Goal: Task Accomplishment & Management: Manage account settings

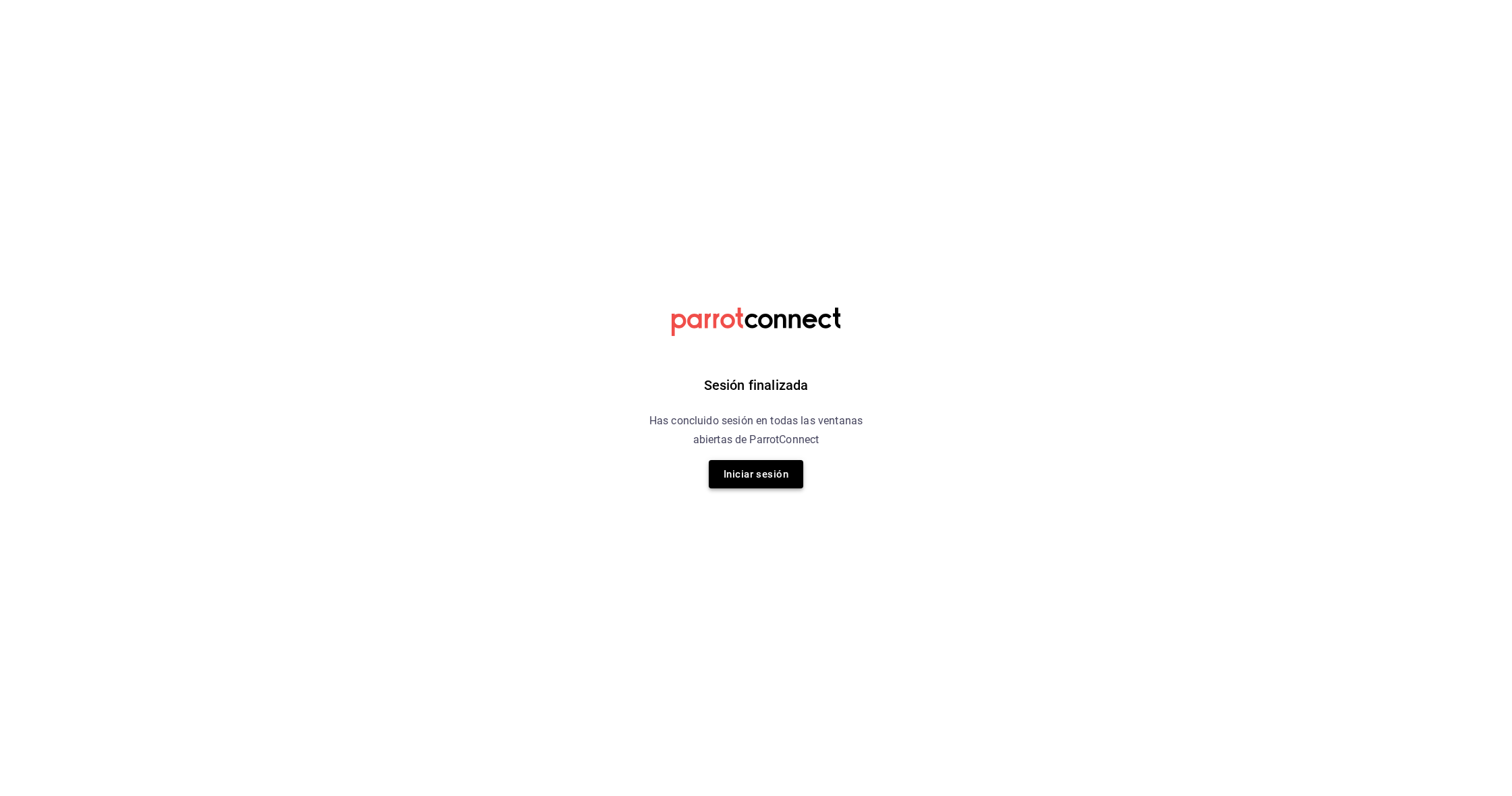
click at [761, 481] on button "Iniciar sesión" at bounding box center [756, 474] width 95 height 28
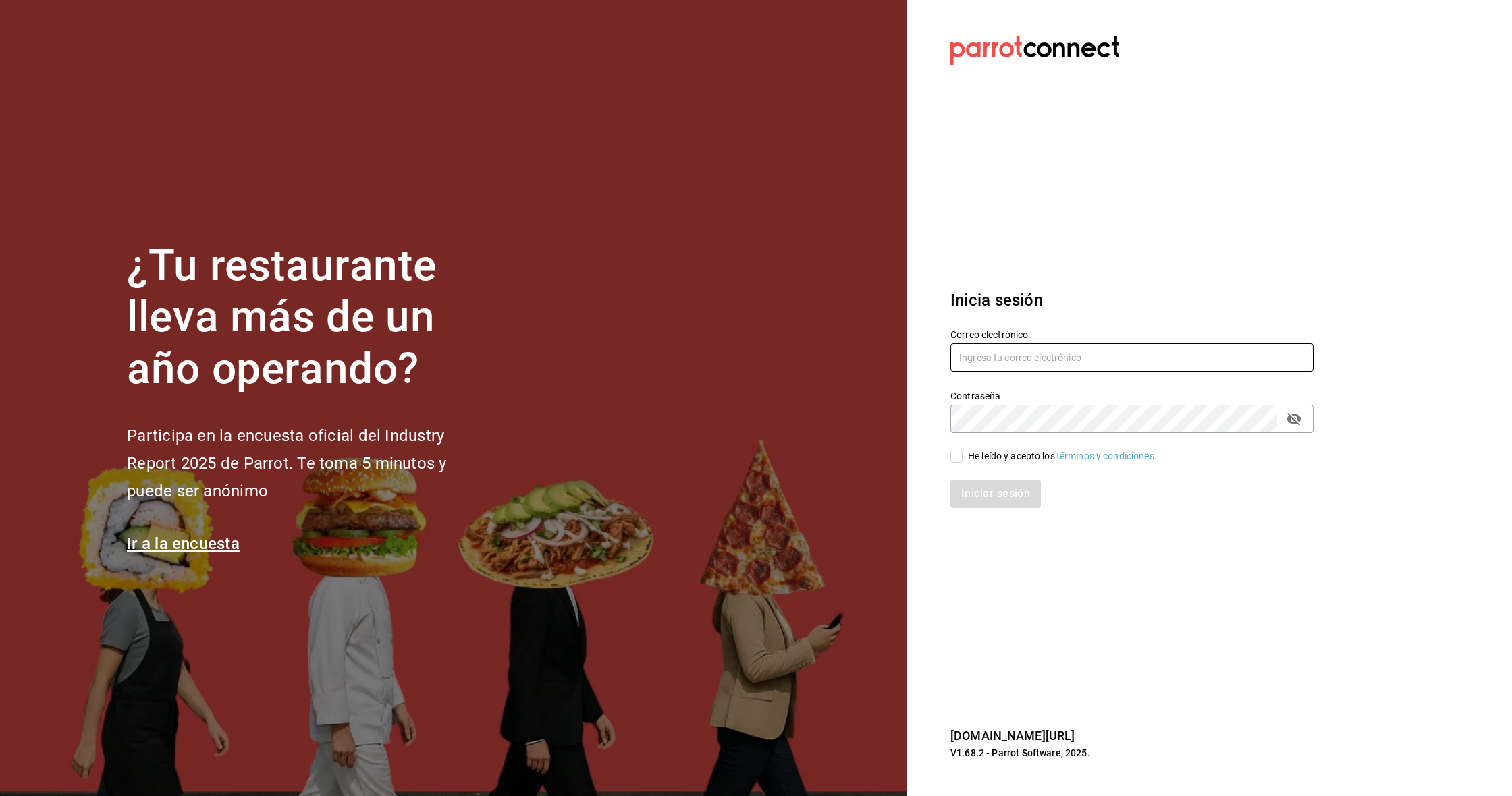
type input "rojas.raquelmr@outlook.com"
click at [960, 455] on input "He leído y acepto los Términos y condiciones." at bounding box center [956, 457] width 12 height 12
checkbox input "true"
click at [976, 499] on button "Iniciar sesión" at bounding box center [996, 494] width 92 height 28
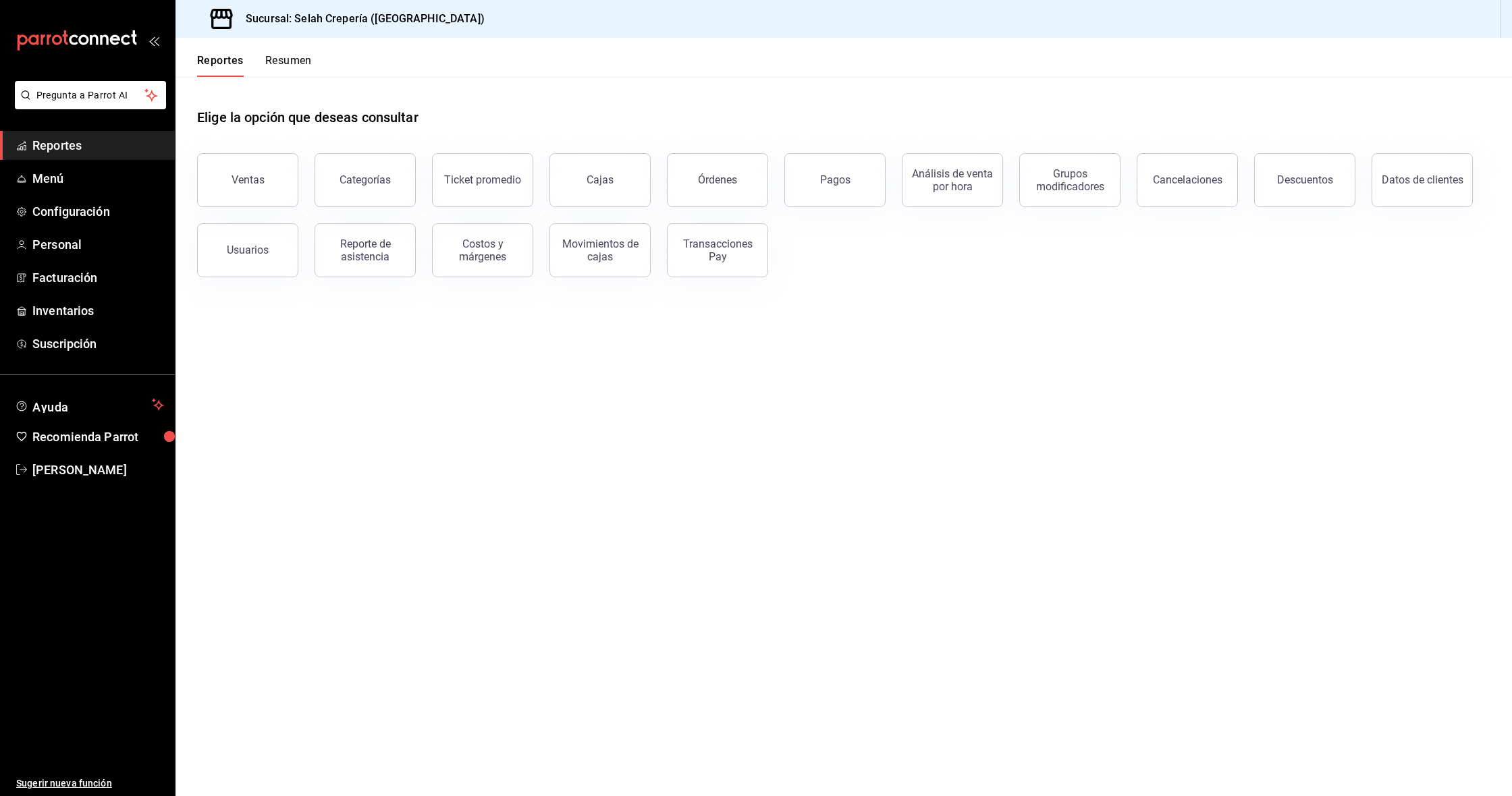
click at [61, 196] on ul "Reportes Menú Configuración Personal Facturación Inventarios Suscripción" at bounding box center [87, 244] width 175 height 227
click at [48, 187] on span "Menú" at bounding box center [98, 178] width 131 height 18
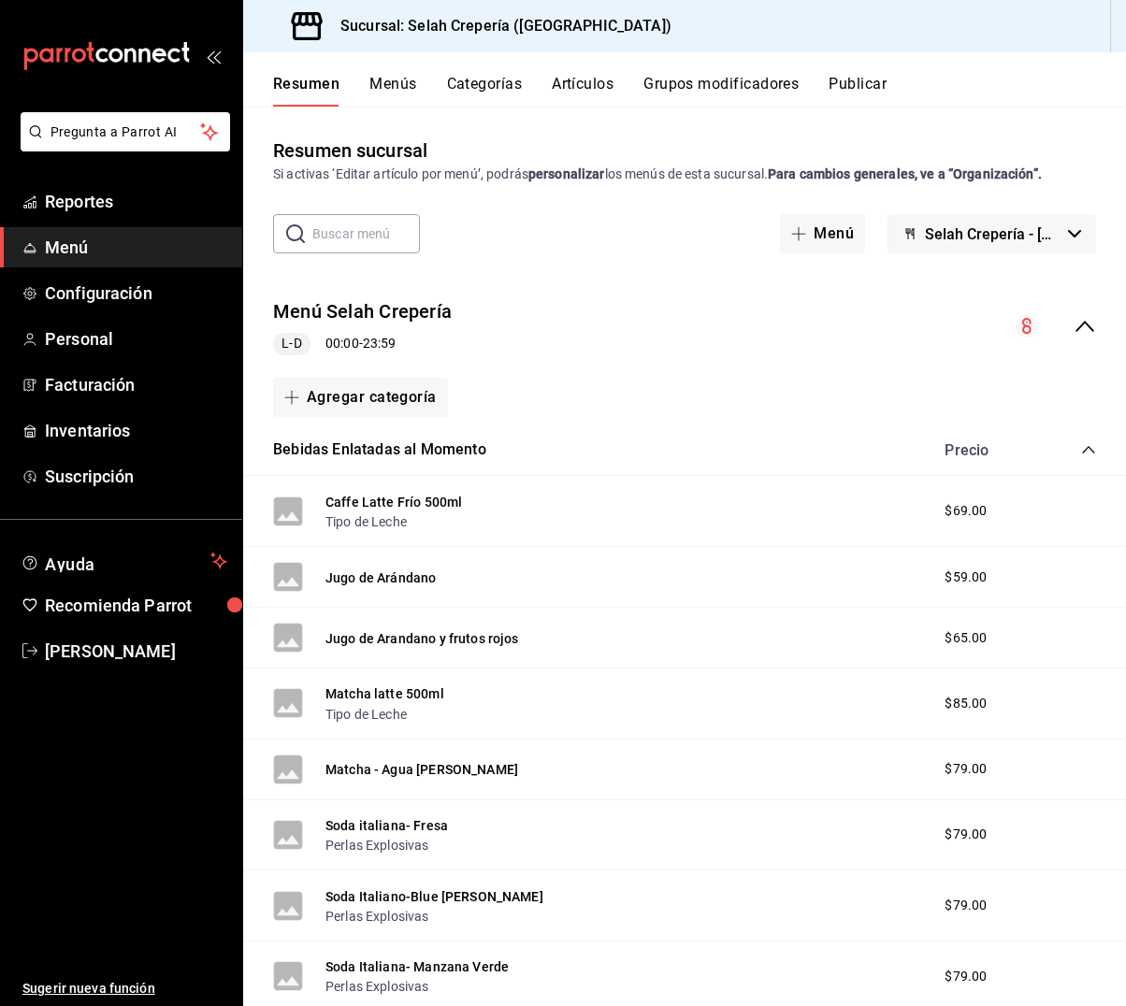
click at [475, 90] on button "Categorías" at bounding box center [485, 91] width 76 height 32
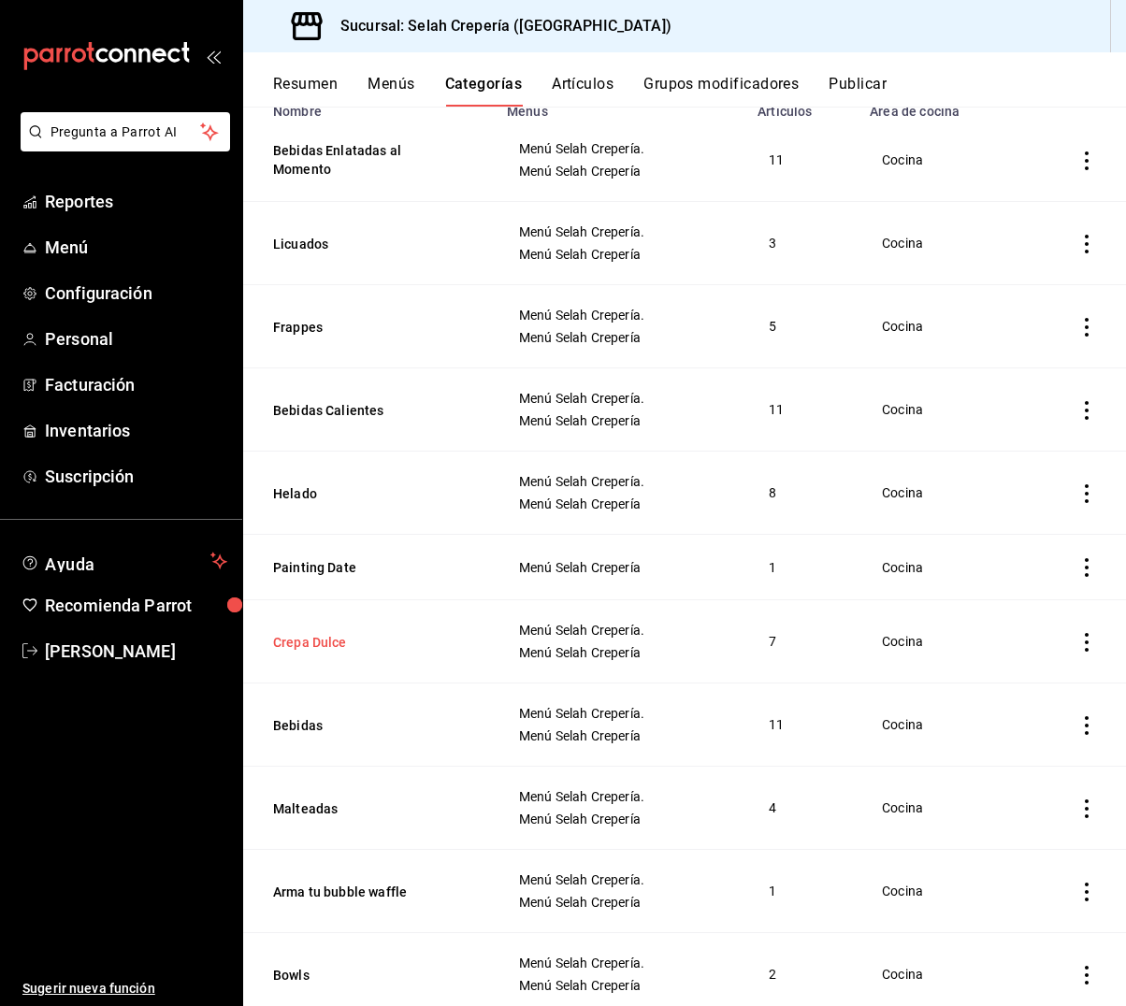
scroll to position [179, 0]
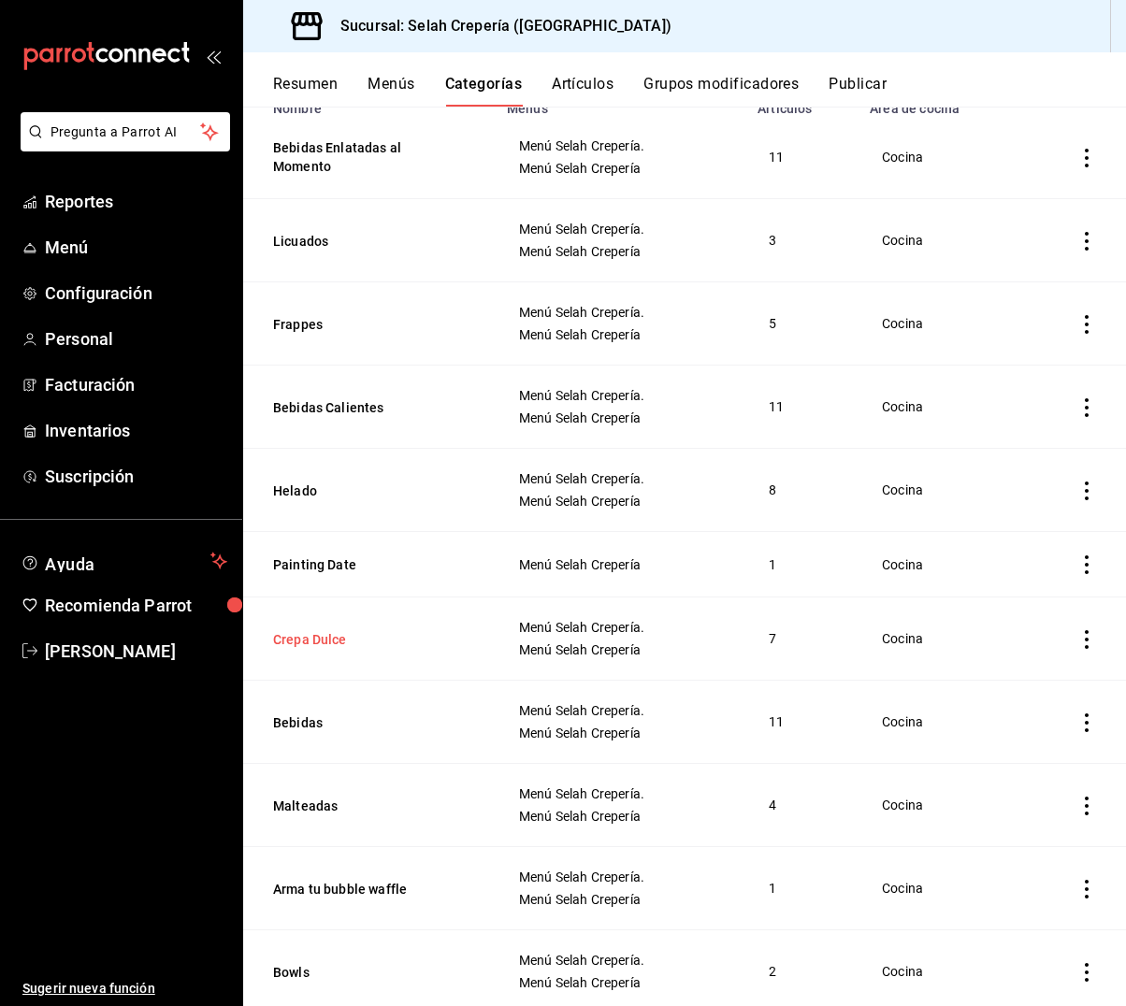
click at [298, 647] on button "Crepa Dulce" at bounding box center [366, 639] width 187 height 19
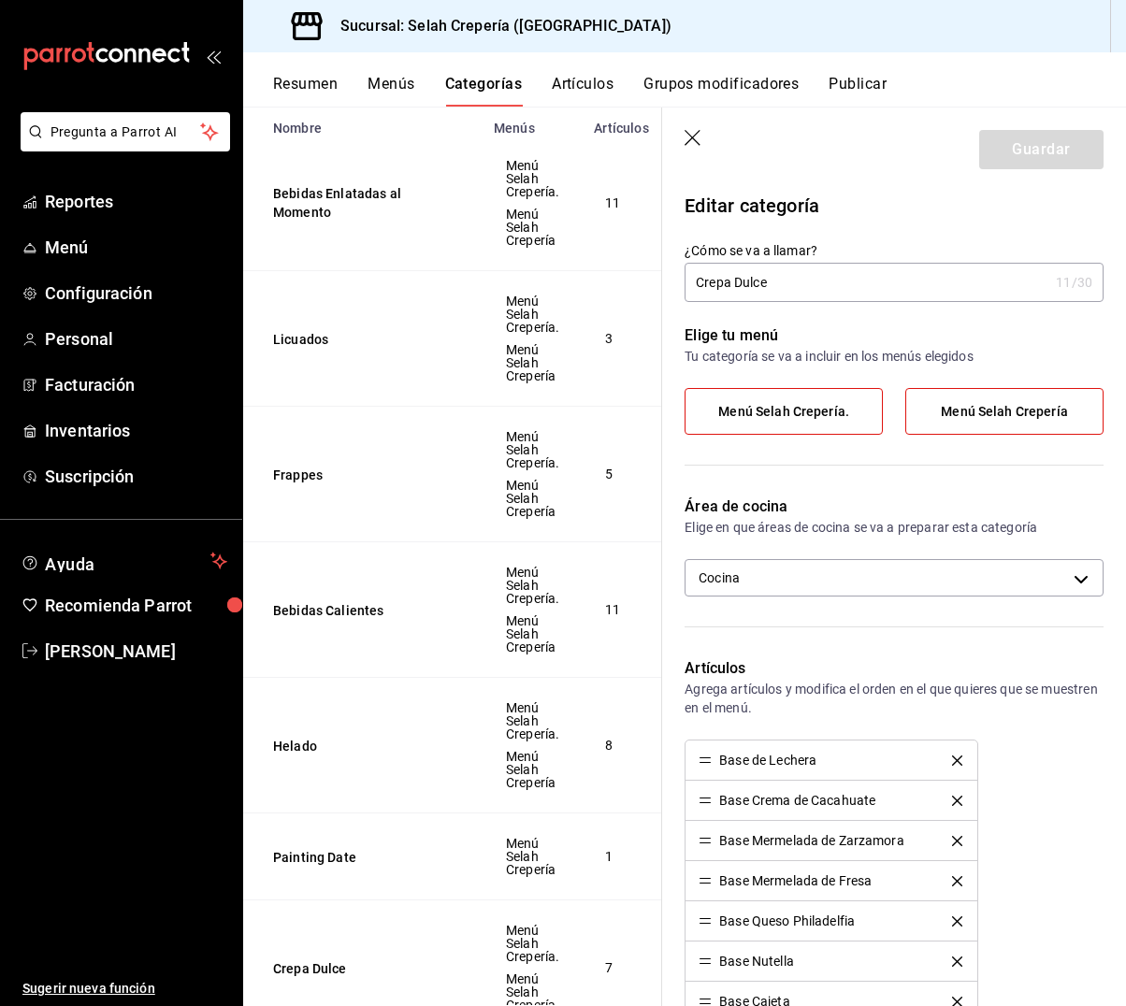
click at [776, 290] on input "Crepa Dulce" at bounding box center [866, 282] width 364 height 37
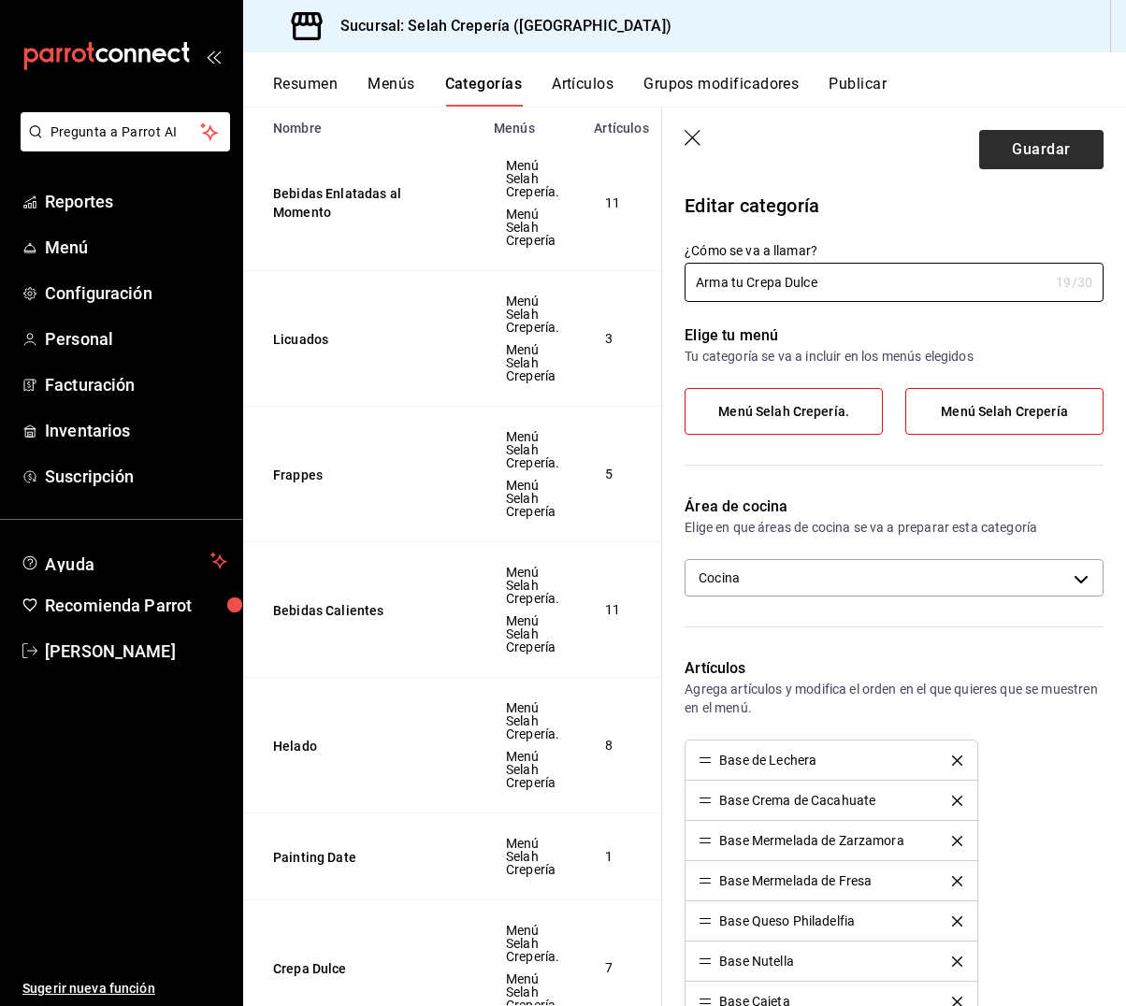
type input "Arma tu Crepa Dulce"
click at [1025, 159] on button "Guardar" at bounding box center [1041, 149] width 124 height 39
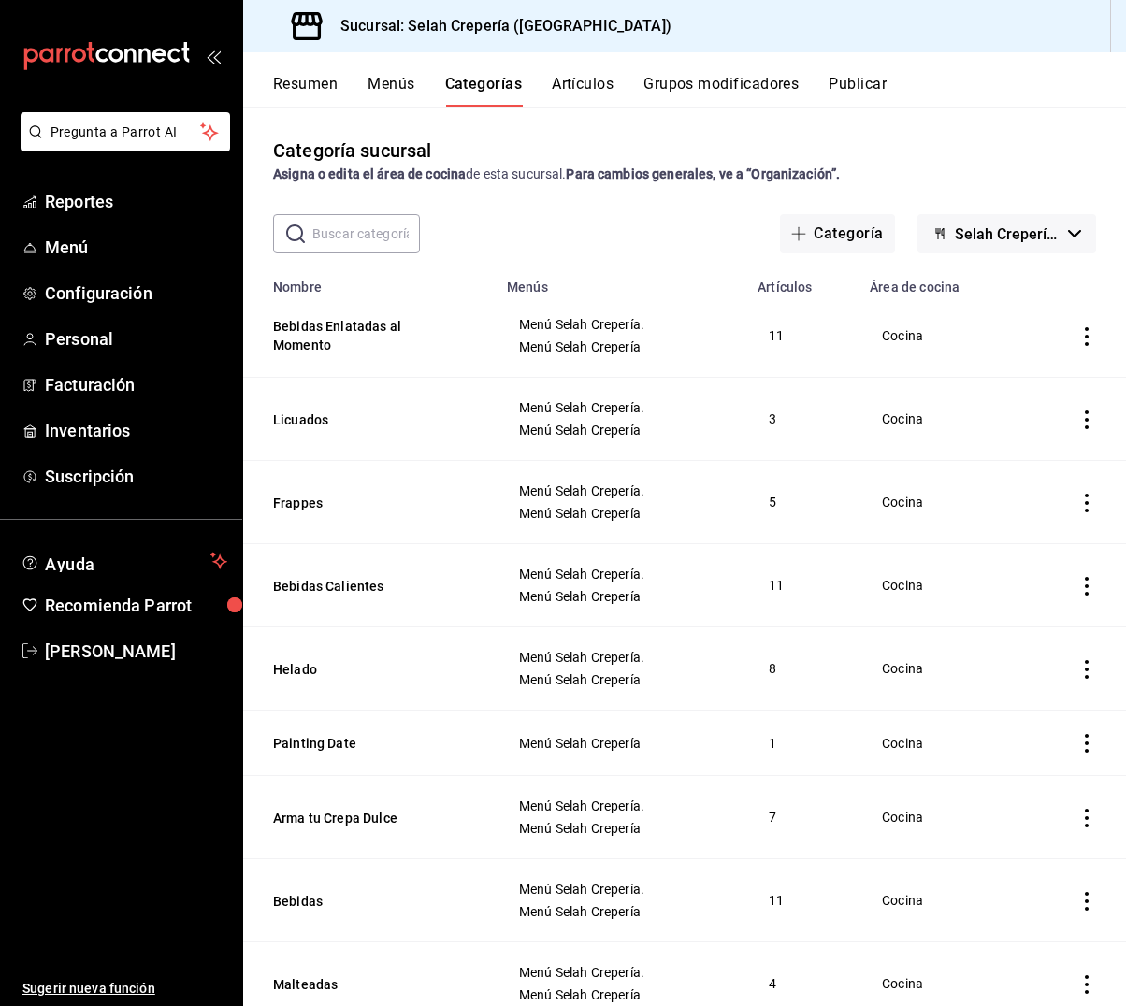
click at [368, 82] on button "Menús" at bounding box center [390, 91] width 47 height 32
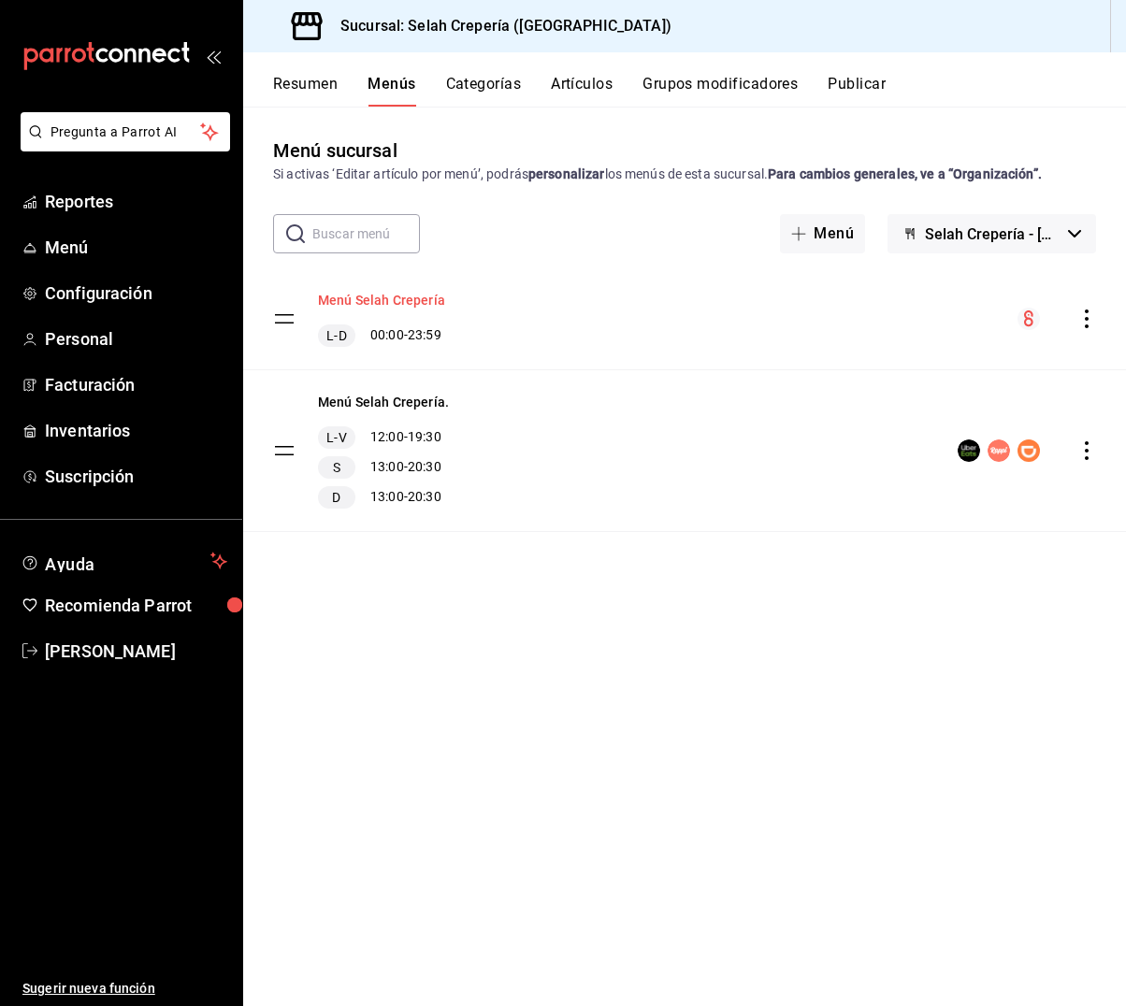
click at [382, 302] on button "Menú Selah Crepería" at bounding box center [381, 300] width 127 height 19
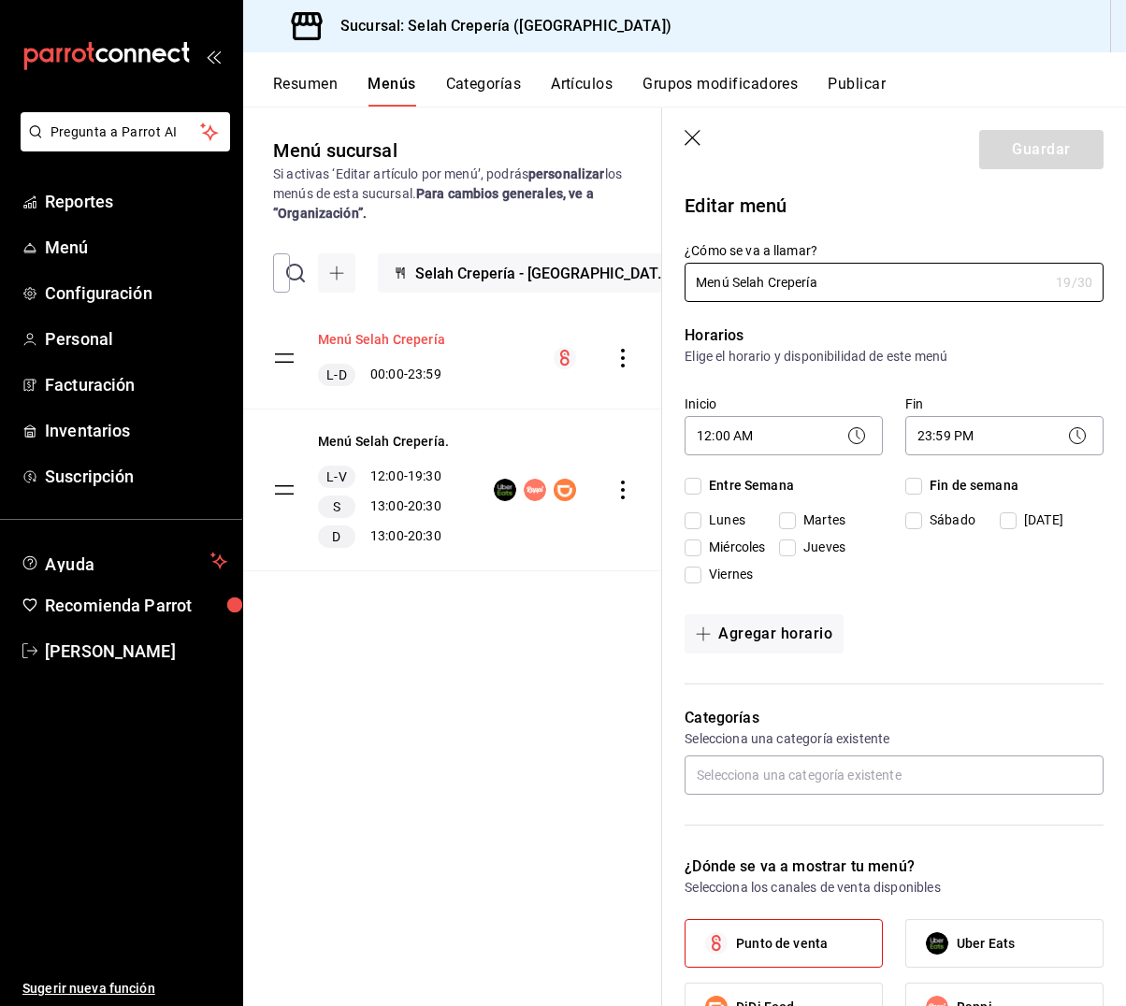
checkbox input "true"
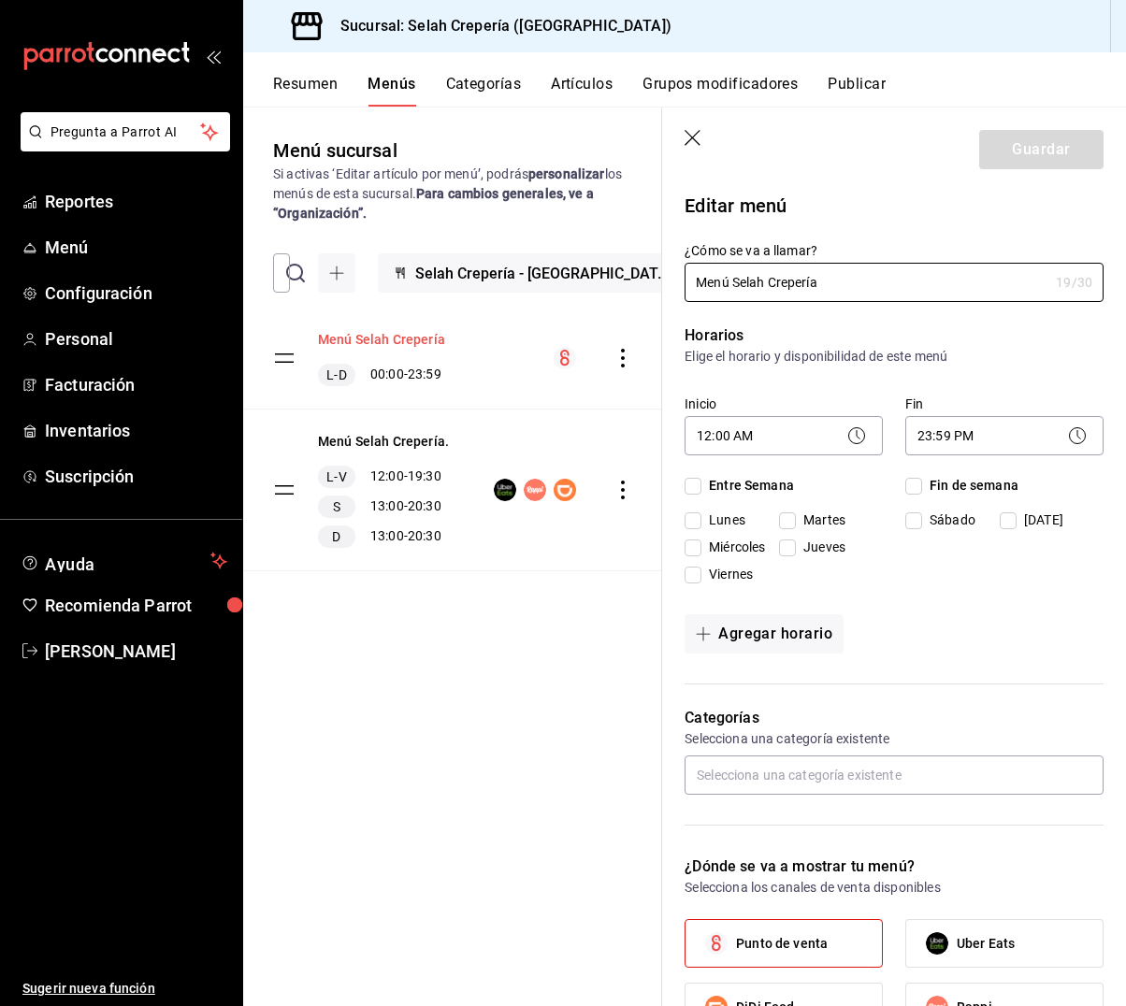
checkbox input "true"
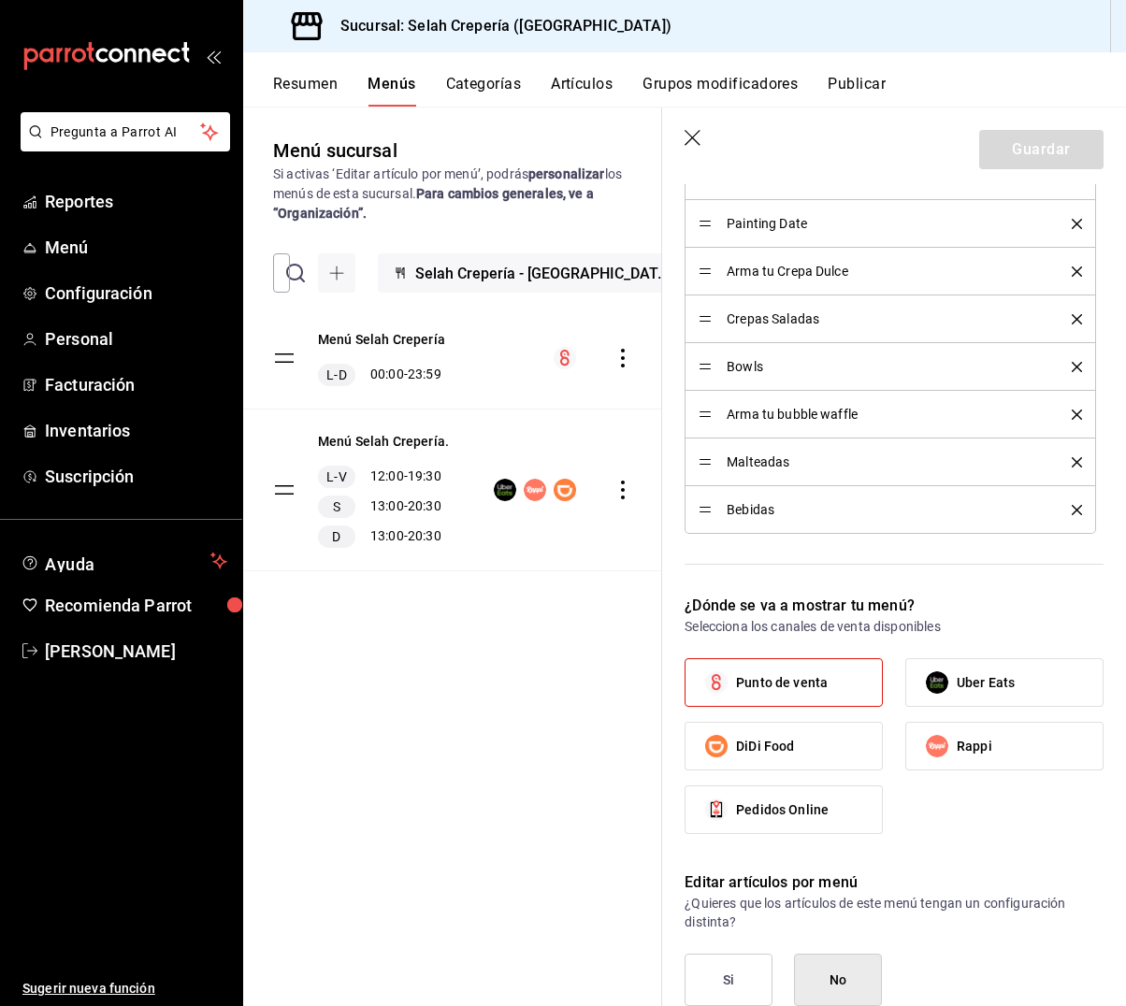
scroll to position [1, 0]
click at [587, 85] on button "Artículos" at bounding box center [582, 91] width 62 height 32
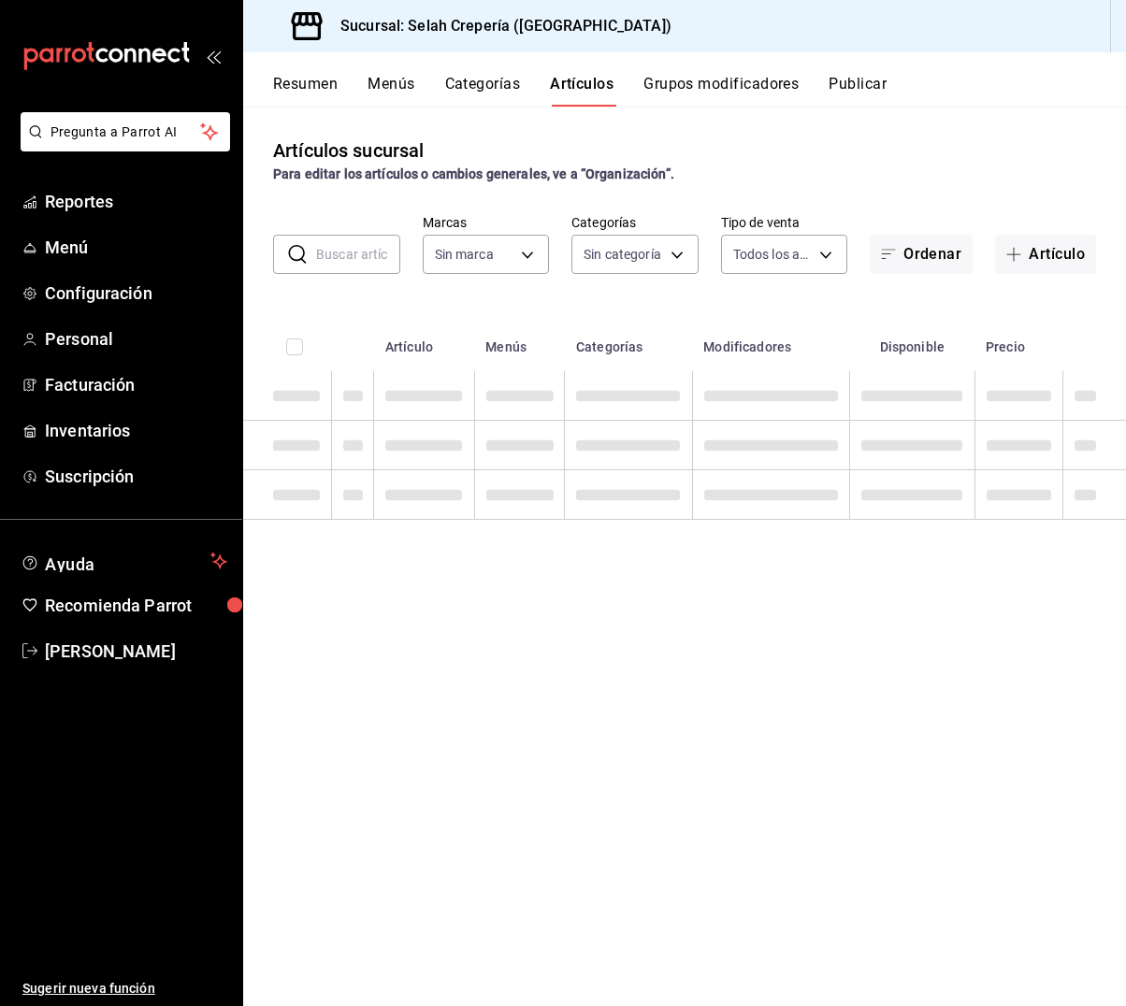
type input "f76ea378-03e0-487c-8c0d-a2762fee1a14"
type input "253b5894-7e21-47bf-b169-80b763041b3c,bb6ae710-4a59-4ee7-86dd-5b5ab7195014,35ec9…"
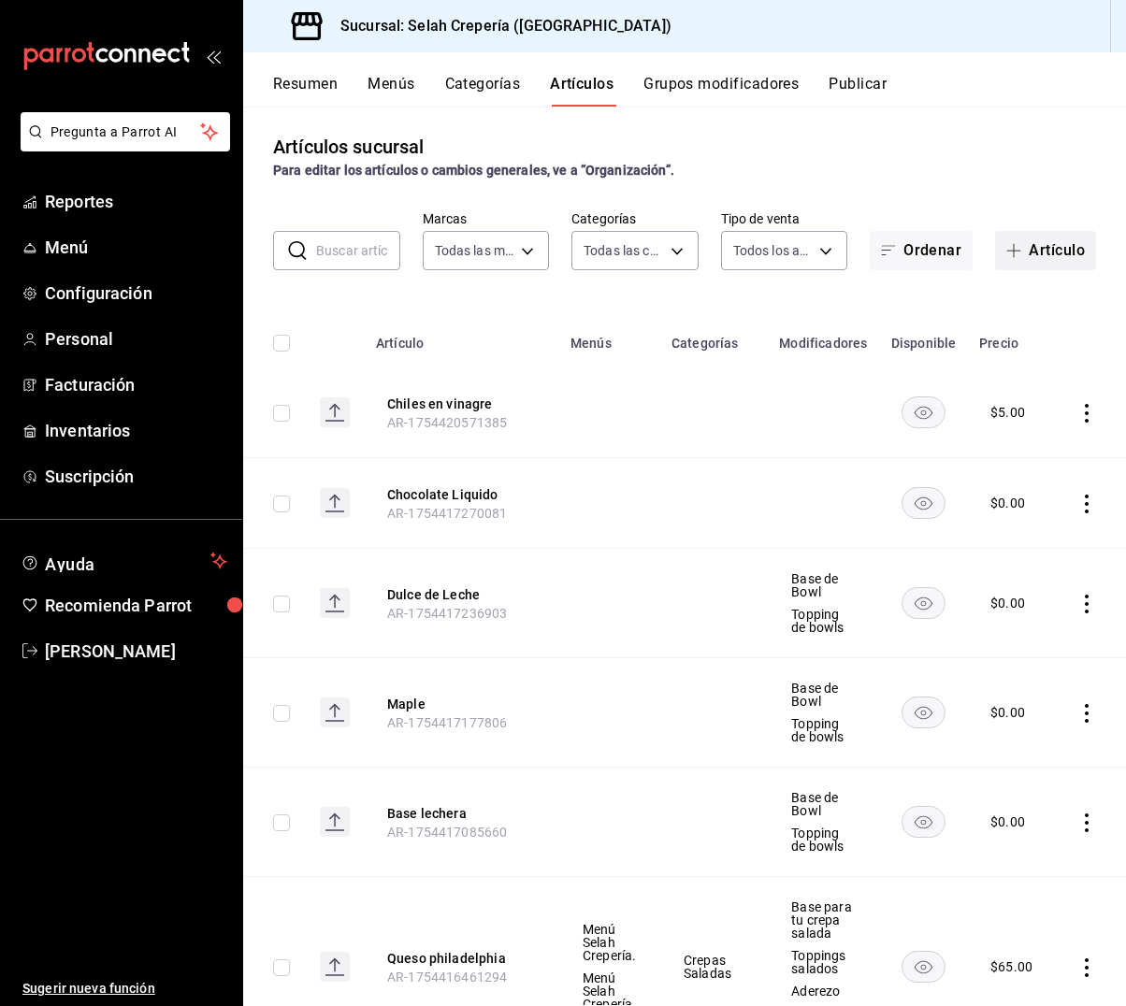
scroll to position [6, 0]
click at [1057, 251] on button "Artículo" at bounding box center [1045, 248] width 101 height 39
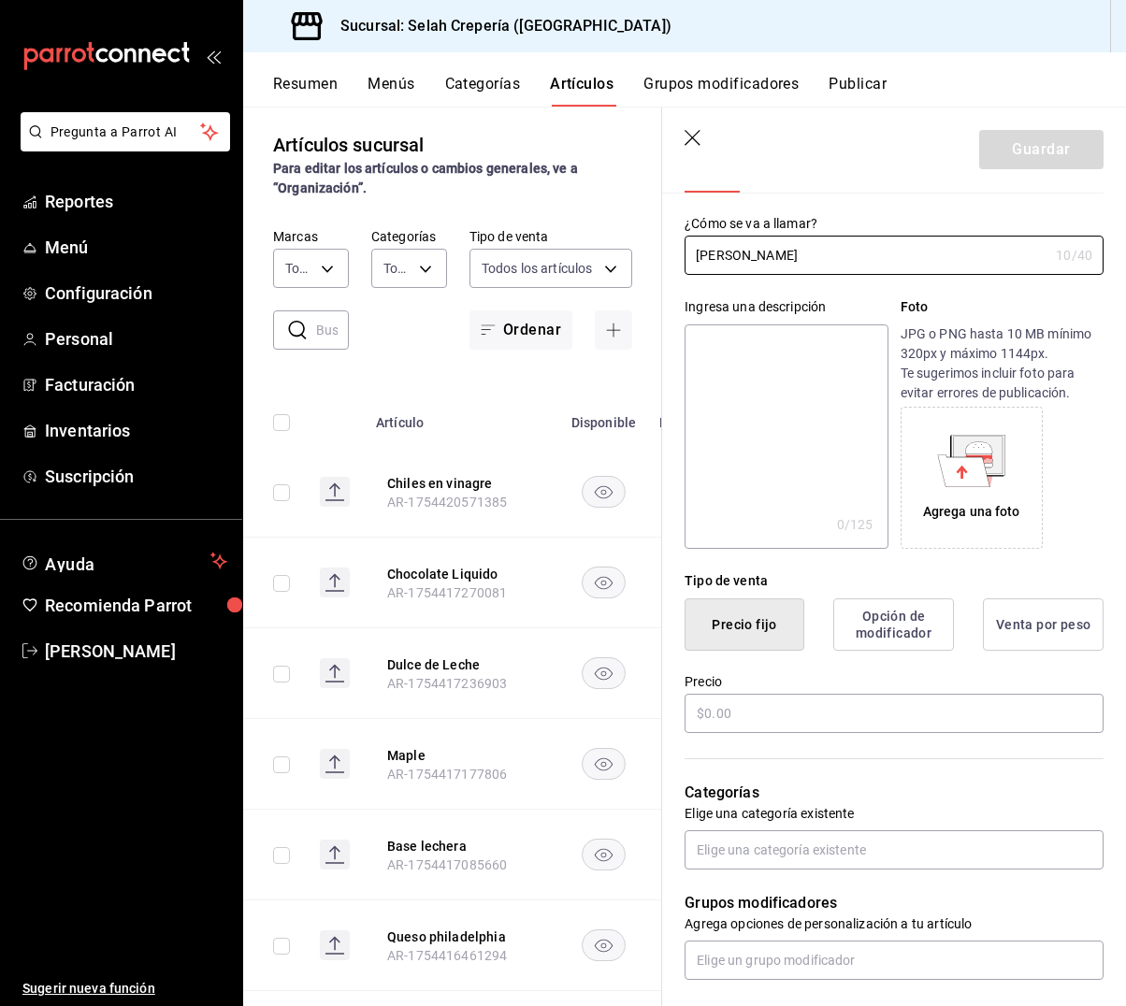
scroll to position [140, 0]
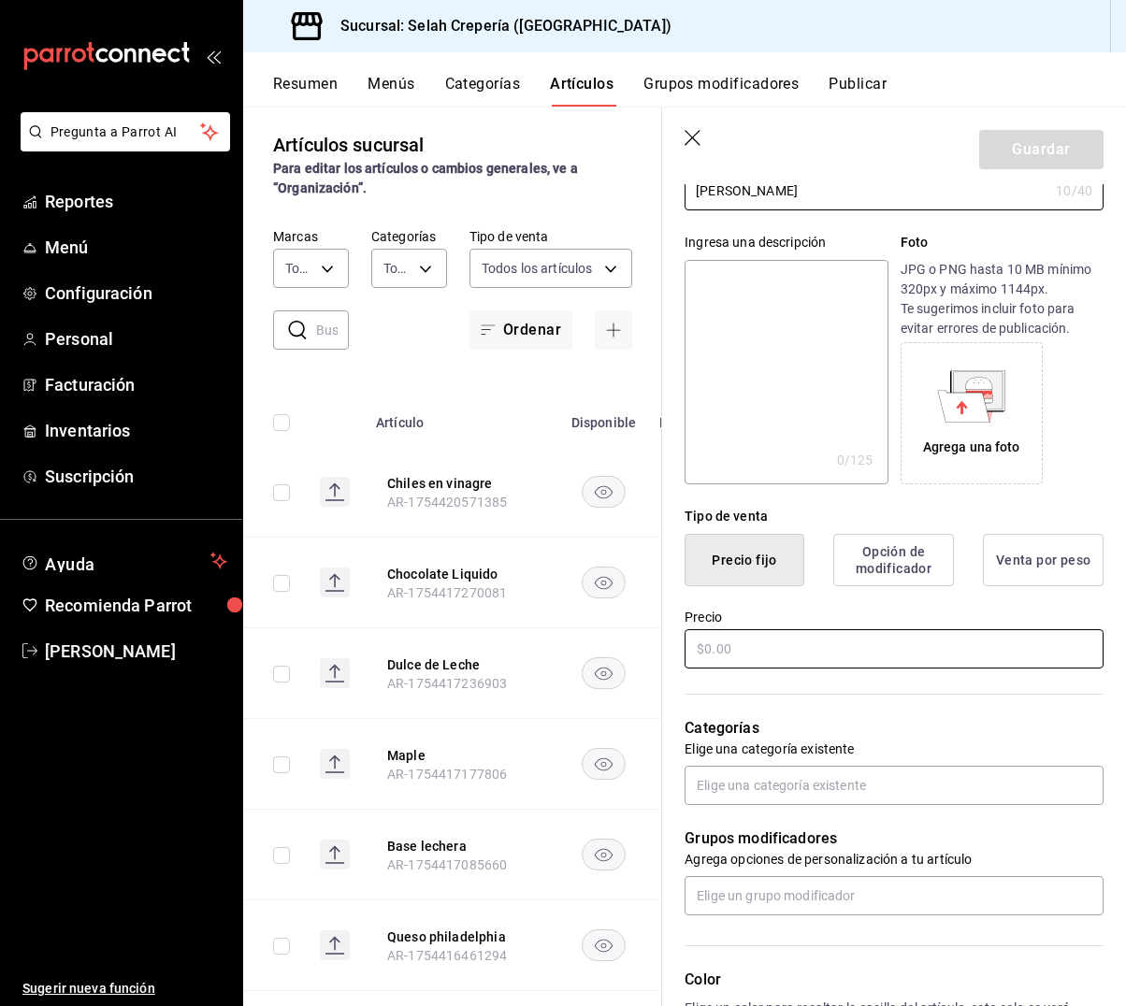
type input "[PERSON_NAME]"
click at [734, 641] on input "text" at bounding box center [893, 648] width 419 height 39
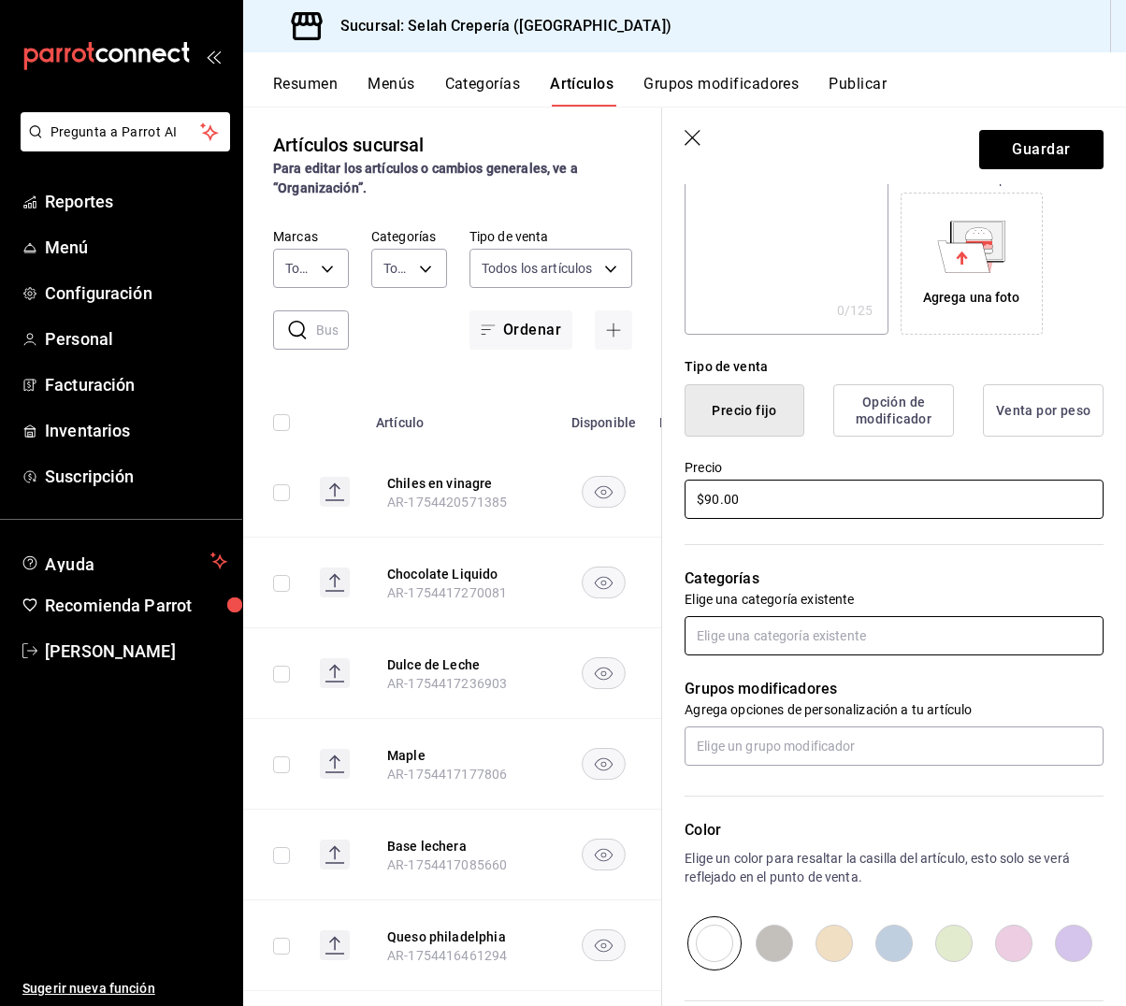
scroll to position [293, 0]
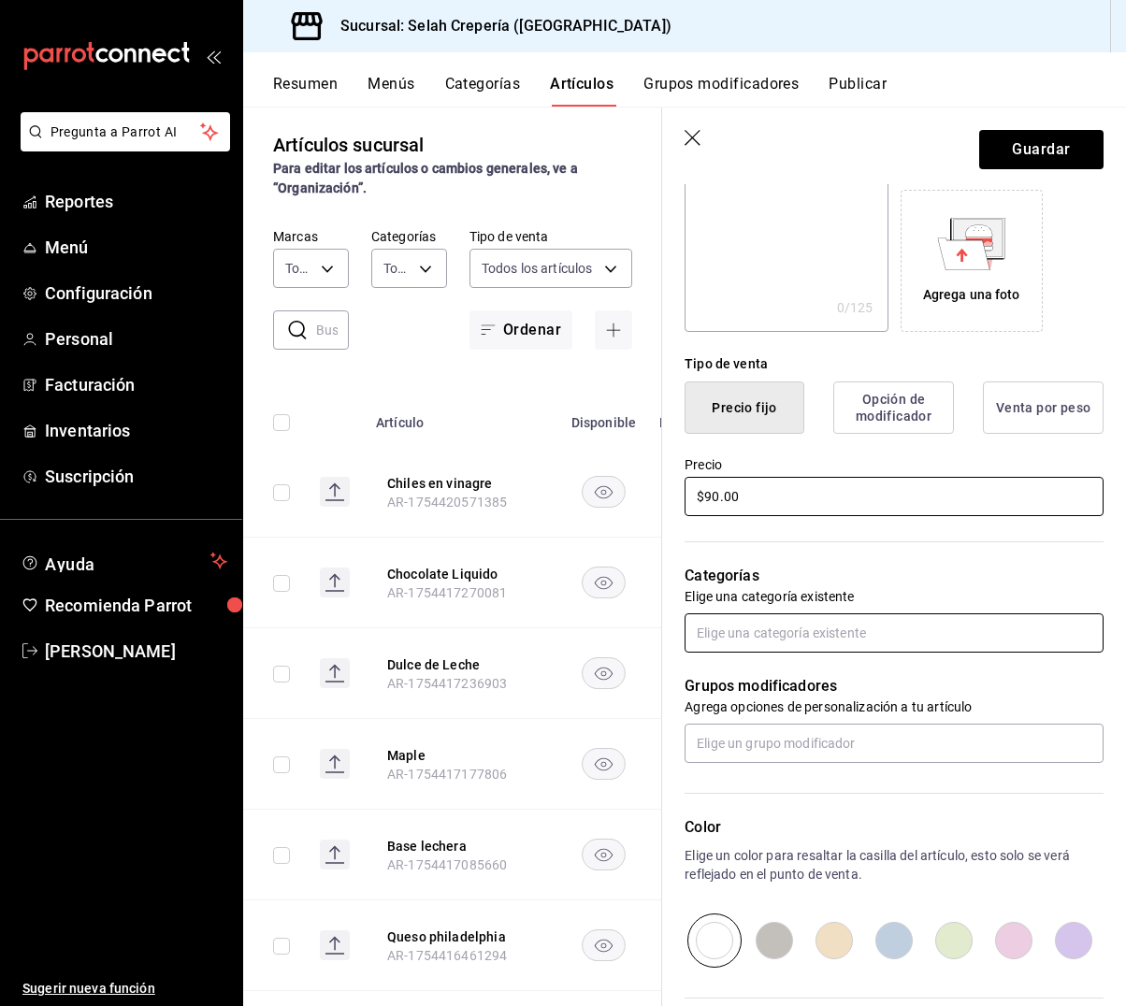
type input "$90.00"
click at [766, 637] on input "text" at bounding box center [893, 632] width 419 height 39
click at [915, 682] on p "Grupos modificadores" at bounding box center [893, 686] width 419 height 22
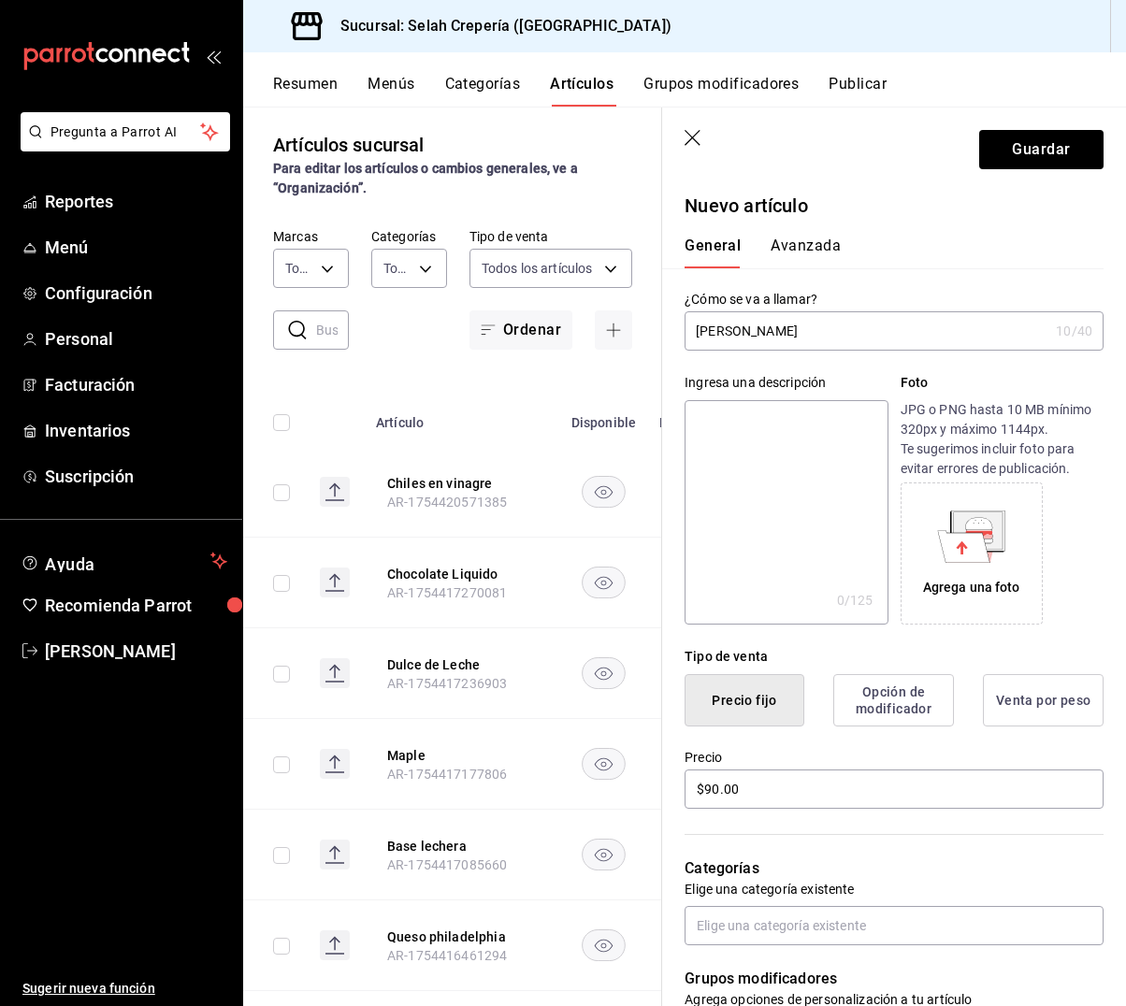
scroll to position [0, 0]
click at [691, 128] on header "Guardar" at bounding box center [894, 146] width 464 height 77
click at [691, 138] on icon "button" at bounding box center [693, 139] width 19 height 19
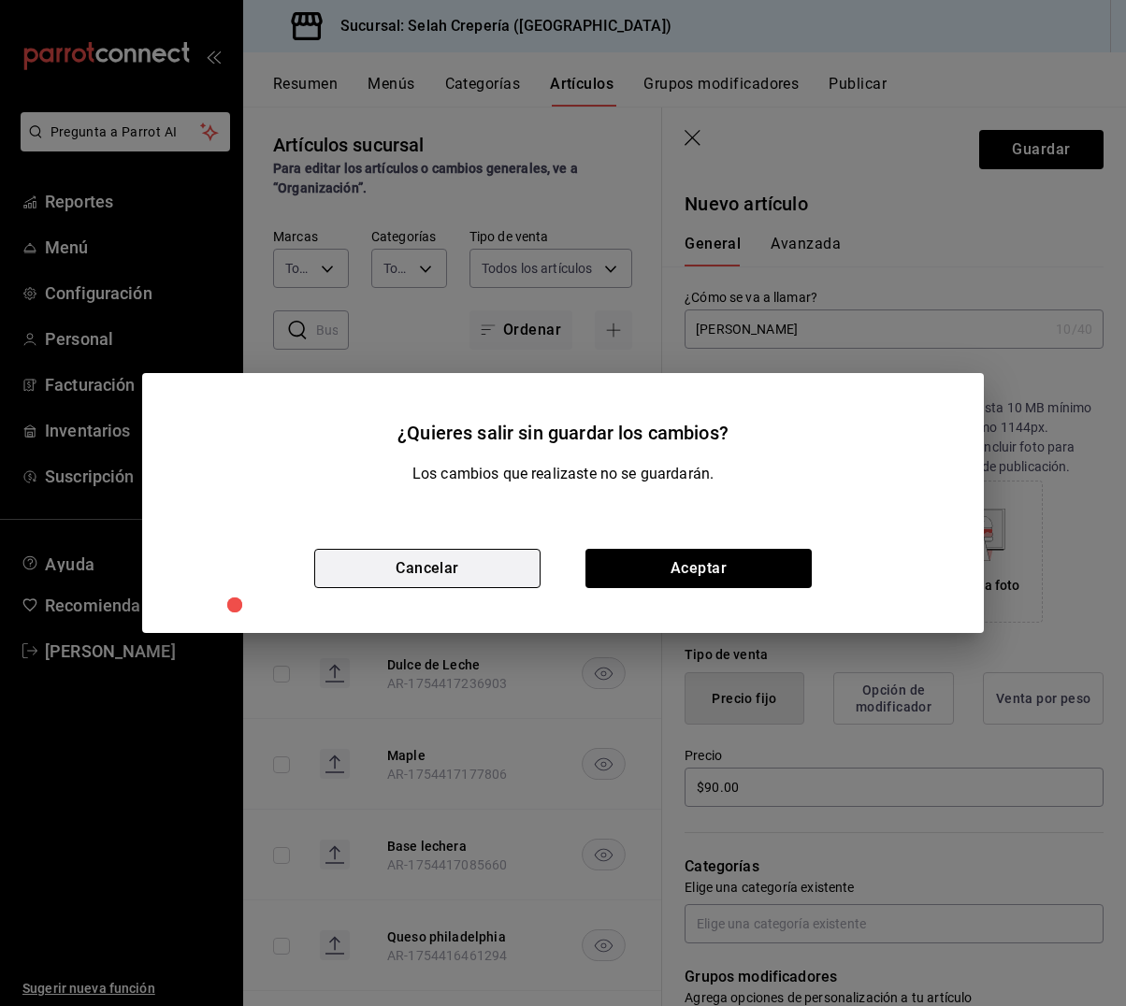
click at [428, 573] on button "Cancelar" at bounding box center [427, 568] width 226 height 39
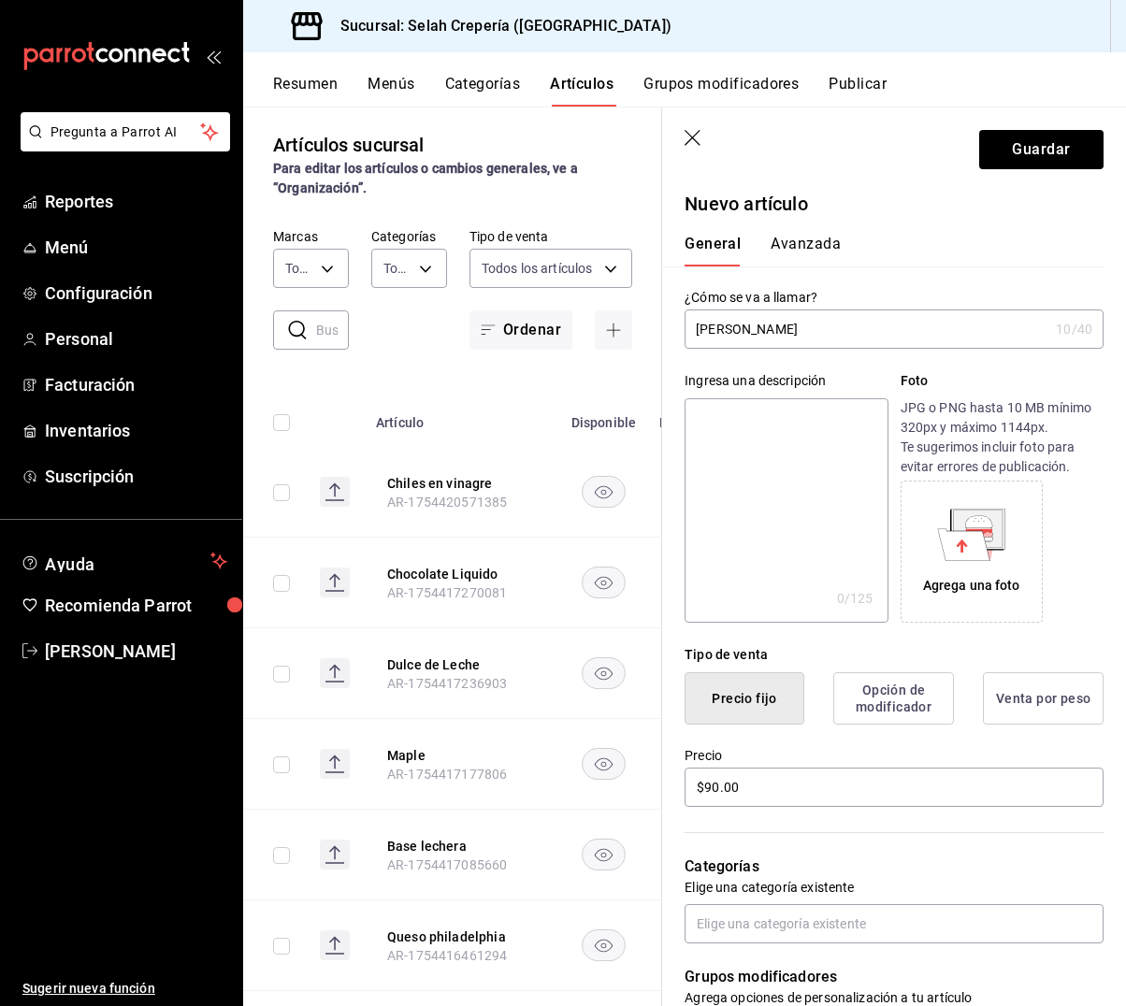
click at [458, 79] on button "Categorías" at bounding box center [483, 91] width 76 height 32
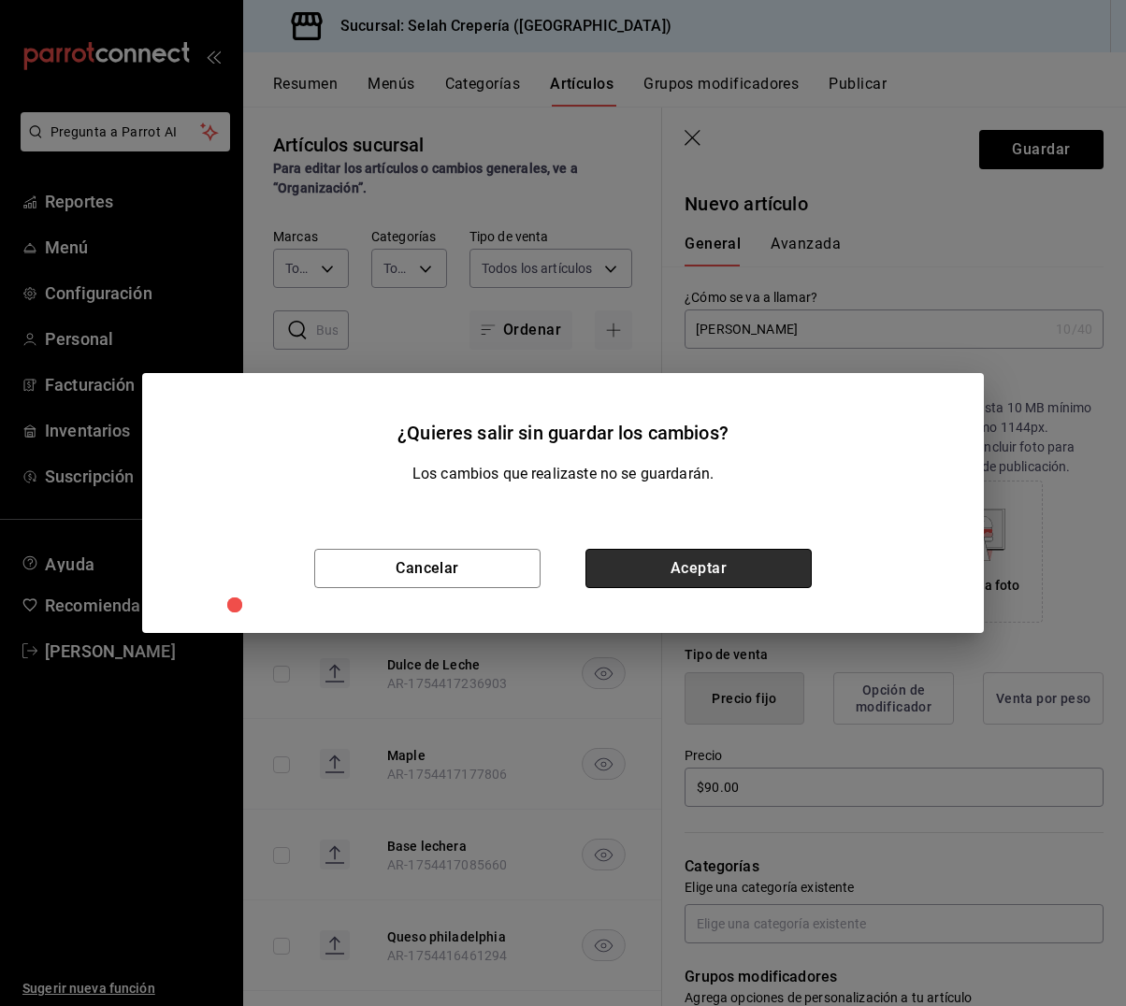
click at [639, 558] on button "Aceptar" at bounding box center [698, 568] width 226 height 39
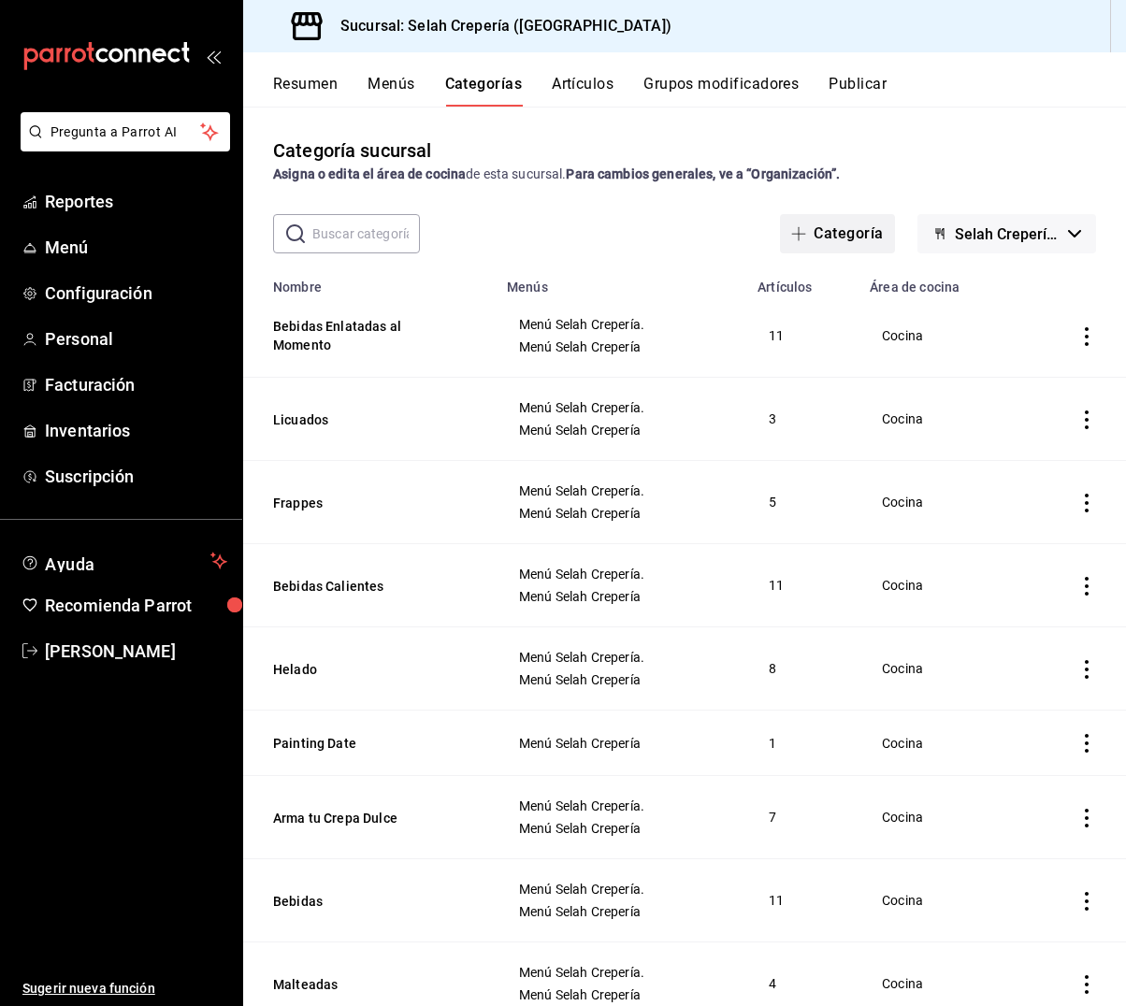
click at [834, 240] on button "Categoría" at bounding box center [837, 233] width 114 height 39
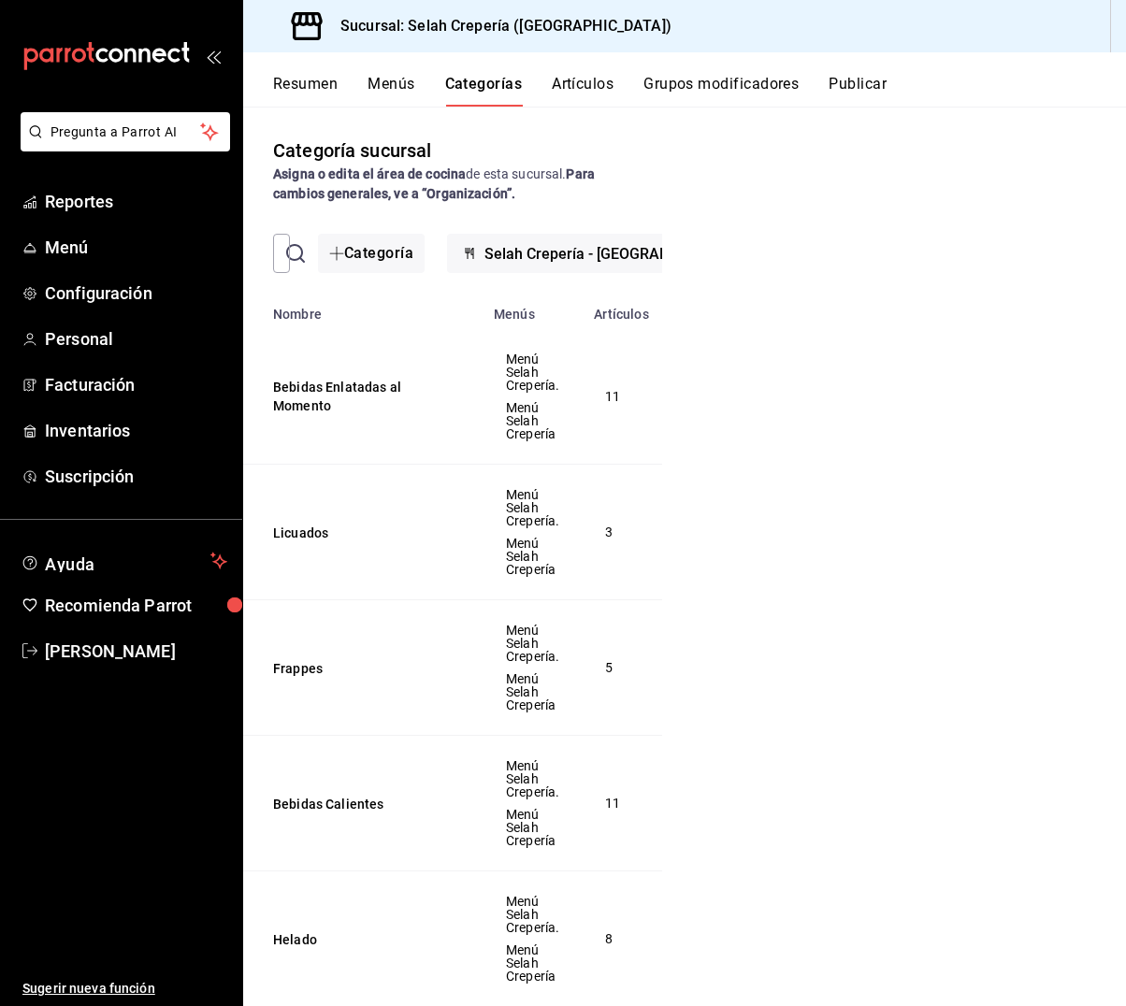
scroll to position [1, 0]
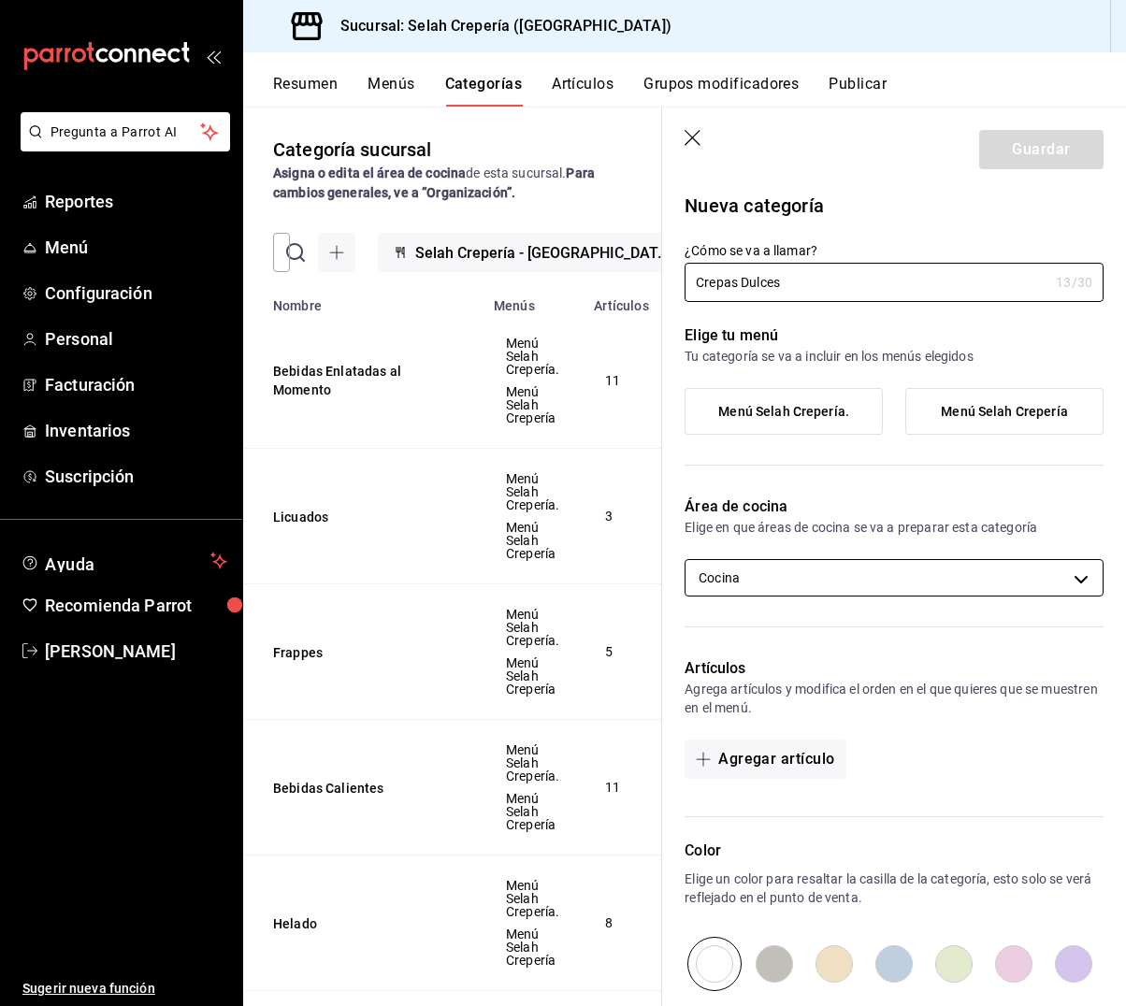
type input "Crepas Dulces"
click at [882, 566] on body "Pregunta a Parrot AI Reportes Menú Configuración Personal Facturación Inventari…" at bounding box center [563, 503] width 1126 height 1006
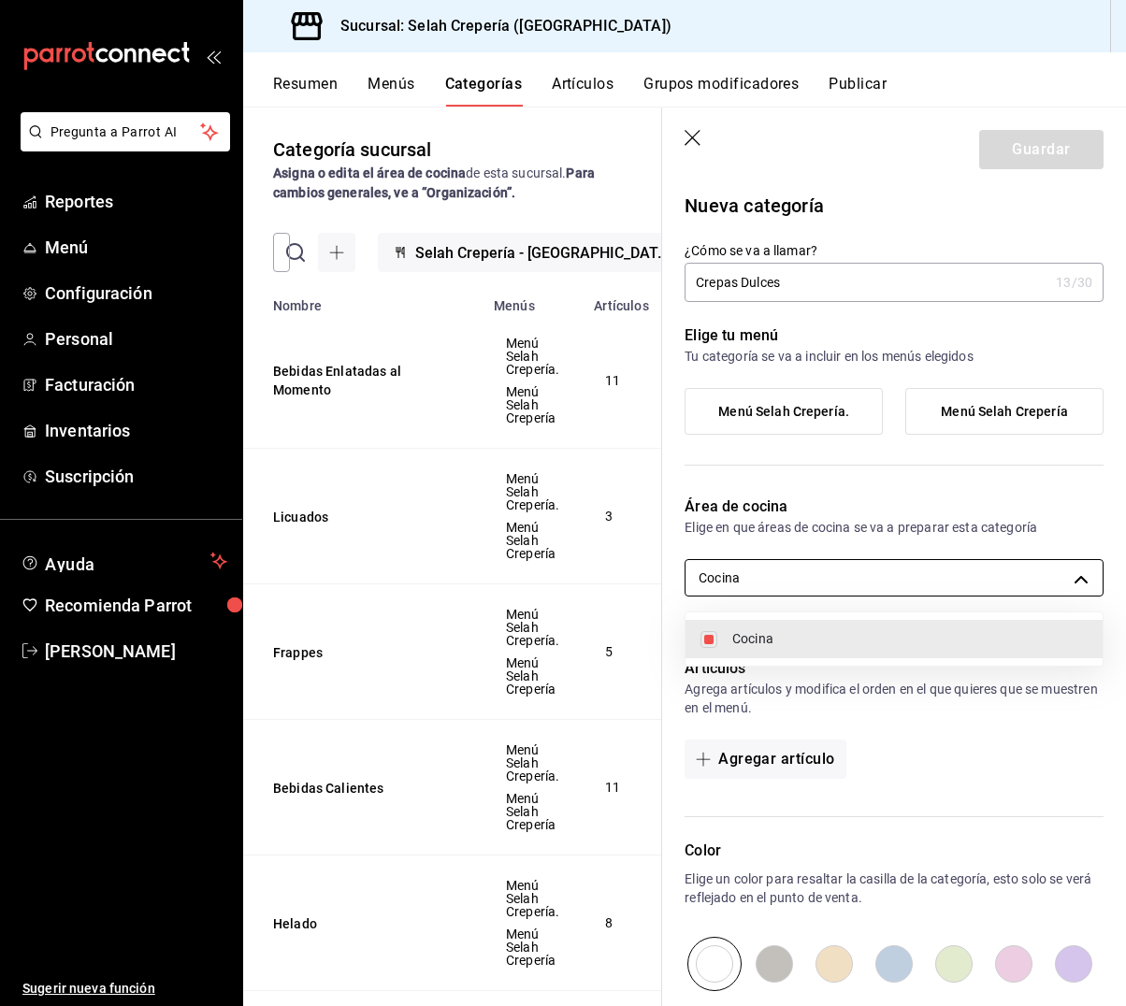
click at [882, 566] on div at bounding box center [563, 503] width 1126 height 1006
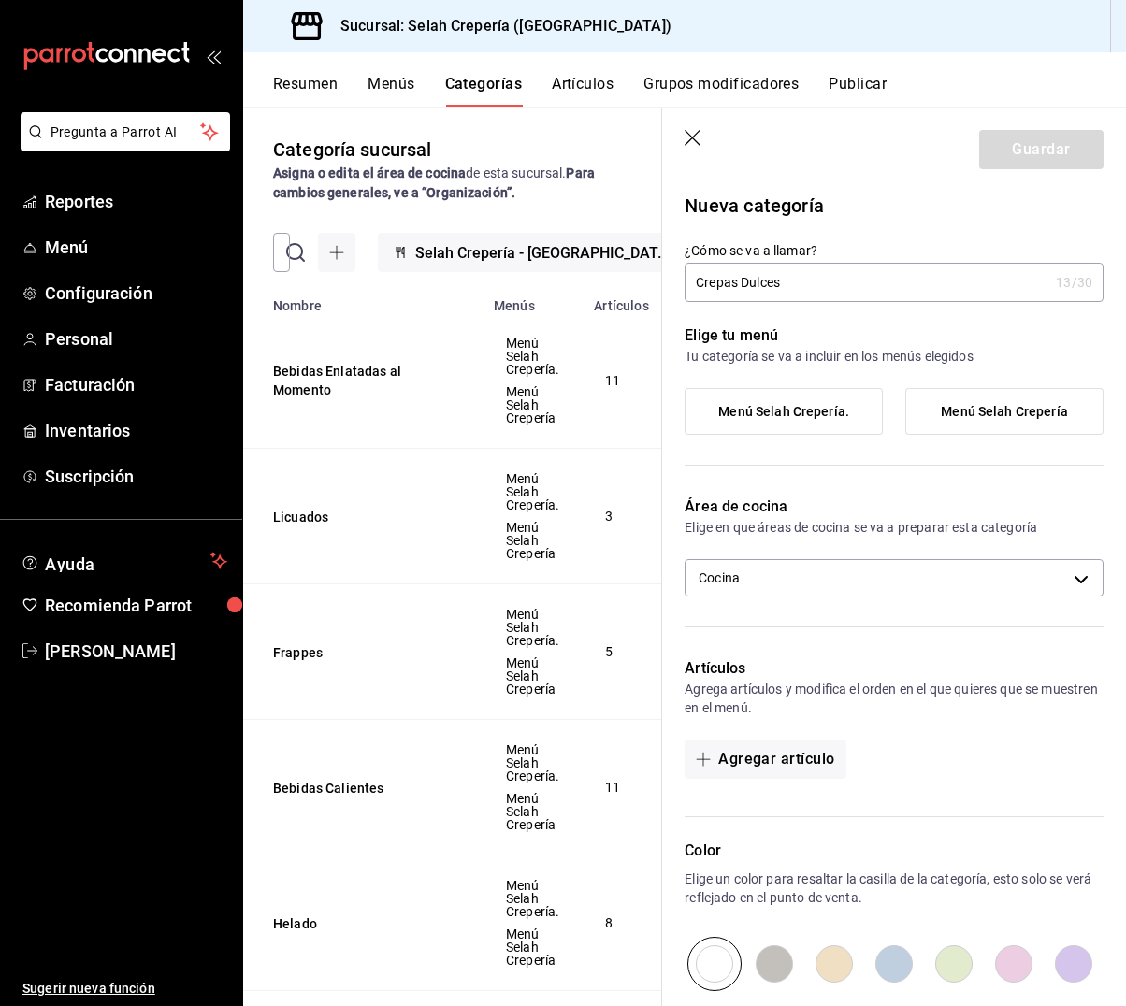
click at [993, 426] on label "Menú Selah Crepería" at bounding box center [1004, 411] width 196 height 45
click at [0, 0] on input "Menú Selah Crepería" at bounding box center [0, 0] width 0 height 0
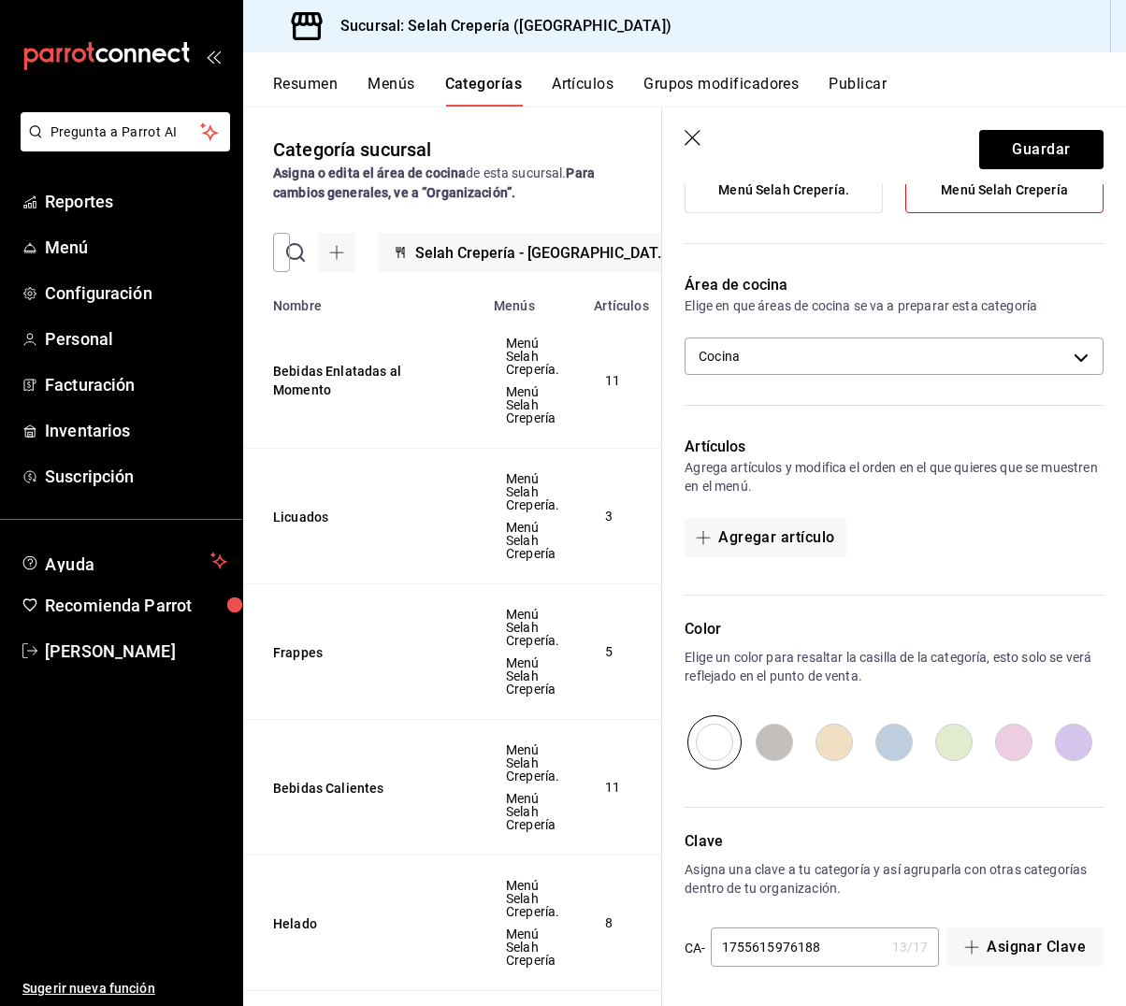
scroll to position [222, 0]
click at [894, 755] on input "radio" at bounding box center [894, 742] width 60 height 54
radio input "true"
click at [1036, 147] on button "Guardar" at bounding box center [1041, 149] width 124 height 39
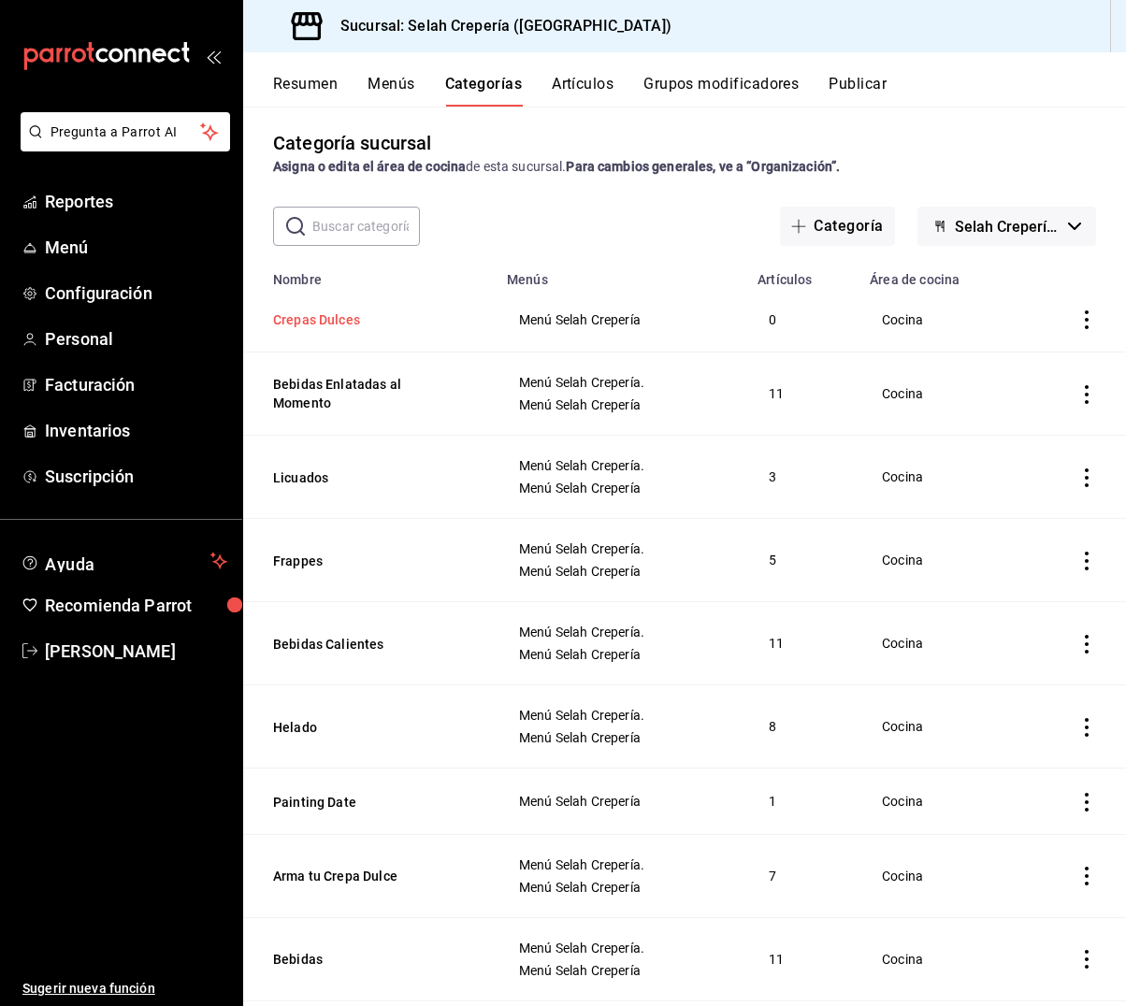
click at [315, 319] on button "Crepas Dulces" at bounding box center [366, 319] width 187 height 19
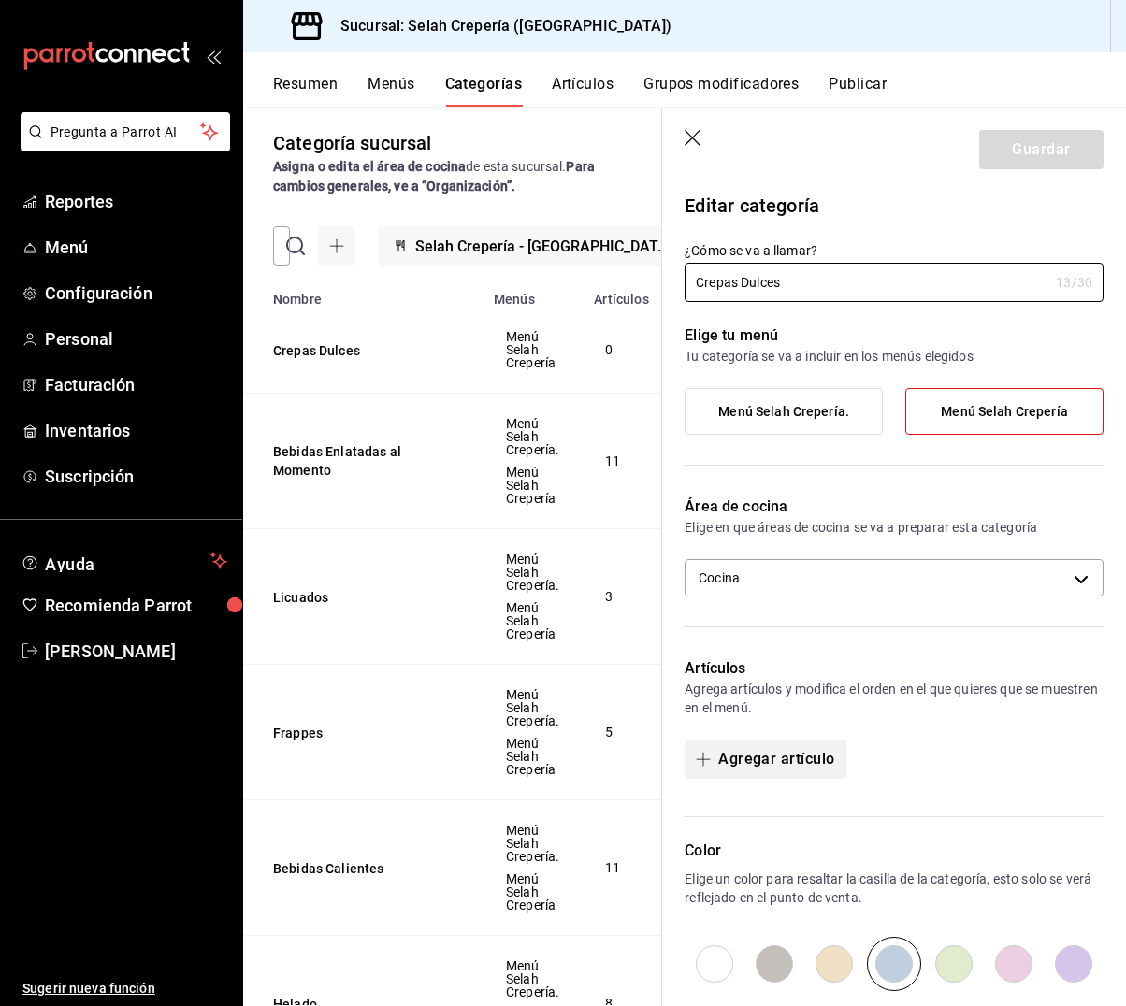
click at [750, 756] on button "Agregar artículo" at bounding box center [764, 759] width 161 height 39
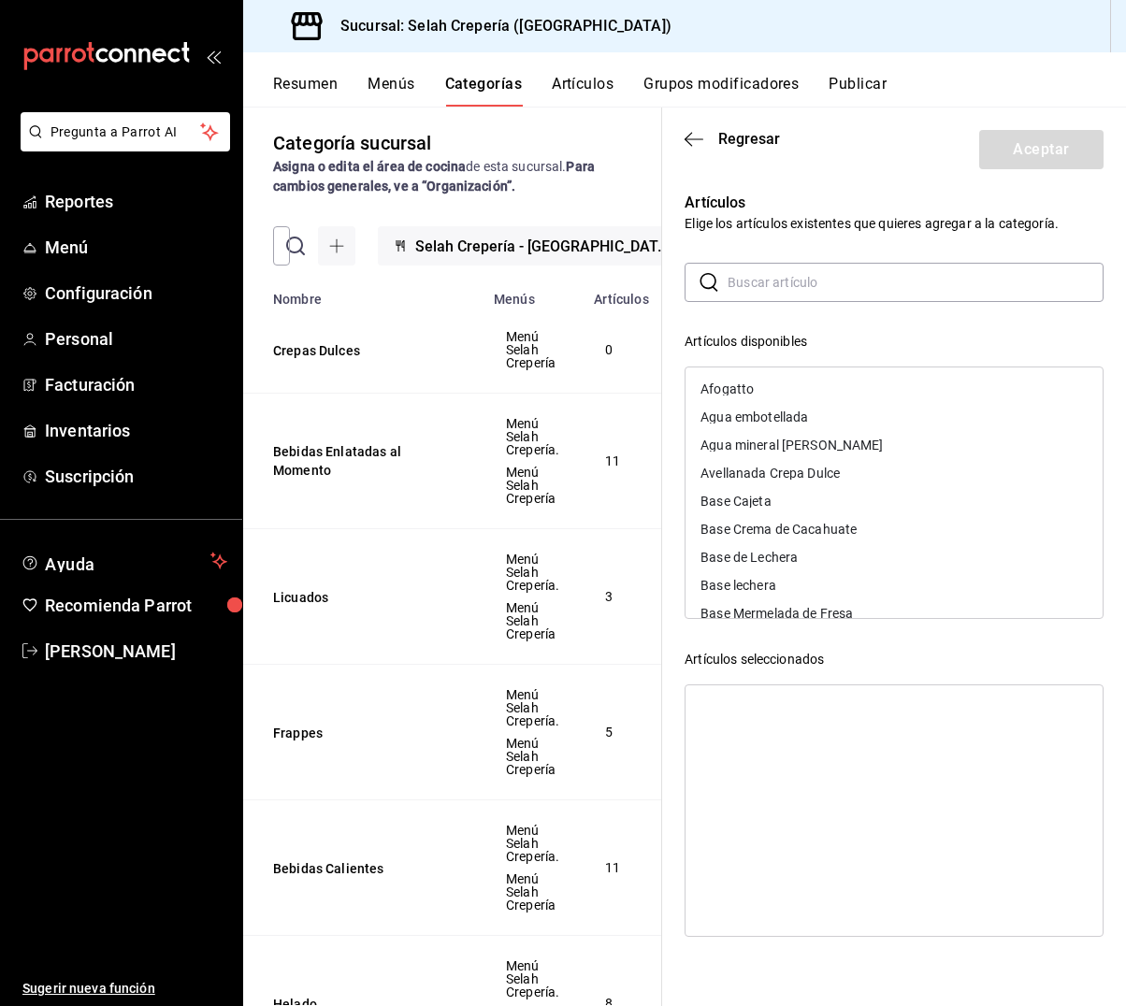
click at [802, 297] on input "text" at bounding box center [916, 282] width 376 height 37
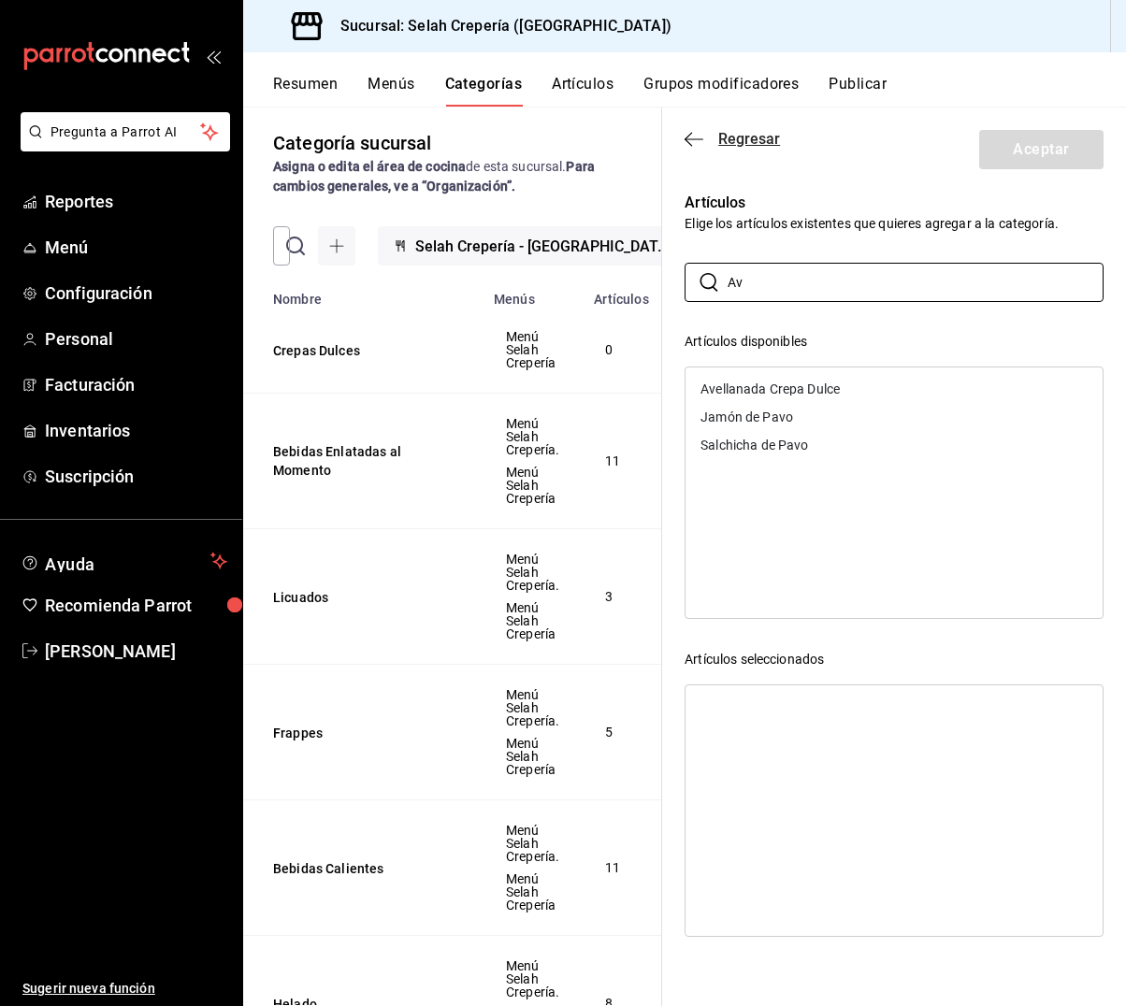
type input "Av"
click at [687, 136] on icon "button" at bounding box center [693, 139] width 19 height 17
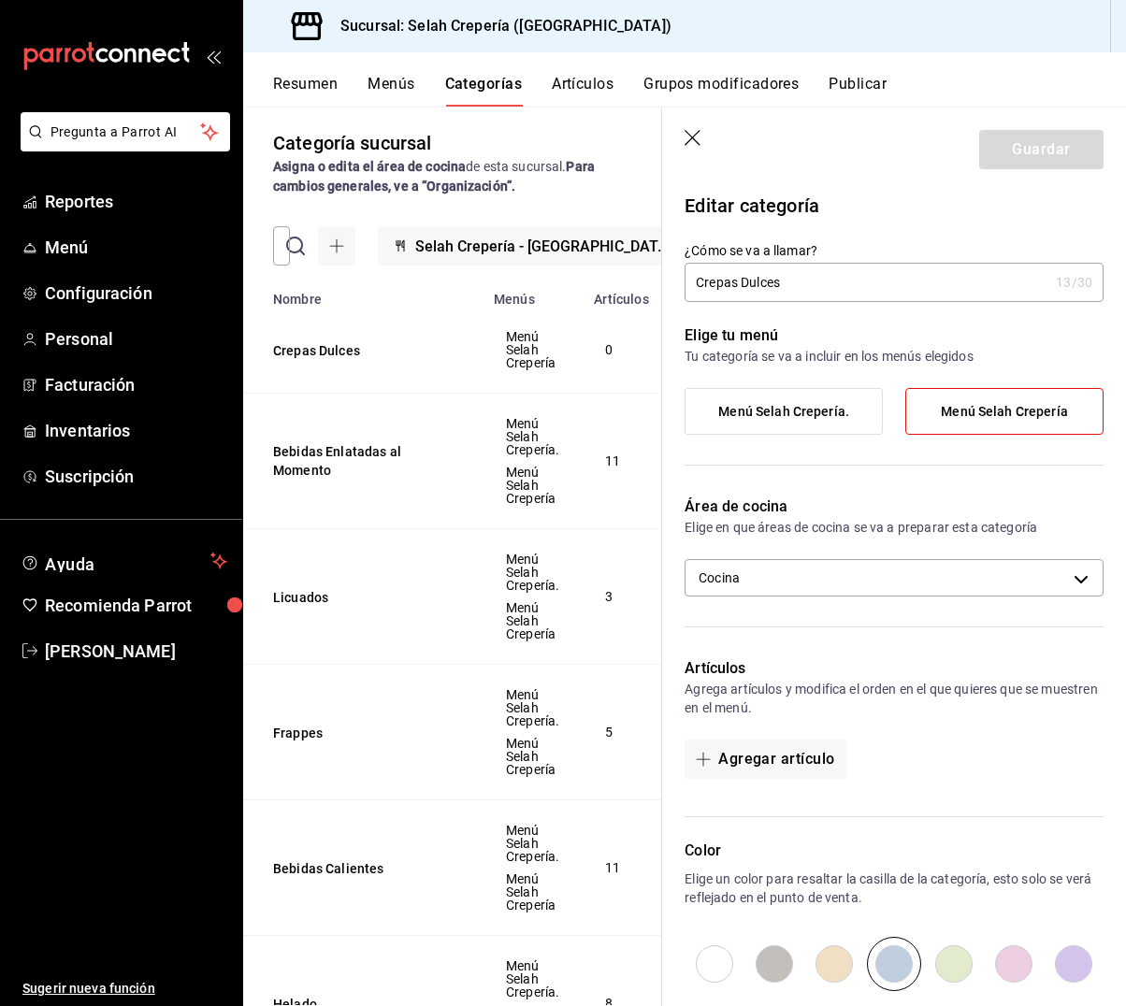
click at [598, 94] on button "Artículos" at bounding box center [583, 91] width 62 height 32
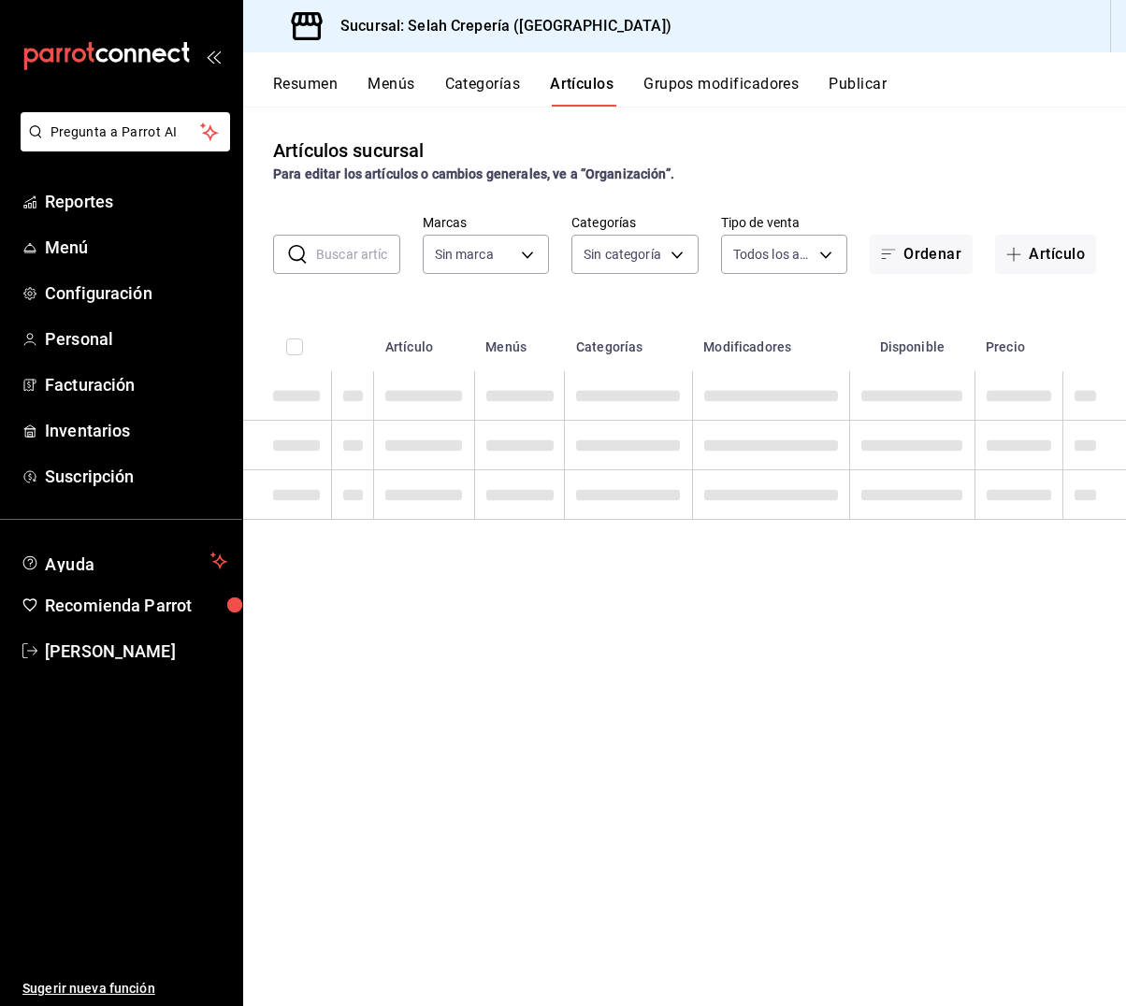
type input "f76ea378-03e0-487c-8c0d-a2762fee1a14"
type input "eb68e1fd-875f-48ed-aafd-32d0fff5e011,253b5894-7e21-47bf-b169-80b763041b3c,bb6ae…"
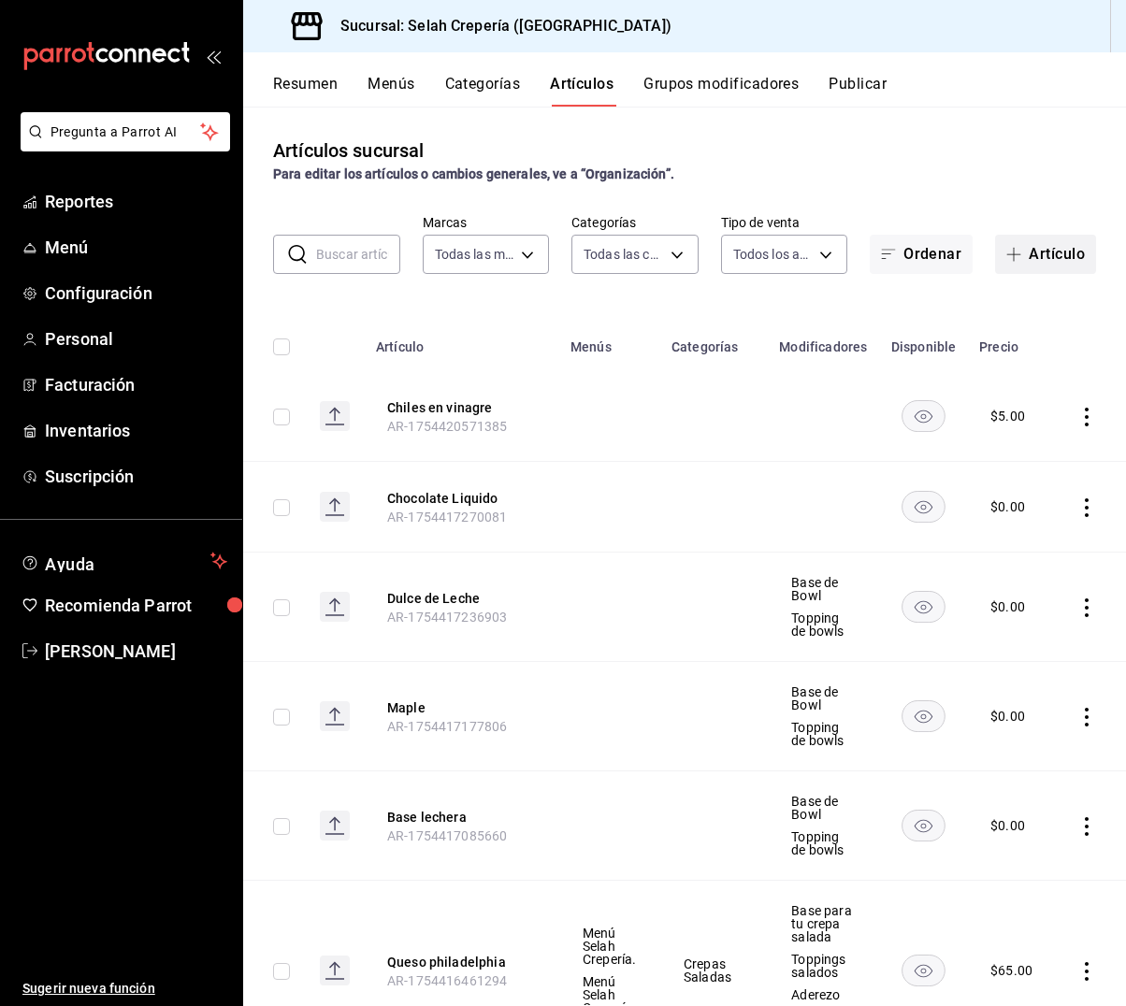
click at [1041, 250] on button "Artículo" at bounding box center [1045, 254] width 101 height 39
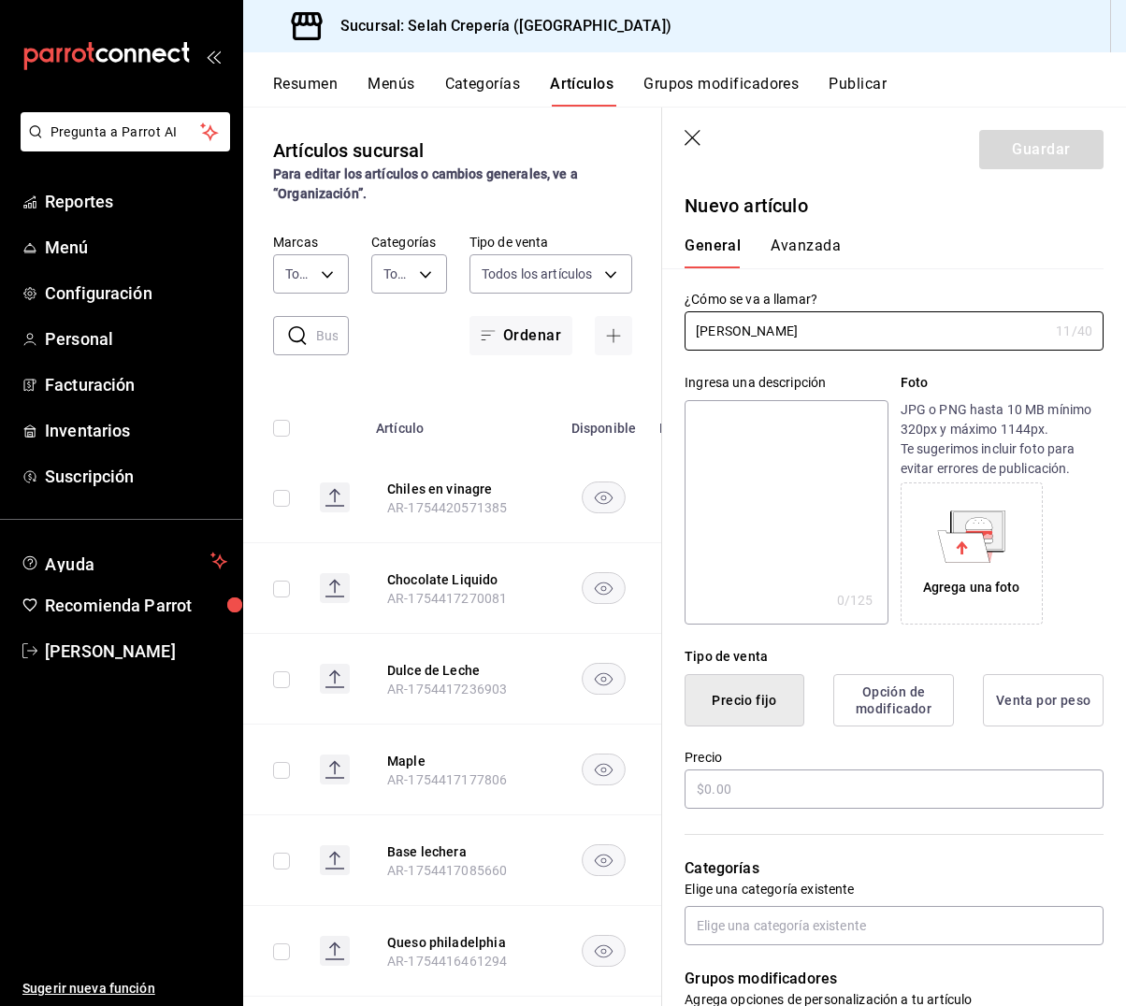
type input "[PERSON_NAME]"
click at [791, 451] on textarea at bounding box center [785, 512] width 203 height 224
type textarea "N"
type textarea "x"
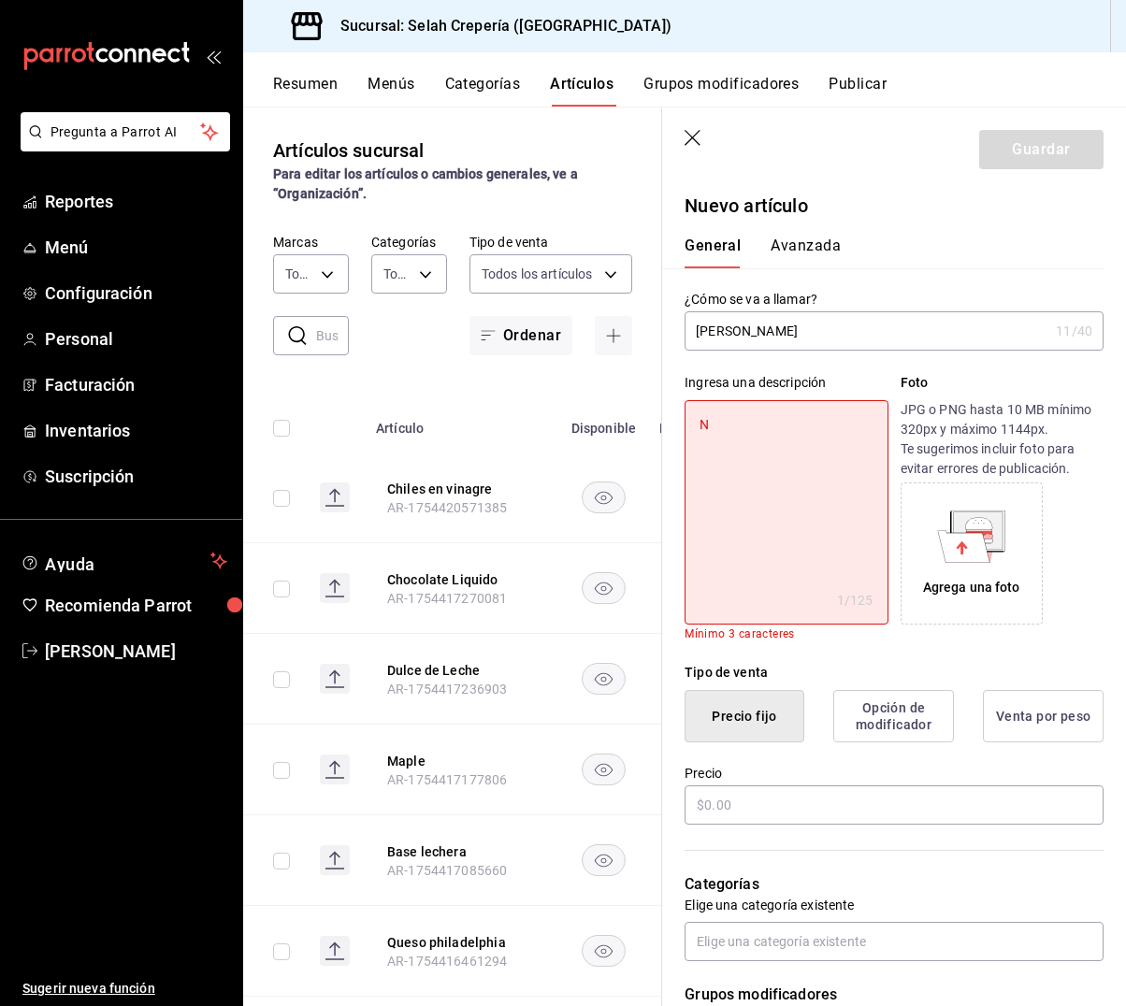
type textarea "Nu"
type textarea "x"
type textarea "Nut"
type textarea "x"
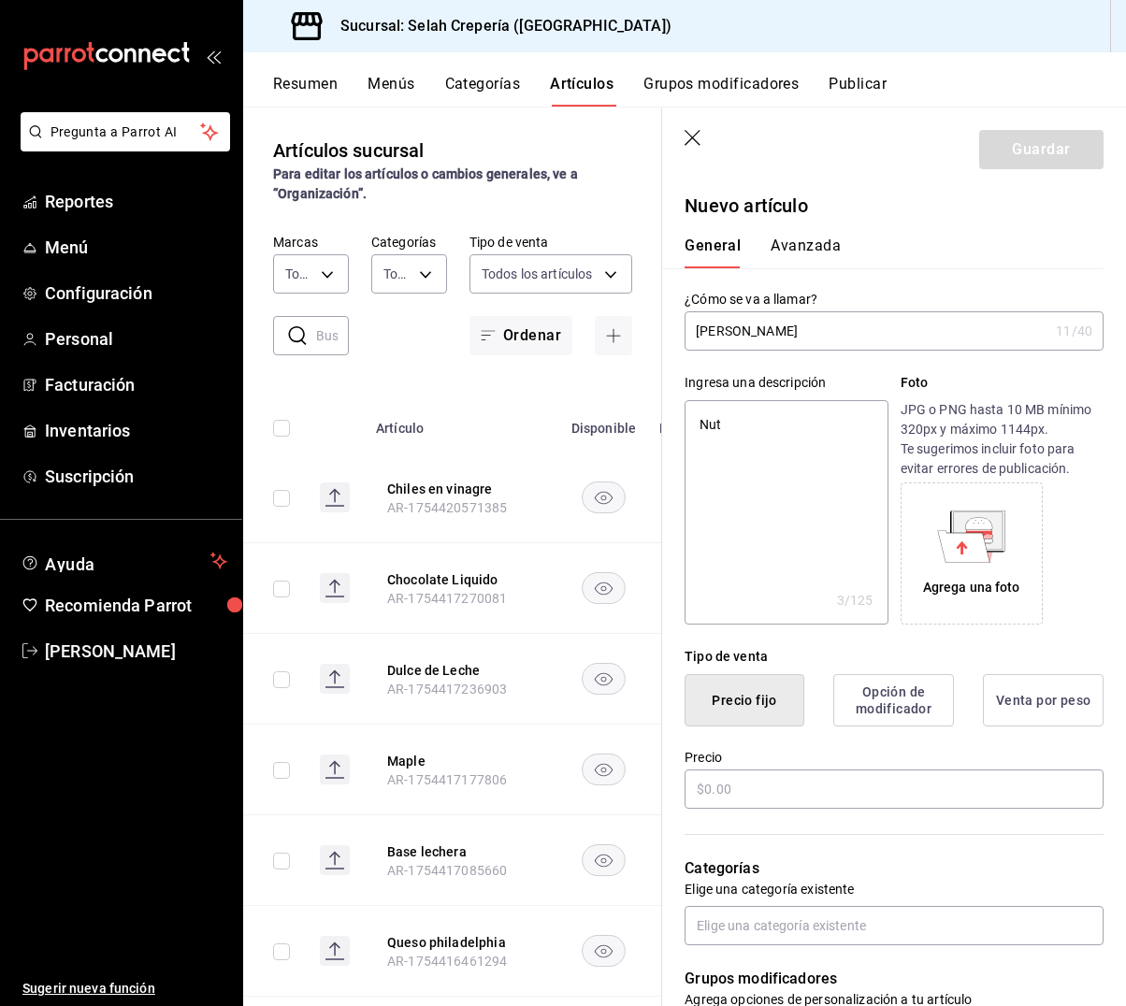
type textarea "[PERSON_NAME]"
type textarea "x"
type textarea "Nutel"
type textarea "x"
type textarea "Nutell"
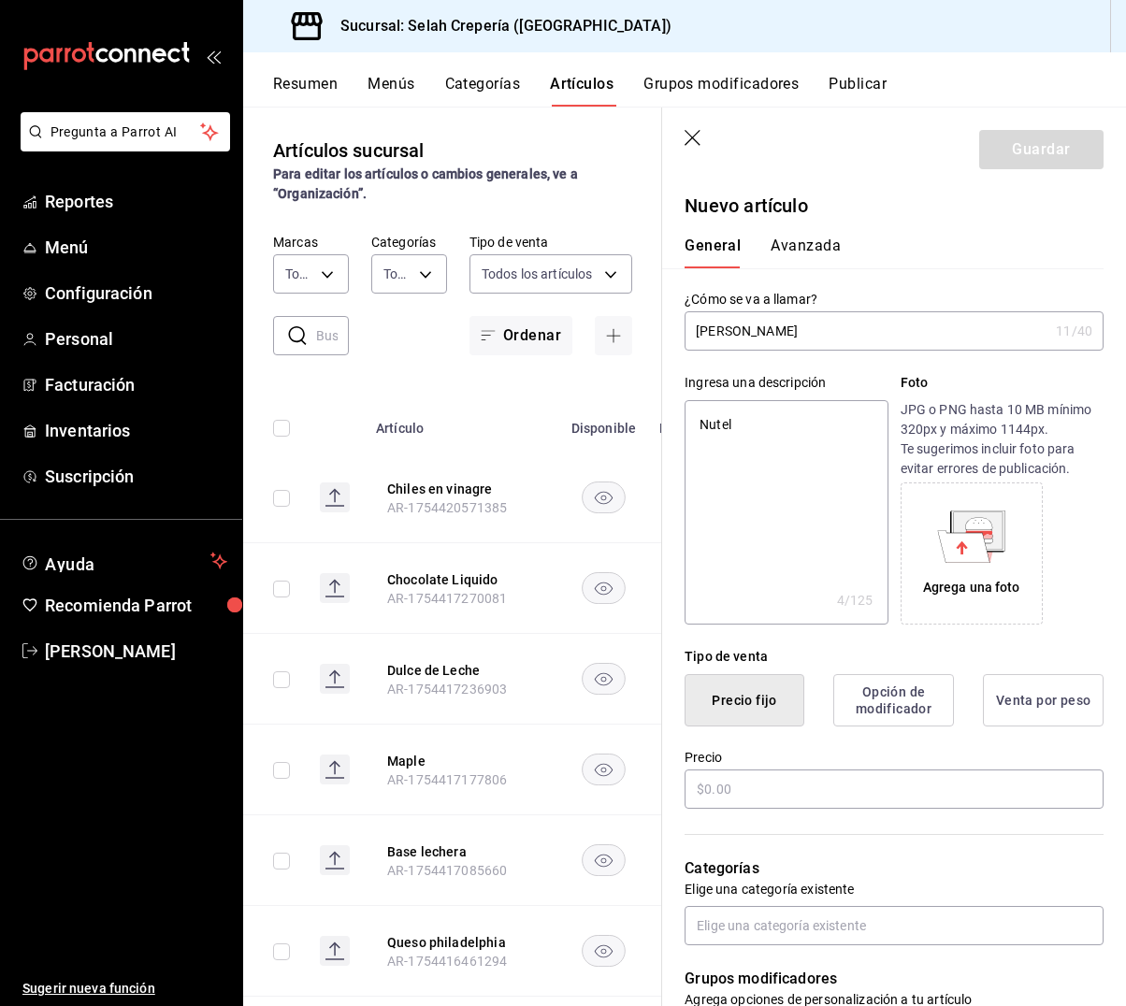
type textarea "x"
type textarea "Nutella"
type textarea "x"
type textarea "Nutella"
type textarea "x"
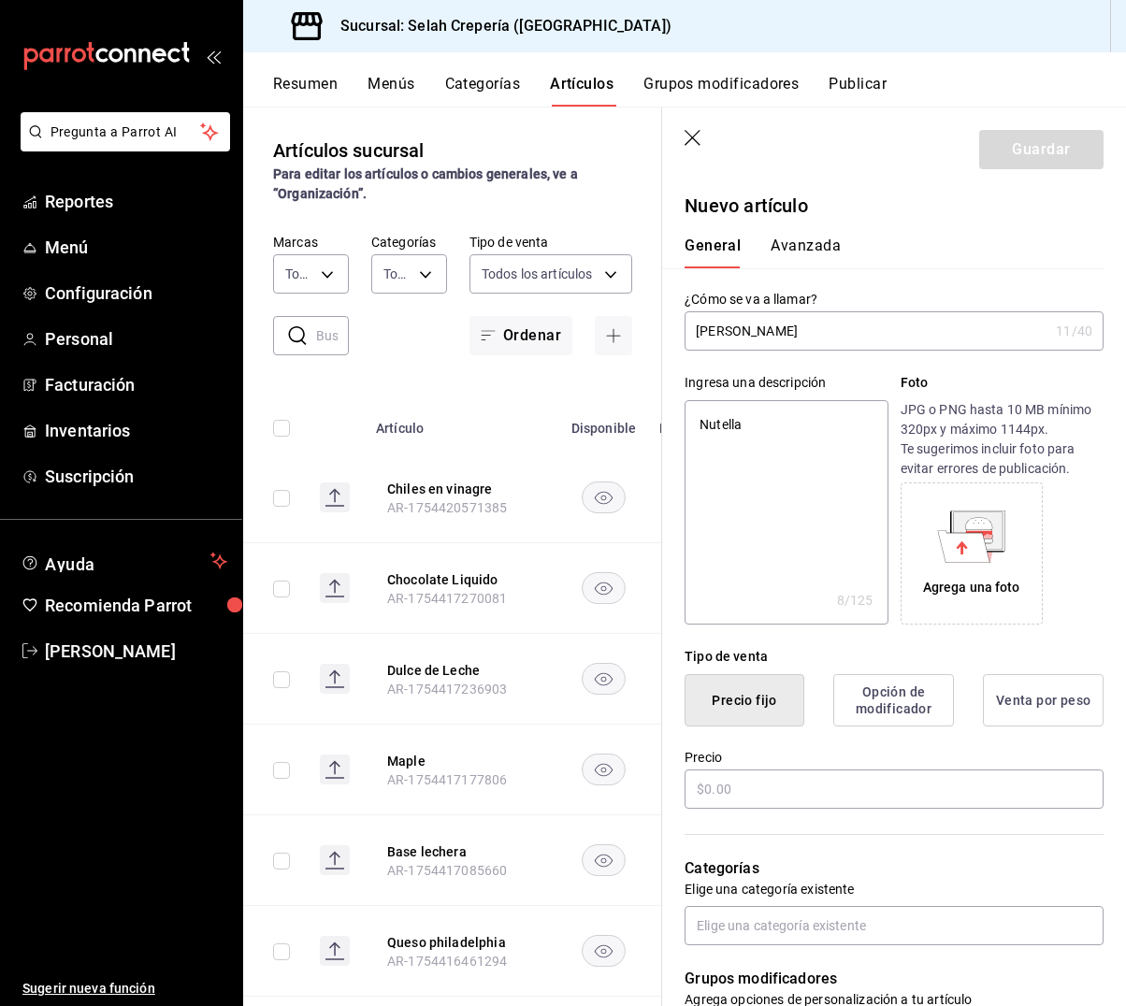
type textarea "Nutella"
type textarea "x"
type textarea "Nutella,"
type textarea "x"
type textarea "Nutella,"
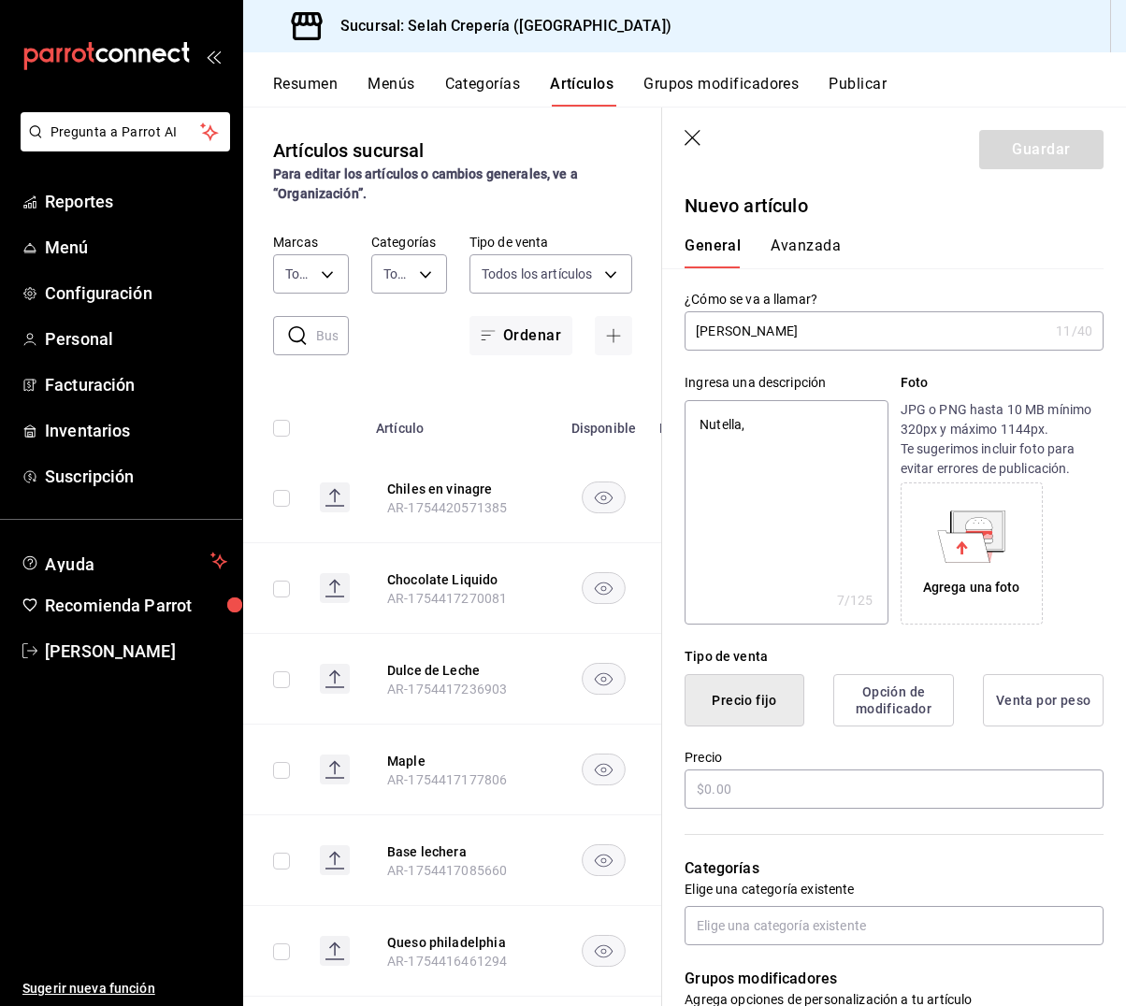
type textarea "x"
type textarea "Nutella, P"
type textarea "x"
type textarea "Nutella, Pl"
type textarea "x"
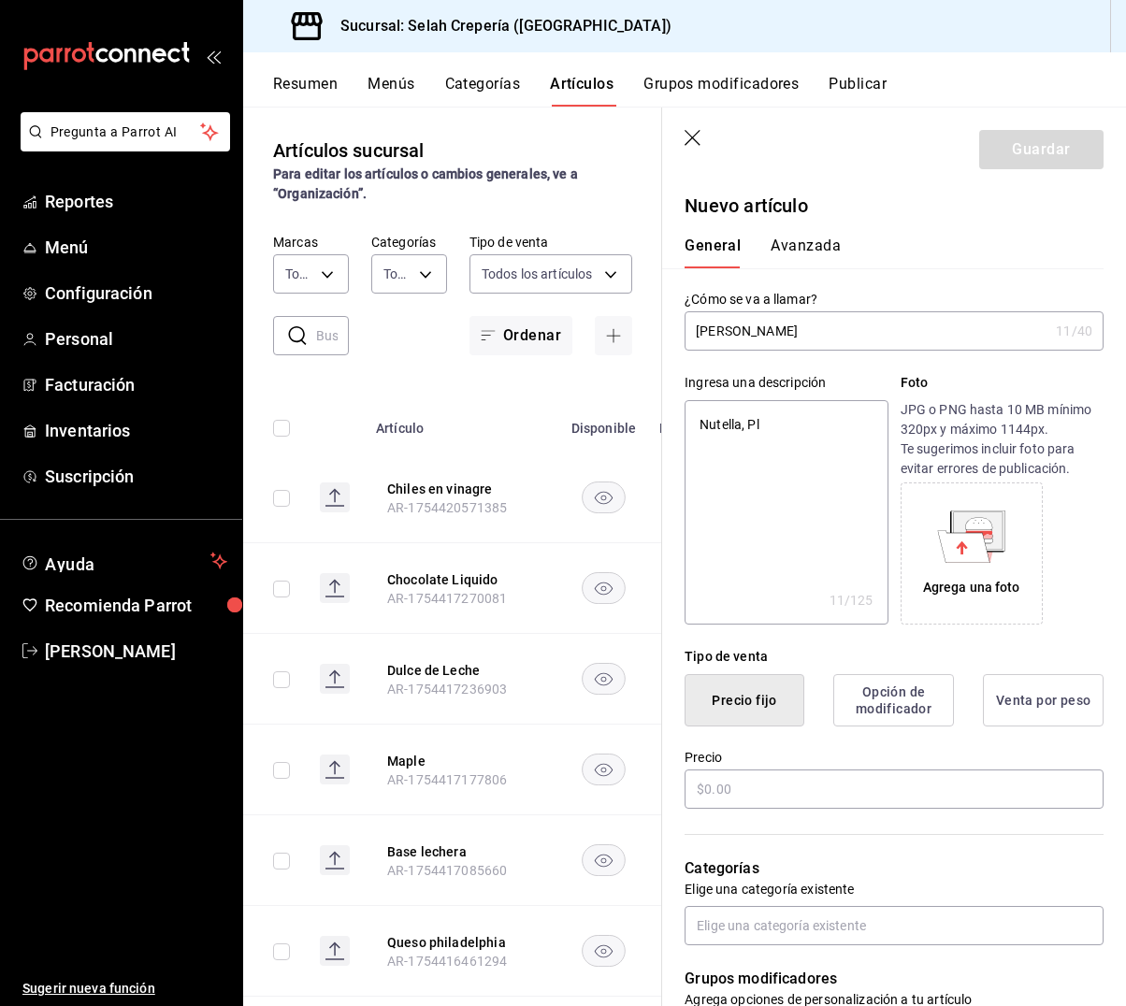
type textarea "Nutella, Pl´"
type textarea "x"
type textarea "Nutella, Plá"
type textarea "x"
type textarea "Nutella, Plát"
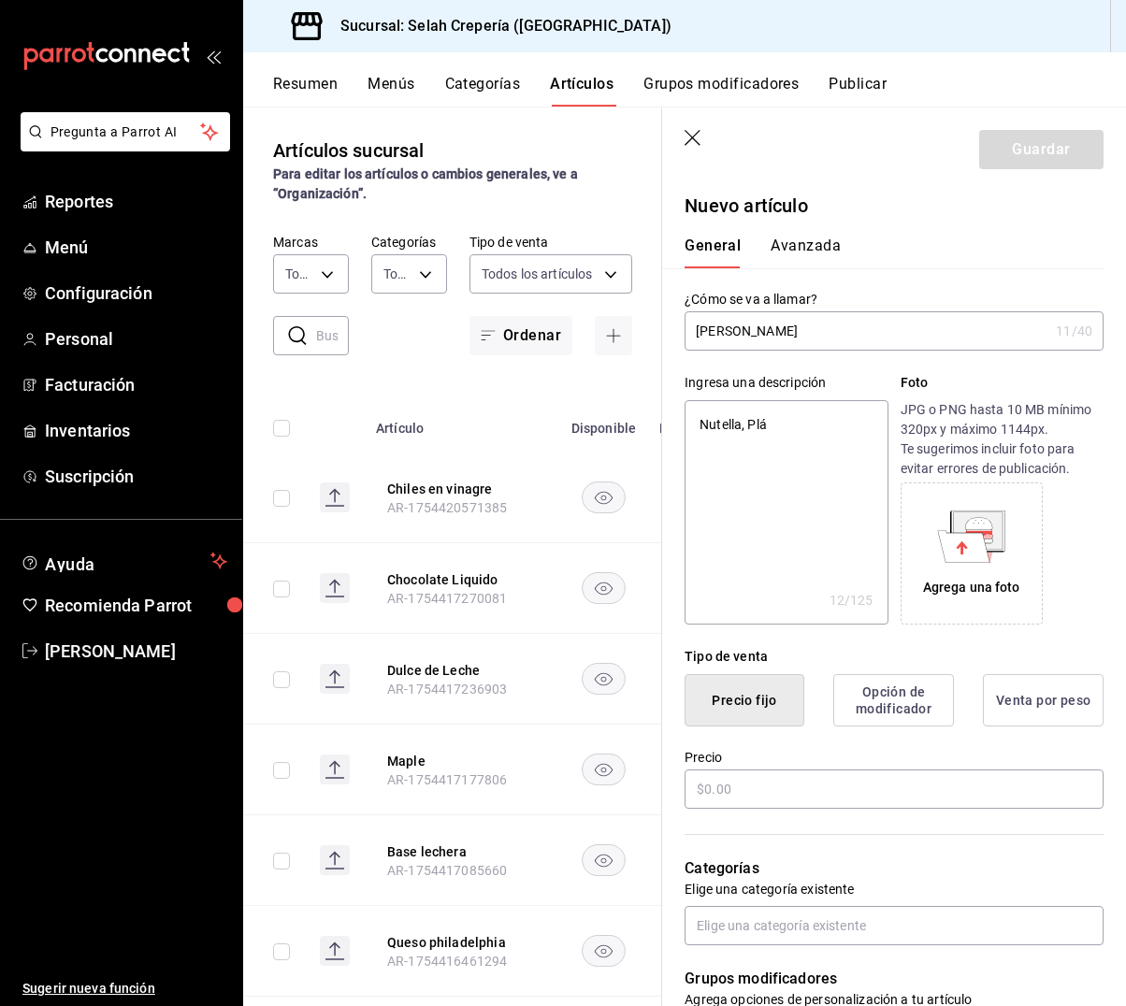
type textarea "x"
type textarea "Nutella, Pláta"
type textarea "x"
type textarea "Nutella, Plátan"
type textarea "x"
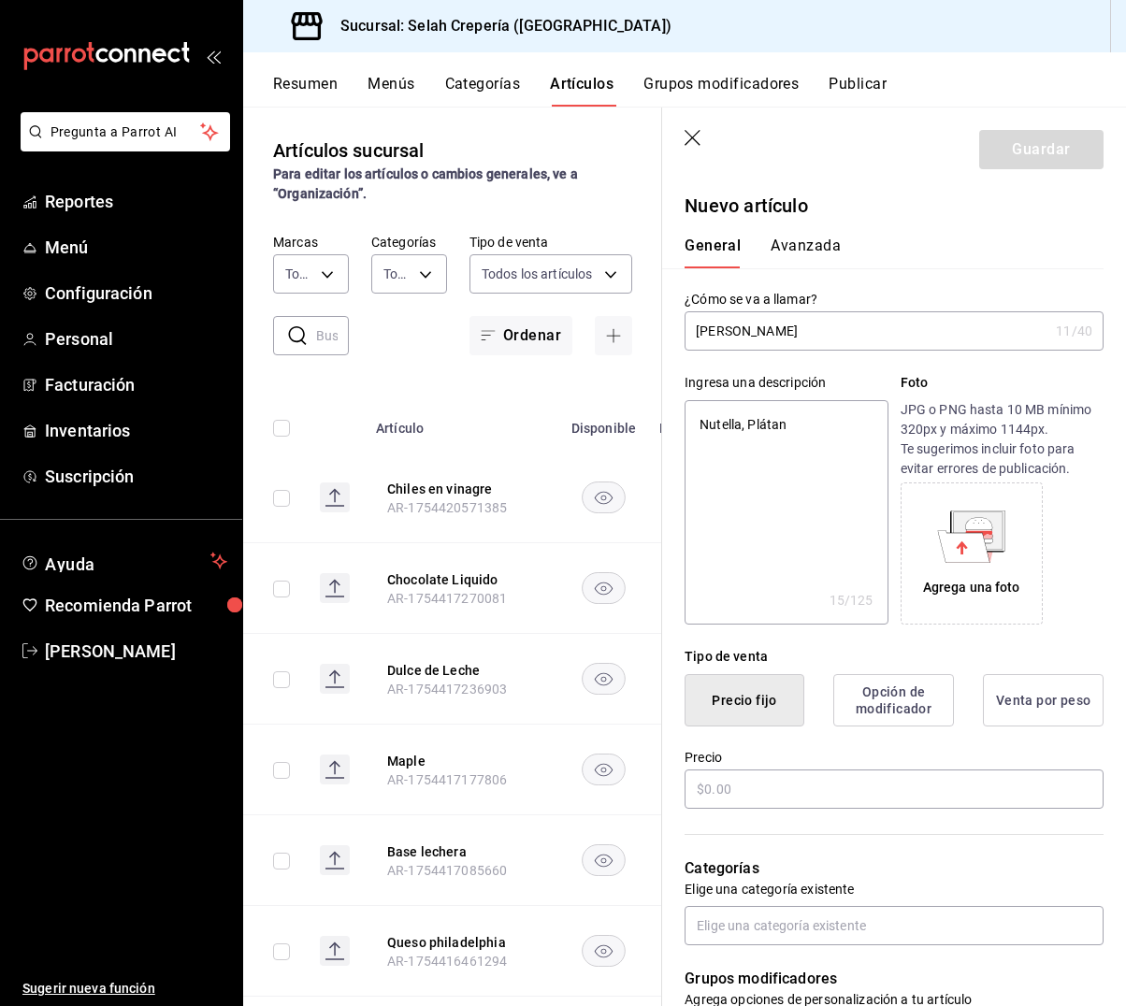
type textarea "Nutella, Plátano"
type textarea "x"
type textarea "Nutella, Plátano"
type textarea "x"
type textarea "Nutella, Plátano"
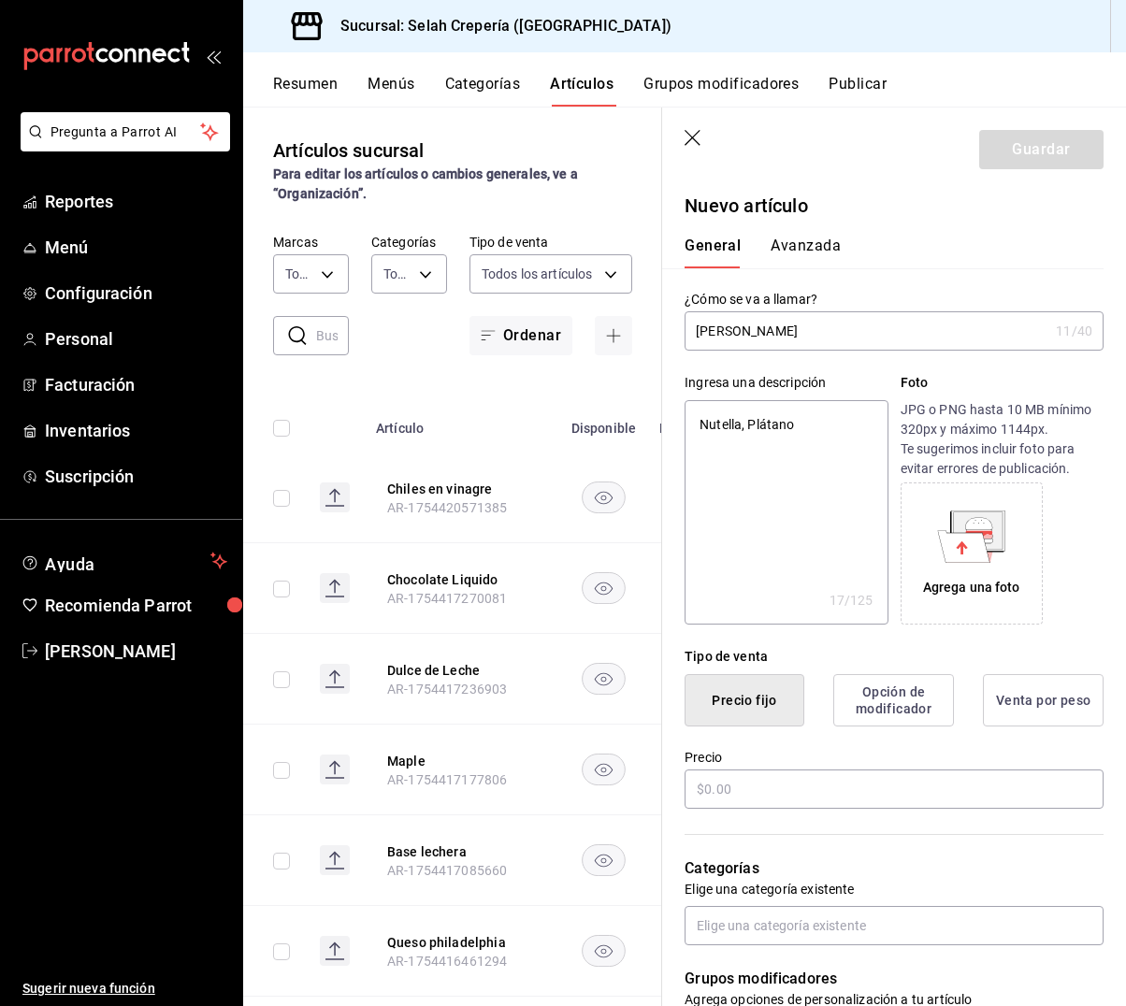
type textarea "x"
type textarea "Nutella, Plátano,"
type textarea "x"
type textarea "Nutella, Plátano,"
type textarea "x"
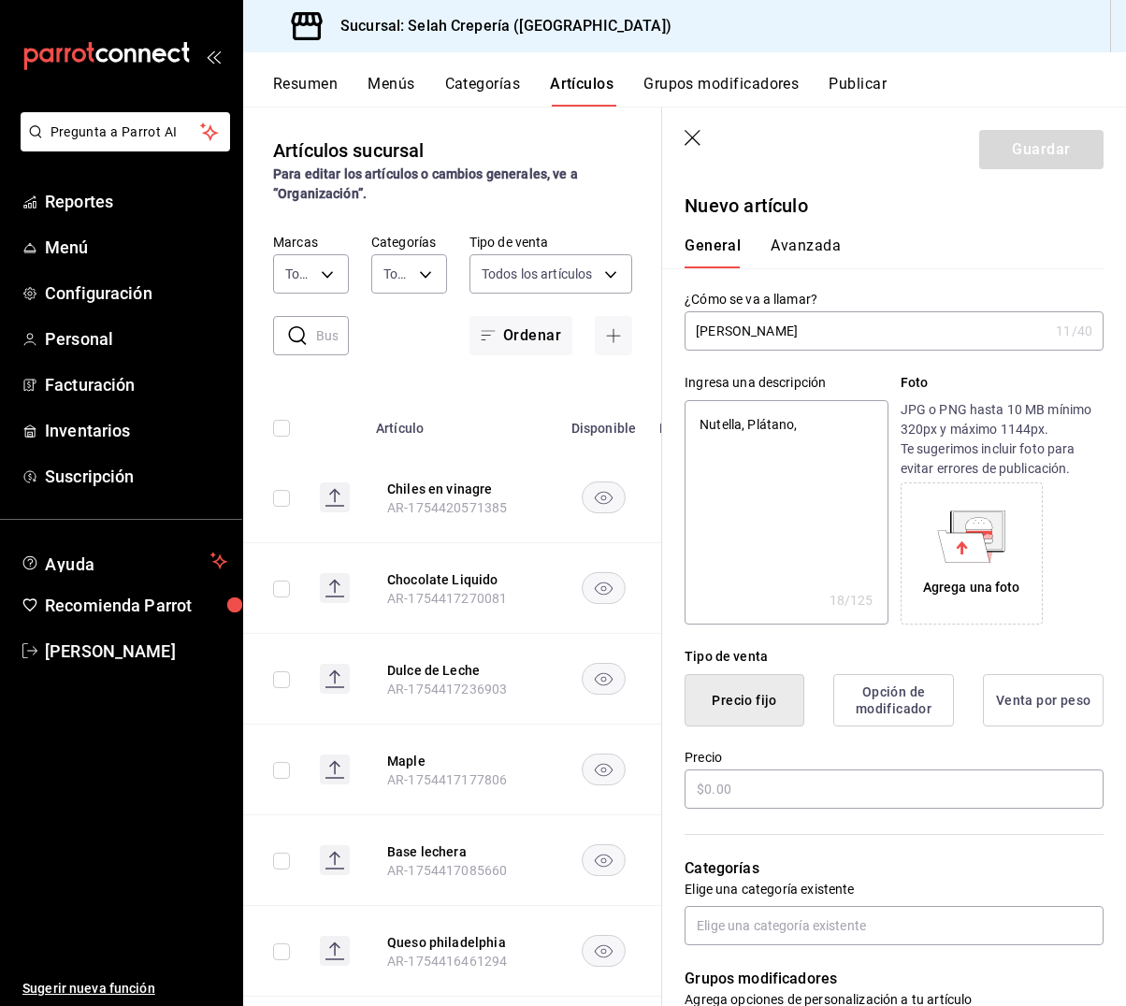
type textarea "Nutella, Plátano, N"
type textarea "x"
type textarea "Nutella, Plátano, Nu"
type textarea "x"
type textarea "Nutella, Plátano, Nu´"
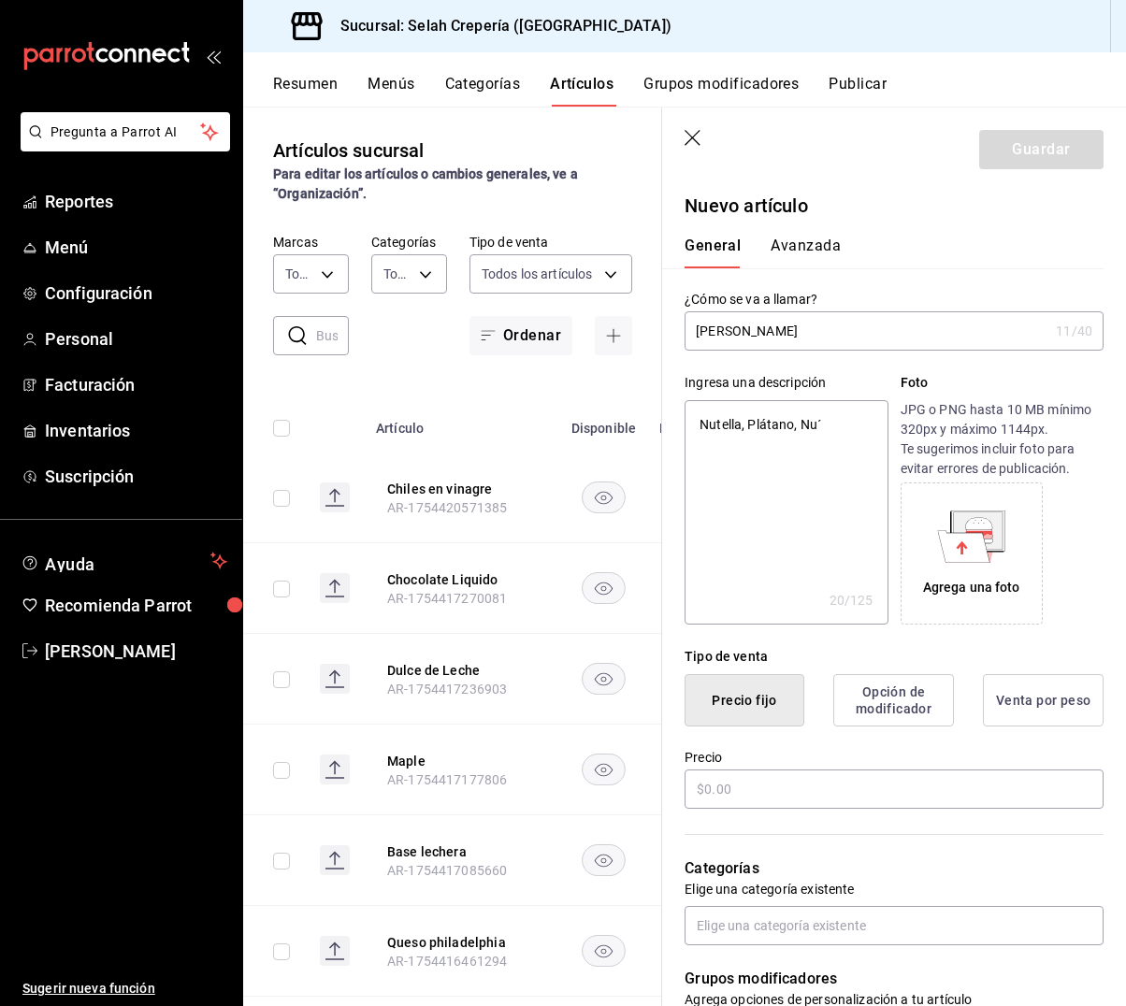
type textarea "x"
type textarea "Nutella, Plátano, Nué"
type textarea "x"
type textarea "Nutella, Plátano, Nuéz"
type textarea "x"
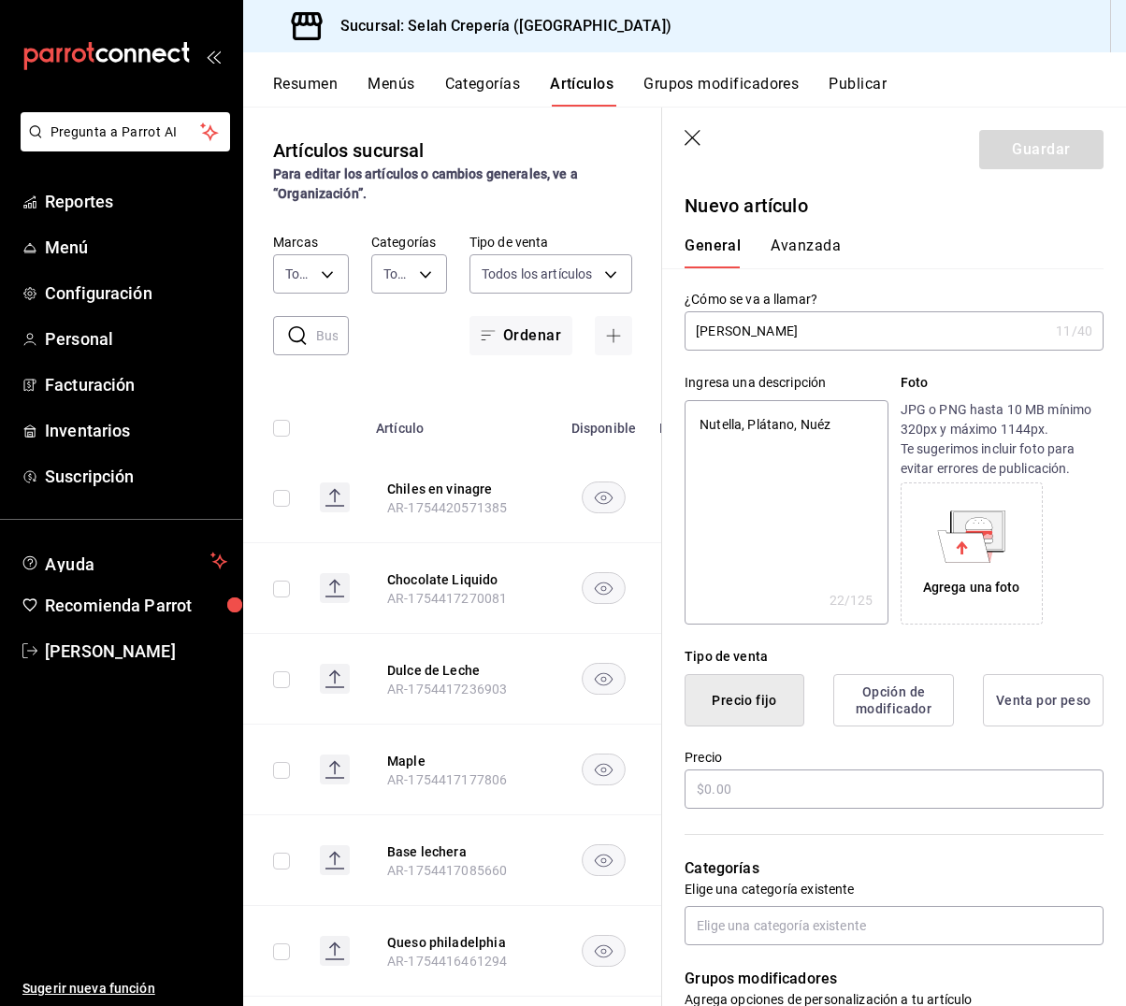
type textarea "Nutella, Plátano, Nuez,"
type textarea "x"
type textarea "Nutella, Plátano, Nuez,"
type textarea "x"
type textarea "Nutella, Plátano, Nuez,"
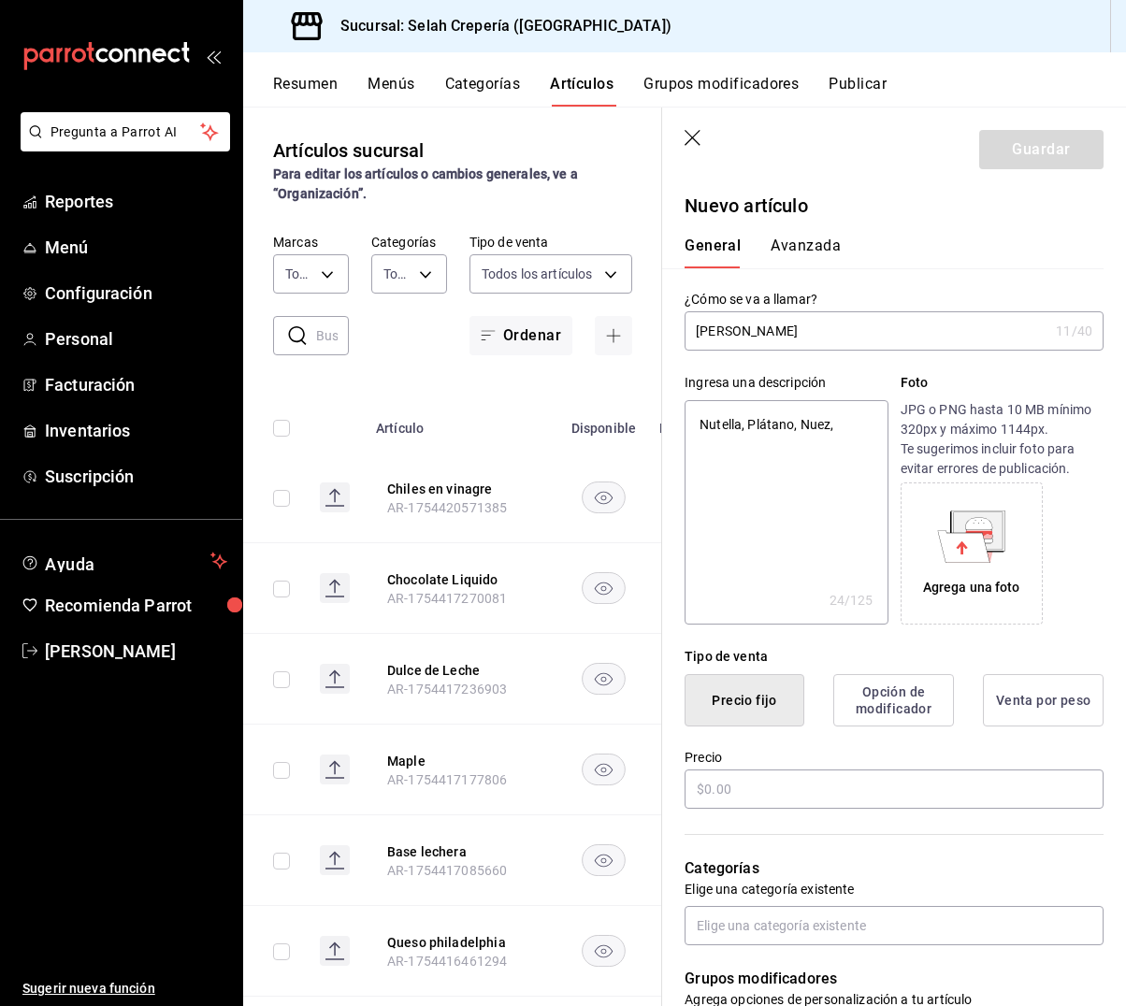
type textarea "x"
type textarea "Nutella, Plátano, Nuez"
type textarea "x"
type textarea "Nutella, Plátano, Nue"
type textarea "x"
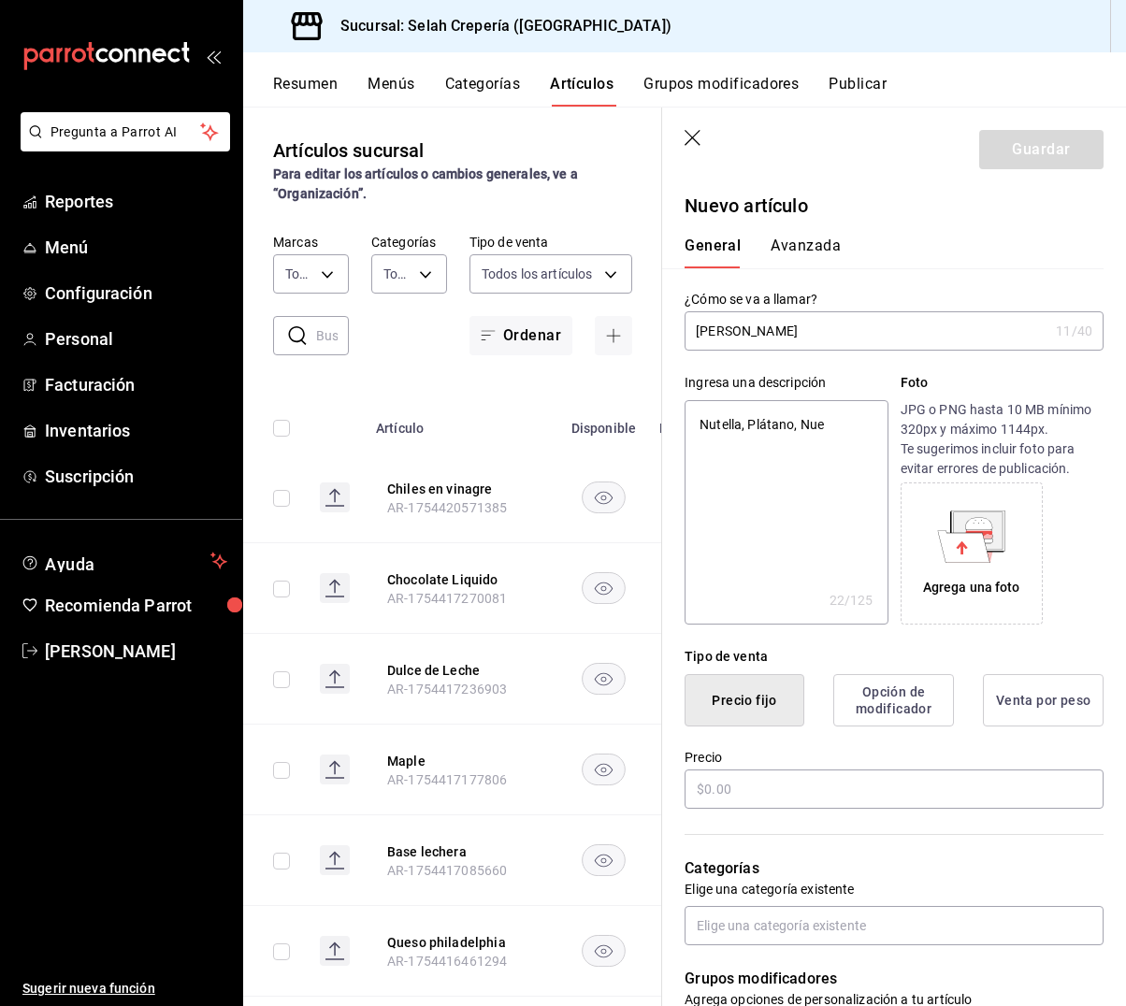
type textarea "Nutella, Plátano, Nu"
type textarea "x"
type textarea "Nutella, Plátano, N"
type textarea "x"
type textarea "Nutella, Plátano, N´"
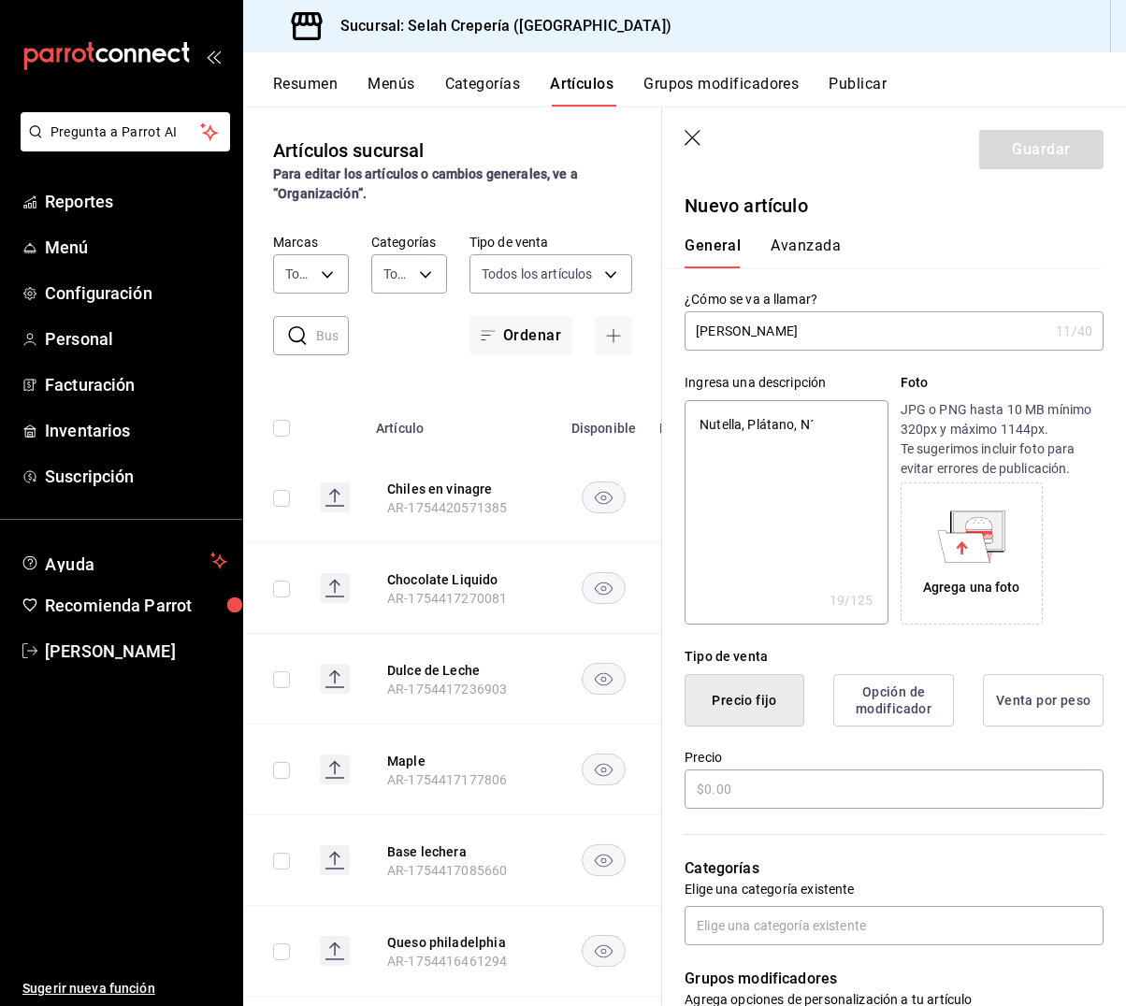
type textarea "x"
type textarea "Nutella, Plátano, Nú"
type textarea "x"
type textarea "Nutella, Plátano, Núe"
type textarea "x"
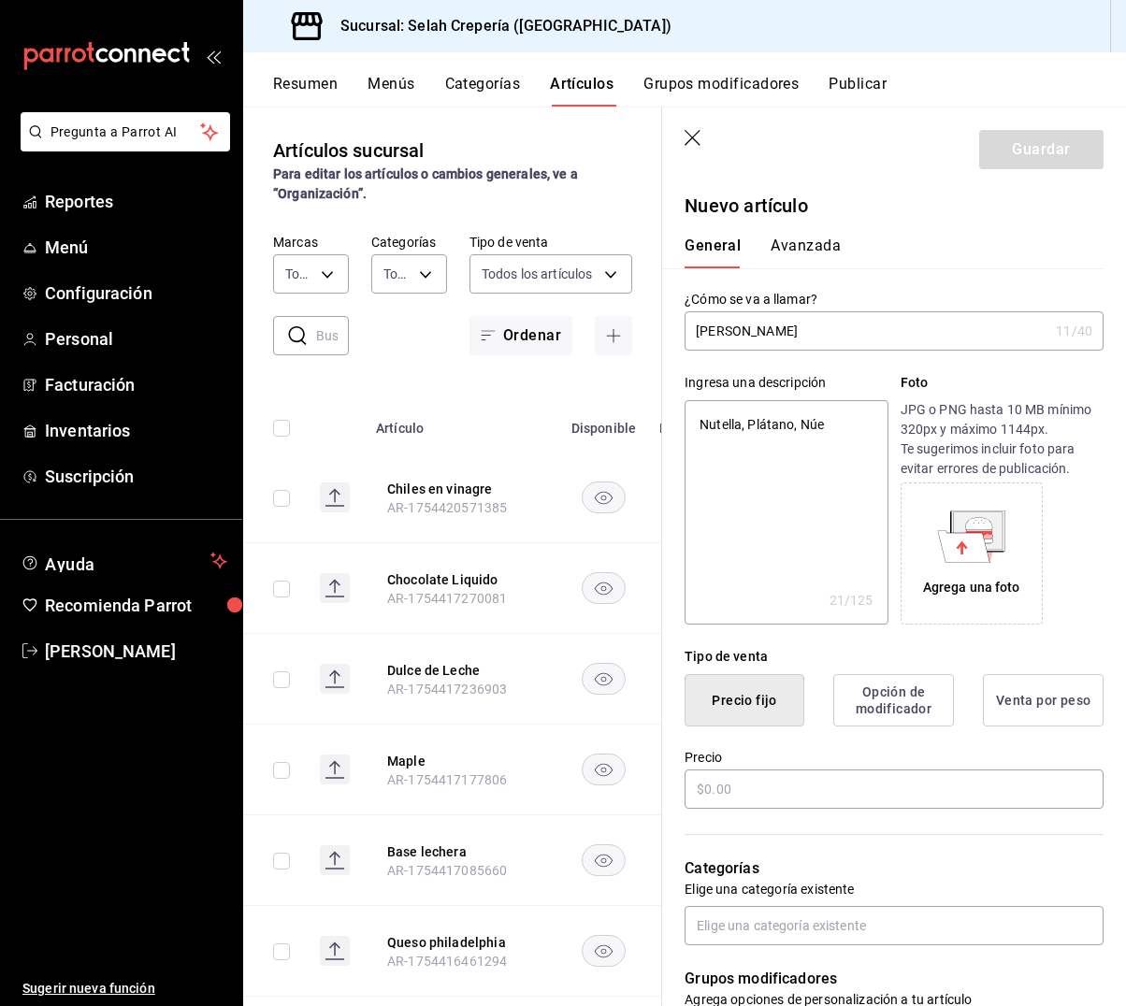
type textarea "Nutella, Plátano, Núez"
type textarea "x"
type textarea "Nutella, Plátano, Núez,"
type textarea "x"
type textarea "Nutella, Plátano, Núez,"
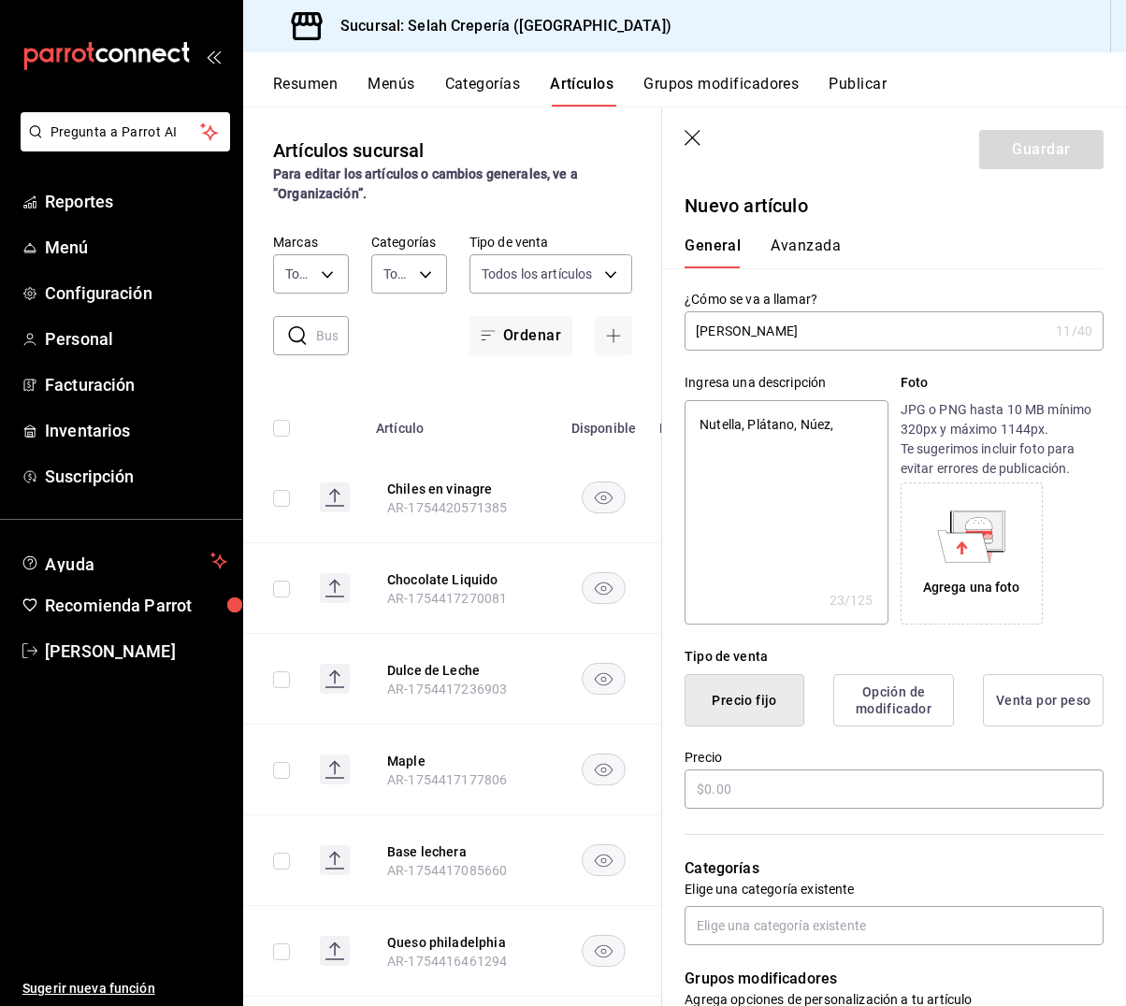
type textarea "x"
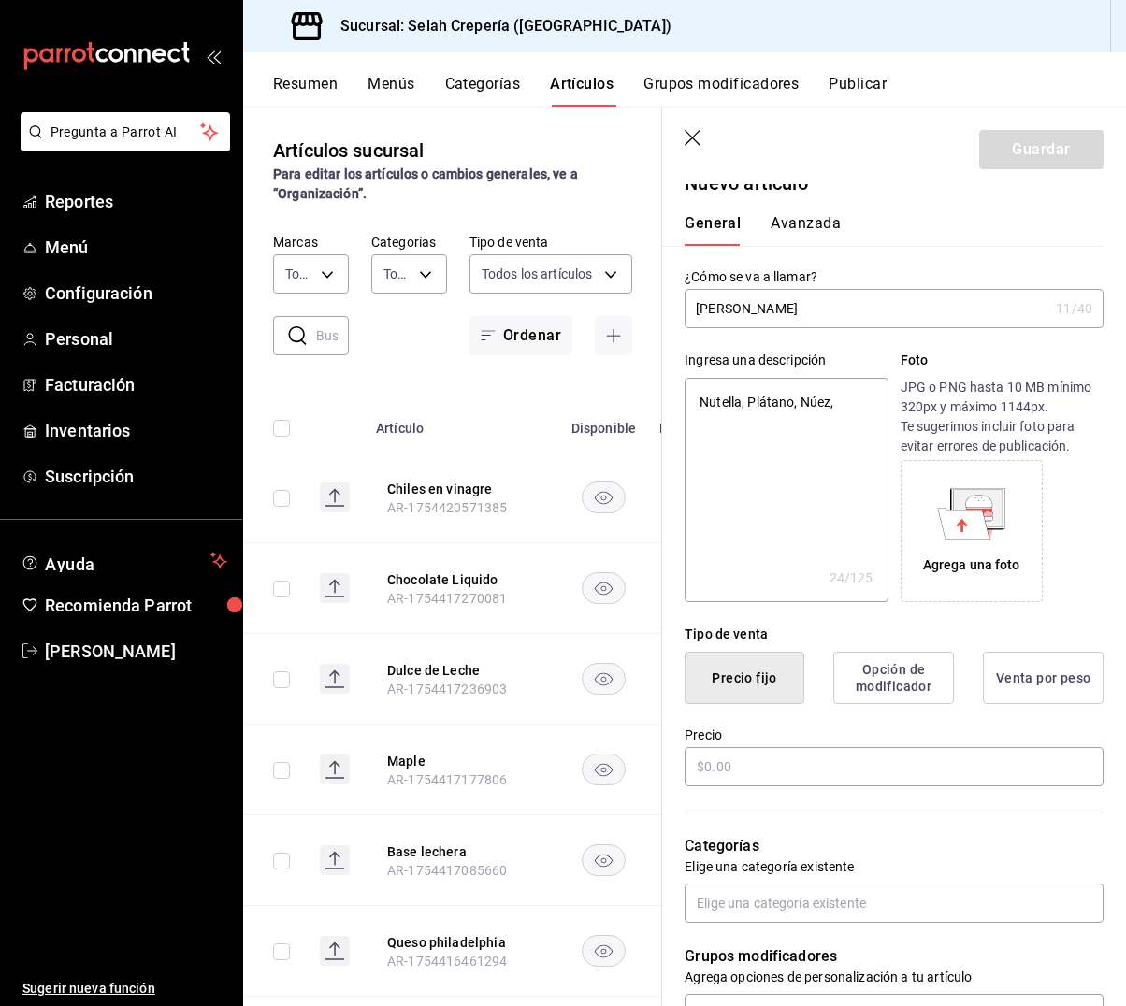
scroll to position [34, 0]
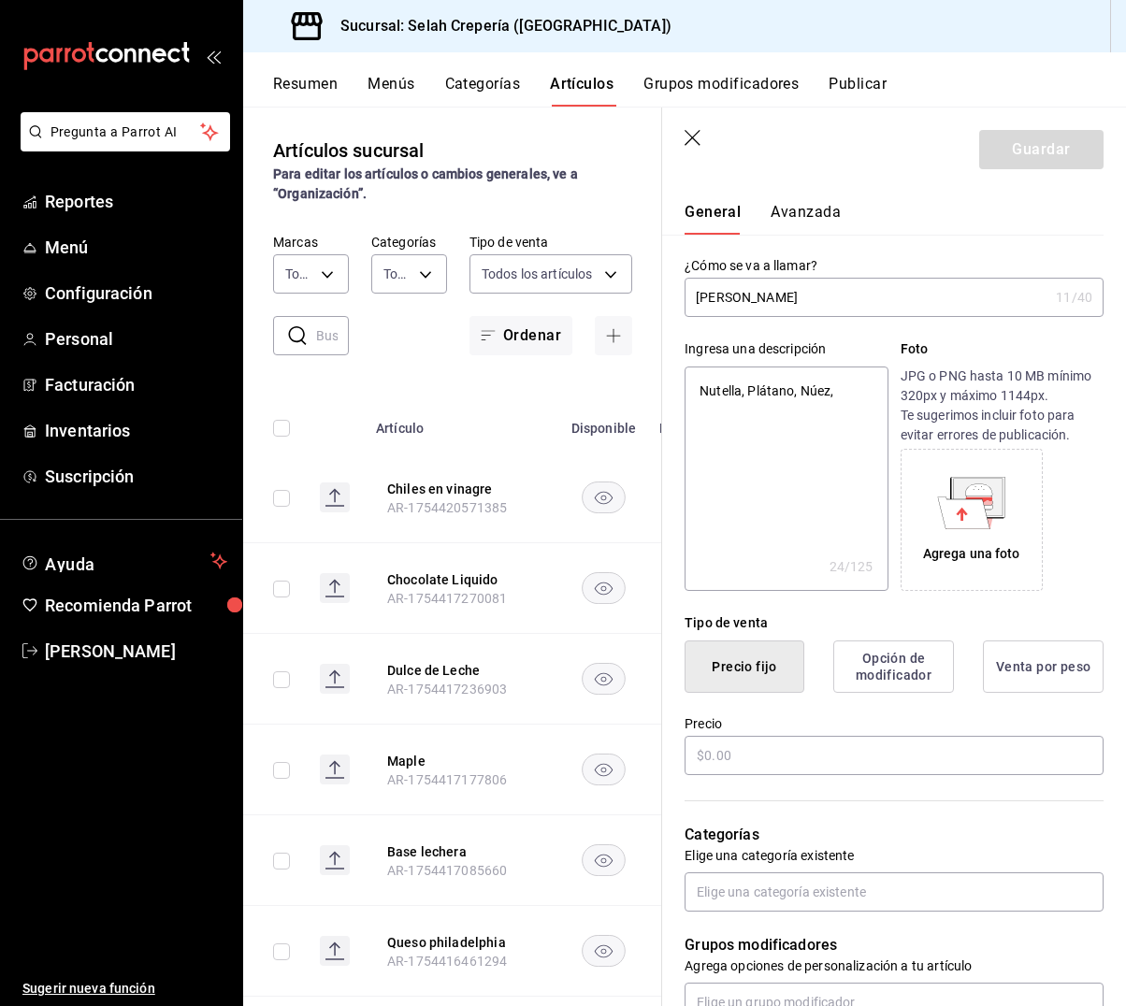
click at [814, 393] on textarea "Nutella, Plátano, Núez," at bounding box center [785, 479] width 203 height 224
click at [859, 398] on textarea "Nutella, Plátano, Núez," at bounding box center [785, 479] width 203 height 224
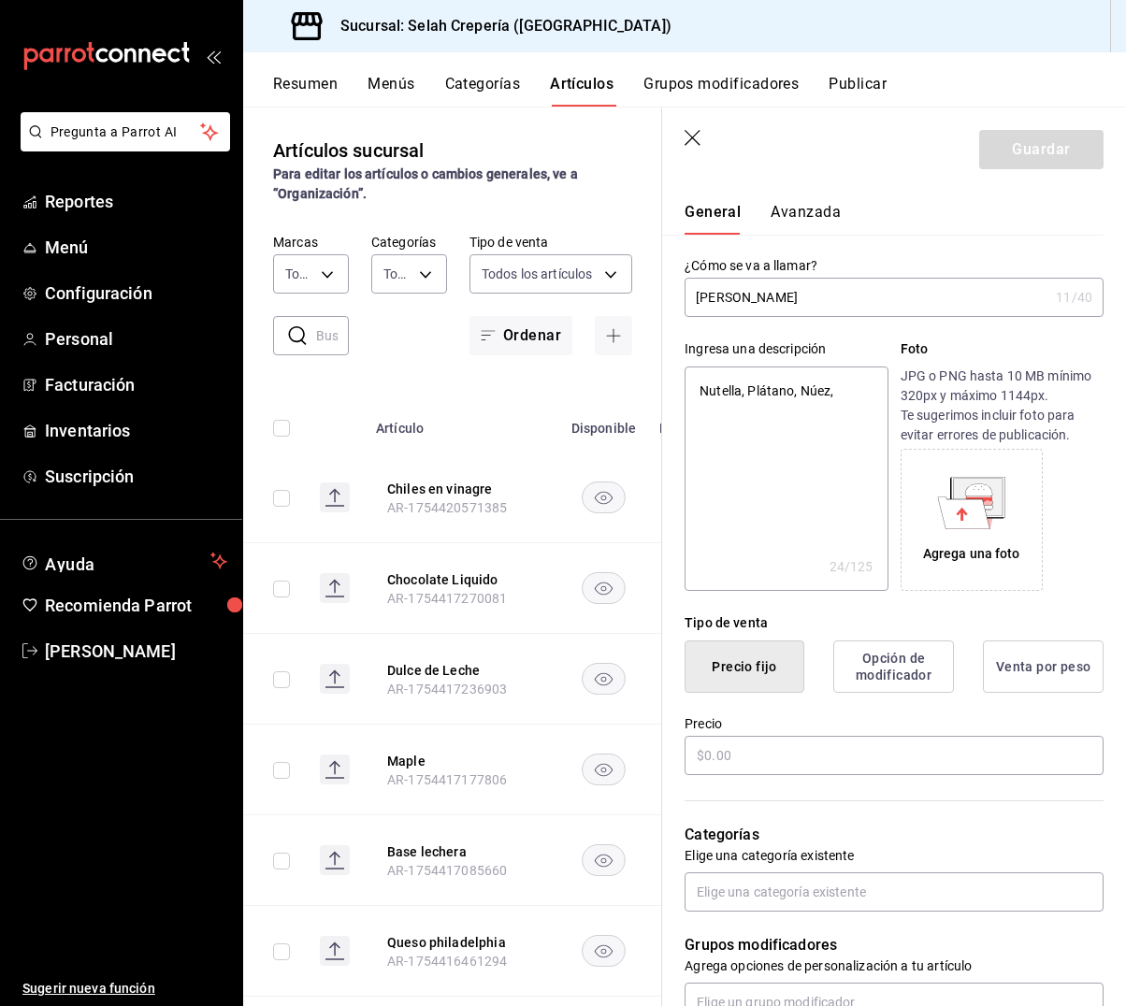
type textarea "Nutella, Plátano, Núez,"
type textarea "x"
type textarea "Nutella, Plátano, Núez"
type textarea "x"
type textarea "Nutella, Plátano, Núe"
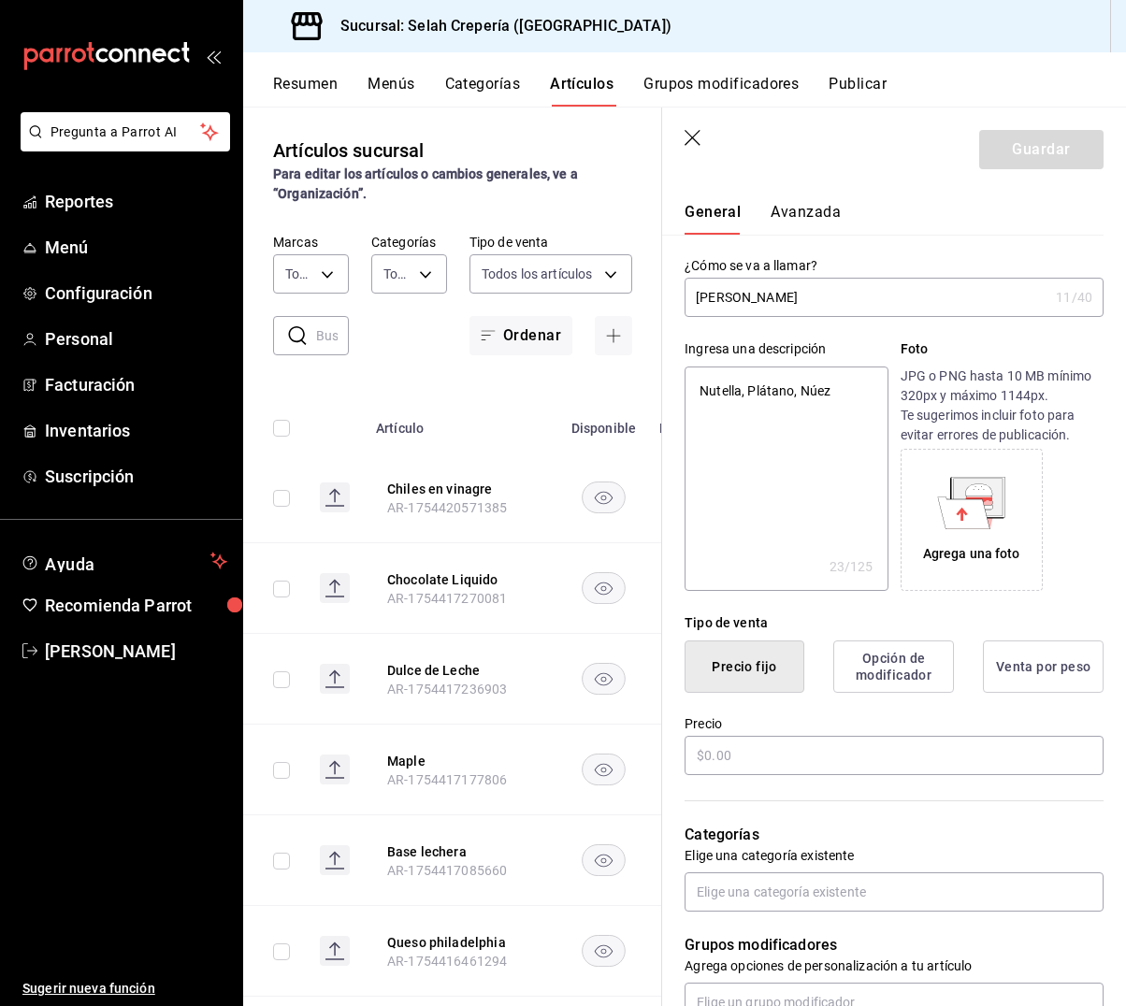
type textarea "x"
type textarea "Nutella, Plátano, Nú"
type textarea "x"
type textarea "Nutella, Plátano, N"
type textarea "x"
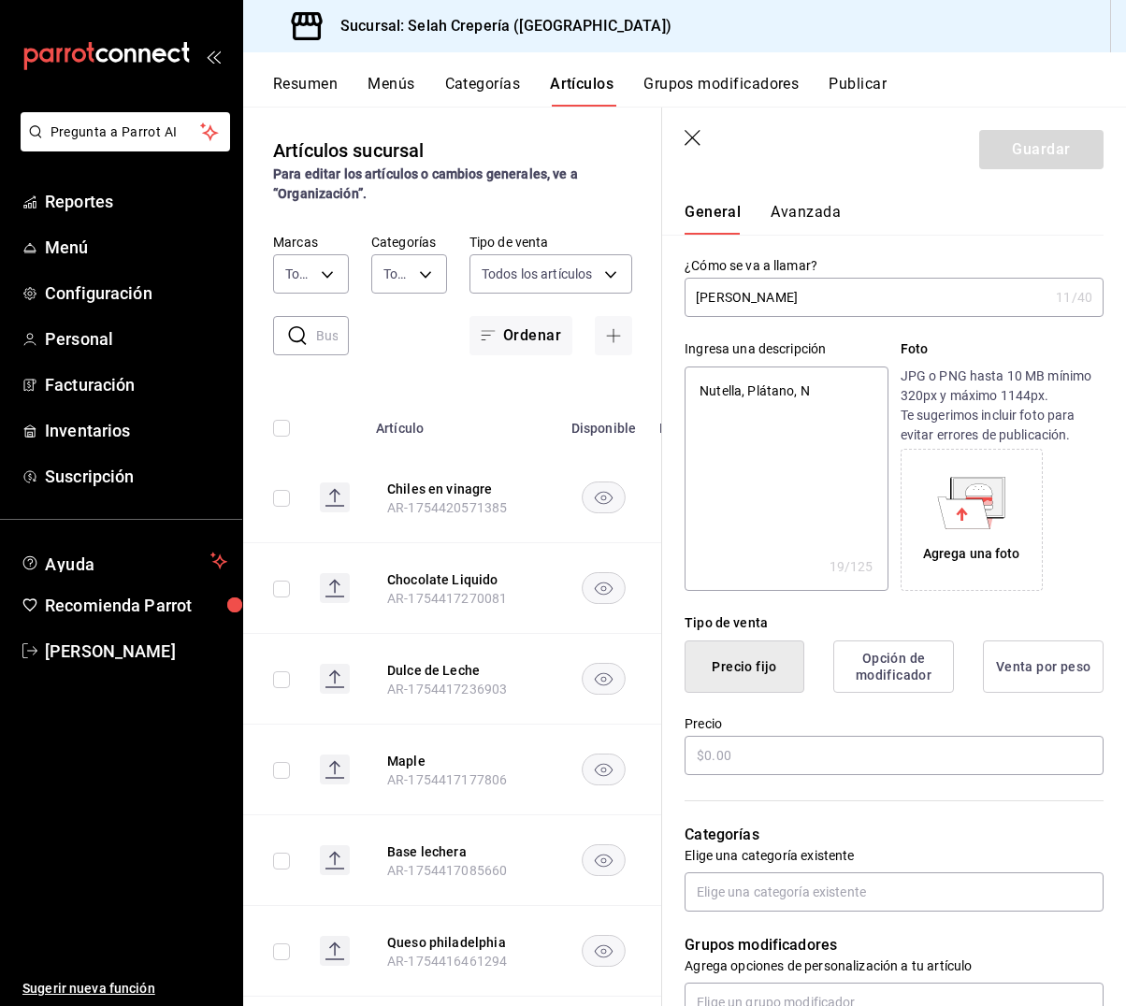
type textarea "Nutella, Plátano,"
type textarea "x"
type textarea "Nutella, Plátano, N"
type textarea "x"
type textarea "Nutella, Plátano, Nu"
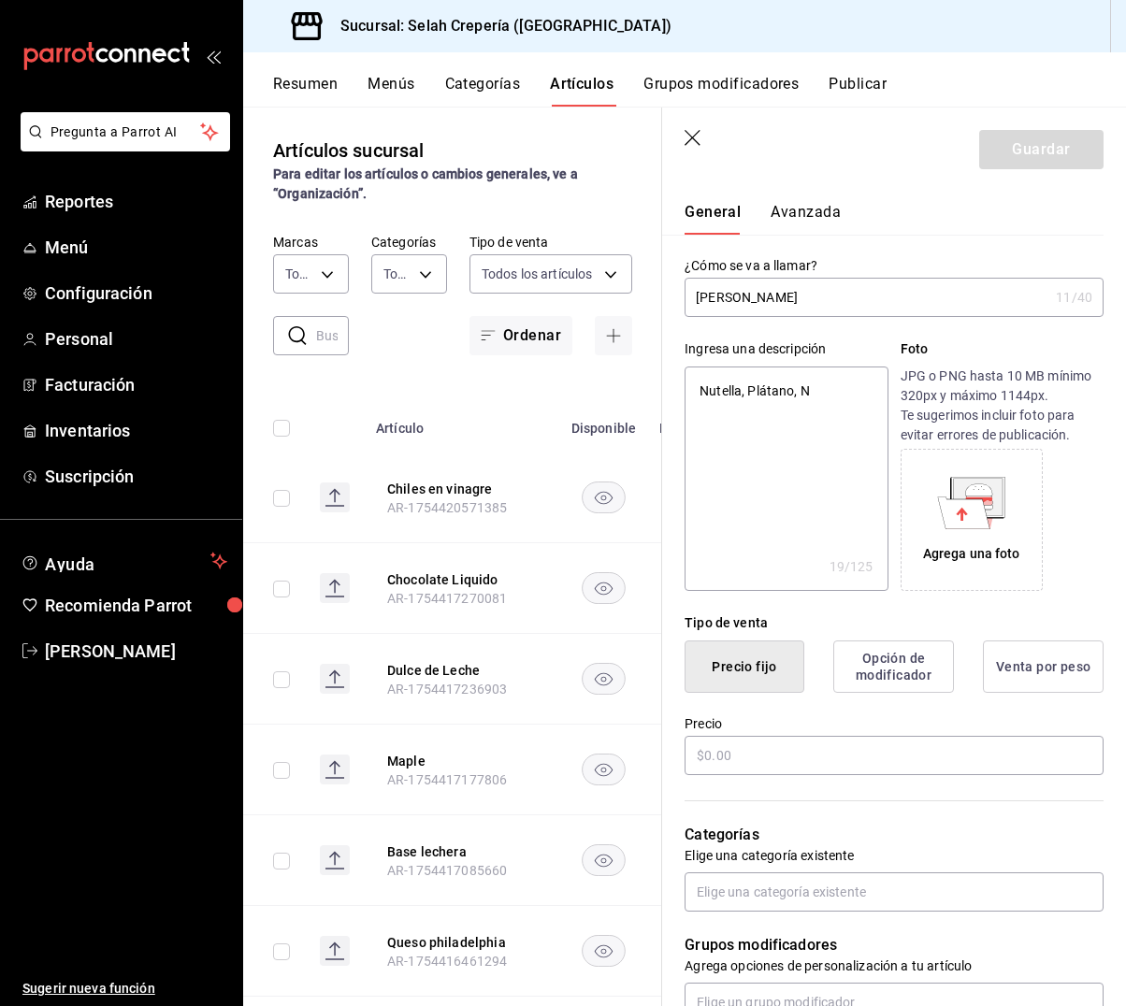
type textarea "x"
type textarea "Nutella, Plátano, Nue"
type textarea "x"
type textarea "Nutella, Plátano, Nuez"
type textarea "x"
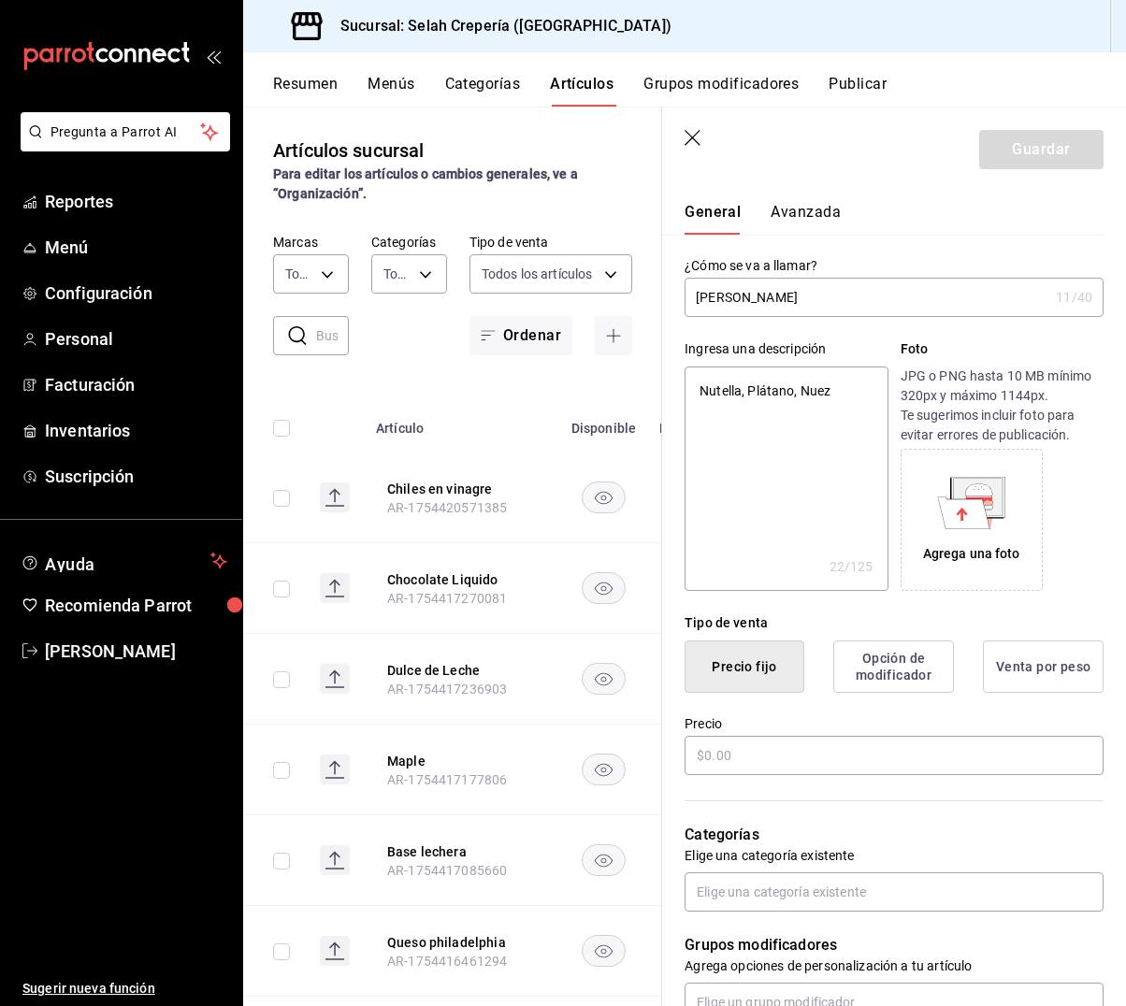
type textarea "Nutella, Plátano, Nuez,"
type textarea "x"
type textarea "Nutella, Plátano, Nuez,"
type textarea "x"
type textarea "Nutella, Plátano, Nuez, K"
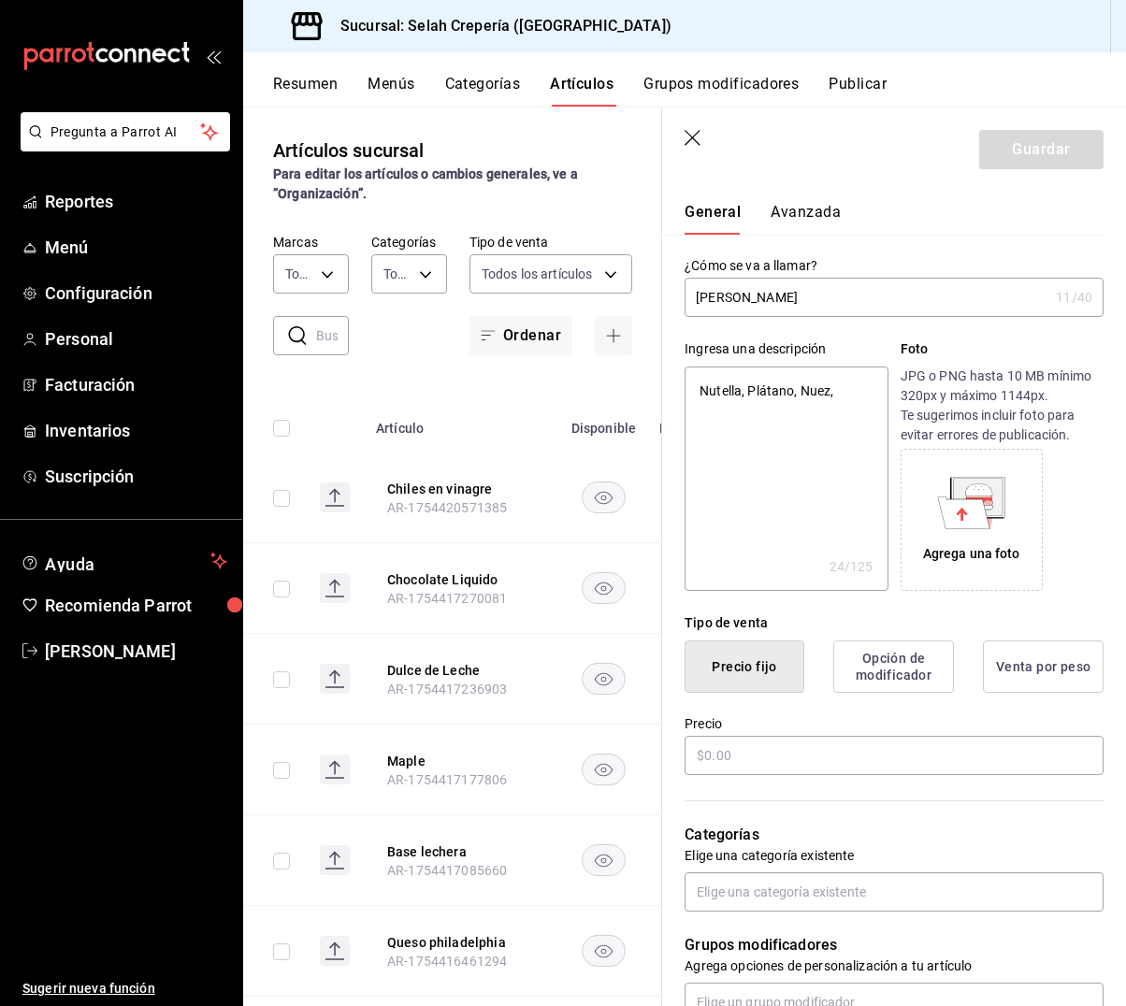
type textarea "x"
type textarea "Nutella, Plátano, [PERSON_NAME]"
type textarea "x"
type textarea "Nutella, Plátano, [PERSON_NAME]"
type textarea "x"
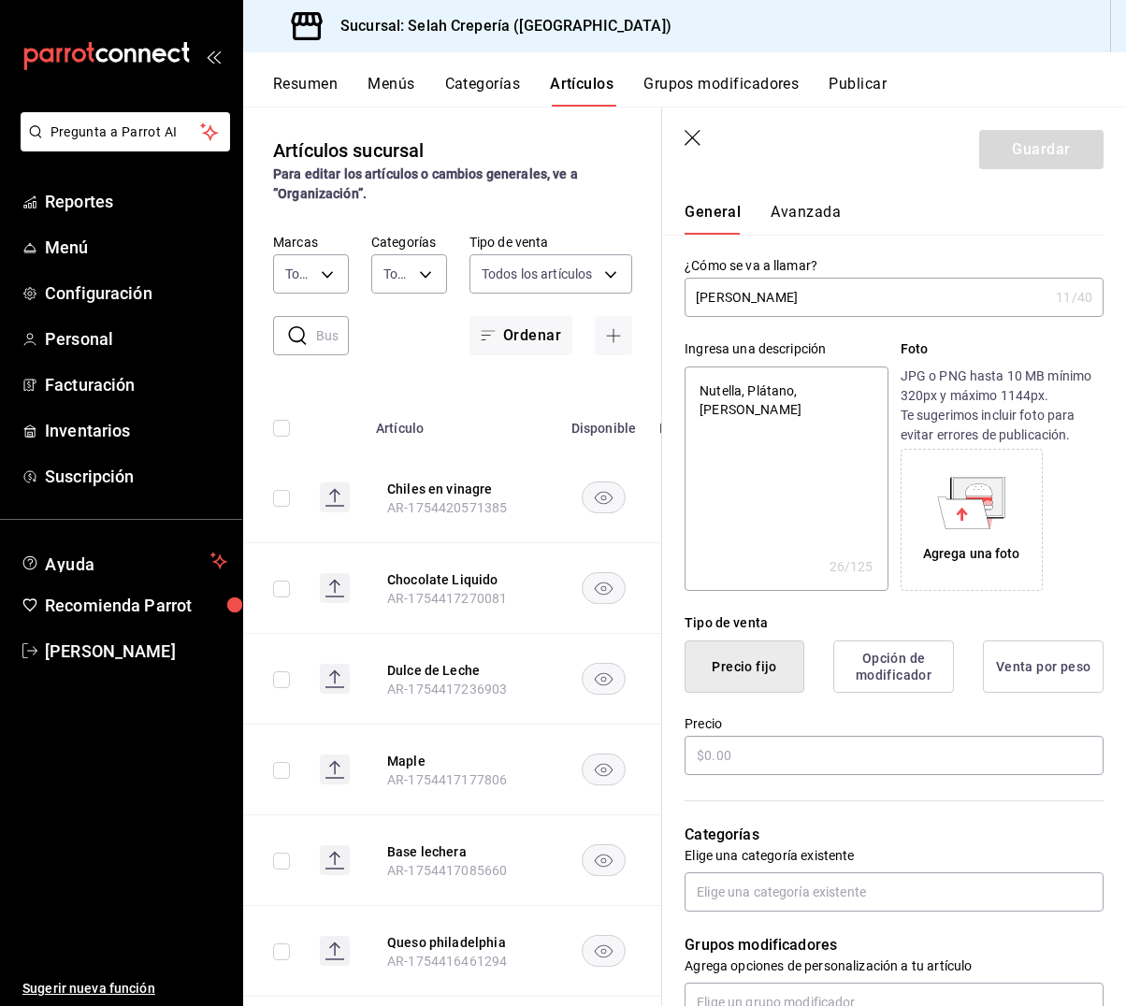
type textarea "Nutella, Plátano, Nuez, Kind"
type textarea "x"
type textarea "Nutella, Plátano, Nuez, Kindr"
type textarea "x"
type textarea "Nutella, Plátano, Nuez, Kind"
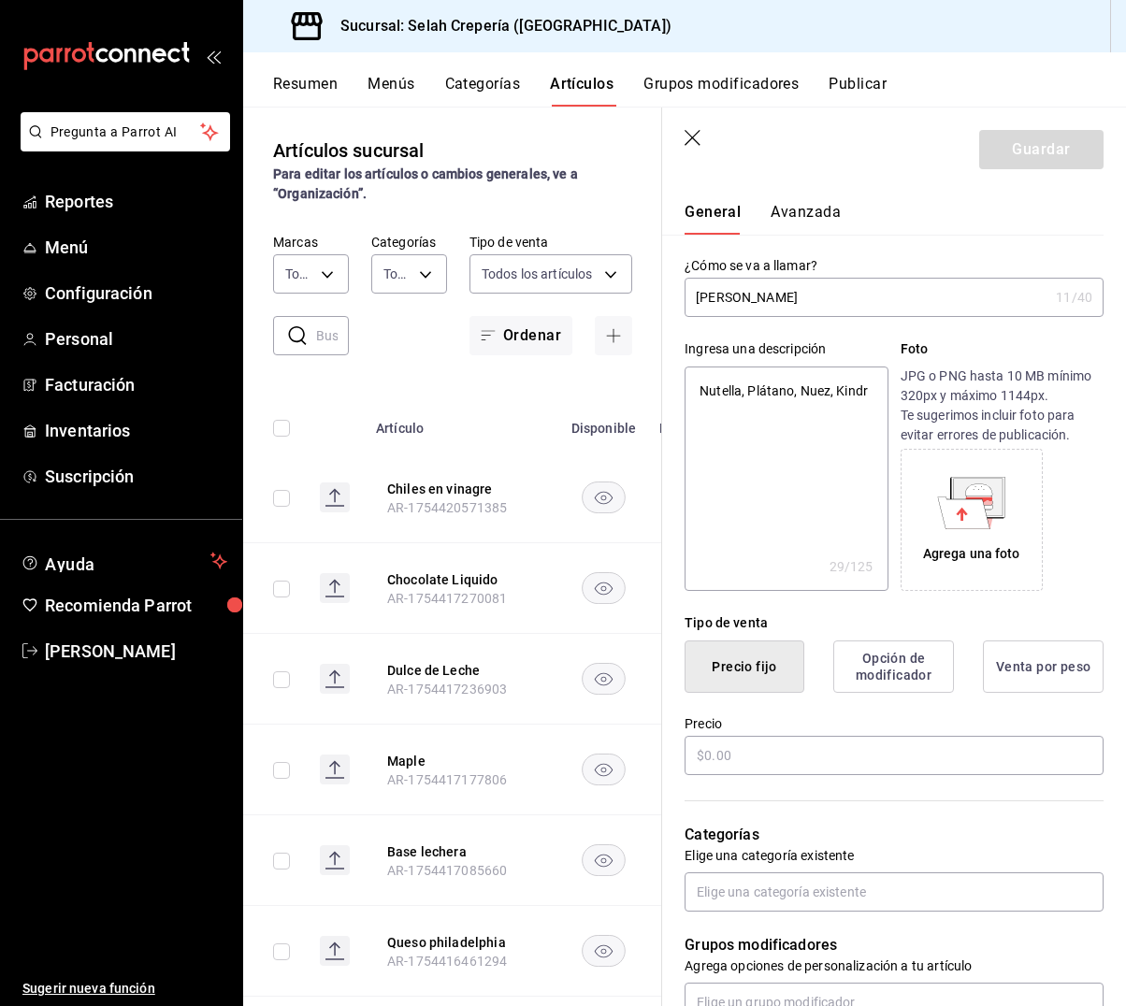
type textarea "x"
type textarea "Nutella, Plátano, Nuez, Kinde"
type textarea "x"
type textarea "Nutella, Plátano, Nuez, Kinder"
type textarea "x"
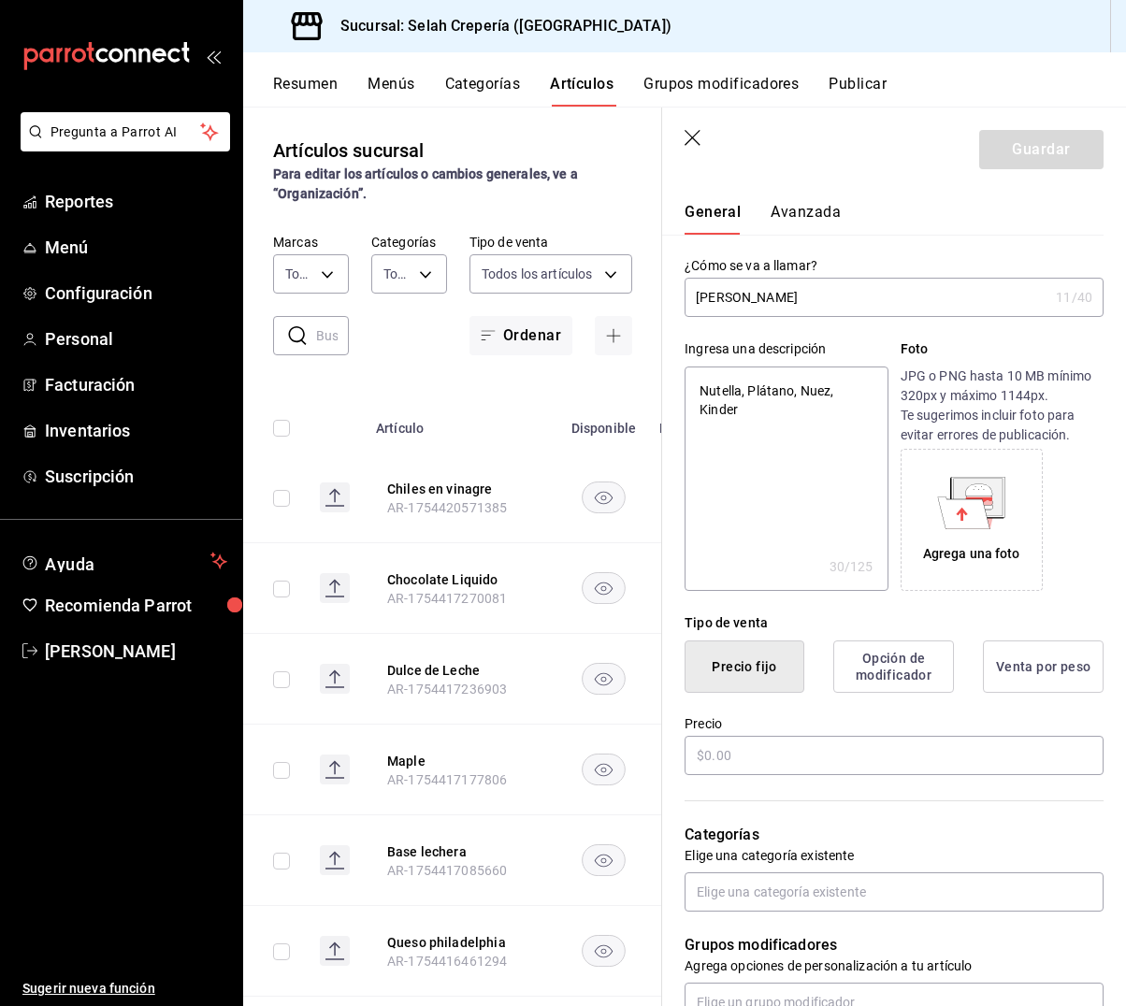
type textarea "Nutella, Plátano, Nuez, Kinder"
type textarea "x"
type textarea "Nutella, Plátano, Nuez, Kinder B"
type textarea "x"
type textarea "Nutella, Plátano, Nuez, Kinder Bu"
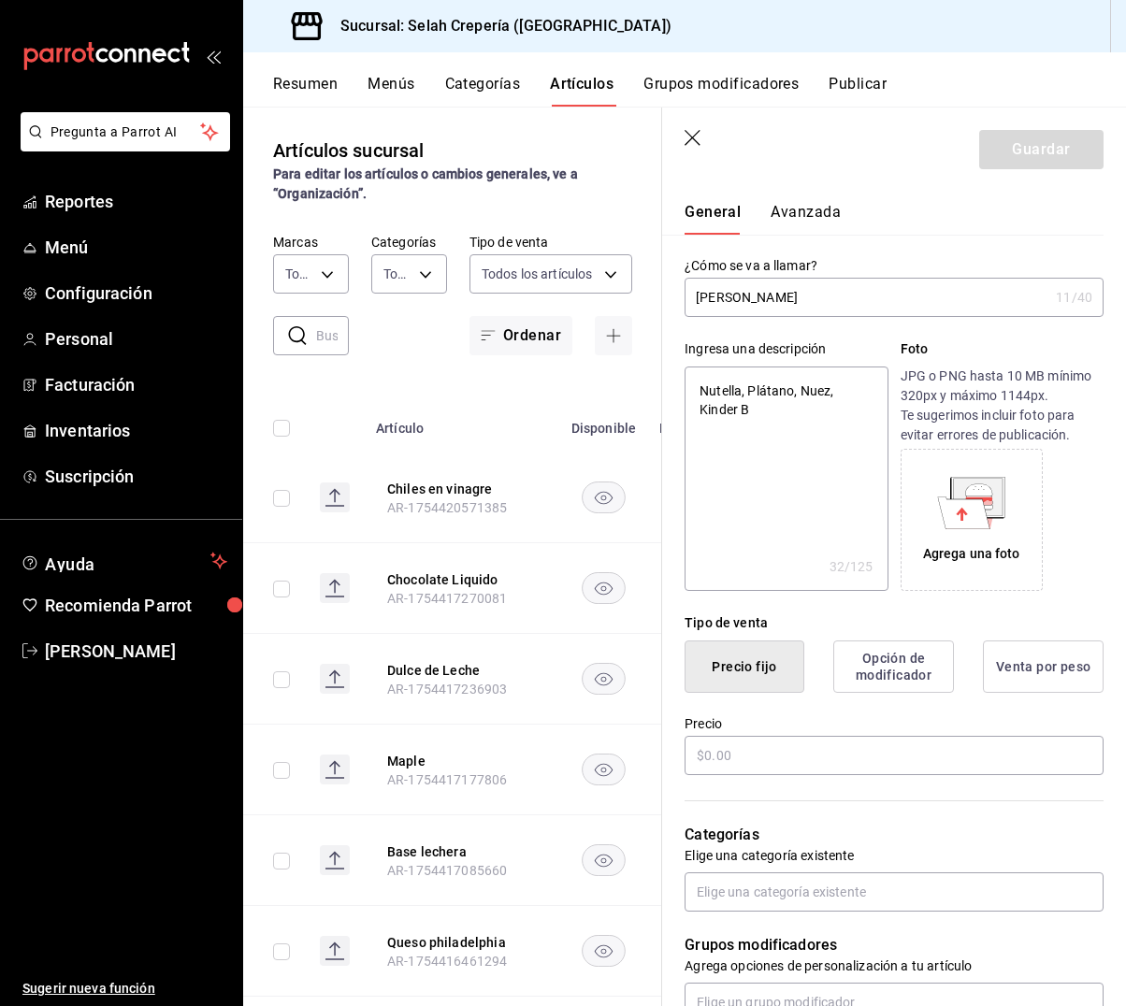
type textarea "x"
type textarea "Nutella, Plátano, Nuez, Kinder Bue"
type textarea "x"
type textarea "Nutella, Plátano, Nuez, Kinder Buen"
type textarea "x"
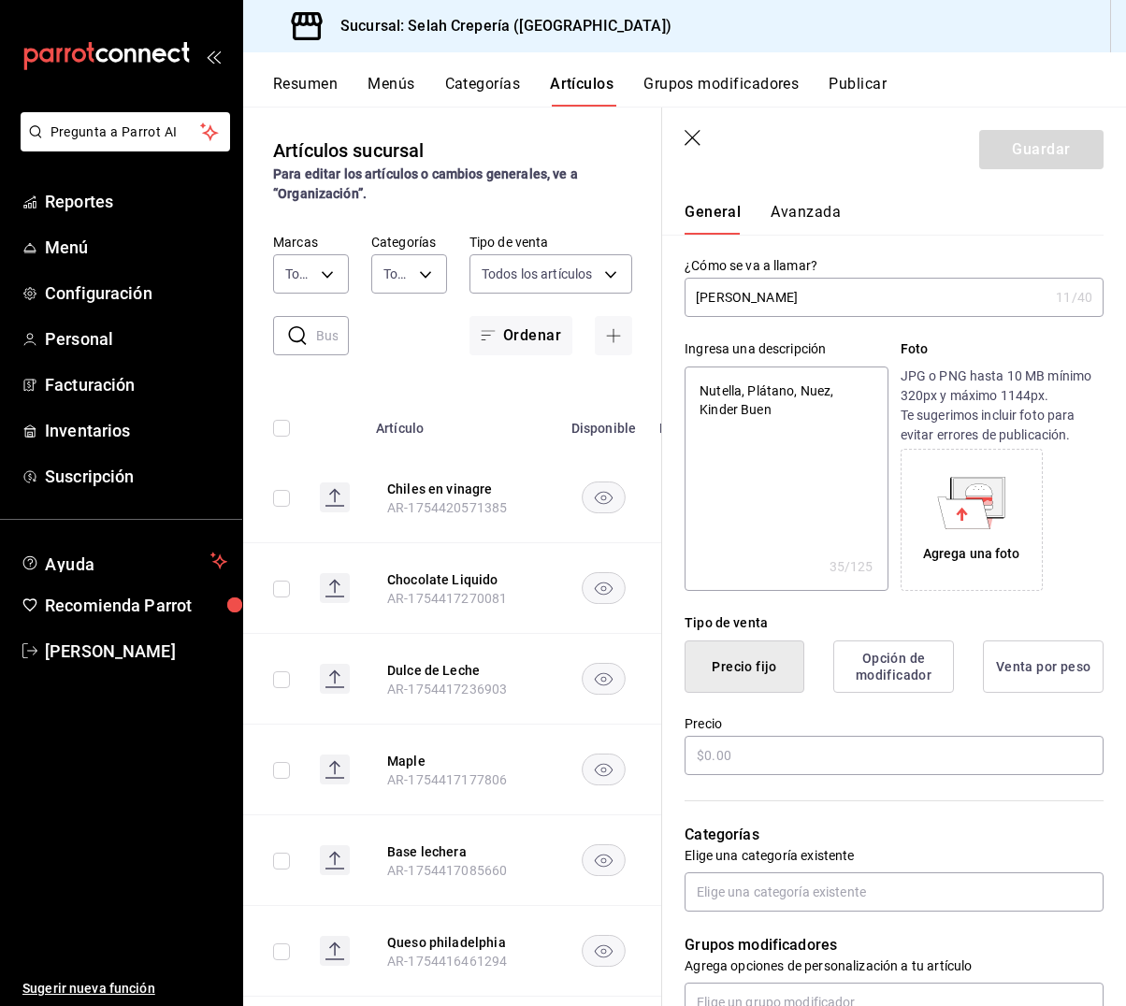
type textarea "Nutella, Plátano, Nuez, Kinder Bueno"
type textarea "x"
type textarea "Nutella, Plátano, Nuez, Kinder Bueno,"
type textarea "x"
type textarea "Nutella, Plátano, Nuez, Kinder Bueno,"
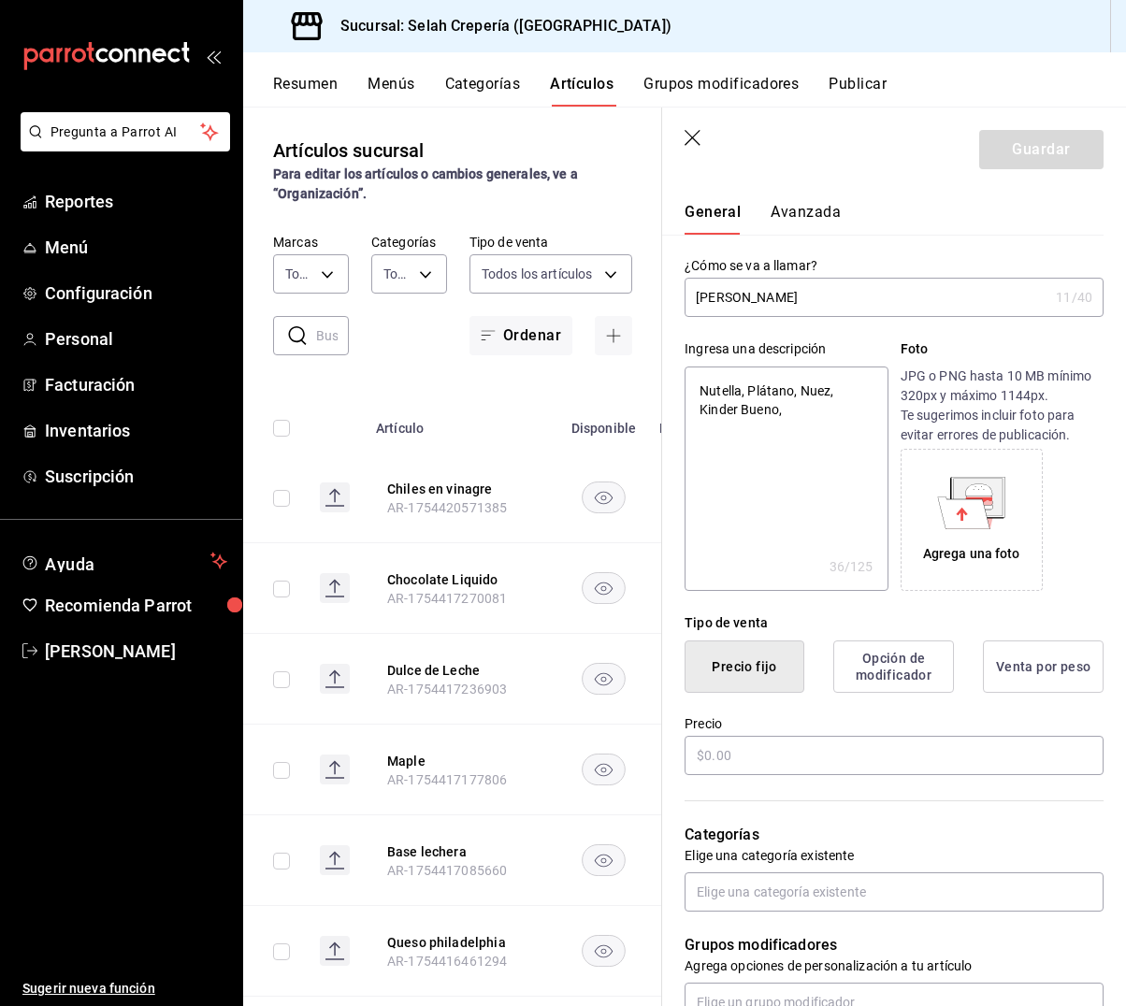
type textarea "x"
type textarea "Nutella, Plátano, Nuez, Kinder Bueno,"
type textarea "x"
type textarea "Nutella, Plátano, Nuez, Kinder Bueno"
type textarea "x"
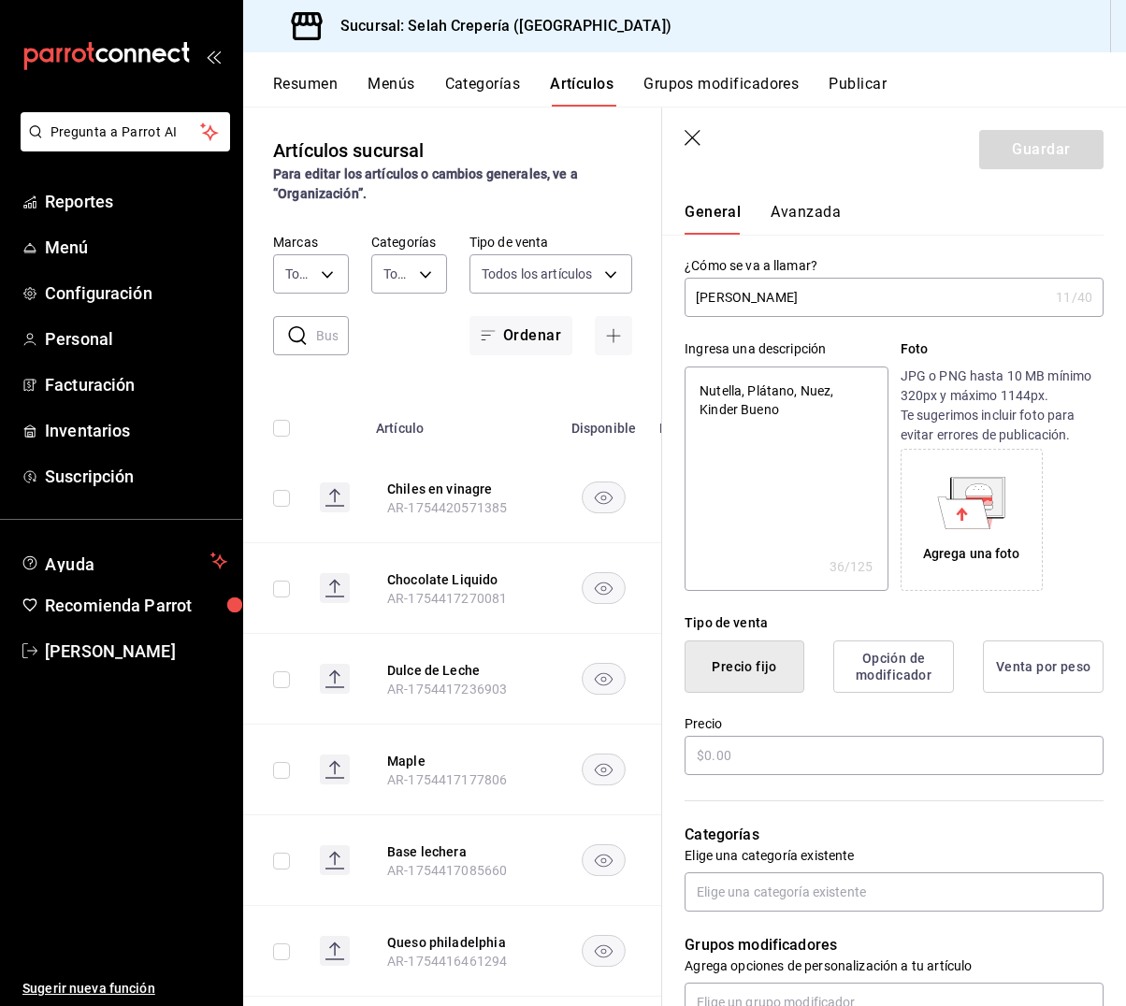
type textarea "Nutella, Plátano, Nuez, Kinder Bueno"
type textarea "x"
type textarea "Nutella, Plátano, Nuez, Kinder Bueno y"
type textarea "x"
type textarea "Nutella, Plátano, Nuez, Kinder Bueno y"
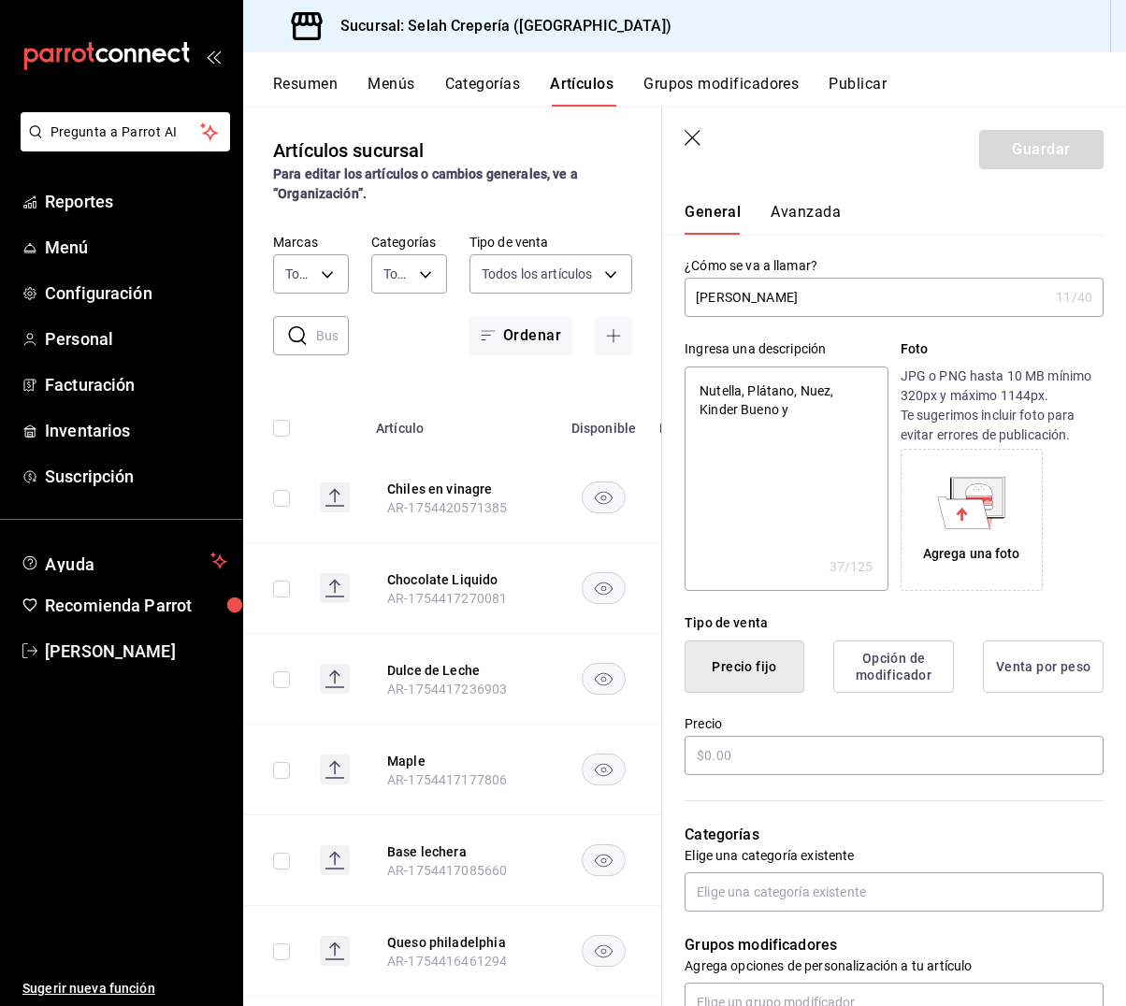
type textarea "x"
type textarea "Nutella, Plátano, Nuez, Kinder Bueno y D"
type textarea "x"
type textarea "Nutella, Plátano, Nuez, Kinder Bueno y Du"
type textarea "x"
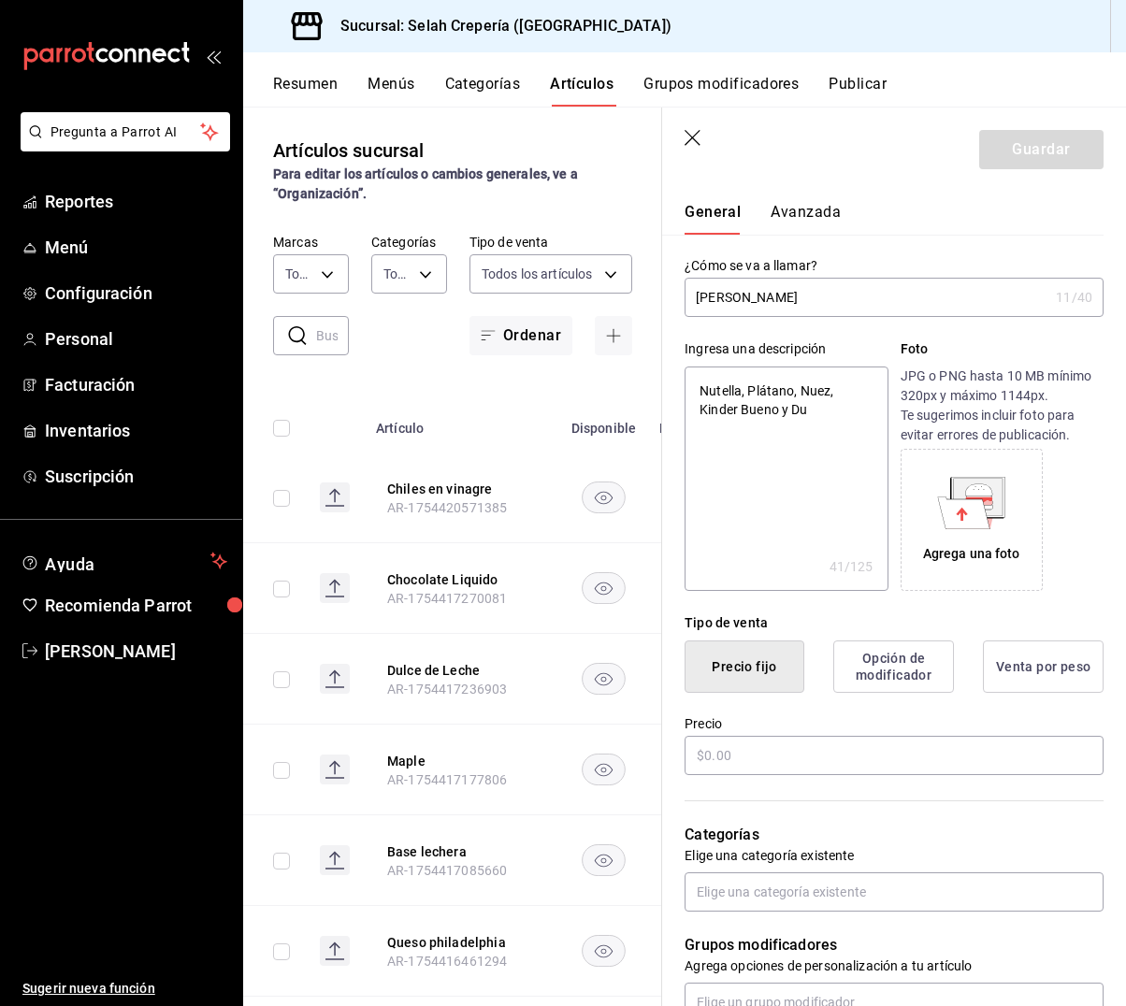
type textarea "Nutella, Plátano, Nuez, Kinder Bueno y Dul"
type textarea "x"
type textarea "Nutella, Plátano, Nuez, Kinder Bueno y Dulc"
type textarea "x"
type textarea "Nutella, Plátano, Nuez, Kinder Bueno y Dulce"
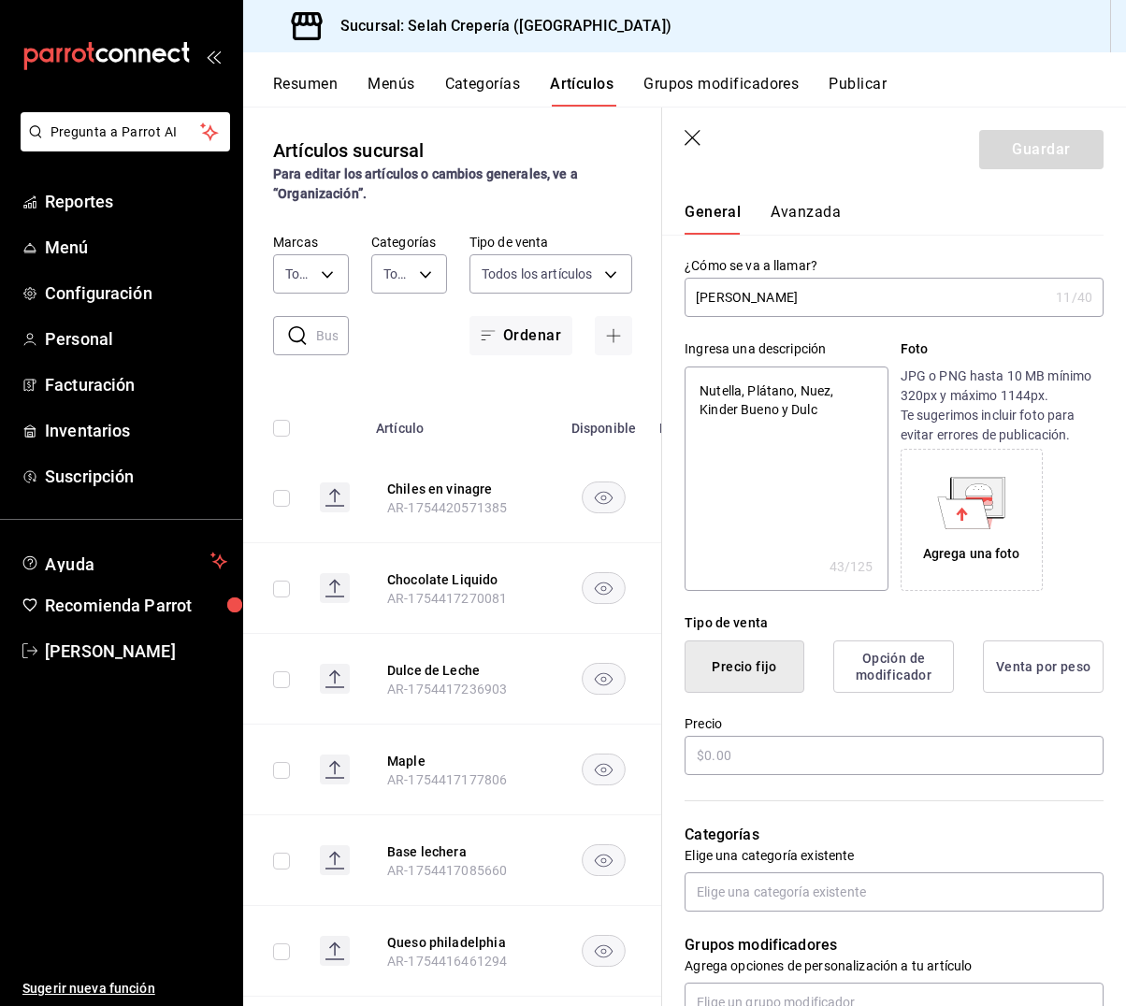
type textarea "x"
type textarea "Nutella, Plátano, Nuez, Kinder Bueno y Dulce"
type textarea "x"
type textarea "Nutella, Plátano, Nuez, Kinder Bueno y Dulce d"
type textarea "x"
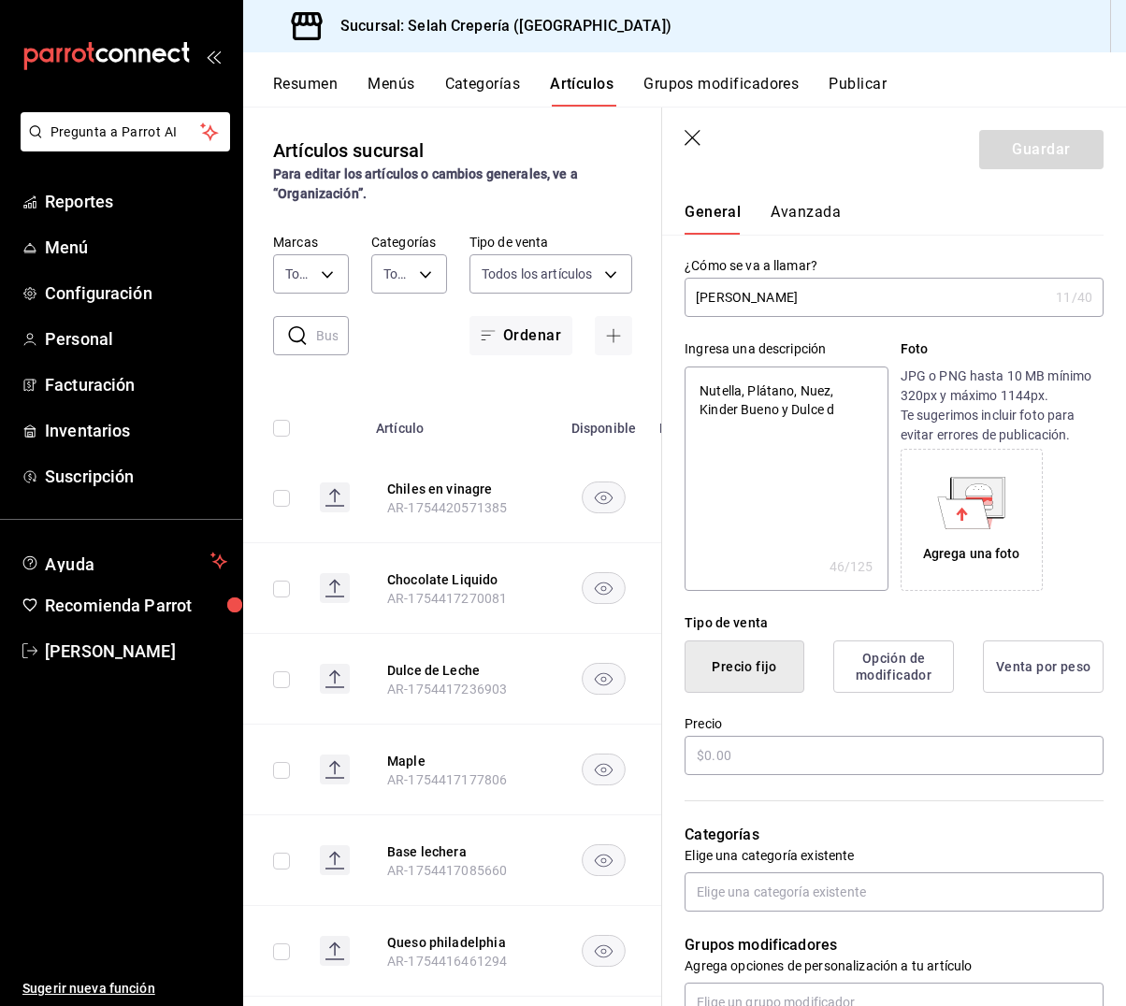
type textarea "Nutella, Plátano, Nuez, Kinder Bueno y Dulce de"
type textarea "x"
type textarea "Nutella, Plátano, Nuez, Kinder Bueno y Dulce de"
type textarea "x"
type textarea "Nutella, Plátano, Nuez, Kinder Bueno y Dulce de Ñ"
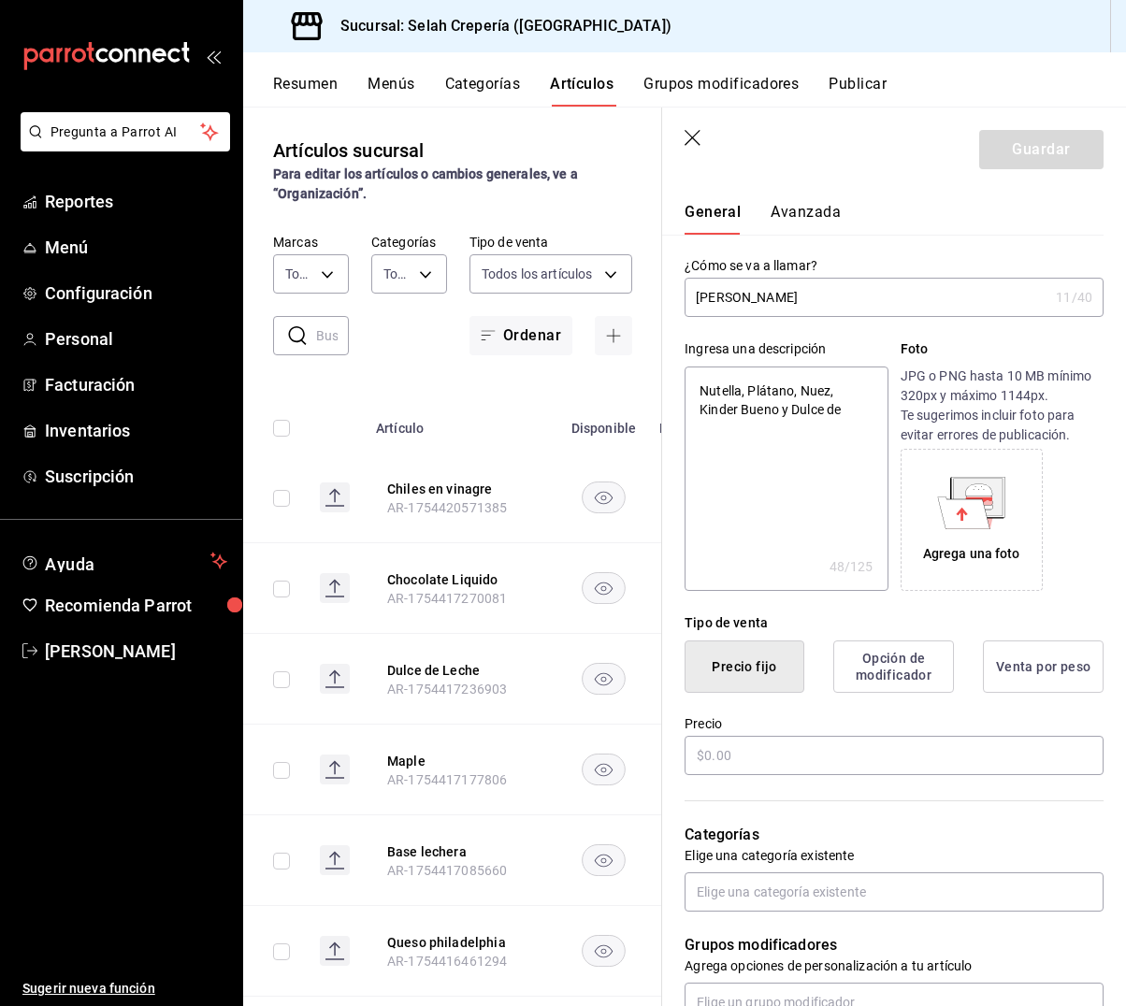
type textarea "x"
type textarea "Nutella, Plátano, Nuez, Kinder Bueno y Dulce de ÑL"
type textarea "x"
type textarea "Nutella, Plátano, Nuez, Kinder Bueno y Dulce de Ñ"
type textarea "x"
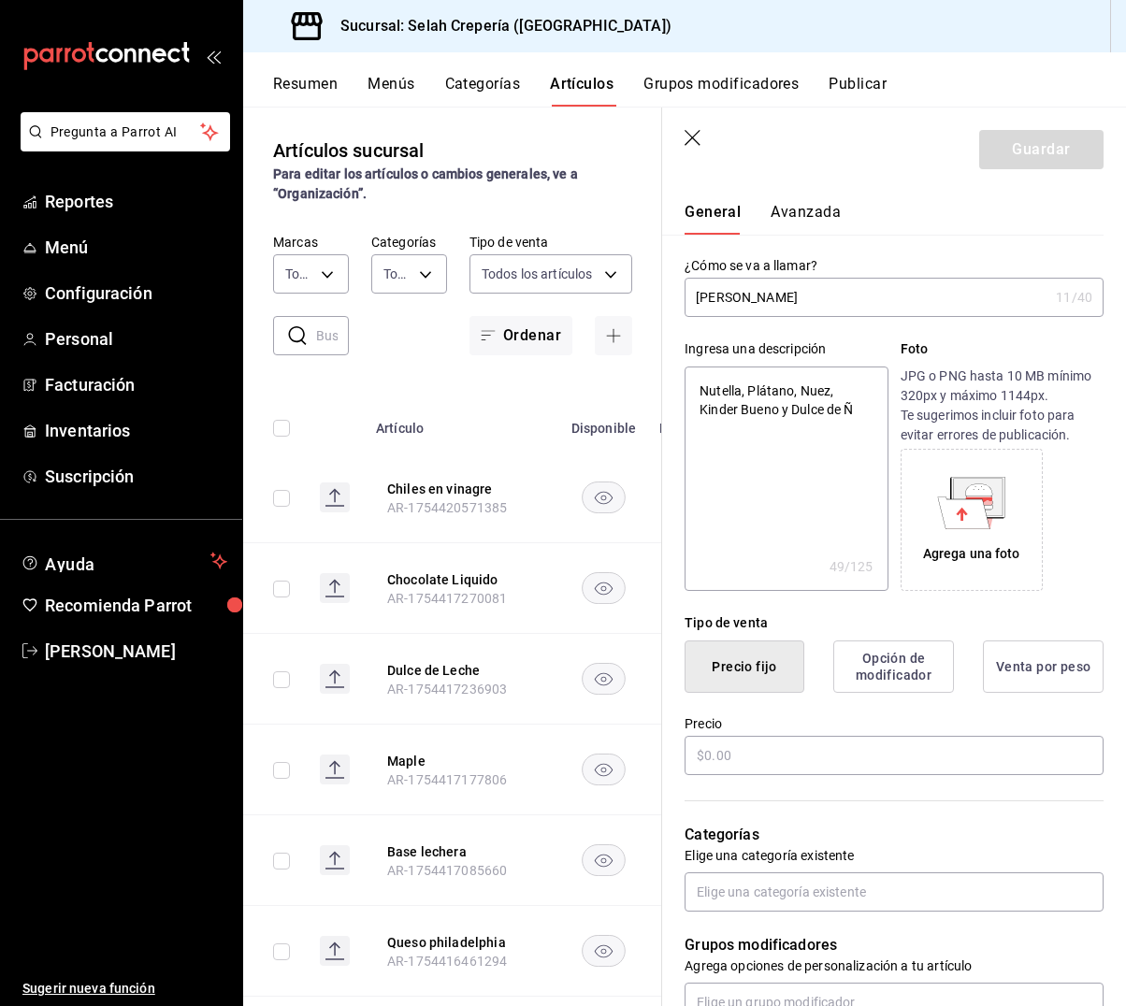
type textarea "Nutella, Plátano, Nuez, Kinder Bueno y Dulce de"
type textarea "x"
type textarea "Nutella, Plátano, Nuez, Kinder Bueno y Dulce de L"
type textarea "x"
type textarea "Nutella, Plátano, Nuez, Kinder Bueno y Dulce de Le"
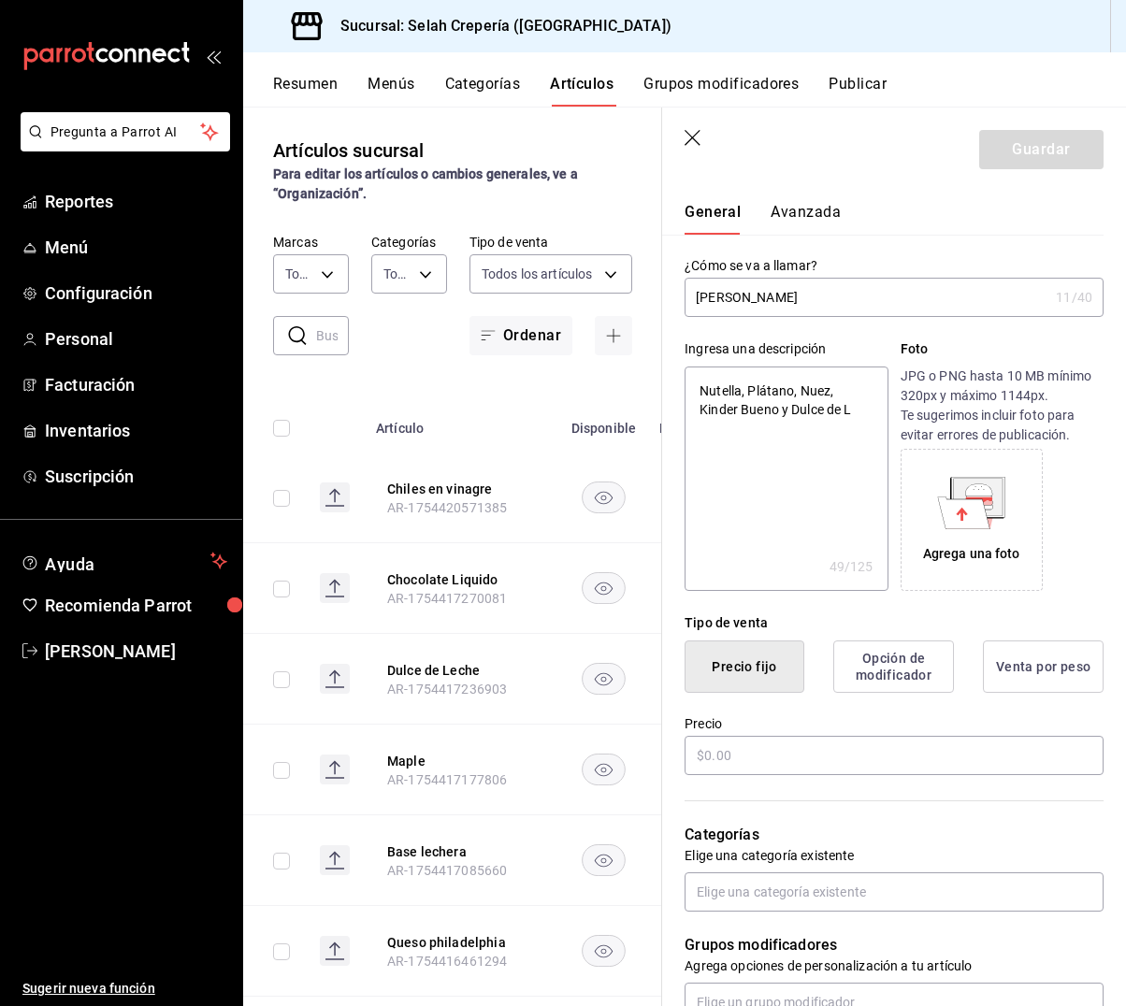
type textarea "x"
type textarea "Nutella, Plátano, Nuez, Kinder Bueno y Dulce de Lec"
type textarea "x"
click at [771, 755] on input "text" at bounding box center [893, 755] width 419 height 39
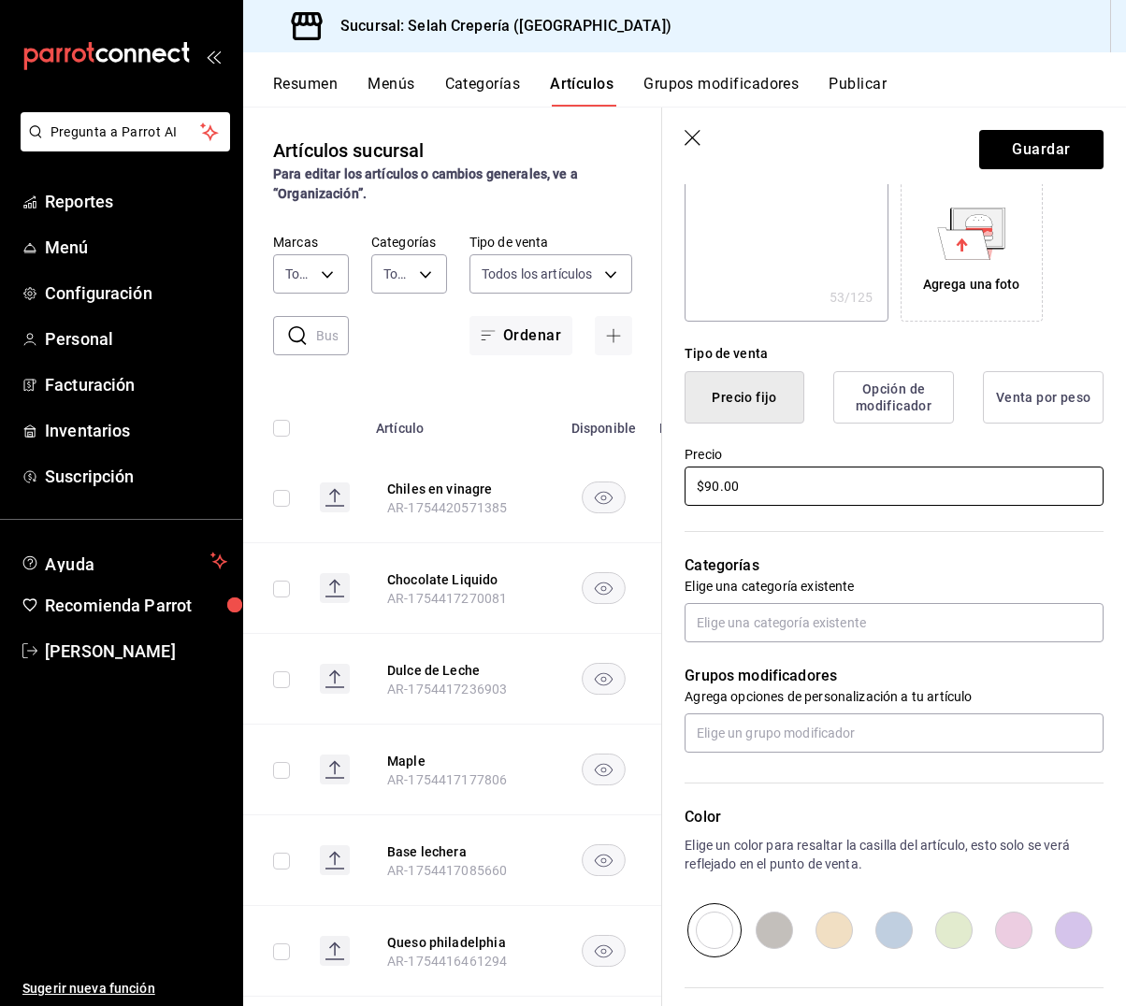
scroll to position [314, 0]
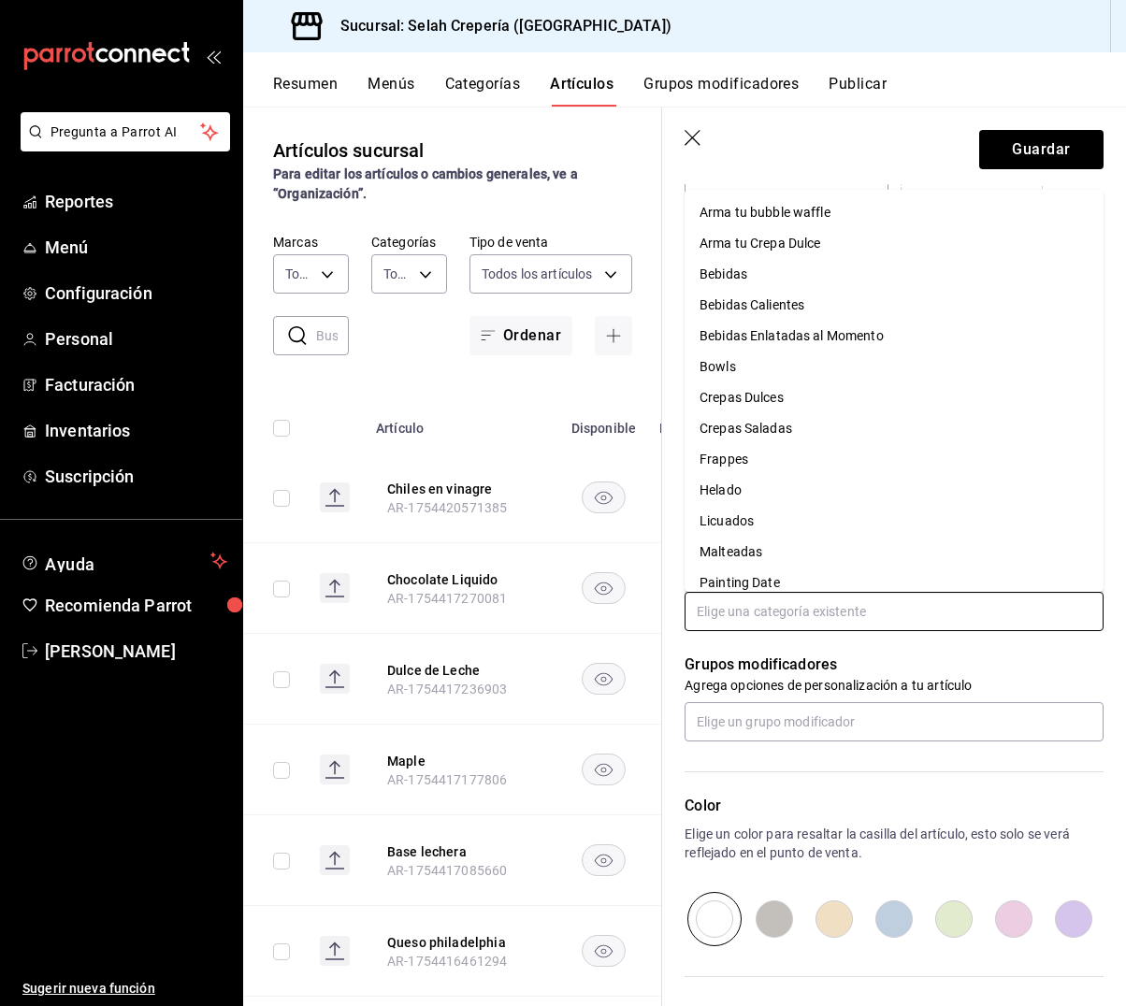
click at [762, 611] on input "text" at bounding box center [893, 611] width 419 height 39
click at [756, 403] on li "Crepas Dulces" at bounding box center [893, 397] width 419 height 31
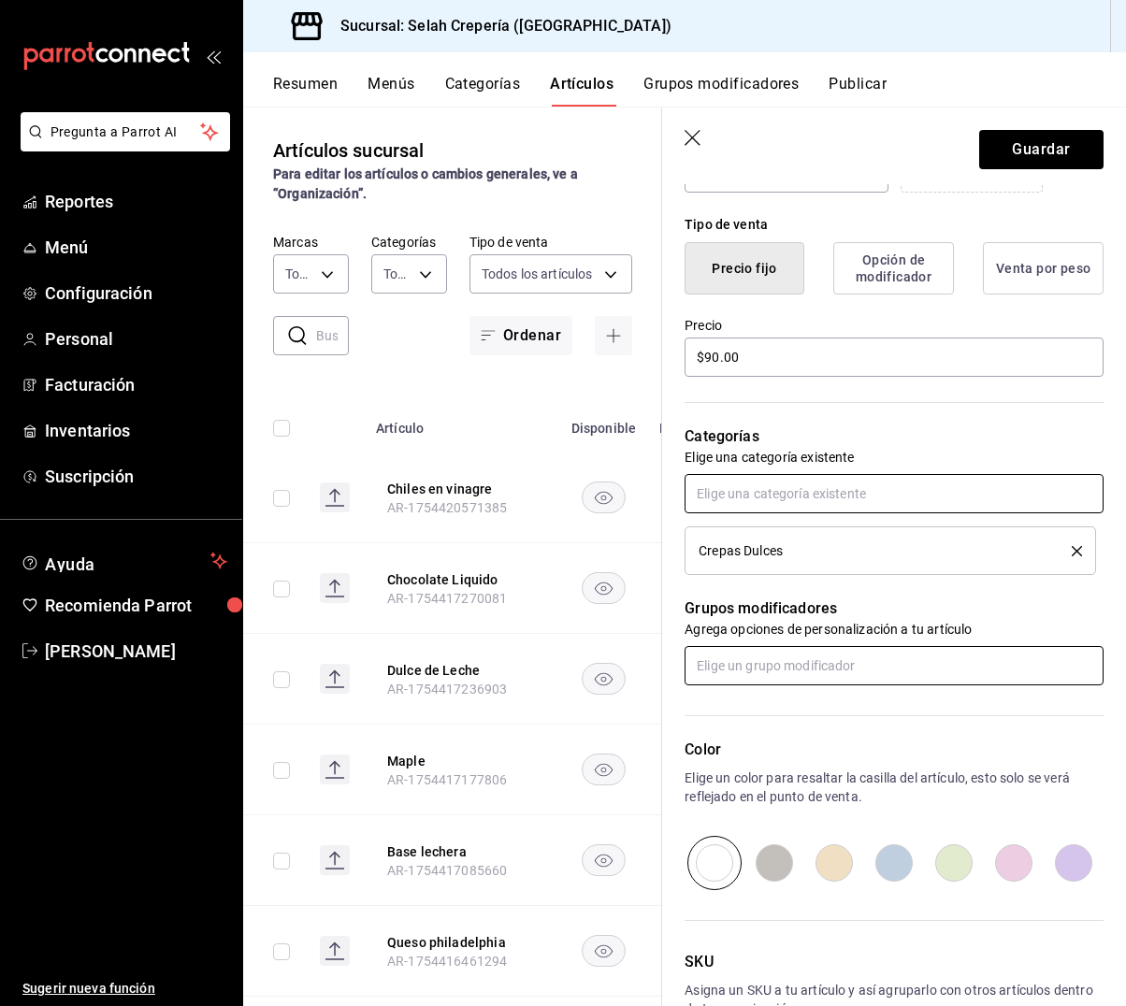
scroll to position [443, 0]
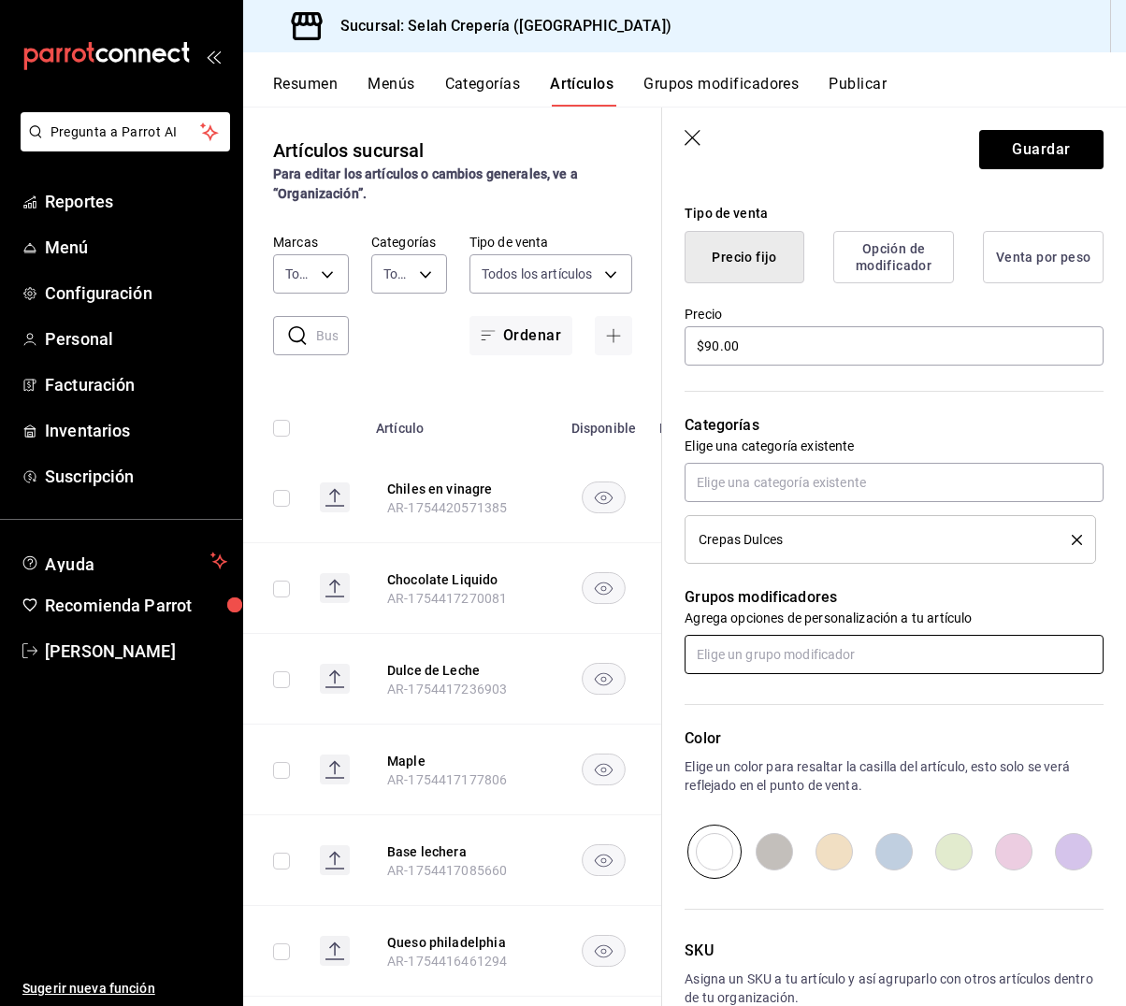
click at [754, 646] on input "text" at bounding box center [893, 654] width 419 height 39
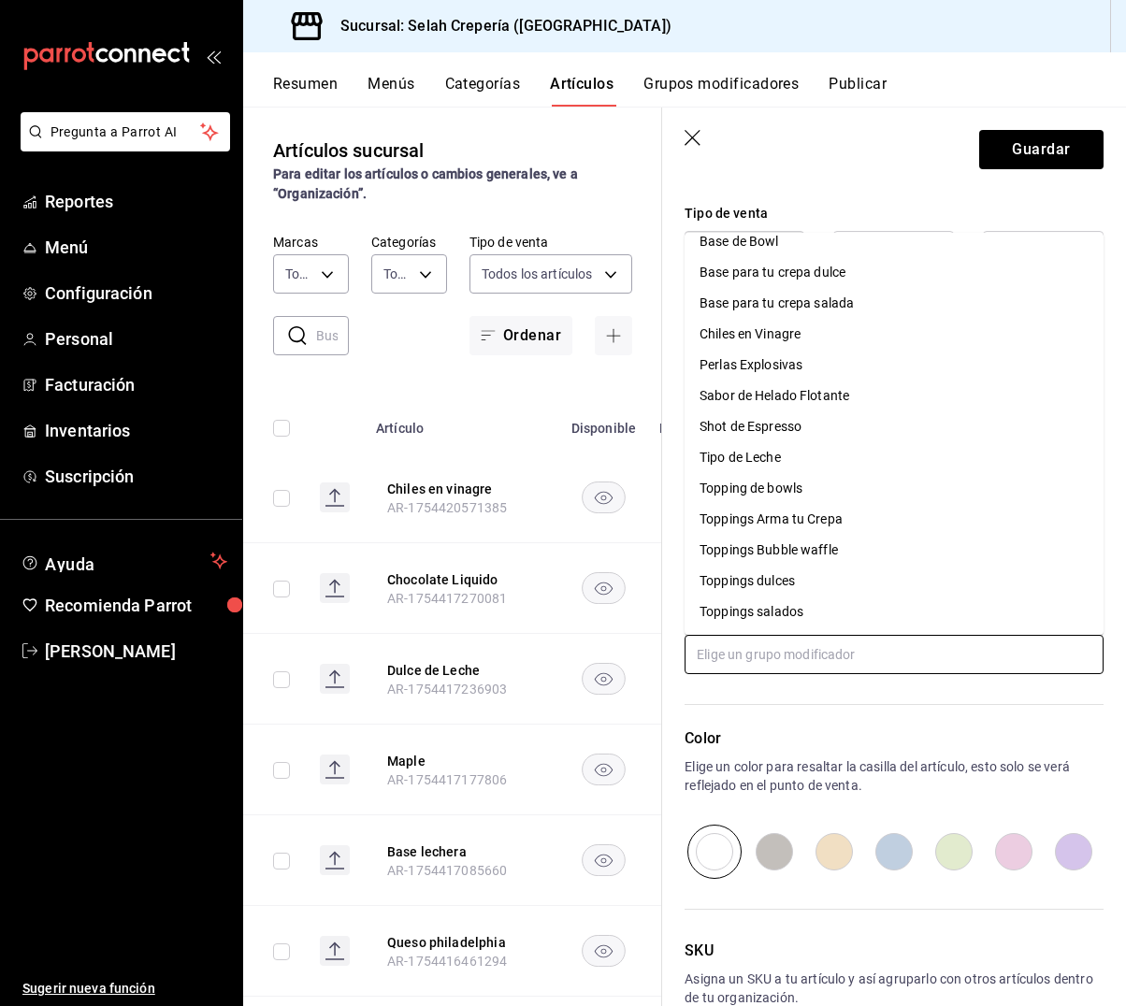
scroll to position [45, 0]
click at [776, 581] on div "Toppings dulces" at bounding box center [746, 581] width 95 height 20
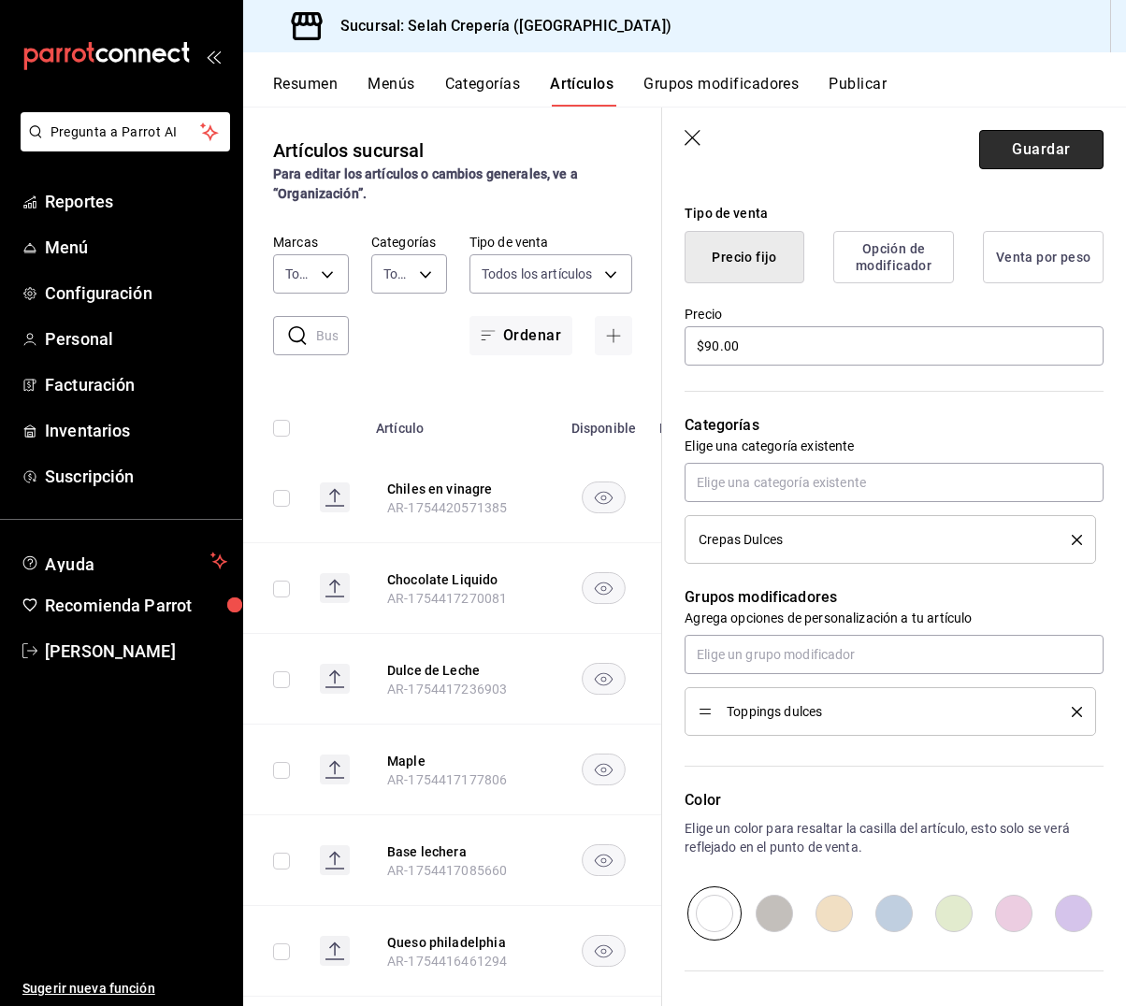
click at [1037, 152] on button "Guardar" at bounding box center [1041, 149] width 124 height 39
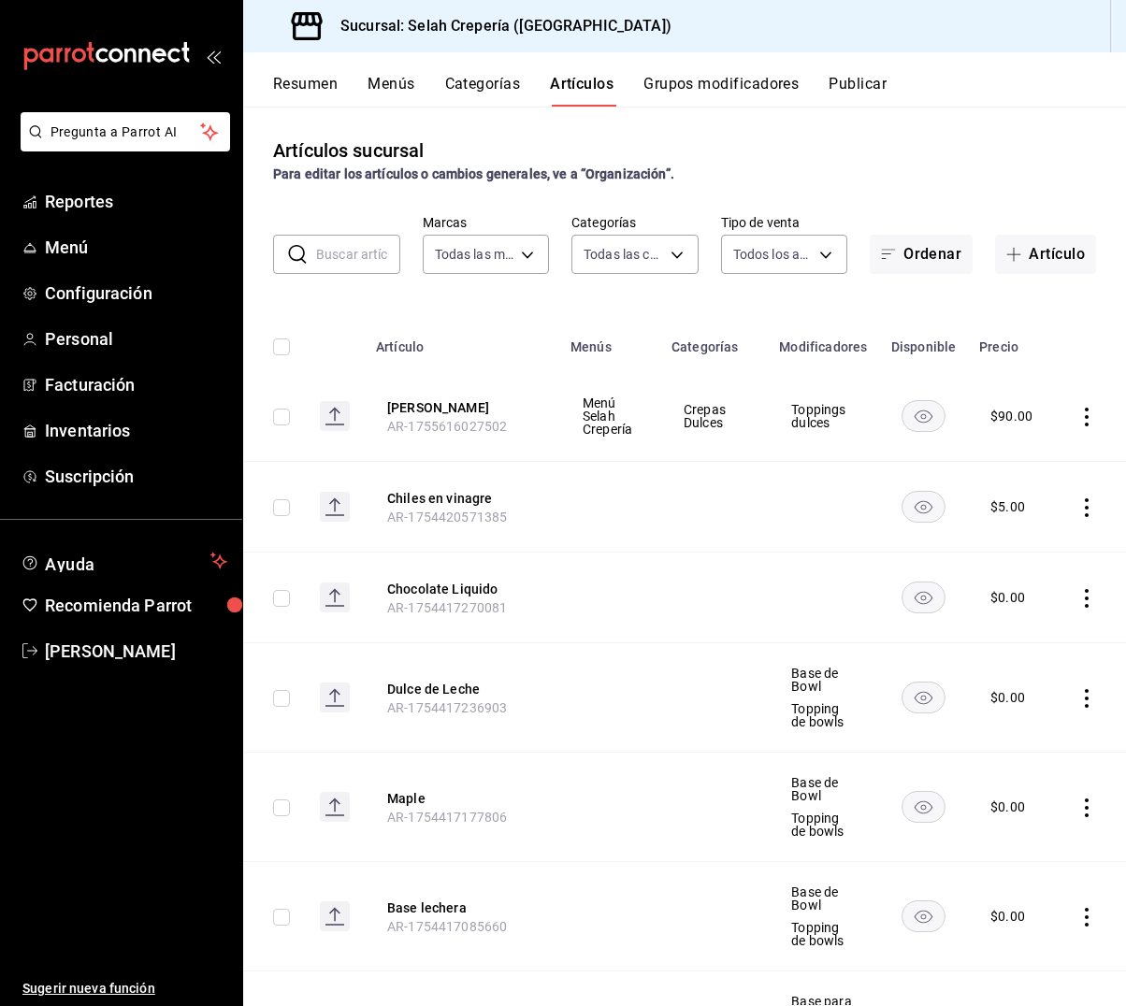
click at [719, 82] on button "Grupos modificadores" at bounding box center [720, 91] width 155 height 32
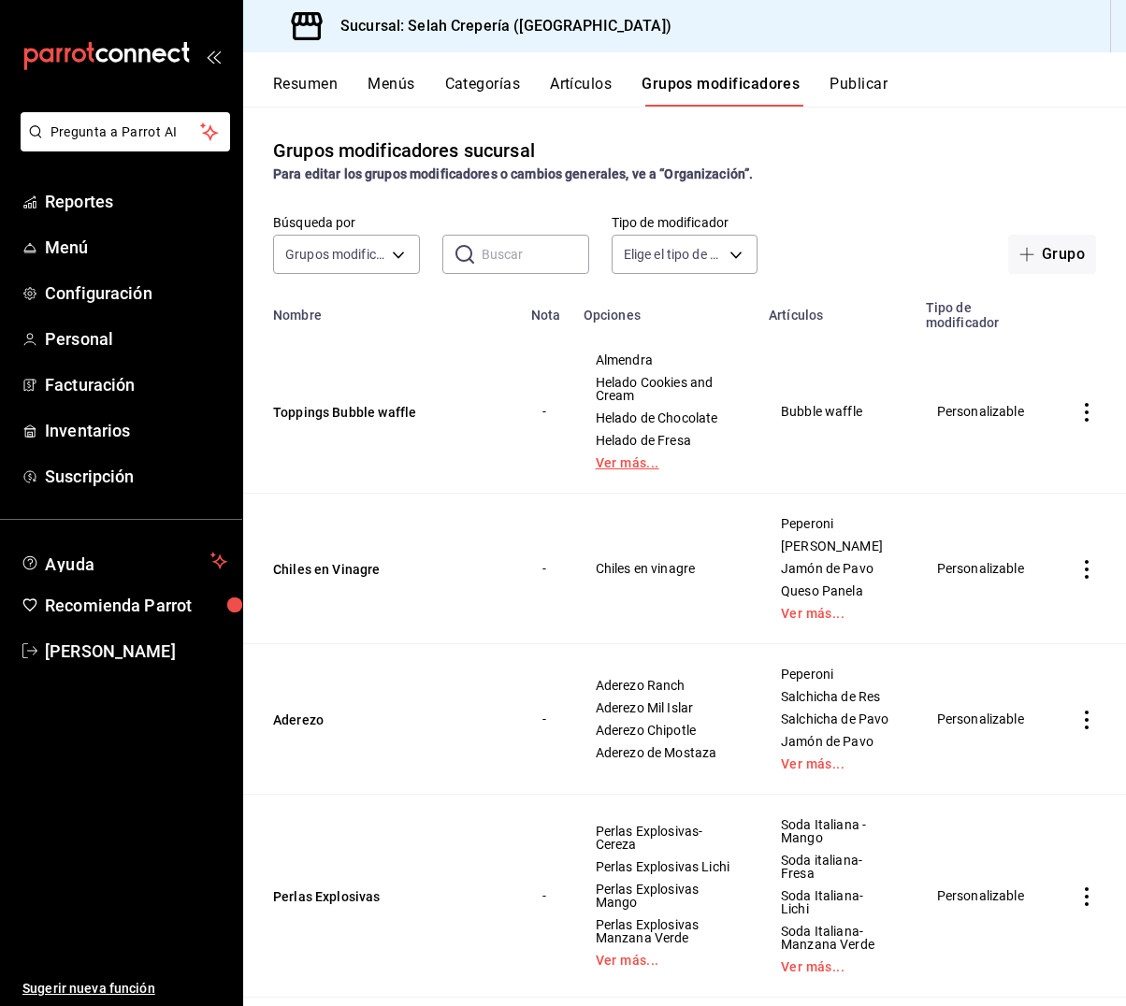
click at [624, 464] on link "Ver más..." at bounding box center [665, 462] width 138 height 13
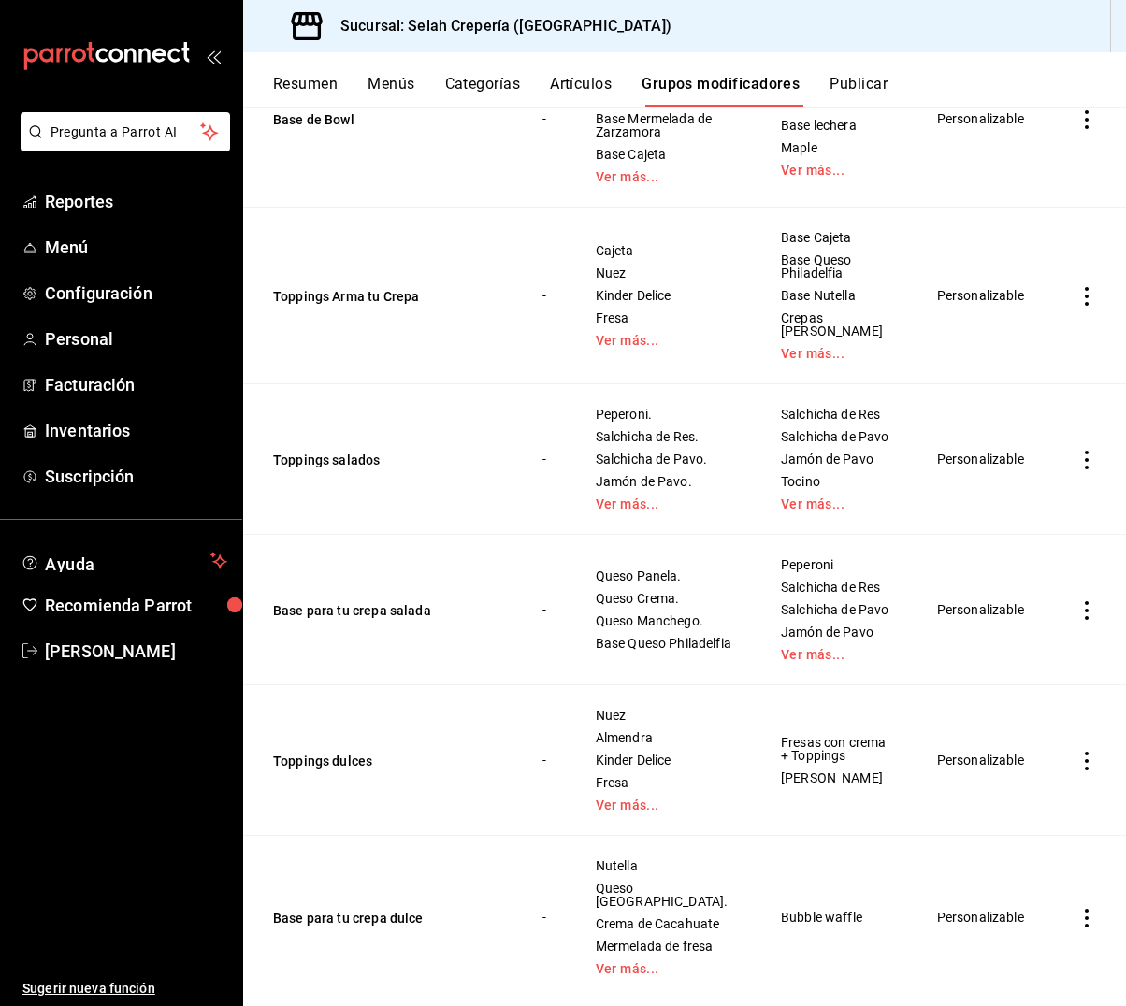
scroll to position [1847, 0]
click at [342, 910] on button "Base para tu crepa dulce" at bounding box center [385, 919] width 224 height 19
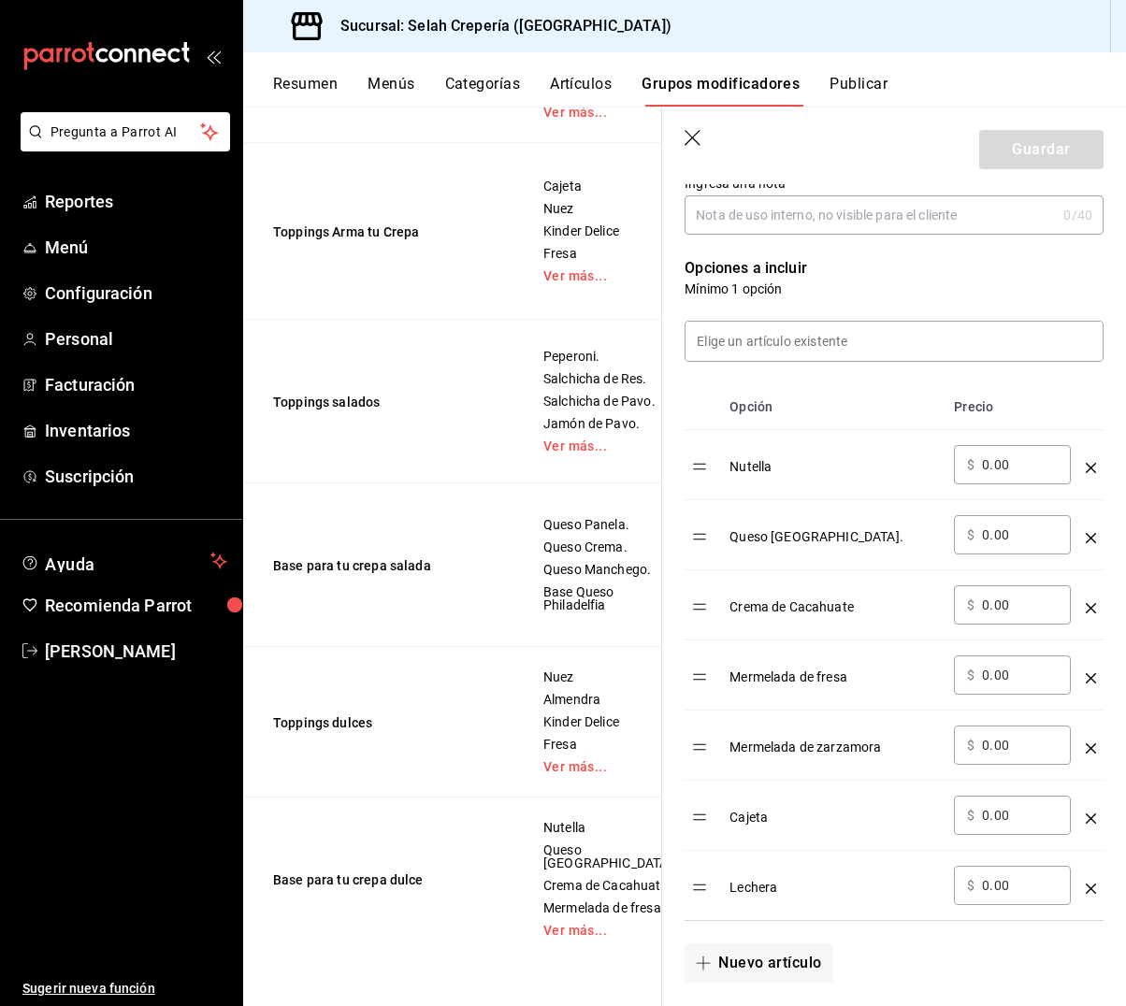
scroll to position [2542, 0]
click at [331, 713] on button "Toppings dulces" at bounding box center [385, 722] width 224 height 19
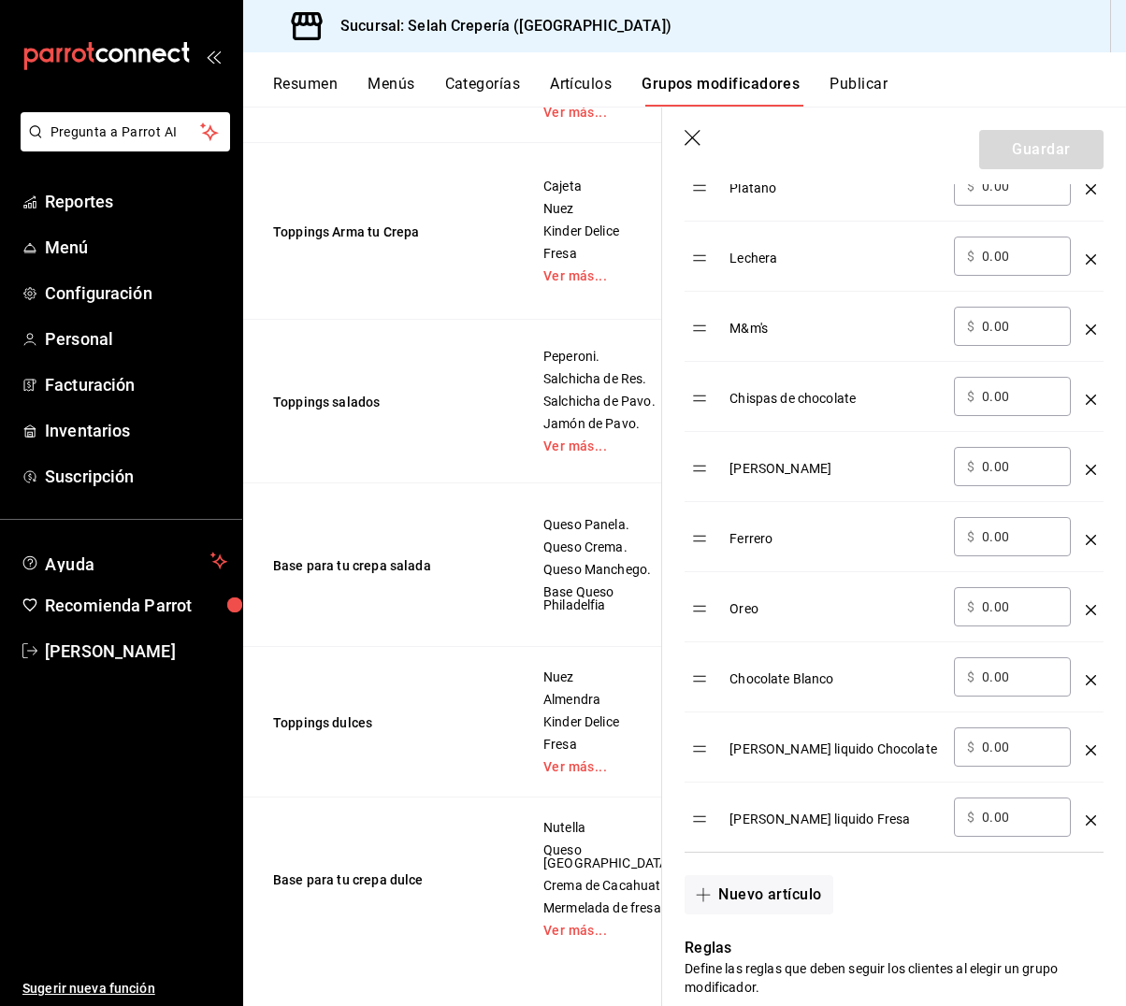
scroll to position [1322, 0]
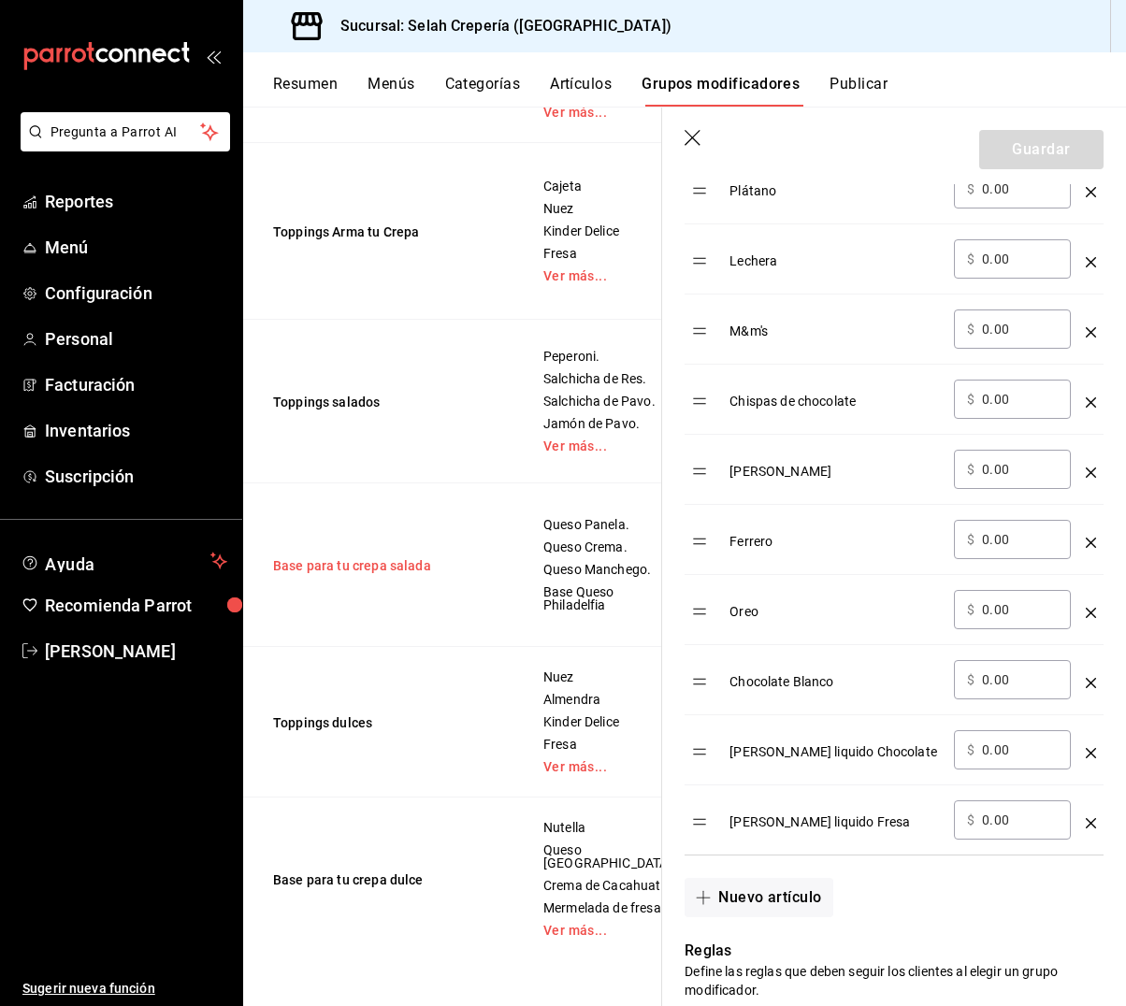
click at [305, 556] on button "Base para tu crepa salada" at bounding box center [385, 565] width 224 height 19
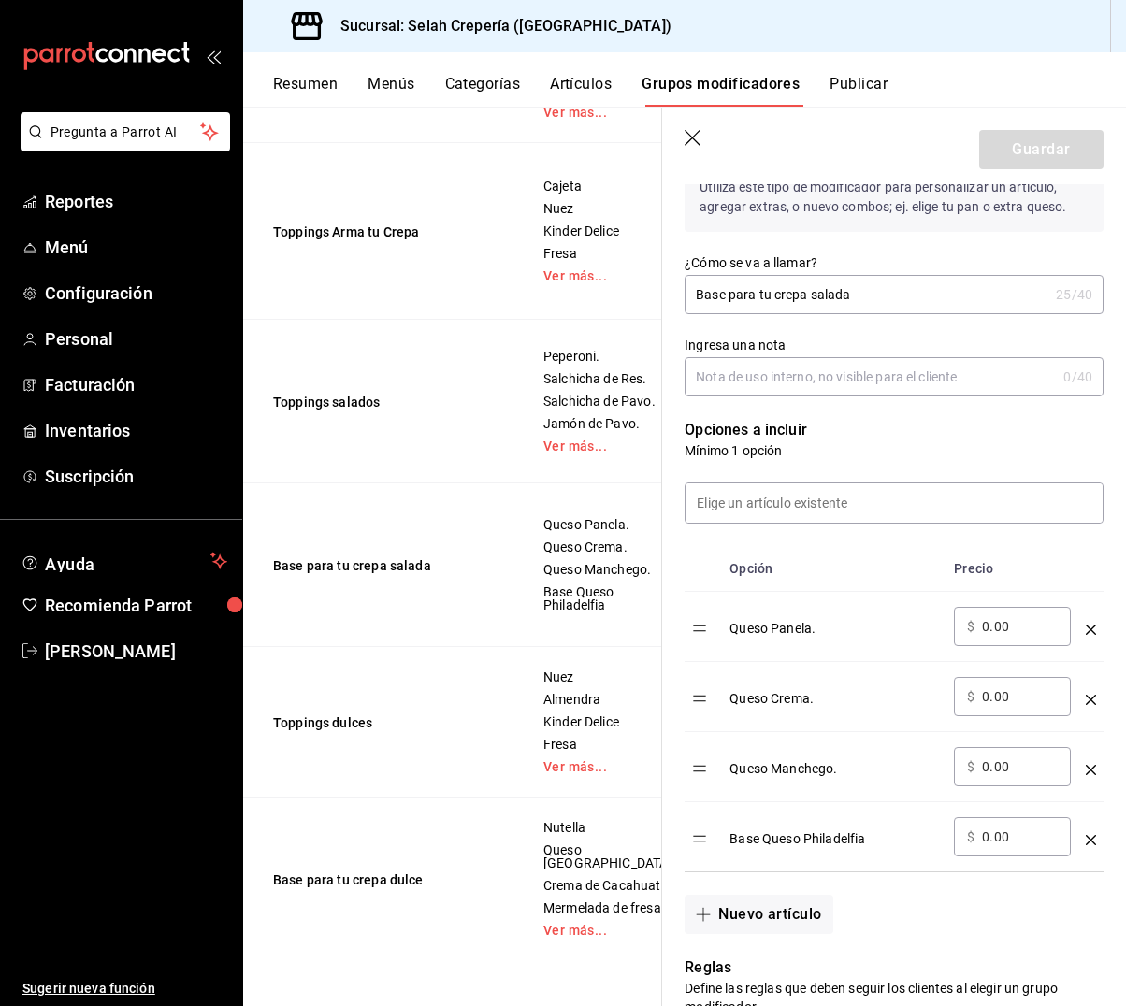
scroll to position [2207, 0]
click at [371, 241] on button "Toppings Arma tu Crepa" at bounding box center [385, 232] width 224 height 19
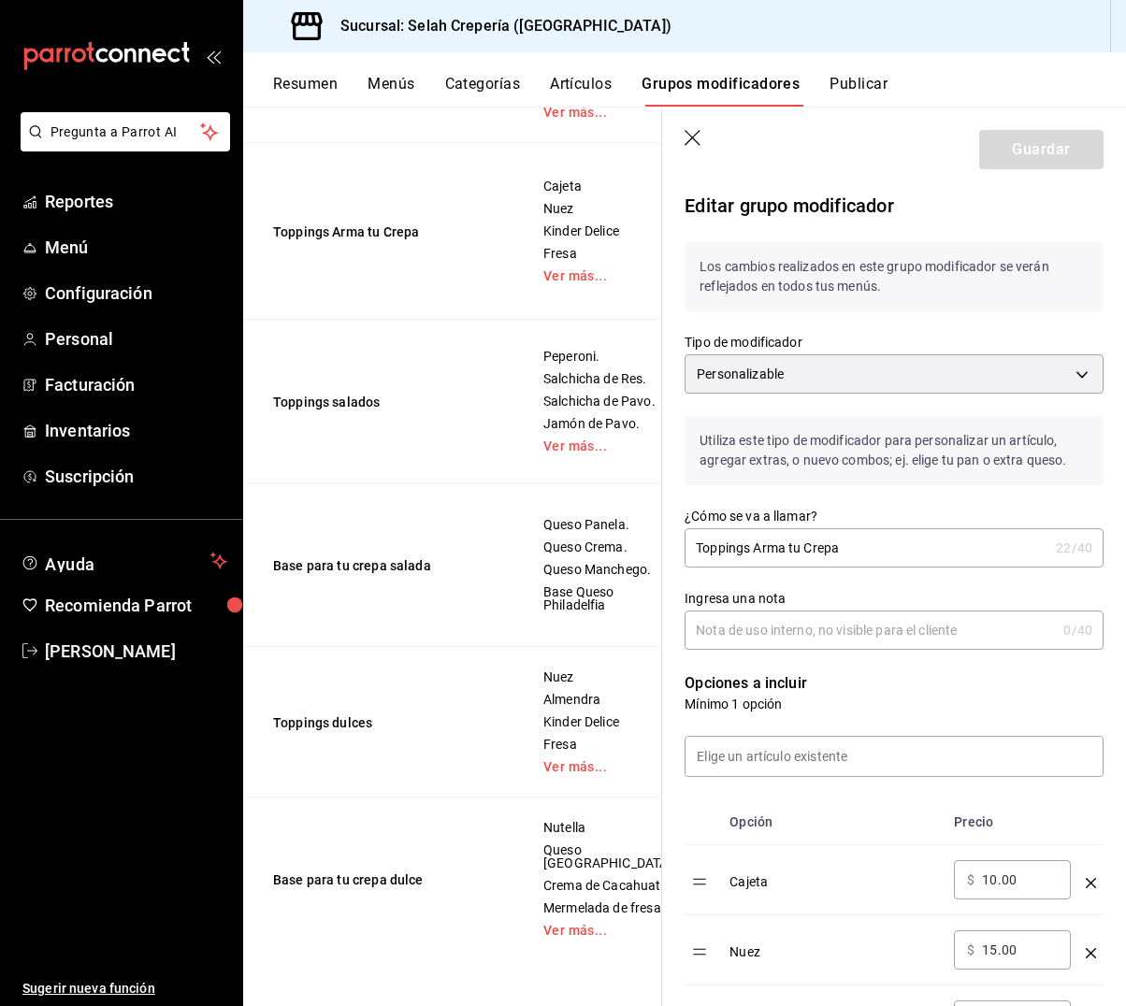
click at [853, 551] on input "Toppings Arma tu Crepa" at bounding box center [866, 547] width 364 height 37
click at [1026, 154] on button "Guardar" at bounding box center [1041, 149] width 124 height 39
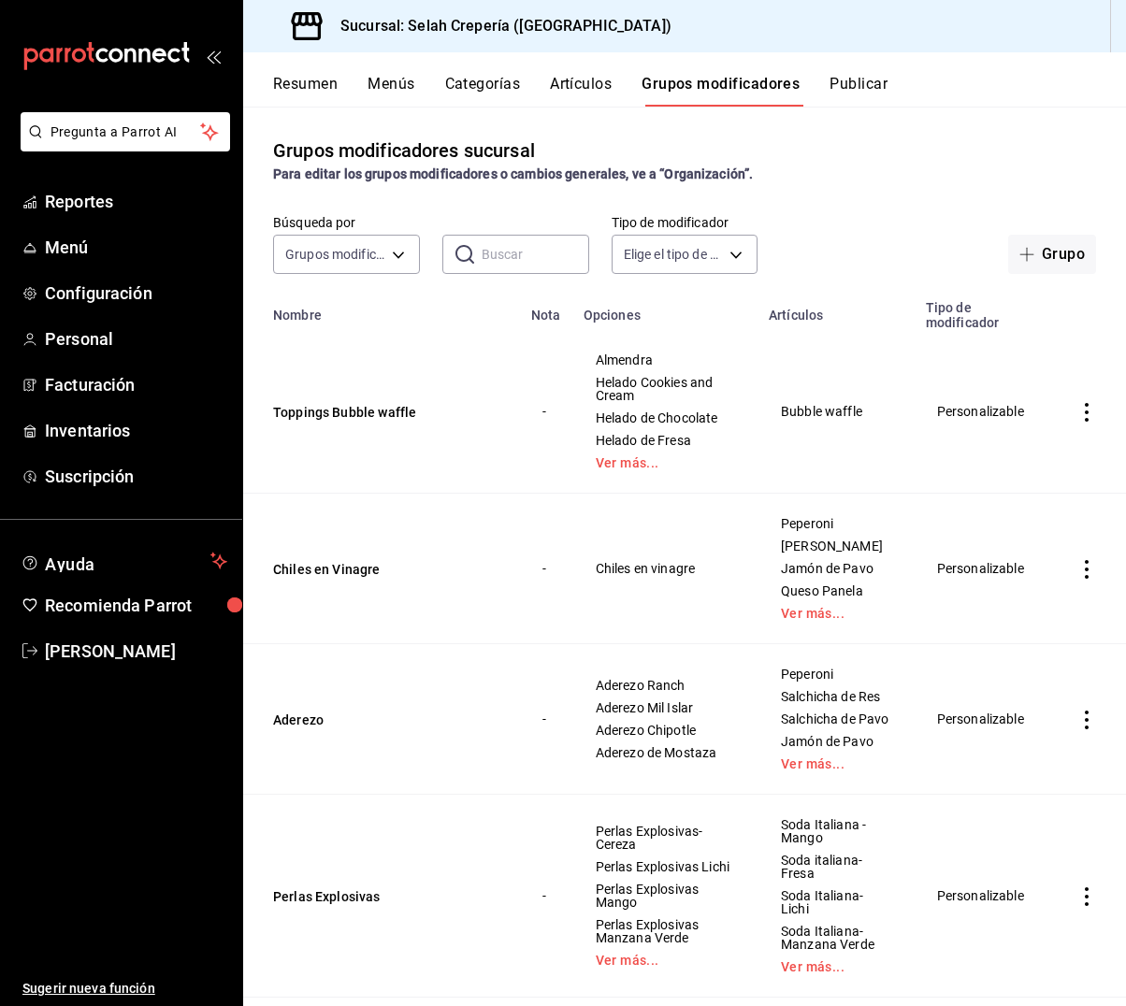
click at [571, 78] on button "Artículos" at bounding box center [581, 91] width 62 height 32
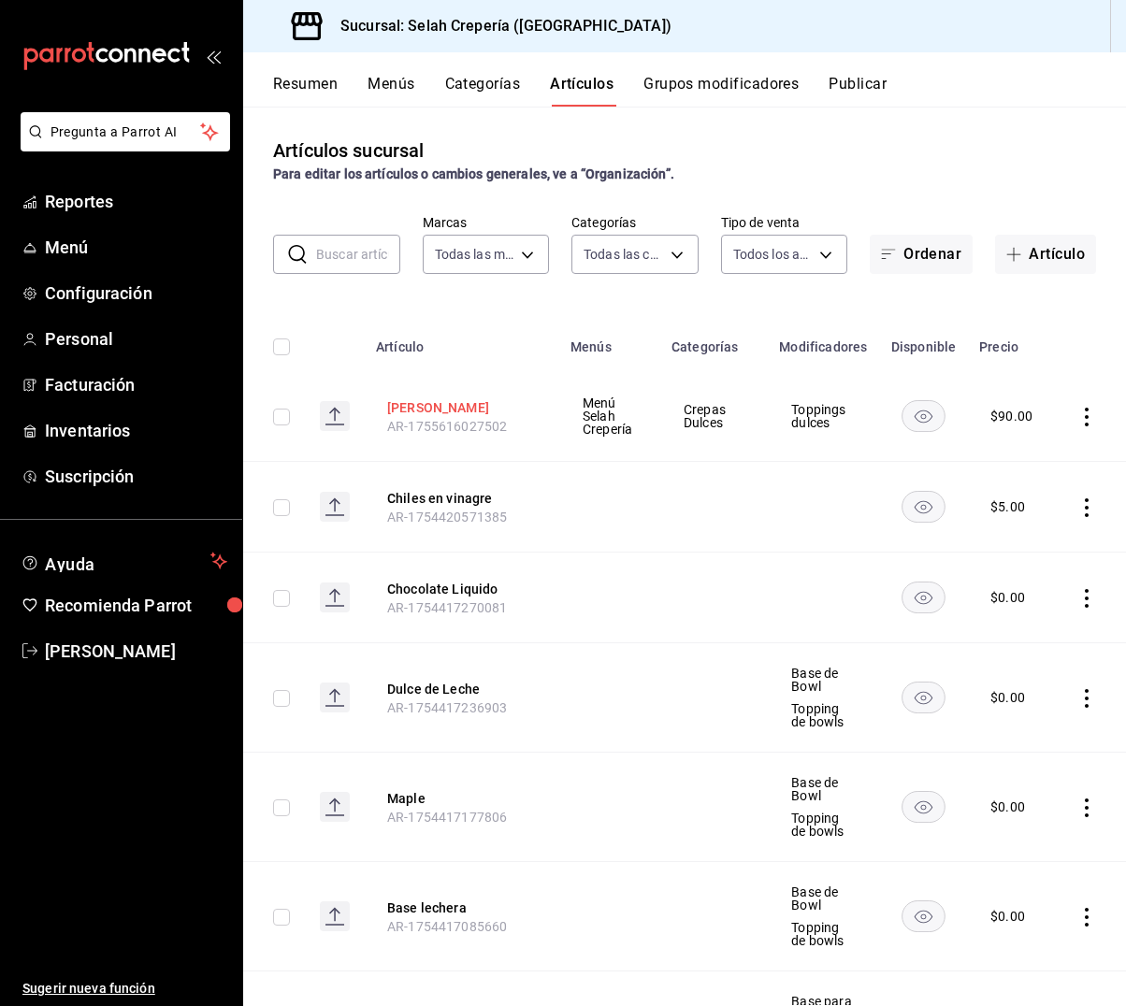
click at [425, 412] on button "[PERSON_NAME]" at bounding box center [462, 407] width 150 height 19
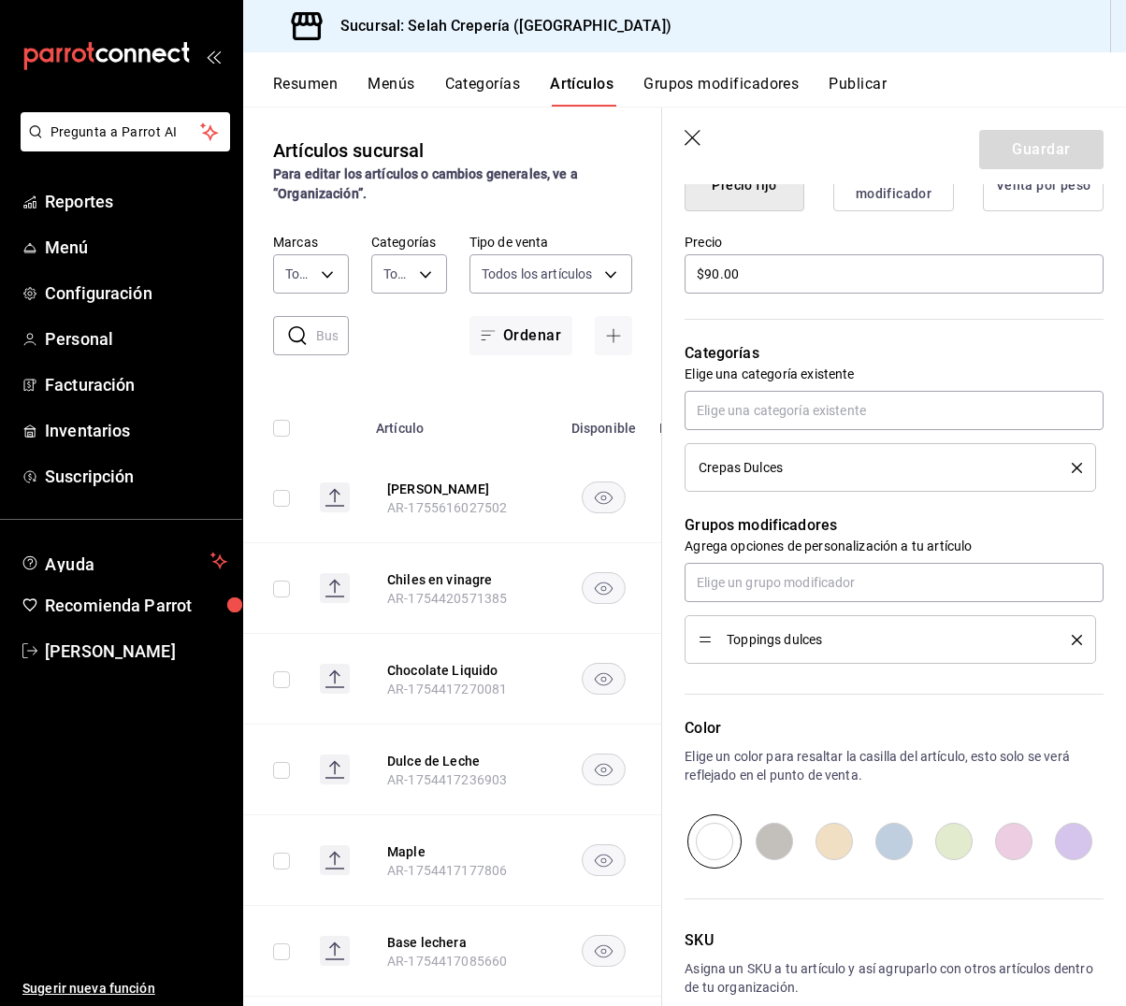
scroll to position [519, 0]
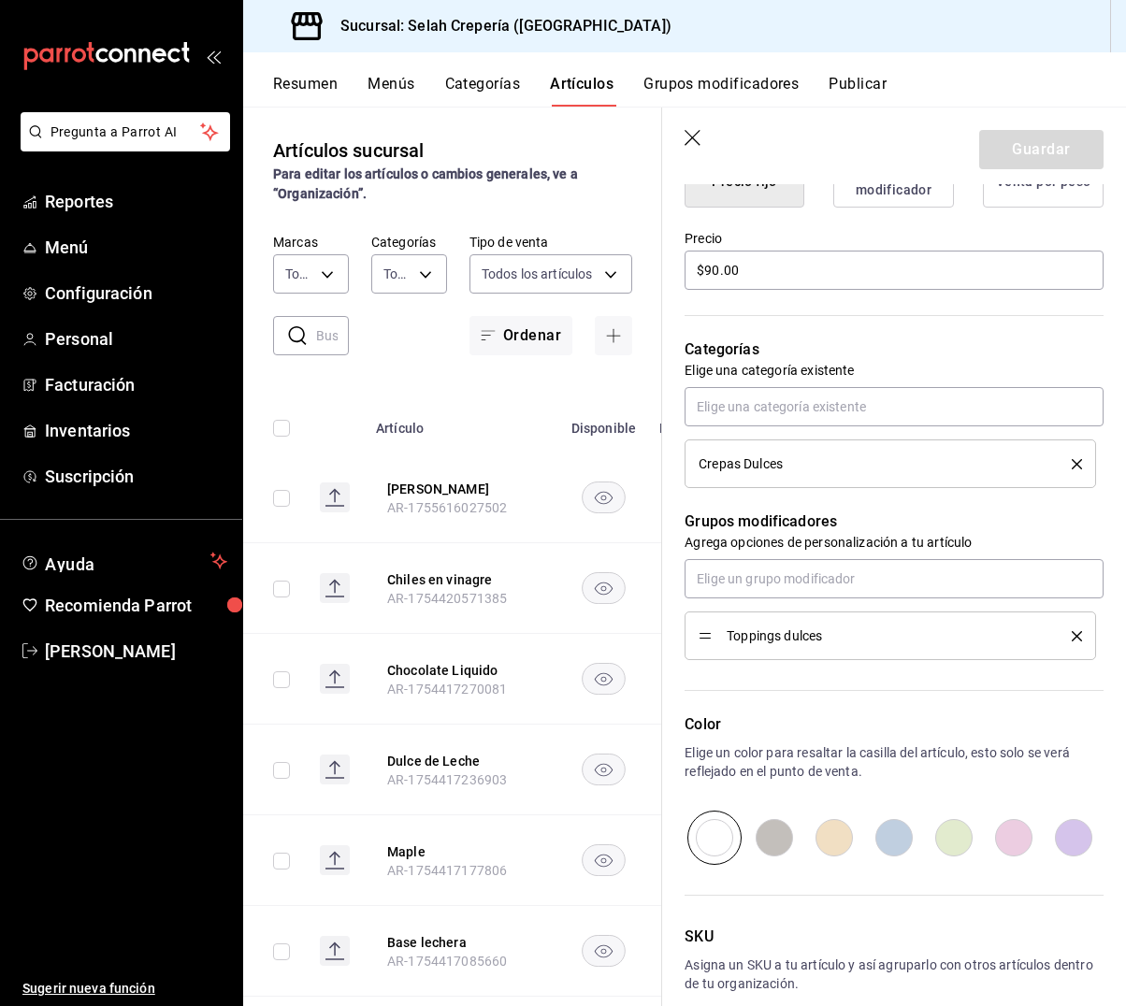
click at [1080, 637] on icon "delete" at bounding box center [1077, 636] width 10 height 10
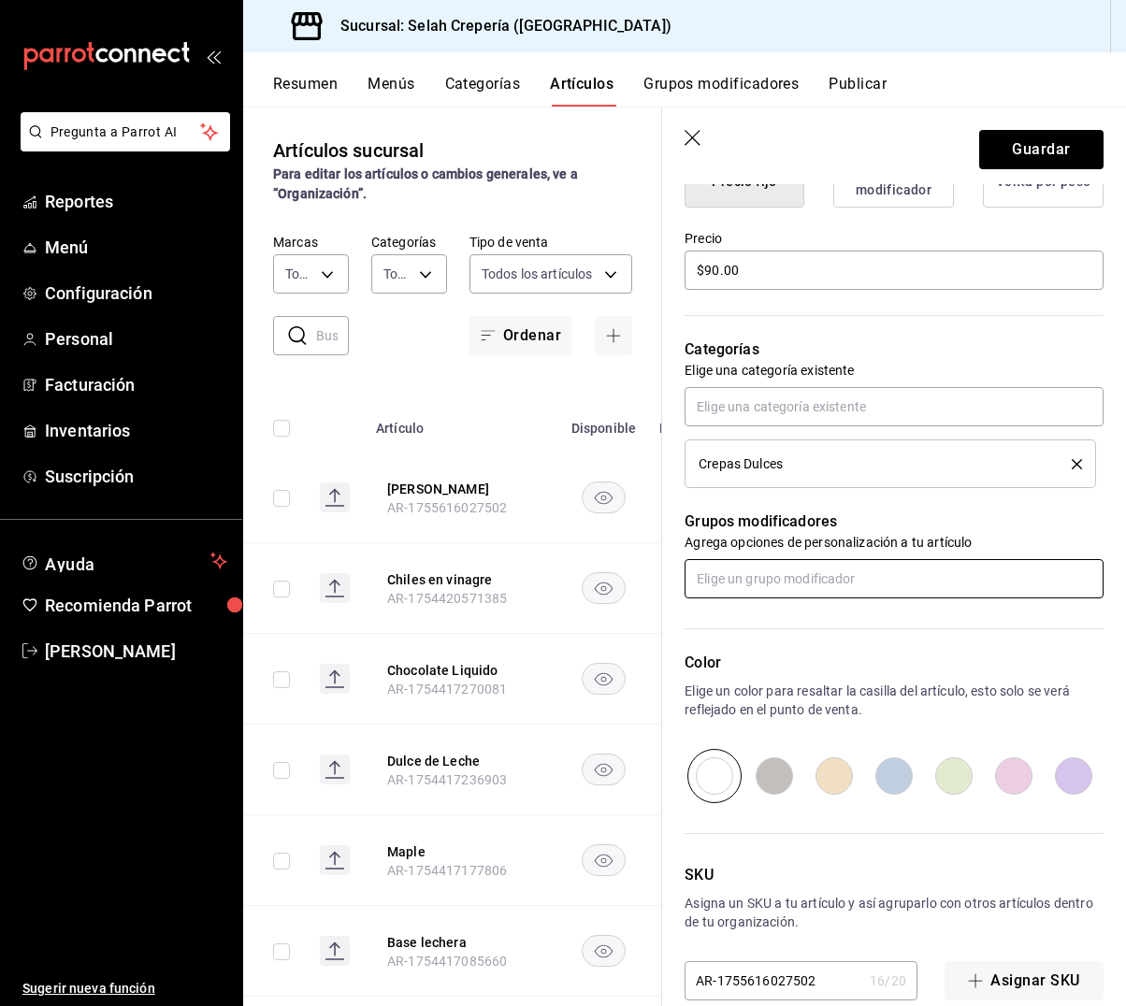
click at [769, 583] on input "text" at bounding box center [893, 578] width 419 height 39
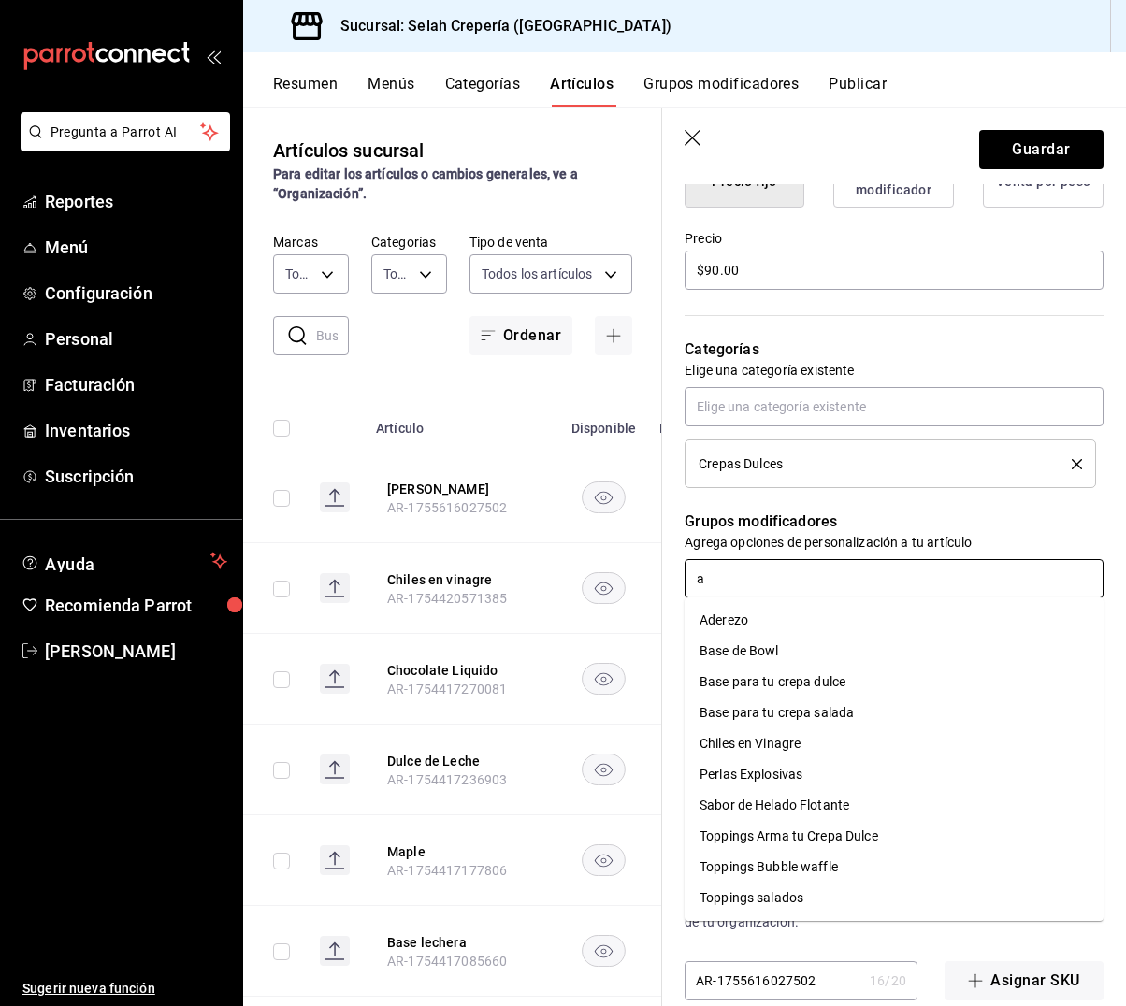
scroll to position [0, 0]
click at [830, 839] on div "Toppings Arma tu Crepa Dulce" at bounding box center [788, 838] width 179 height 20
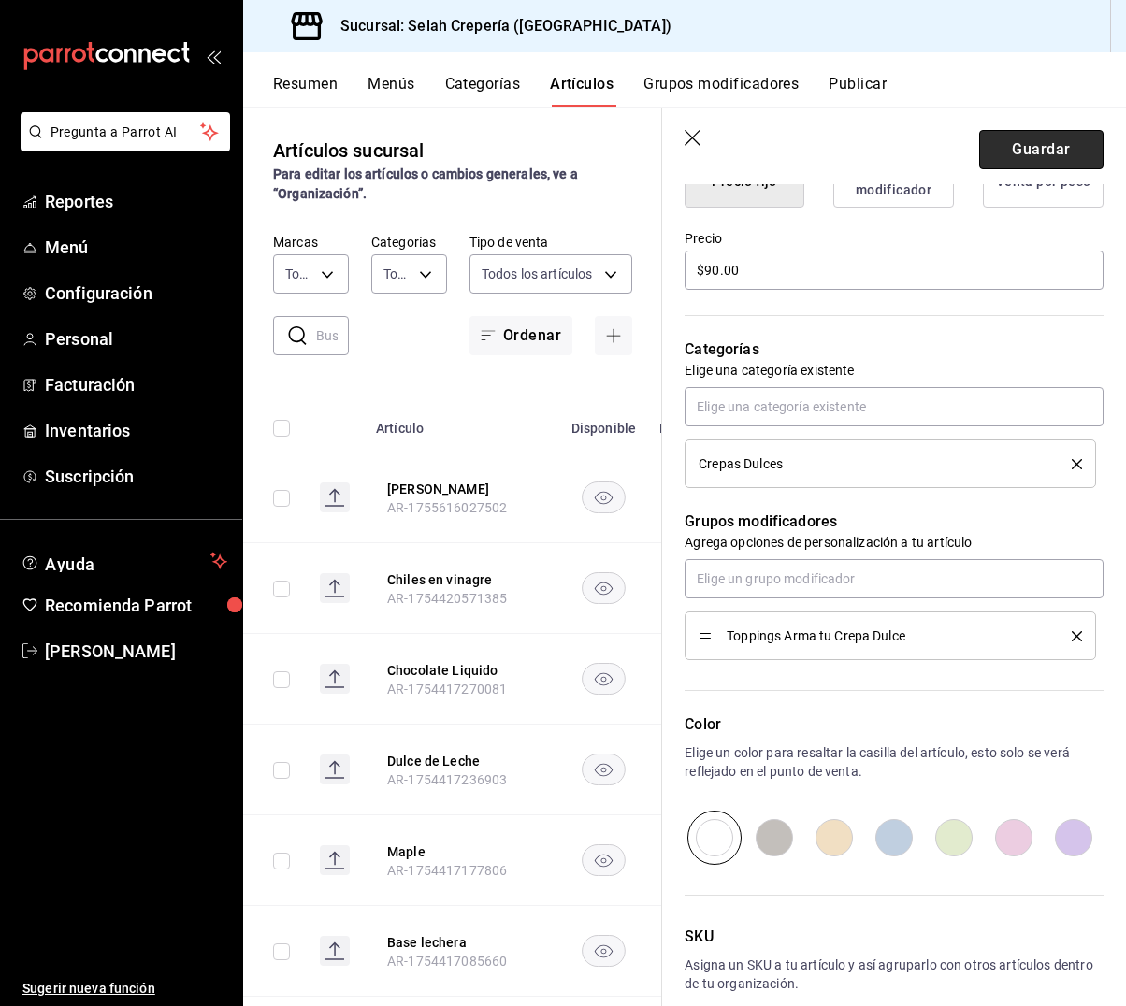
click at [1031, 141] on button "Guardar" at bounding box center [1041, 149] width 124 height 39
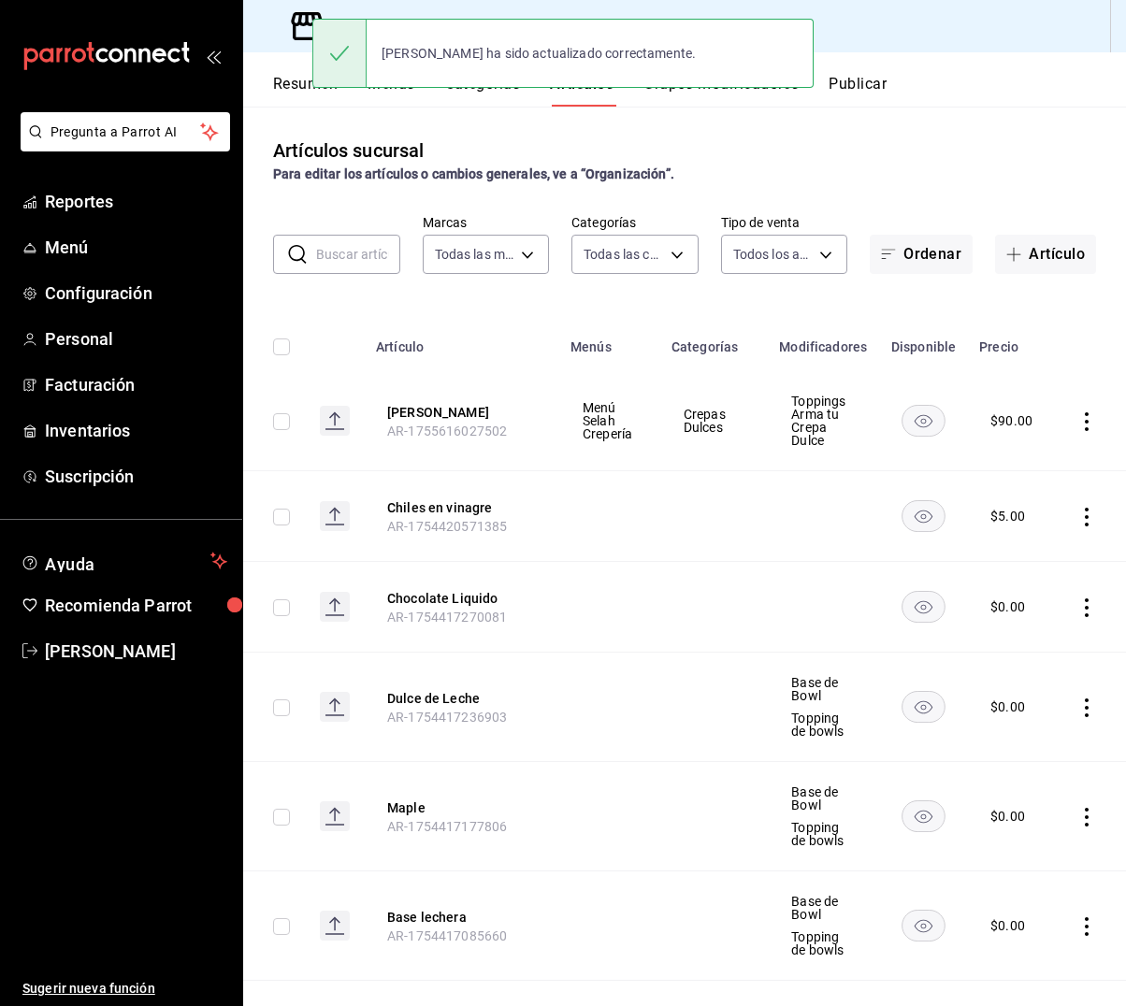
scroll to position [5, 0]
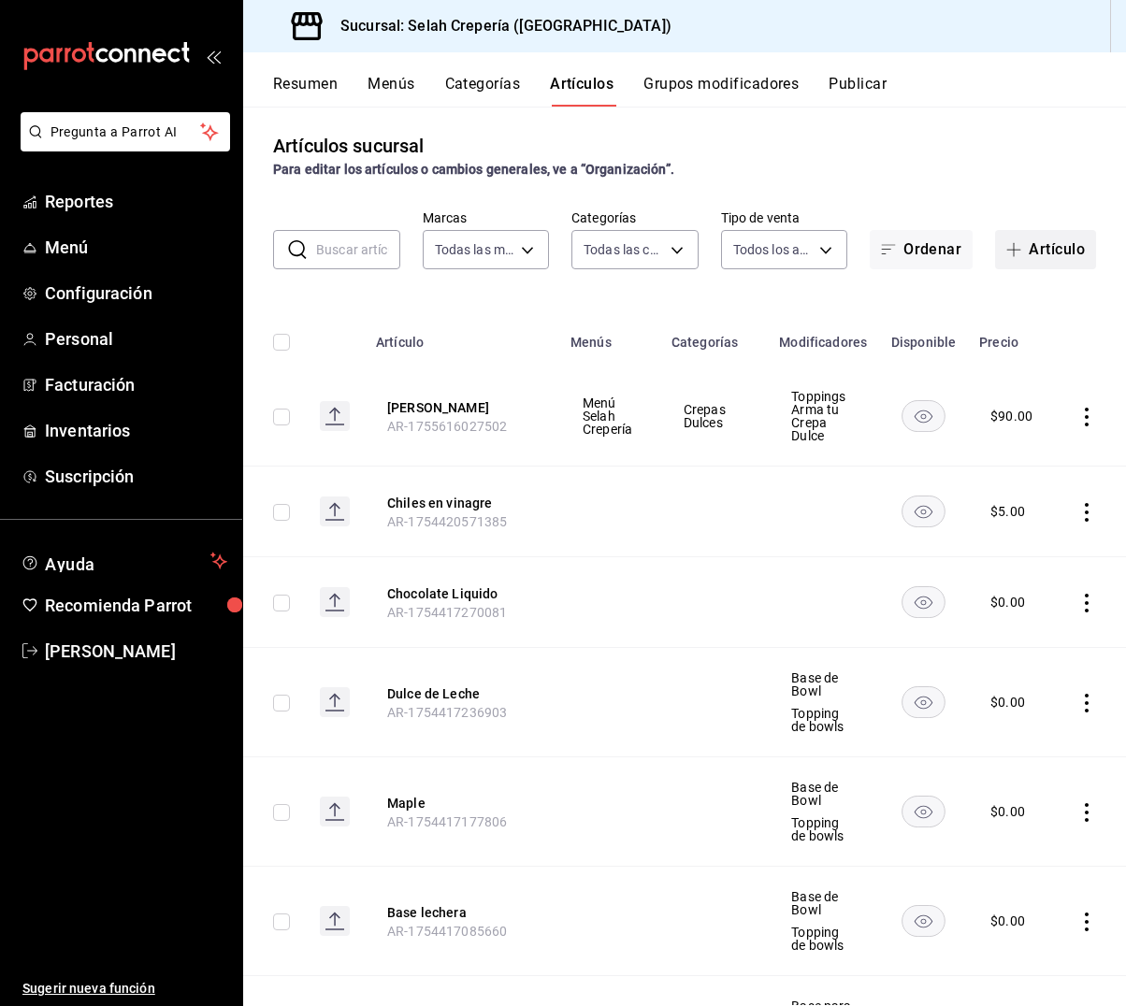
click at [1027, 252] on span "button" at bounding box center [1017, 249] width 22 height 15
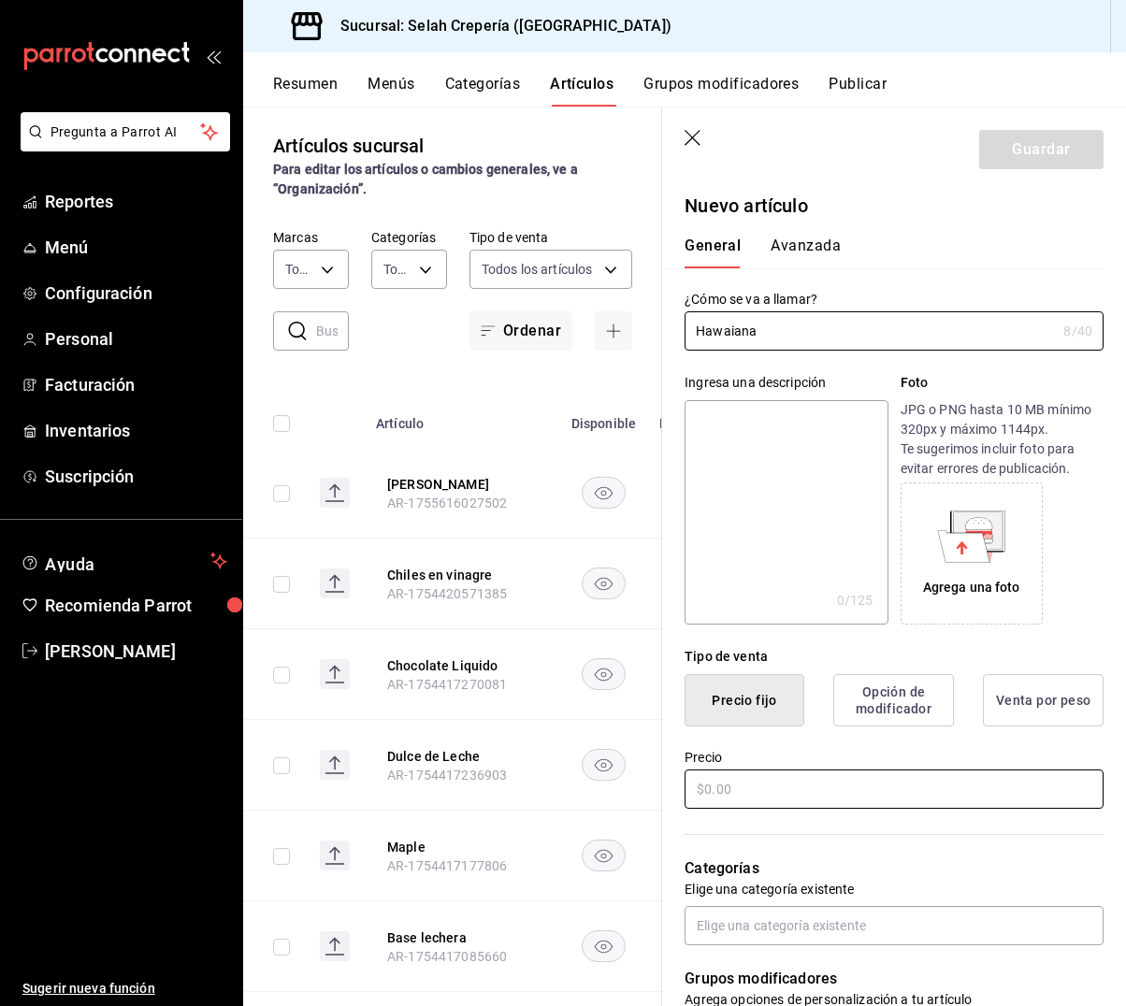
click at [723, 787] on input "text" at bounding box center [893, 789] width 419 height 39
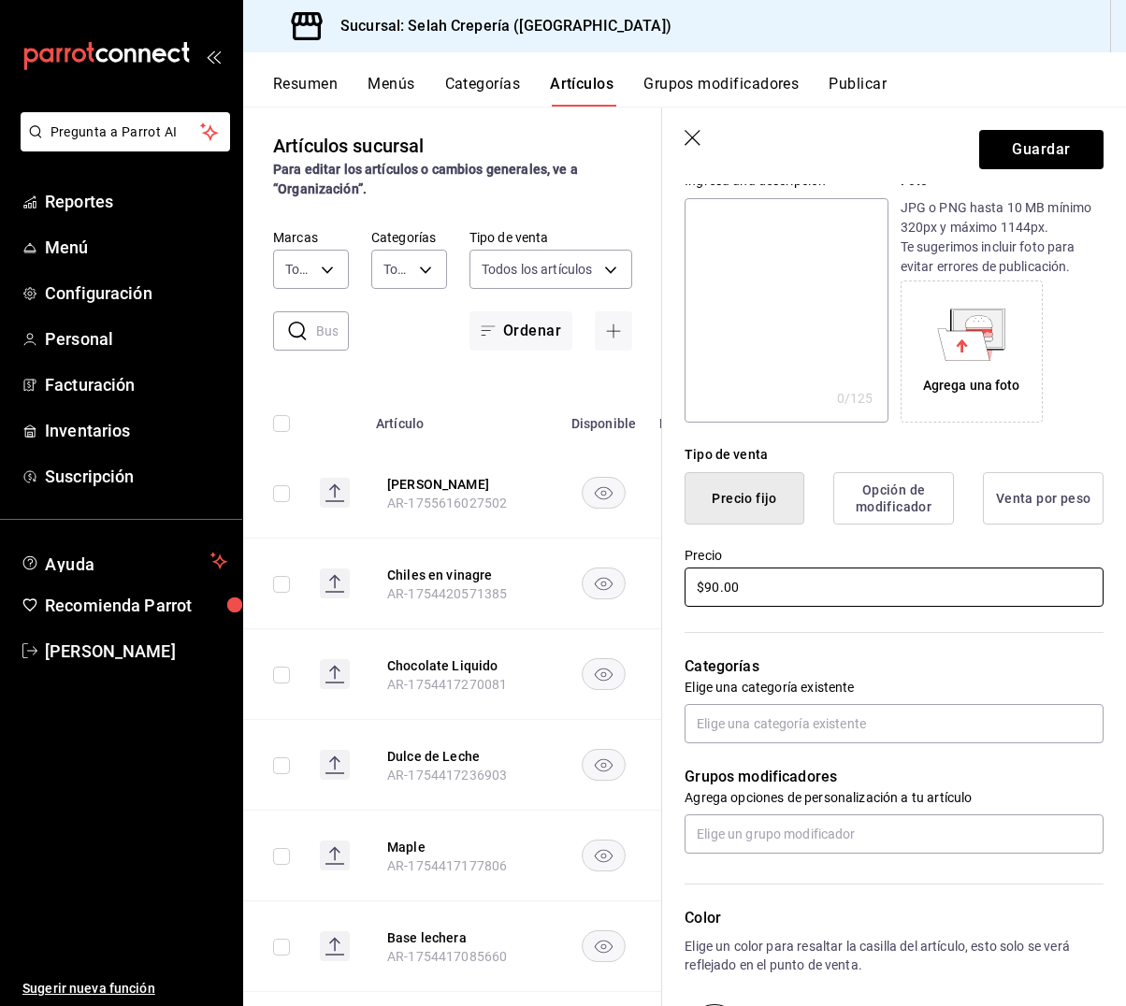
scroll to position [233, 0]
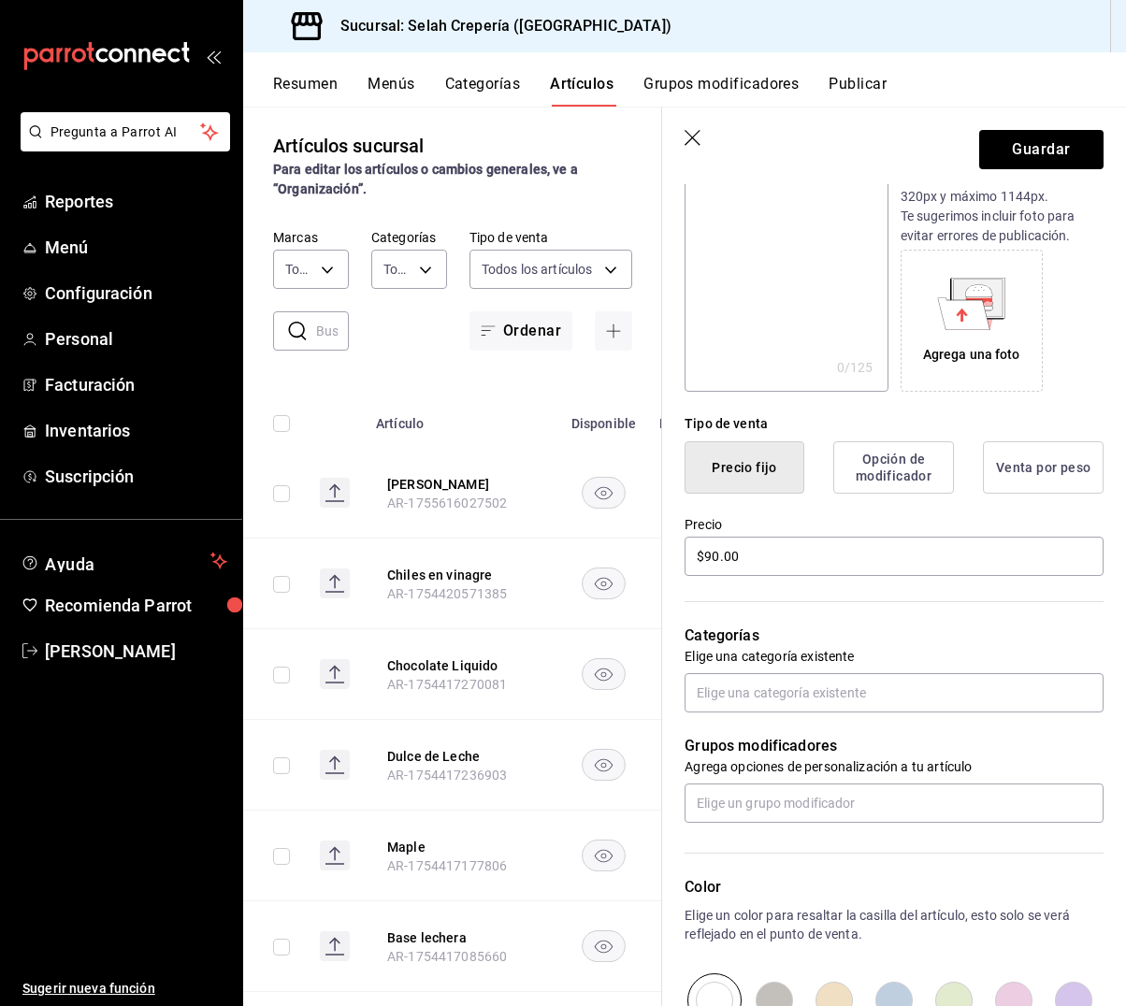
click at [792, 373] on textarea at bounding box center [785, 279] width 203 height 224
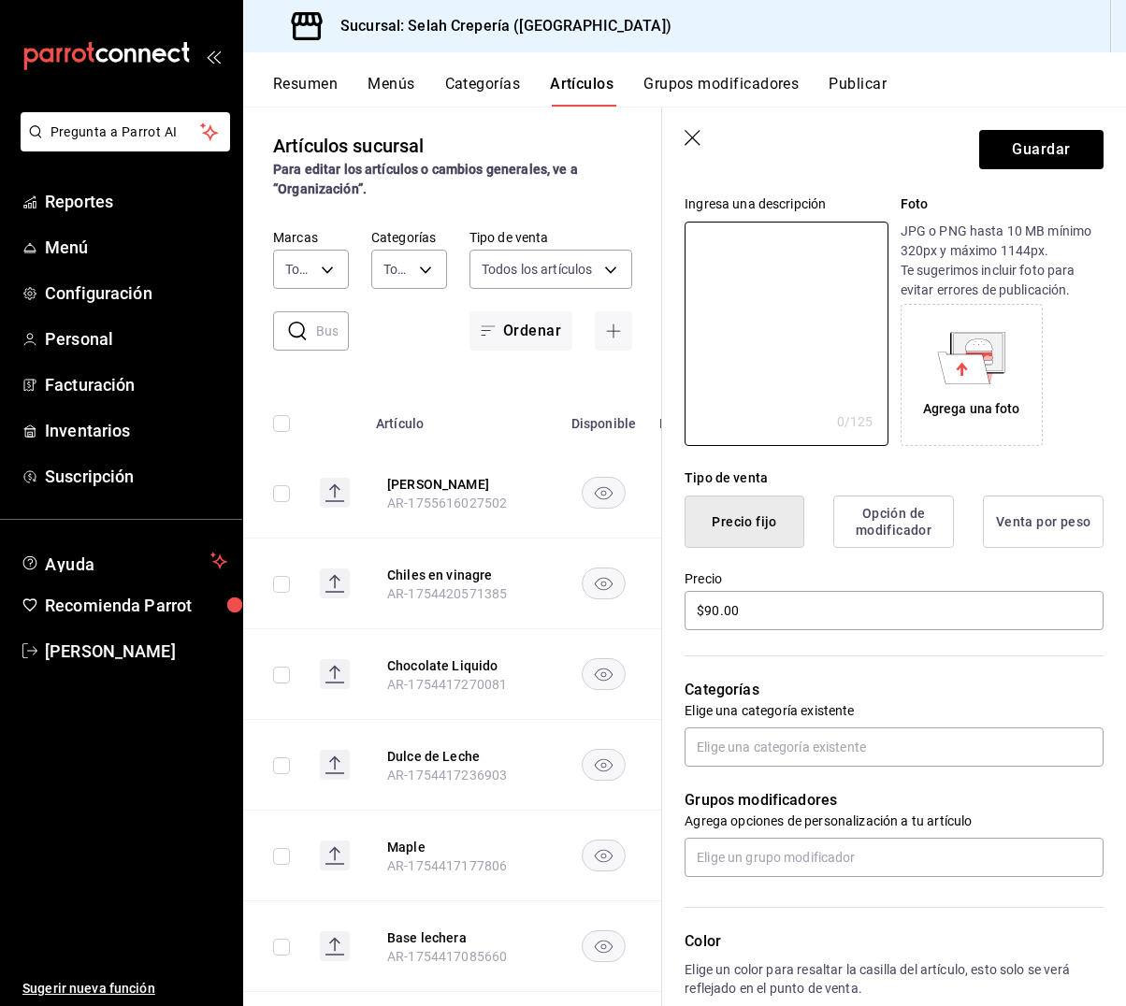
scroll to position [177, 0]
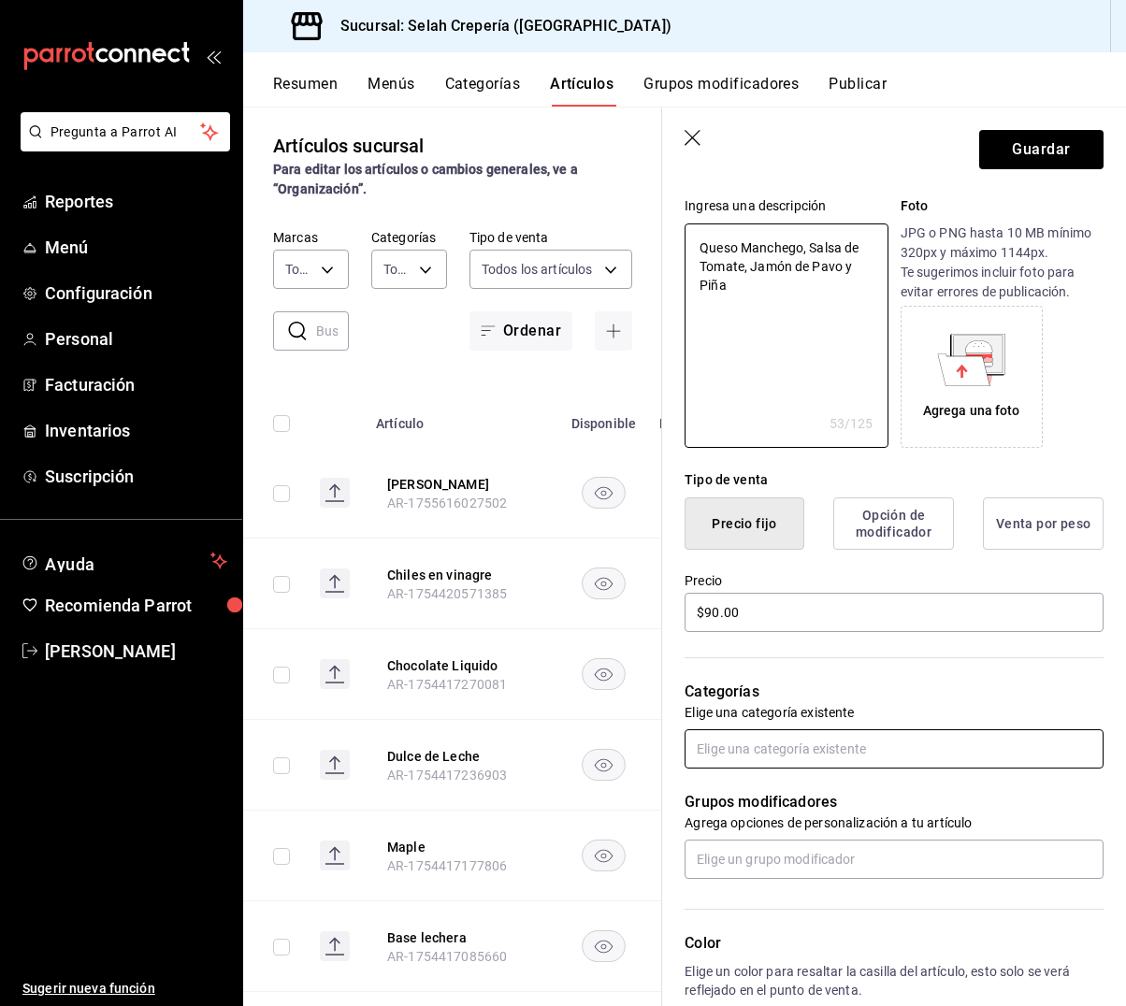
click at [943, 749] on input "text" at bounding box center [893, 748] width 419 height 39
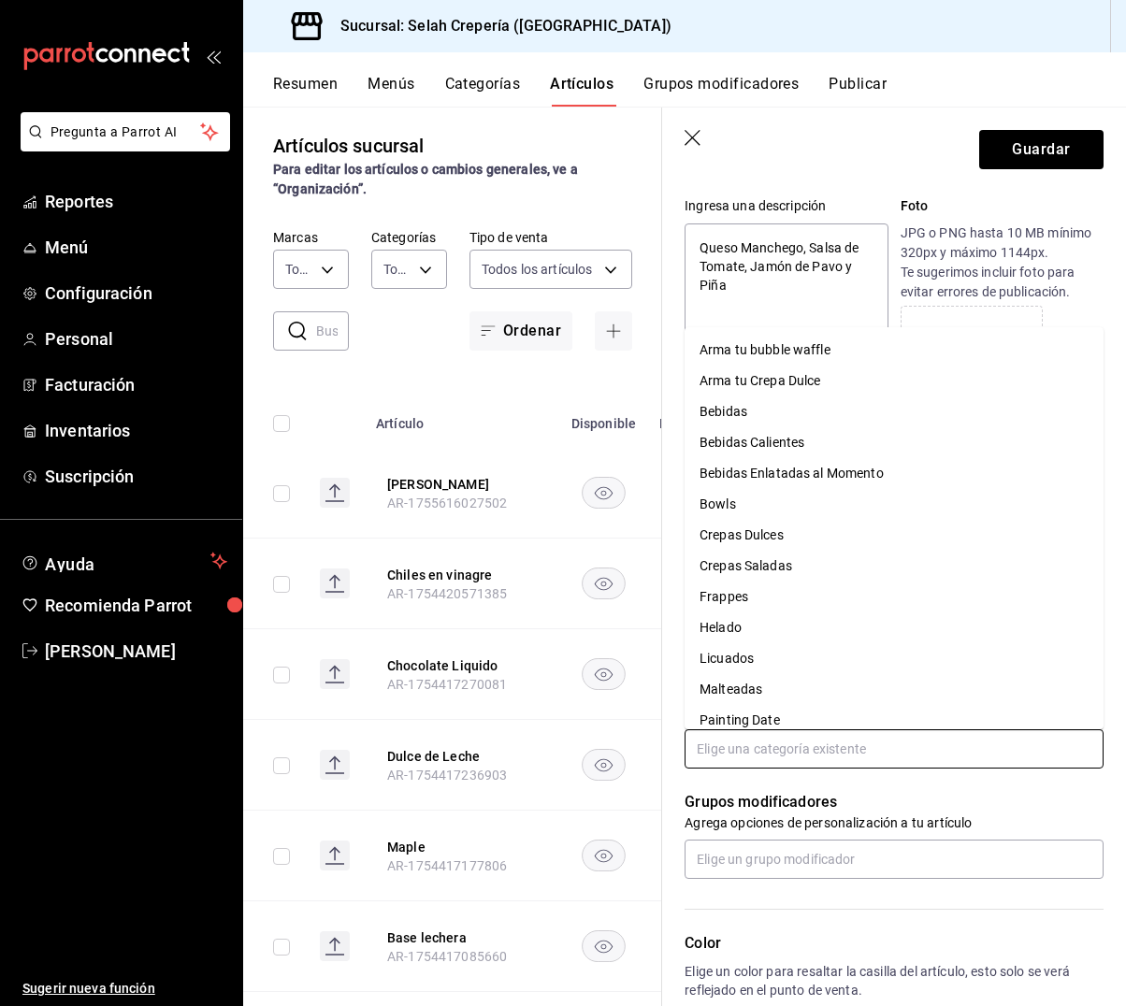
scroll to position [0, 0]
click at [831, 386] on li "Arma tu Crepa Dulce" at bounding box center [893, 381] width 419 height 31
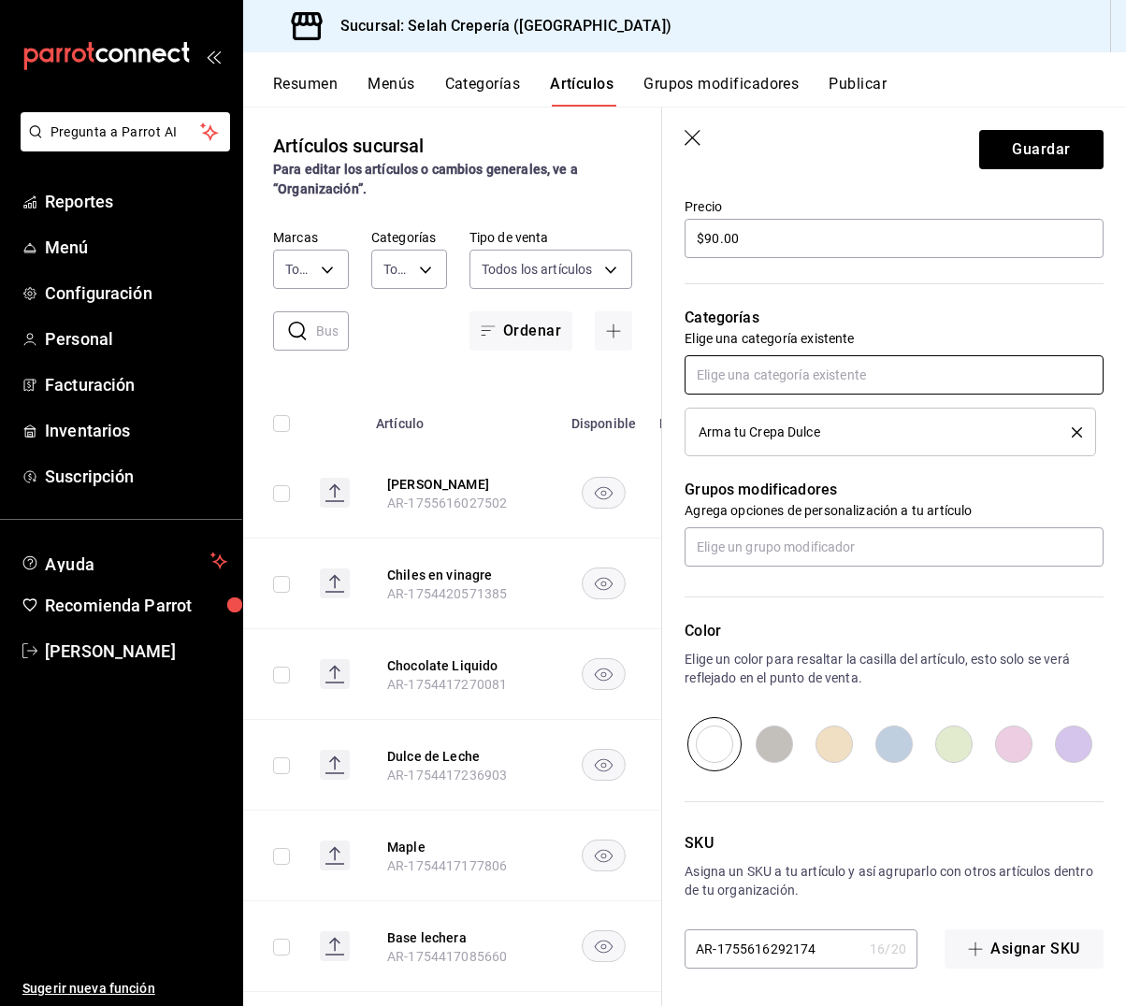
scroll to position [551, 0]
click at [897, 748] on input "radio" at bounding box center [894, 744] width 60 height 54
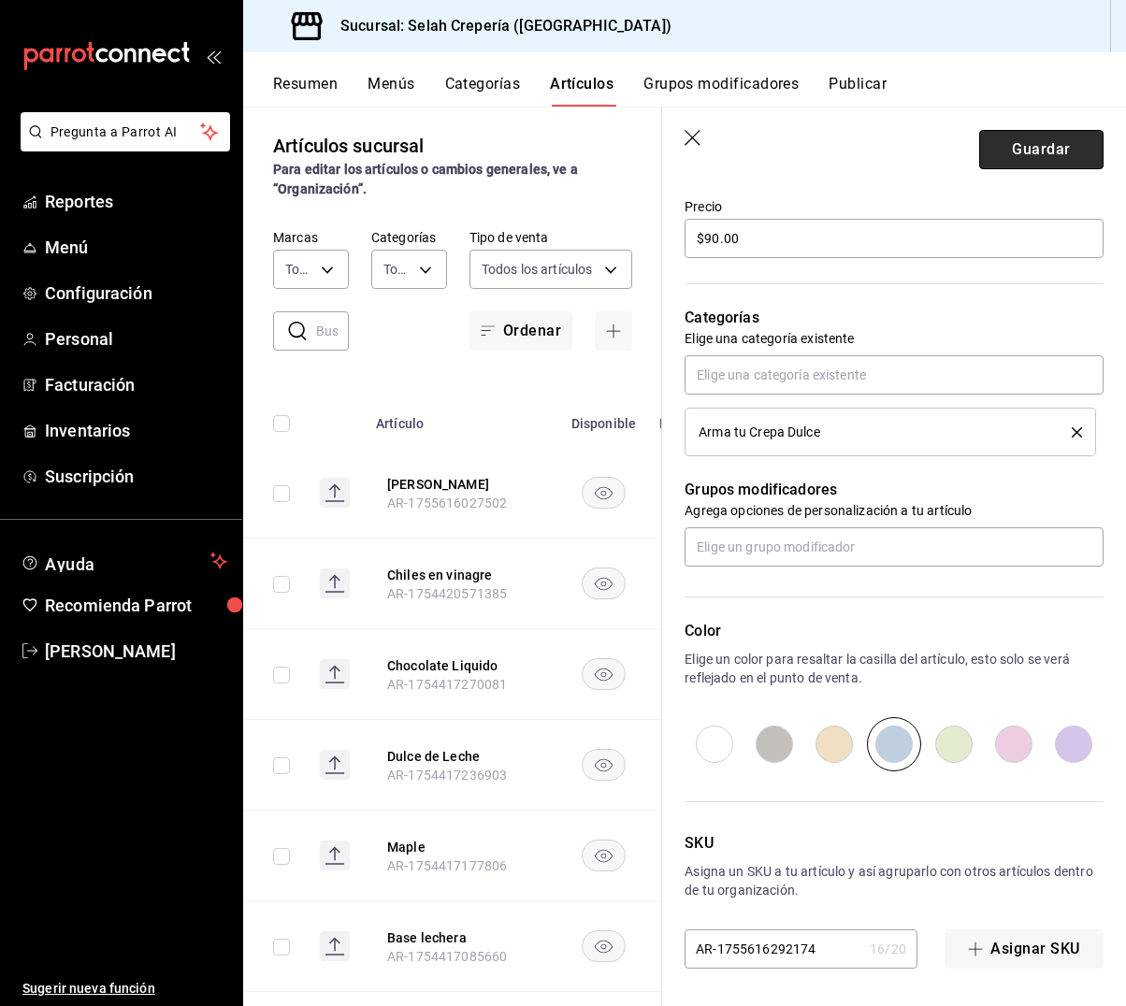
click at [1036, 149] on button "Guardar" at bounding box center [1041, 149] width 124 height 39
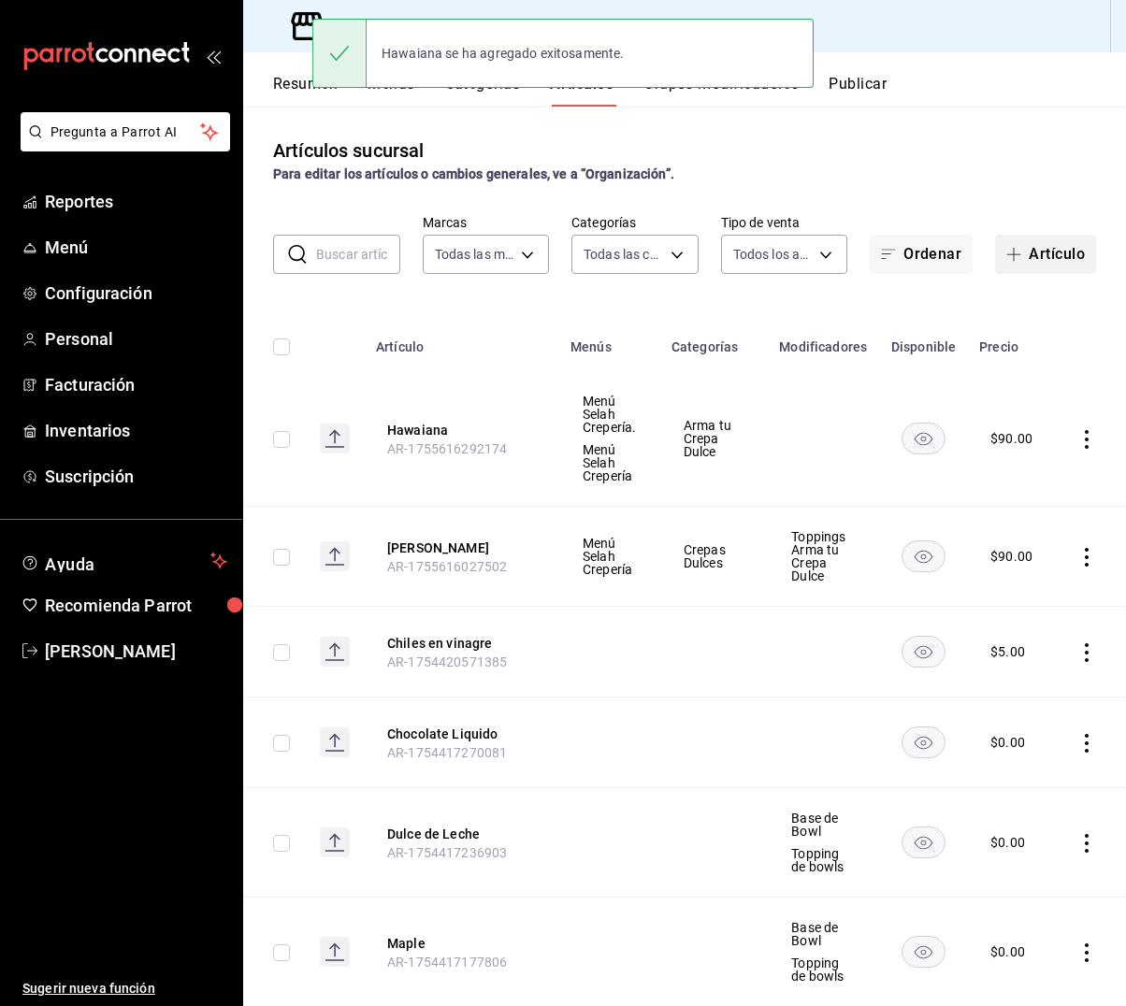
click at [1068, 251] on button "Artículo" at bounding box center [1045, 254] width 101 height 39
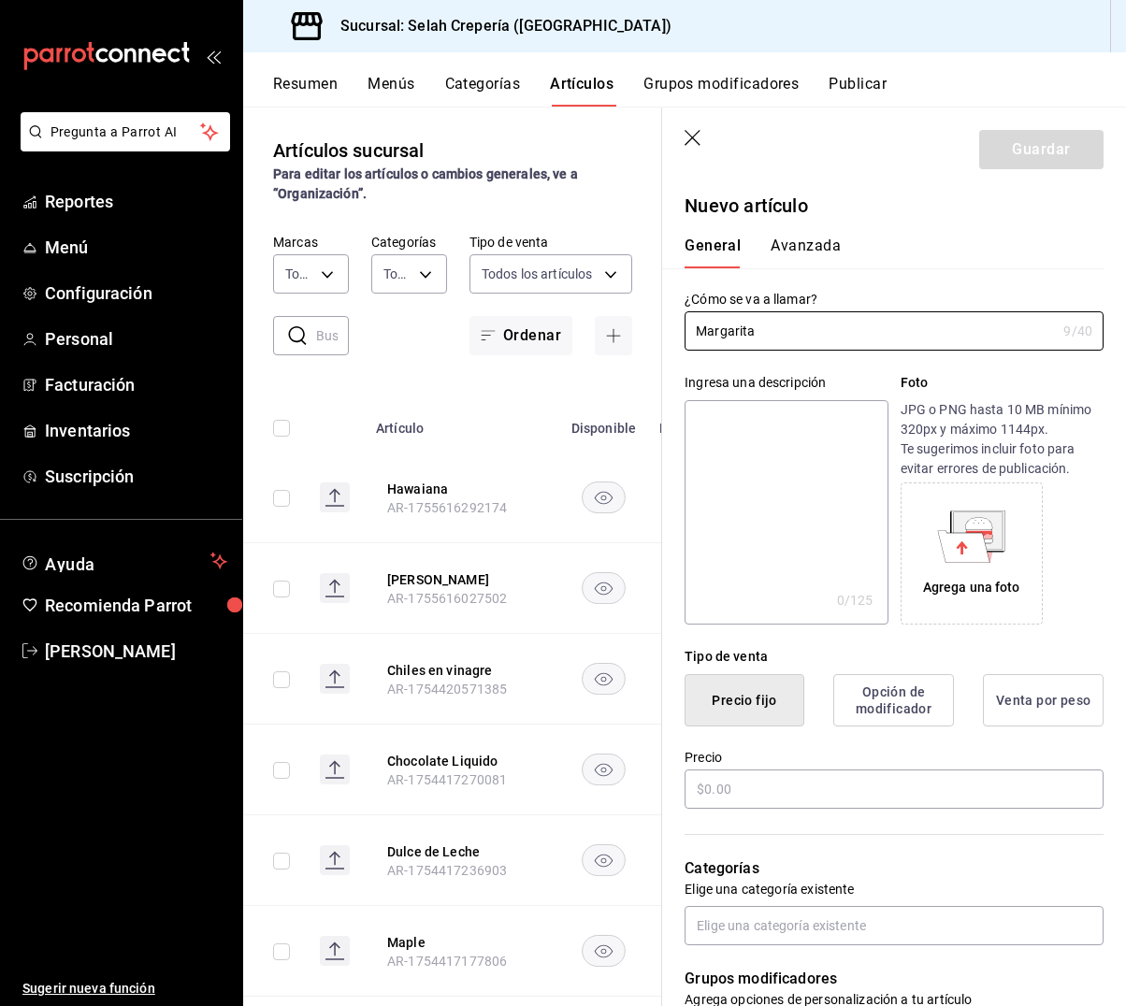
click at [742, 449] on textarea at bounding box center [785, 512] width 203 height 224
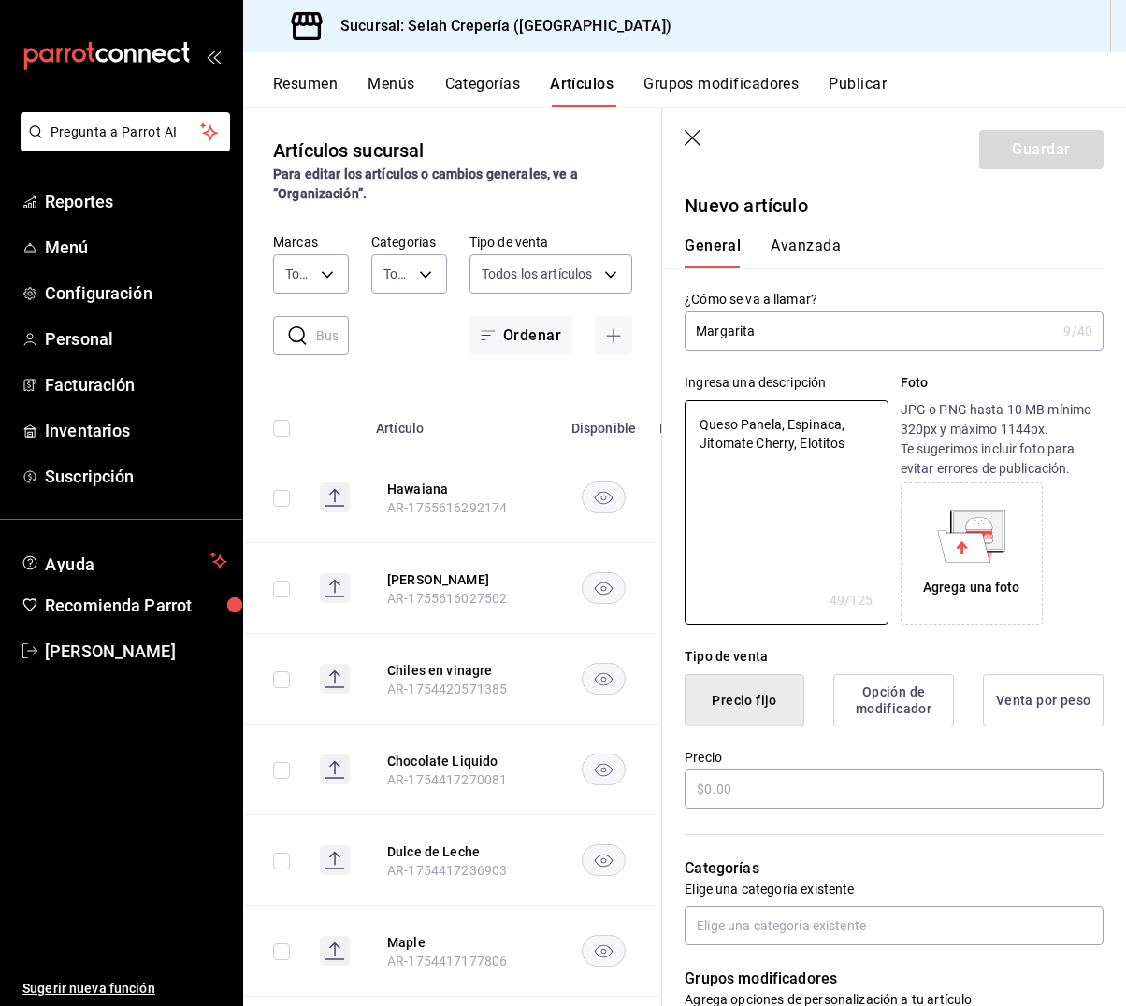
click at [742, 334] on input "Margarita" at bounding box center [869, 330] width 371 height 37
click at [790, 439] on textarea "Queso Panela, Espinaca, Jitomate Cherry, Elotitos" at bounding box center [785, 512] width 203 height 224
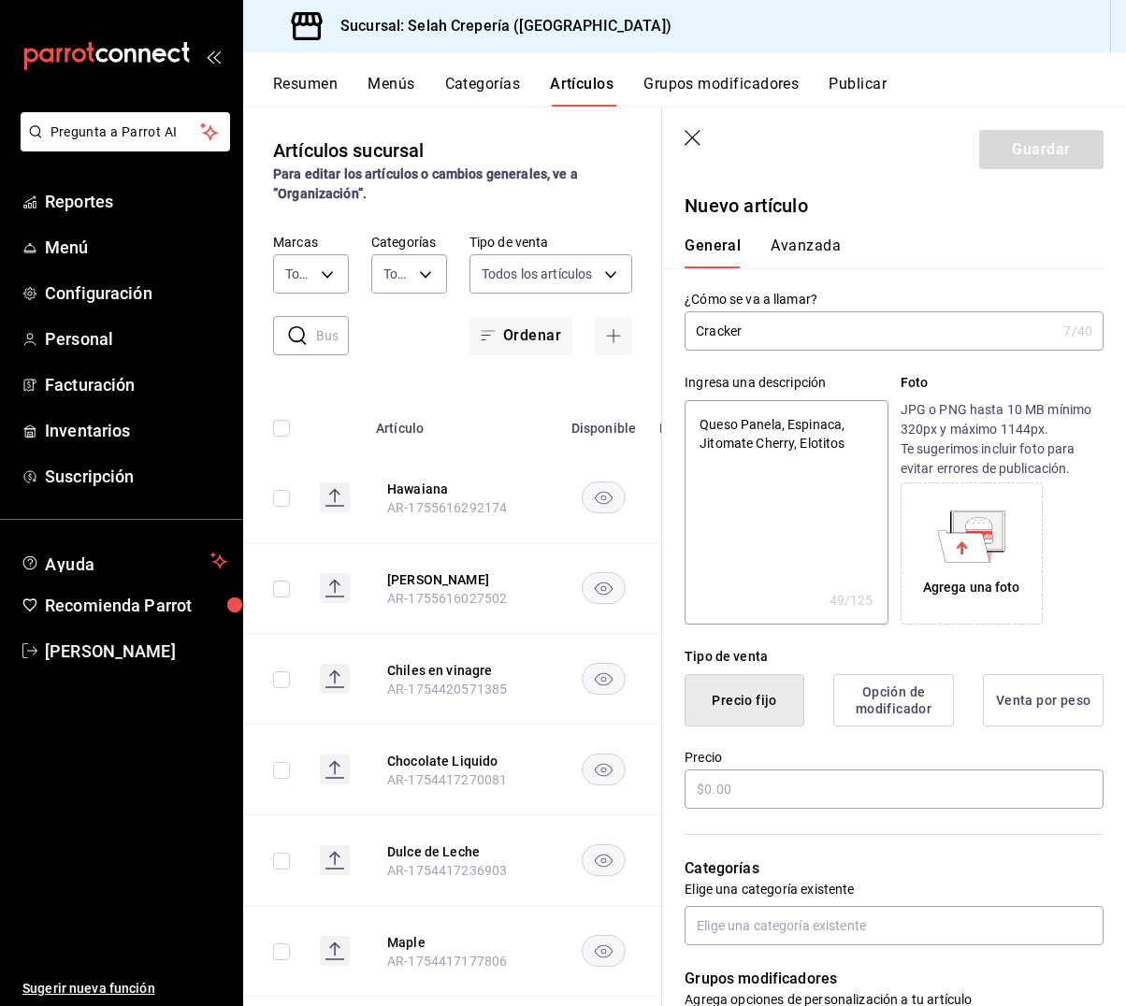
click at [790, 439] on textarea "Queso Panela, Espinaca, Jitomate Cherry, Elotitos" at bounding box center [785, 512] width 203 height 224
click at [740, 785] on input "text" at bounding box center [893, 789] width 419 height 39
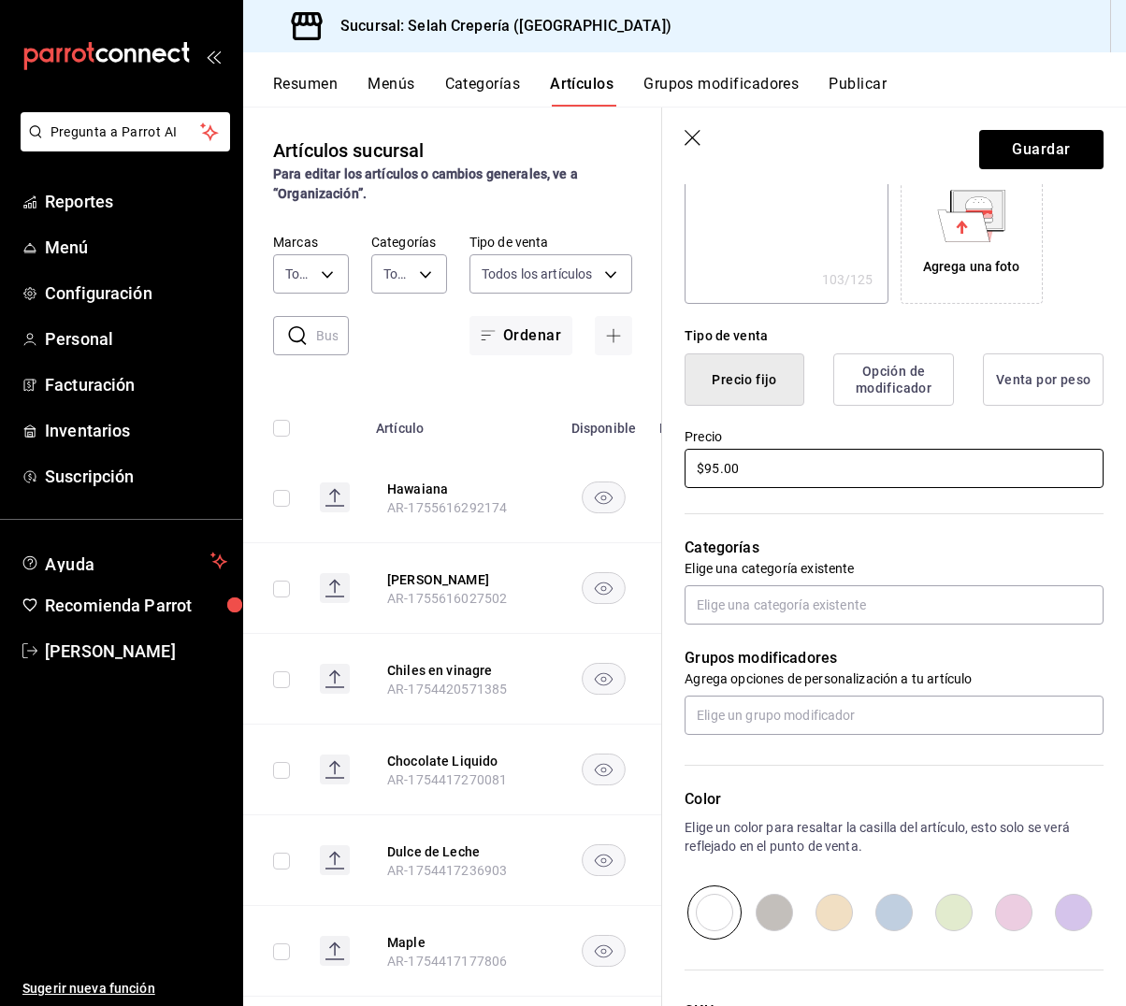
scroll to position [327, 0]
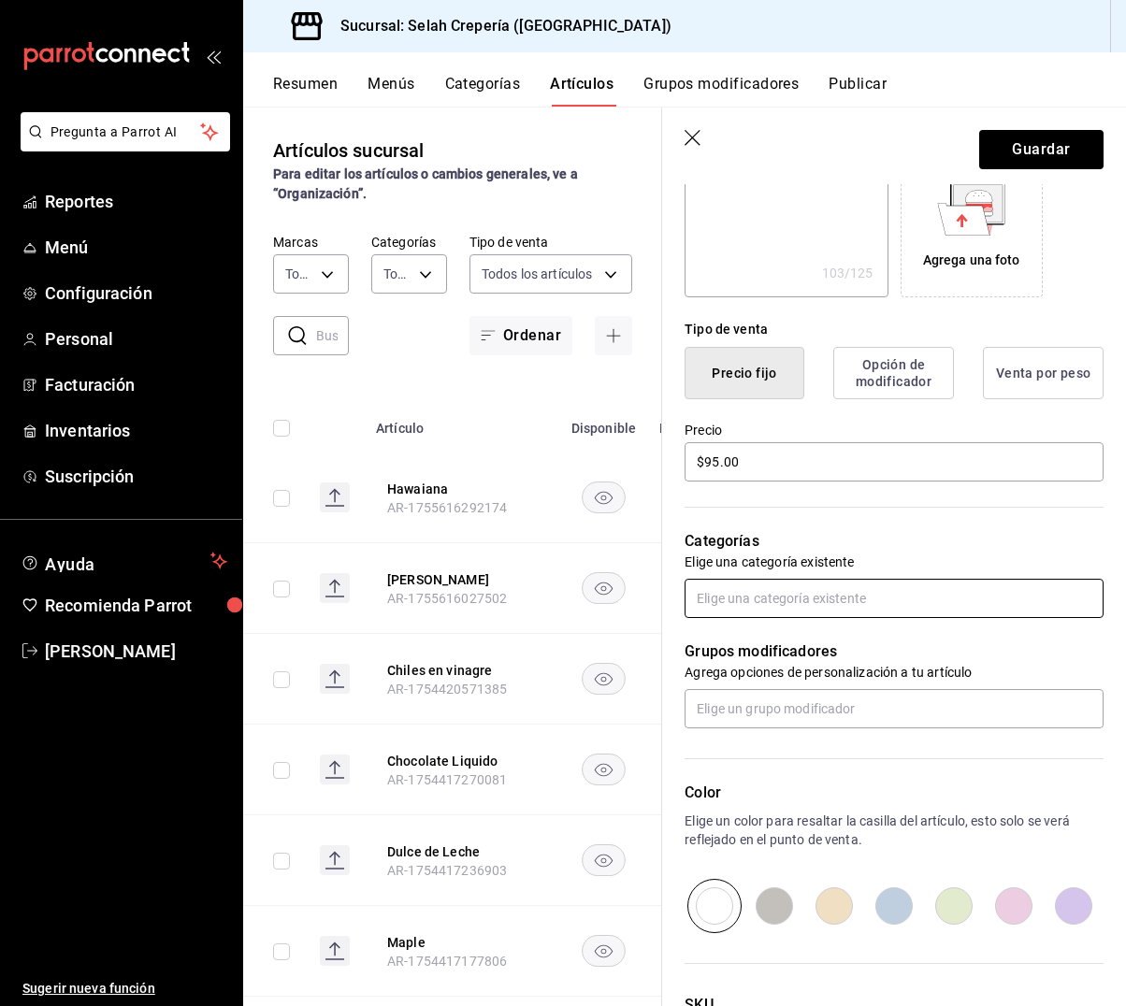
click at [759, 601] on input "text" at bounding box center [893, 598] width 419 height 39
click at [785, 668] on li "Crepas Dulces" at bounding box center [893, 671] width 419 height 31
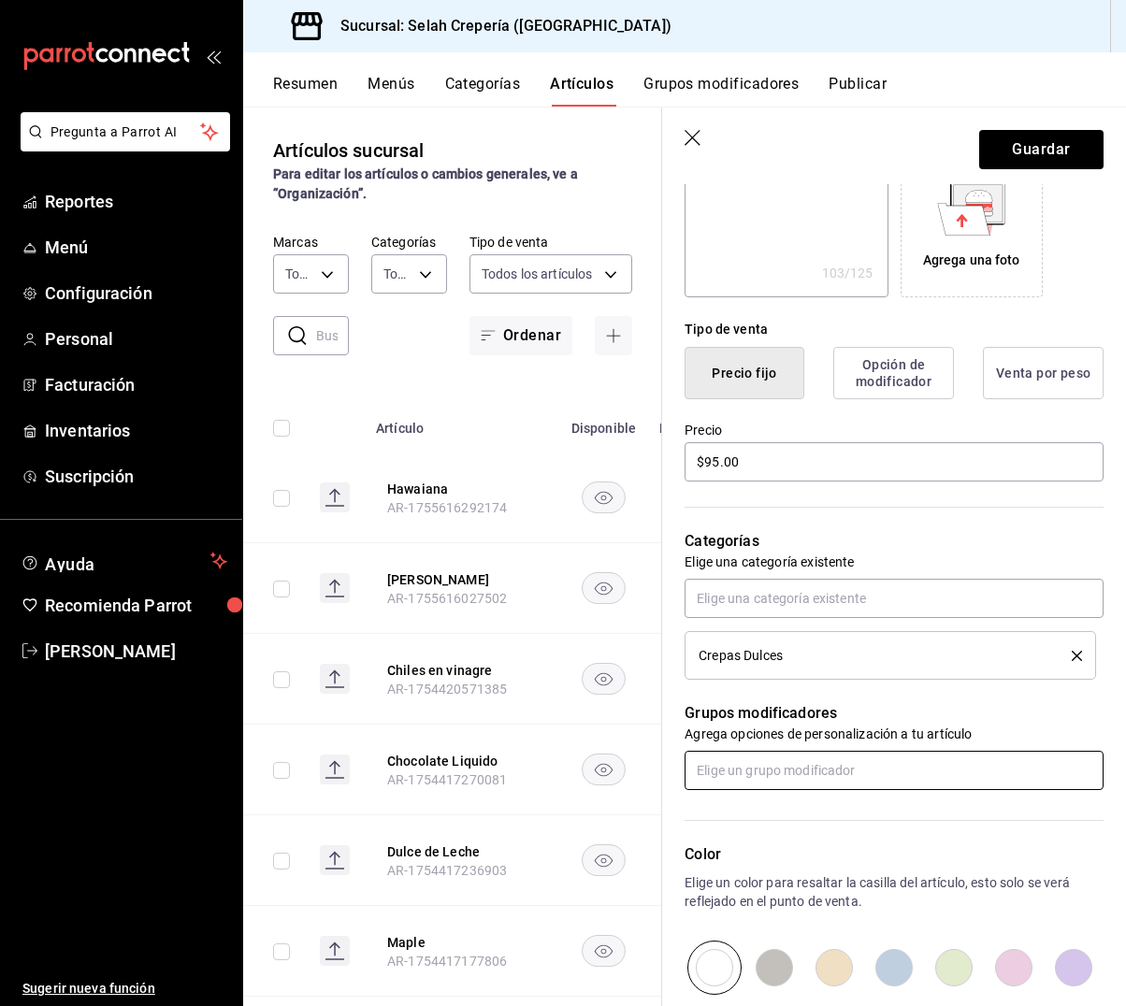
click at [745, 770] on input "text" at bounding box center [893, 770] width 419 height 39
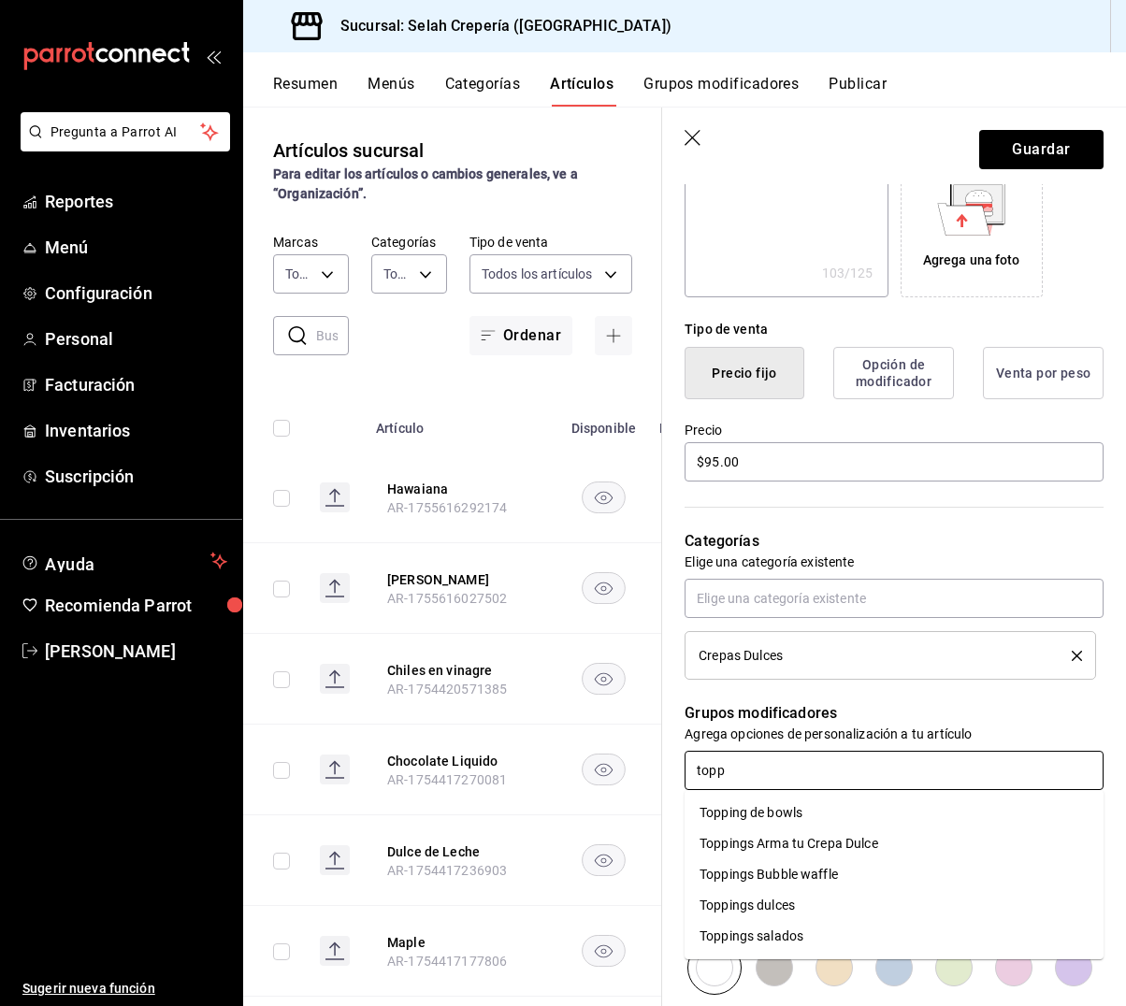
click at [819, 849] on div "Toppings Arma tu Crepa Dulce" at bounding box center [788, 844] width 179 height 20
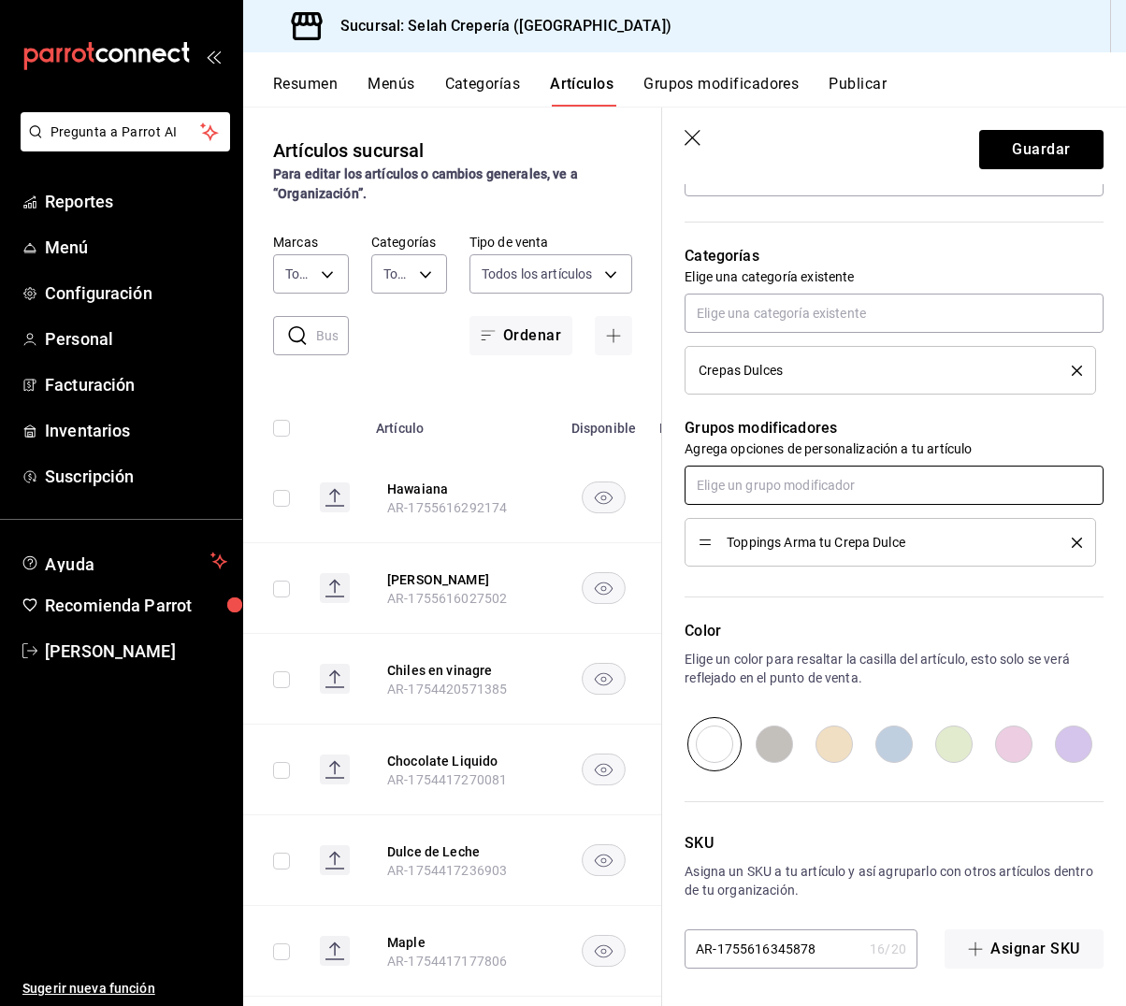
scroll to position [612, 0]
click at [892, 750] on input "radio" at bounding box center [894, 744] width 60 height 54
click at [1030, 144] on button "Guardar" at bounding box center [1041, 149] width 124 height 39
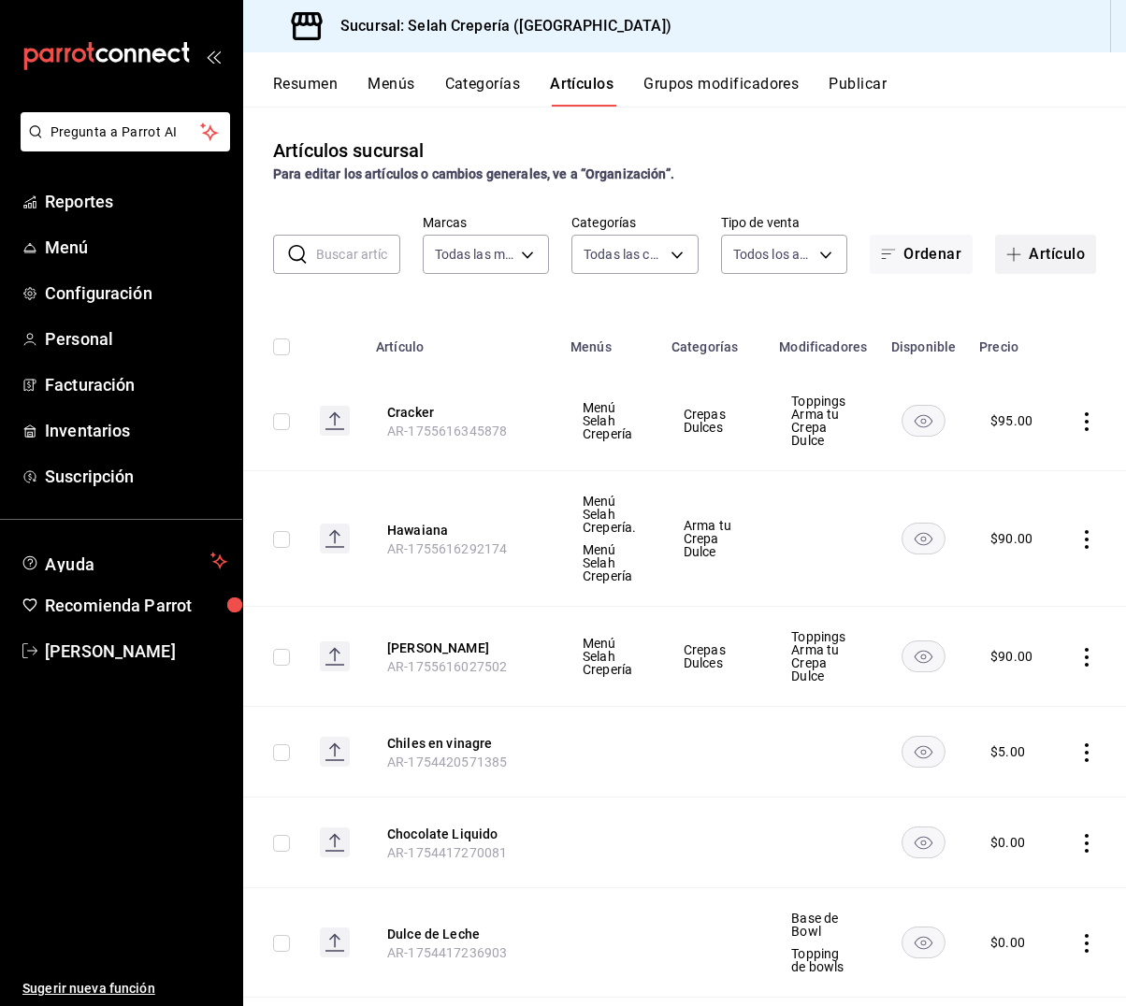
click at [1046, 253] on button "Artículo" at bounding box center [1045, 254] width 101 height 39
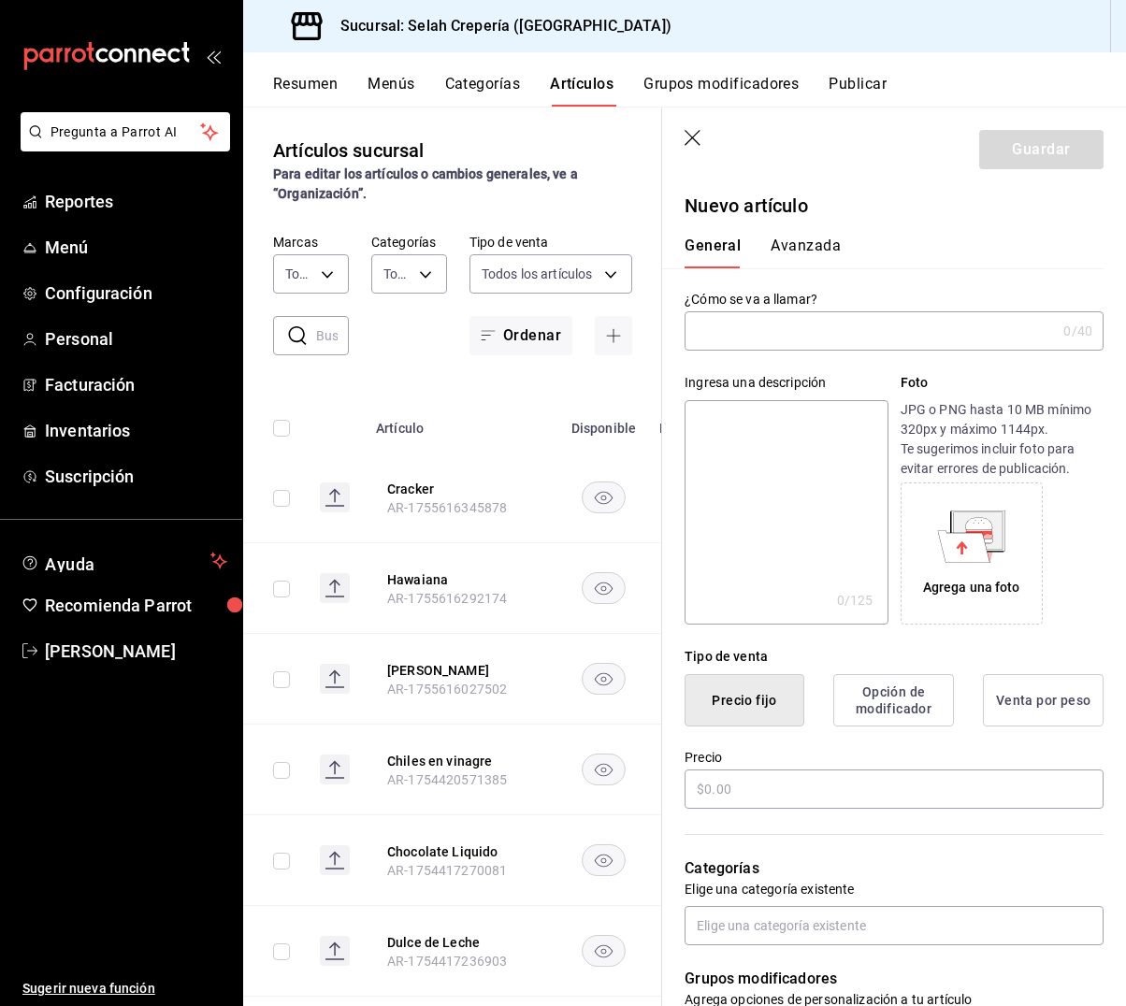
click at [804, 340] on input "text" at bounding box center [869, 330] width 371 height 37
click at [811, 467] on textarea at bounding box center [785, 512] width 203 height 224
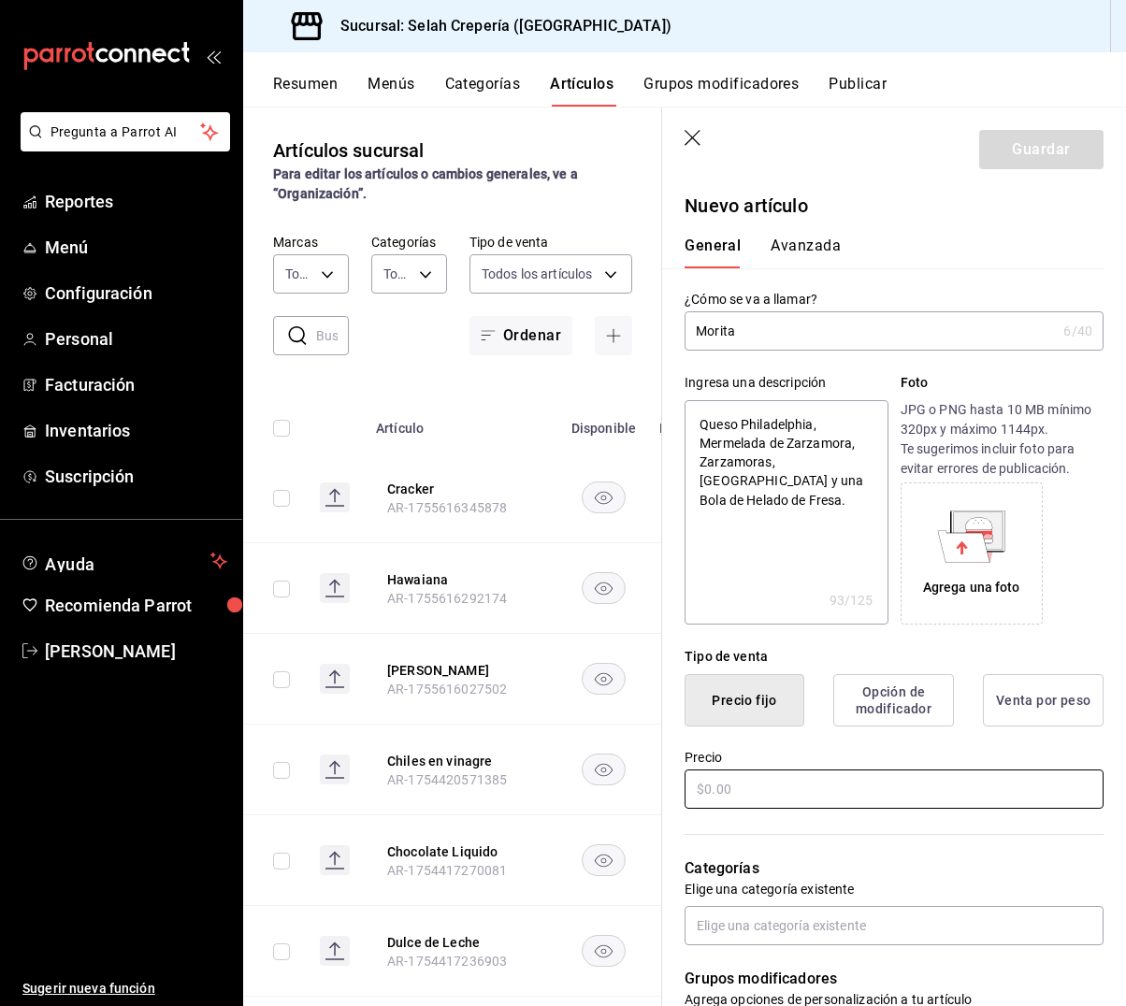
click at [771, 781] on input "text" at bounding box center [893, 789] width 419 height 39
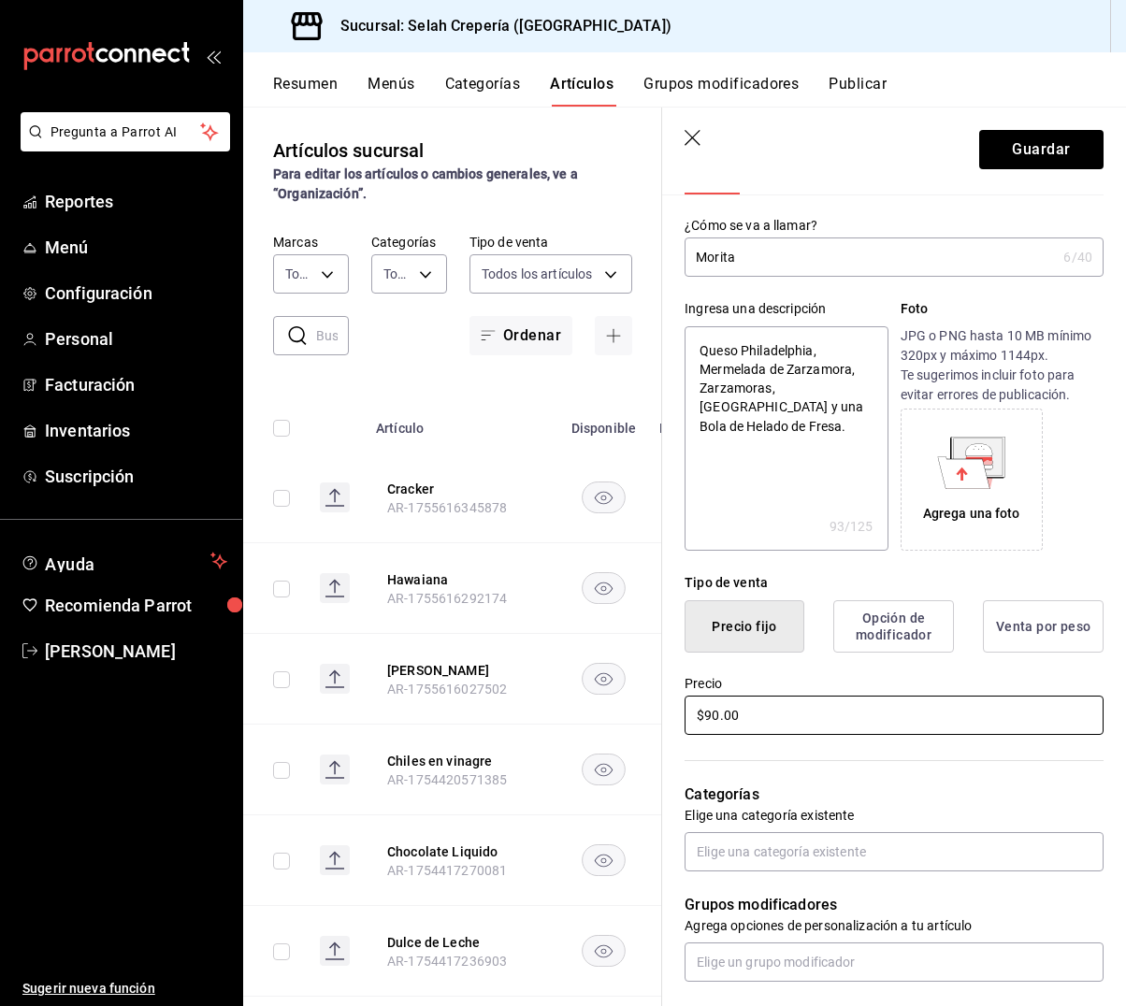
scroll to position [85, 0]
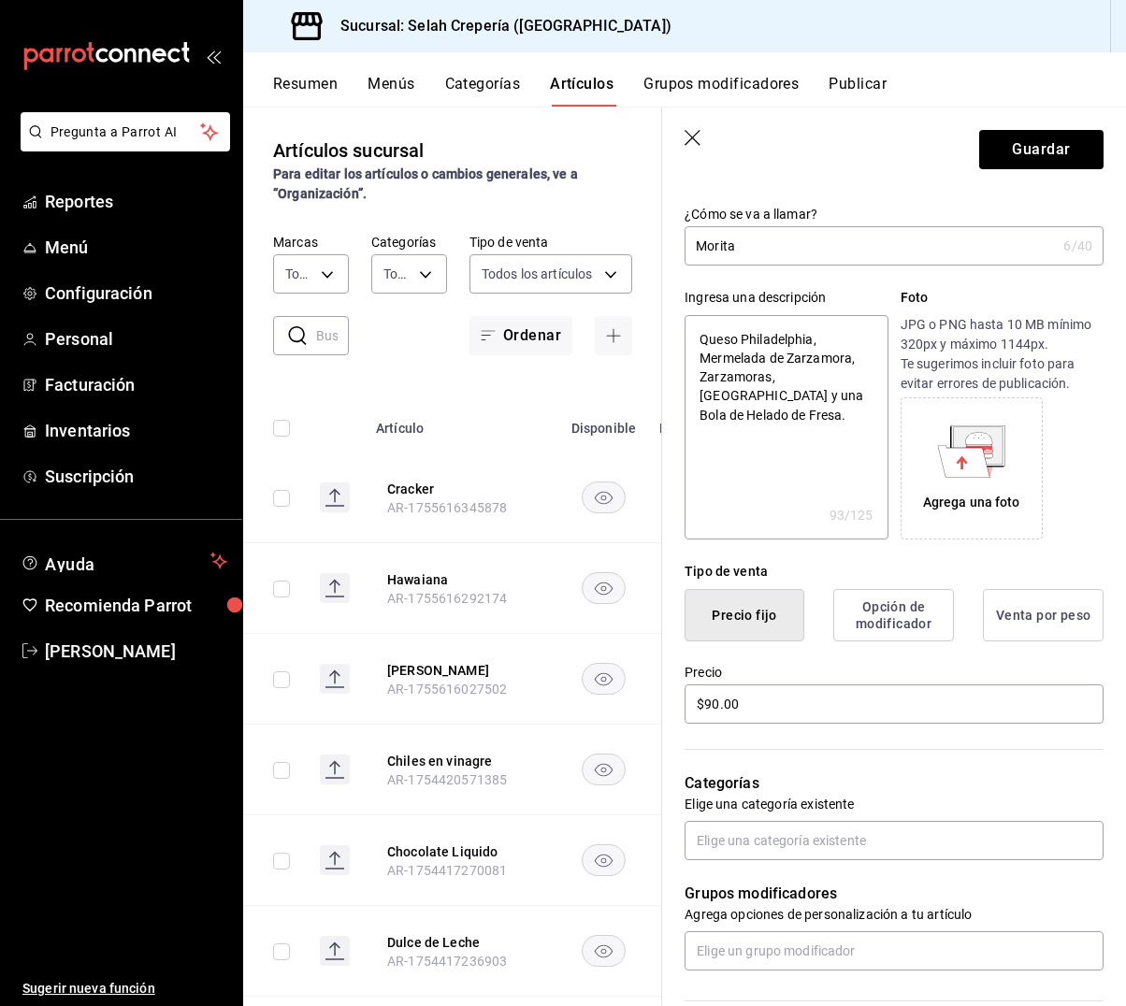
click at [810, 381] on textarea "Queso Philadelphia, Mermelada de Zarzamora, Zarzamoras, [GEOGRAPHIC_DATA] y una…" at bounding box center [785, 427] width 203 height 224
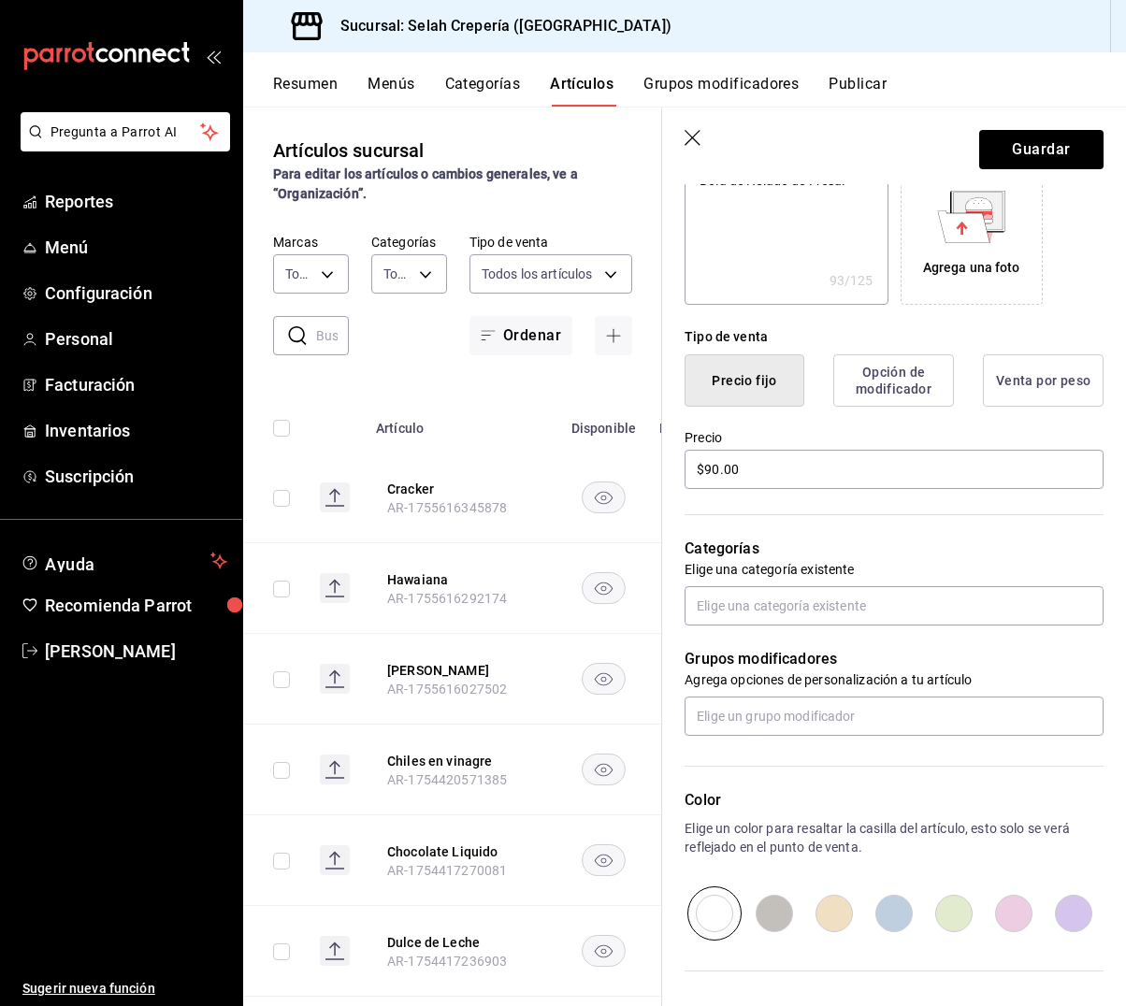
scroll to position [320, 0]
click at [736, 603] on input "text" at bounding box center [893, 605] width 419 height 39
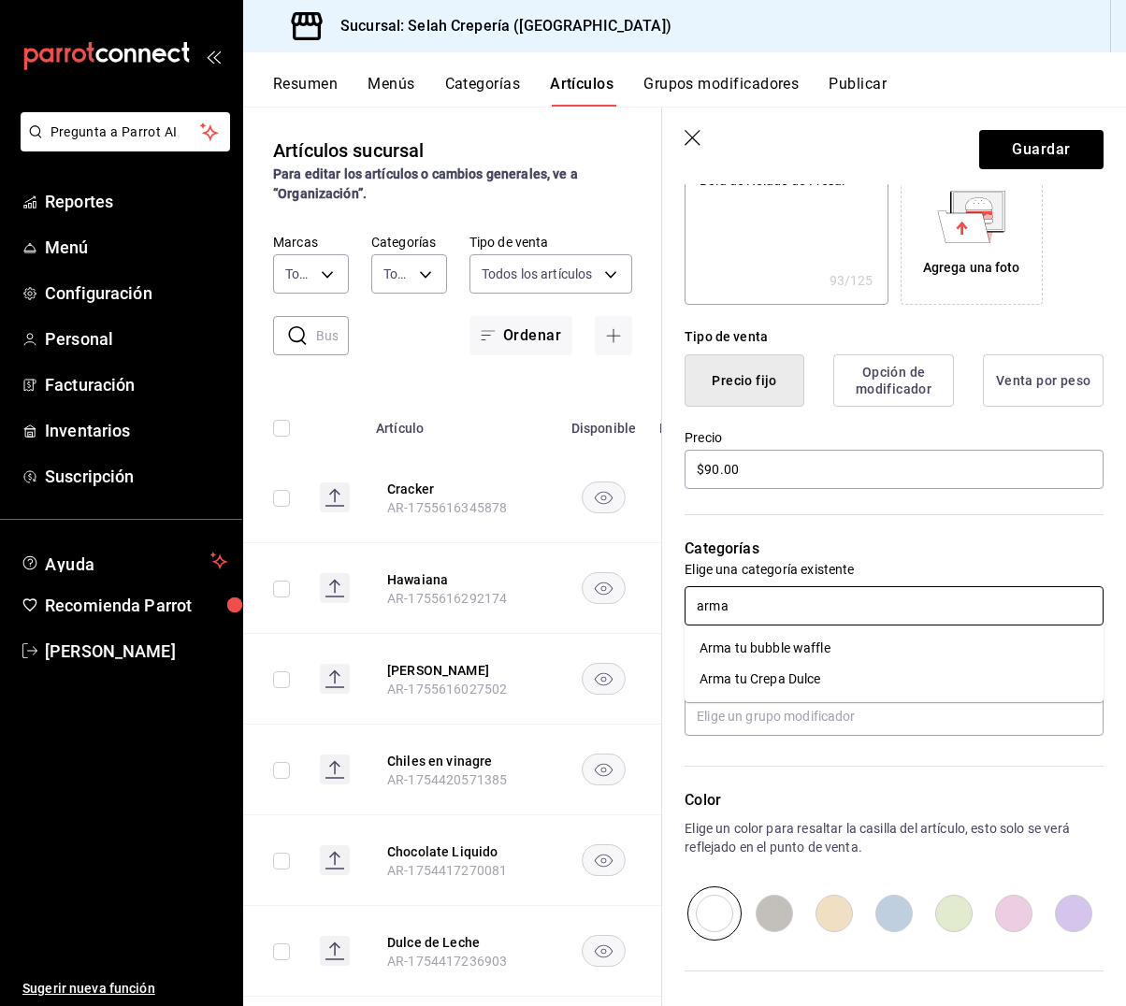
click at [756, 682] on li "Arma tu Crepa Dulce" at bounding box center [893, 679] width 419 height 31
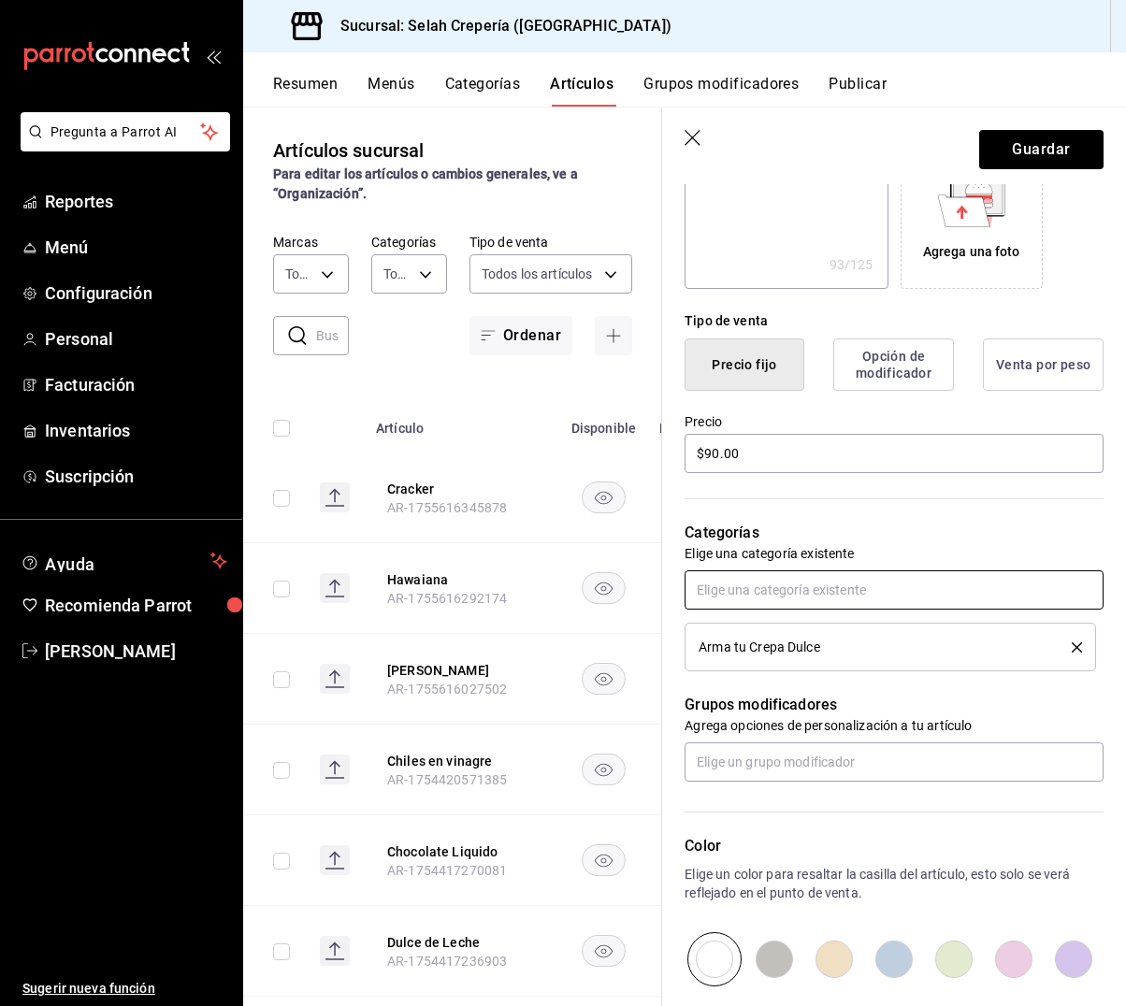
scroll to position [339, 0]
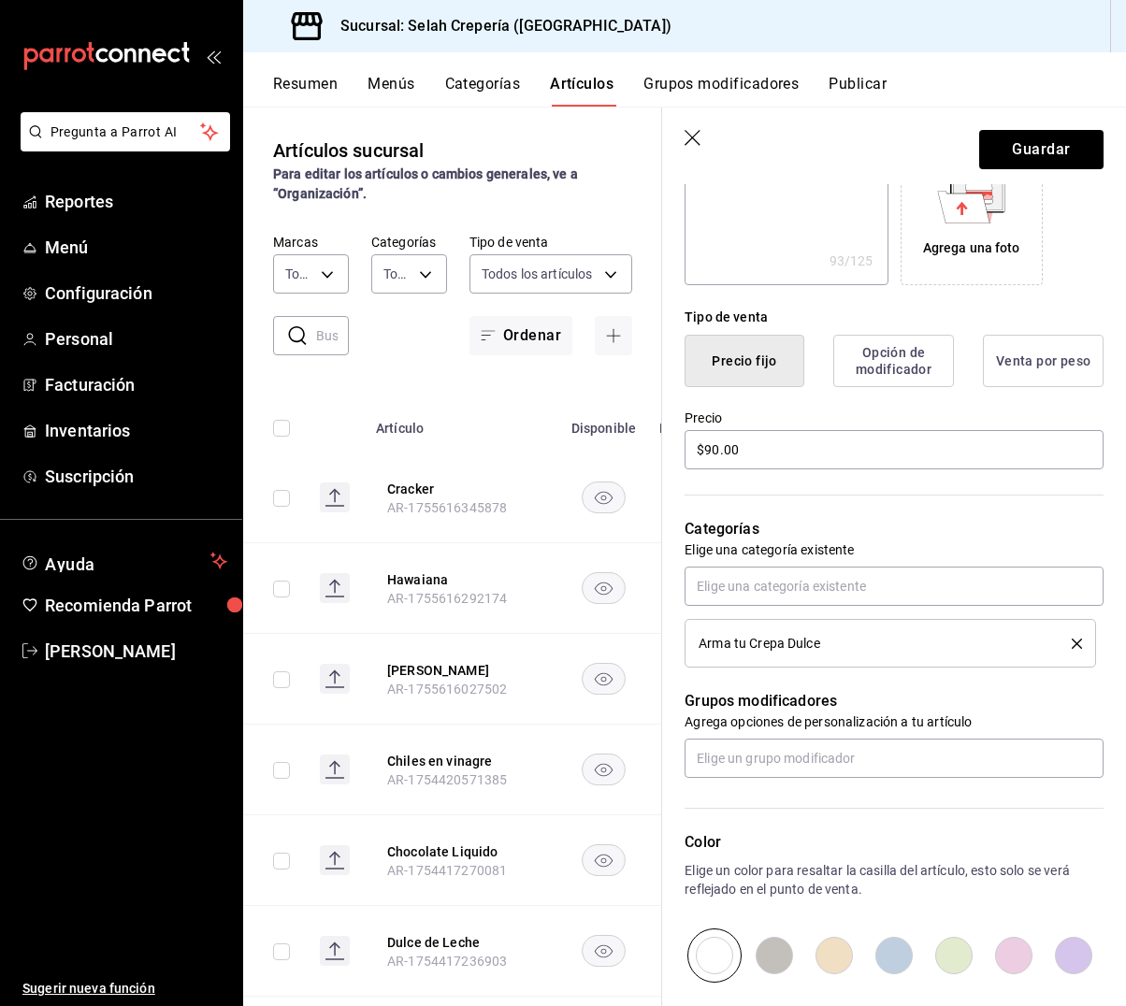
click at [1078, 642] on icon "delete" at bounding box center [1077, 644] width 10 height 10
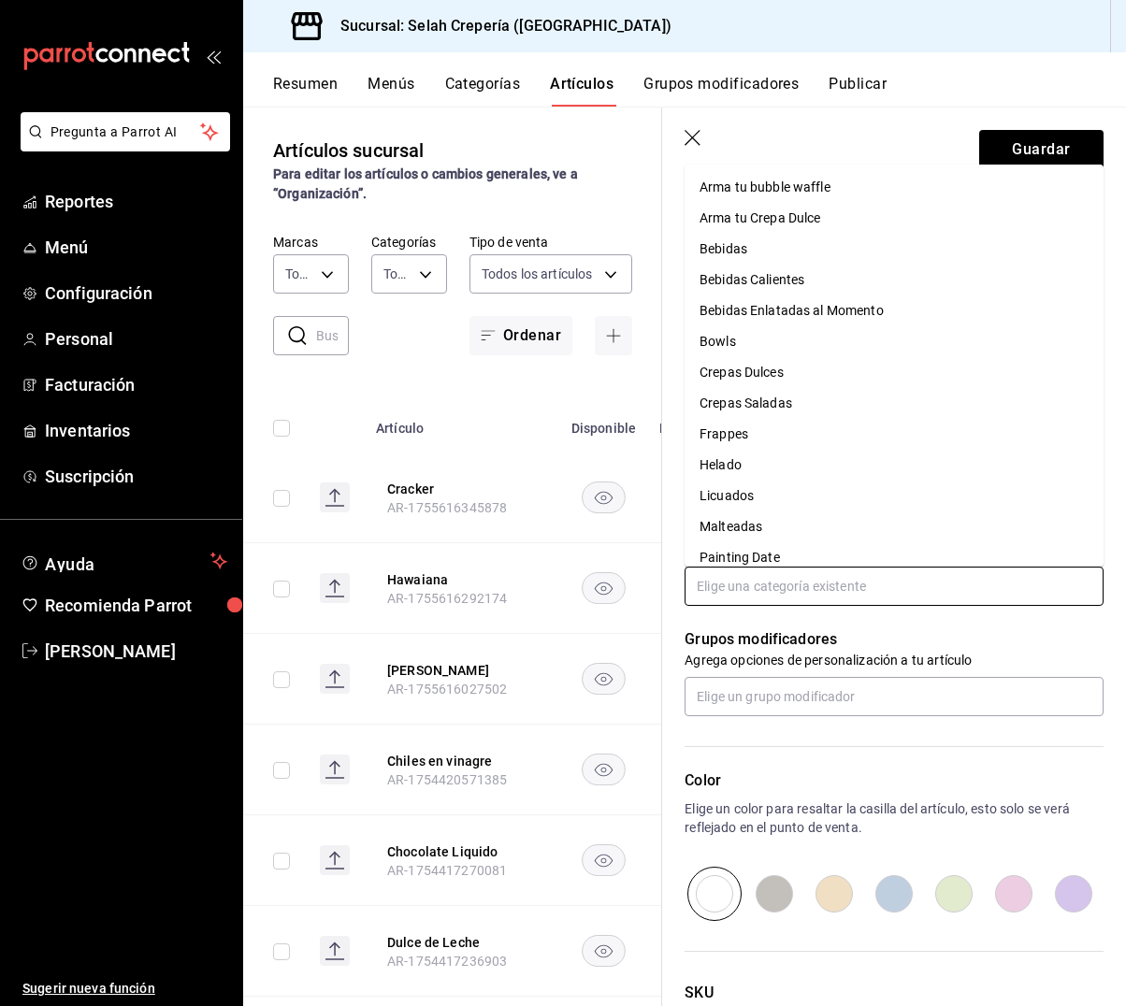
click at [804, 590] on input "text" at bounding box center [893, 586] width 419 height 39
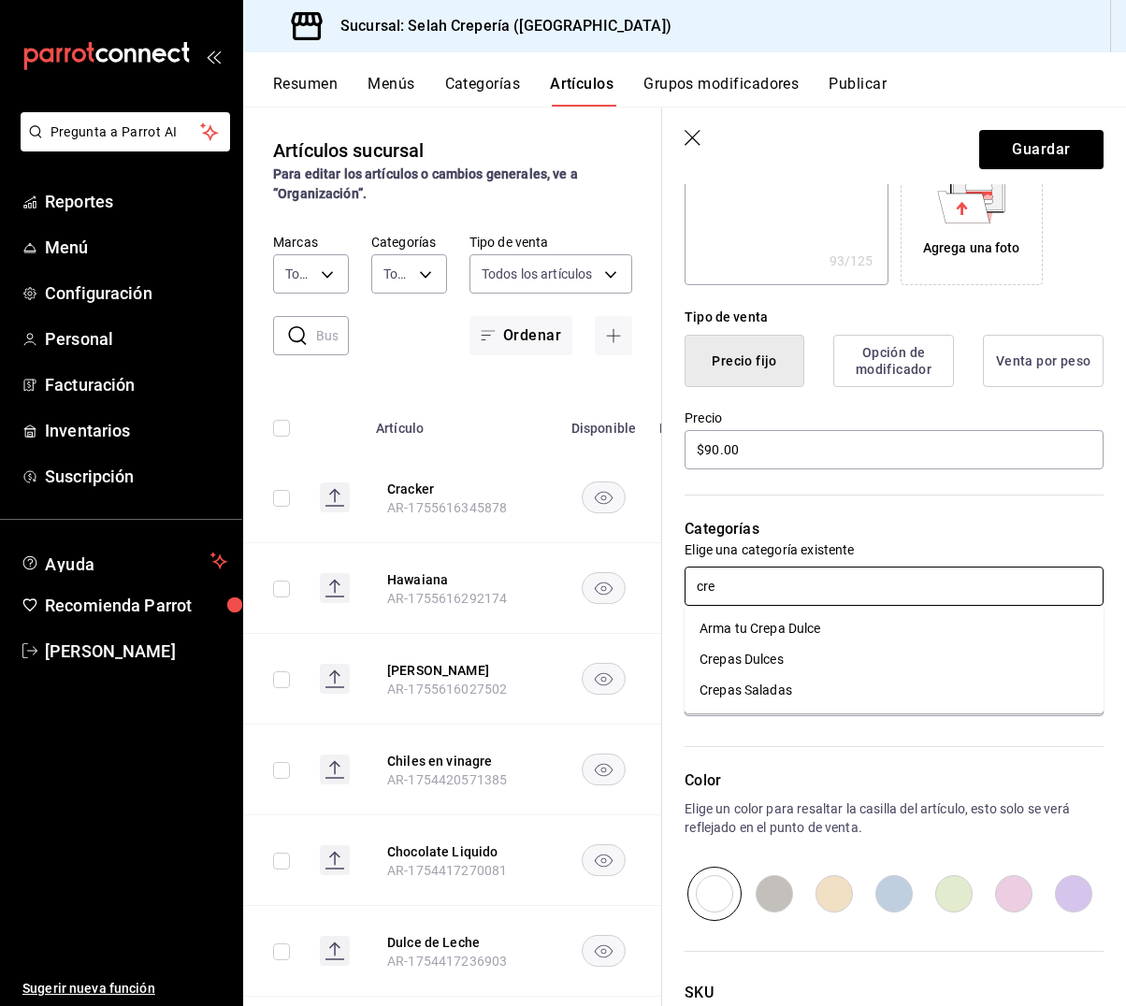
click at [790, 655] on li "Crepas Dulces" at bounding box center [893, 659] width 419 height 31
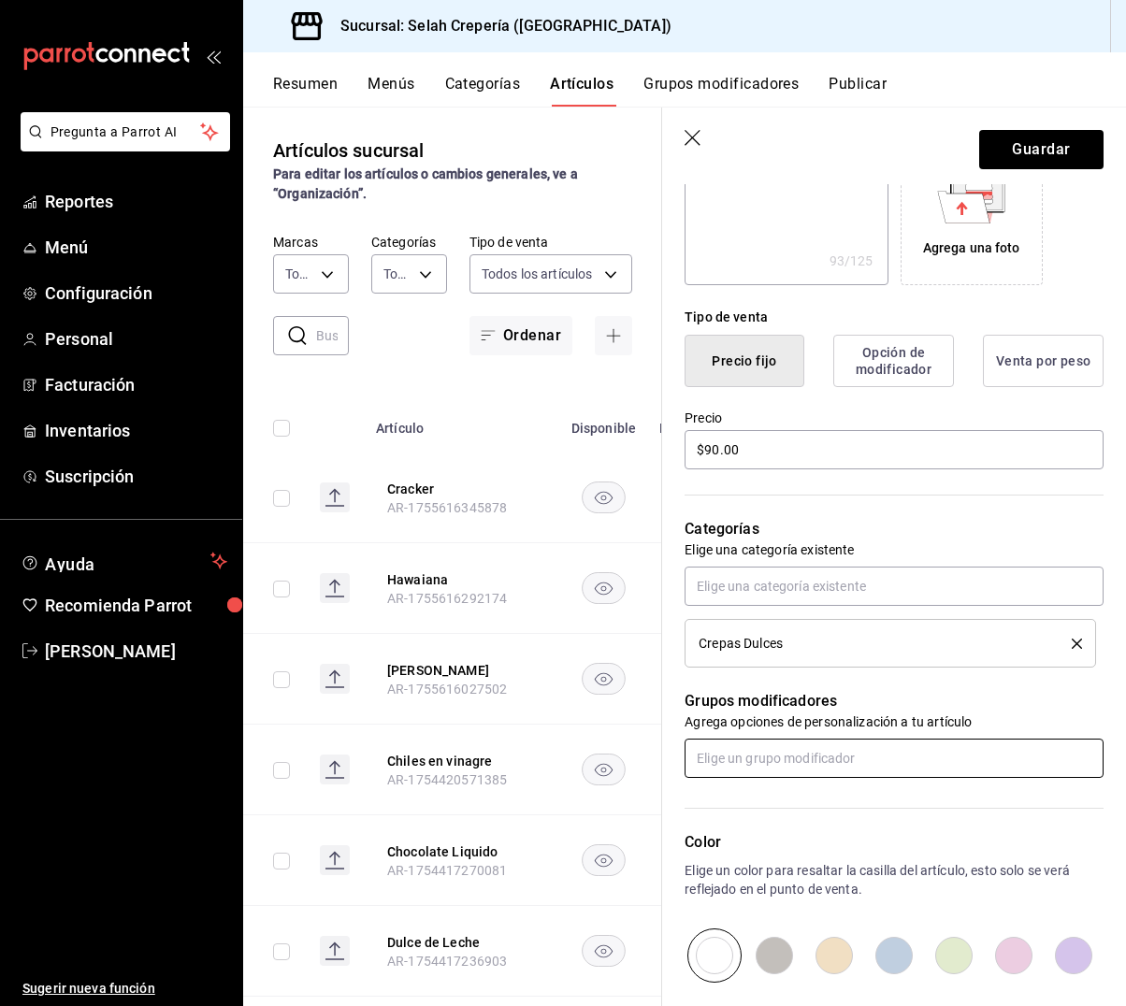
drag, startPoint x: 740, startPoint y: 762, endPoint x: 867, endPoint y: 740, distance: 129.1
click at [741, 762] on input "text" at bounding box center [893, 758] width 419 height 39
click at [800, 801] on div "Toppings Arma tu Crepa Dulce" at bounding box center [788, 801] width 179 height 20
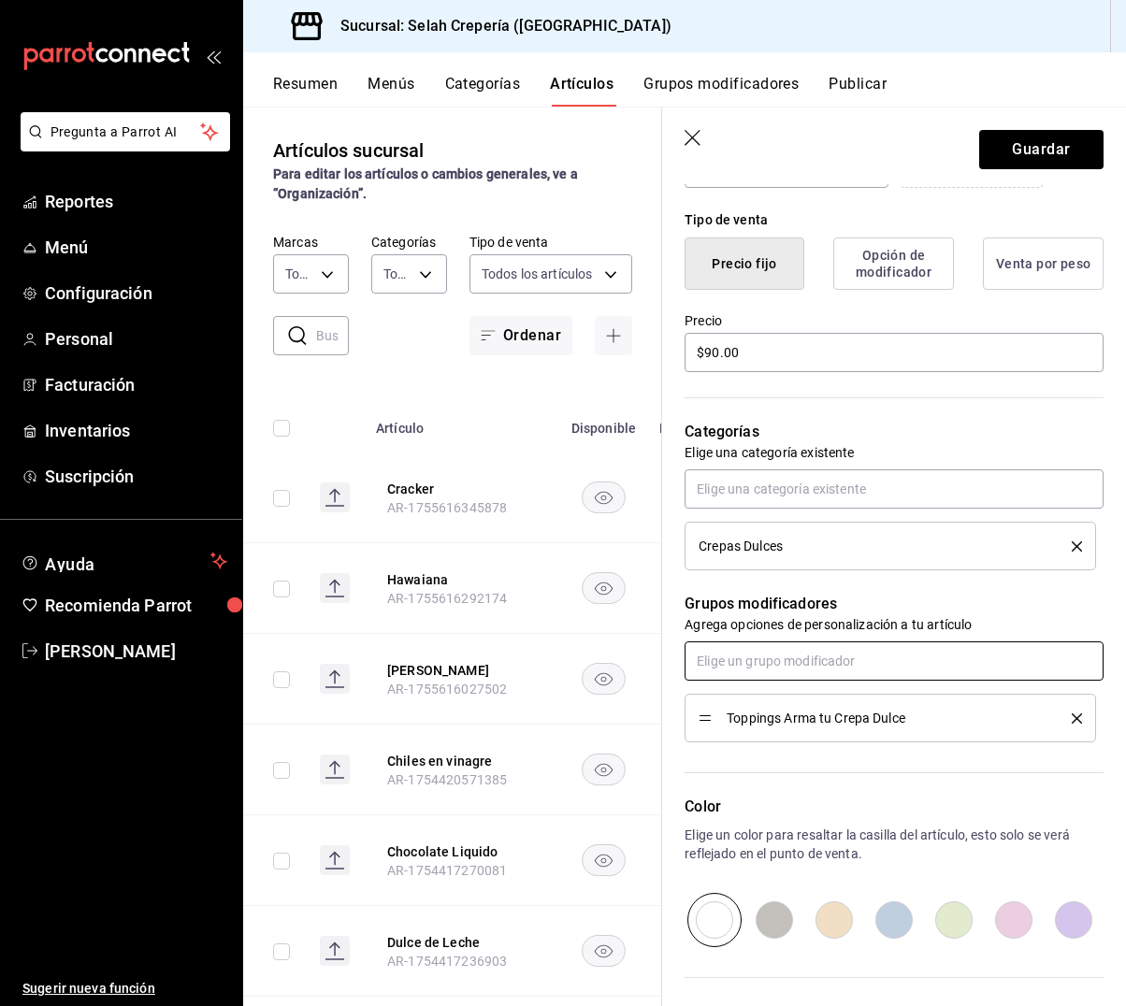
scroll to position [456, 0]
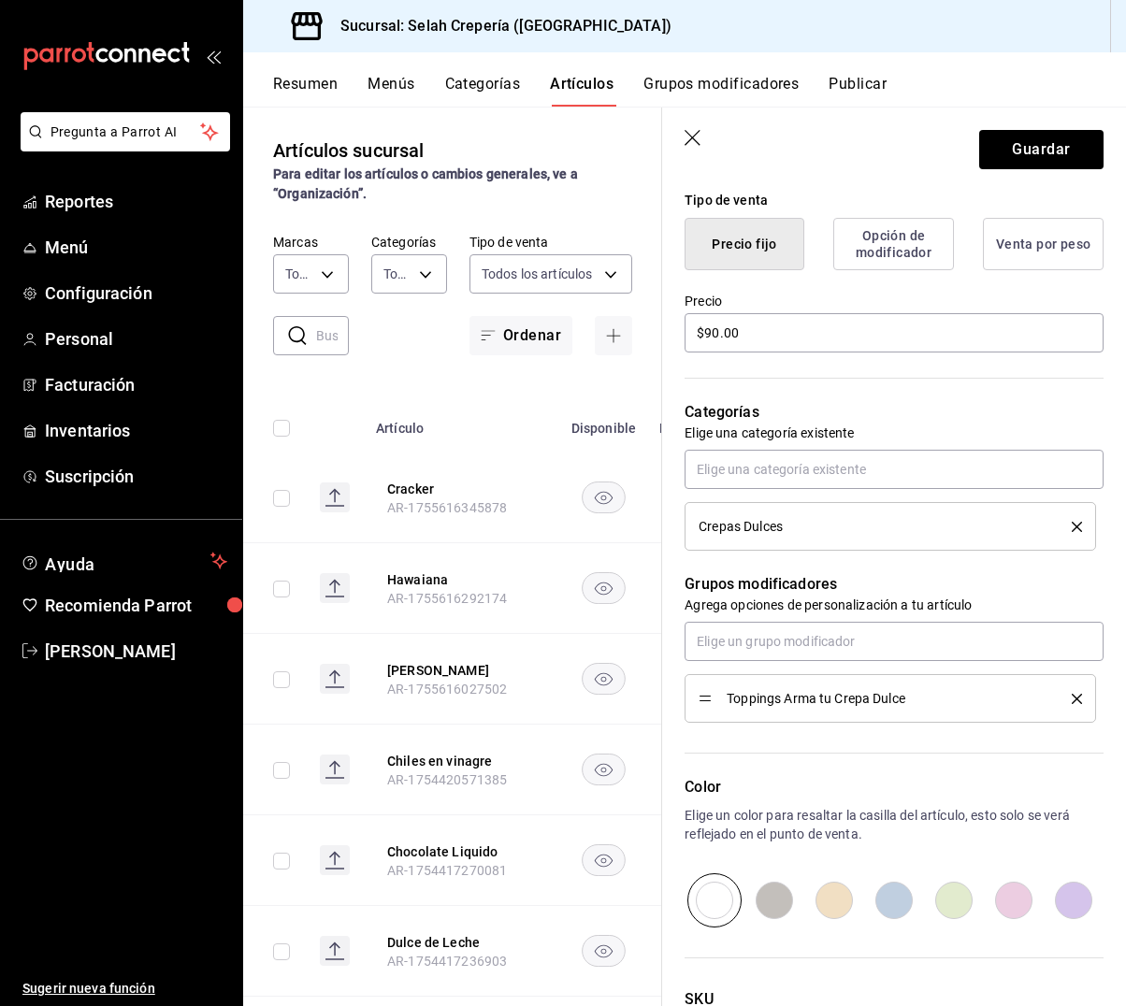
click at [903, 899] on input "radio" at bounding box center [894, 900] width 60 height 54
click at [1035, 149] on button "Guardar" at bounding box center [1041, 149] width 124 height 39
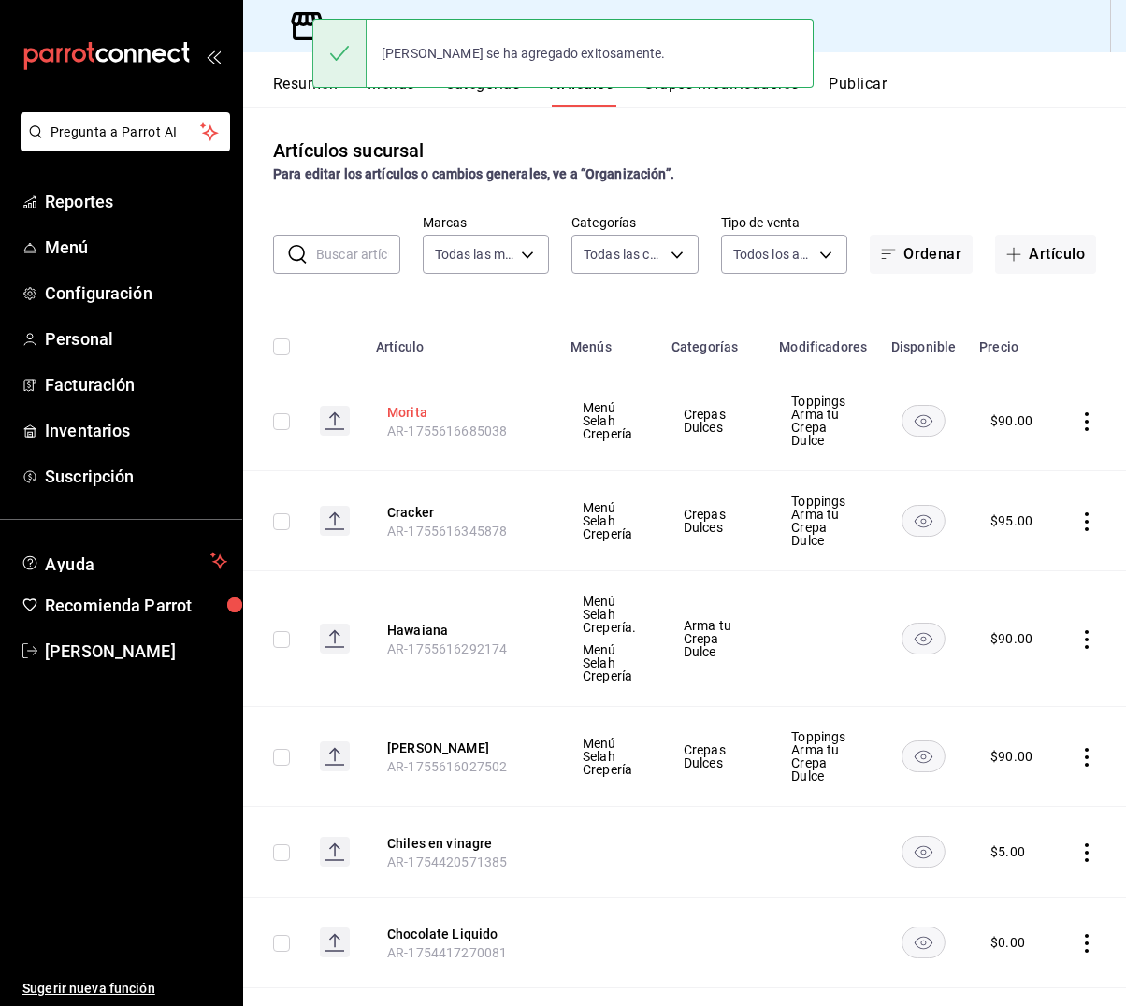
click at [411, 409] on button "Morita" at bounding box center [462, 412] width 150 height 19
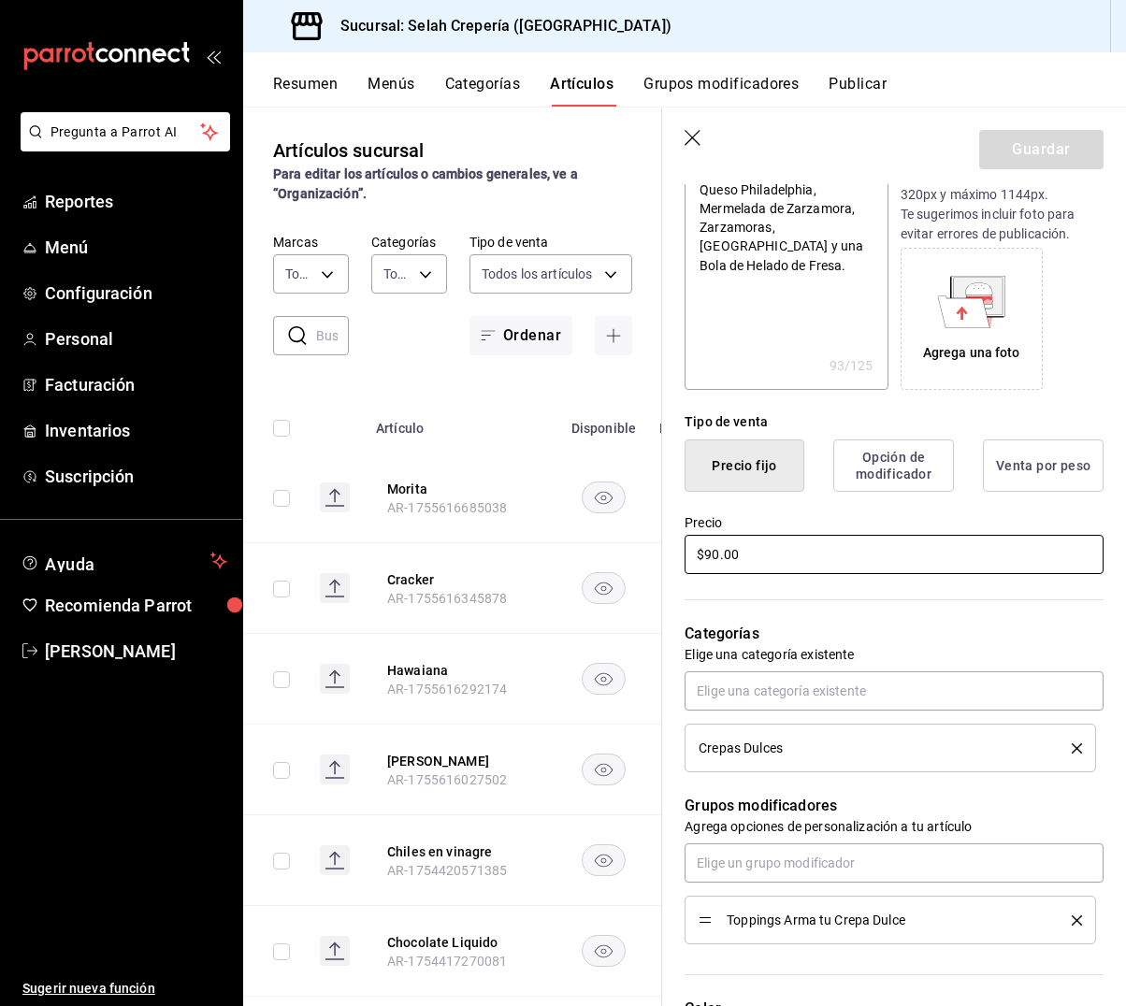
click at [716, 554] on input "$90.00" at bounding box center [893, 554] width 419 height 39
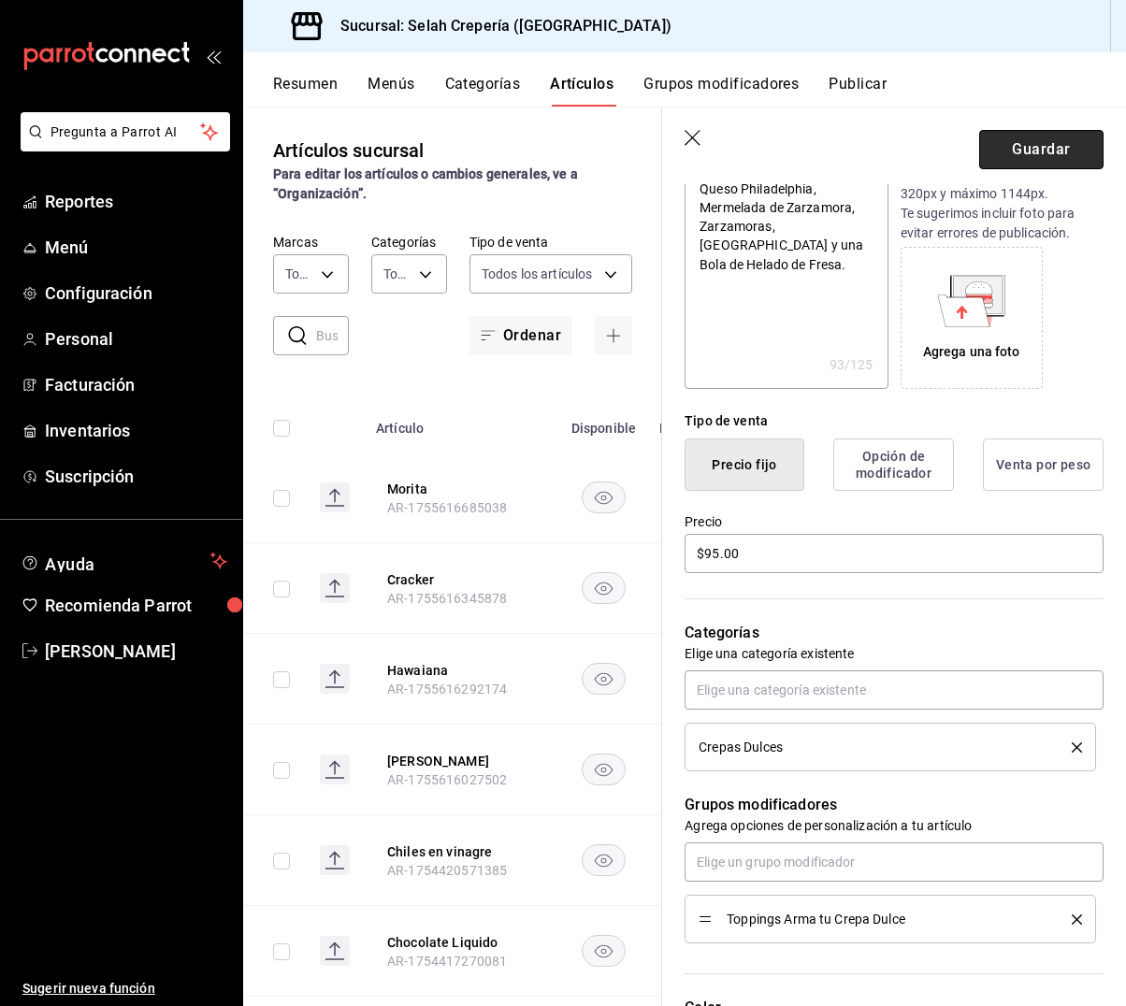
click at [1056, 150] on button "Guardar" at bounding box center [1041, 149] width 124 height 39
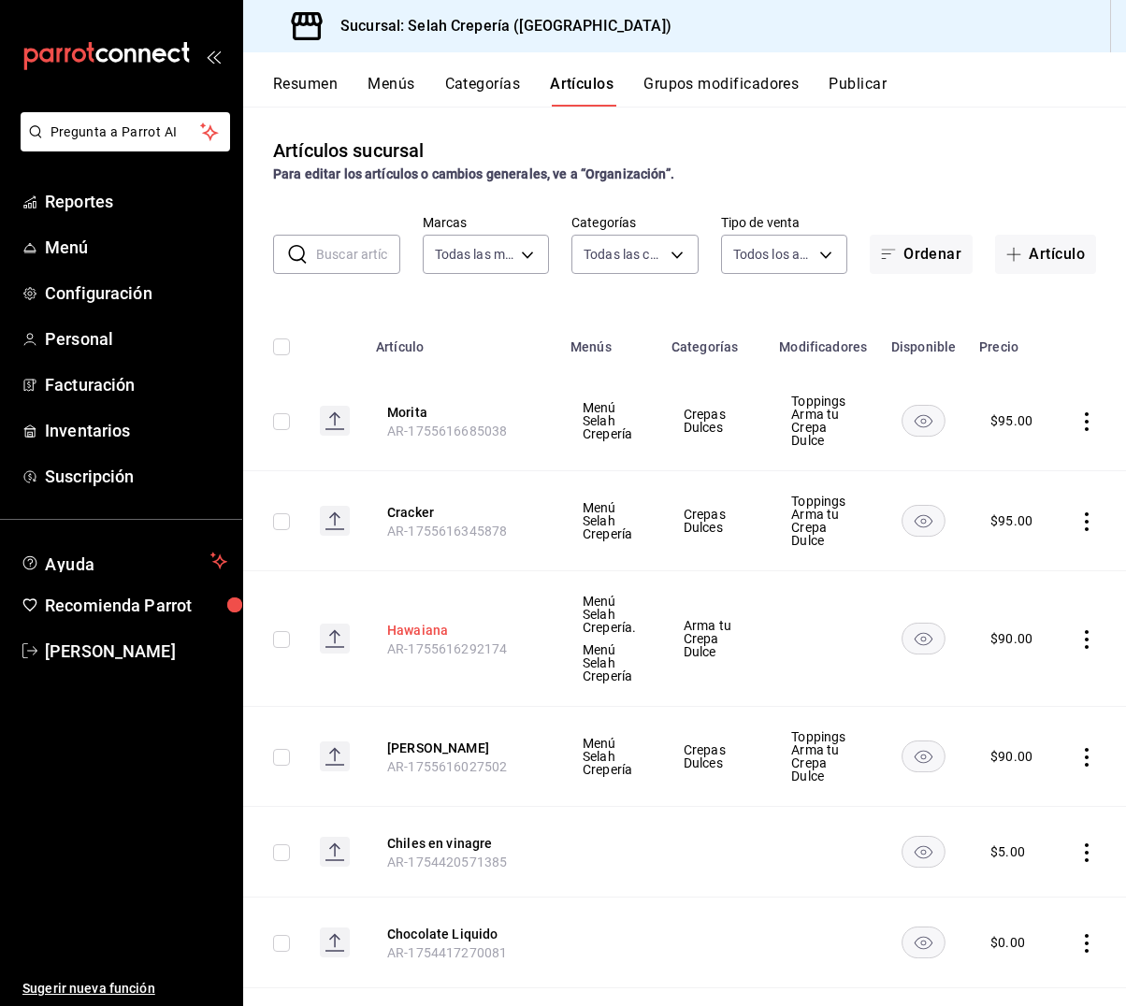
click at [424, 633] on button "Hawaiana" at bounding box center [462, 630] width 150 height 19
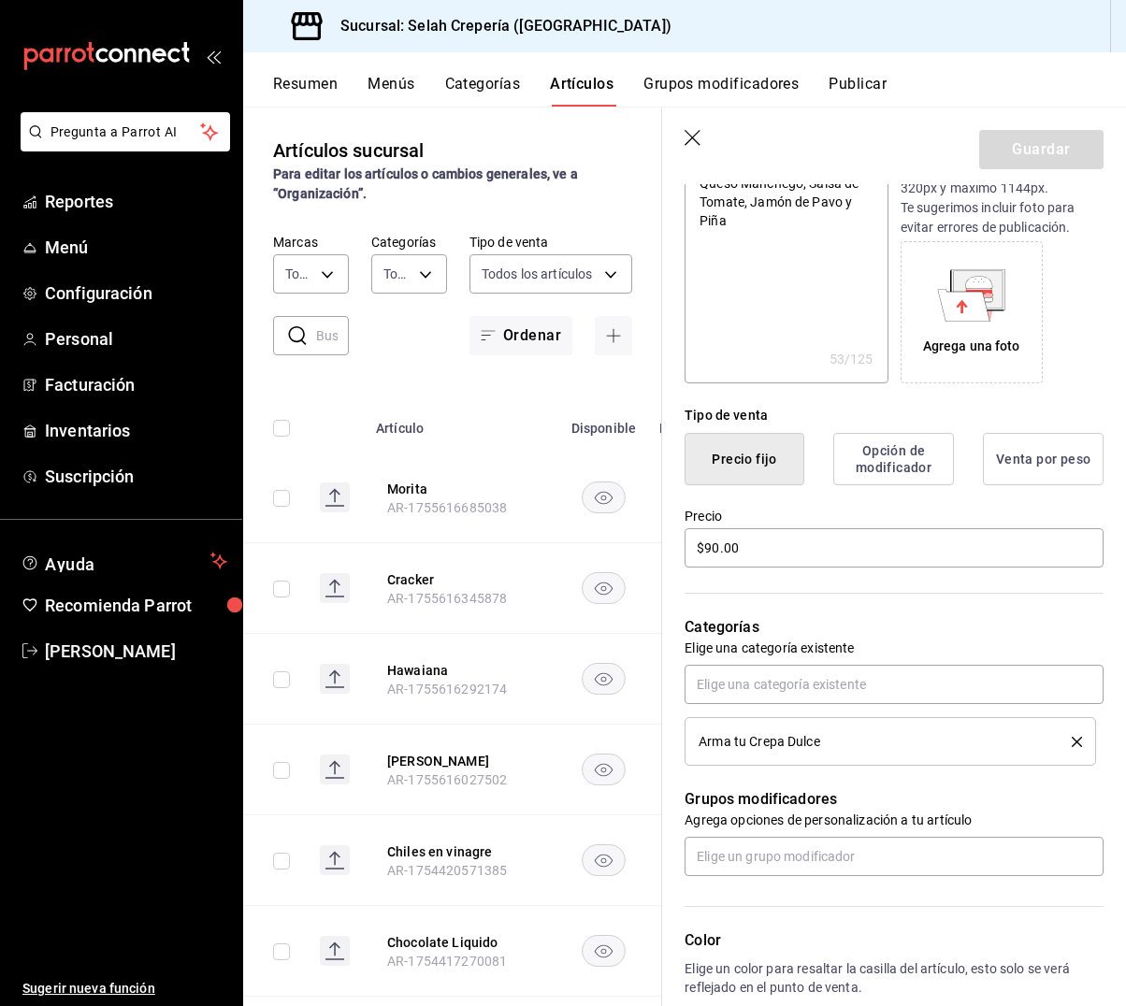
scroll to position [299, 0]
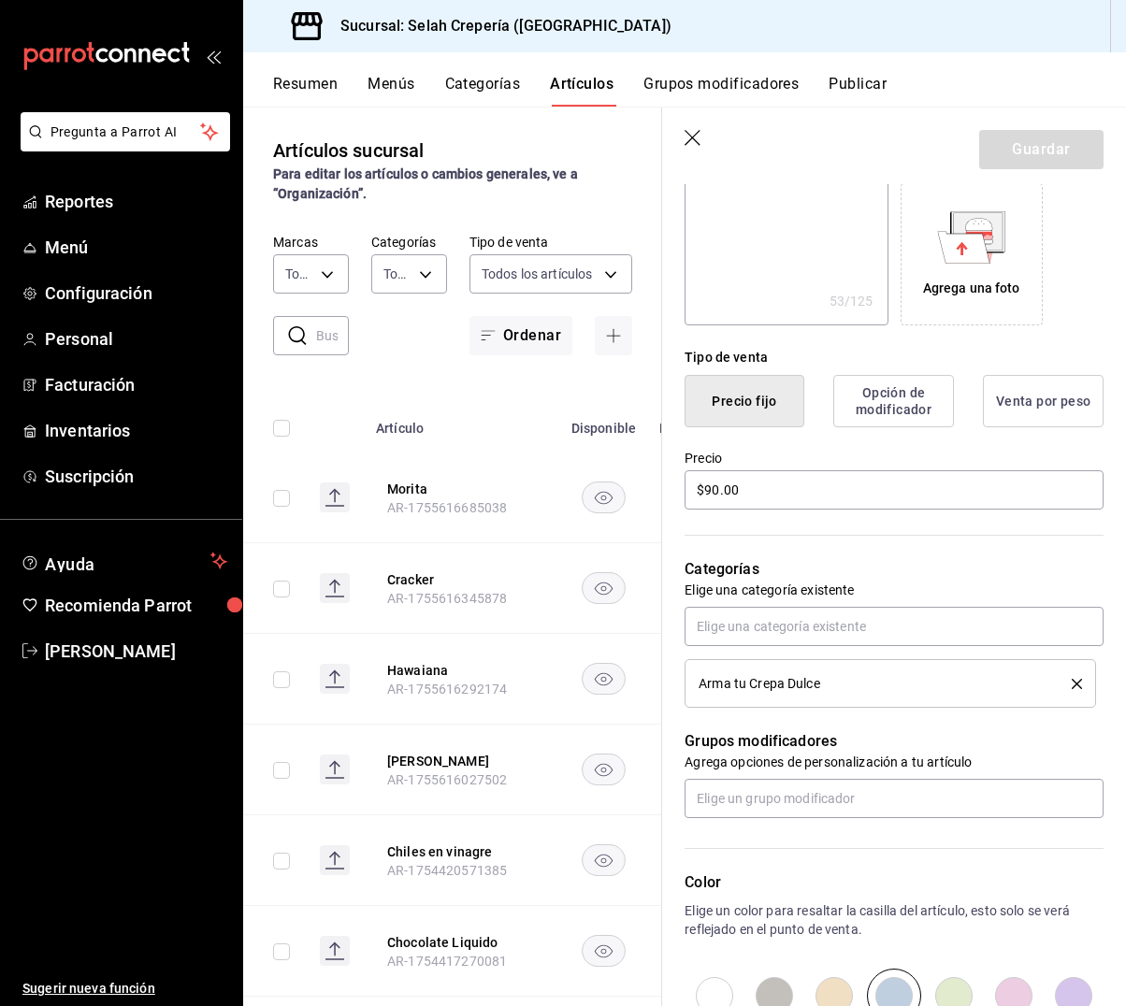
click at [1077, 684] on icon "delete" at bounding box center [1077, 684] width 10 height 10
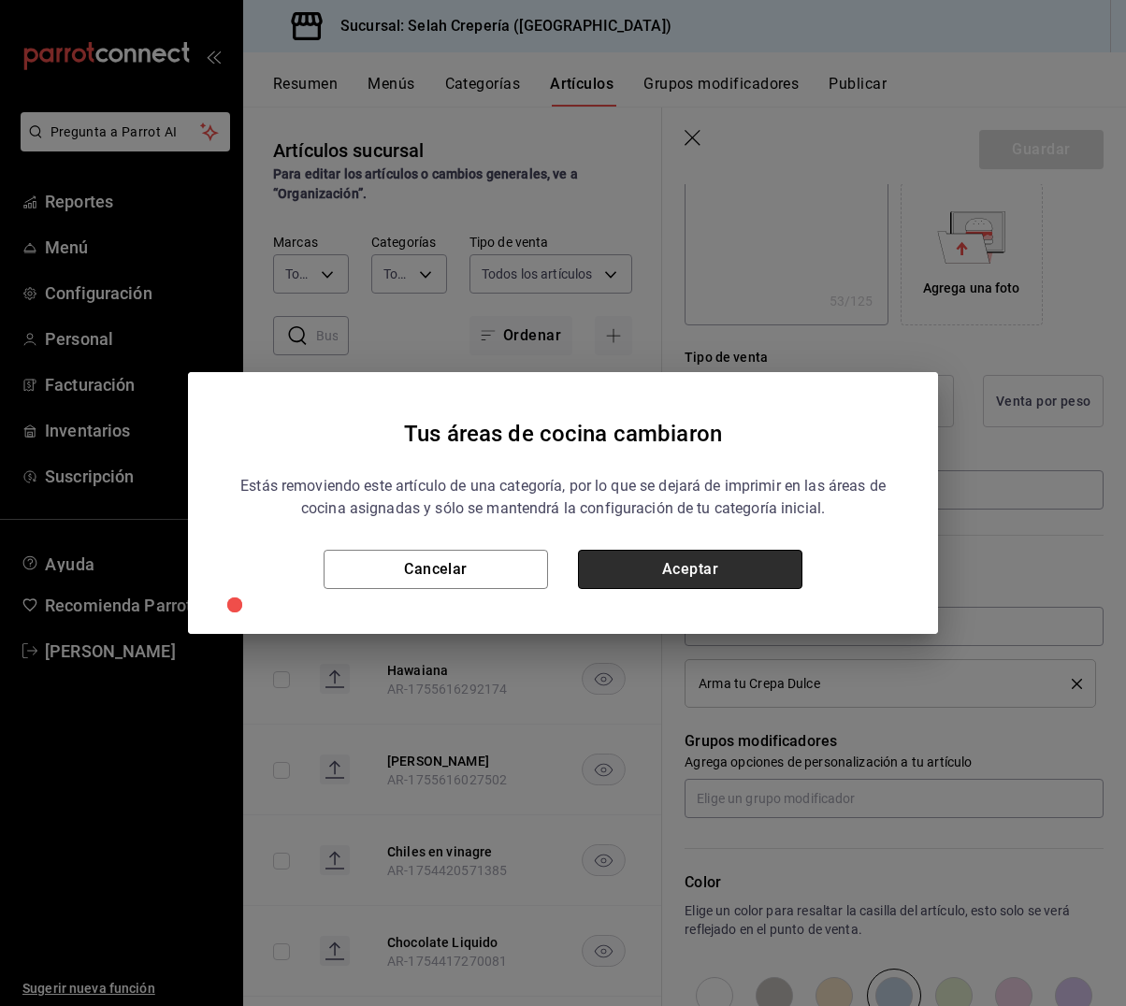
click at [664, 567] on button "Aceptar" at bounding box center [690, 569] width 224 height 39
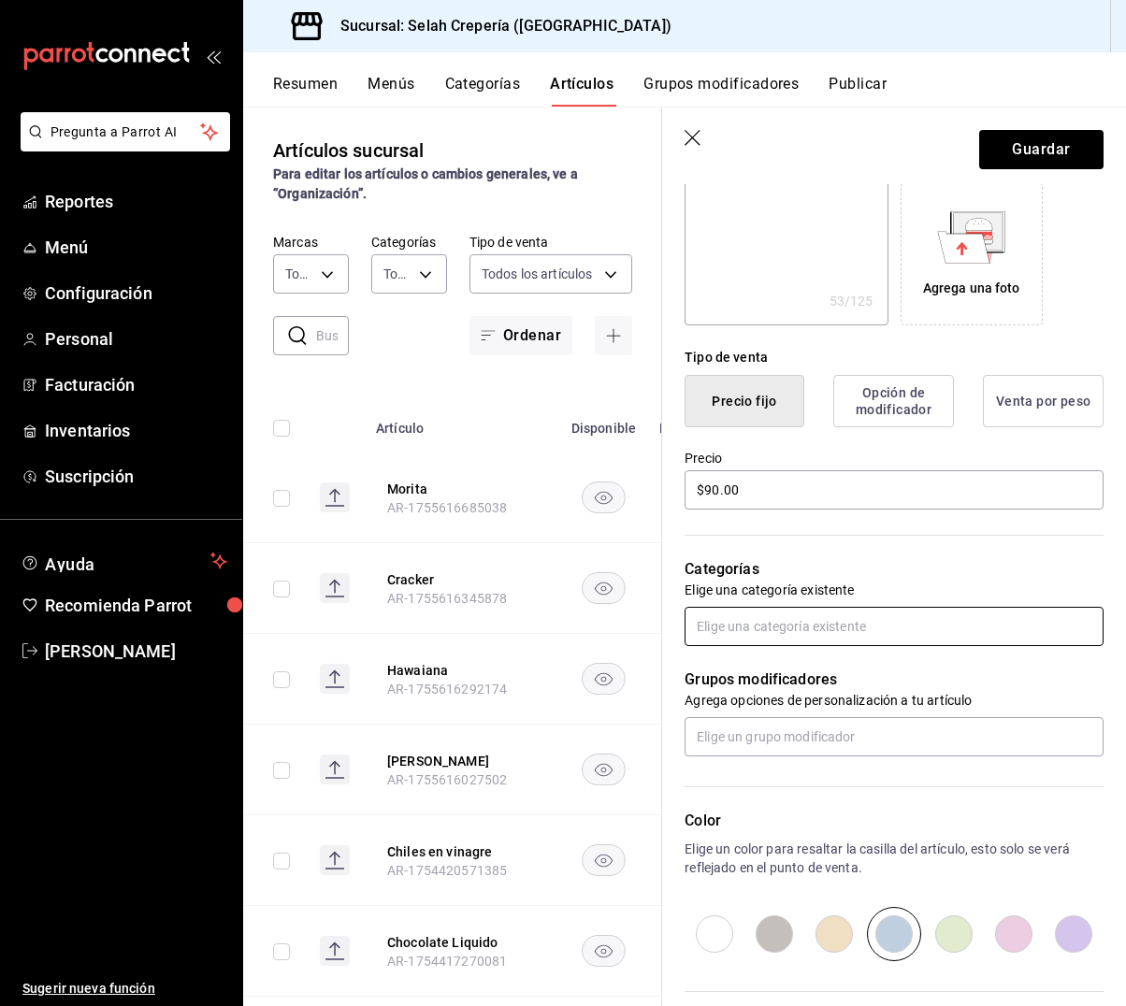
click at [770, 618] on input "text" at bounding box center [893, 626] width 419 height 39
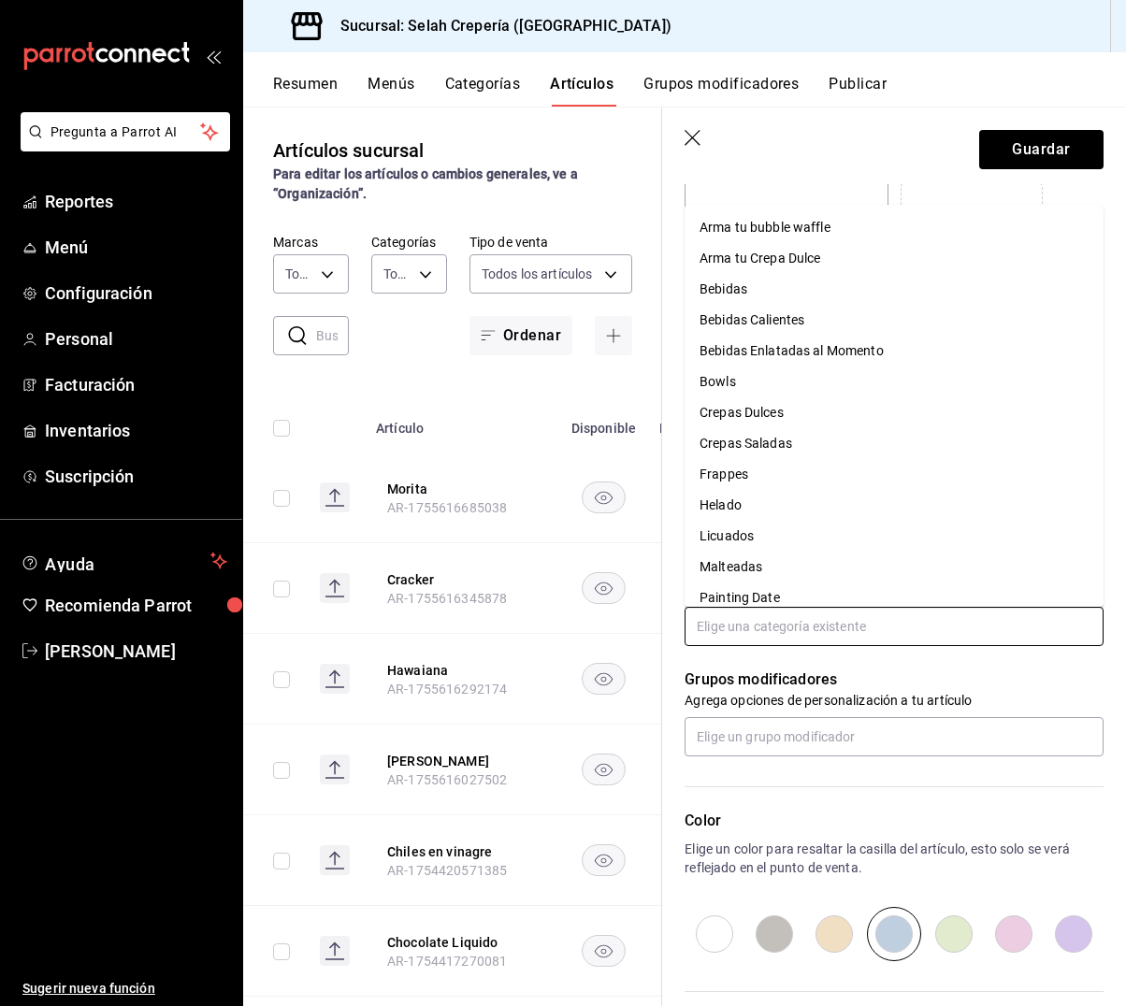
scroll to position [0, 0]
click at [787, 439] on li "Crepas Saladas" at bounding box center [893, 443] width 419 height 31
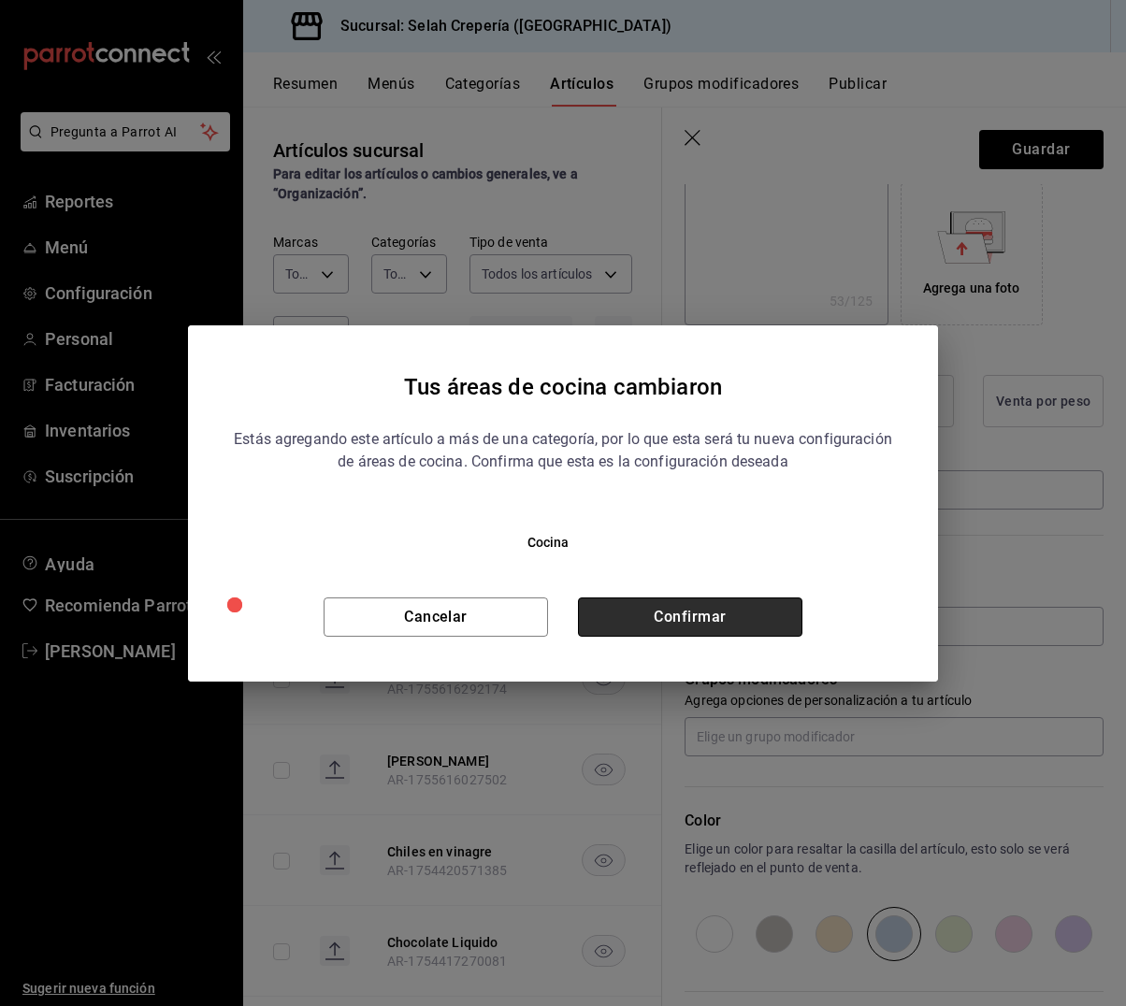
click at [691, 626] on button "Confirmar" at bounding box center [690, 617] width 224 height 39
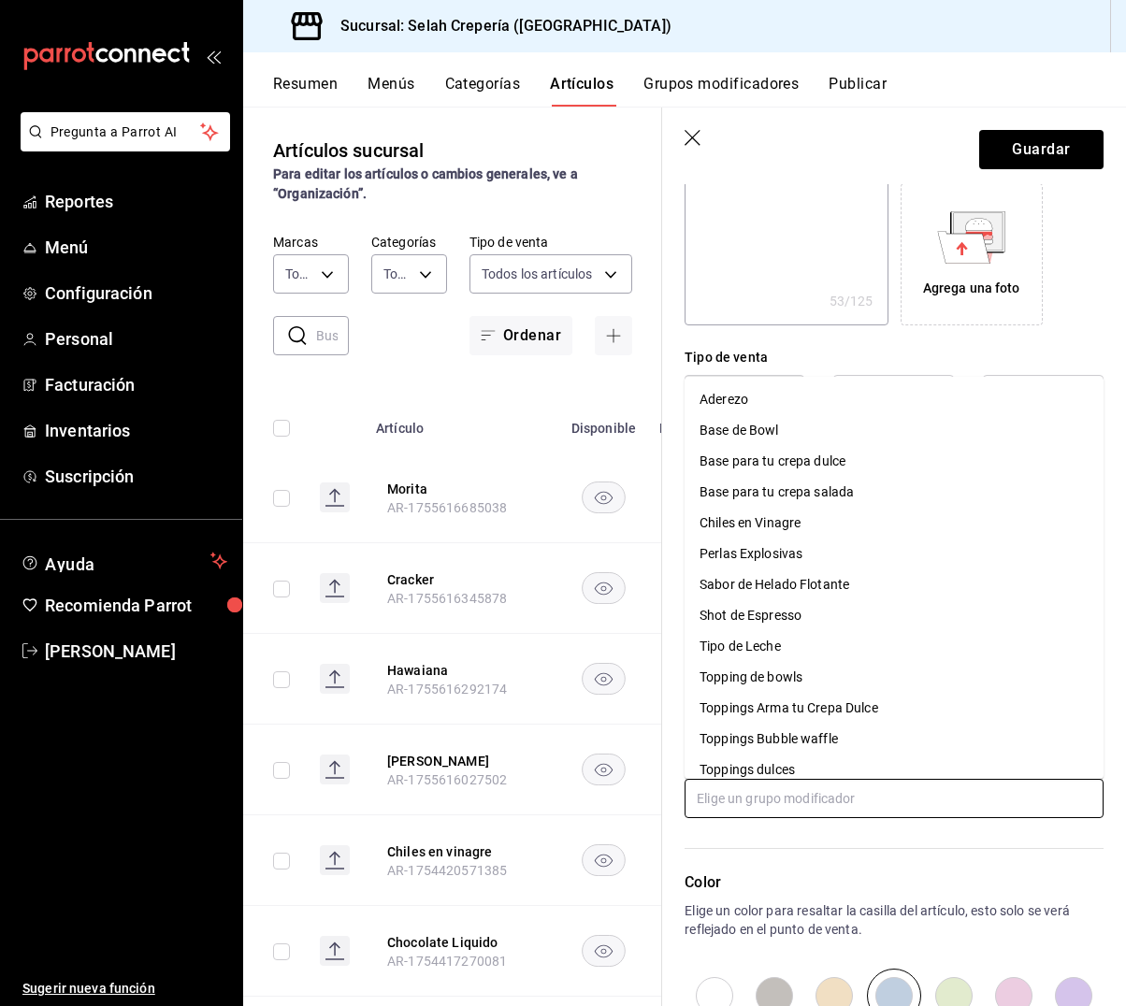
click at [784, 790] on input "text" at bounding box center [893, 798] width 419 height 39
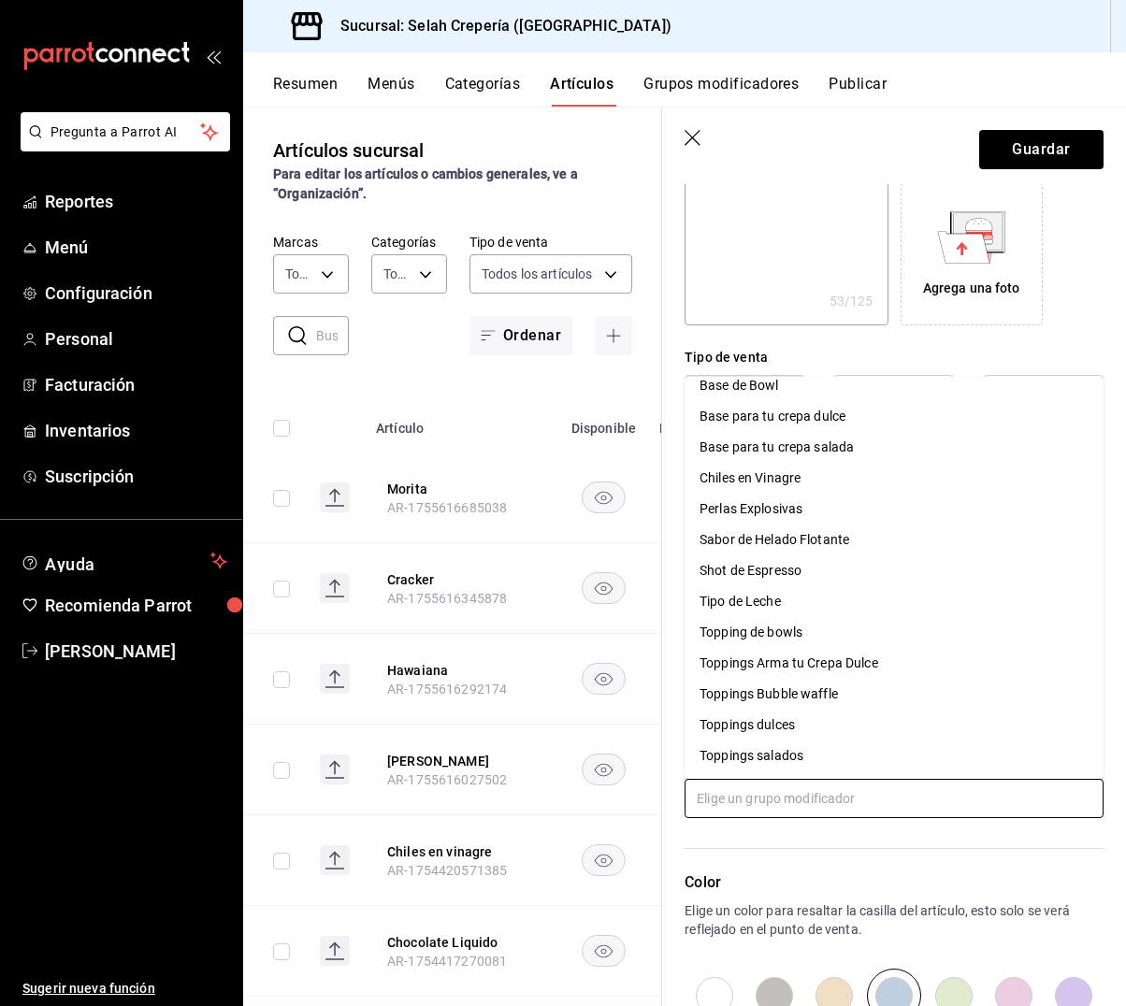
scroll to position [45, 0]
click at [771, 751] on div "Toppings salados" at bounding box center [751, 756] width 104 height 20
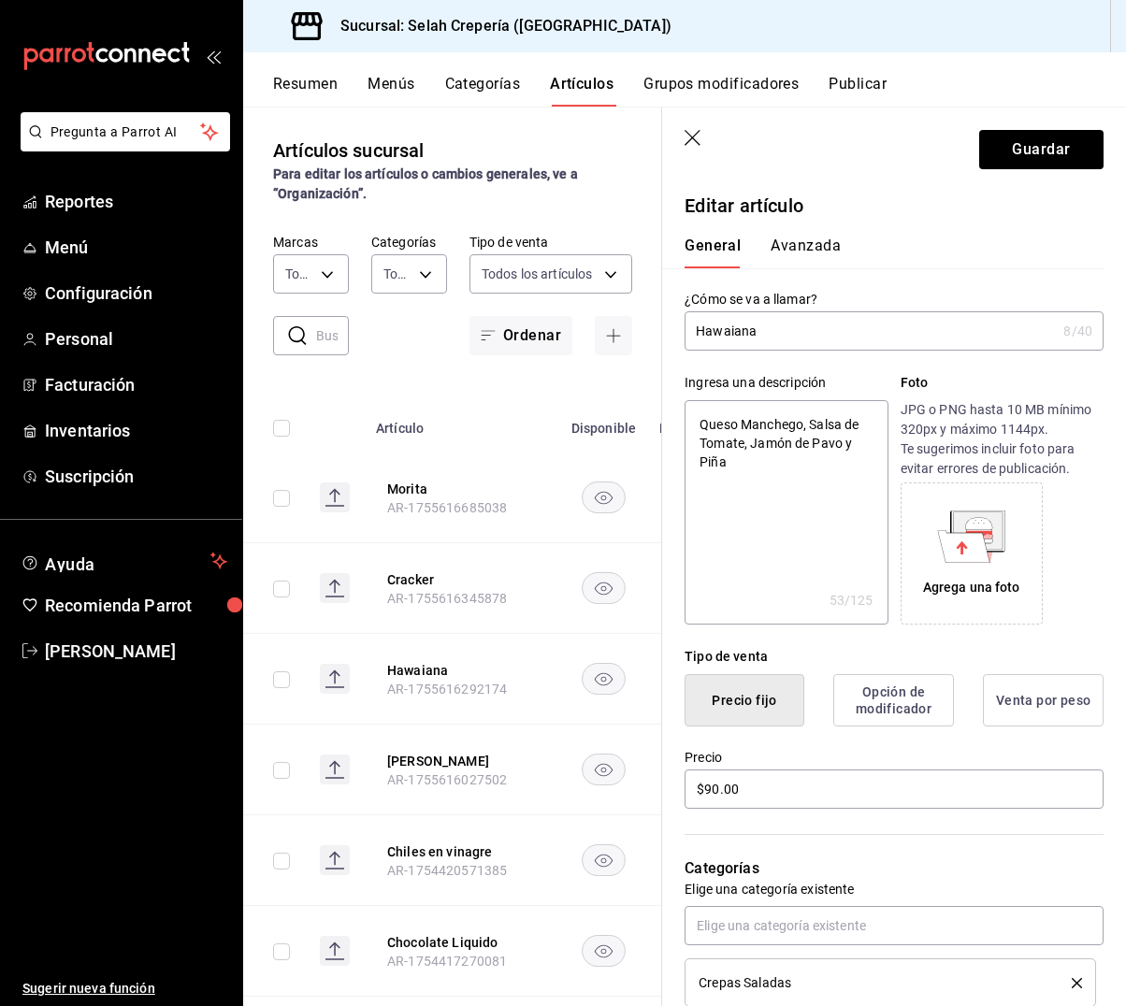
scroll to position [0, 0]
click at [1031, 151] on button "Guardar" at bounding box center [1041, 149] width 124 height 39
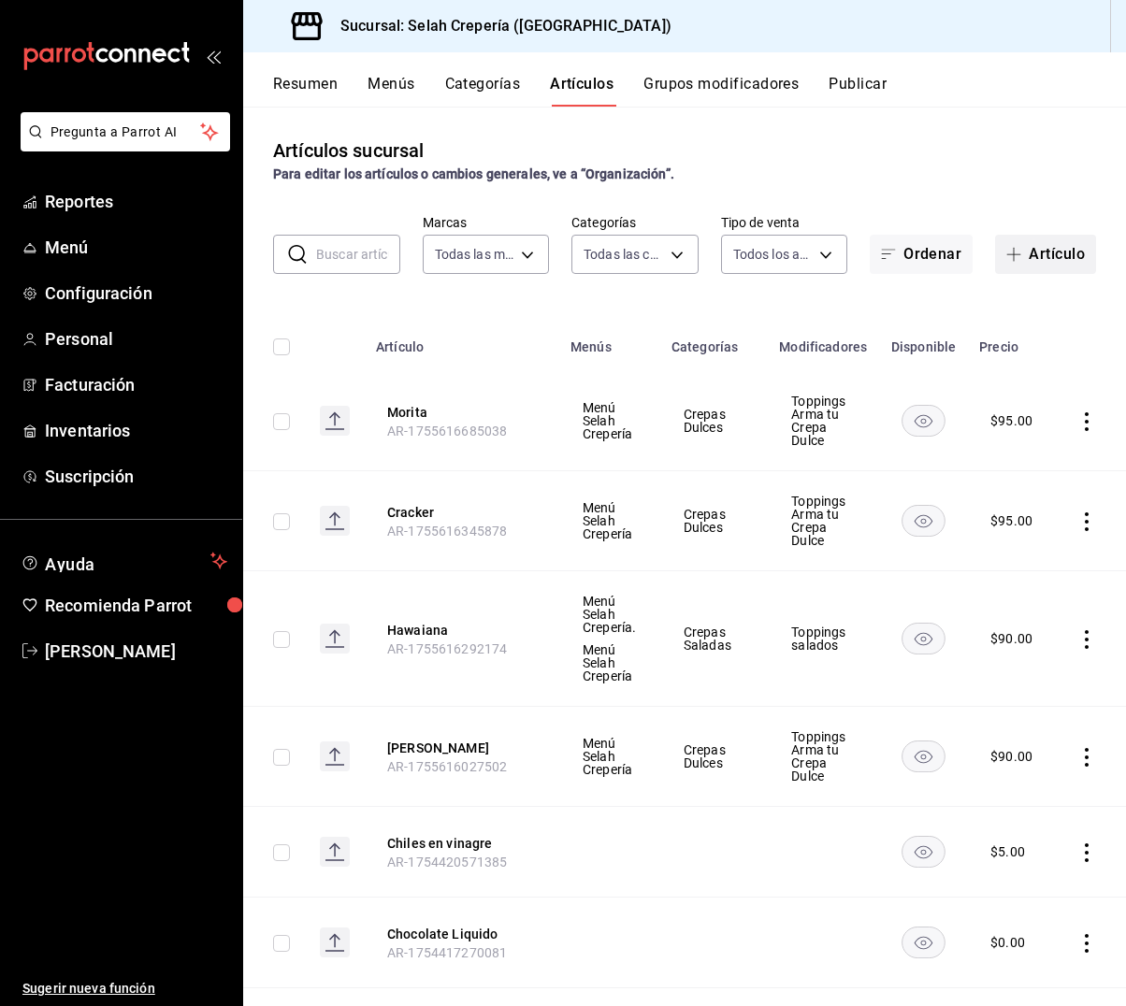
click at [1032, 263] on button "Artículo" at bounding box center [1045, 254] width 101 height 39
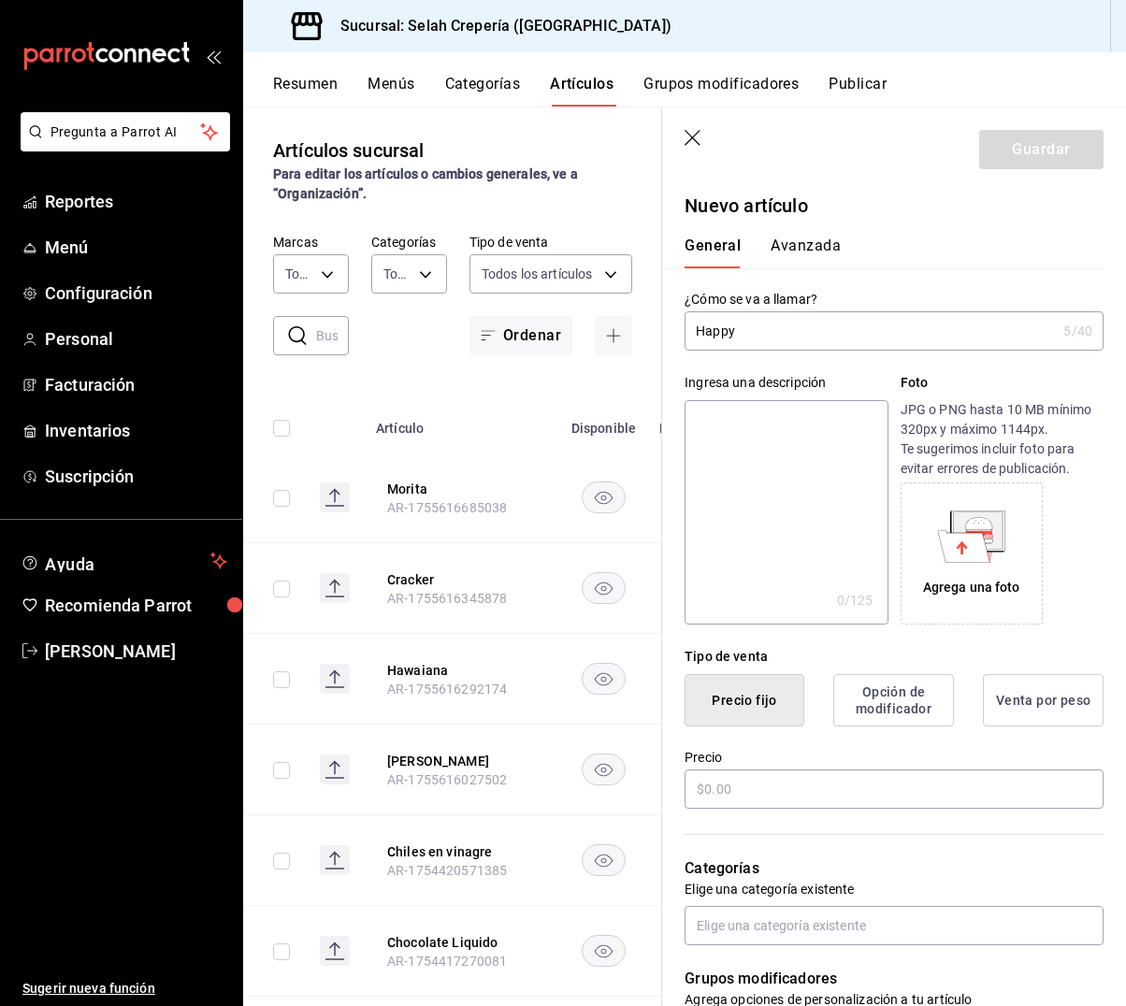
click at [746, 475] on textarea at bounding box center [785, 512] width 203 height 224
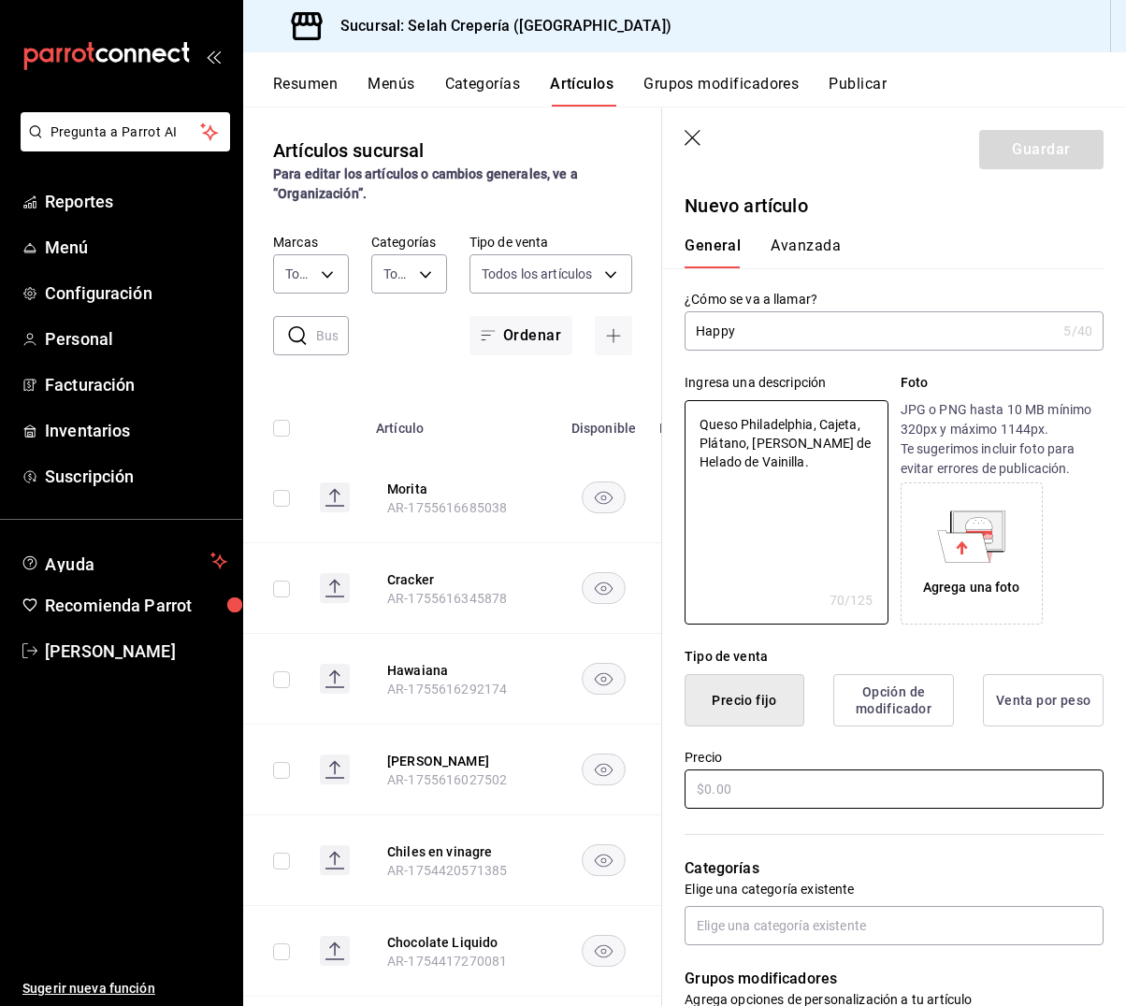
click at [773, 793] on input "text" at bounding box center [893, 789] width 419 height 39
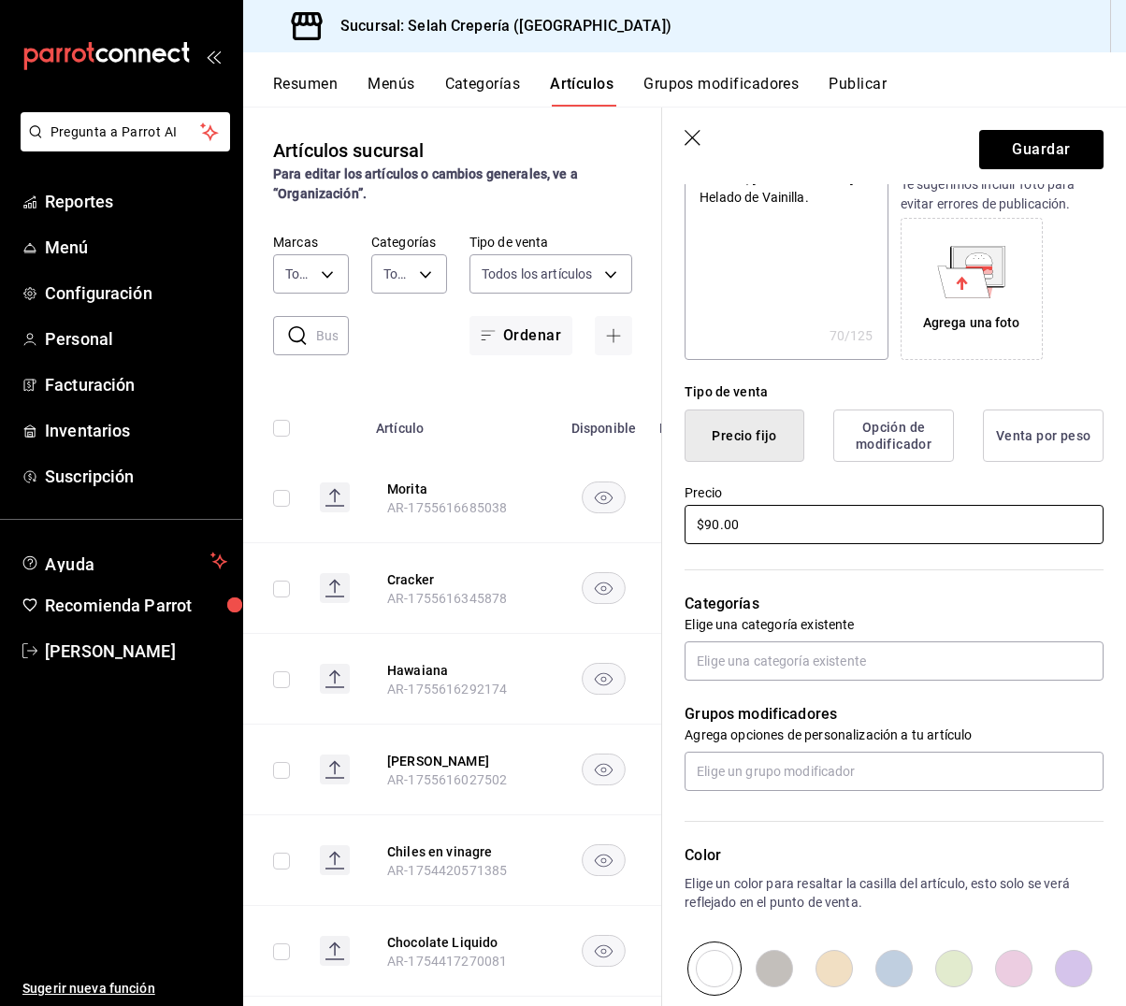
scroll to position [274, 0]
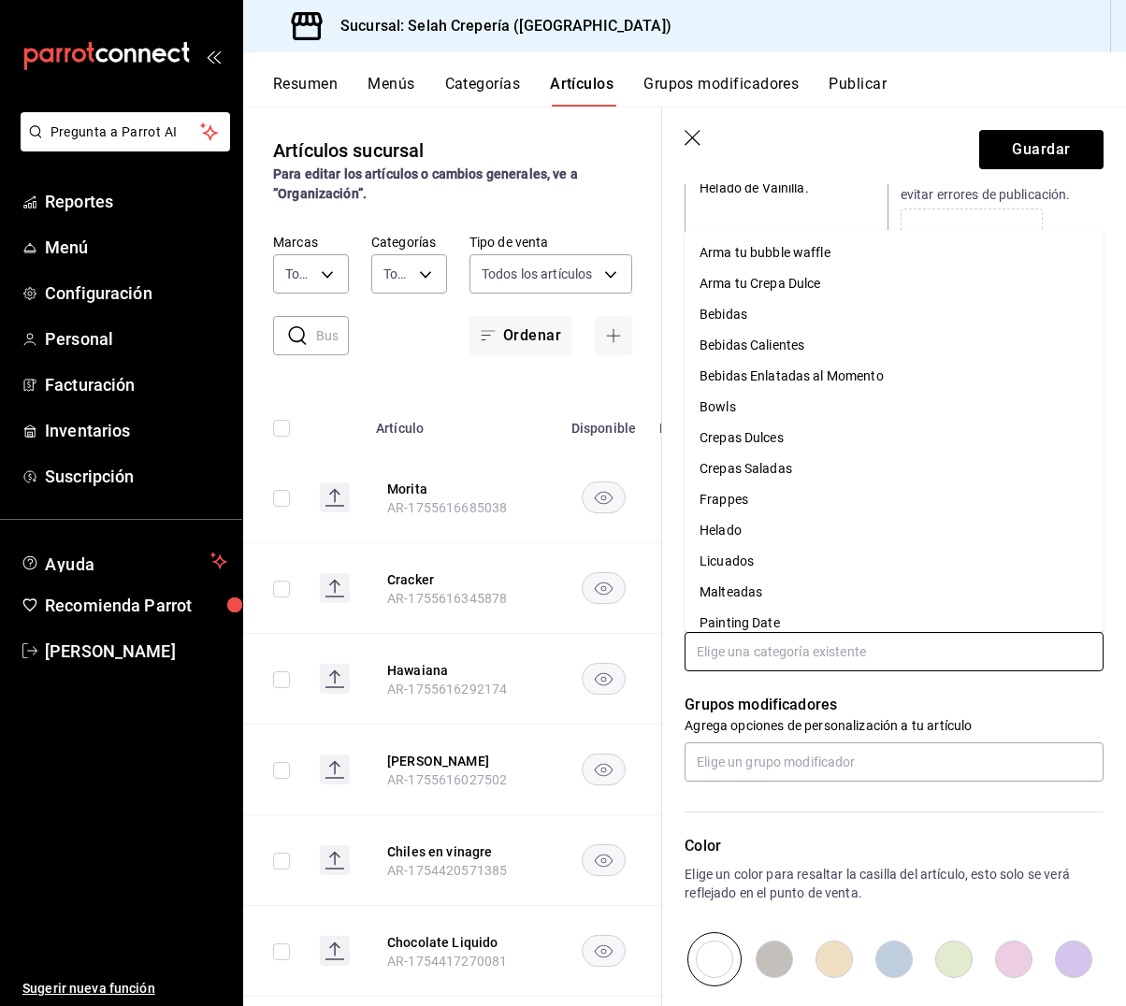
click at [788, 649] on input "text" at bounding box center [893, 651] width 419 height 39
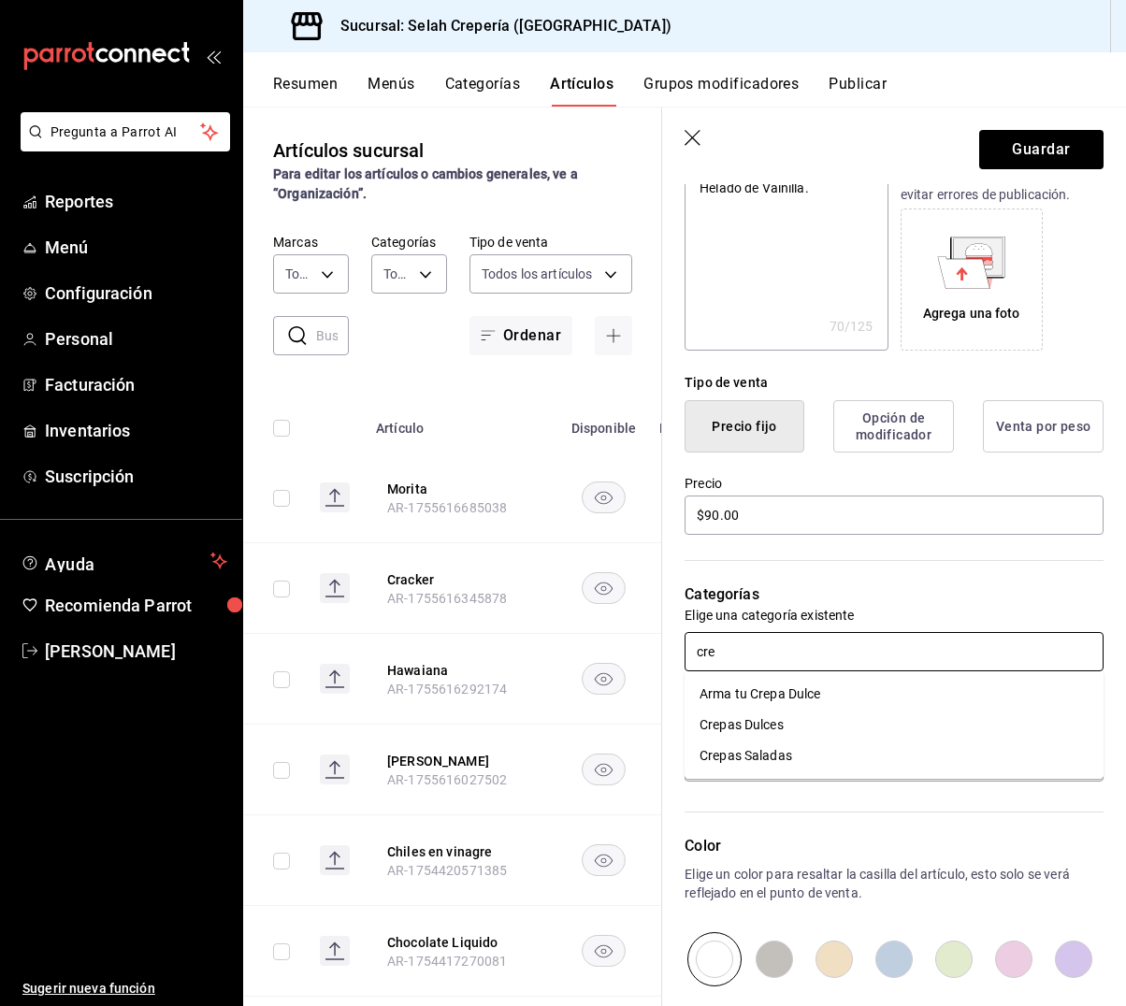
click at [790, 728] on li "Crepas Dulces" at bounding box center [893, 725] width 419 height 31
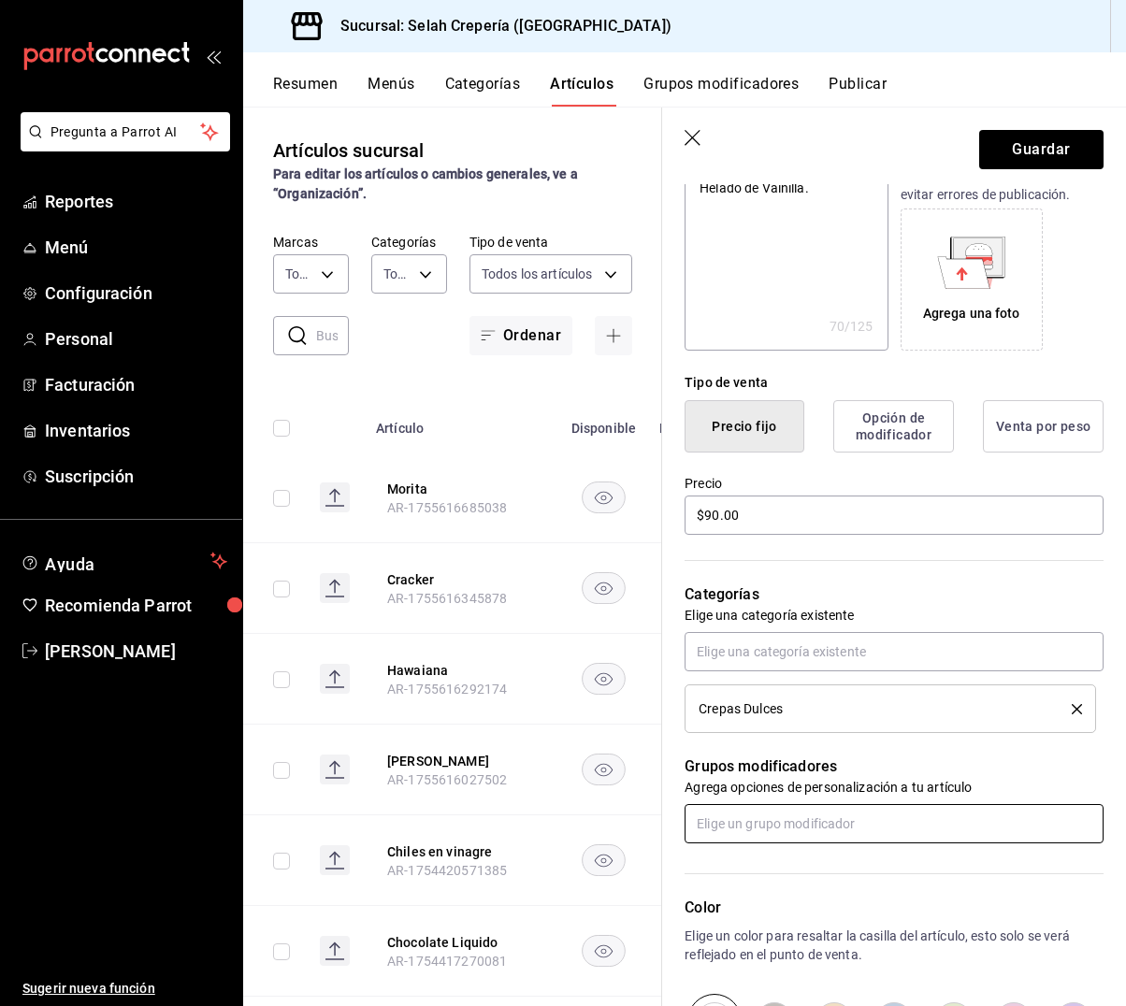
click at [752, 814] on input "text" at bounding box center [893, 823] width 419 height 39
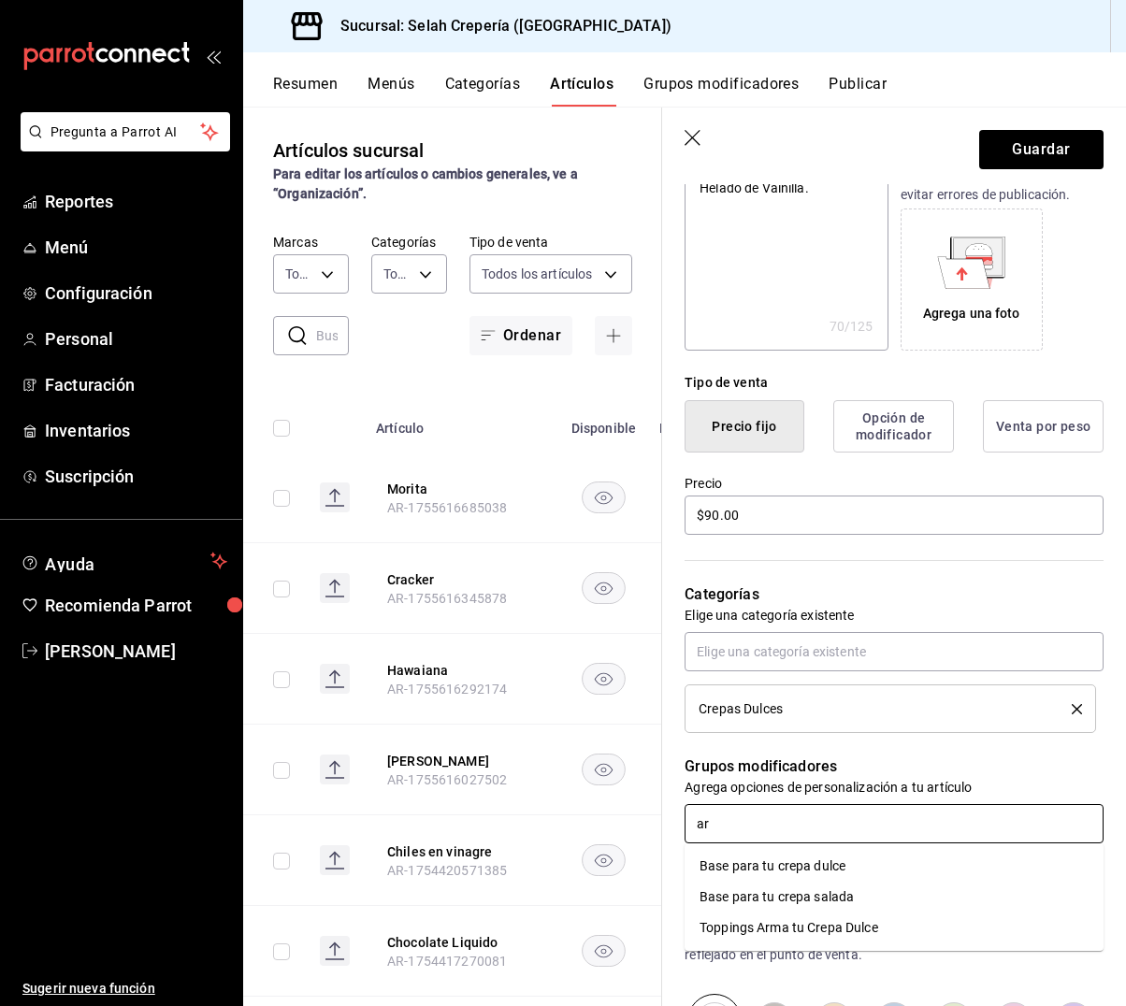
click at [827, 923] on div "Toppings Arma tu Crepa Dulce" at bounding box center [788, 928] width 179 height 20
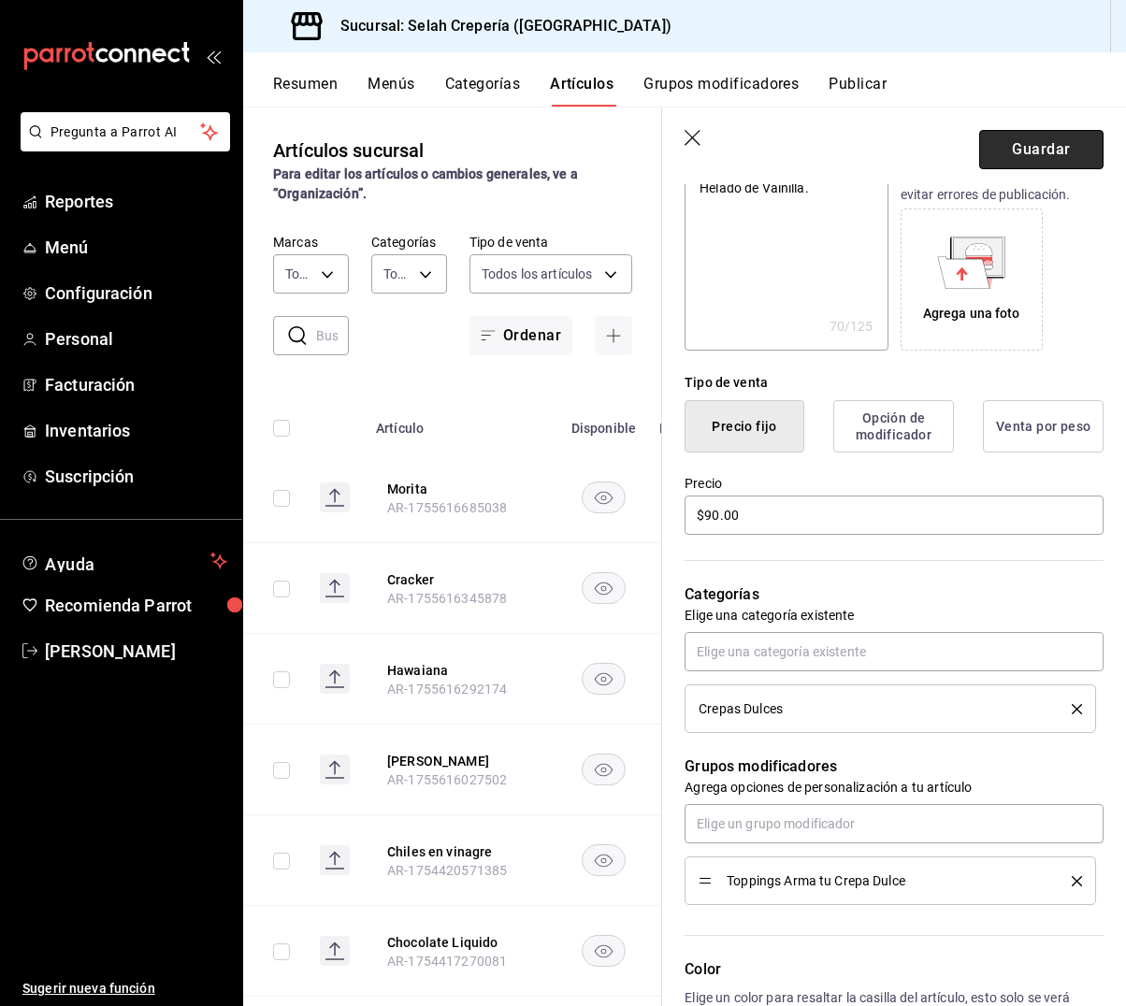
click at [1062, 151] on button "Guardar" at bounding box center [1041, 149] width 124 height 39
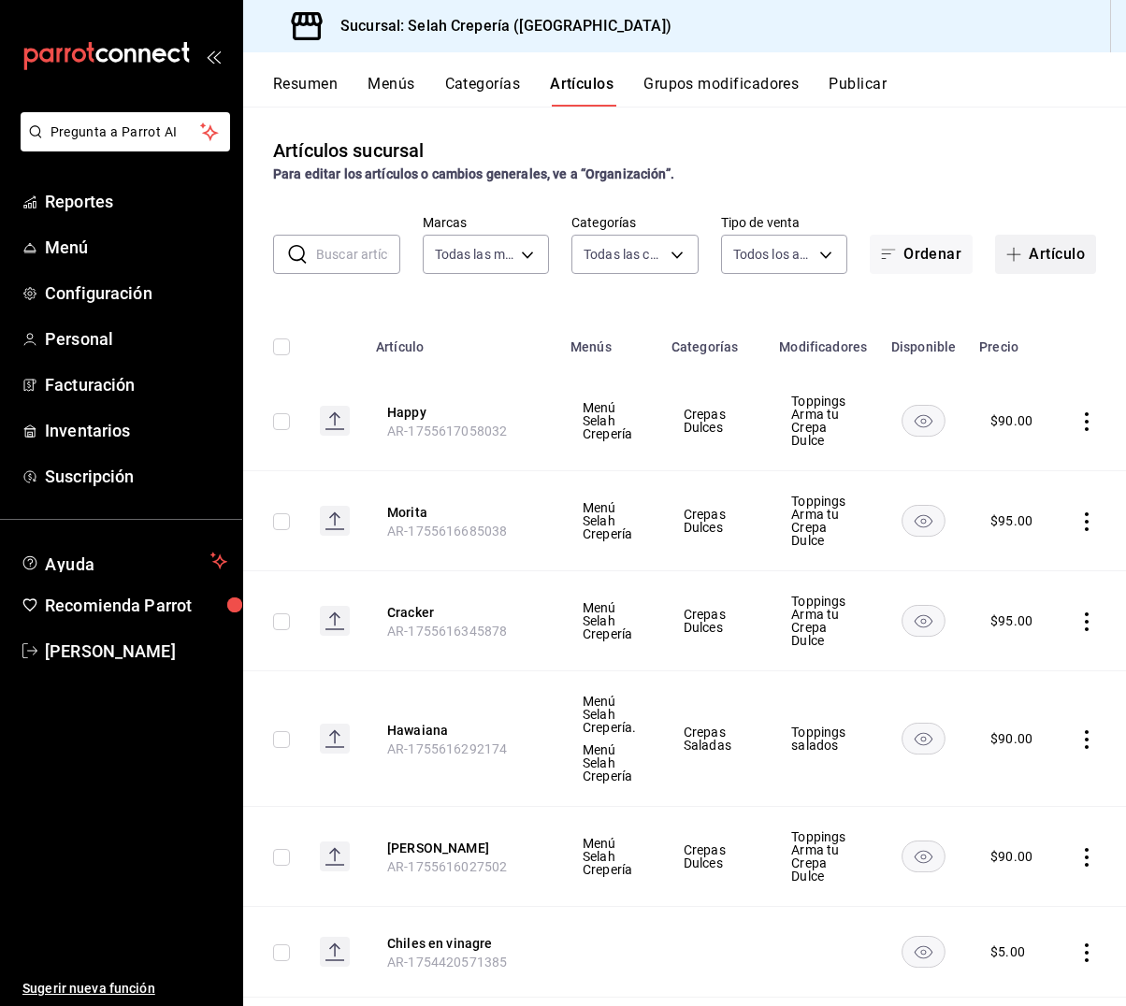
click at [1032, 260] on button "Artículo" at bounding box center [1045, 254] width 101 height 39
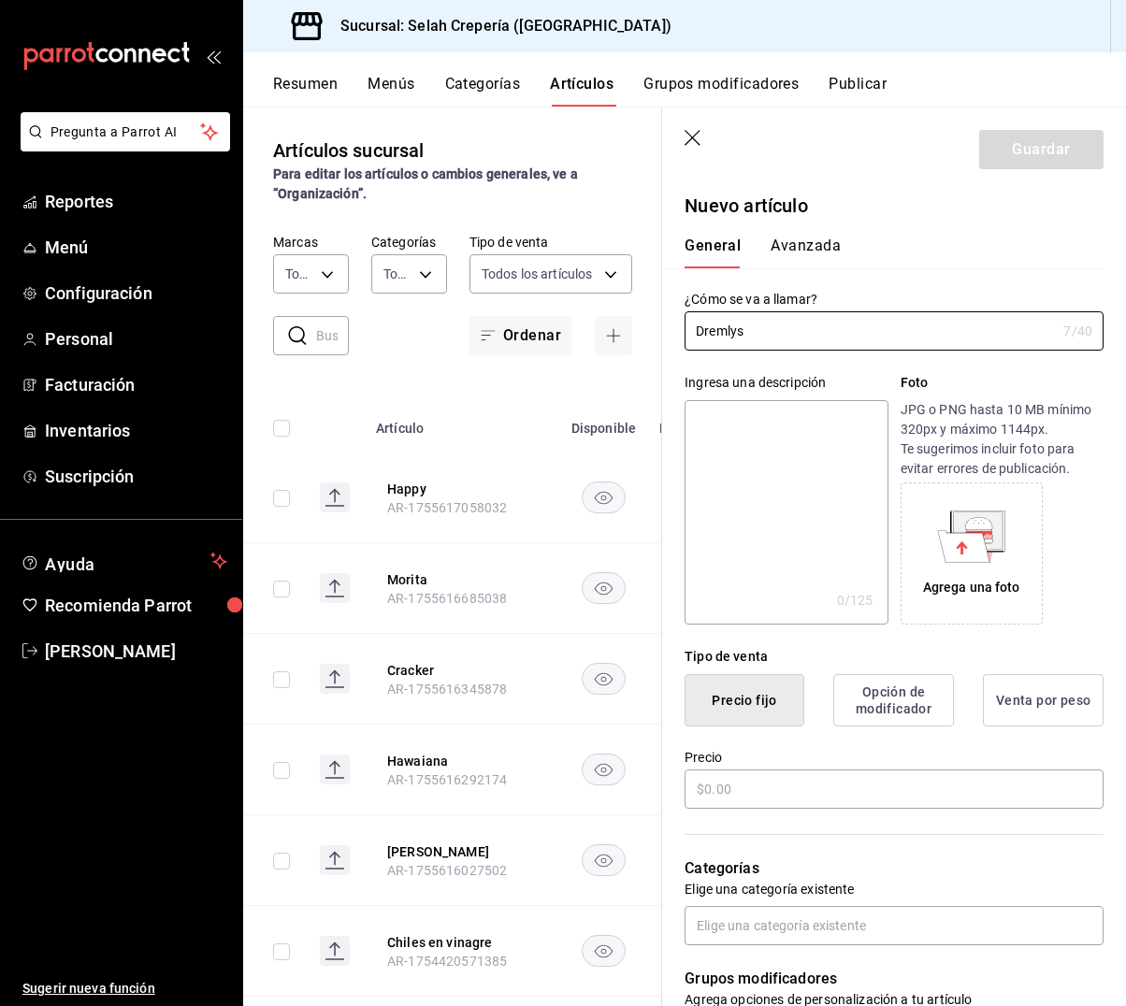
click at [761, 480] on textarea at bounding box center [785, 512] width 203 height 224
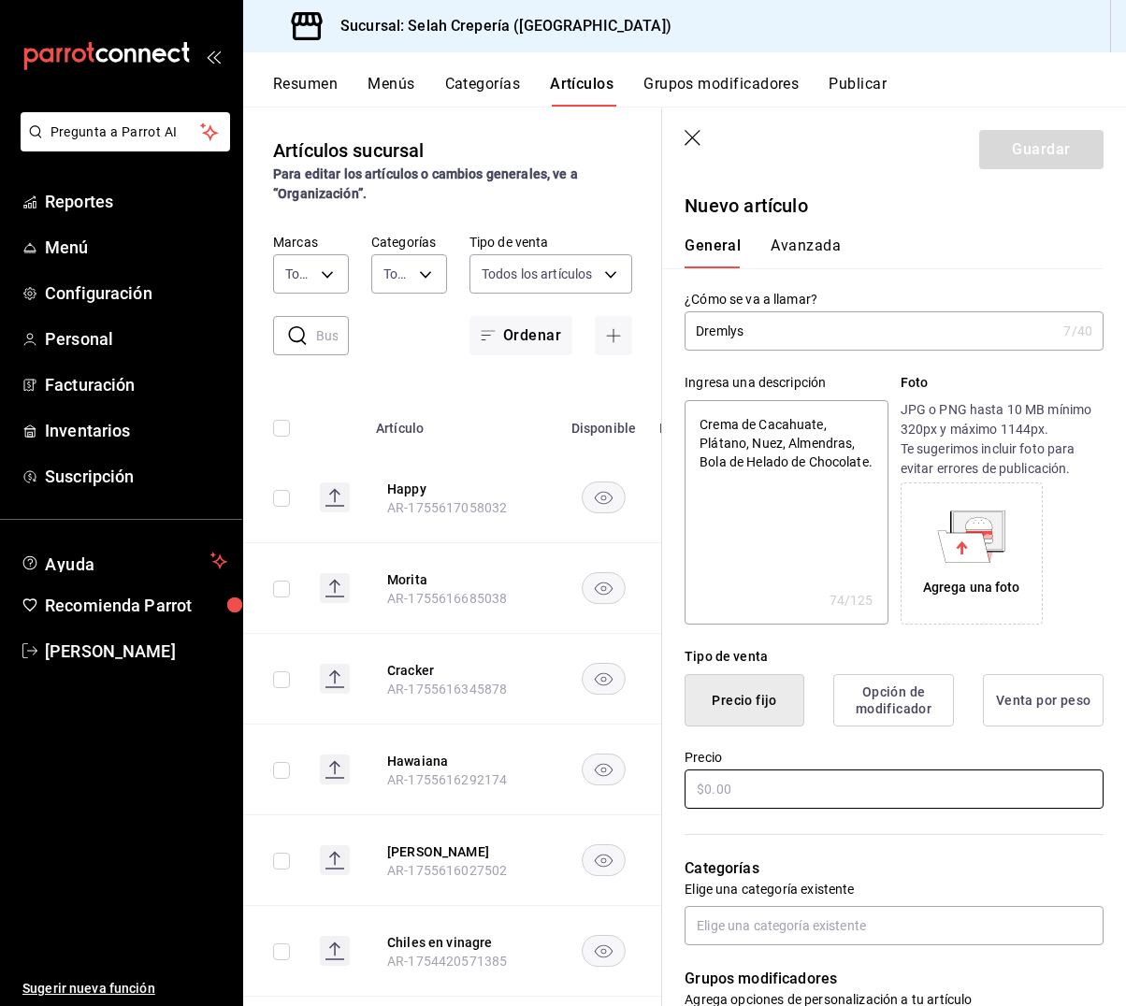
click at [770, 788] on input "text" at bounding box center [893, 789] width 419 height 39
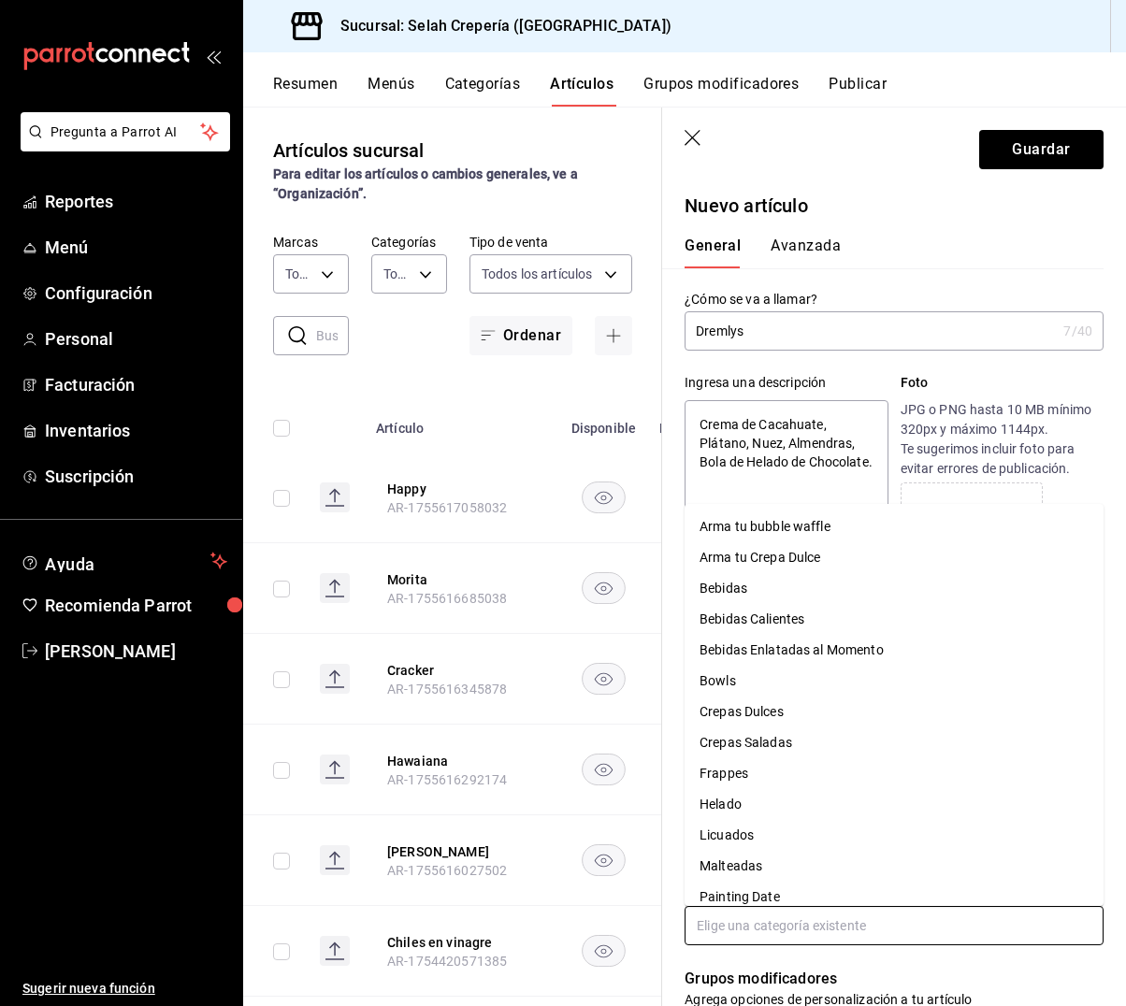
click at [748, 915] on input "text" at bounding box center [893, 925] width 419 height 39
click at [761, 717] on li "Crepas Dulces" at bounding box center [893, 712] width 419 height 31
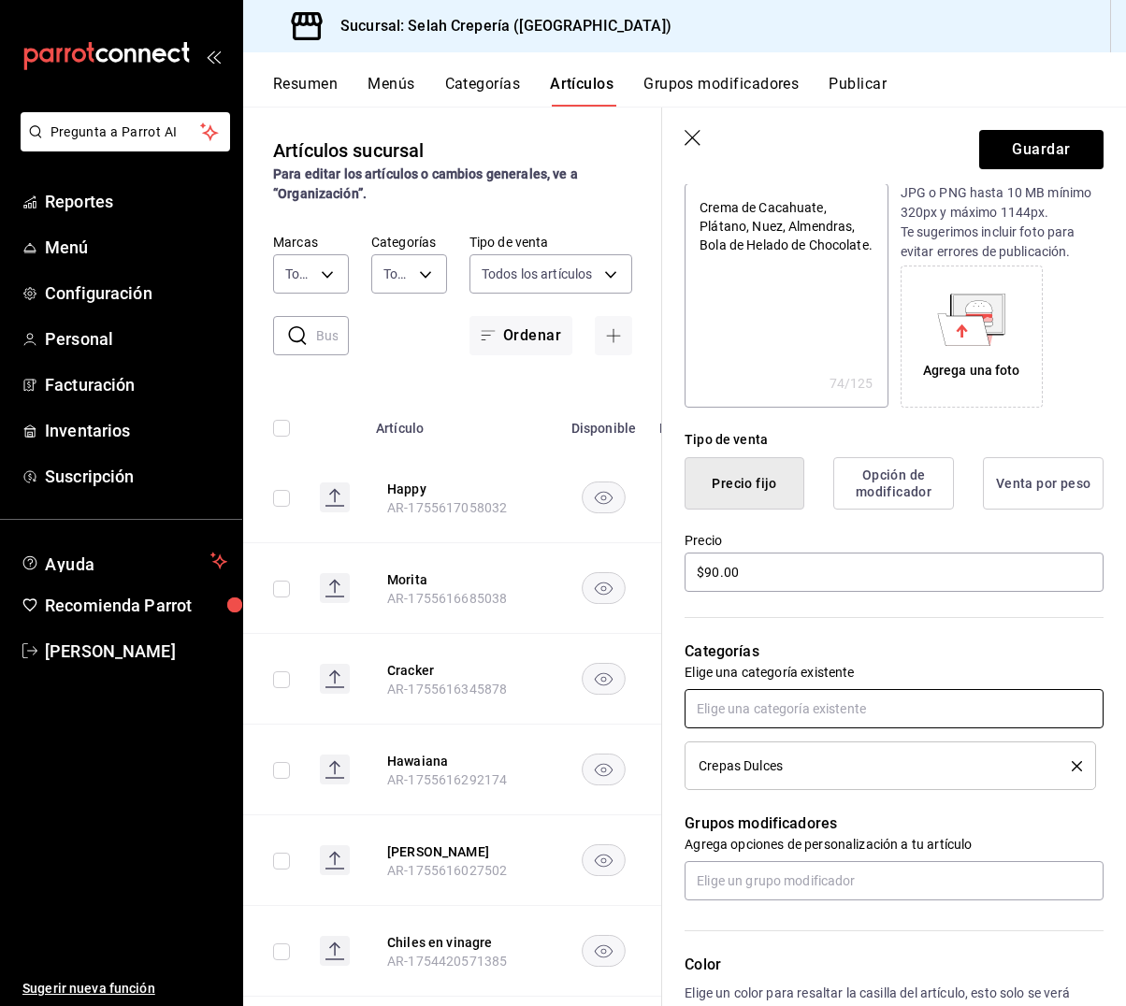
scroll to position [230, 0]
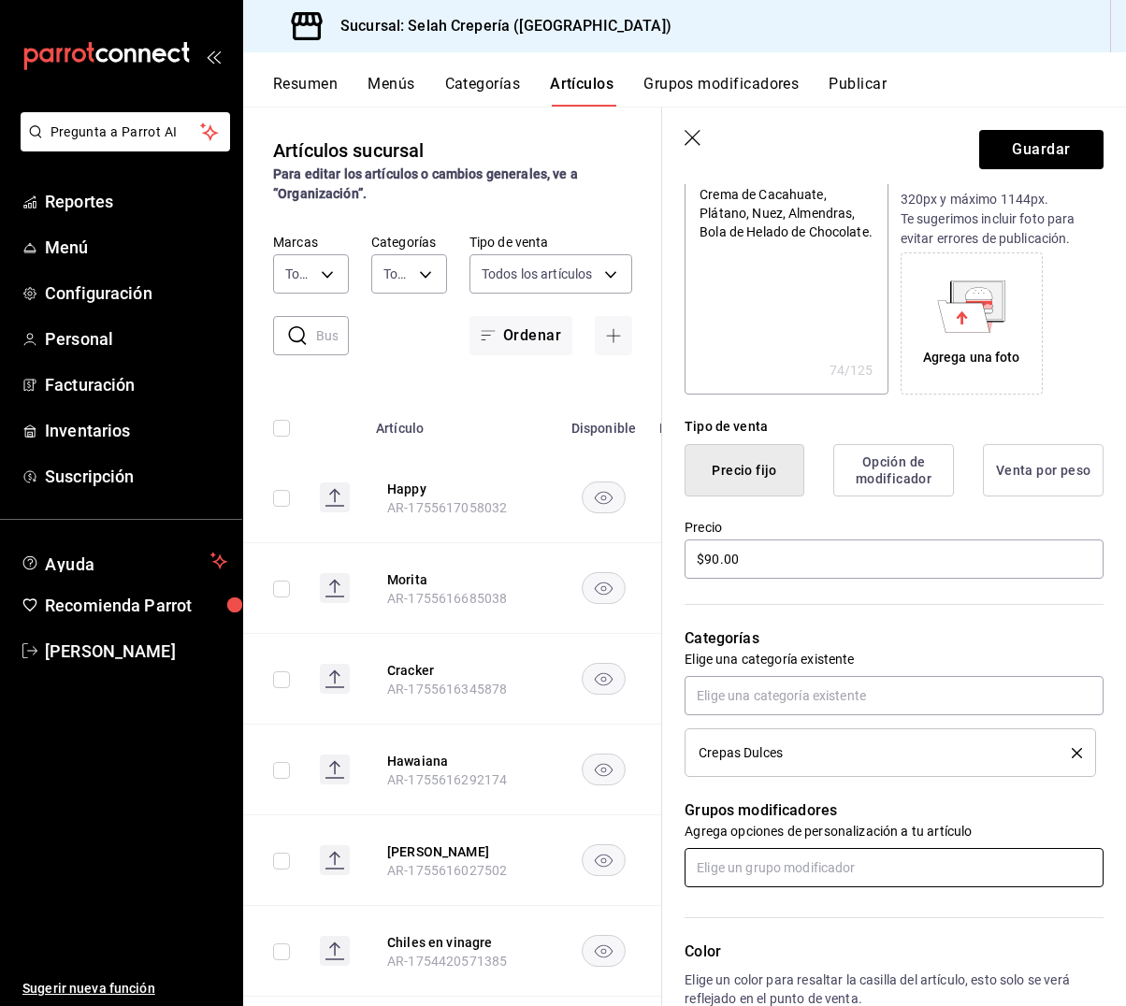
click at [756, 869] on input "text" at bounding box center [893, 867] width 419 height 39
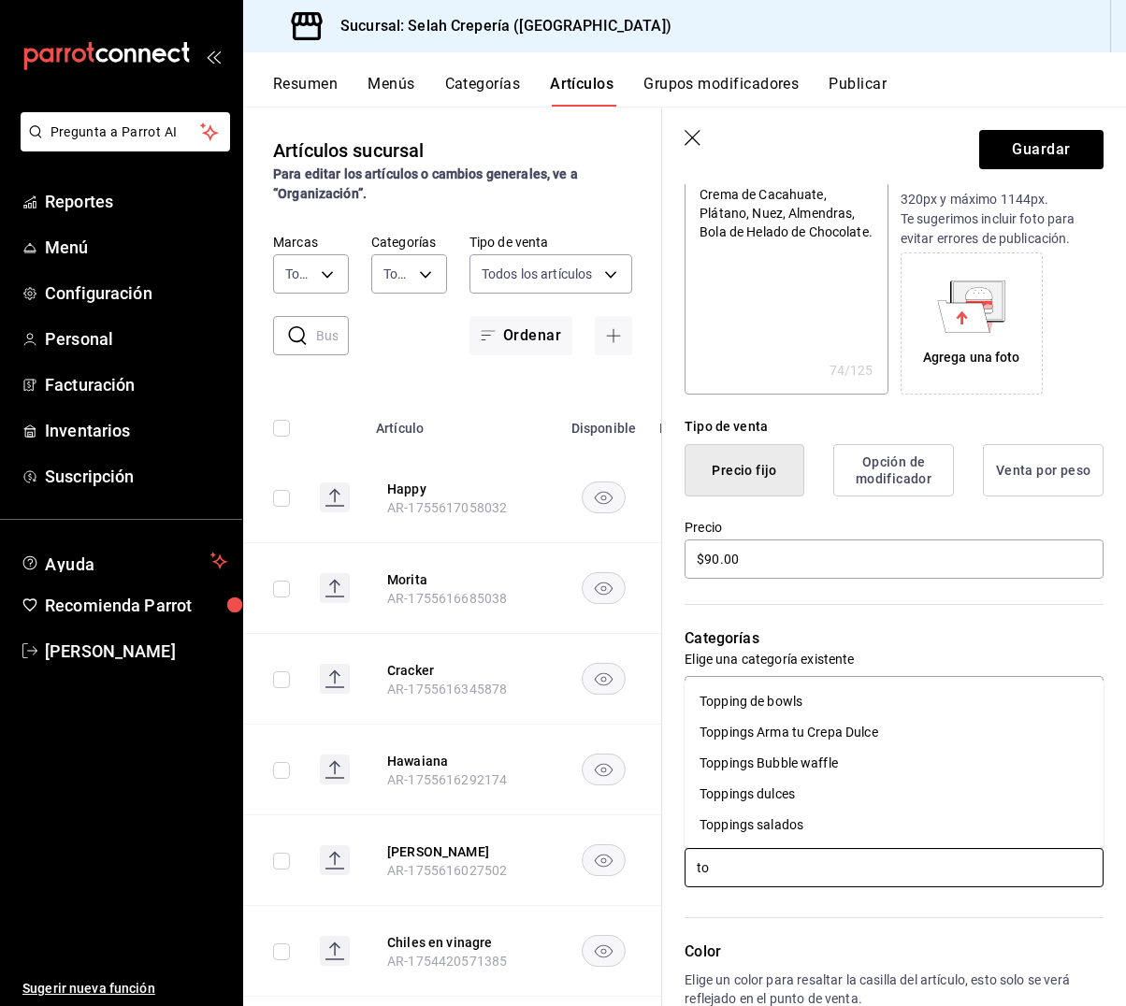
click at [800, 736] on div "Toppings Arma tu Crepa Dulce" at bounding box center [788, 733] width 179 height 20
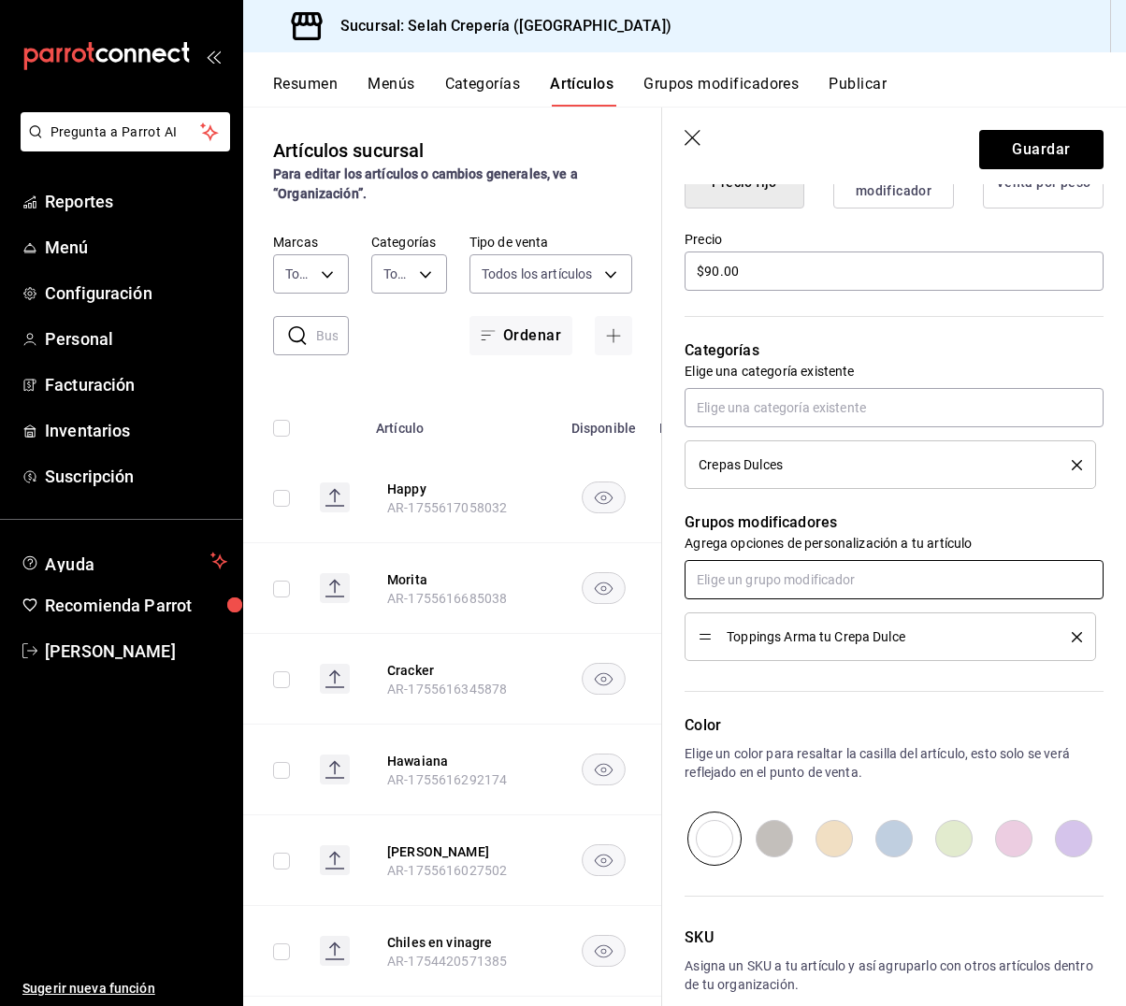
scroll to position [521, 0]
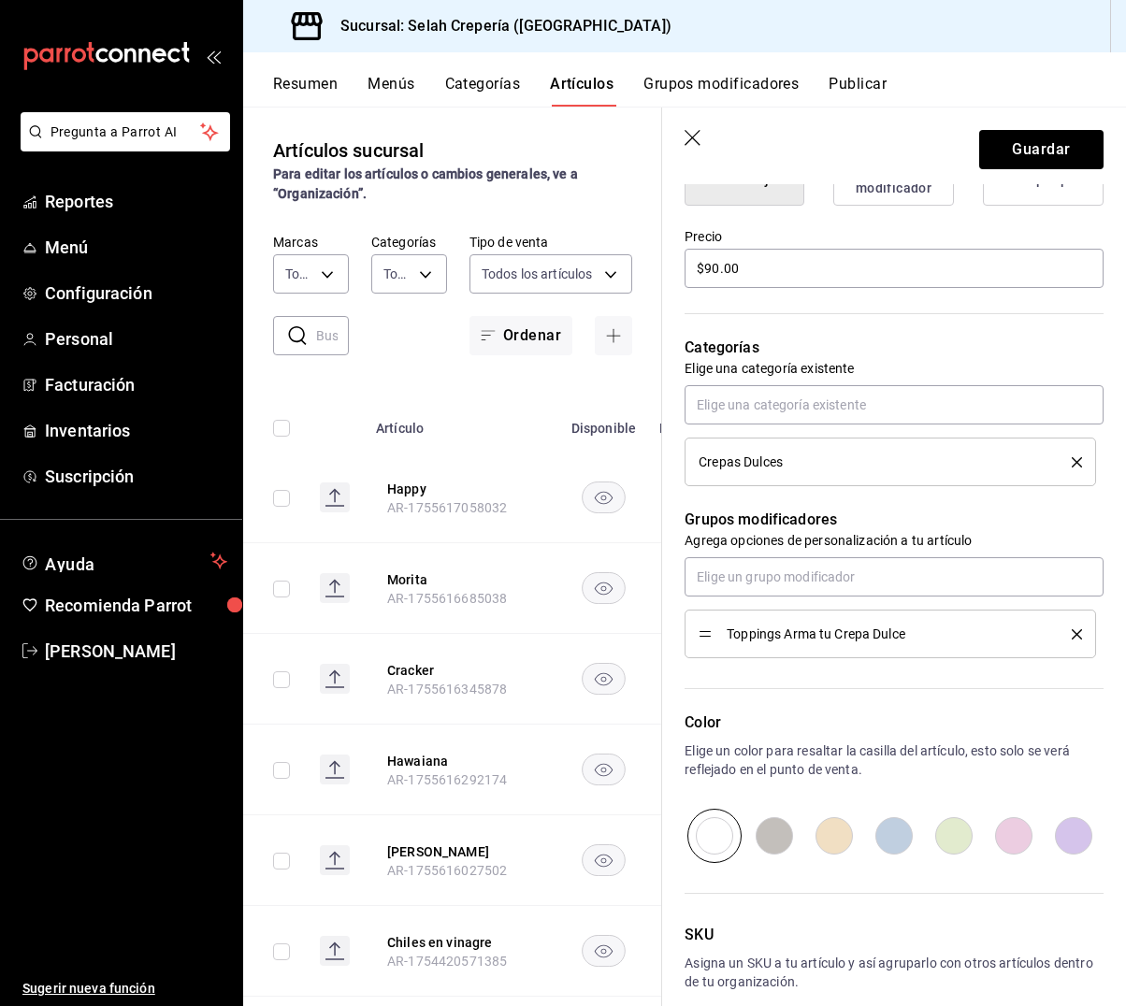
click at [887, 829] on input "radio" at bounding box center [894, 836] width 60 height 54
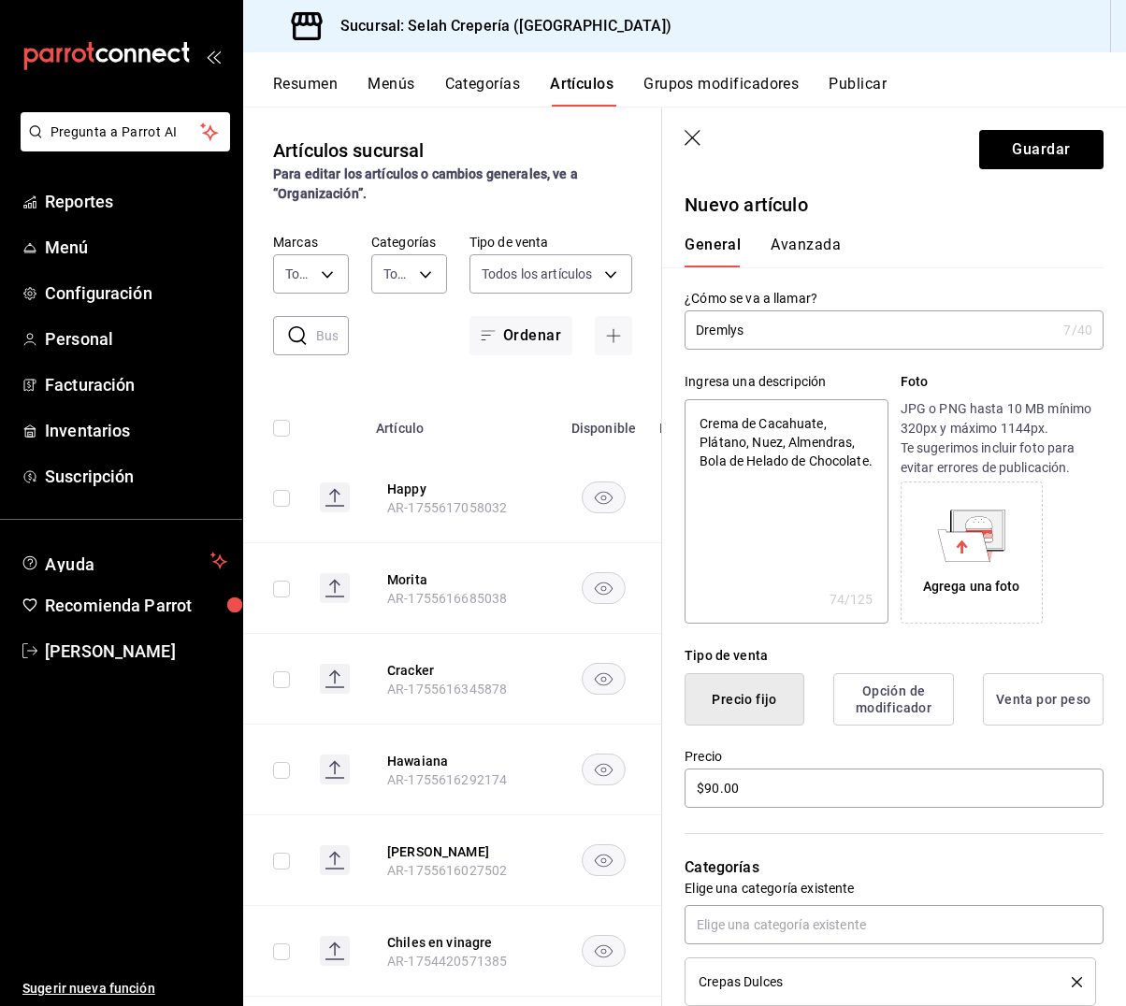
scroll to position [1, 0]
click at [1029, 160] on button "Guardar" at bounding box center [1041, 149] width 124 height 39
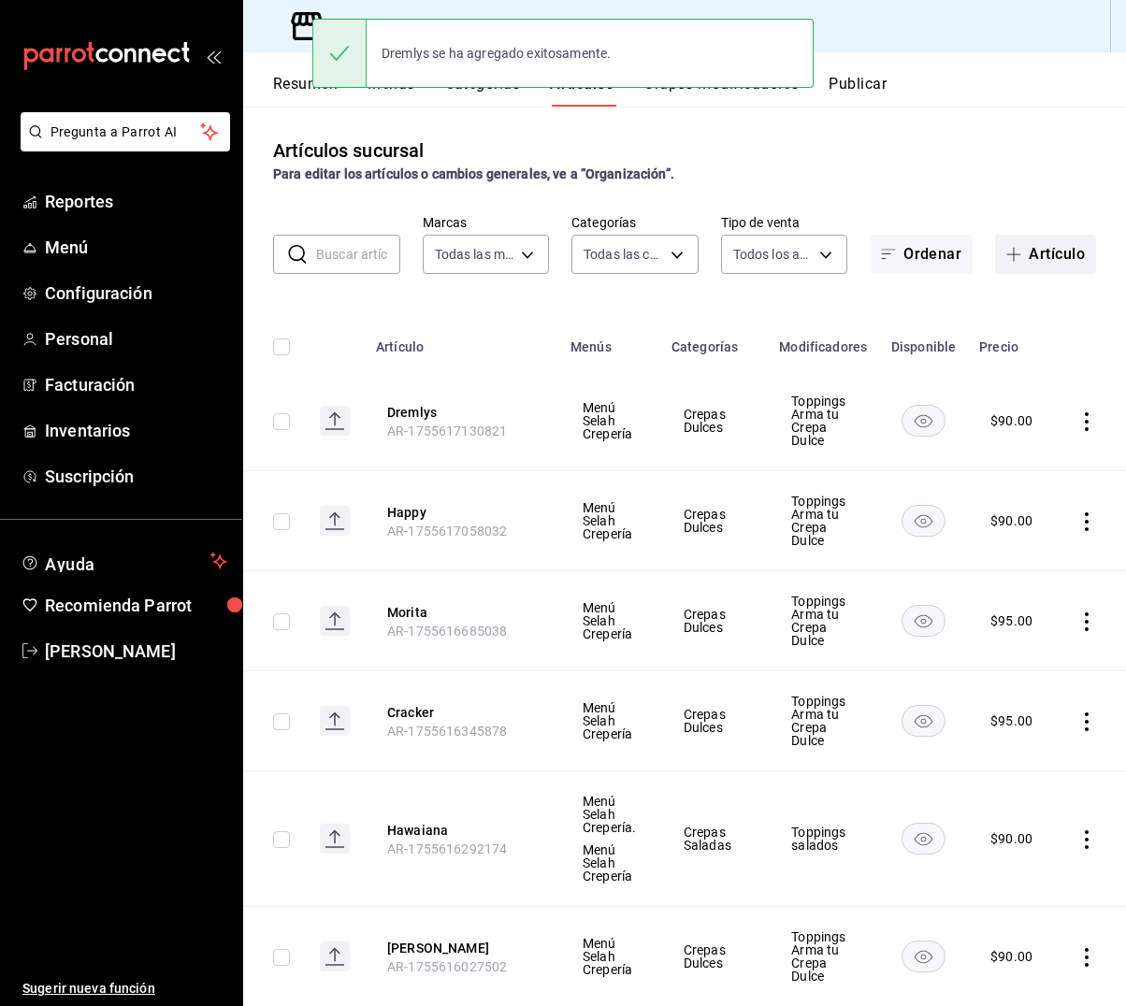
click at [1023, 251] on span "button" at bounding box center [1017, 254] width 22 height 15
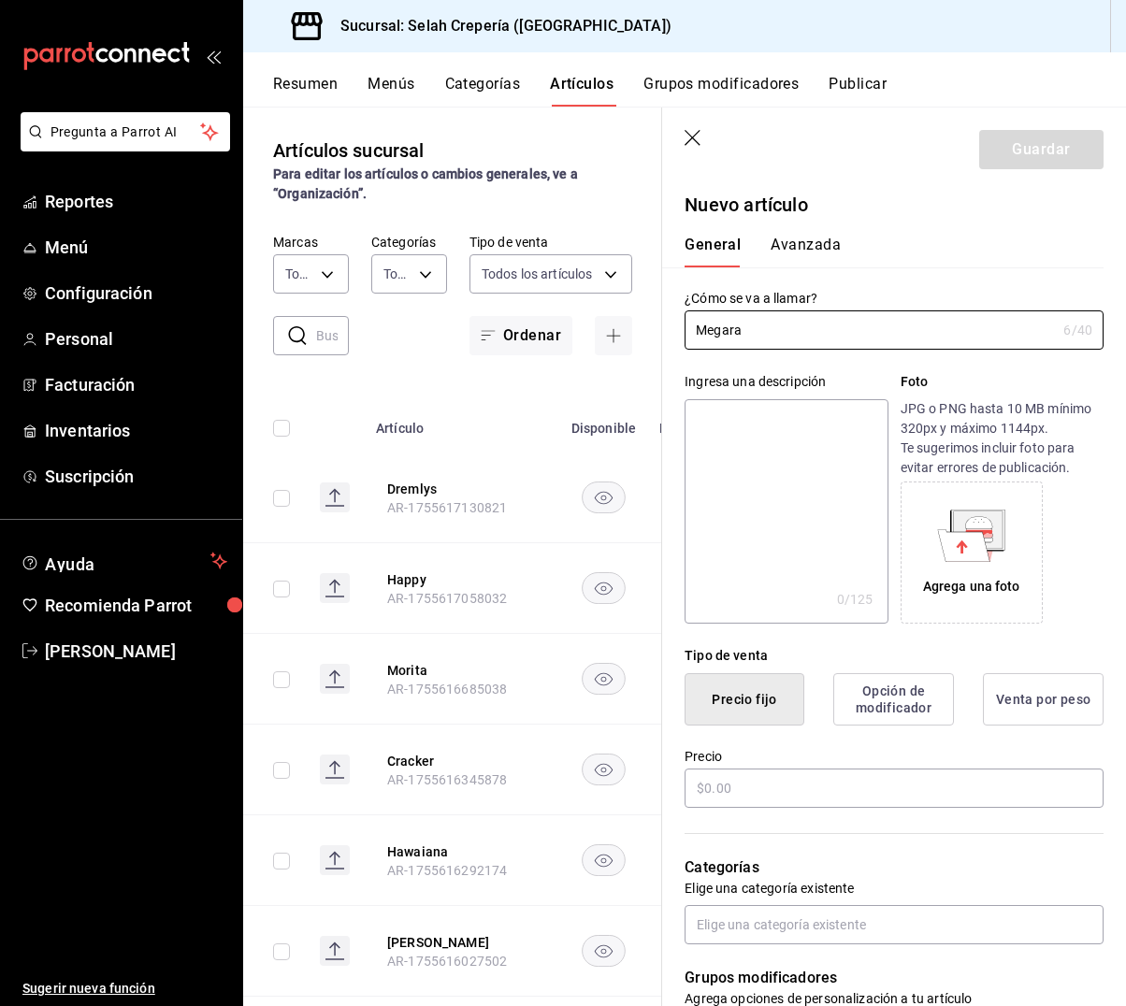
click at [761, 437] on textarea at bounding box center [785, 511] width 203 height 224
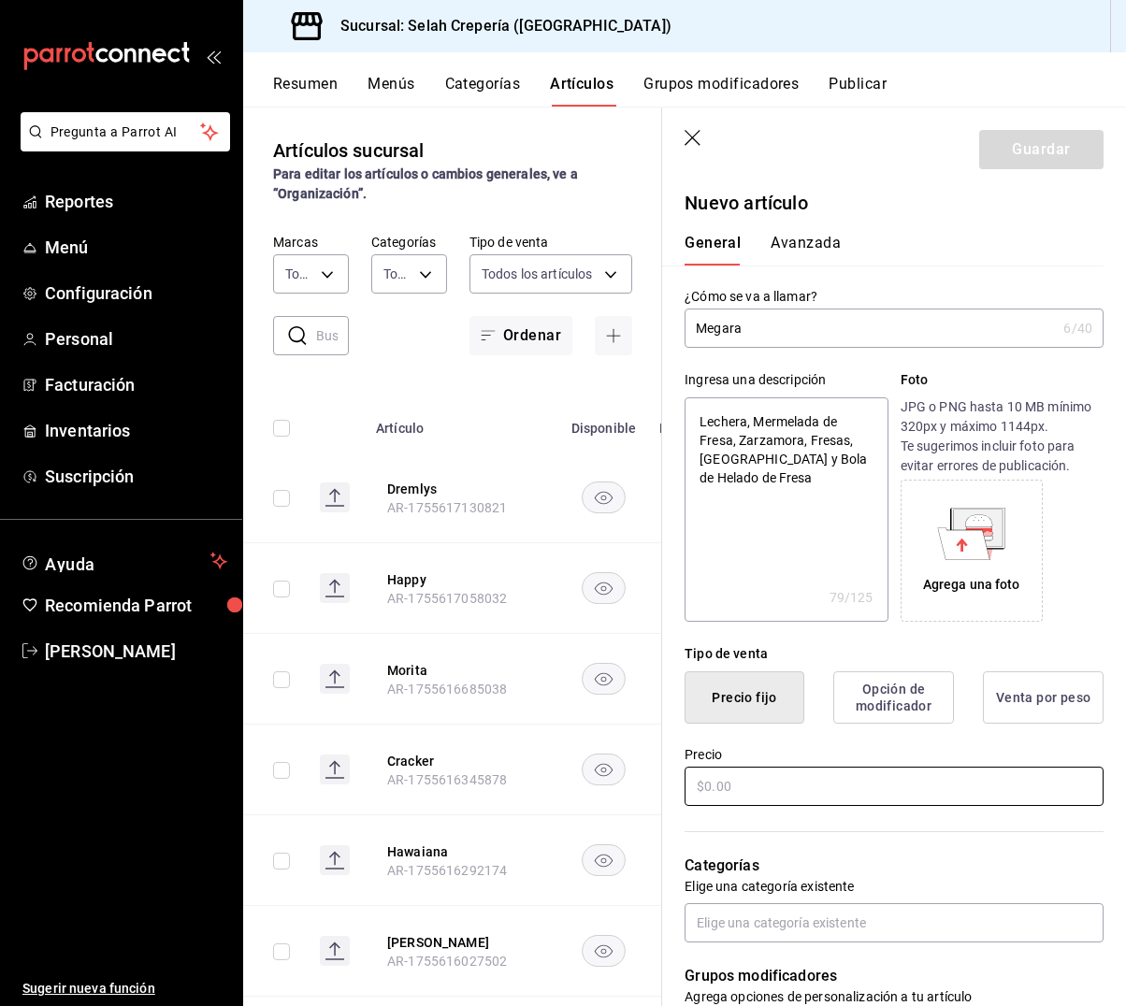
click at [768, 782] on input "text" at bounding box center [893, 786] width 419 height 39
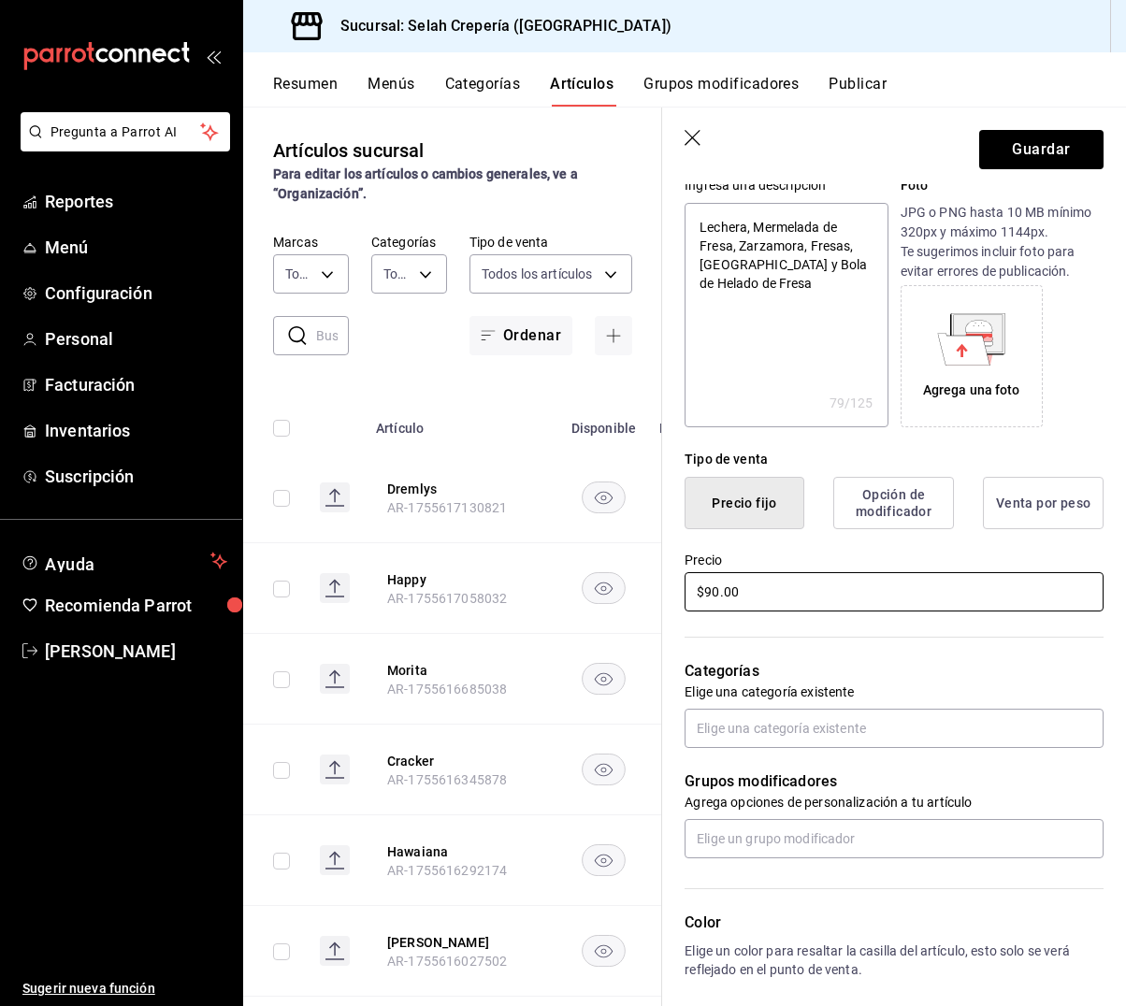
scroll to position [237, 0]
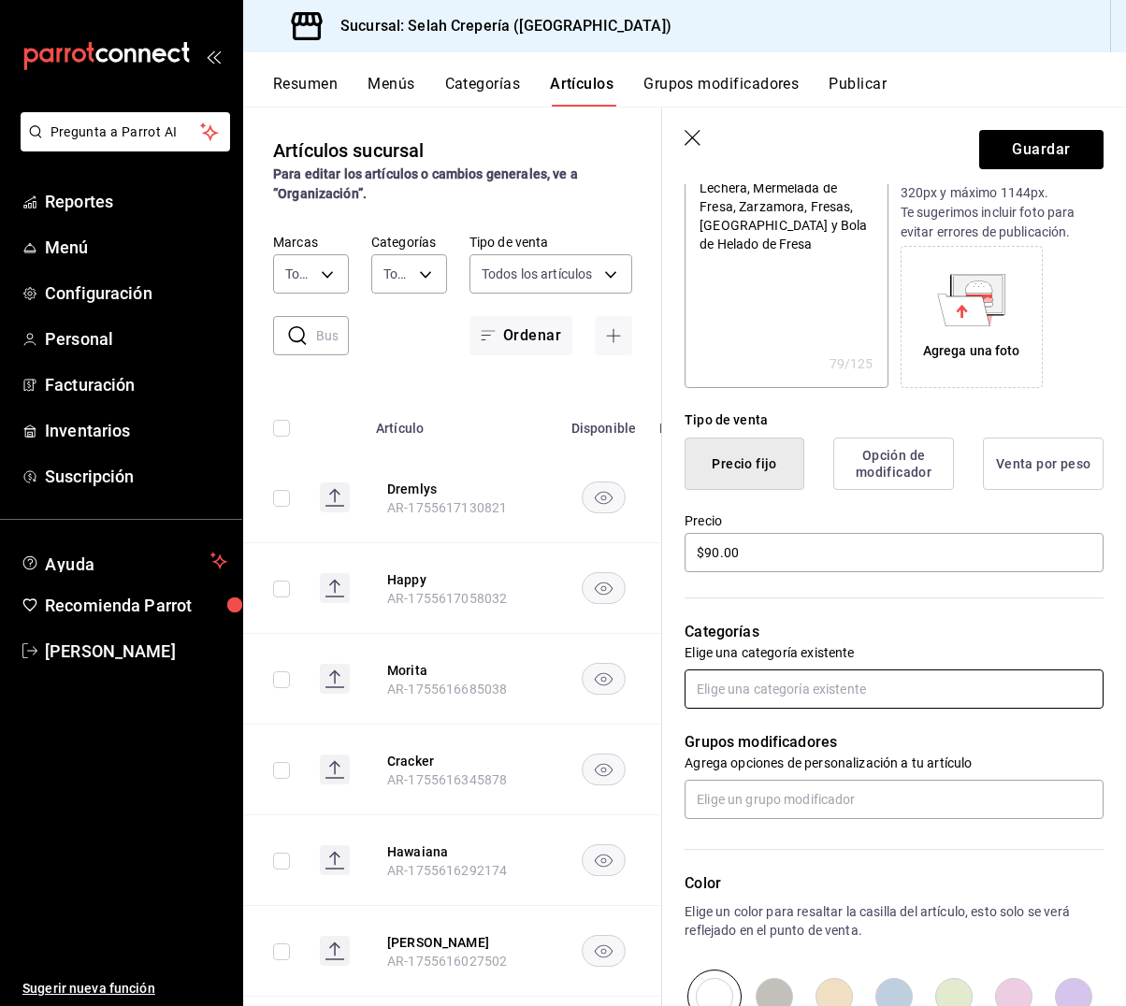
click at [755, 692] on input "text" at bounding box center [893, 689] width 419 height 39
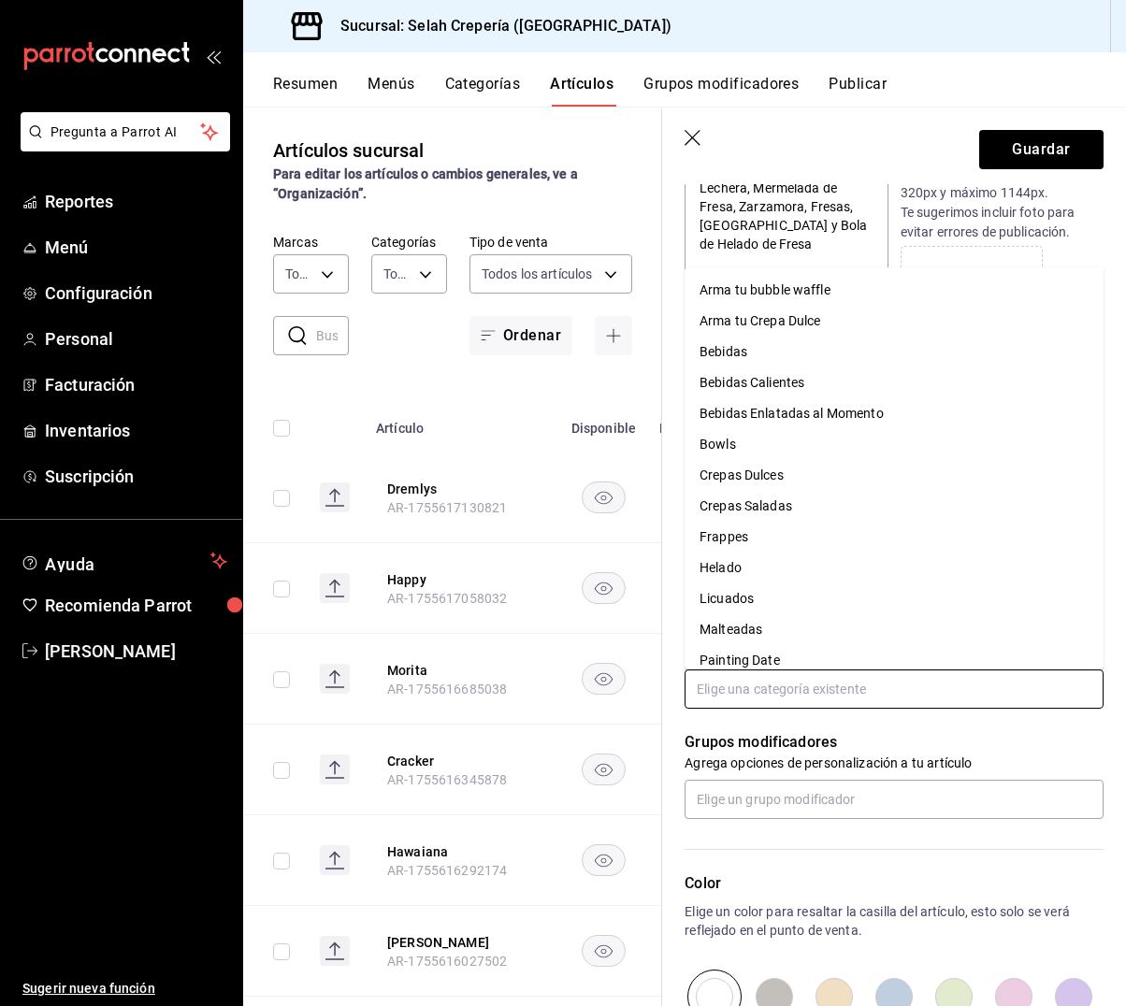
click at [751, 482] on li "Crepas Dulces" at bounding box center [893, 475] width 419 height 31
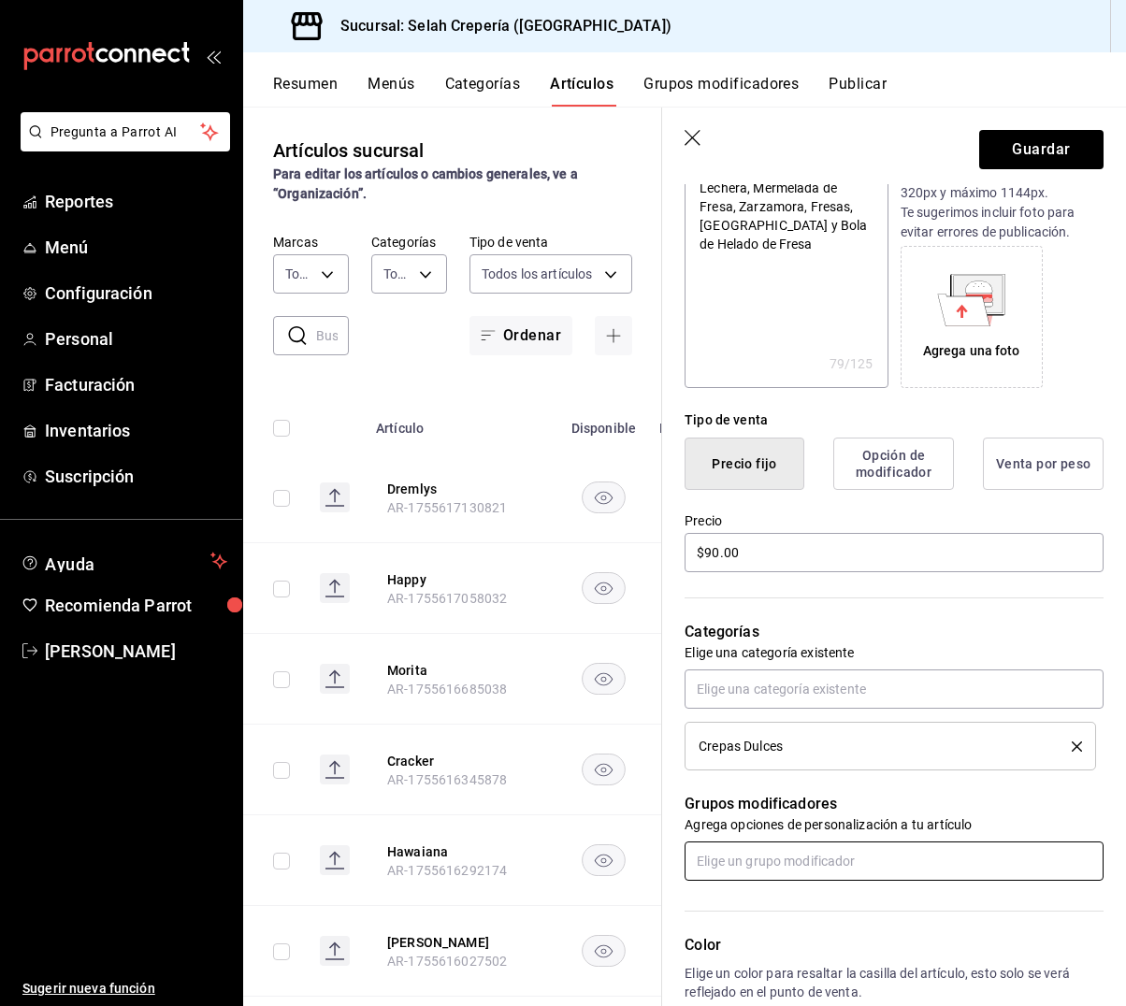
click at [731, 868] on input "text" at bounding box center [893, 861] width 419 height 39
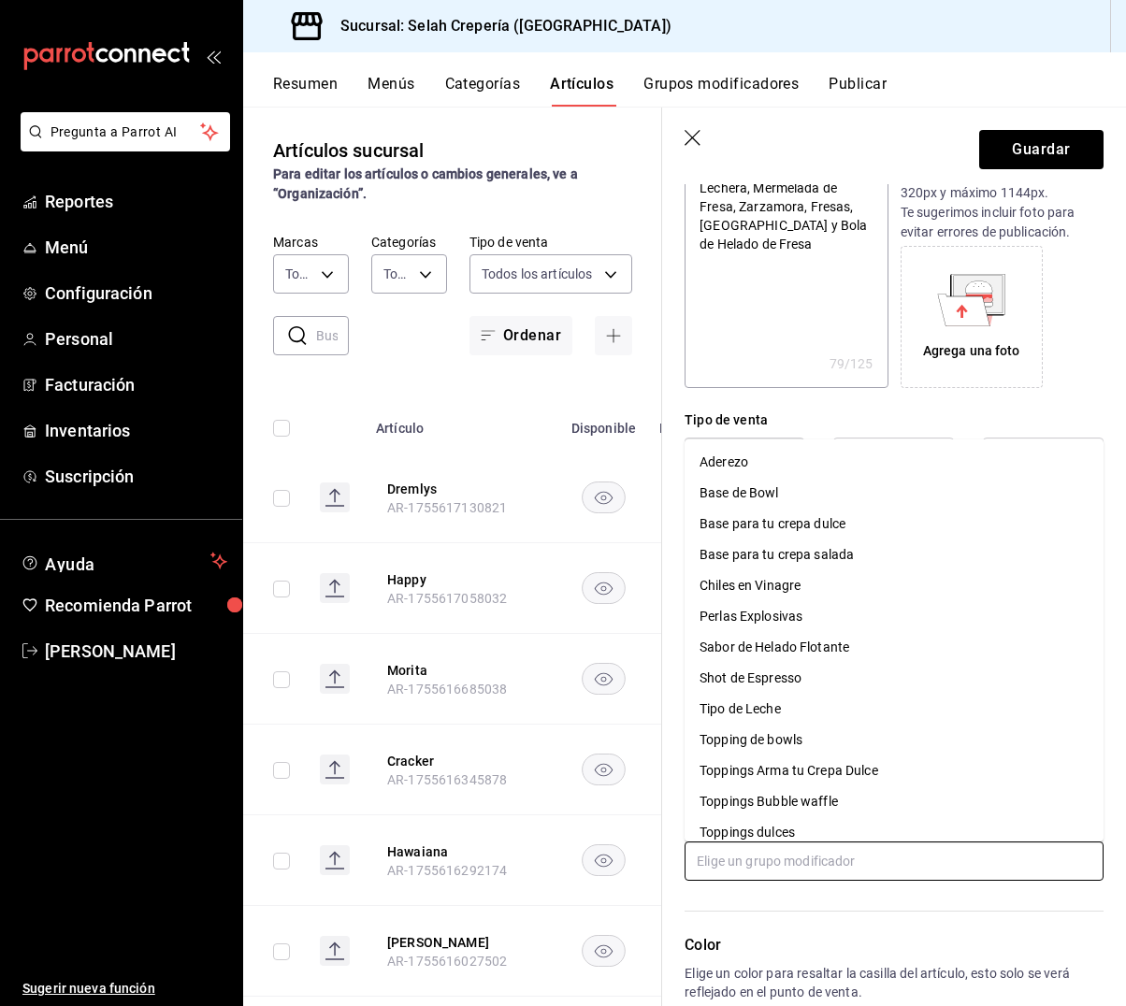
click at [814, 770] on div "Toppings Arma tu Crepa Dulce" at bounding box center [788, 771] width 179 height 20
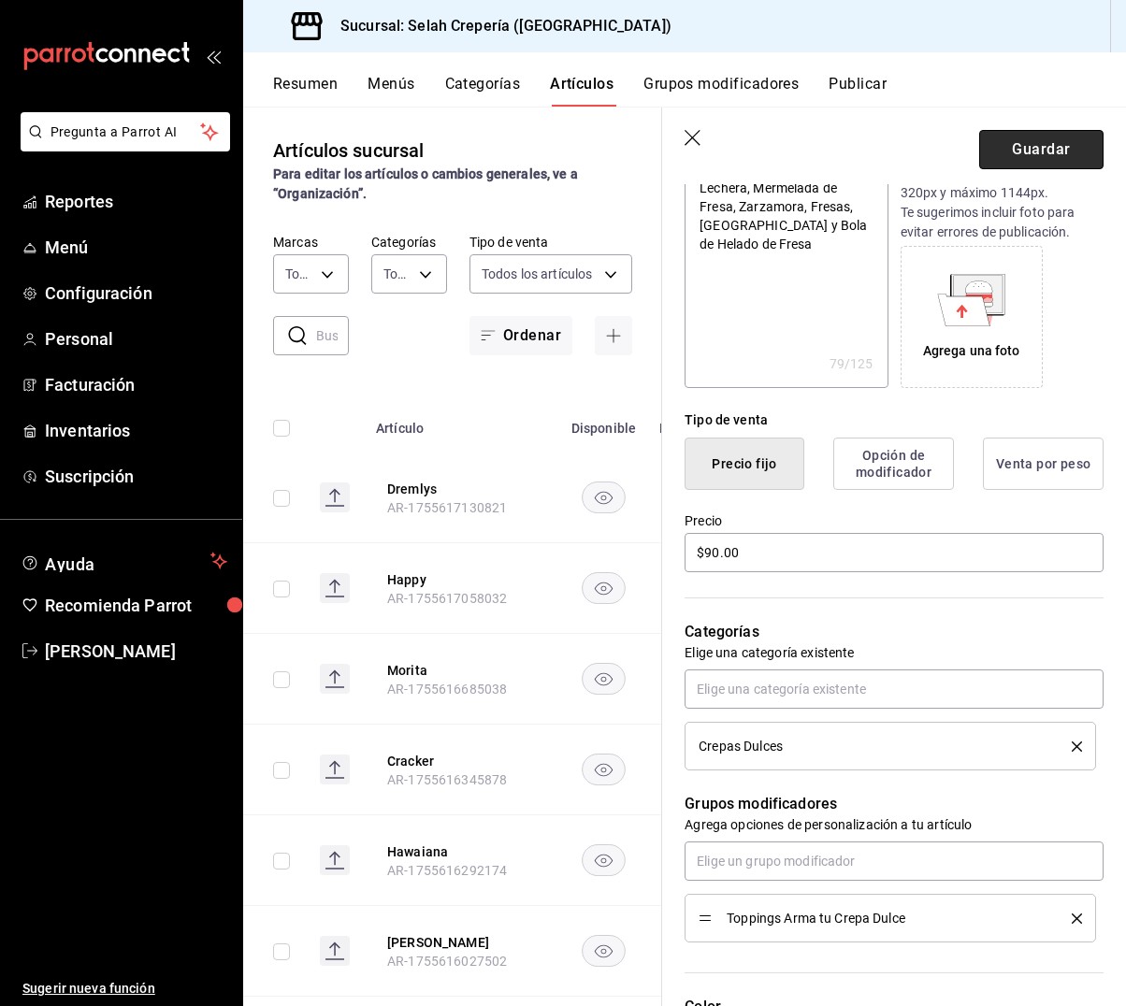
click at [1032, 149] on button "Guardar" at bounding box center [1041, 149] width 124 height 39
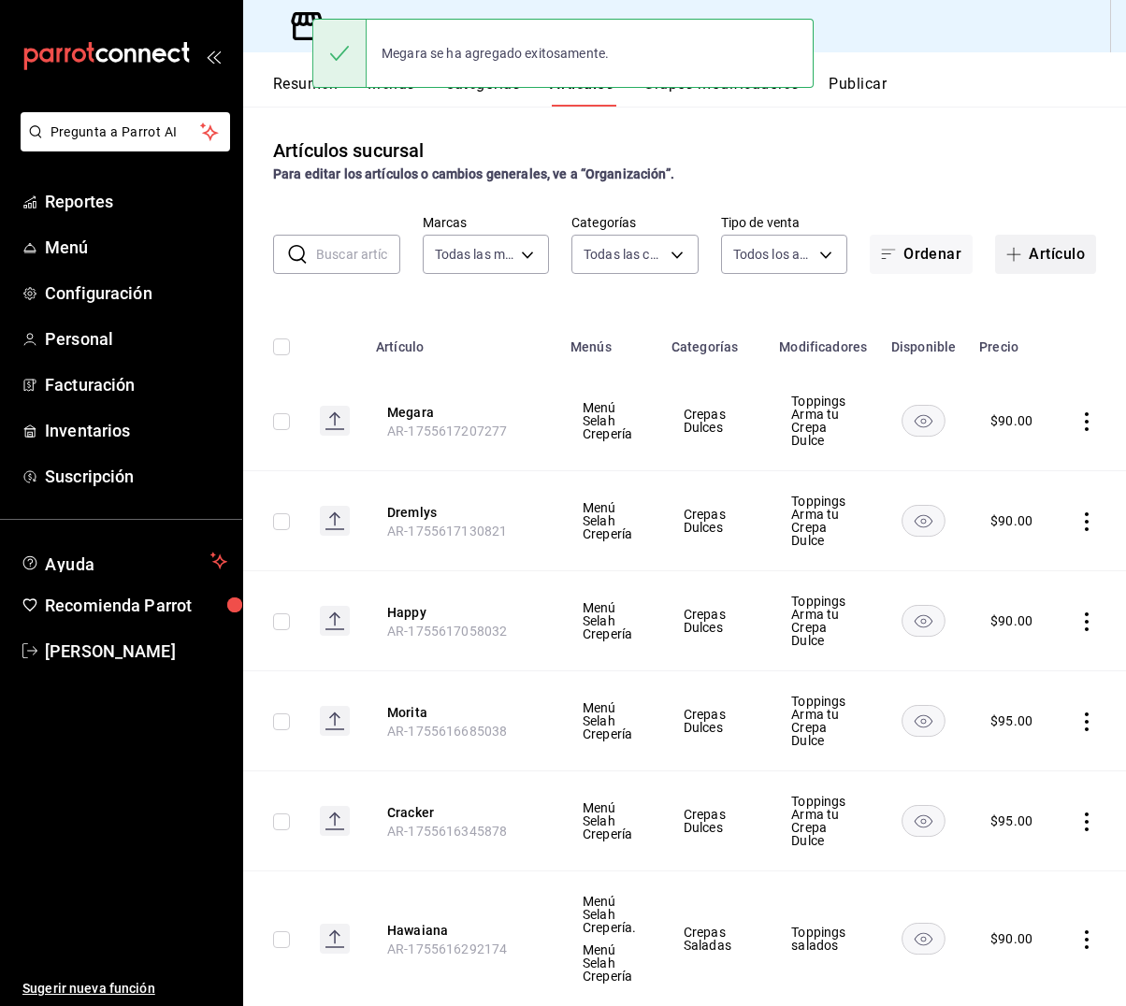
click at [1042, 262] on button "Artículo" at bounding box center [1045, 254] width 101 height 39
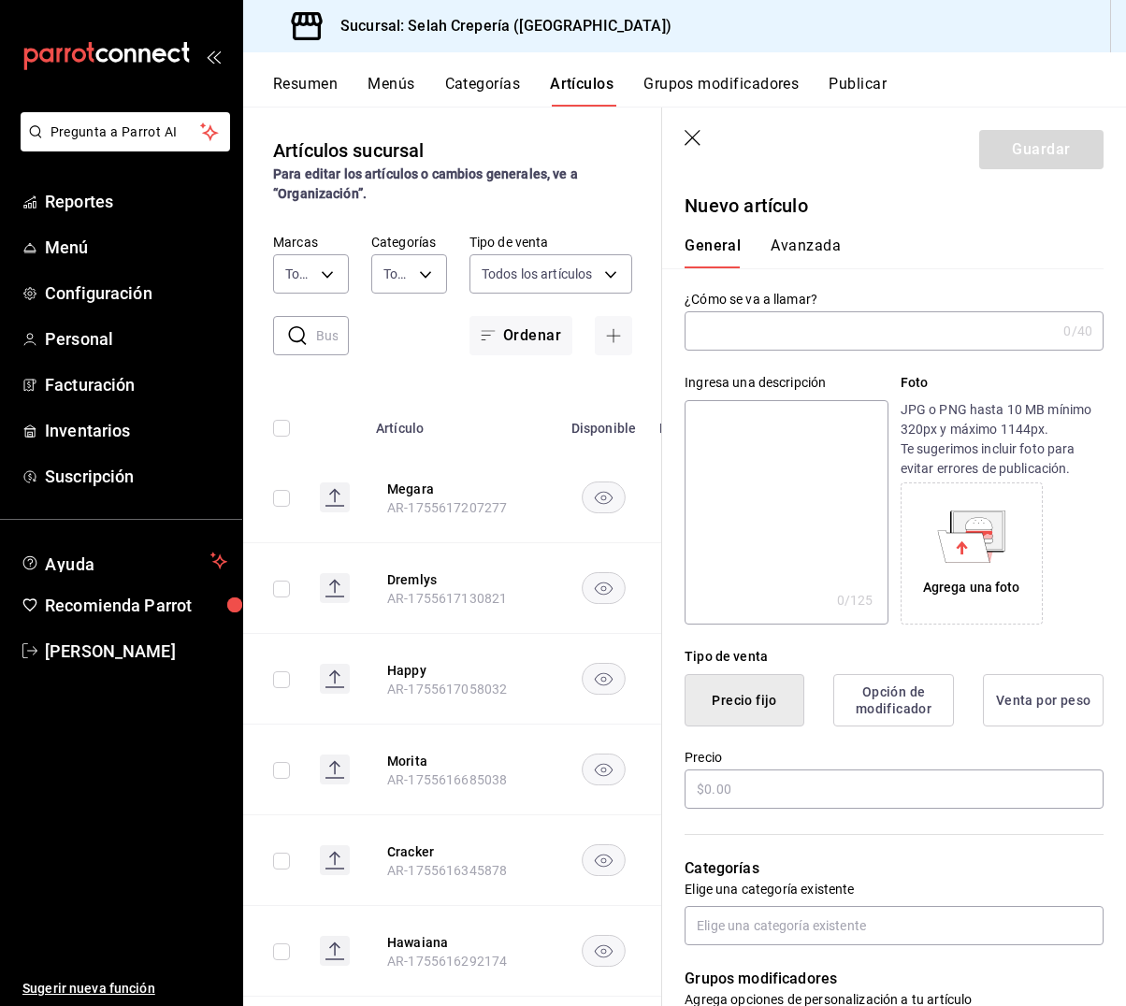
click at [864, 333] on input "text" at bounding box center [869, 330] width 371 height 37
click at [814, 458] on textarea at bounding box center [785, 512] width 203 height 224
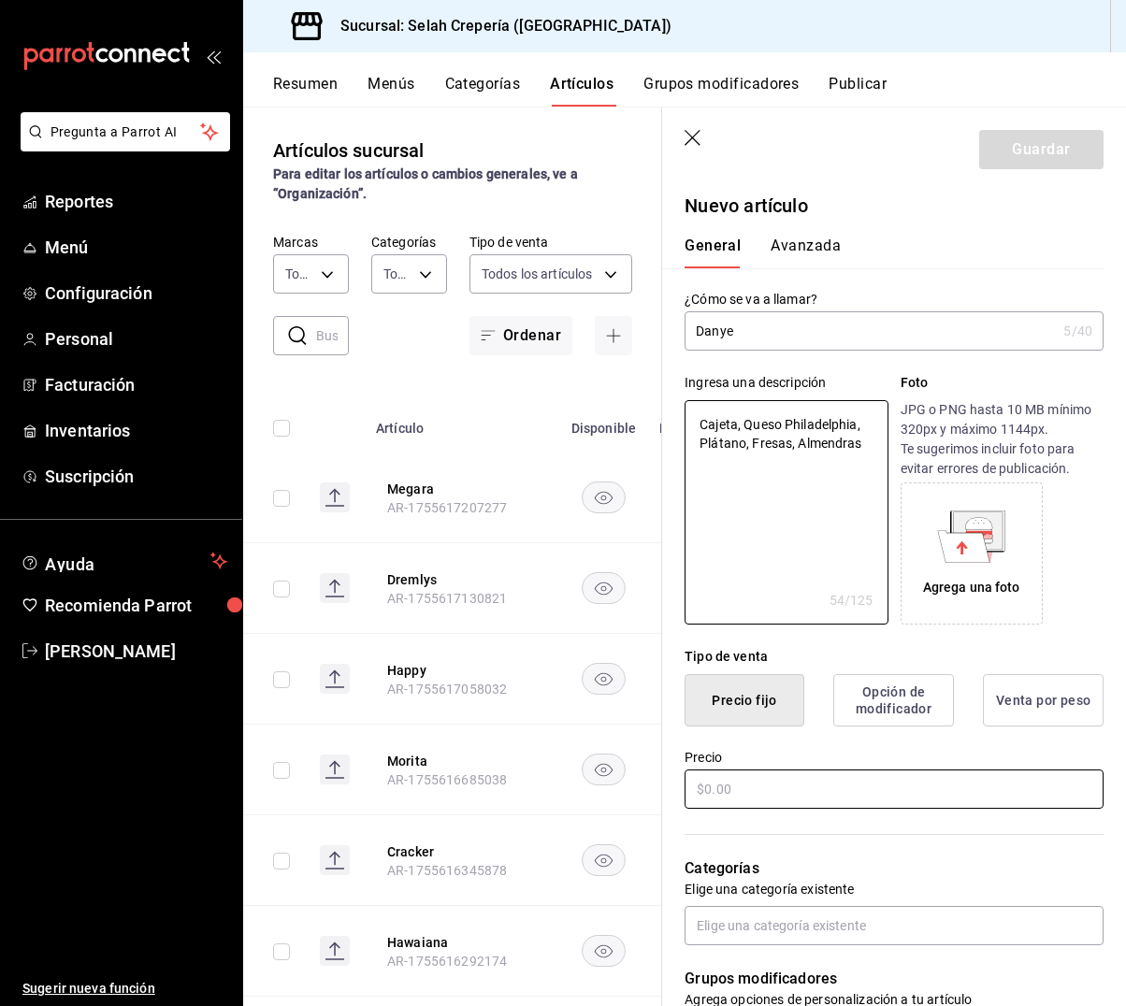
click at [749, 776] on input "text" at bounding box center [893, 789] width 419 height 39
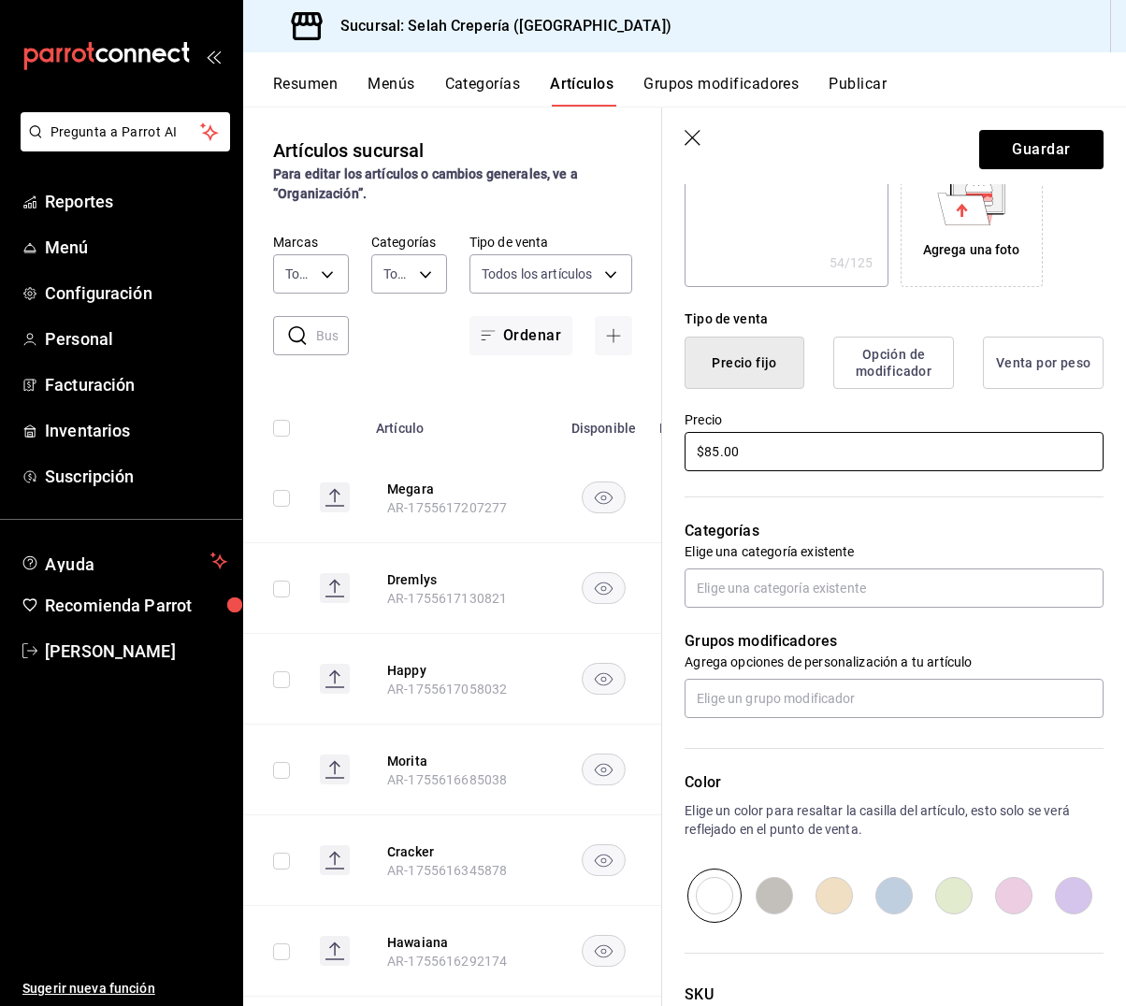
scroll to position [351, 0]
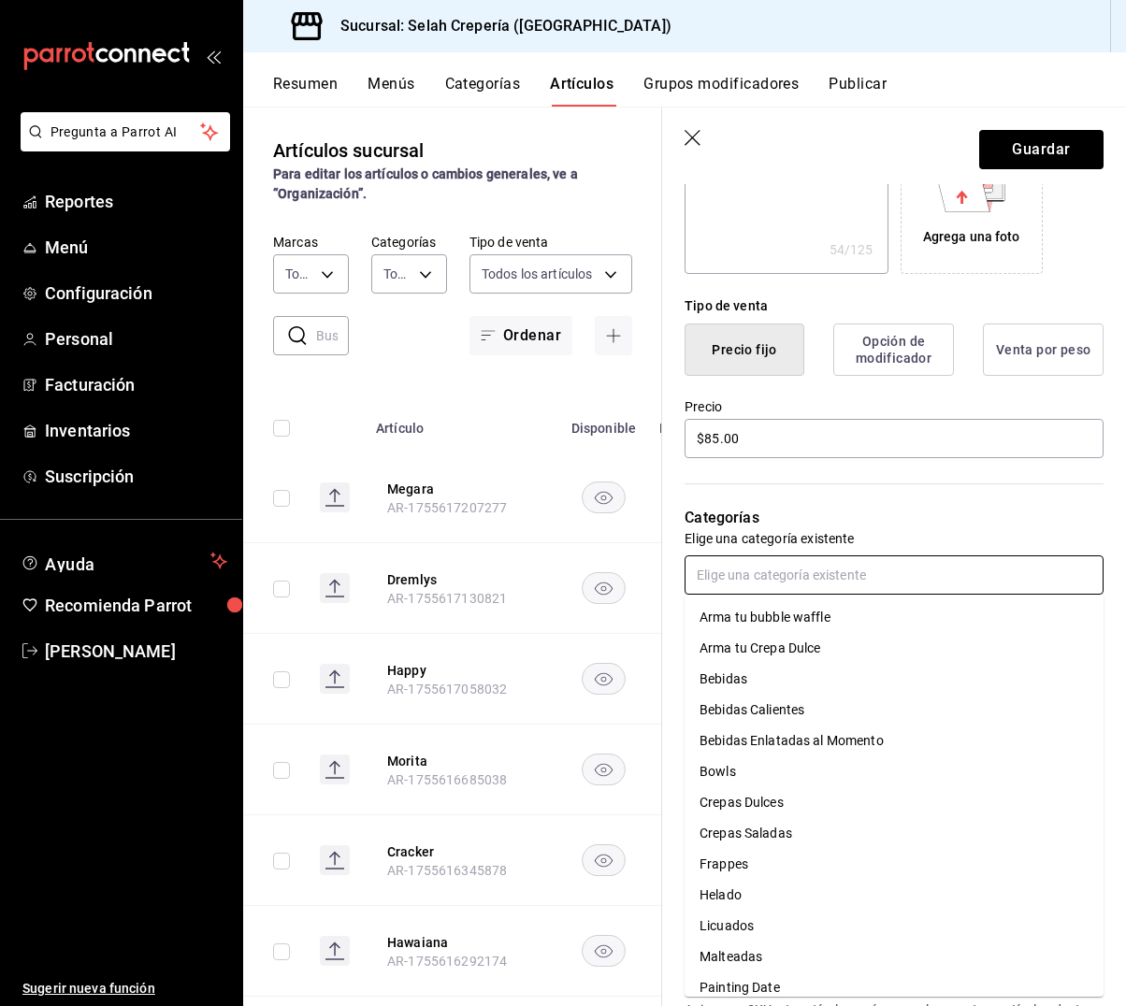
click at [820, 583] on input "text" at bounding box center [893, 574] width 419 height 39
click at [793, 802] on li "Crepas Dulces" at bounding box center [893, 802] width 419 height 31
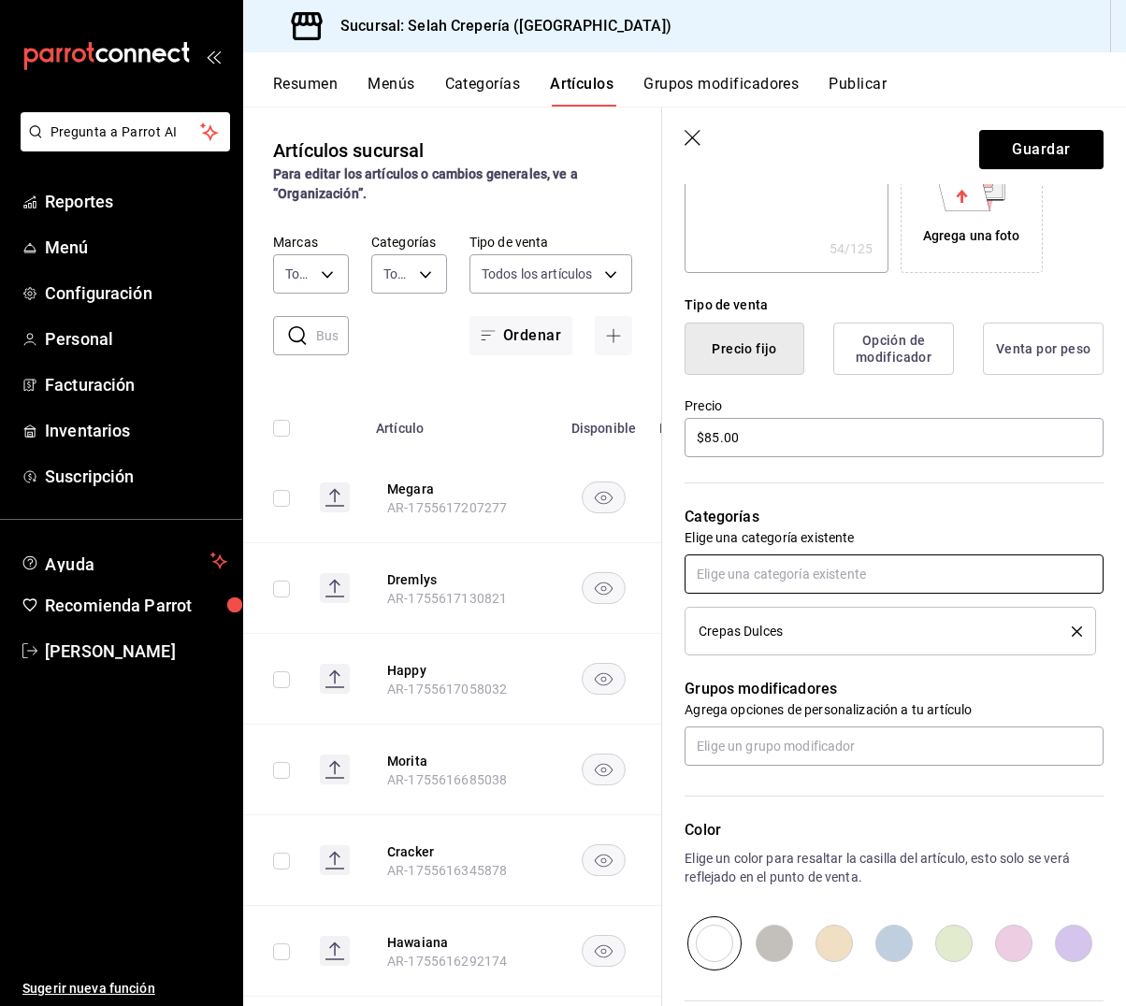
scroll to position [353, 0]
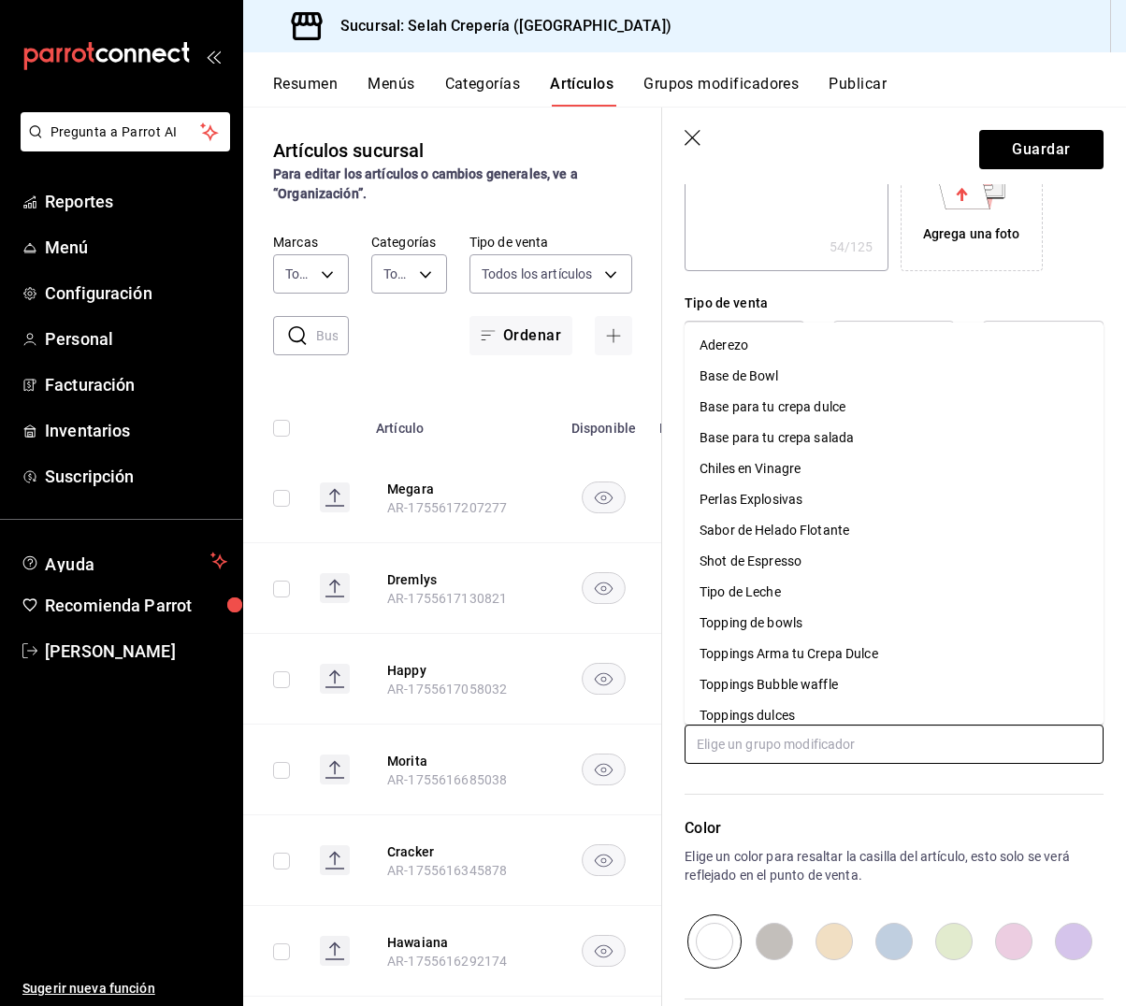
click at [793, 752] on input "text" at bounding box center [893, 744] width 419 height 39
click at [812, 659] on div "Toppings Arma tu Crepa Dulce" at bounding box center [788, 654] width 179 height 20
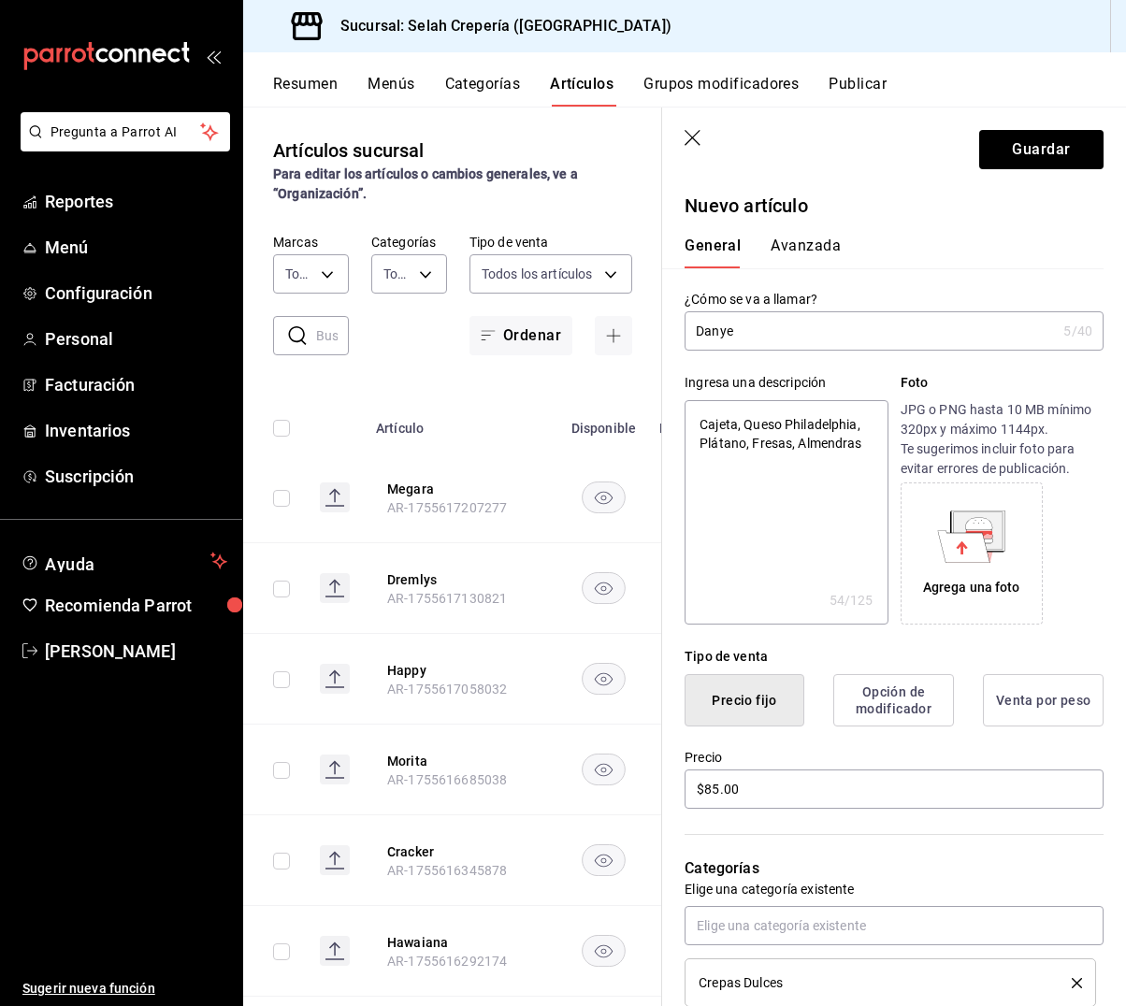
scroll to position [0, 0]
drag, startPoint x: 721, startPoint y: 329, endPoint x: 756, endPoint y: 330, distance: 34.6
click at [721, 329] on input "Danye" at bounding box center [869, 330] width 371 height 37
click at [1011, 158] on button "Guardar" at bounding box center [1041, 149] width 124 height 39
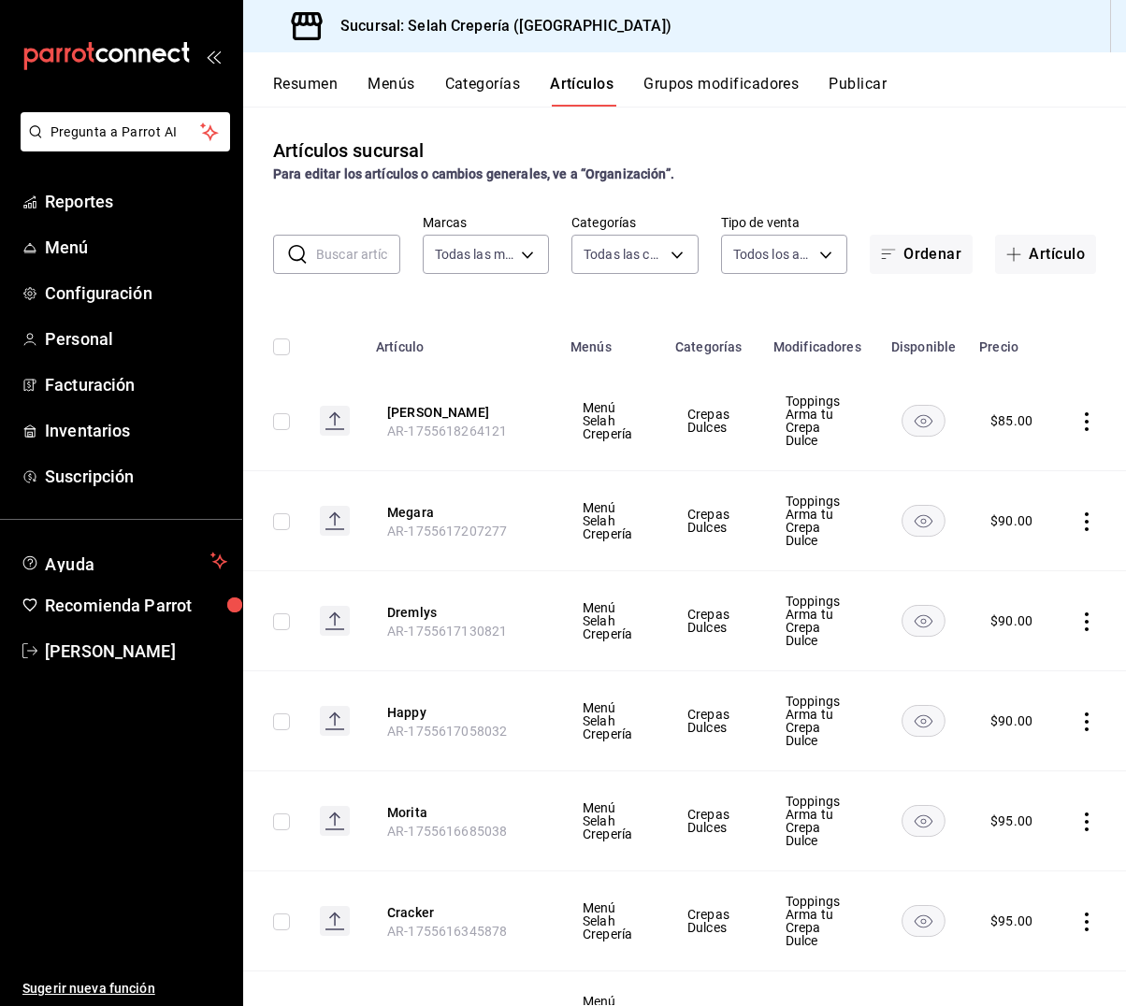
scroll to position [1, 0]
click at [704, 91] on button "Grupos modificadores" at bounding box center [720, 91] width 155 height 32
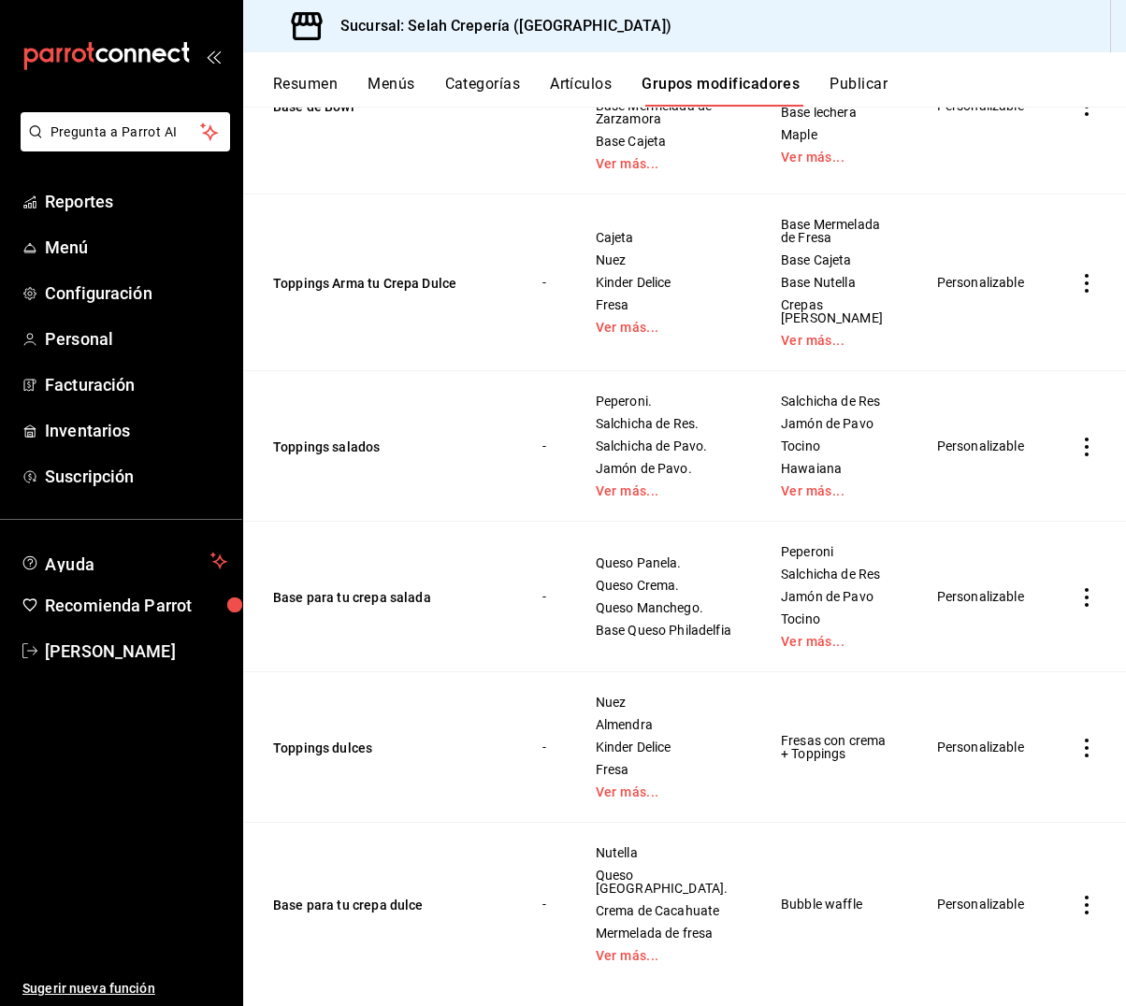
scroll to position [1662, 0]
click at [386, 275] on button "Toppings Arma tu Crepa Dulce" at bounding box center [385, 284] width 224 height 19
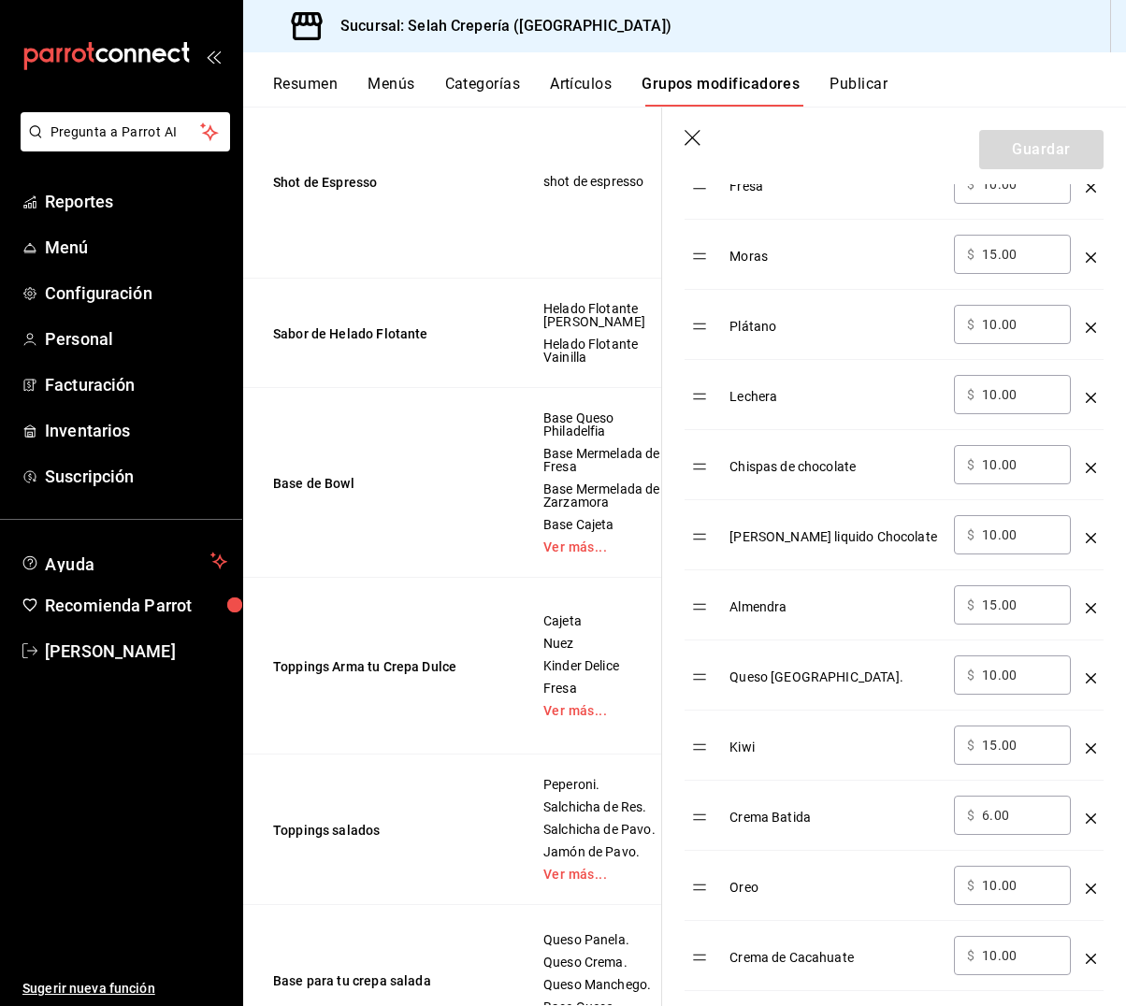
scroll to position [909, 0]
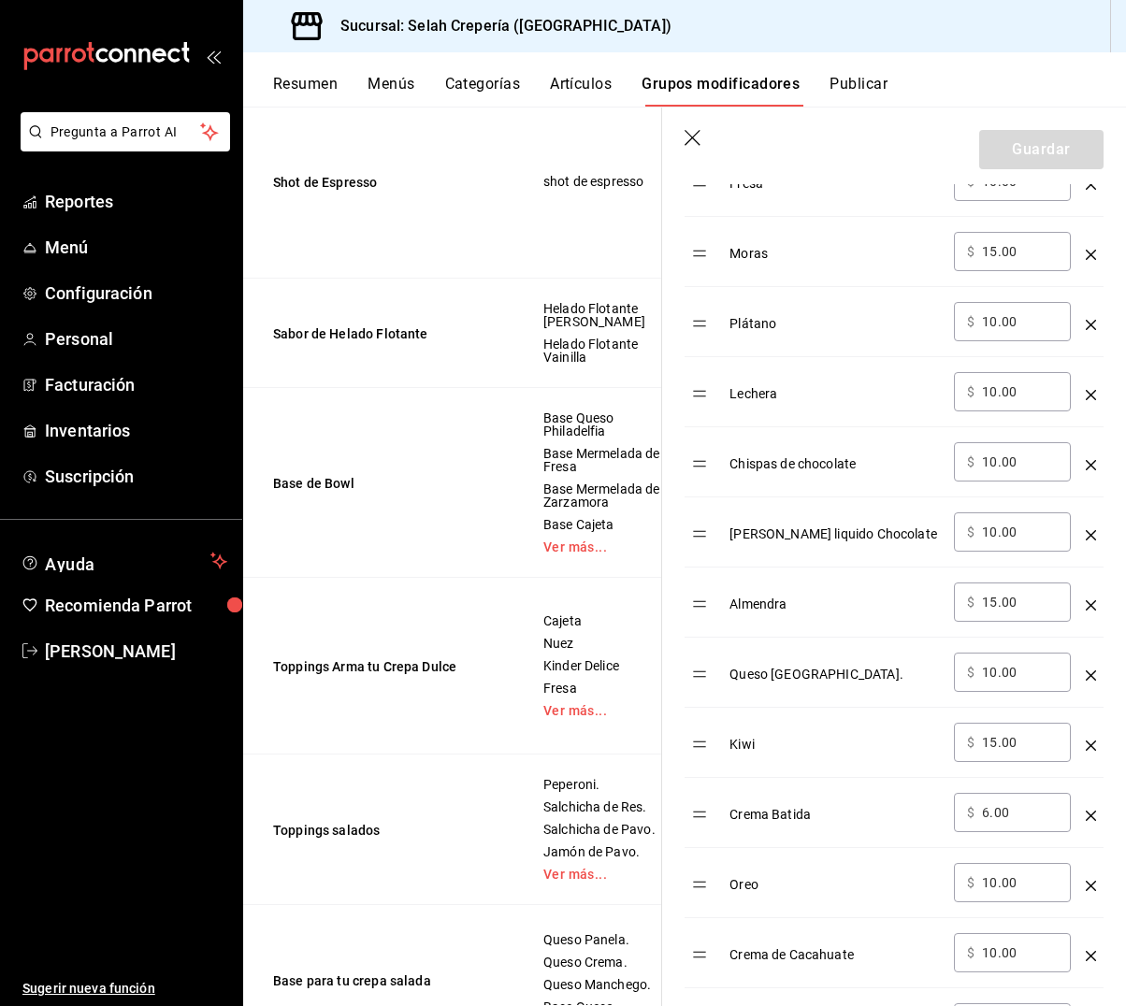
click at [996, 602] on input "15.00" at bounding box center [1020, 602] width 76 height 19
click at [1088, 813] on icon "optionsTable" at bounding box center [1091, 815] width 10 height 10
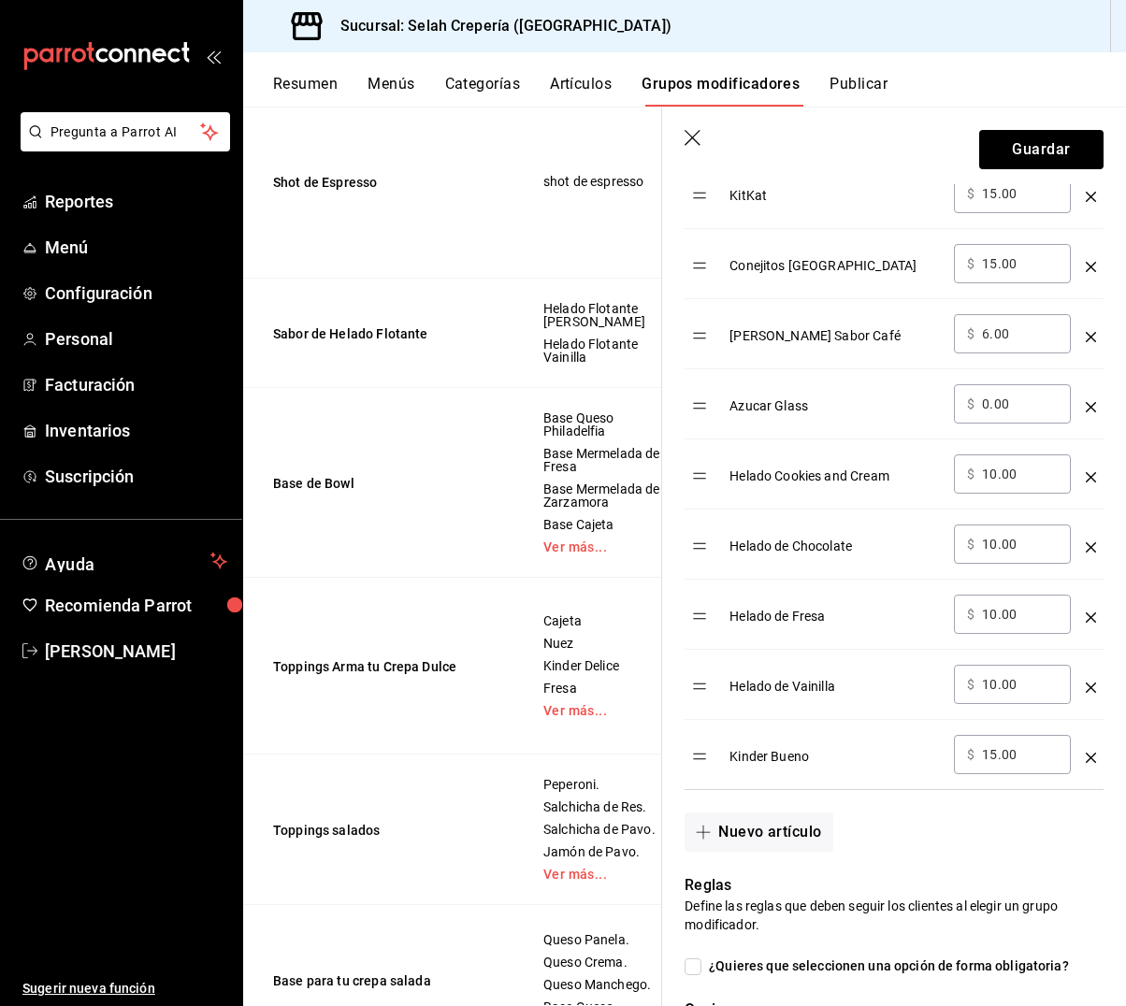
scroll to position [1951, 0]
click at [995, 683] on input "10.00" at bounding box center [1020, 682] width 76 height 19
click at [996, 614] on input "10.00" at bounding box center [1020, 612] width 76 height 19
drag, startPoint x: 997, startPoint y: 544, endPoint x: 1047, endPoint y: 549, distance: 50.7
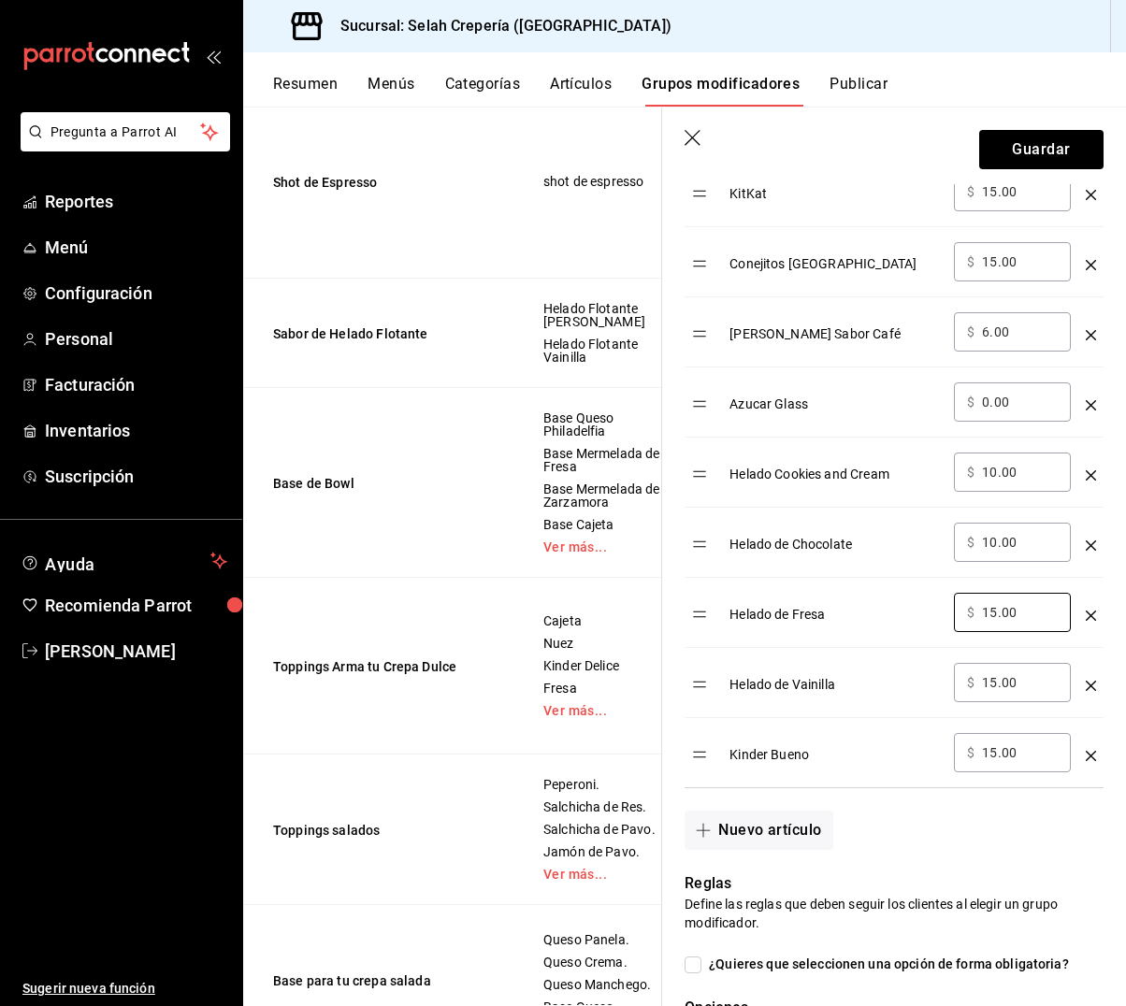
click at [998, 544] on input "10.00" at bounding box center [1020, 542] width 76 height 19
click at [998, 474] on input "10.00" at bounding box center [1020, 472] width 76 height 19
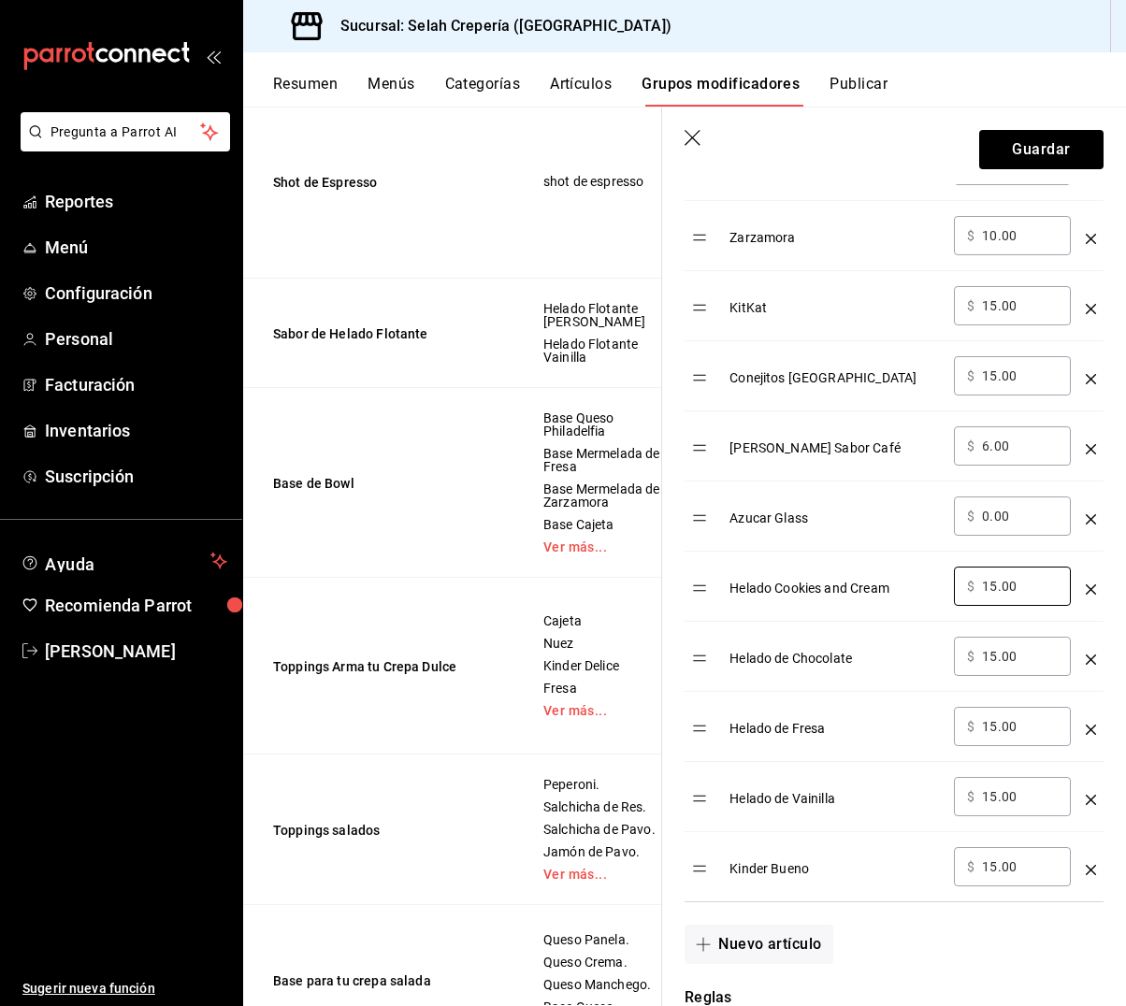
scroll to position [1836, 0]
click at [993, 448] on input "6.00" at bounding box center [1020, 447] width 76 height 19
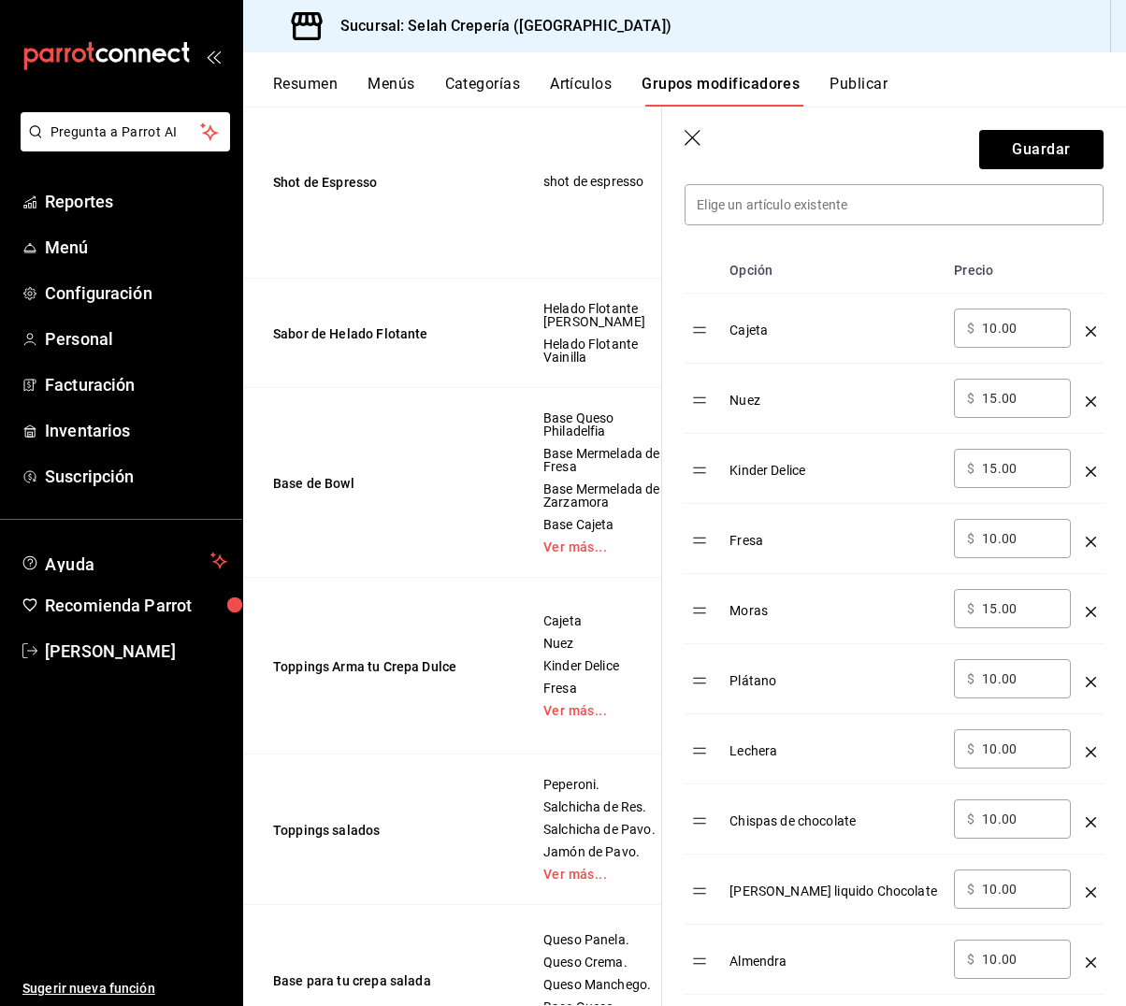
scroll to position [530, 0]
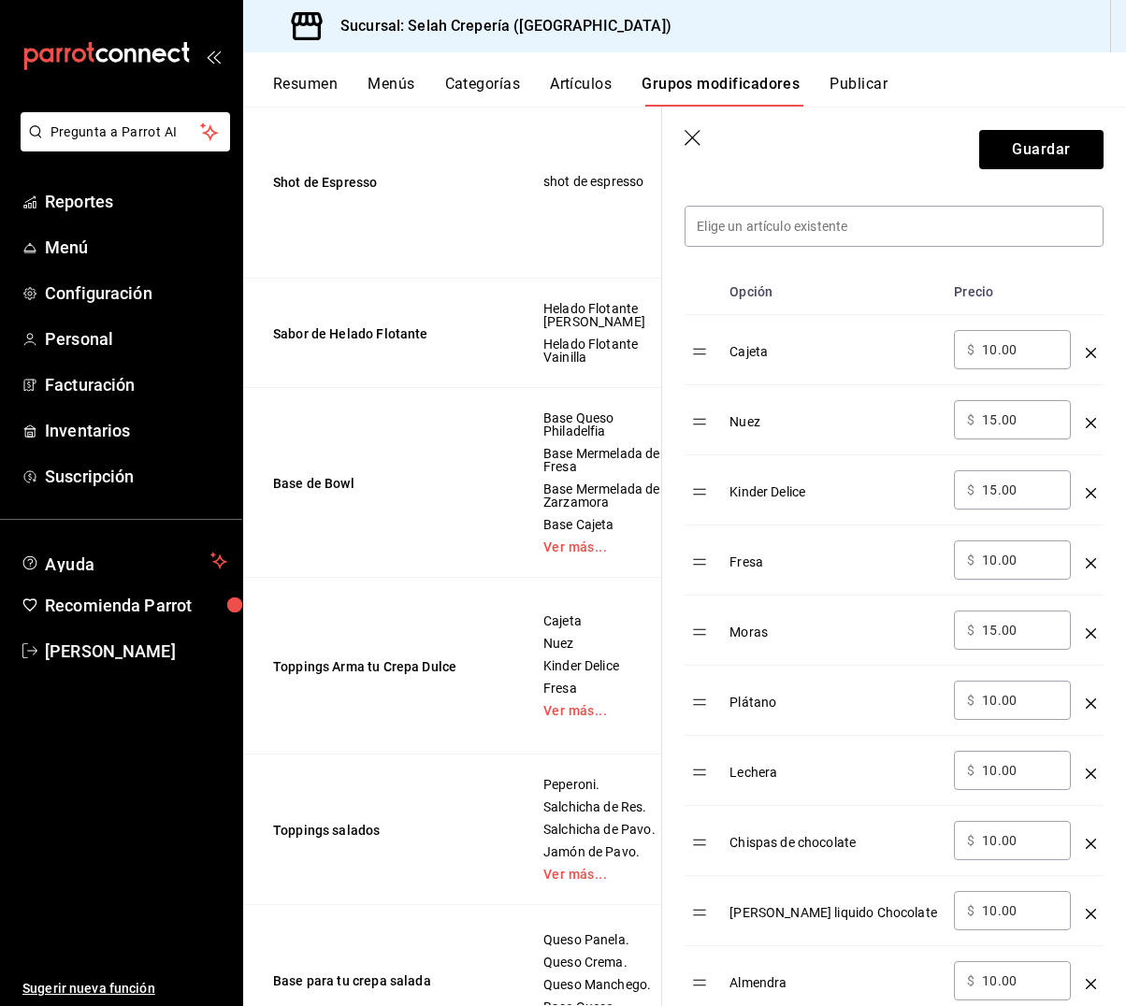
click at [995, 418] on input "15.00" at bounding box center [1020, 420] width 76 height 19
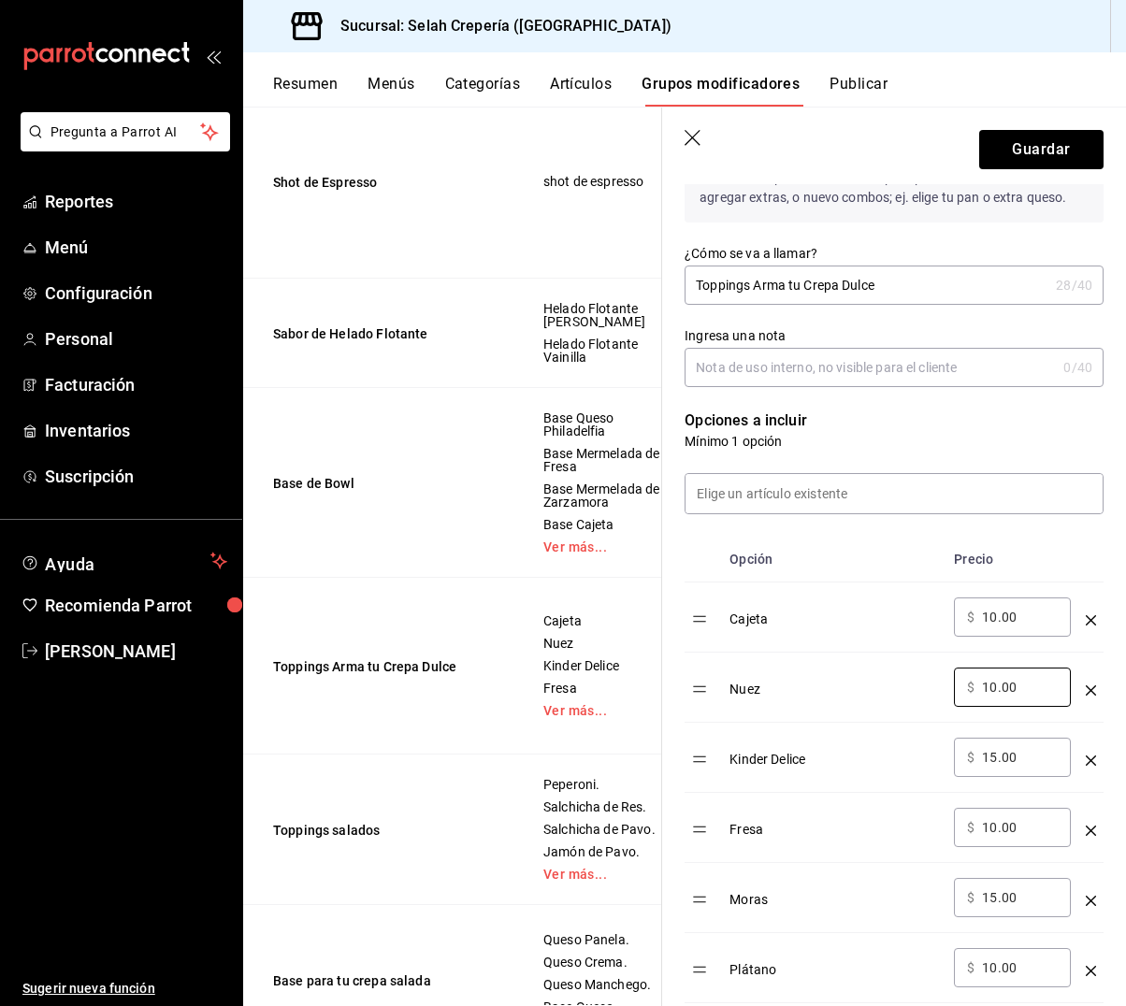
scroll to position [153, 0]
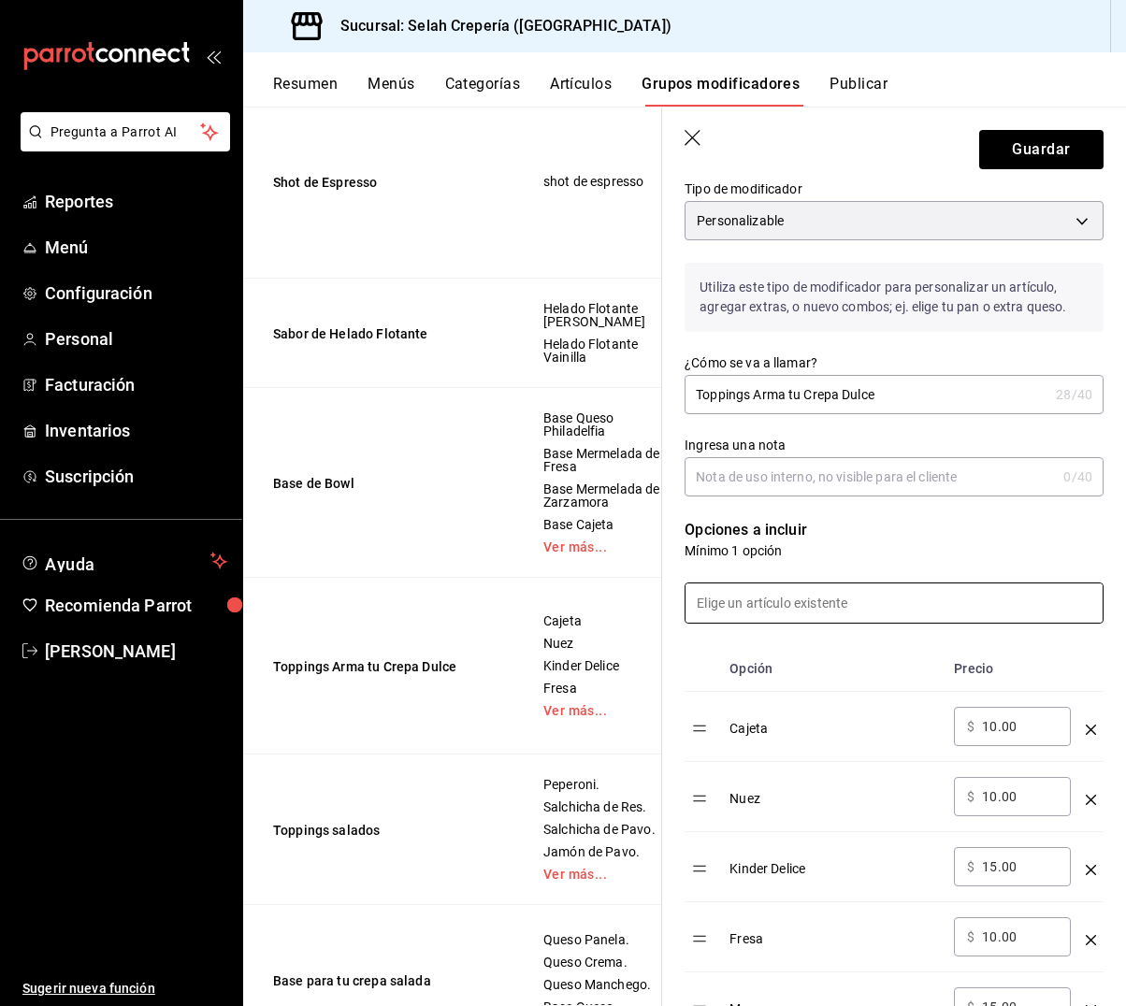
click at [802, 593] on input at bounding box center [893, 603] width 417 height 39
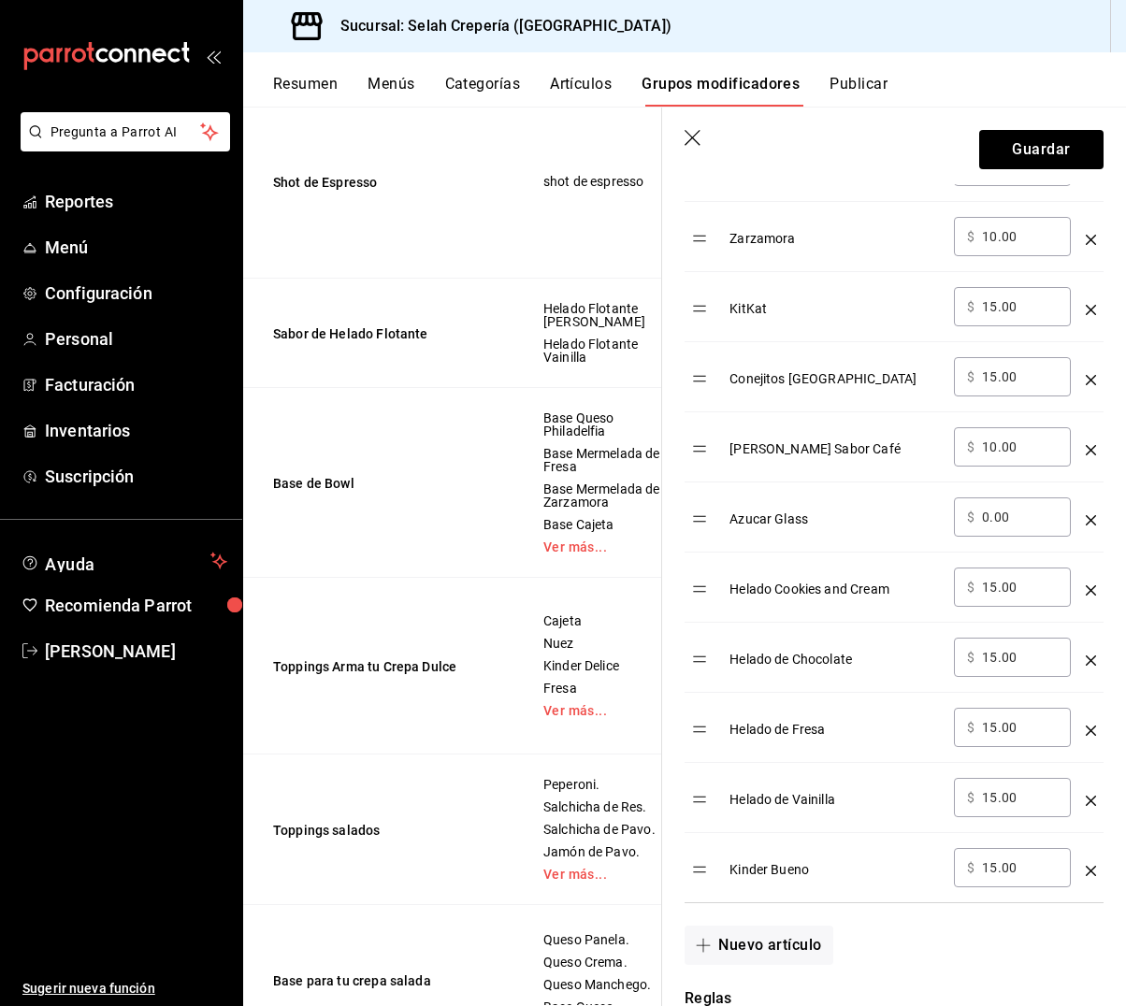
scroll to position [1852, 0]
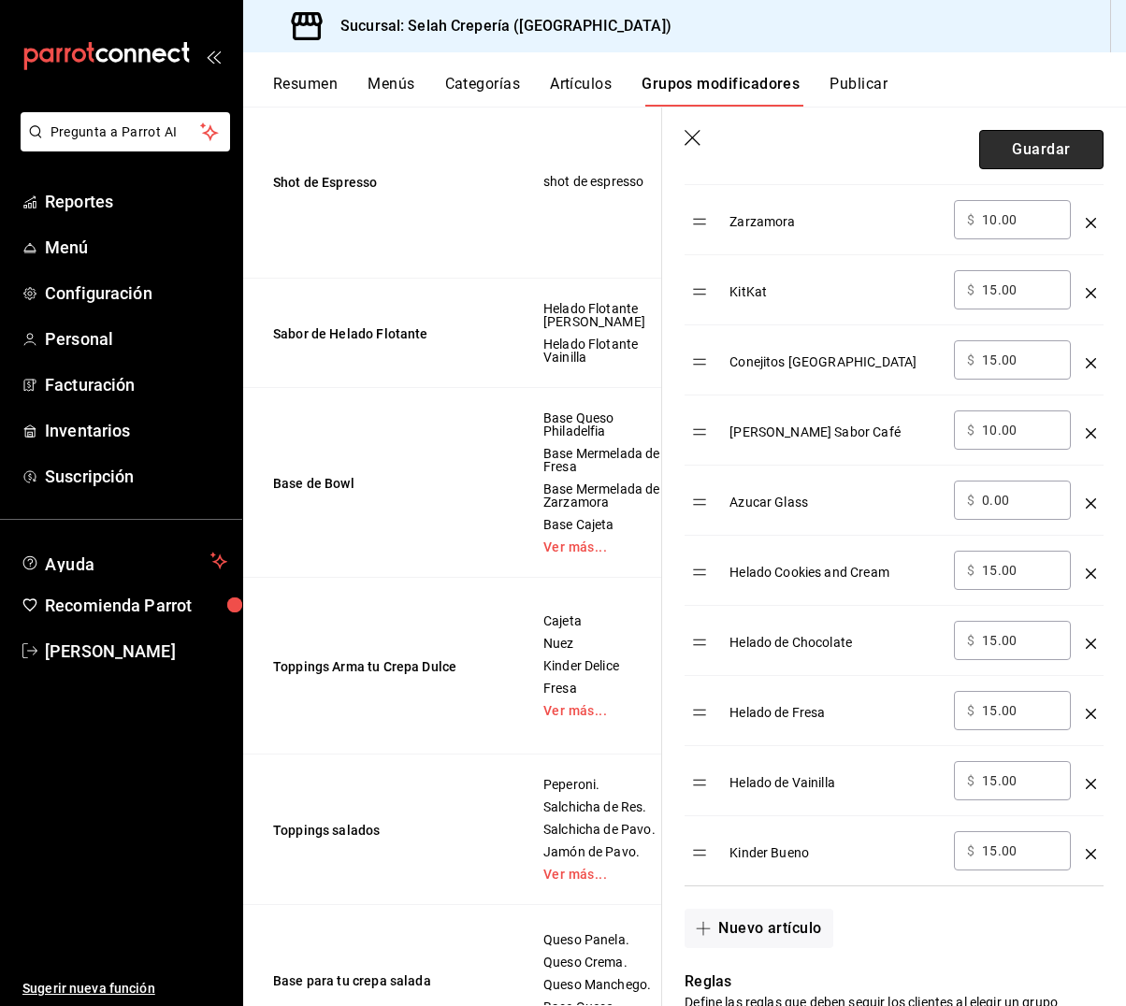
click at [1028, 151] on button "Guardar" at bounding box center [1041, 149] width 124 height 39
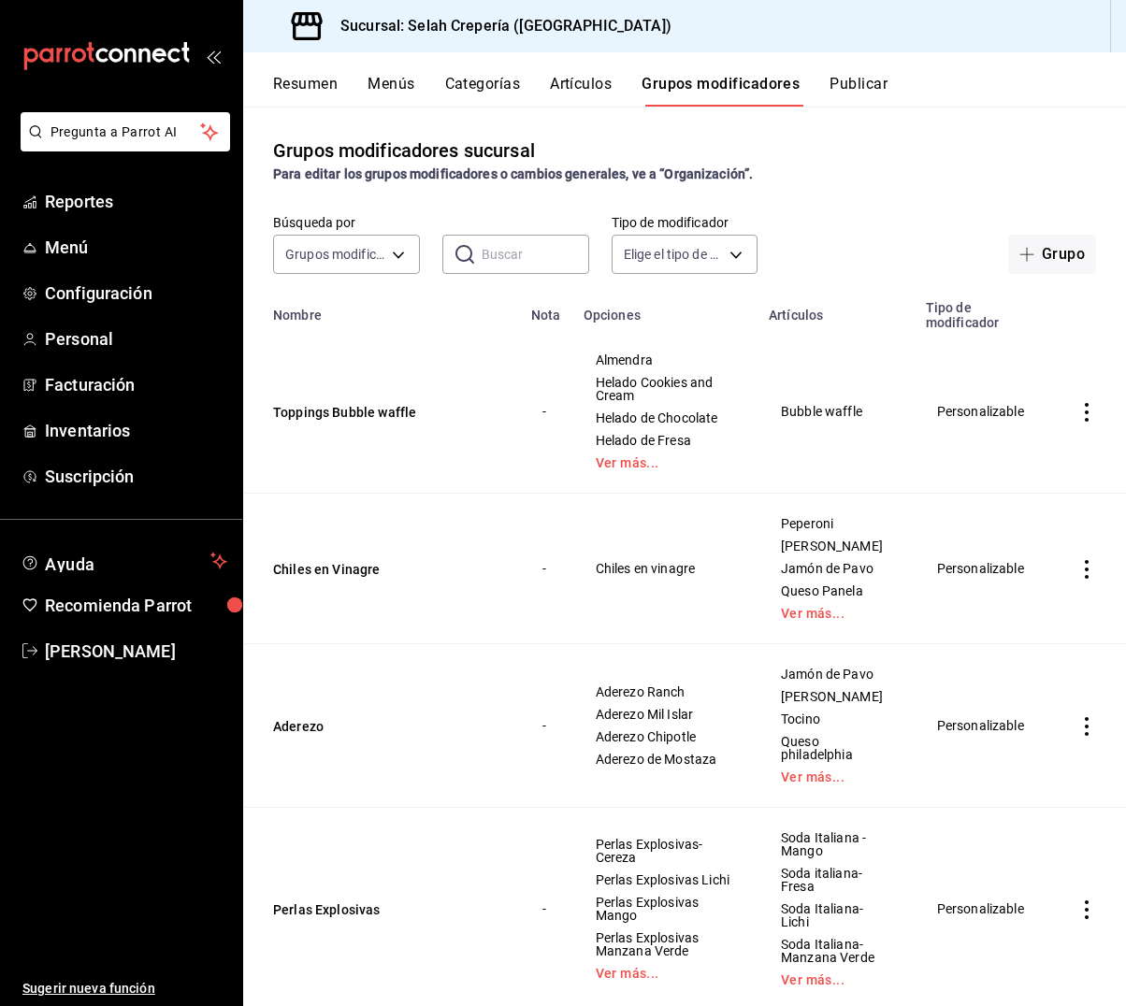
click at [583, 77] on button "Artículos" at bounding box center [581, 91] width 62 height 32
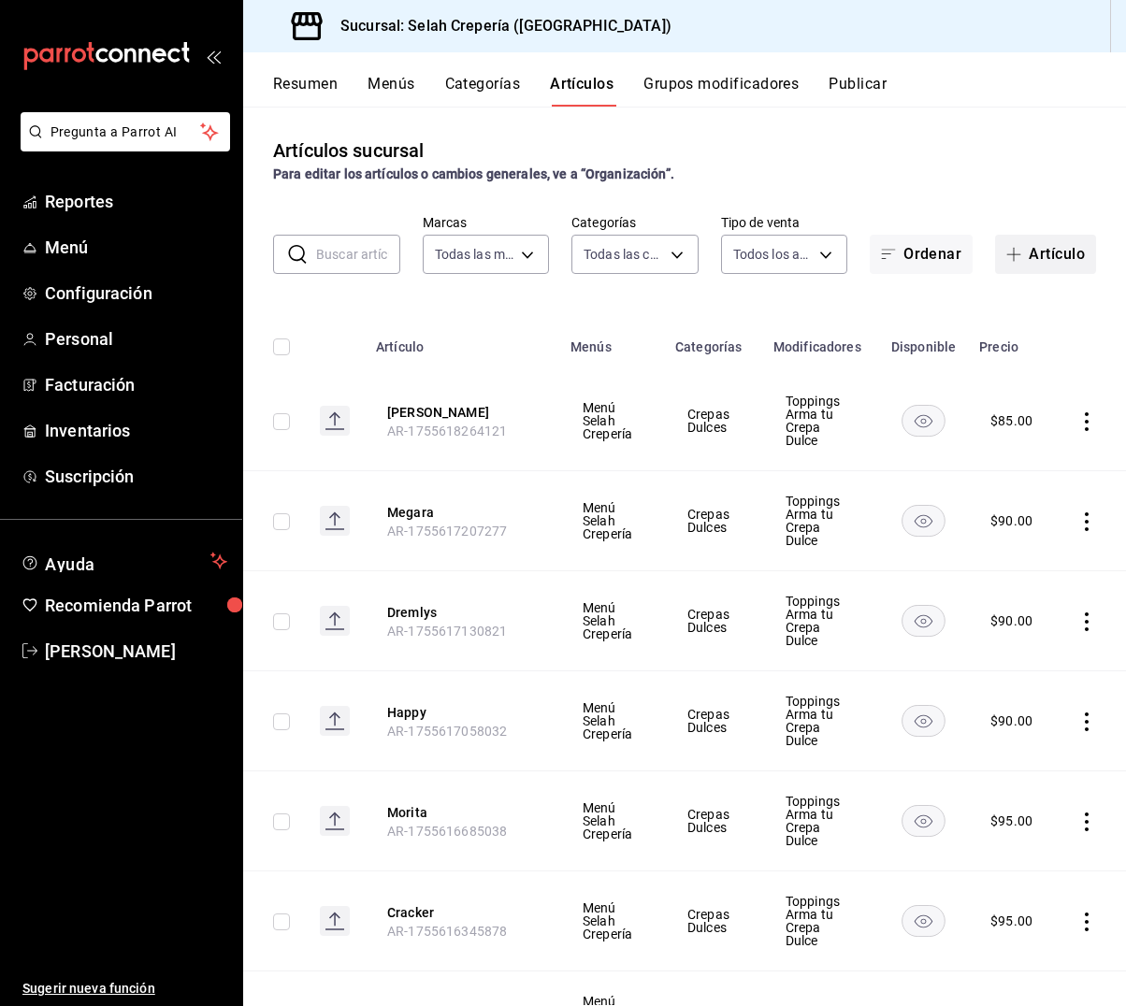
click at [1025, 264] on button "Artículo" at bounding box center [1045, 254] width 101 height 39
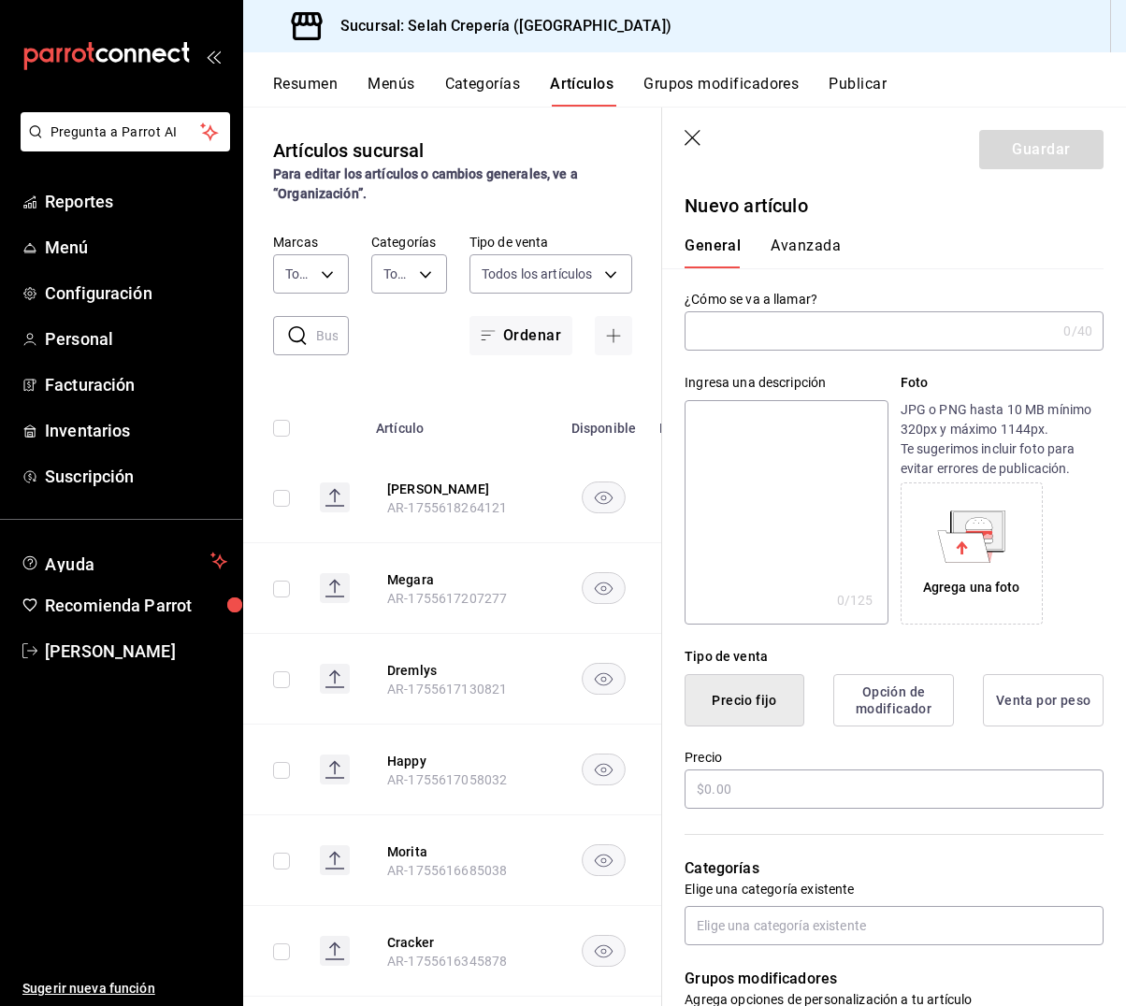
click at [686, 130] on icon "button" at bounding box center [693, 139] width 19 height 19
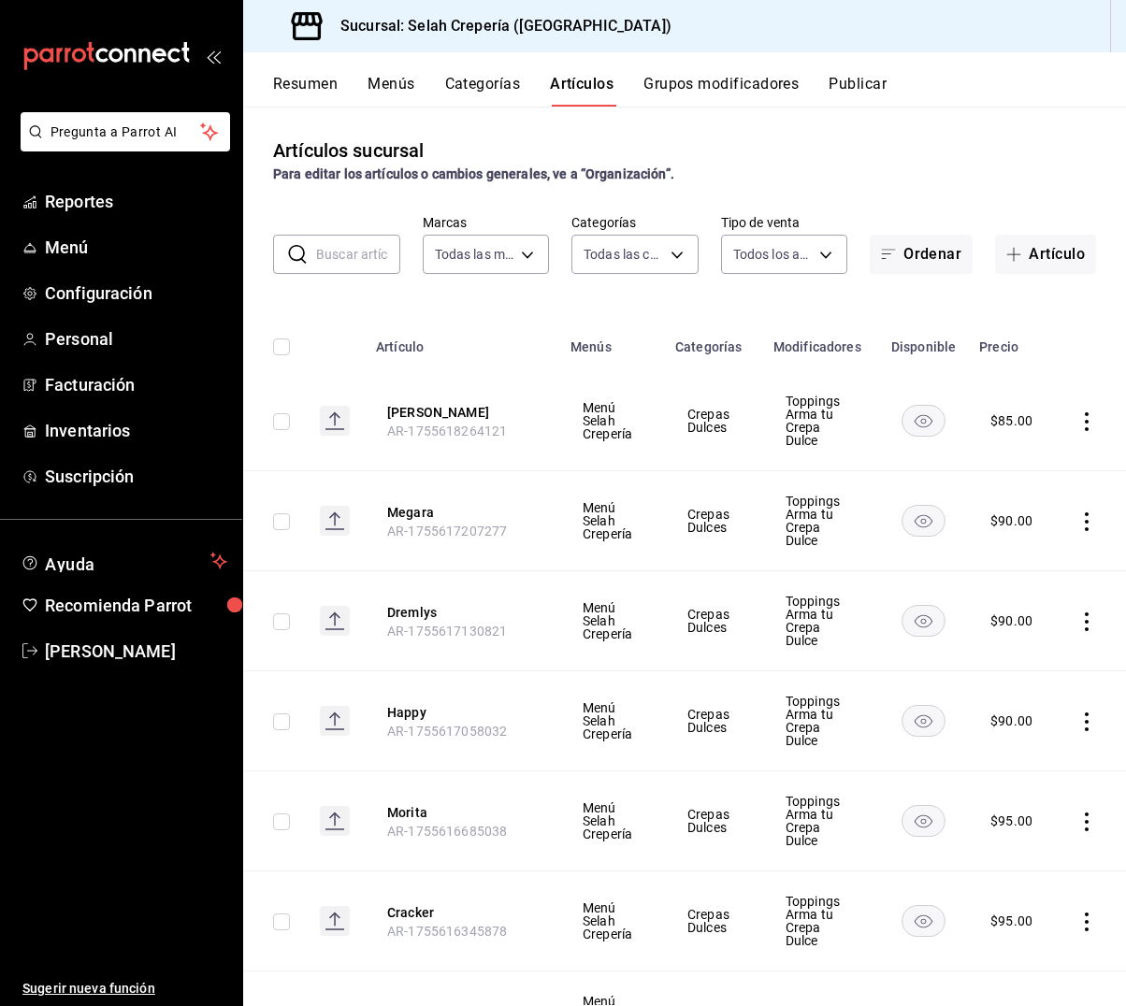
click at [689, 79] on button "Grupos modificadores" at bounding box center [720, 91] width 155 height 32
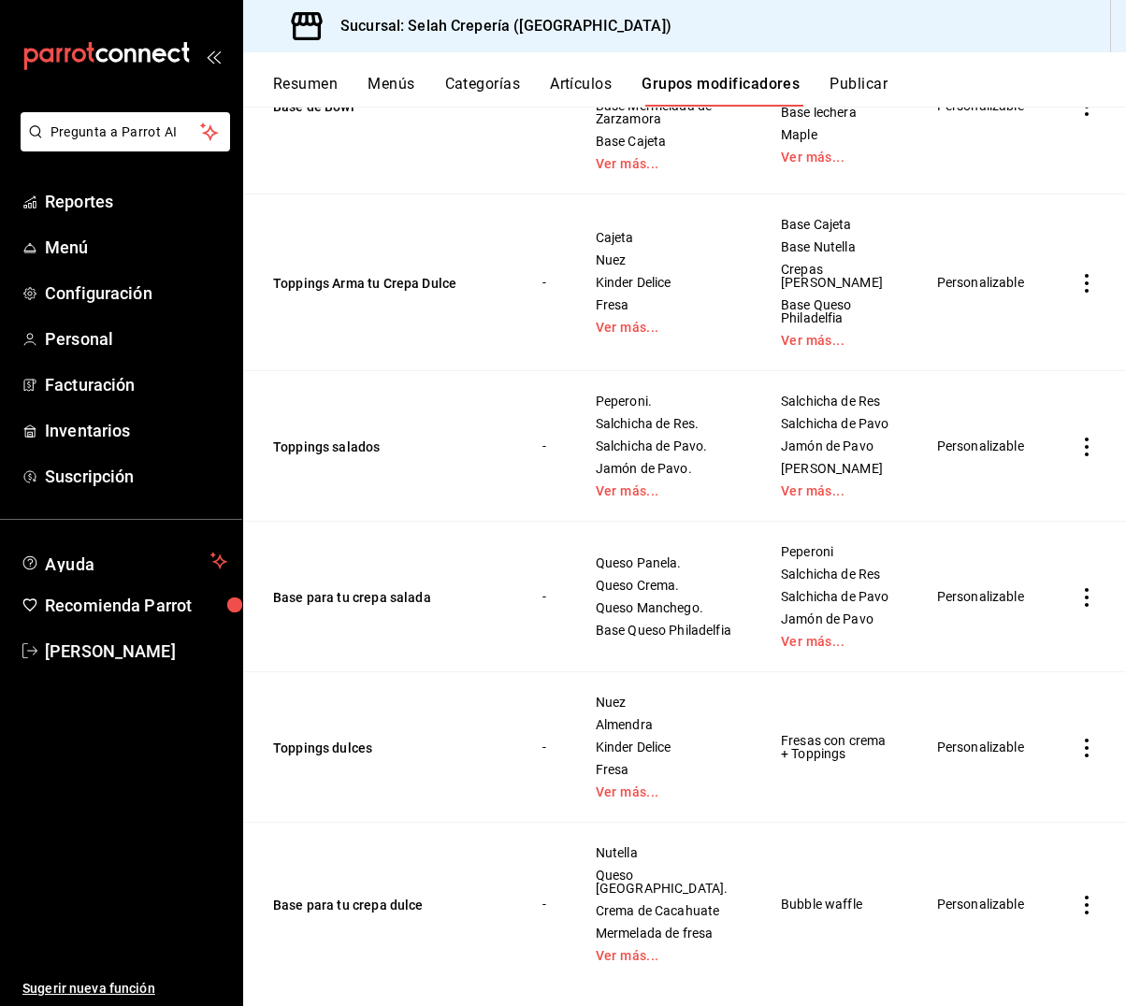
scroll to position [1662, 0]
click at [339, 589] on button "Base para tu crepa salada" at bounding box center [385, 598] width 224 height 19
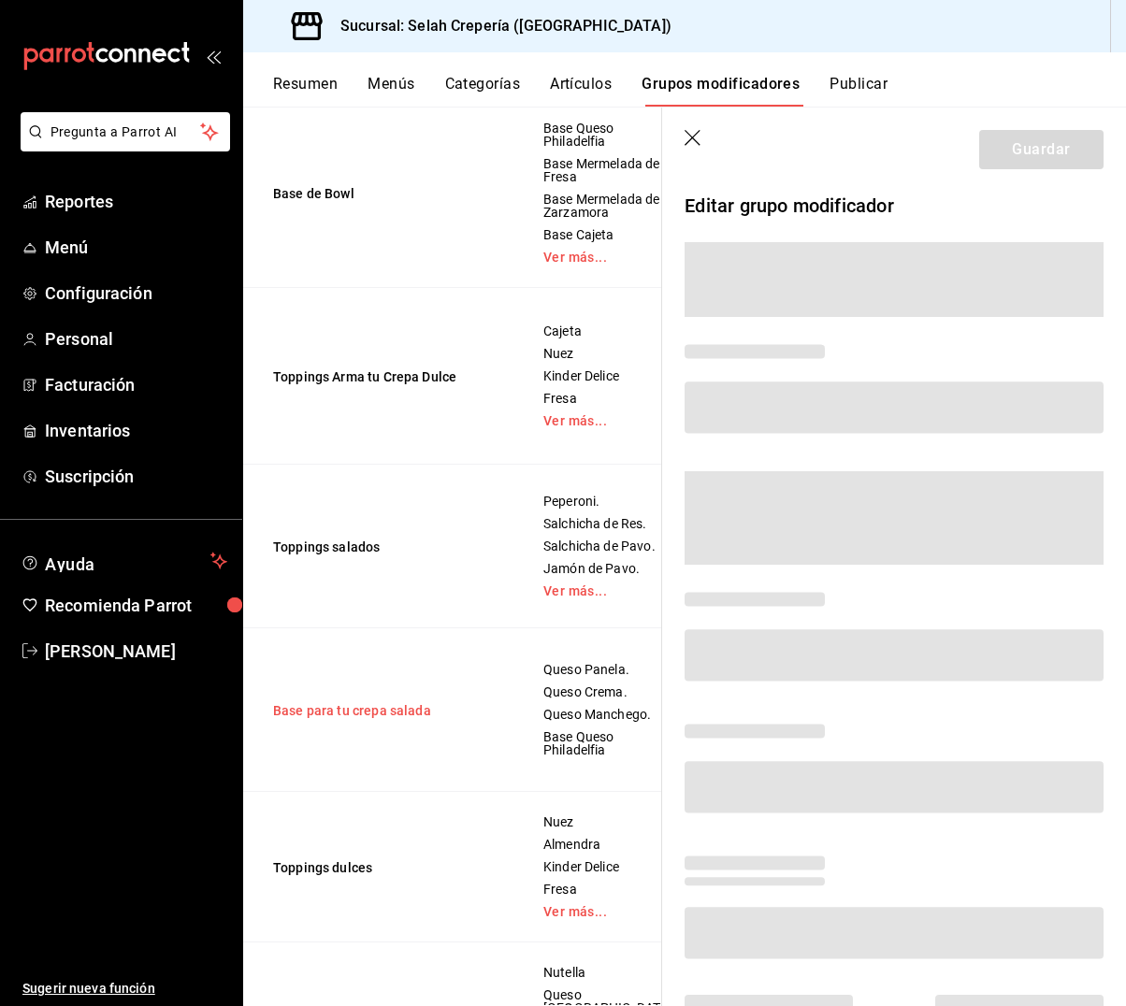
scroll to position [1372, 0]
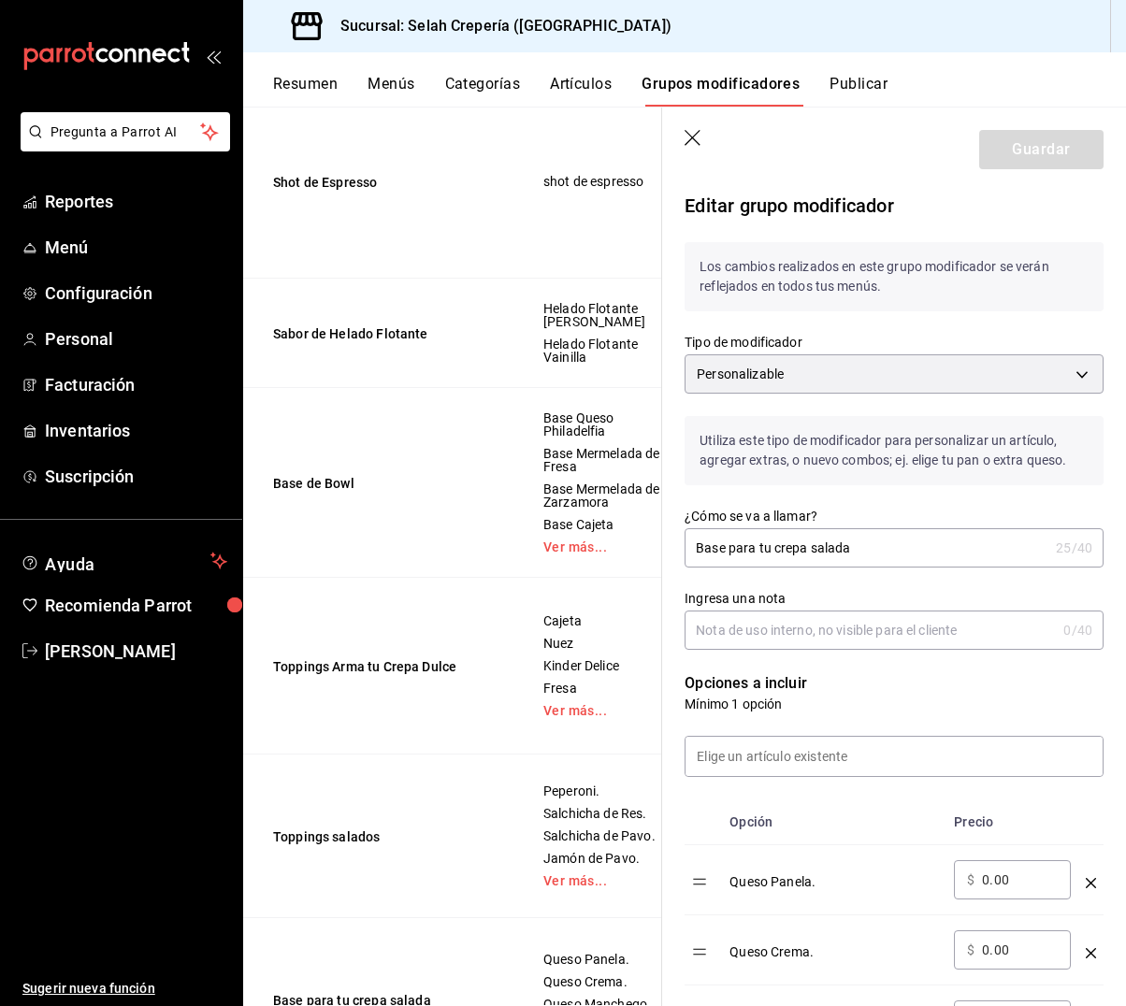
click at [695, 140] on icon "button" at bounding box center [692, 138] width 16 height 16
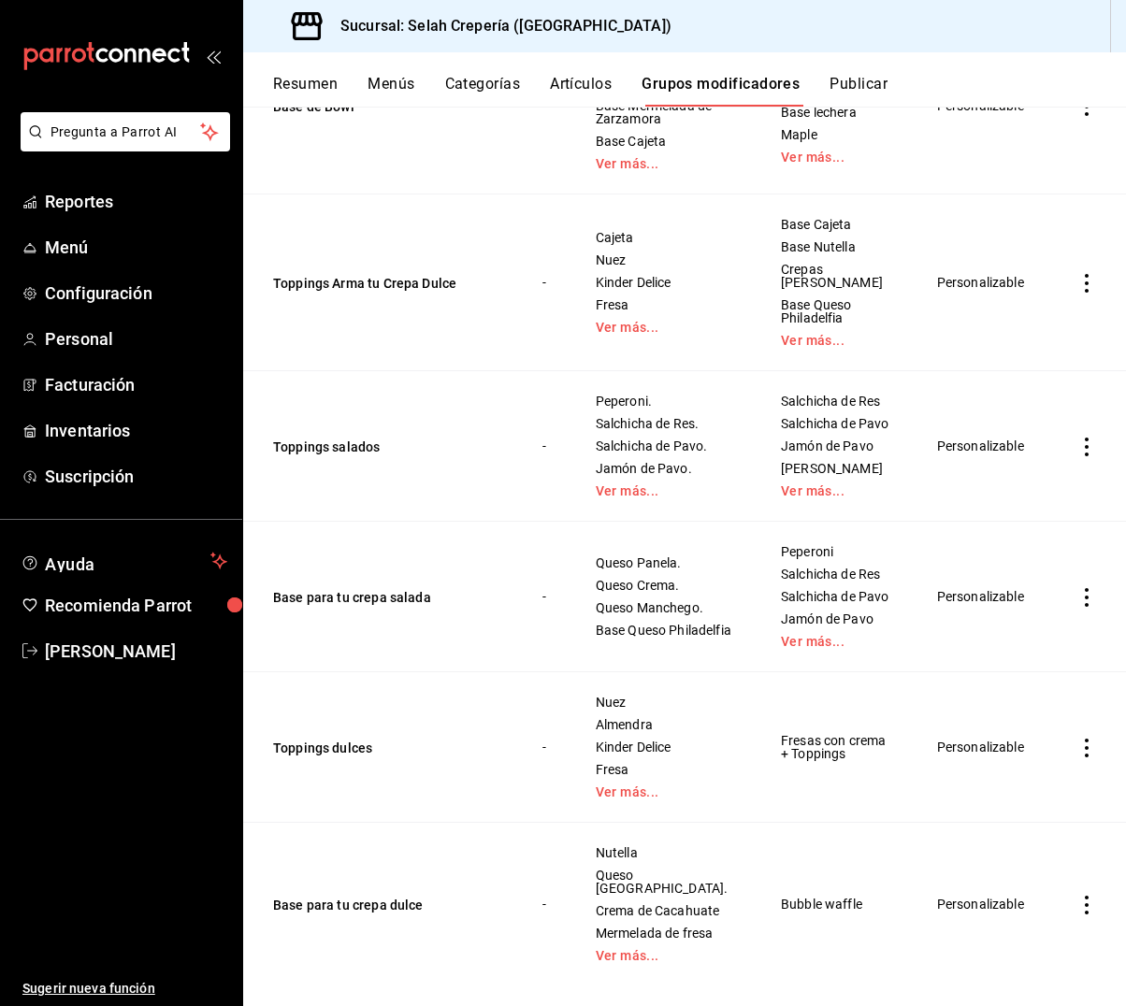
scroll to position [1662, 0]
click at [355, 441] on button "Toppings salados" at bounding box center [385, 448] width 224 height 19
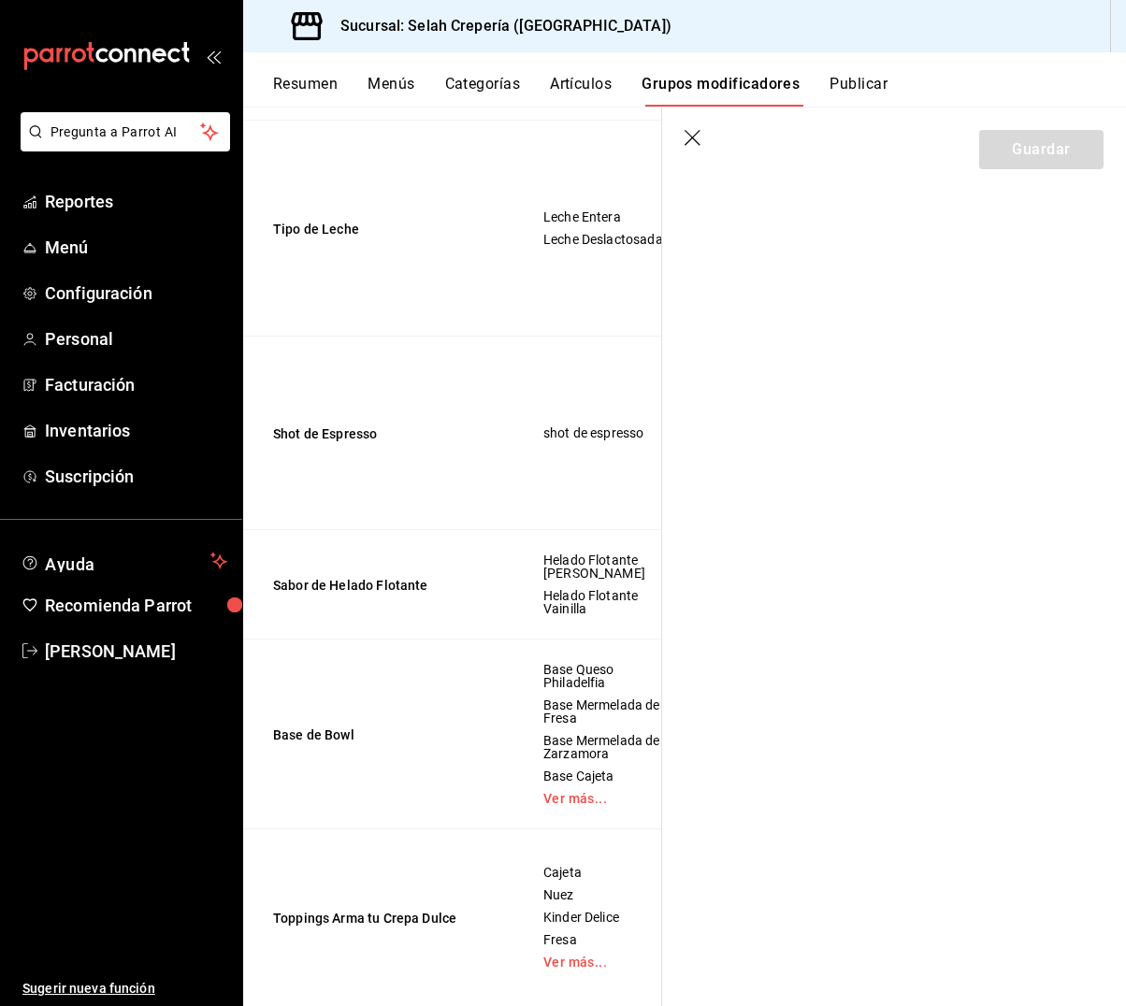
scroll to position [1111, 0]
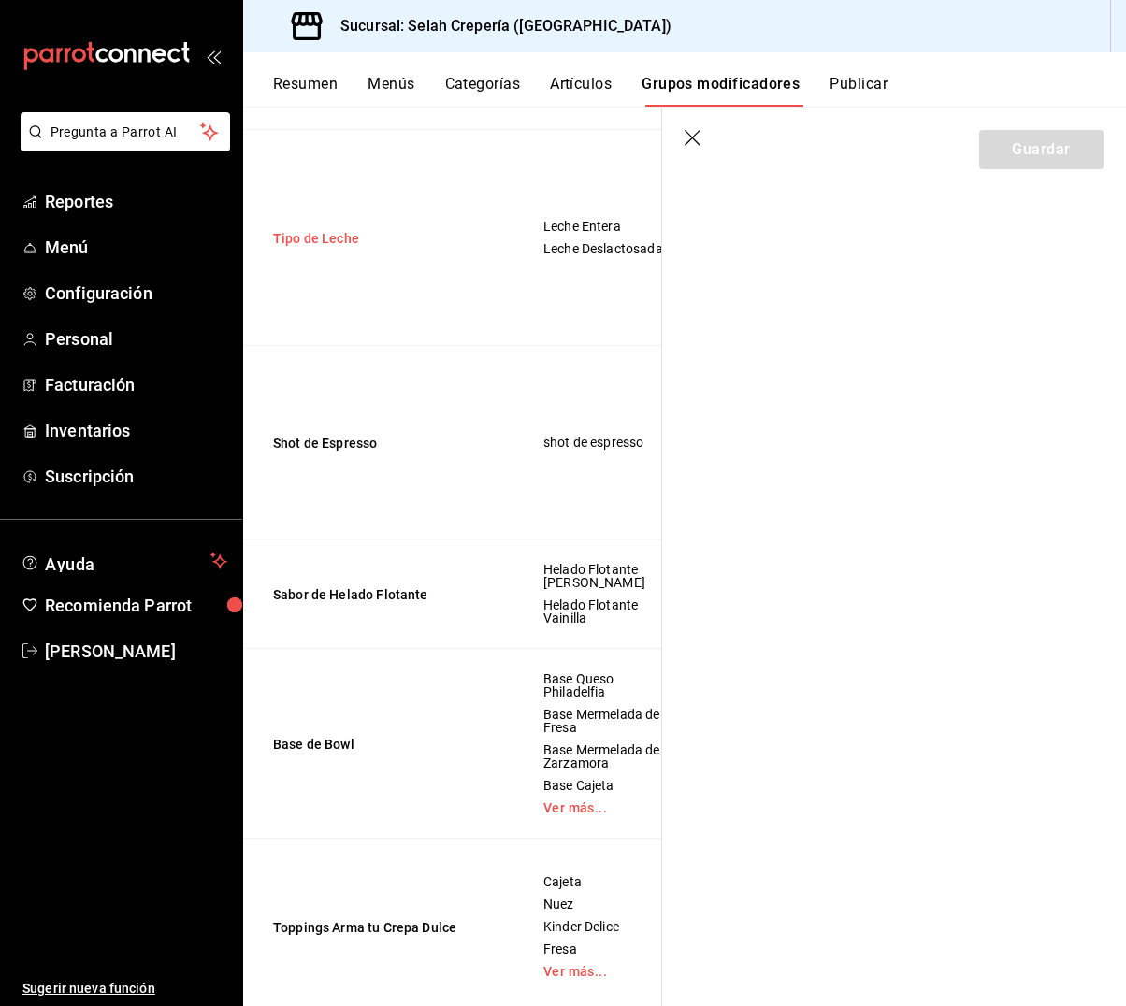
click at [312, 248] on button "Tipo de Leche" at bounding box center [385, 238] width 224 height 19
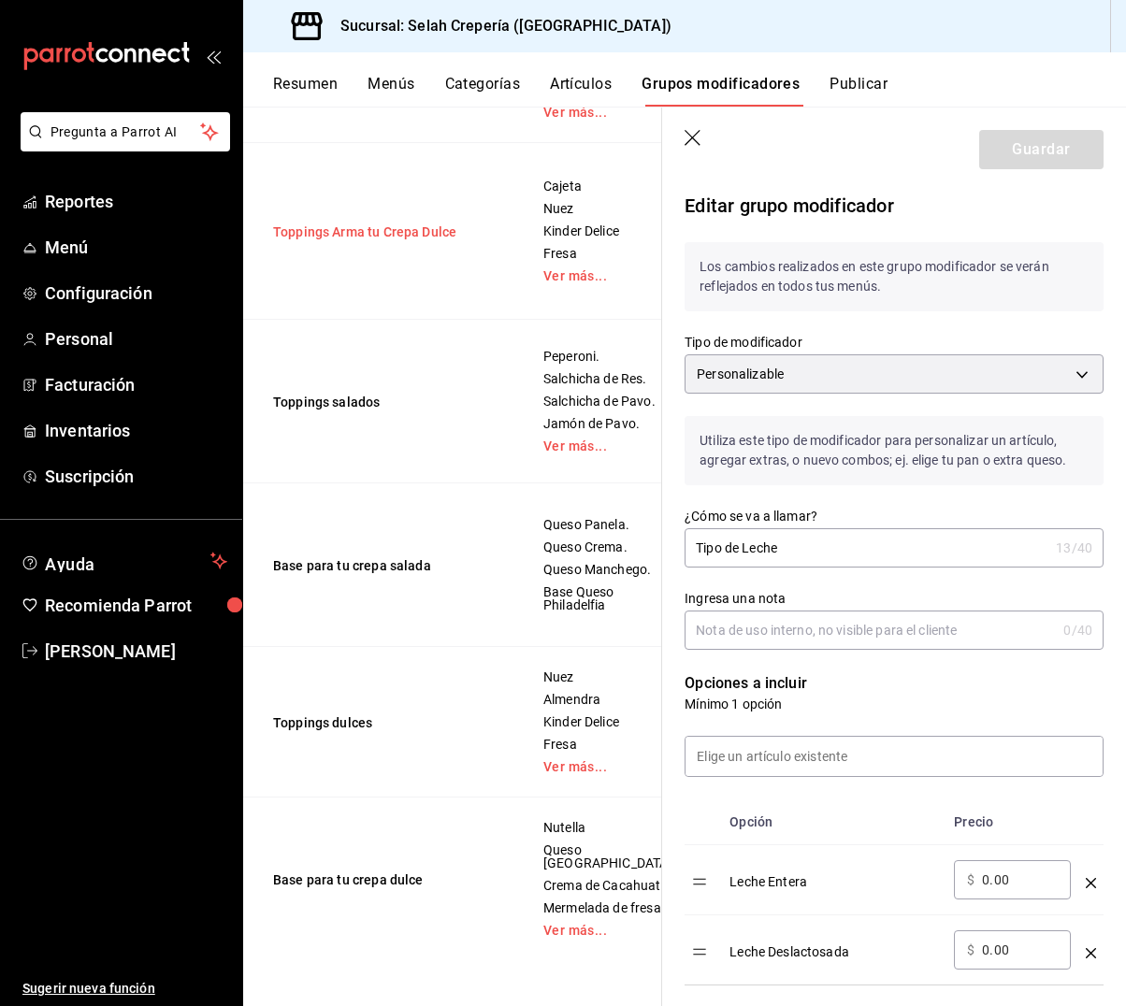
scroll to position [2168, 0]
click at [323, 411] on button "Toppings salados" at bounding box center [385, 402] width 224 height 19
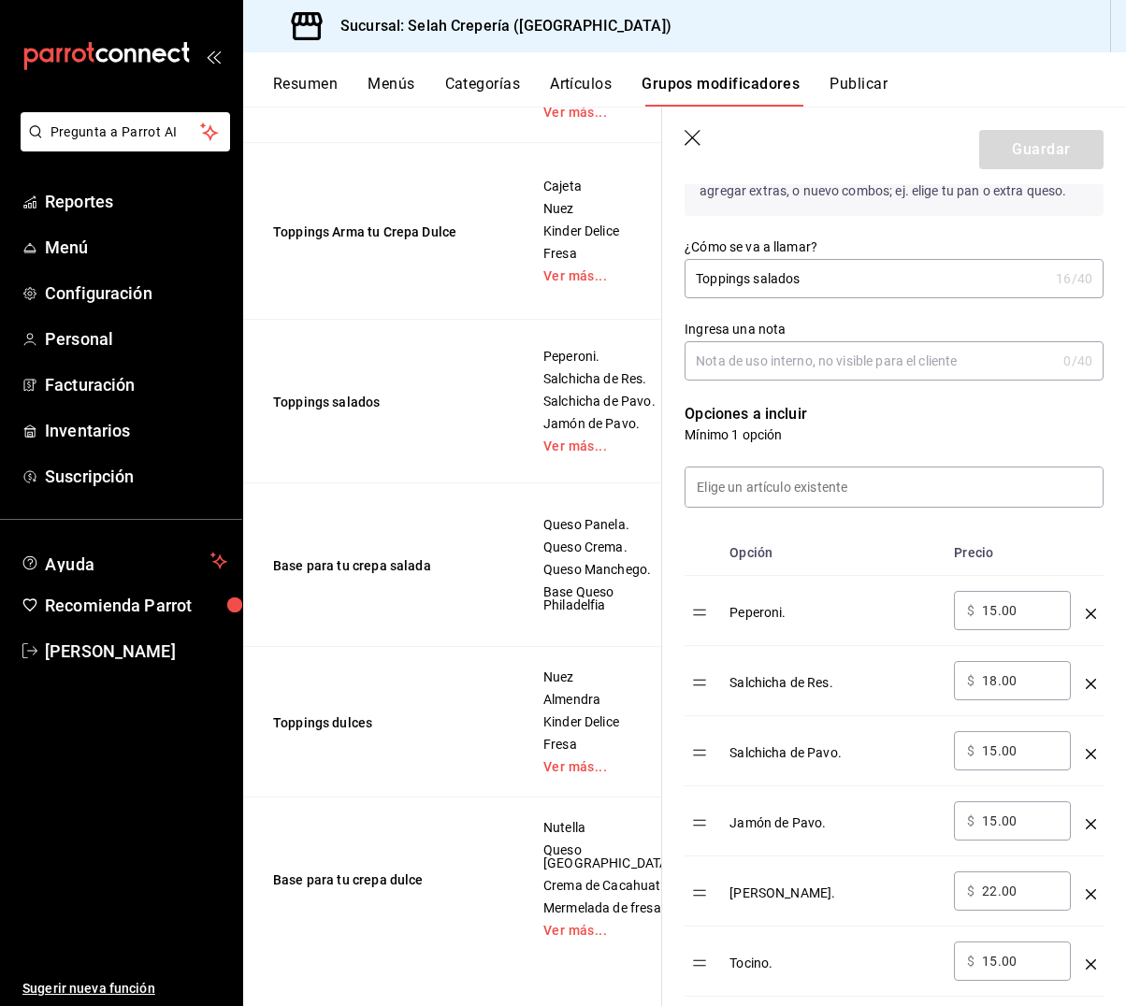
scroll to position [268, 0]
click at [756, 493] on input at bounding box center [893, 487] width 417 height 39
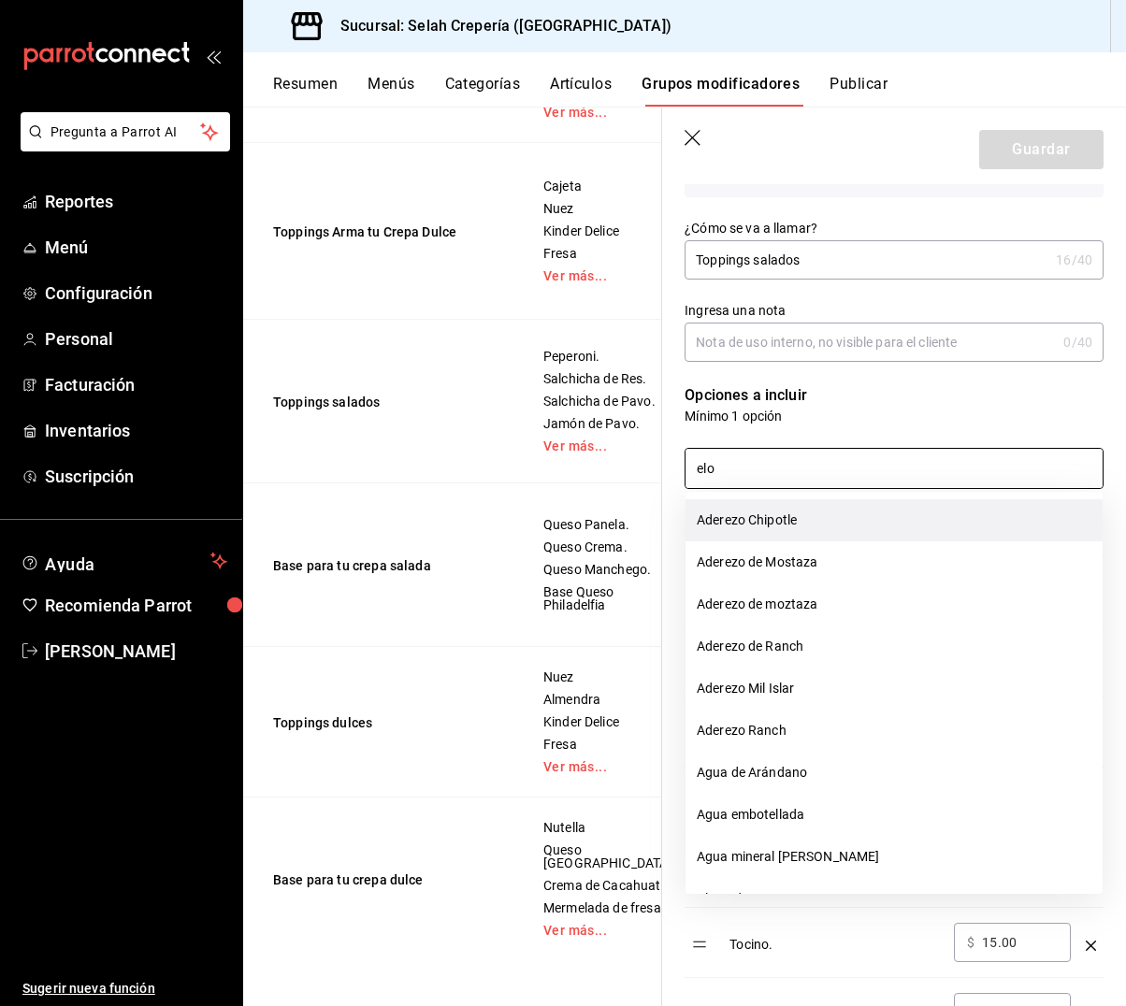
scroll to position [290, 0]
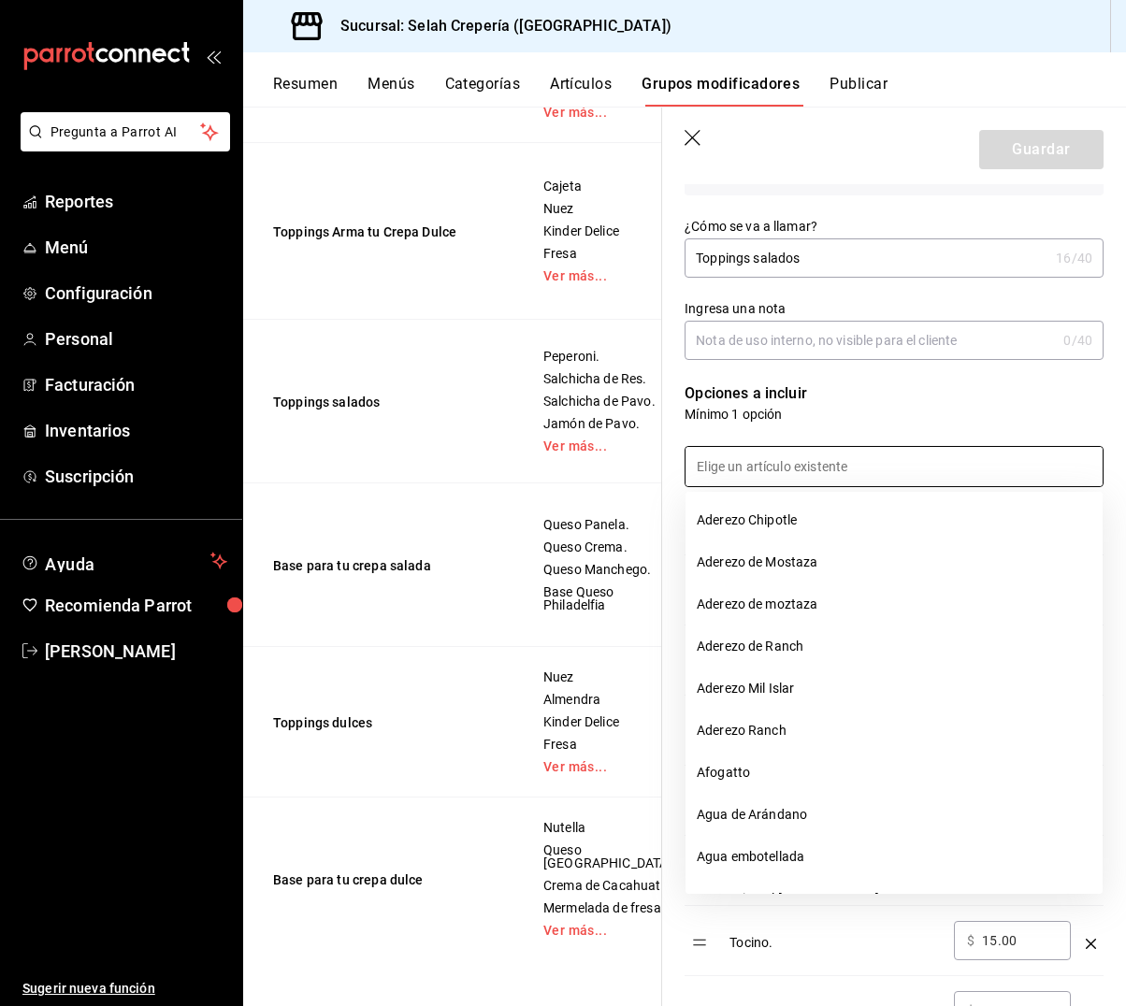
click at [825, 425] on div at bounding box center [882, 456] width 441 height 64
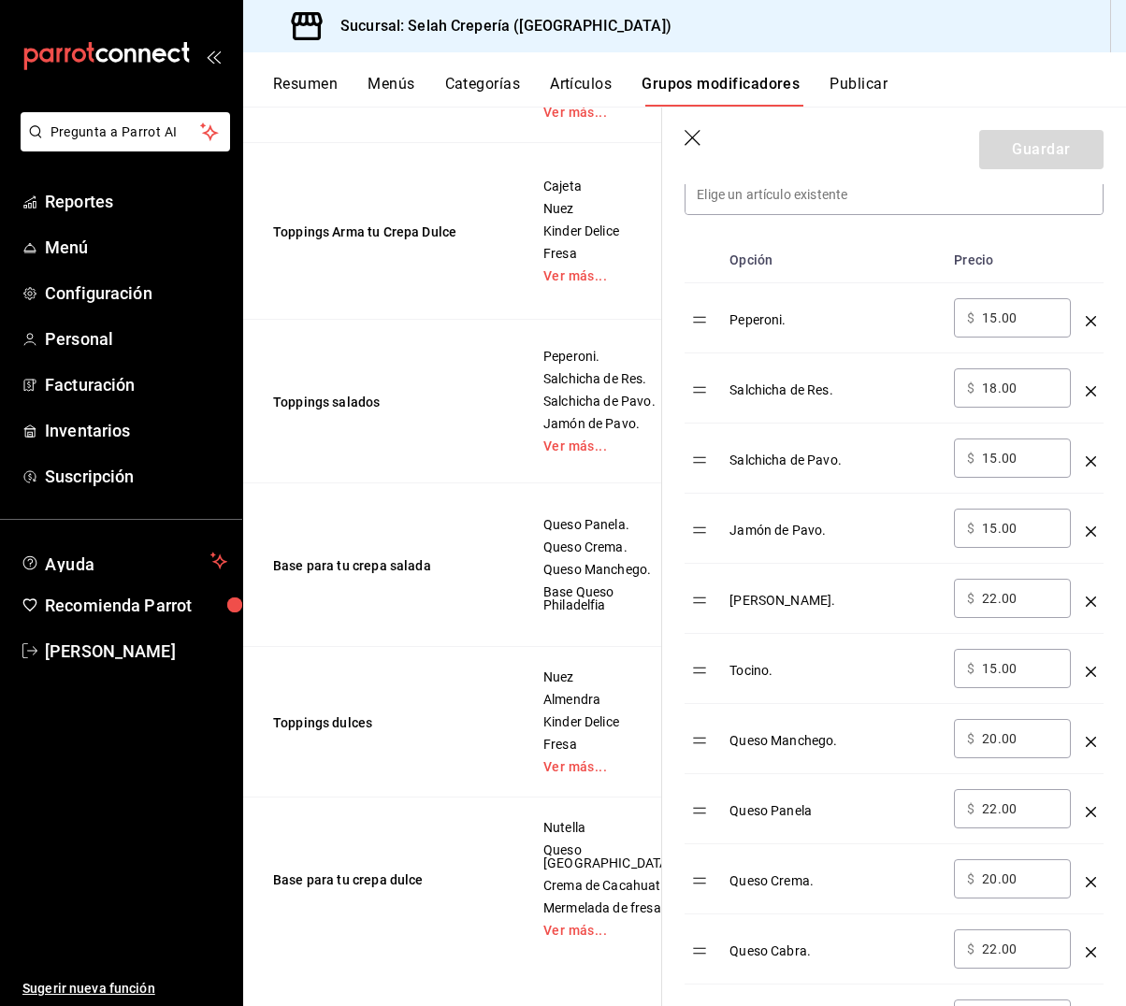
scroll to position [555, 0]
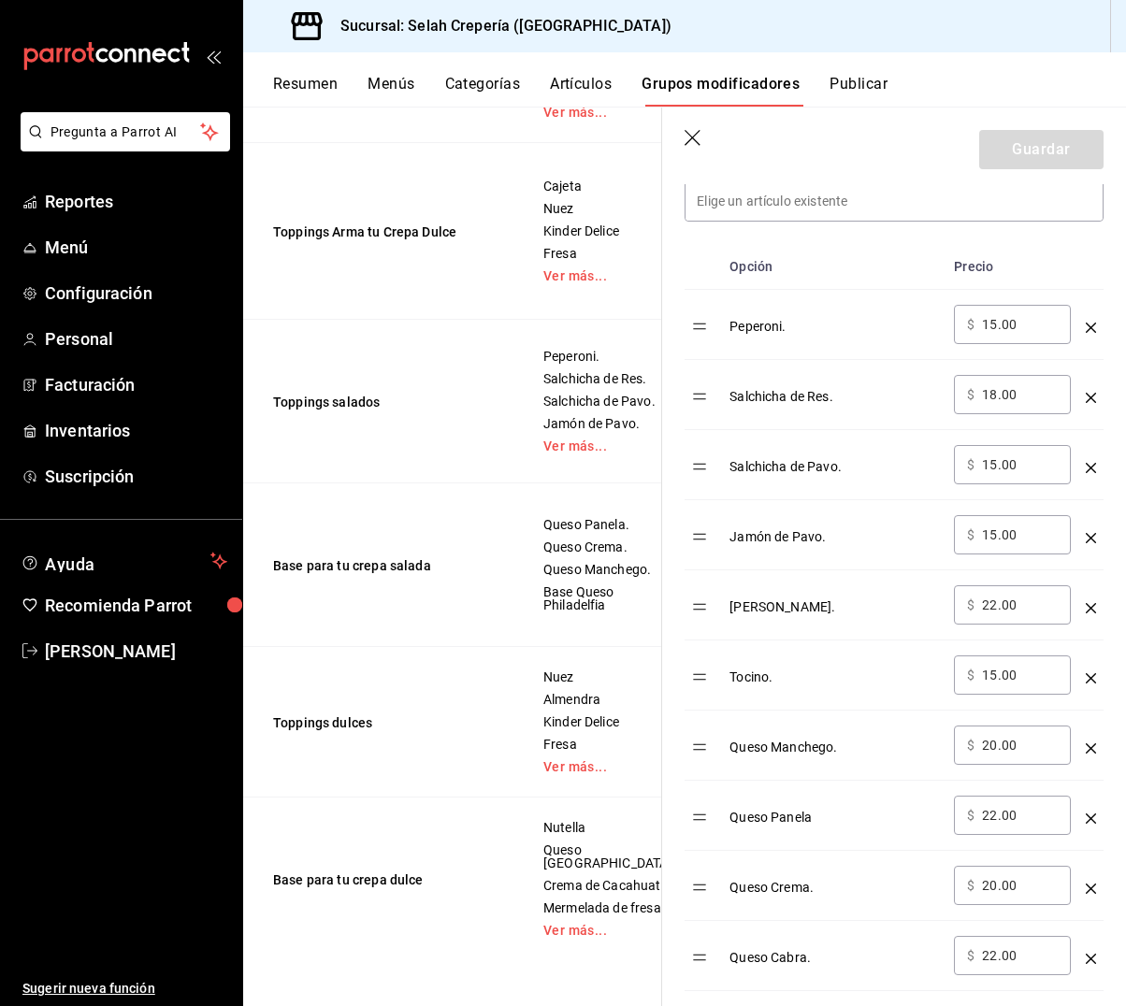
click at [1003, 395] on input "18.00" at bounding box center [1020, 394] width 76 height 19
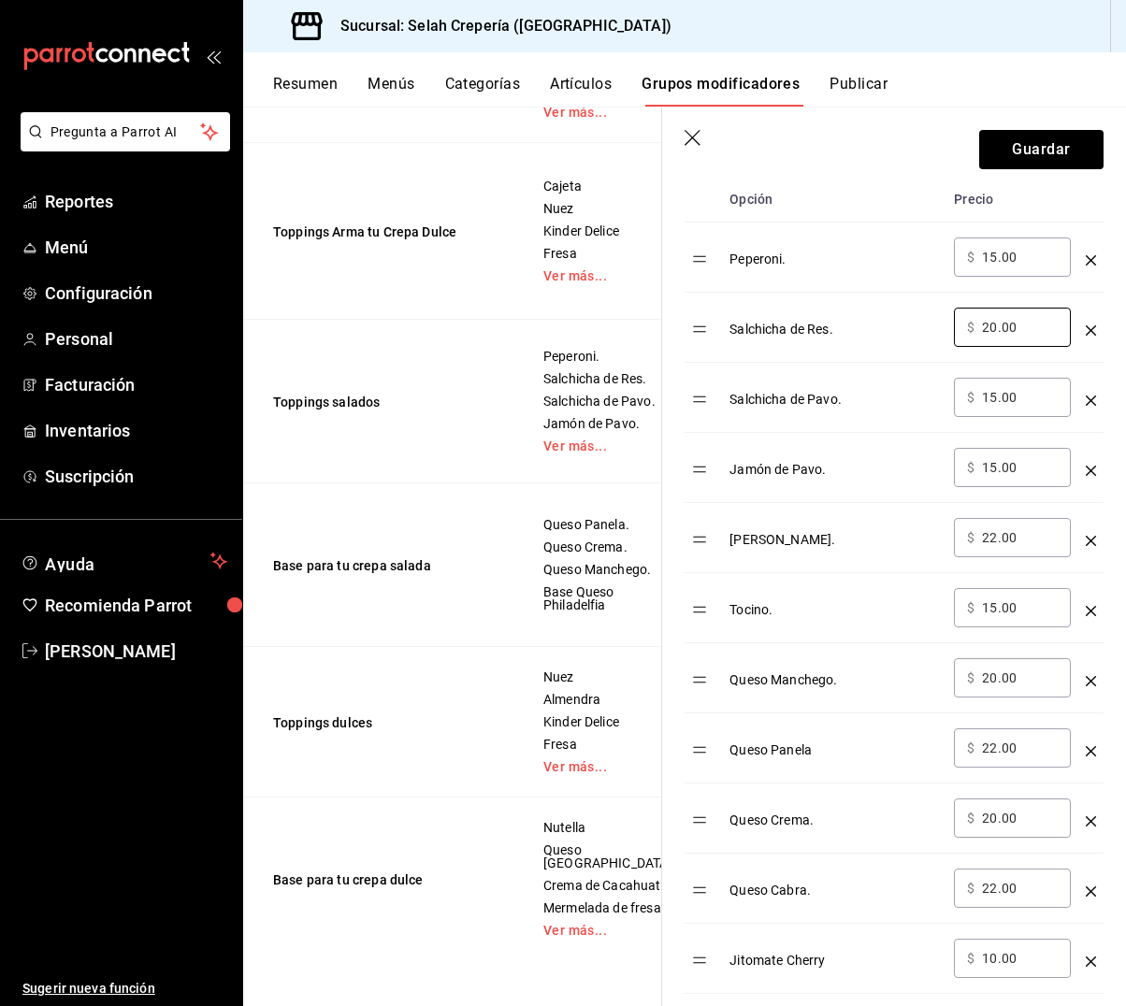
scroll to position [763, 0]
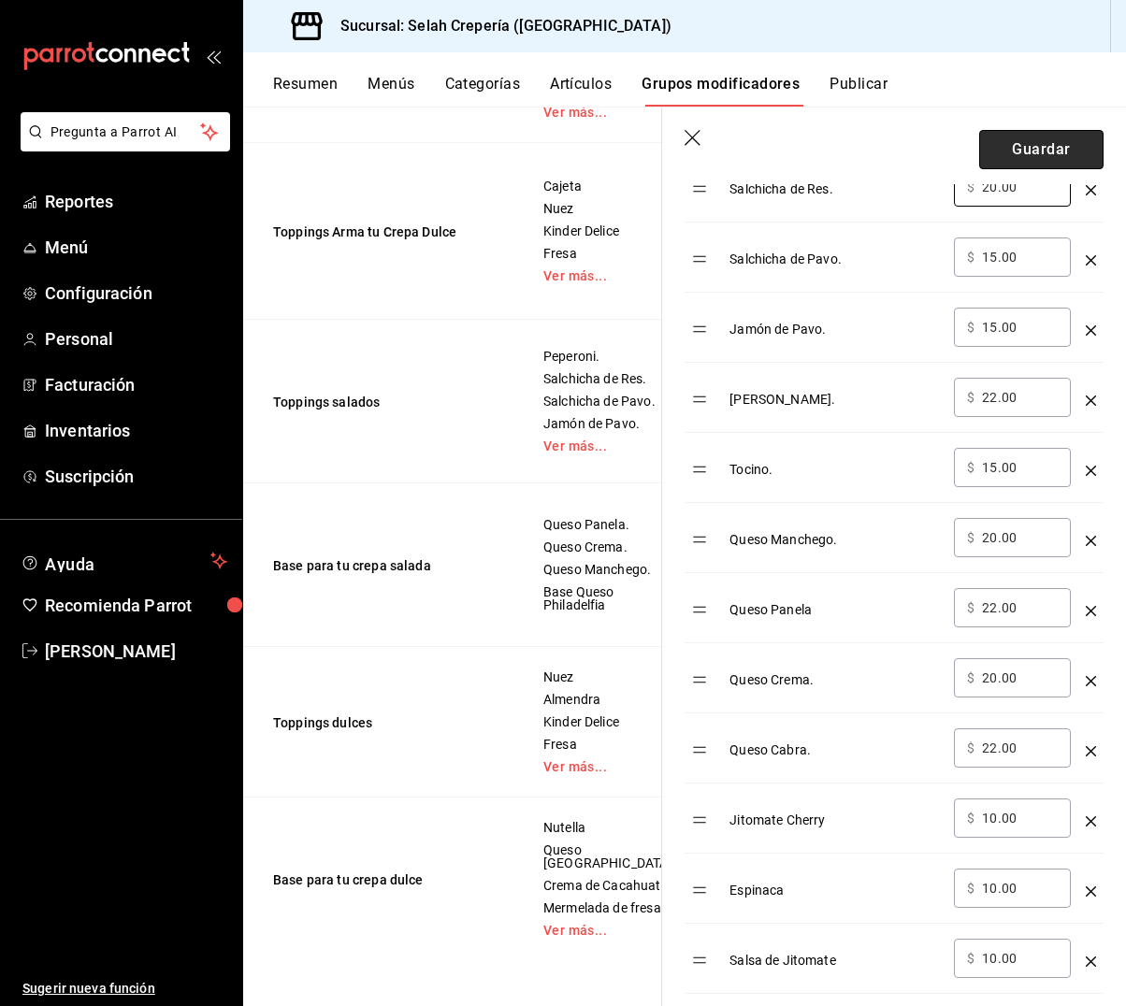
click at [1034, 153] on button "Guardar" at bounding box center [1041, 149] width 124 height 39
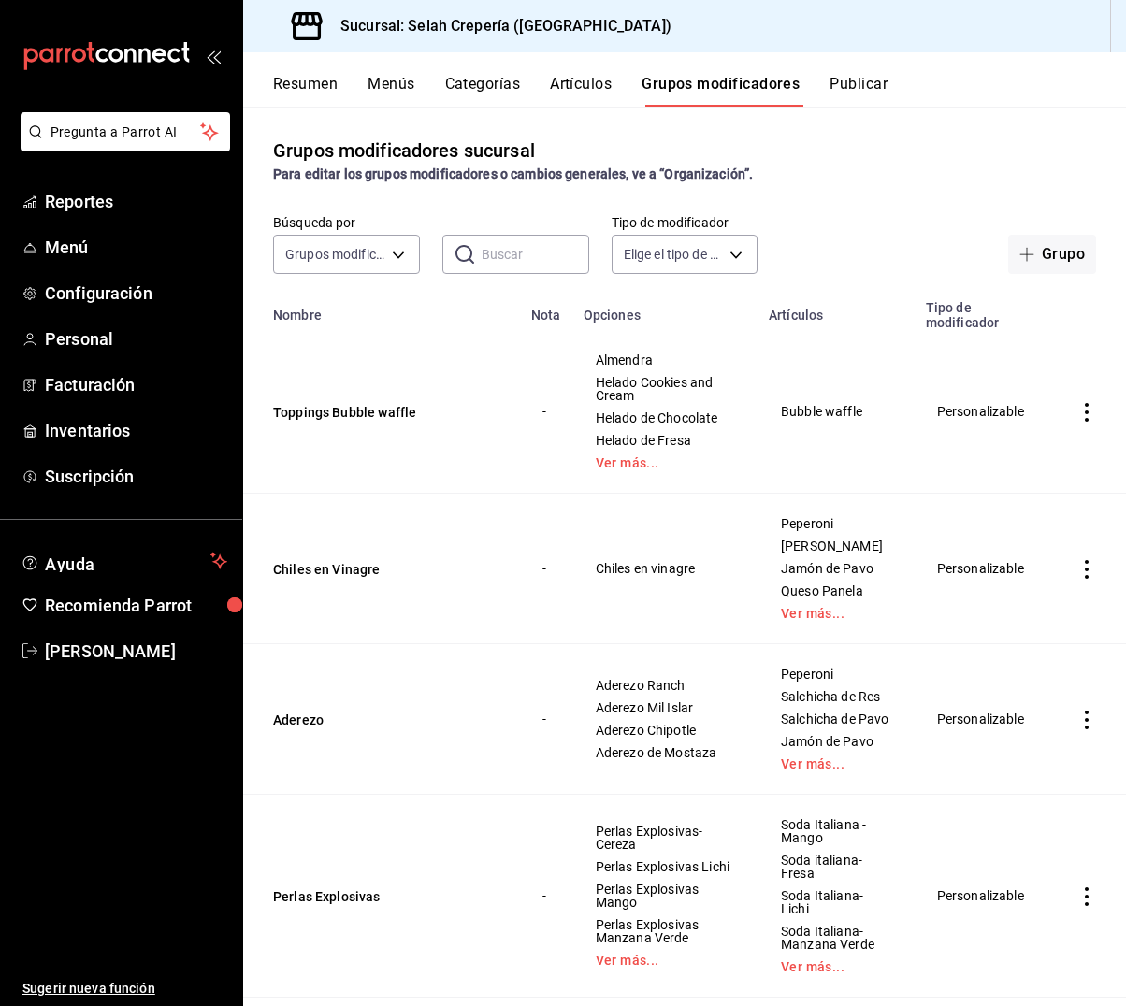
click at [578, 90] on button "Artículos" at bounding box center [581, 91] width 62 height 32
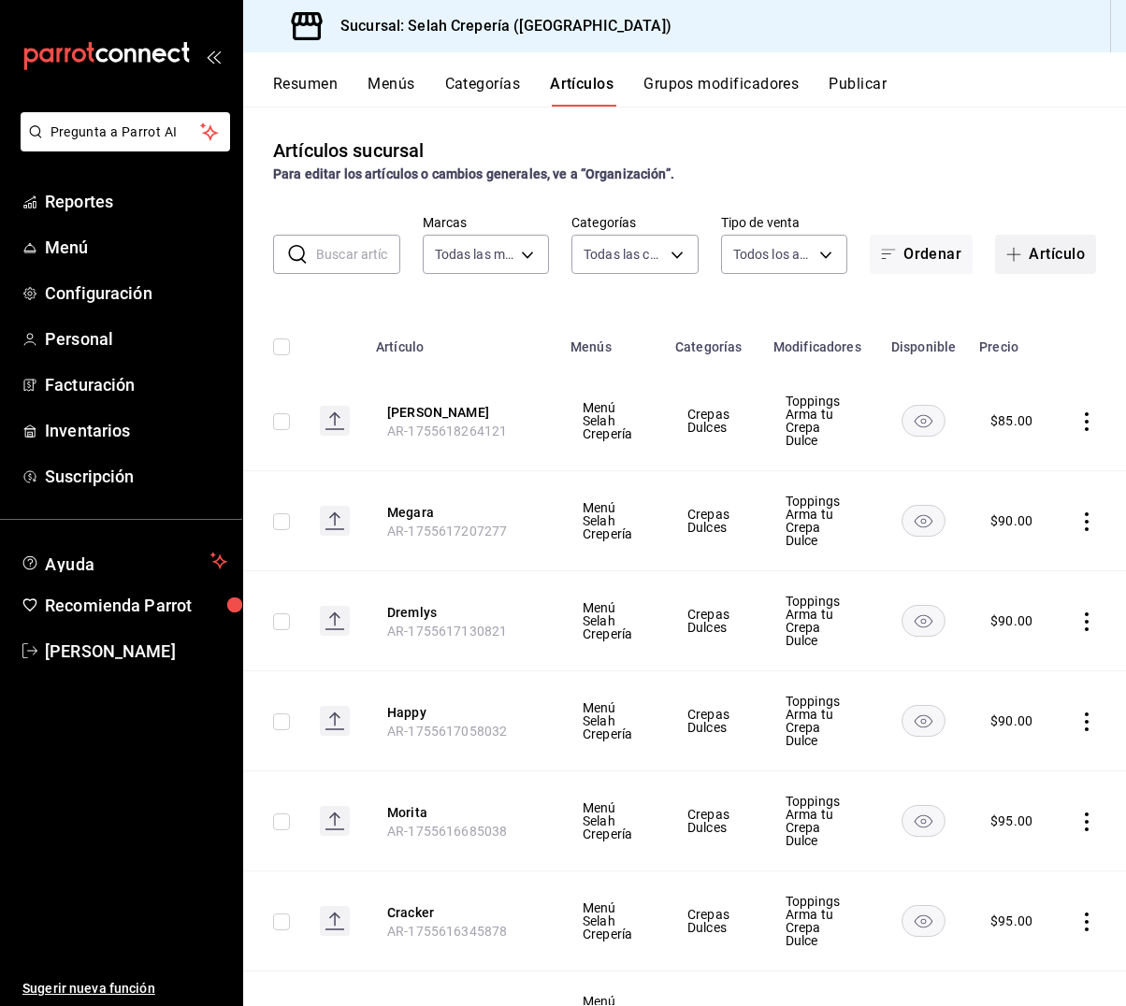
click at [1030, 256] on button "Artículo" at bounding box center [1045, 254] width 101 height 39
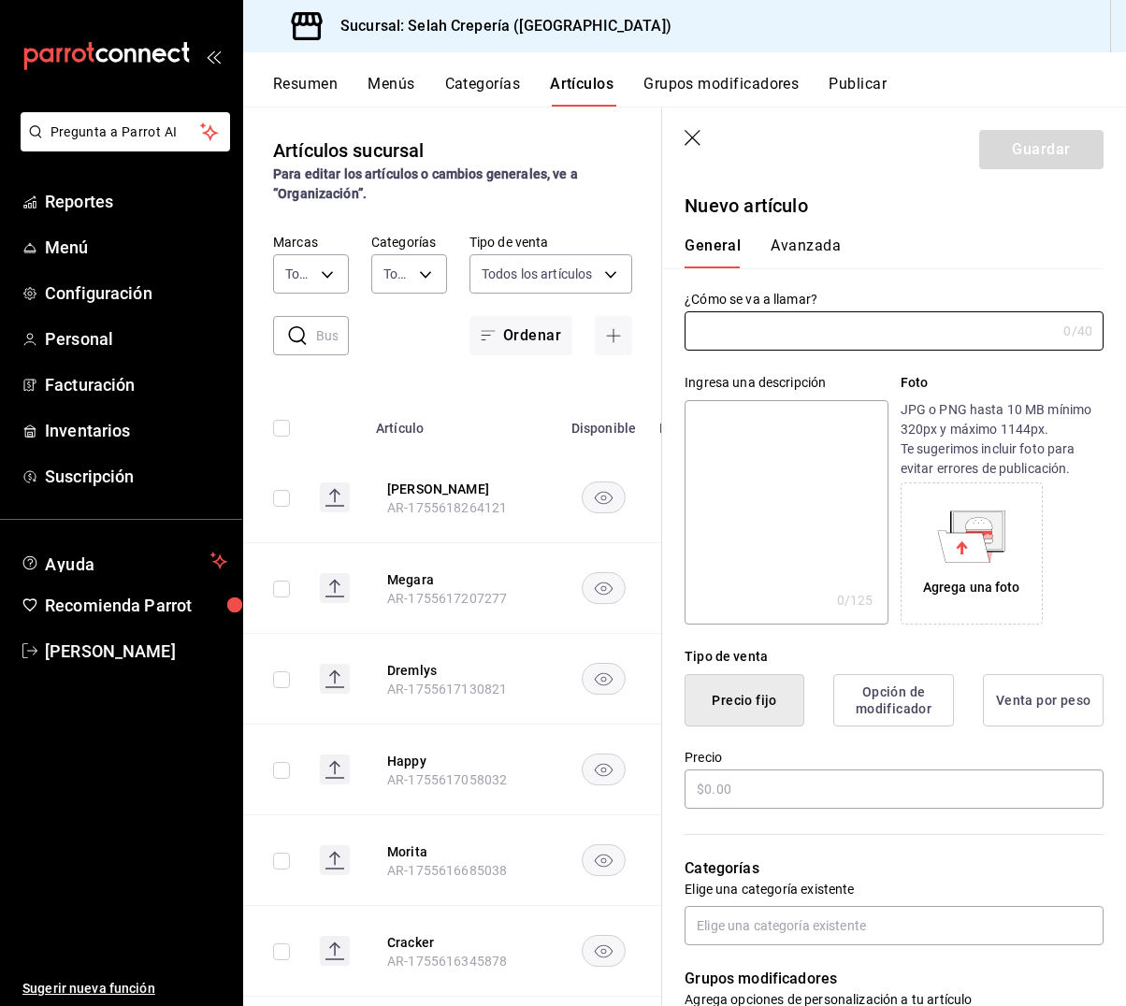
type input "O"
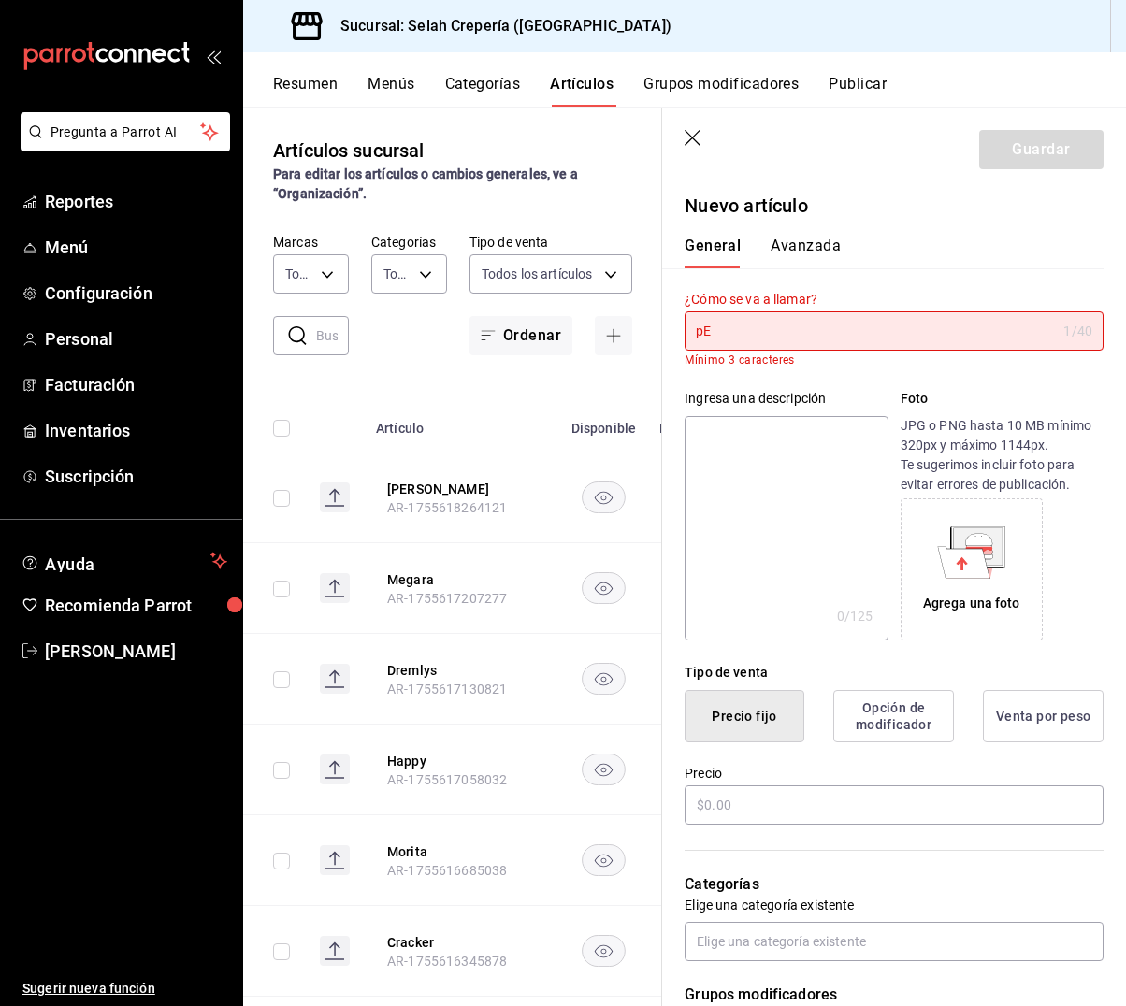
type input "p"
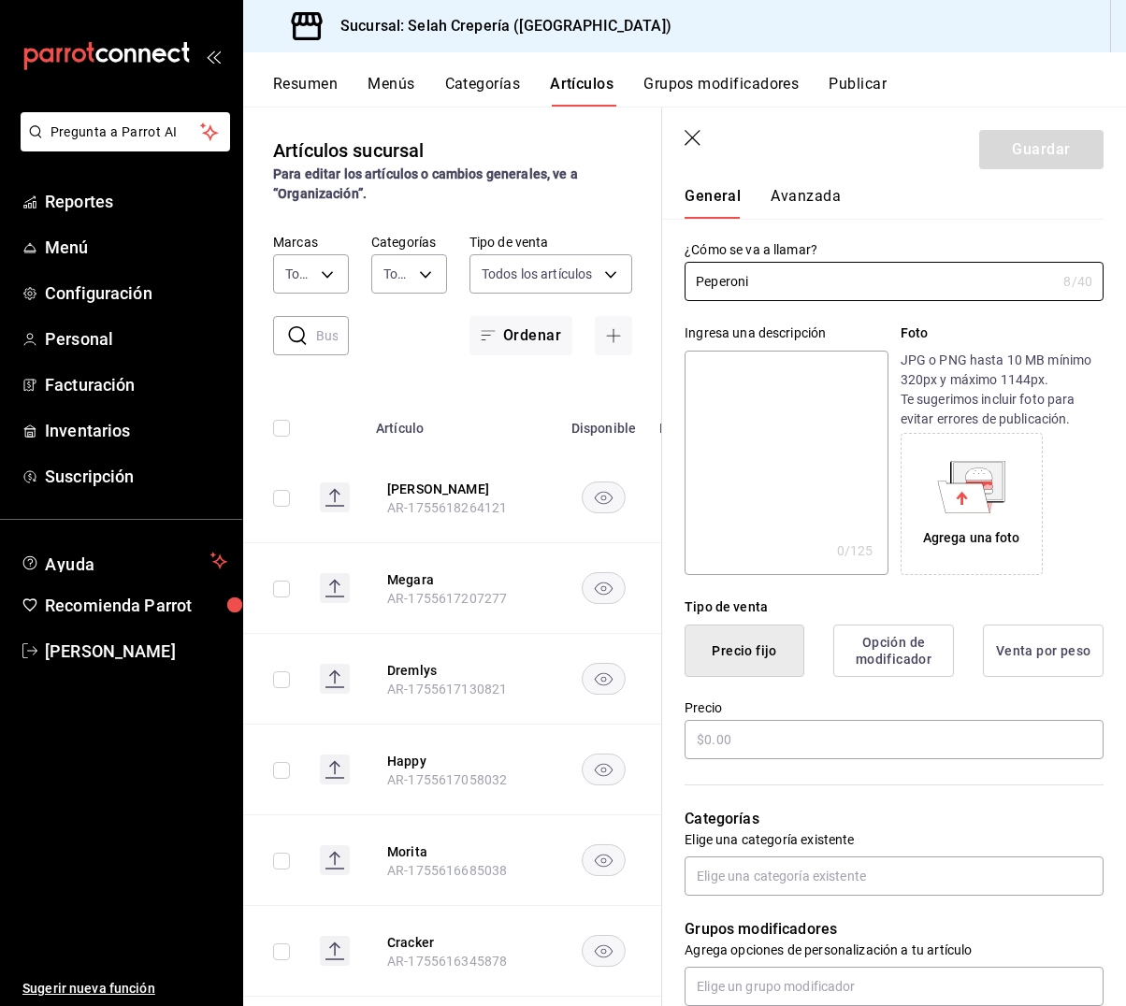
scroll to position [55, 0]
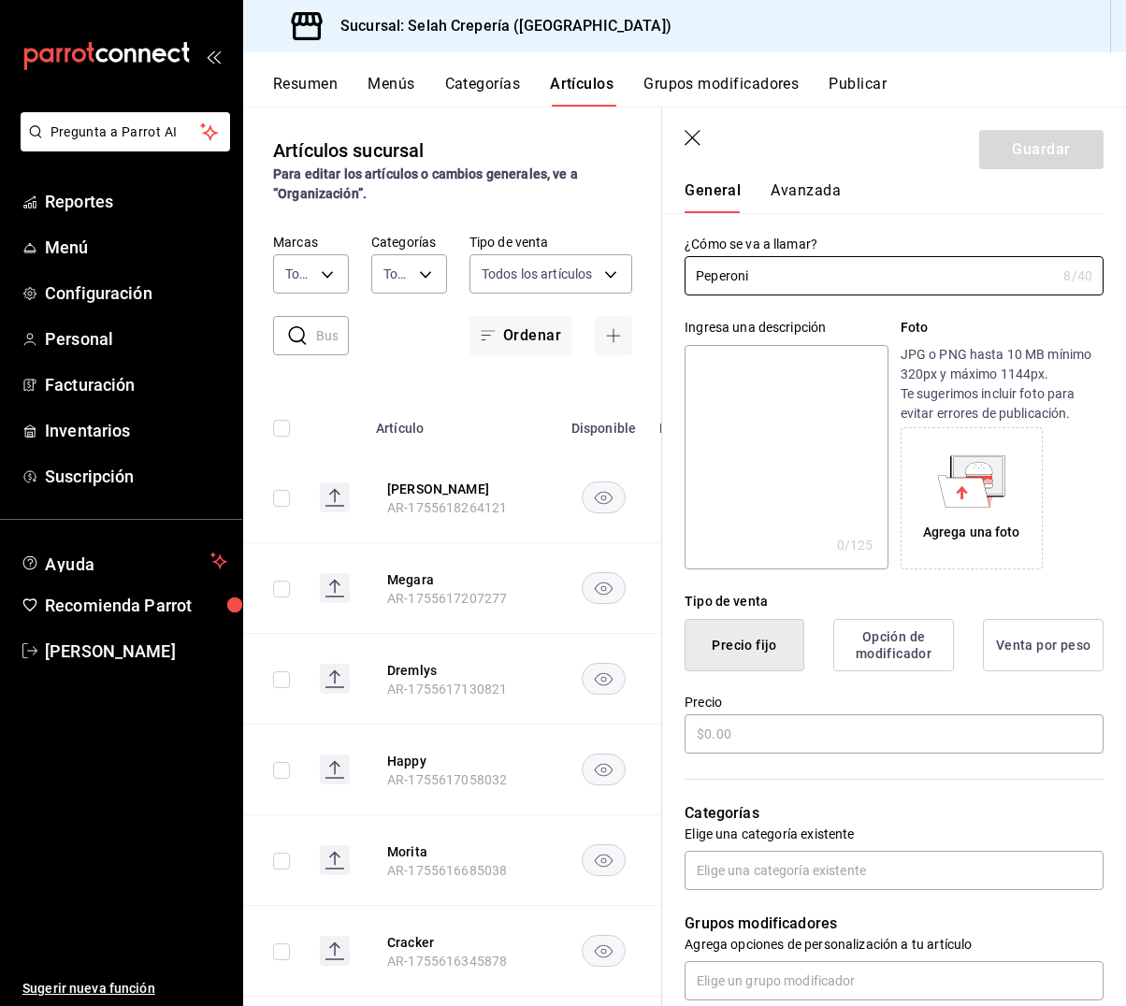
type input "Peperoni"
click at [788, 392] on textarea at bounding box center [785, 457] width 203 height 224
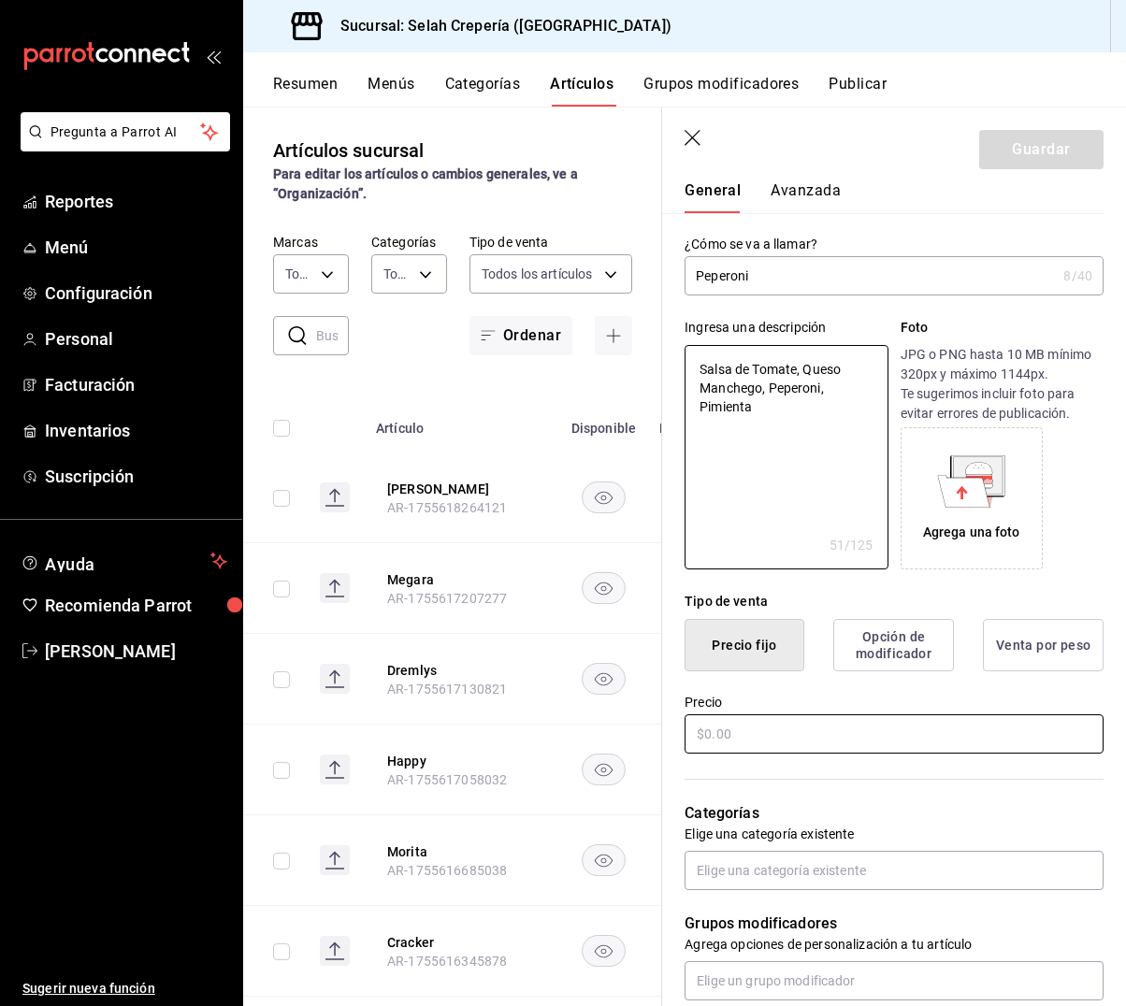
type textarea "Salsa de Tomate, Queso Manchego, Peperoni, Pimienta"
click at [792, 737] on input "text" at bounding box center [893, 733] width 419 height 39
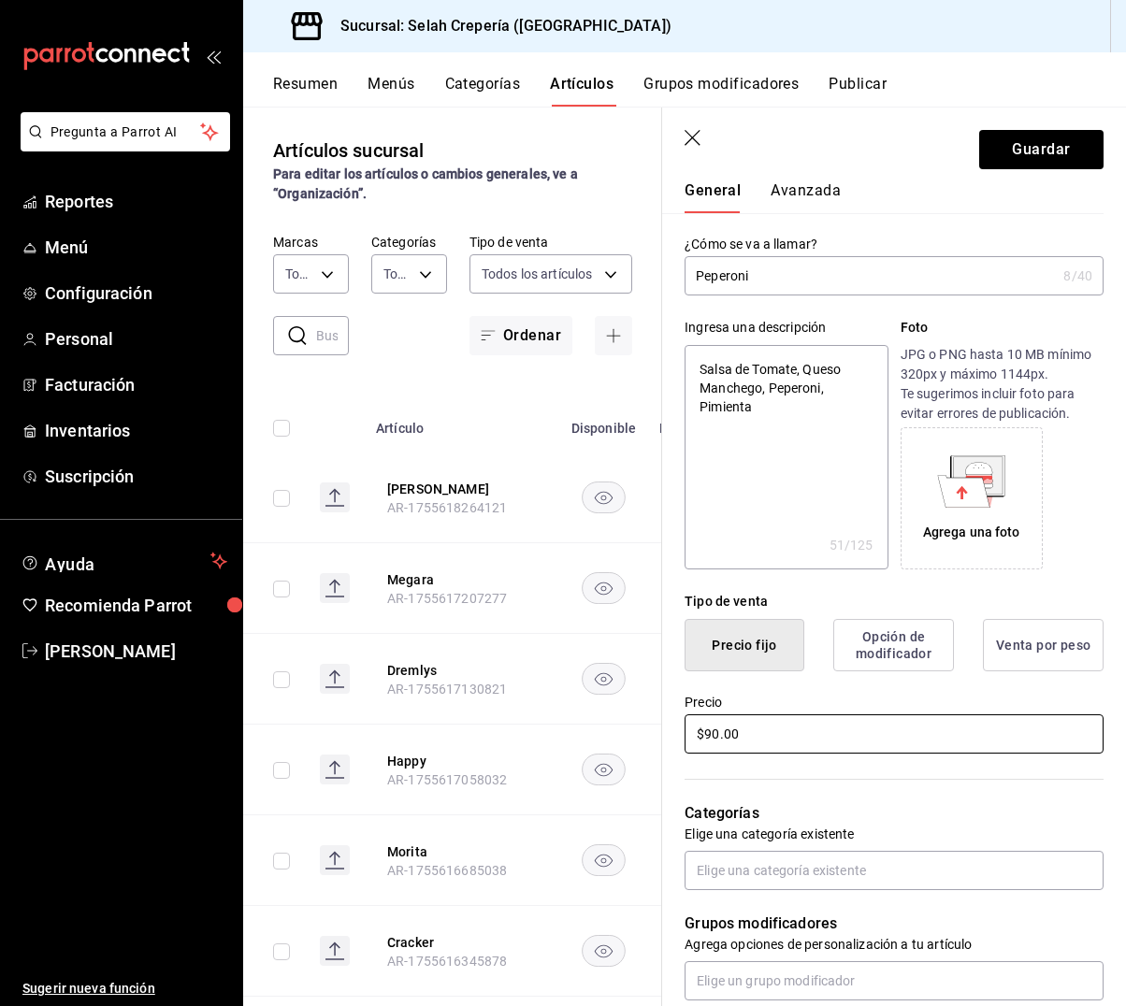
type input "$9.00"
type input "$7.00"
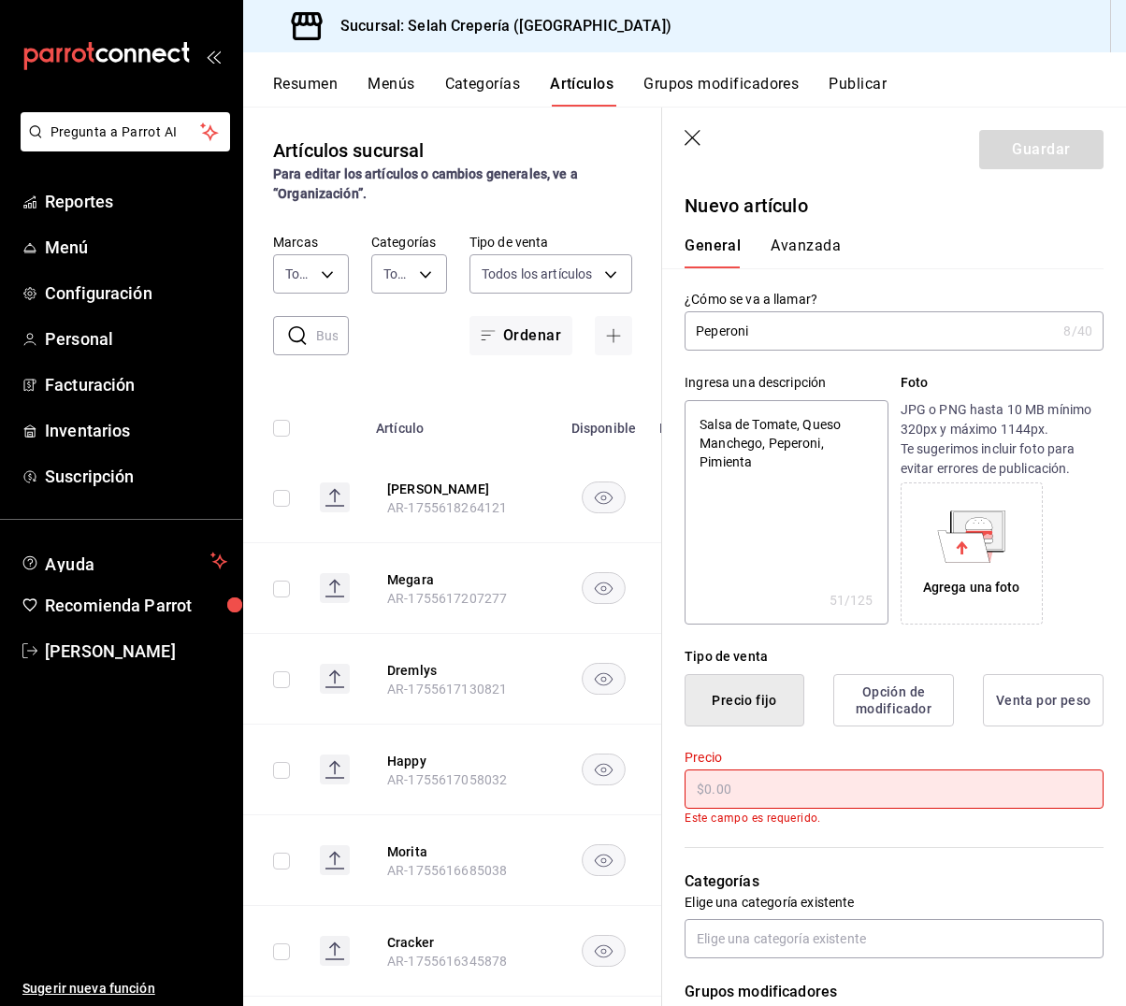
scroll to position [1, 0]
click at [717, 792] on input "text" at bounding box center [893, 788] width 419 height 39
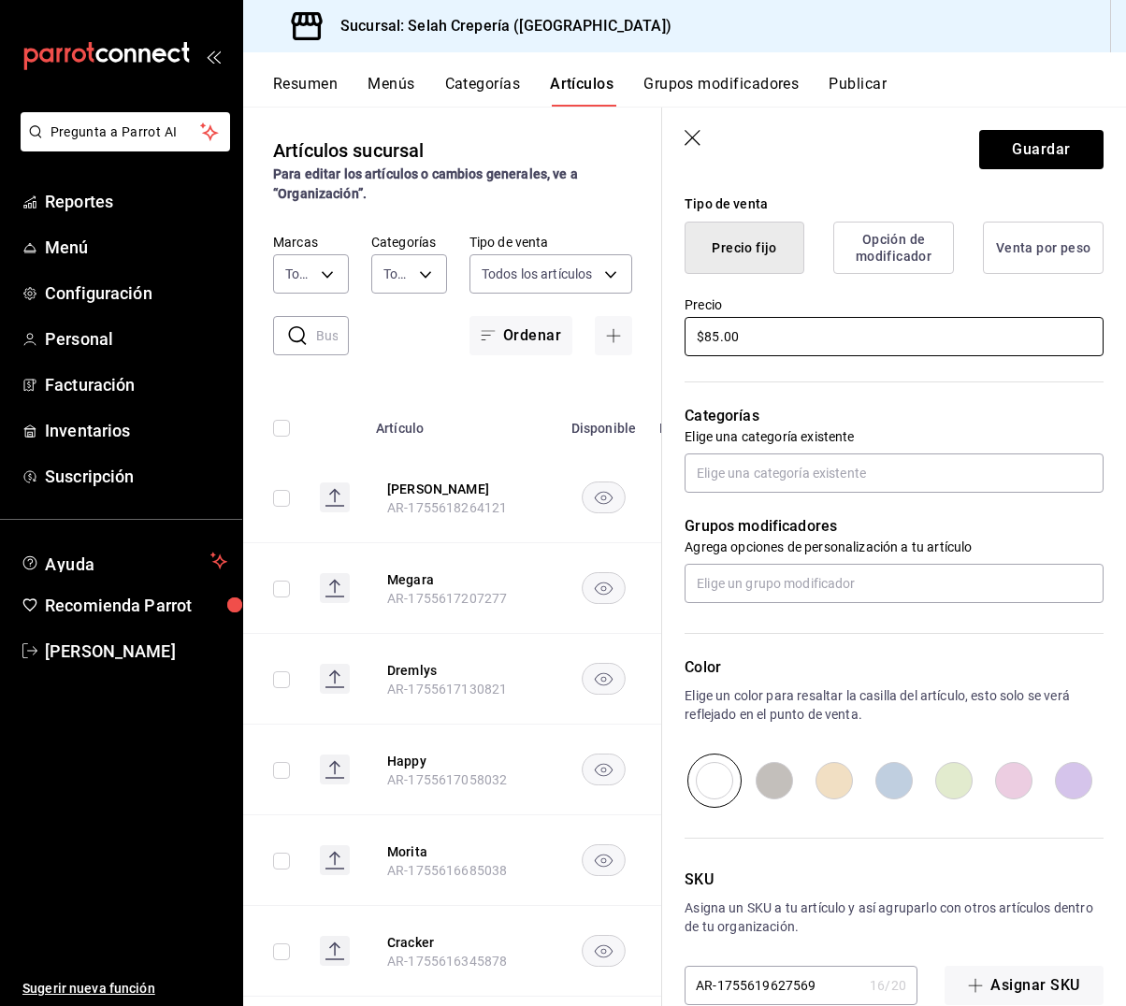
scroll to position [454, 0]
type input "$85.00"
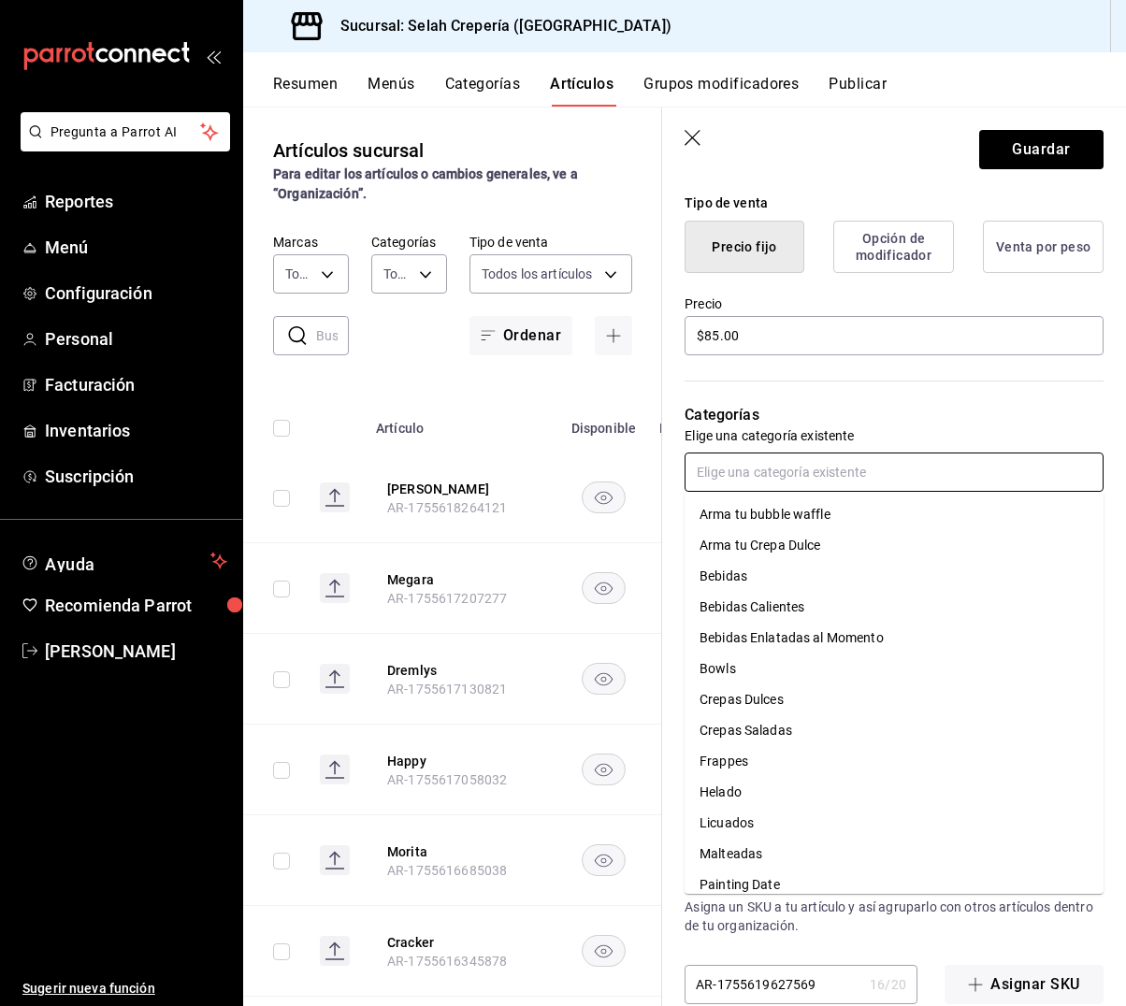
click at [717, 482] on input "text" at bounding box center [893, 472] width 419 height 39
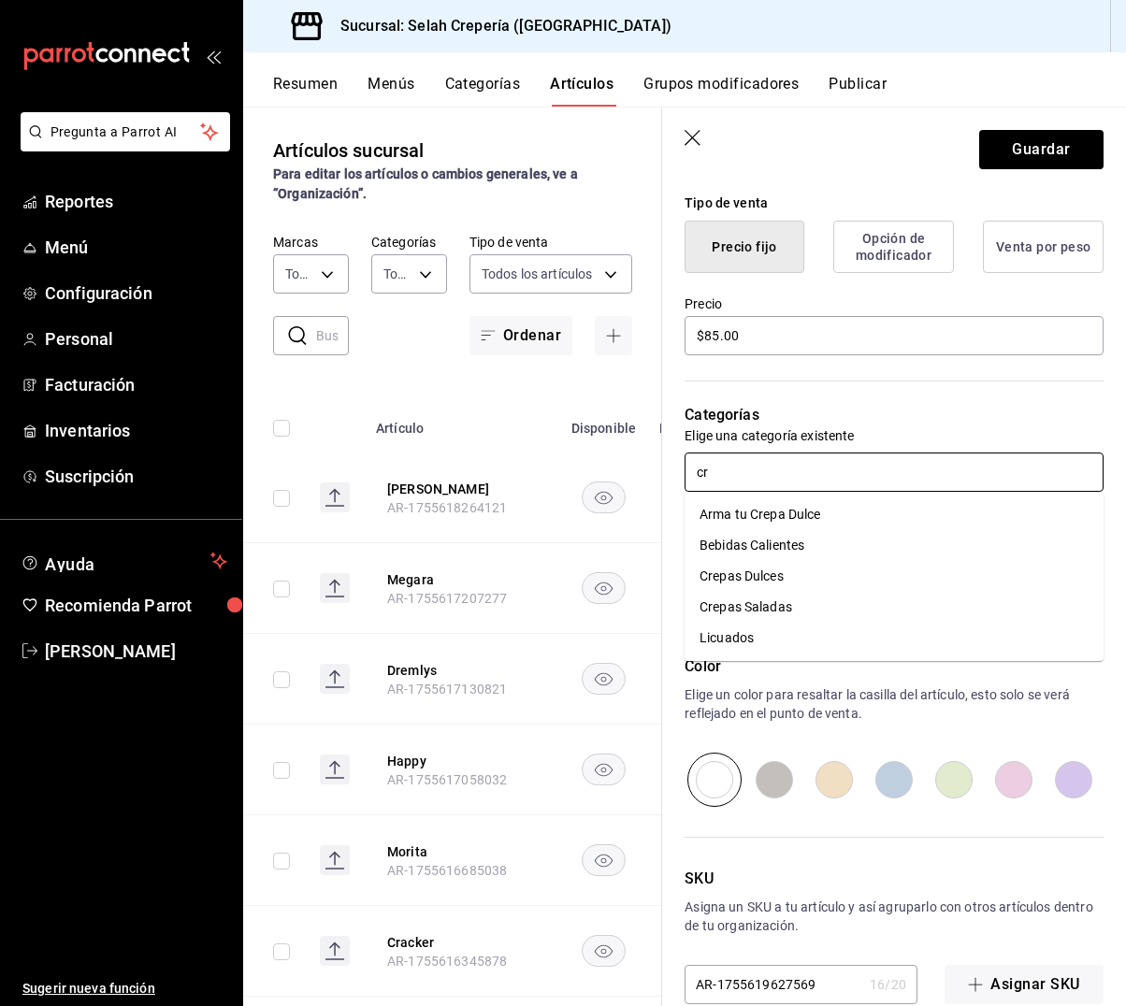
type input "cre"
click at [748, 573] on li "Crepas Saladas" at bounding box center [893, 576] width 419 height 31
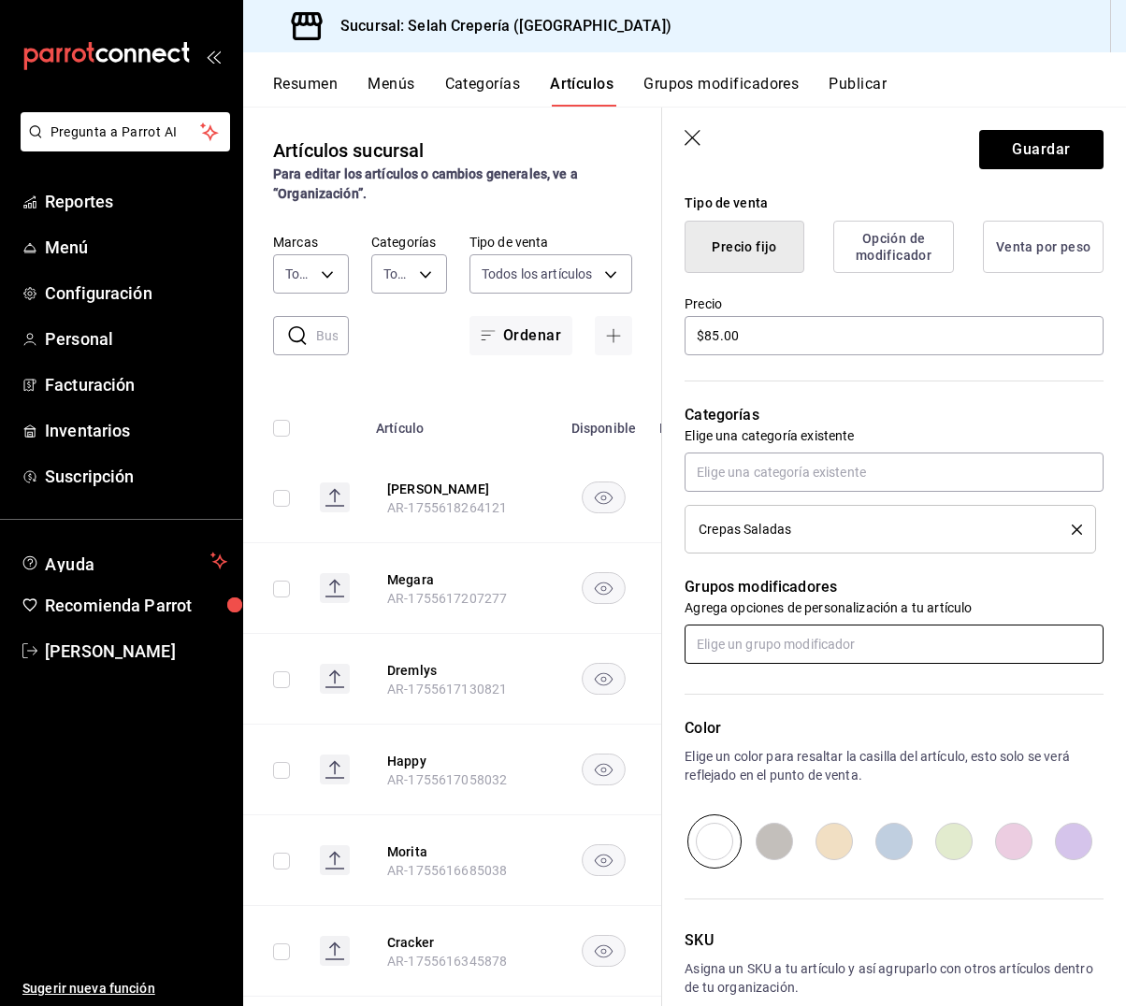
click at [732, 645] on input "text" at bounding box center [893, 644] width 419 height 39
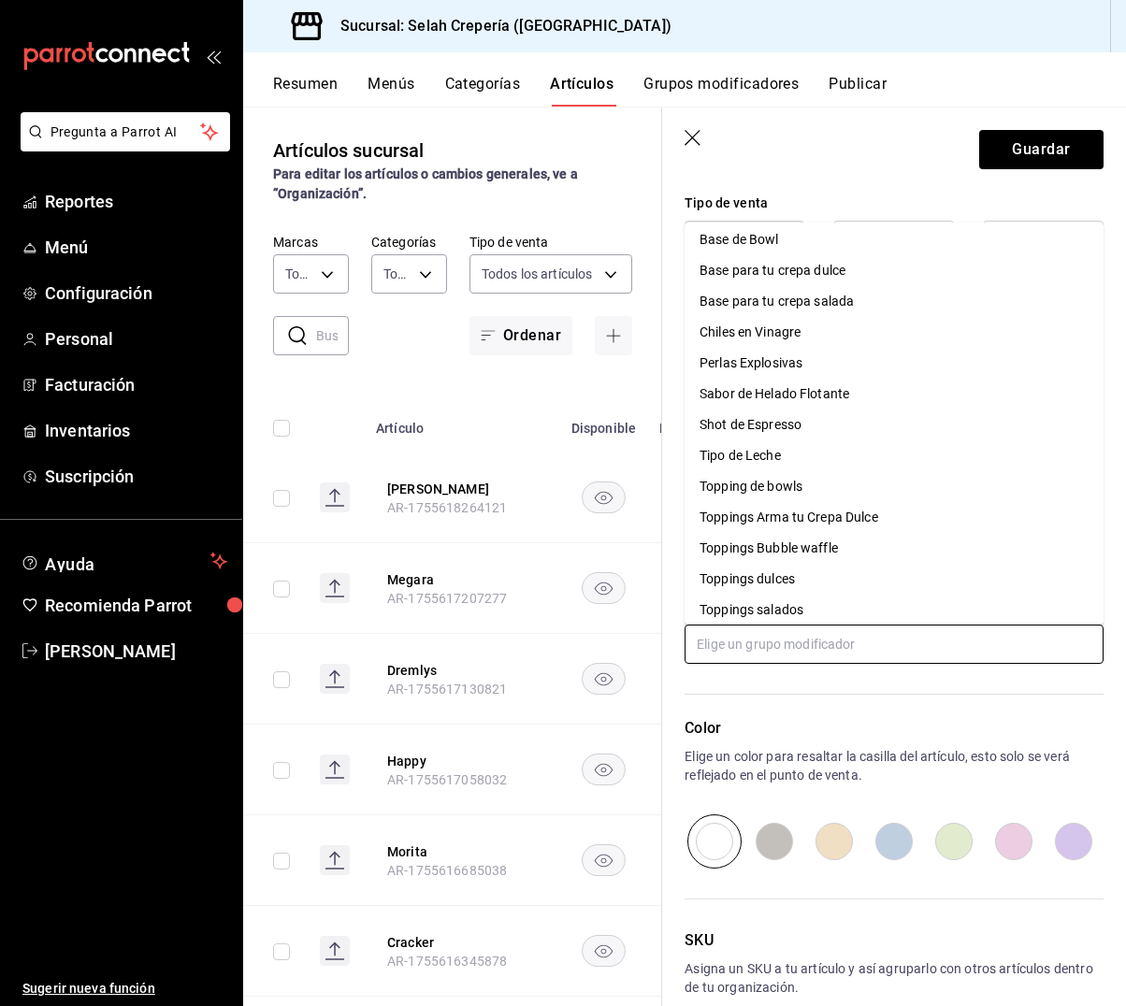
scroll to position [0, 0]
click at [738, 602] on div "Toppings salados" at bounding box center [751, 611] width 104 height 20
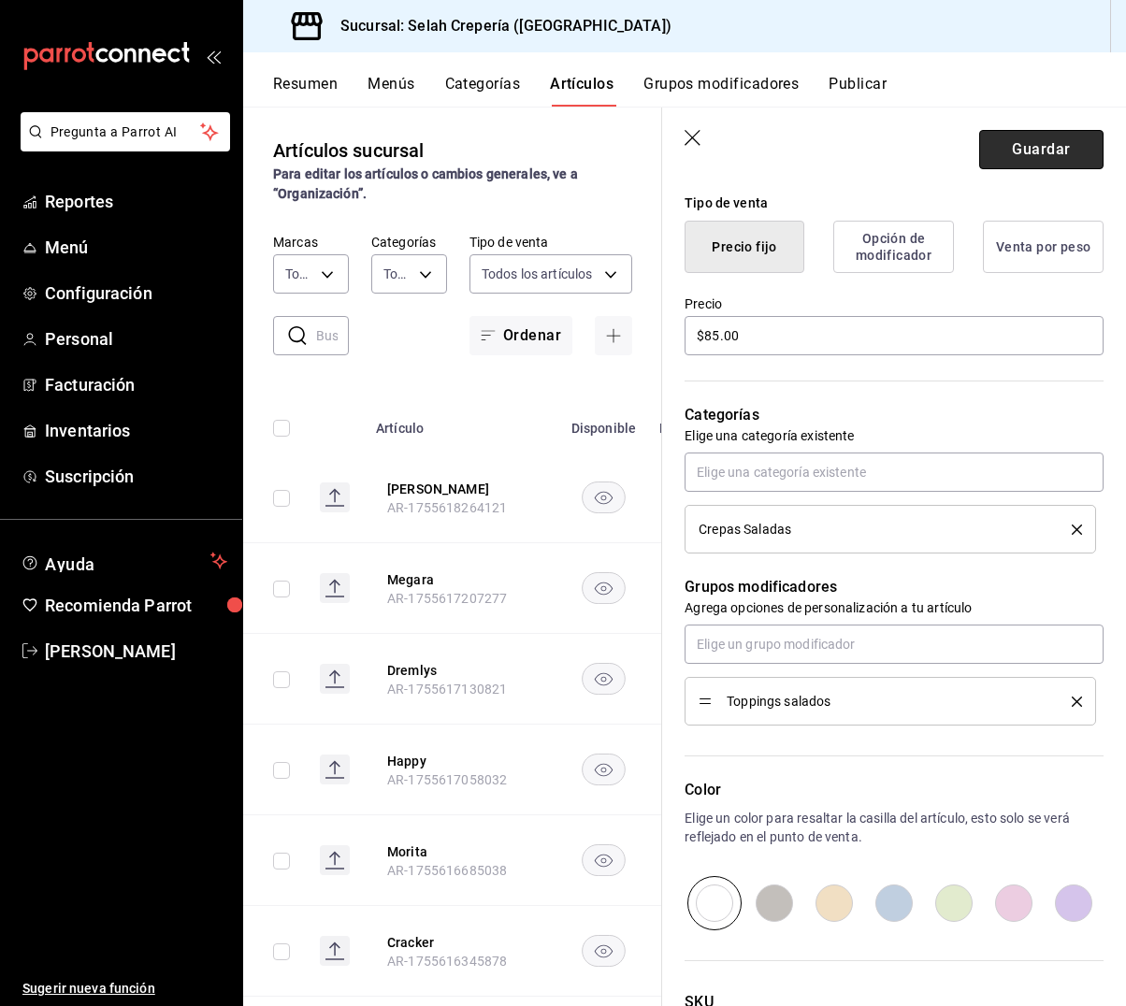
click at [1010, 156] on button "Guardar" at bounding box center [1041, 149] width 124 height 39
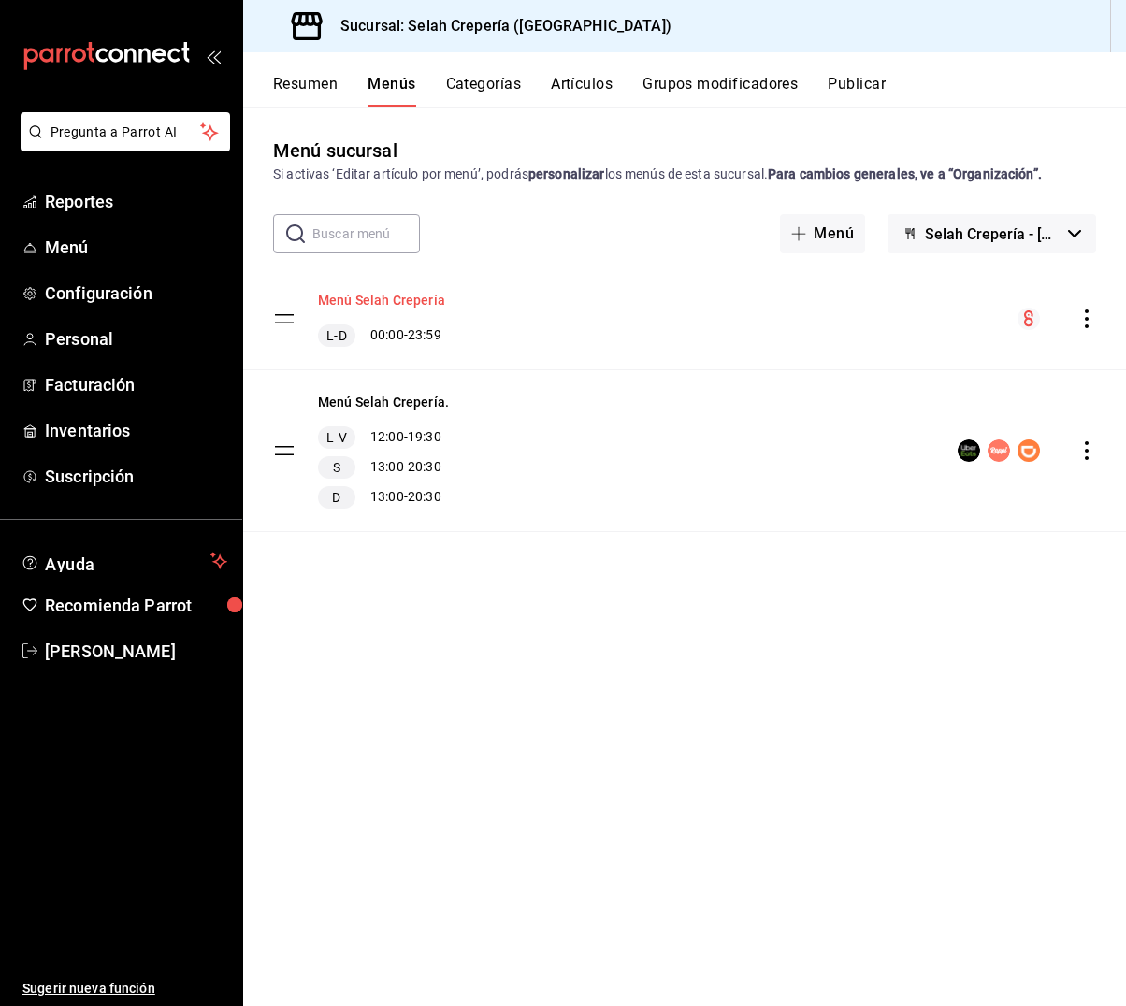
click at [397, 297] on button "Menú Selah Crepería" at bounding box center [381, 300] width 127 height 19
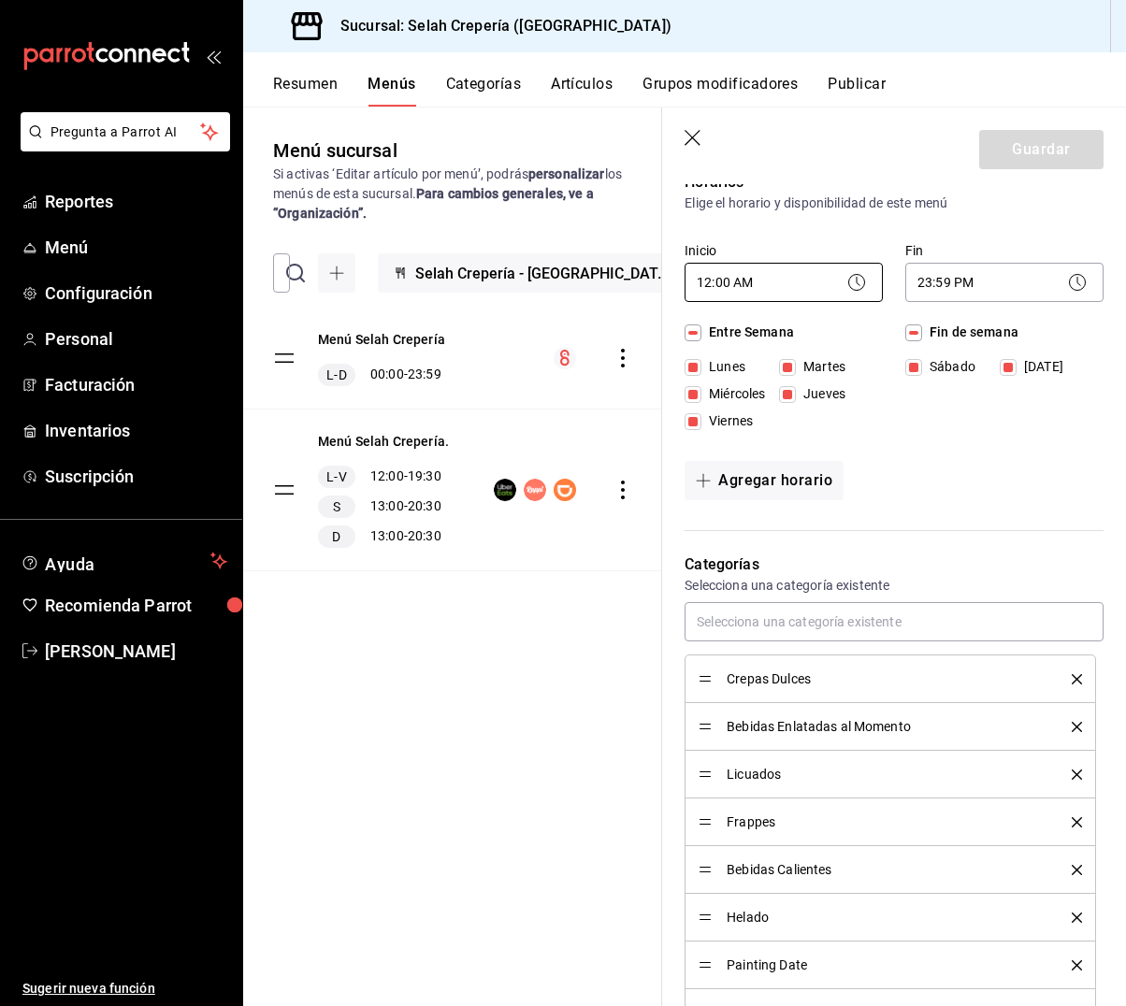
scroll to position [165, 0]
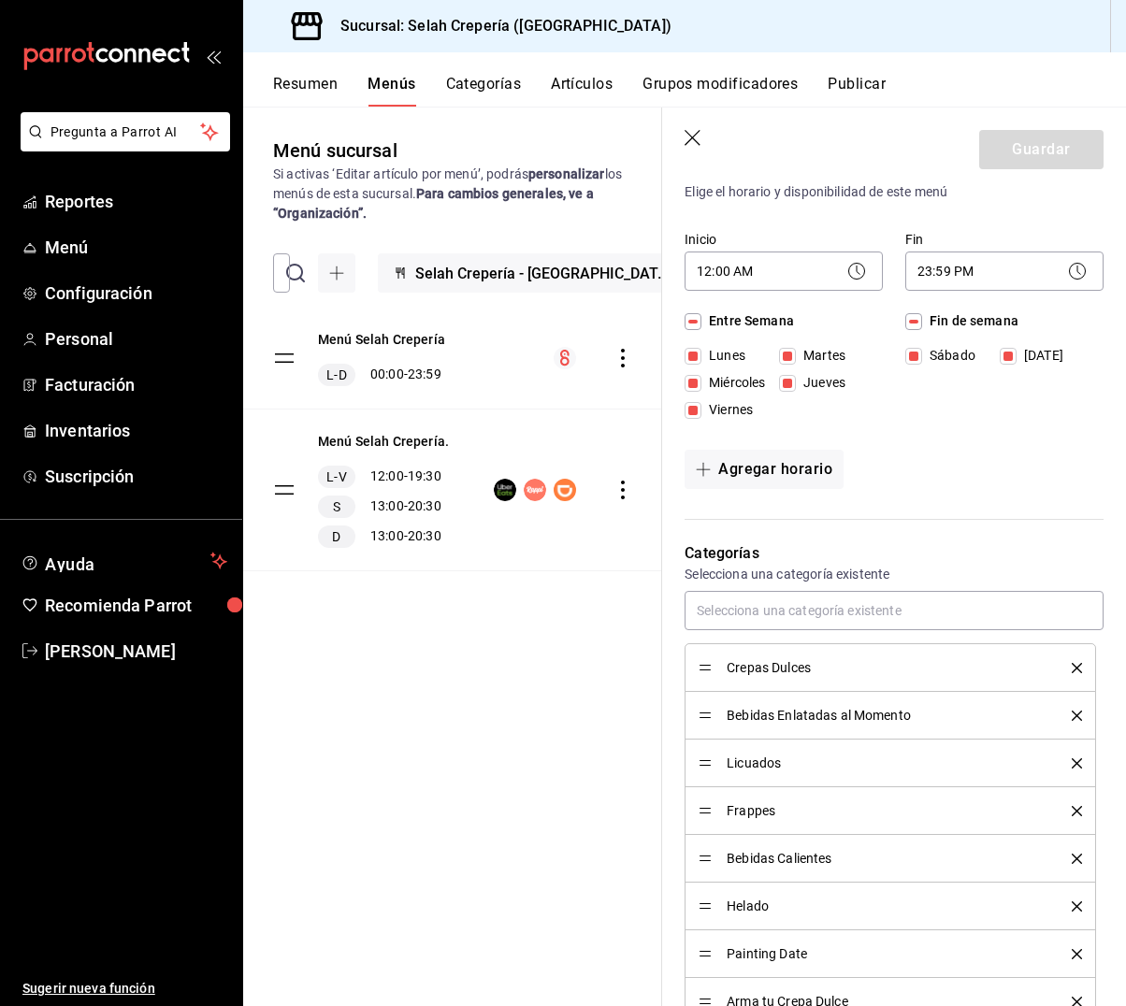
click at [591, 81] on button "Artículos" at bounding box center [582, 91] width 62 height 32
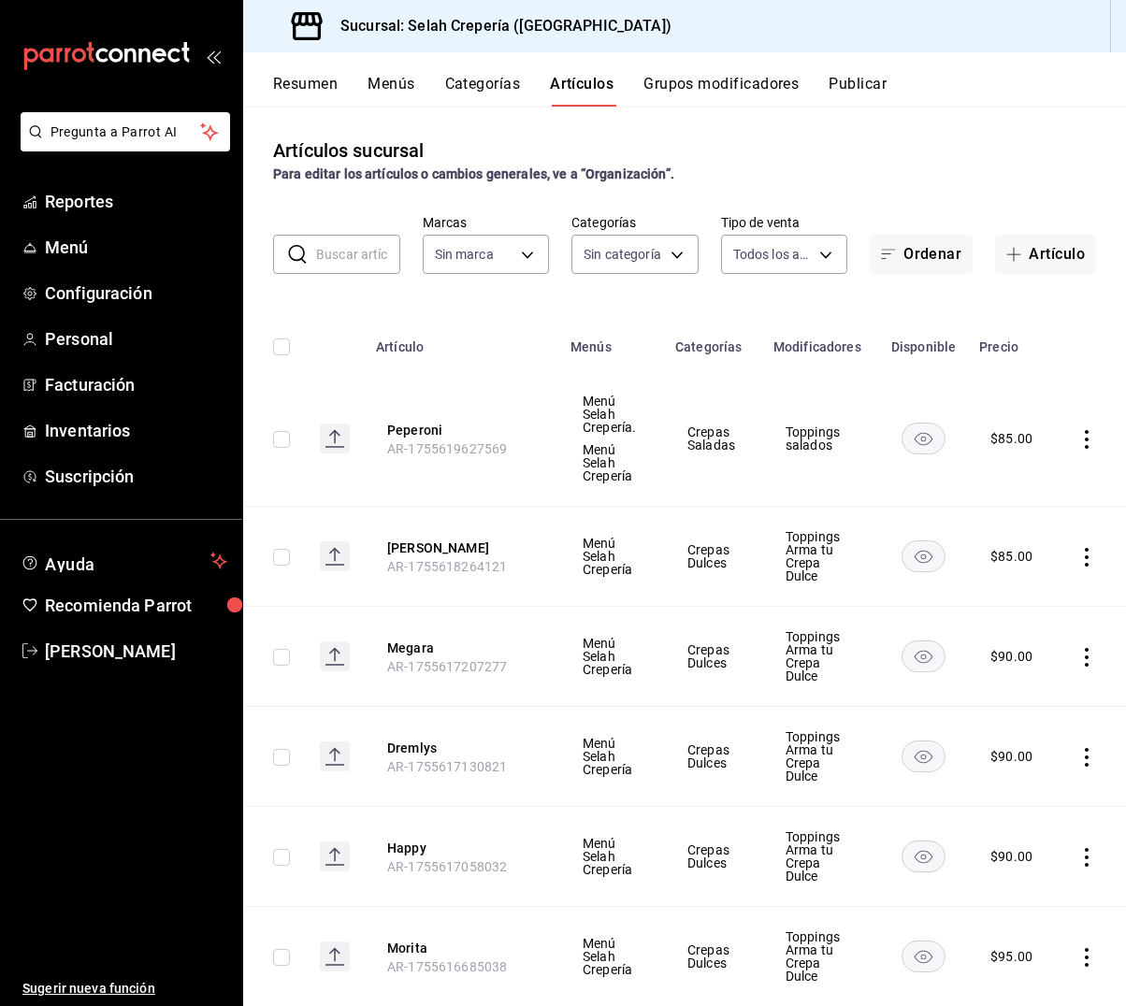
type input "f76ea378-03e0-487c-8c0d-a2762fee1a14"
type input "eb68e1fd-875f-48ed-aafd-32d0fff5e011,253b5894-7e21-47bf-b169-80b763041b3c,bb6ae…"
drag, startPoint x: 1036, startPoint y: 257, endPoint x: 1028, endPoint y: 264, distance: 10.7
click at [1030, 263] on button "Artículo" at bounding box center [1045, 254] width 101 height 39
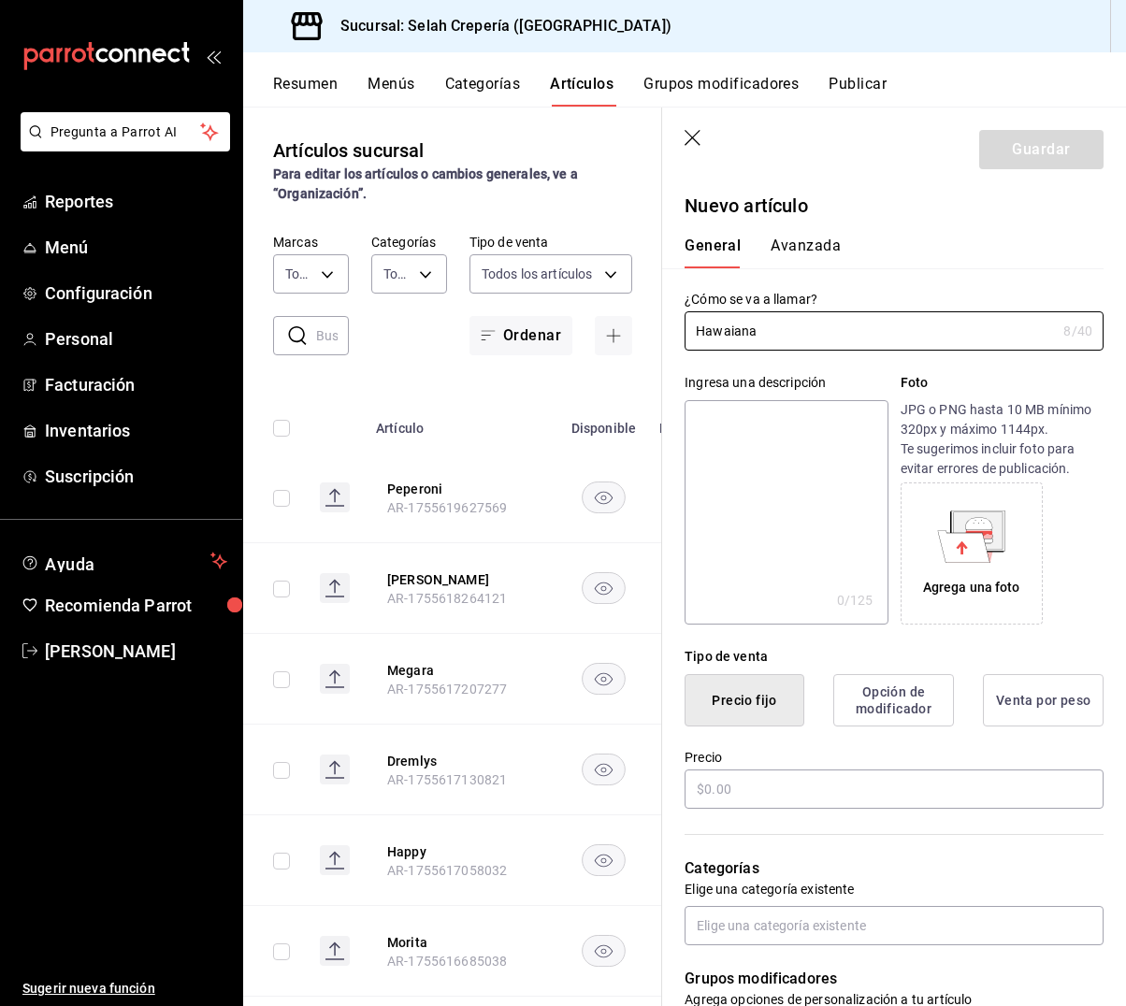
type input "Hawaiana"
click at [733, 466] on textarea at bounding box center [785, 512] width 203 height 224
type textarea "Q"
type textarea "x"
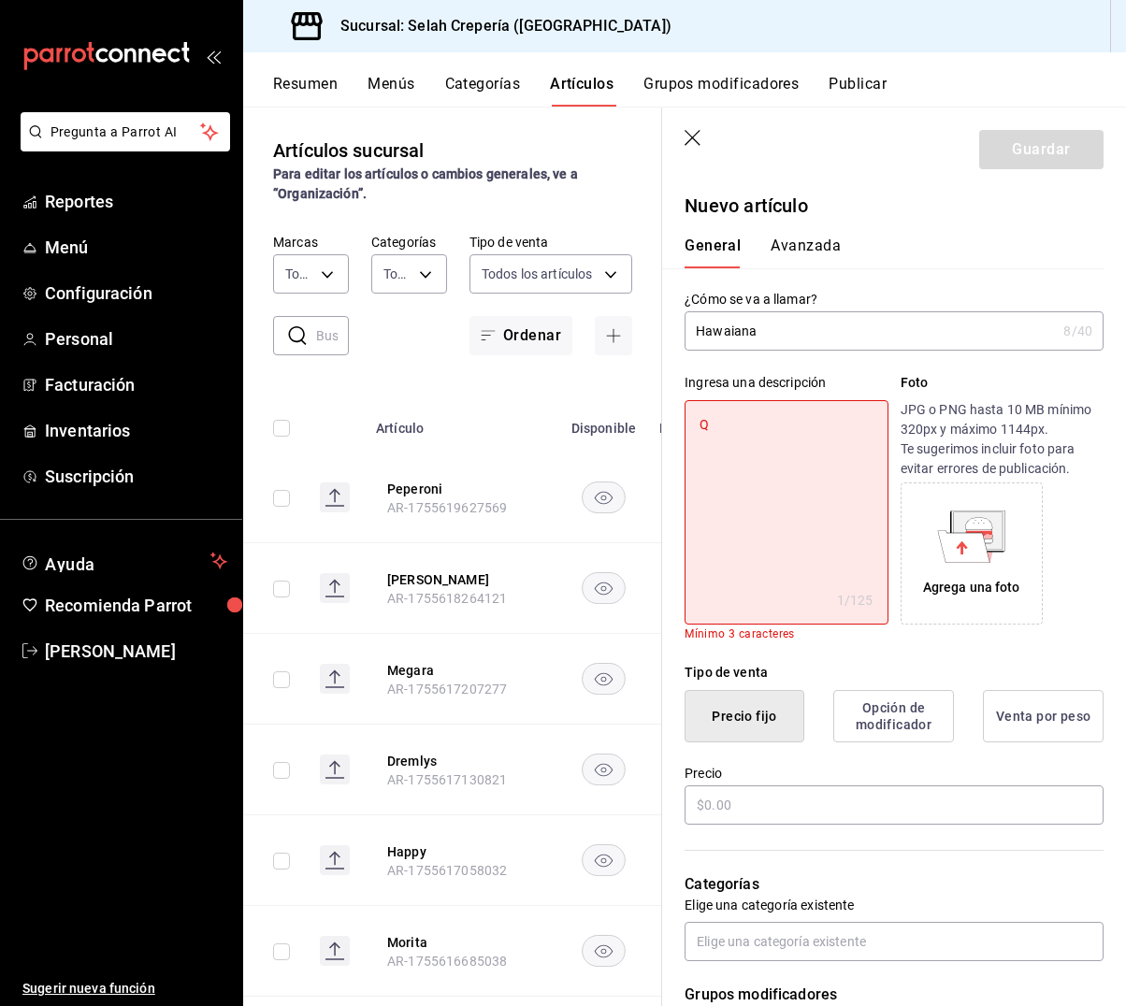
type textarea "Qu"
type textarea "x"
type textarea "Que"
type textarea "x"
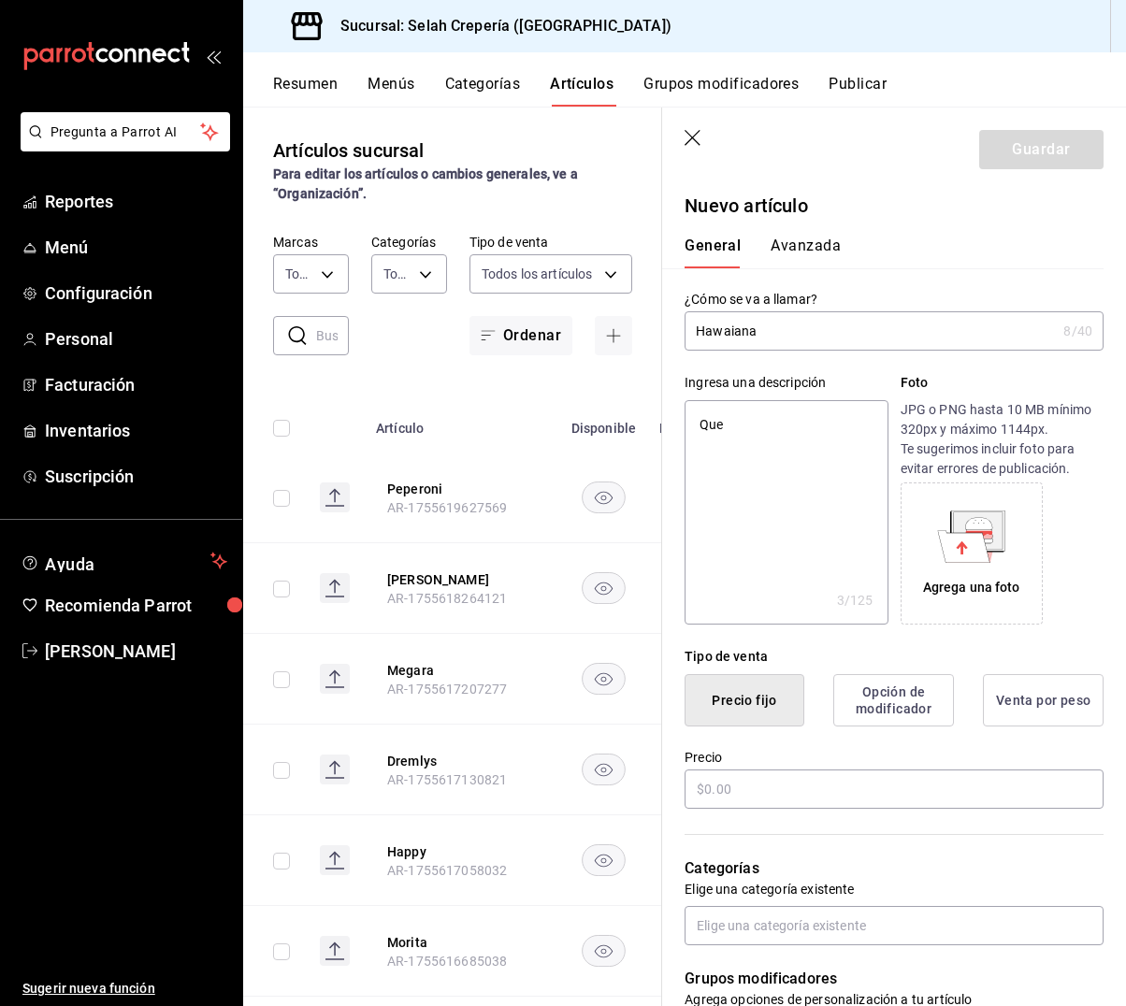
type textarea "Ques"
type textarea "x"
type textarea "Queso"
type textarea "x"
type textarea "Queso"
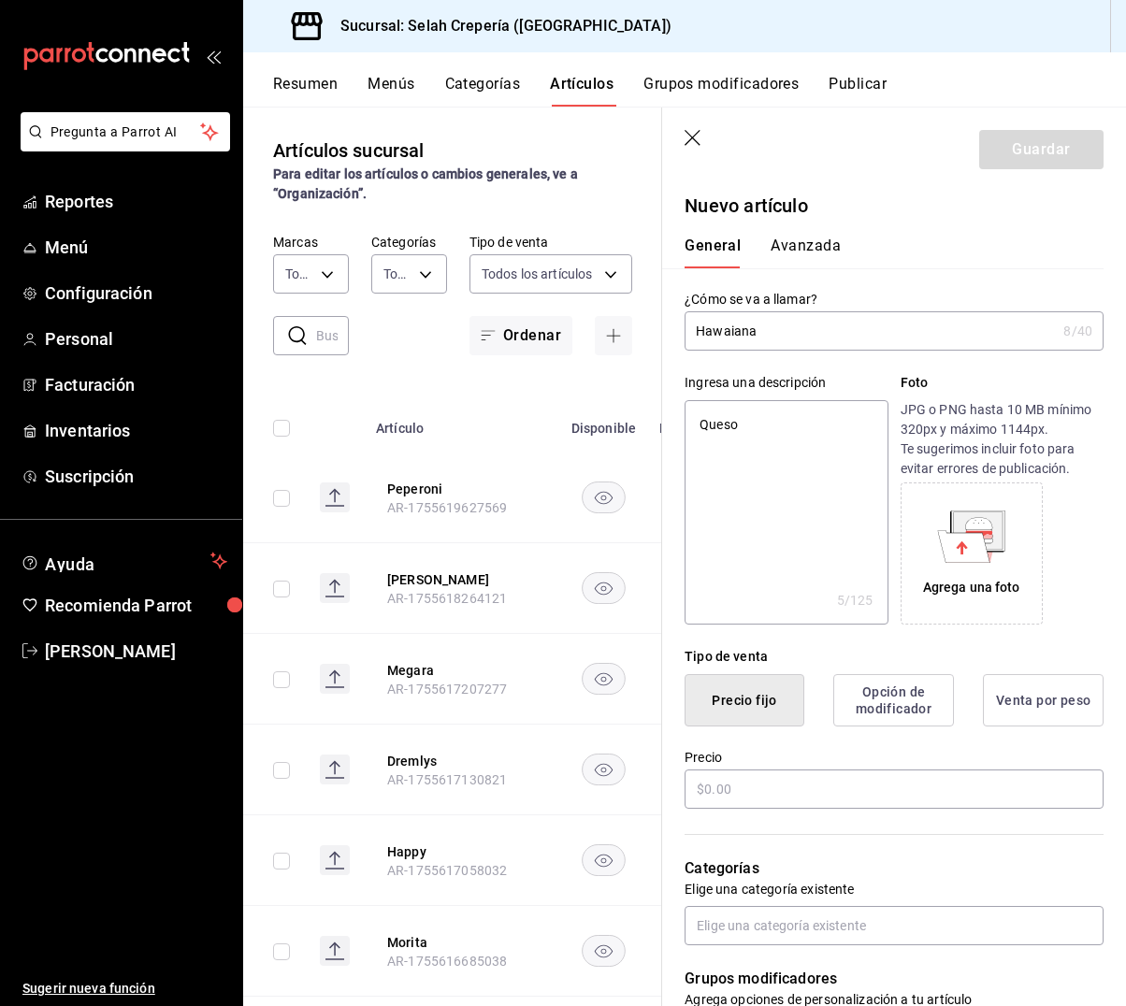
type textarea "x"
type textarea "Queso m"
type textarea "x"
type textarea "Queso ma"
type textarea "x"
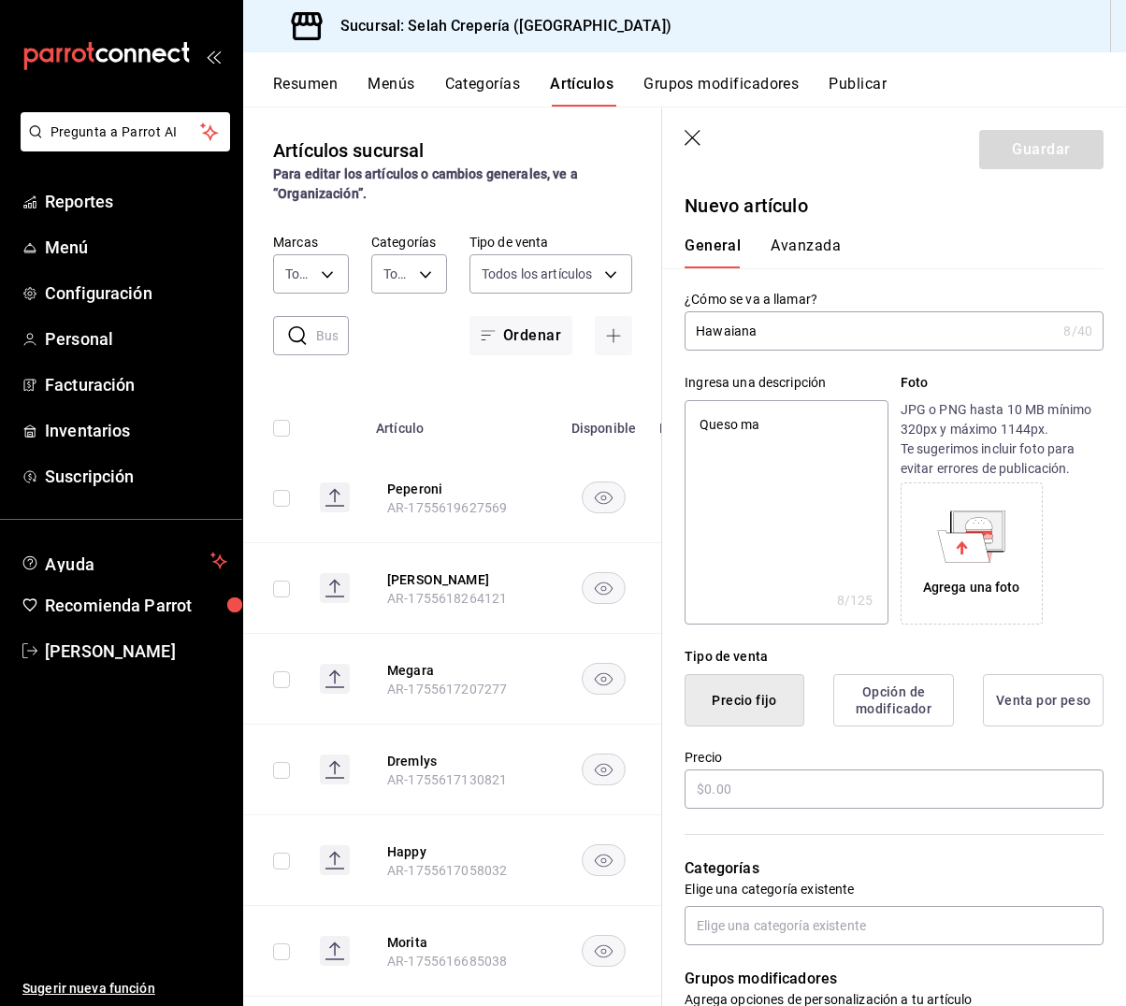
type textarea "Queso mac"
type textarea "x"
type textarea "Queso ma"
type textarea "x"
type textarea "Queso man"
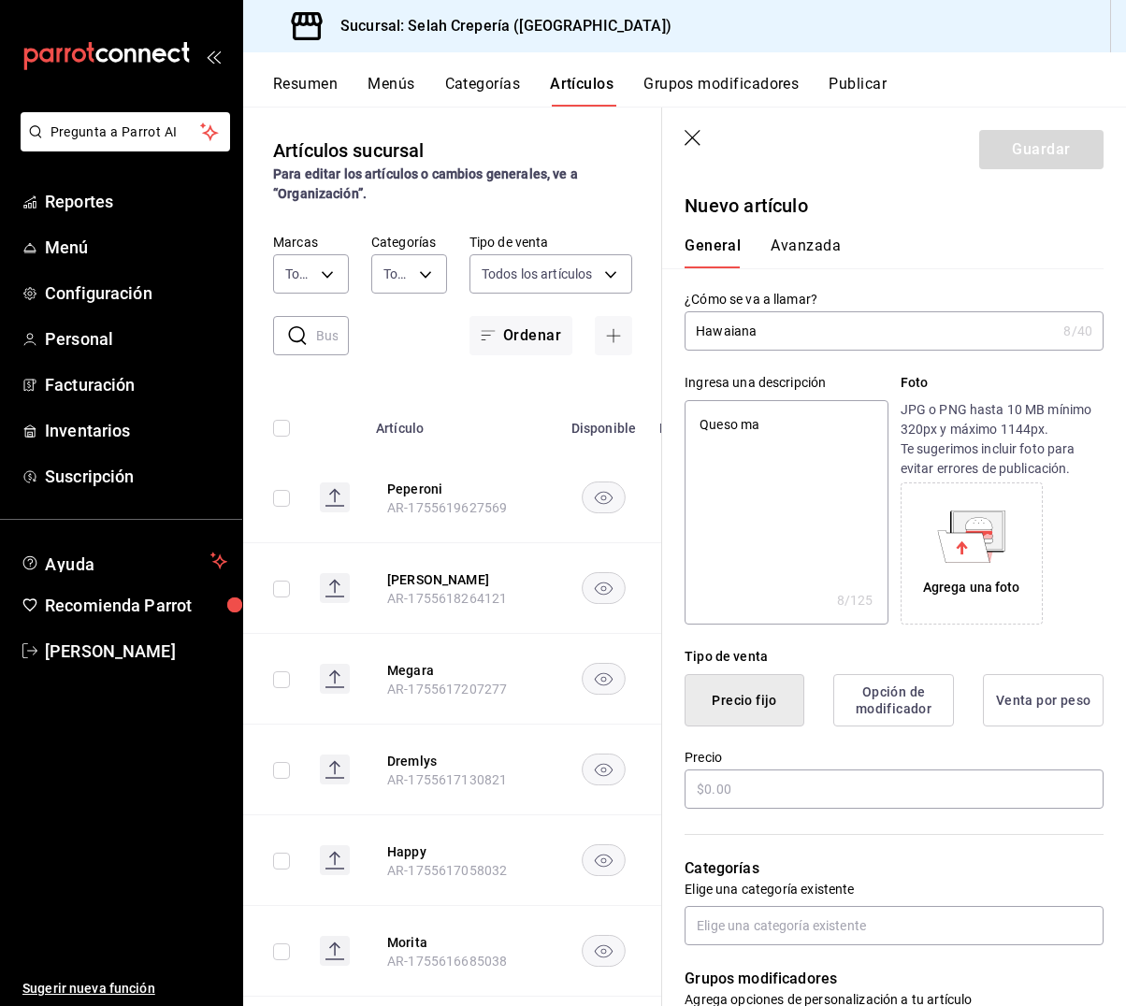
type textarea "x"
type textarea "Queso manc"
type textarea "x"
type textarea "Queso manch"
type textarea "x"
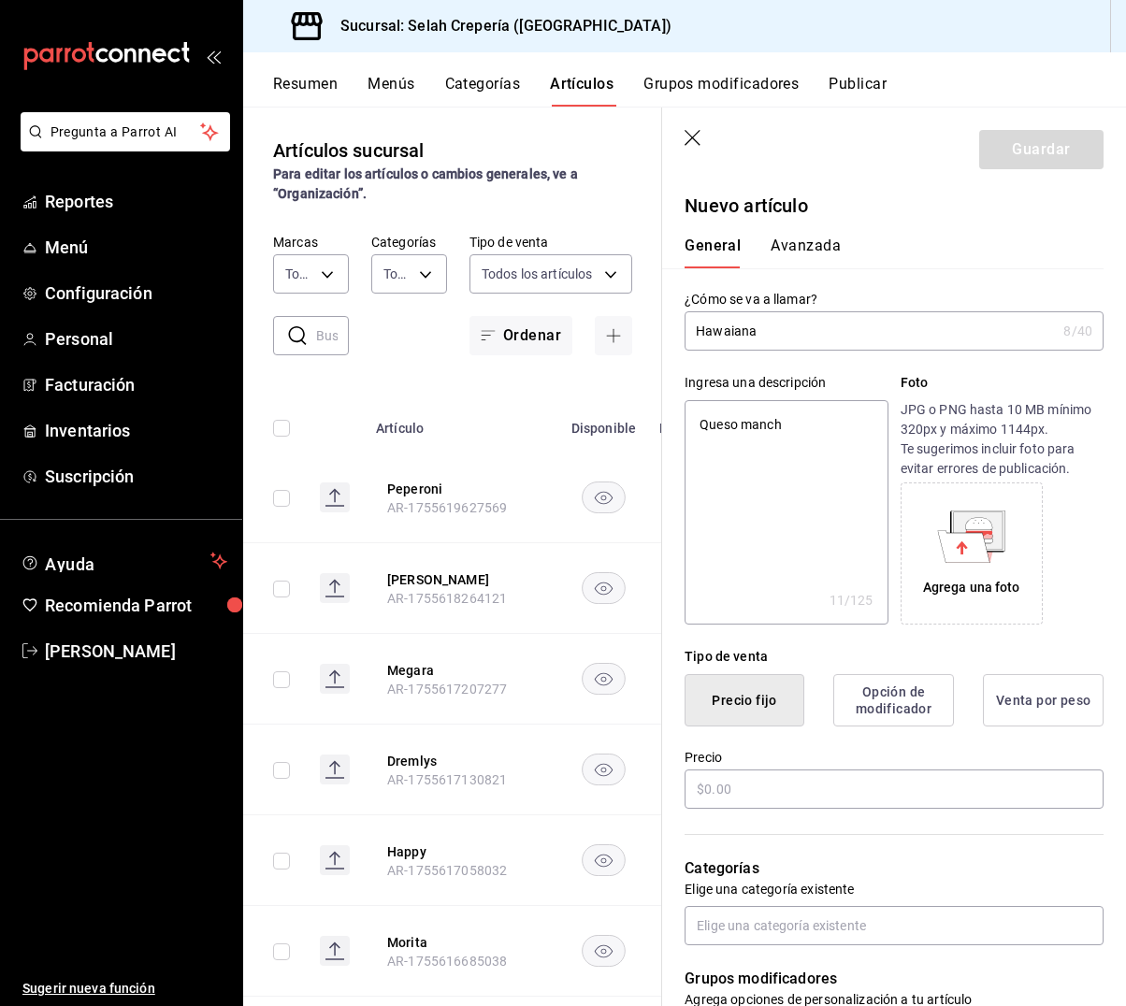
type textarea "Queso manche"
type textarea "x"
type textarea "Queso mancheg"
type textarea "x"
type textarea "Queso manchego"
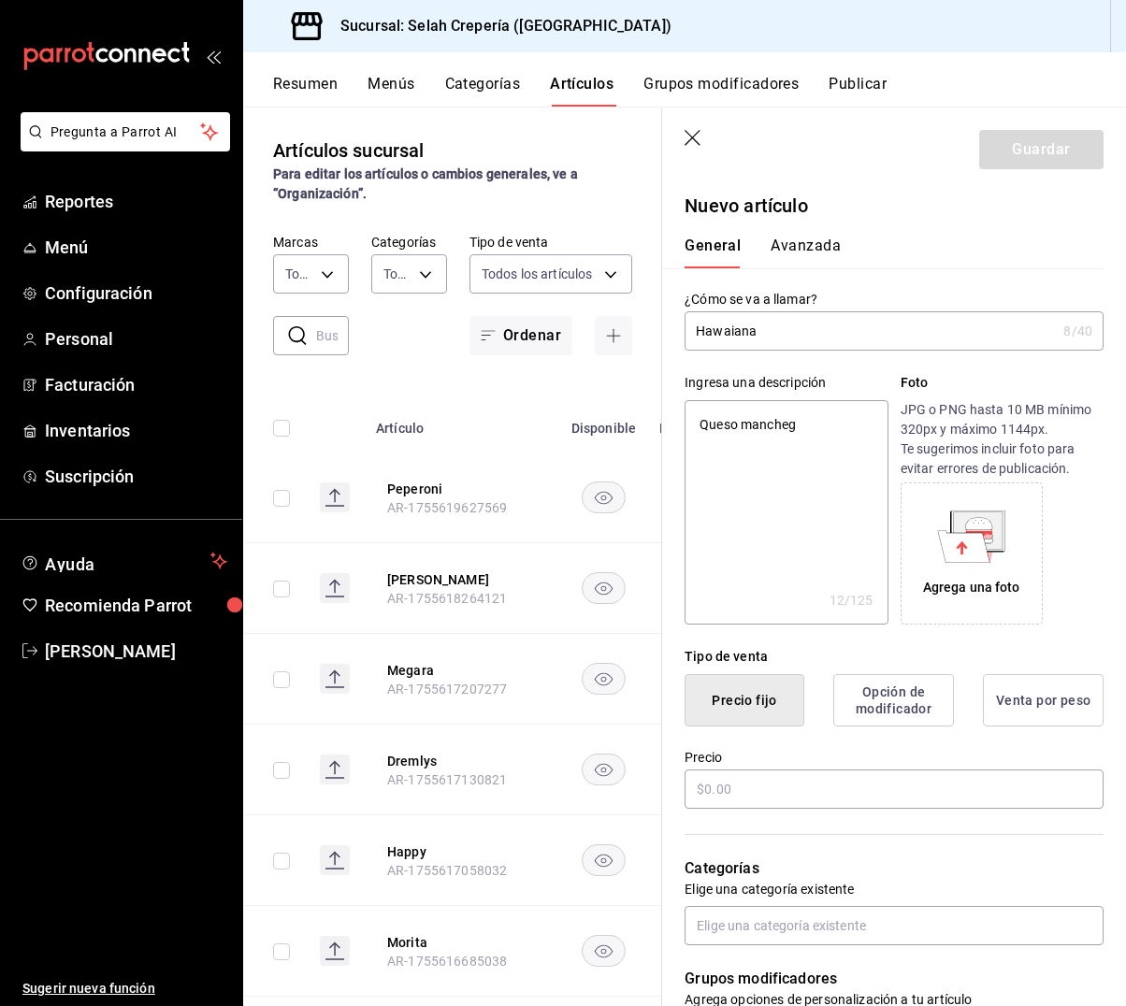
type textarea "x"
type textarea "Queso manchego,"
type textarea "x"
type textarea "Queso manchego,"
type textarea "x"
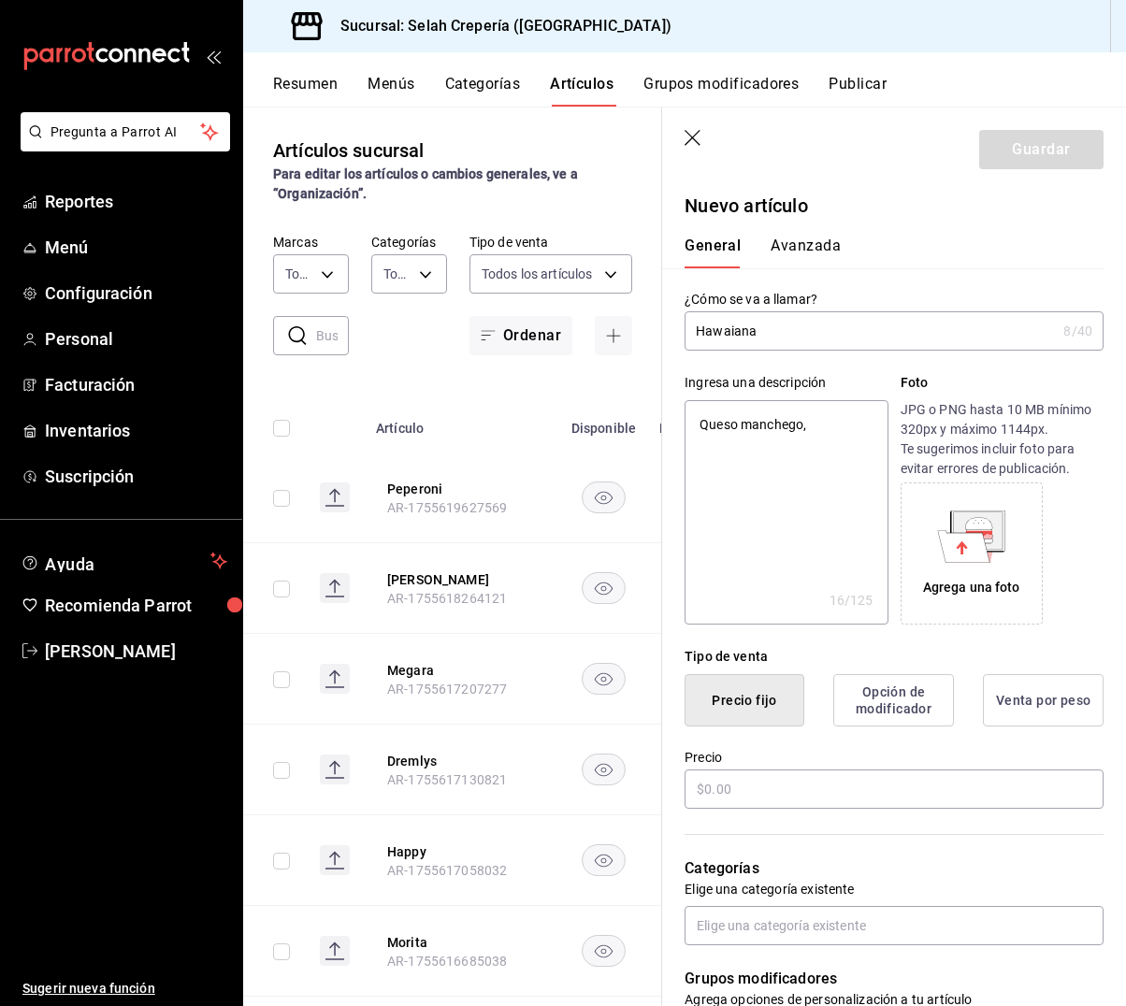
type textarea "Queso manchego, S"
type textarea "x"
type textarea "Queso manchego, Sa"
type textarea "x"
type textarea "Queso manchego, Sal"
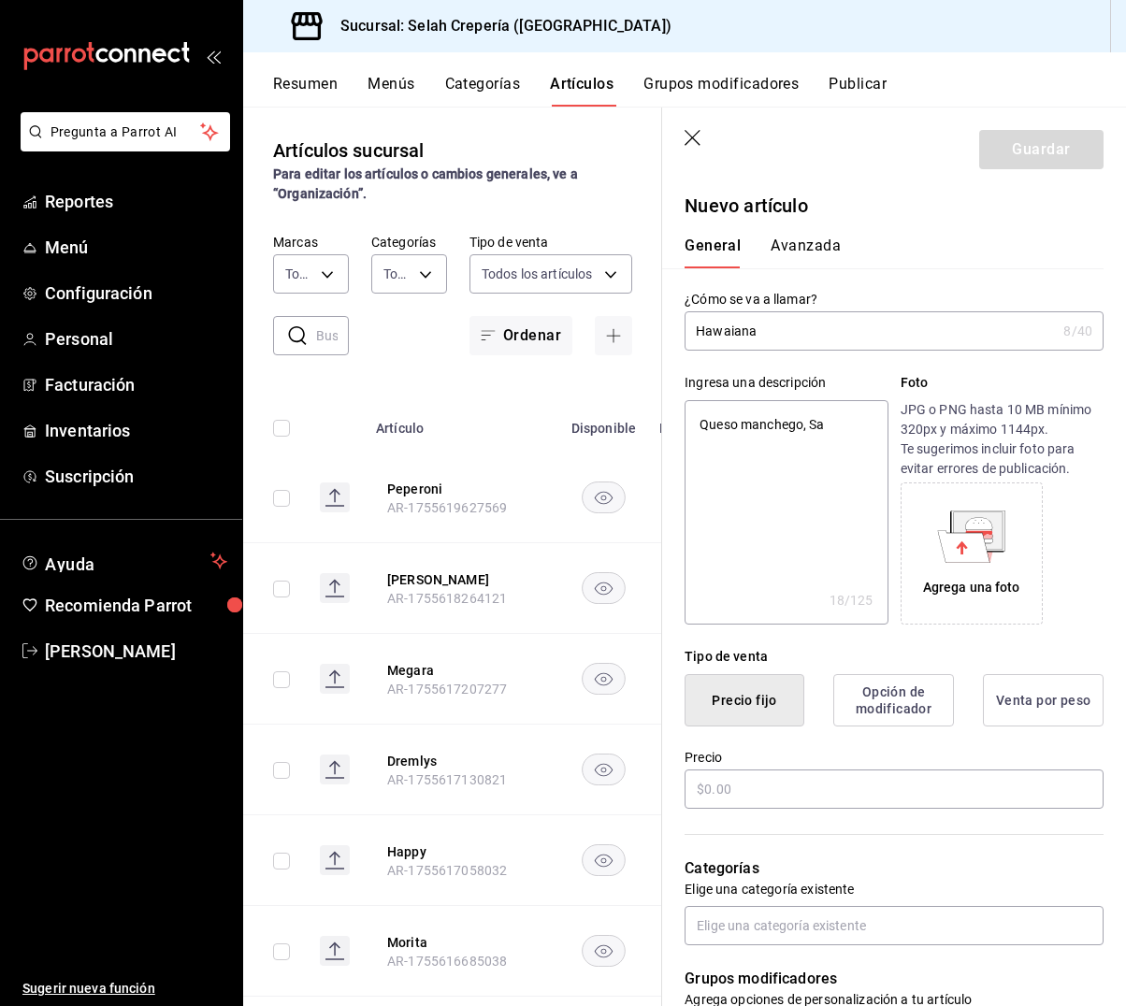
type textarea "x"
type textarea "Queso manchego, Sals"
type textarea "x"
type textarea "Queso manchego, Salsa"
type textarea "x"
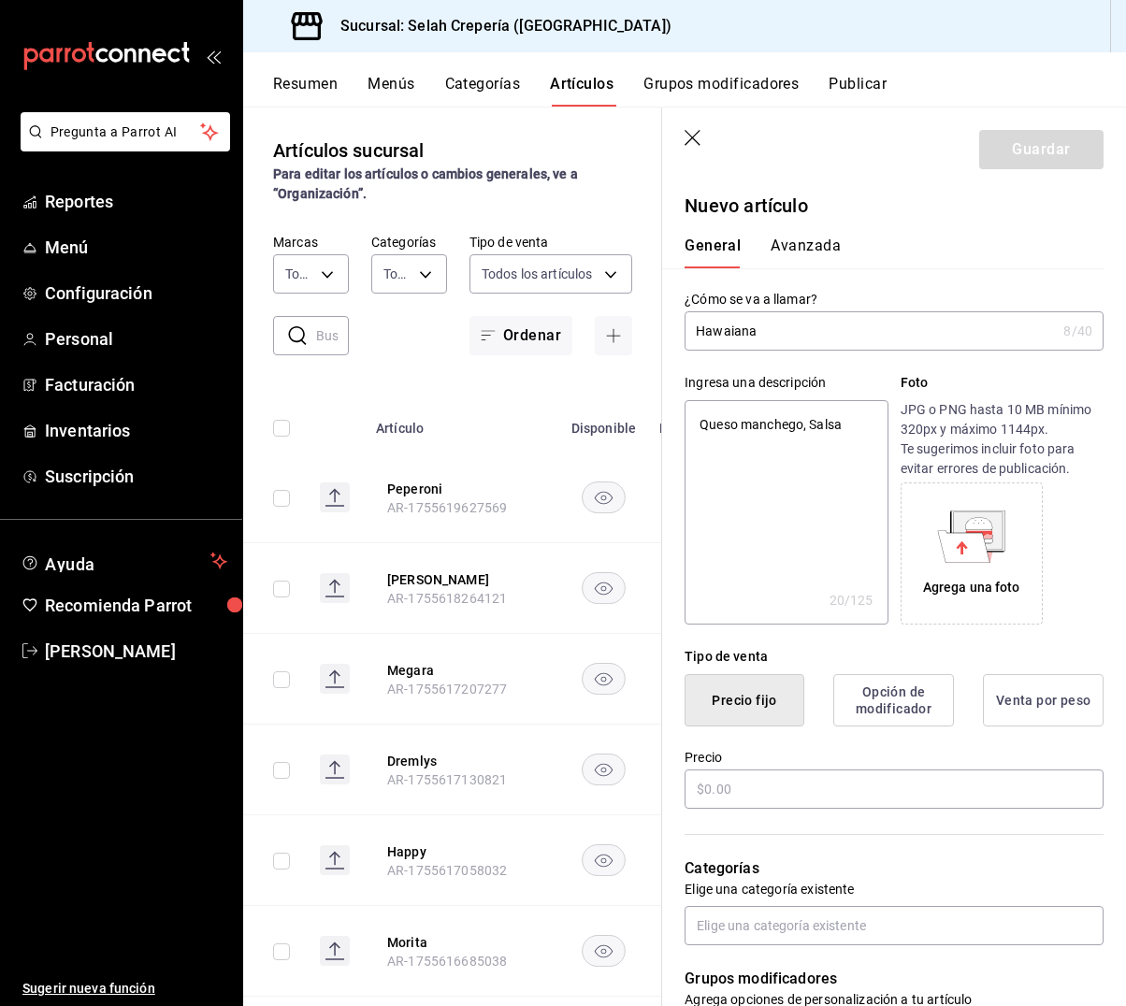
type textarea "Queso manchego, Salsa"
type textarea "x"
type textarea "Queso manchego, Salsa d"
type textarea "x"
type textarea "Queso manchego, Salsa de"
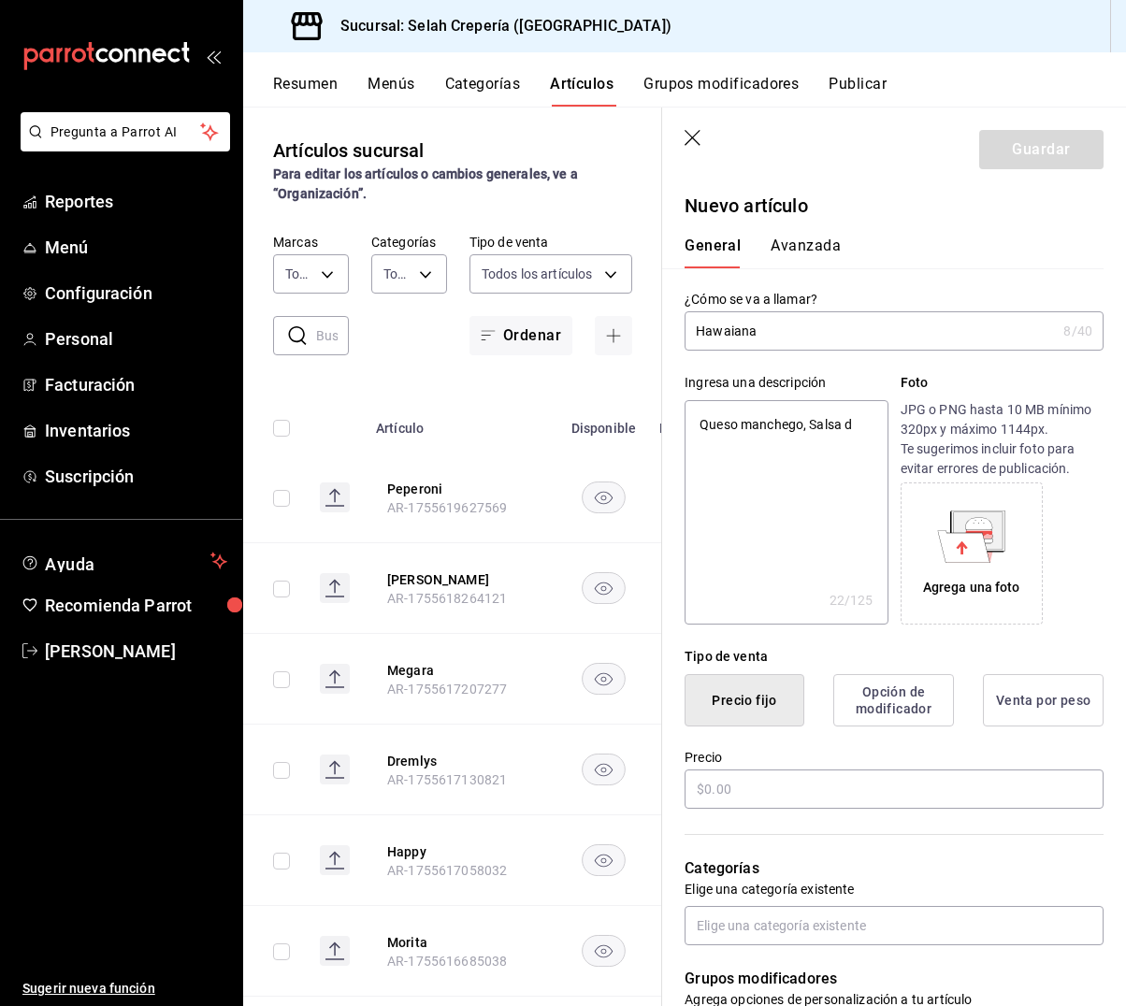
type textarea "x"
type textarea "Queso manchego, Salsa de"
type textarea "x"
type textarea "Queso manchego, Salsa de T"
type textarea "x"
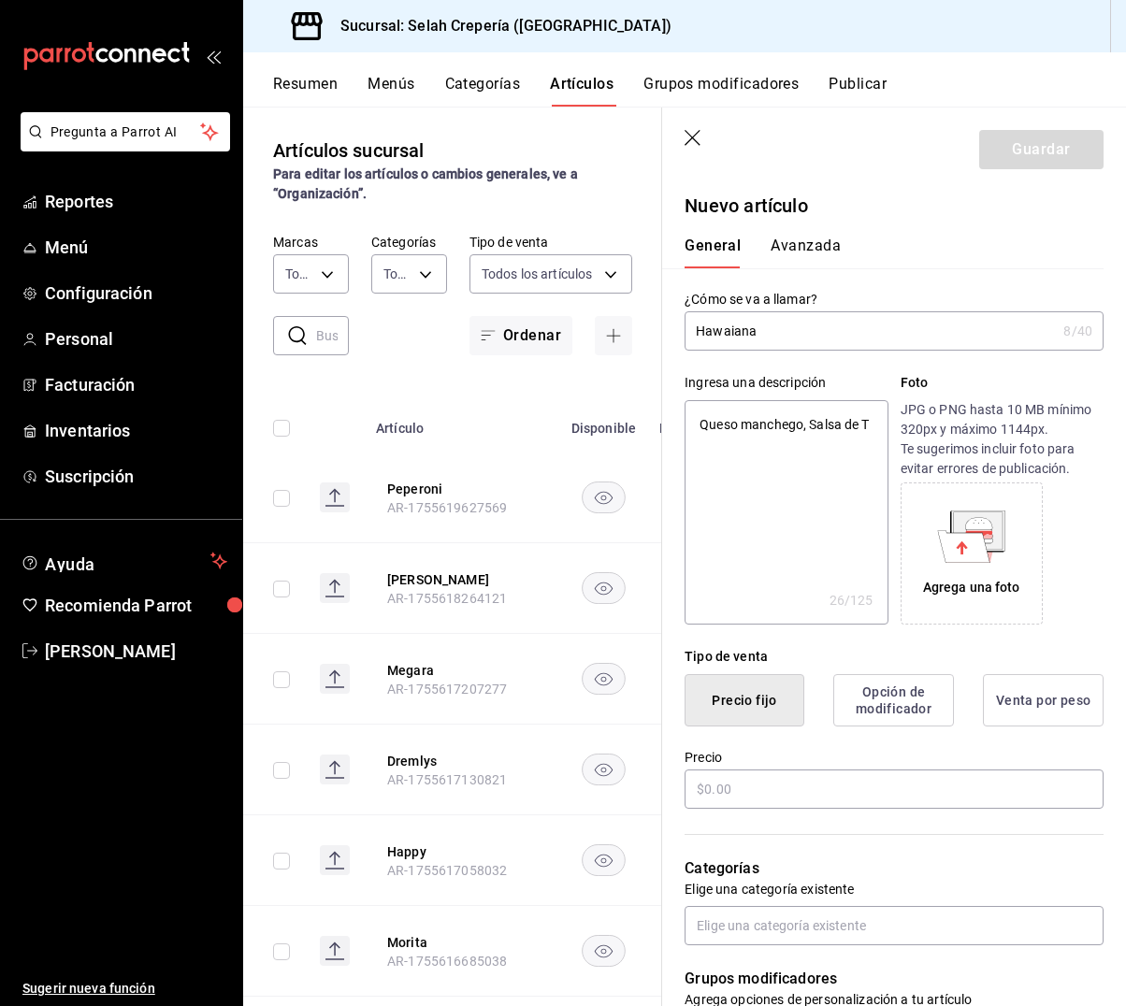
type textarea "Queso manchego, Salsa de To"
type textarea "x"
type textarea "Queso manchego, Salsa de Tom"
type textarea "x"
type textarea "Queso manchego, Salsa de Toma"
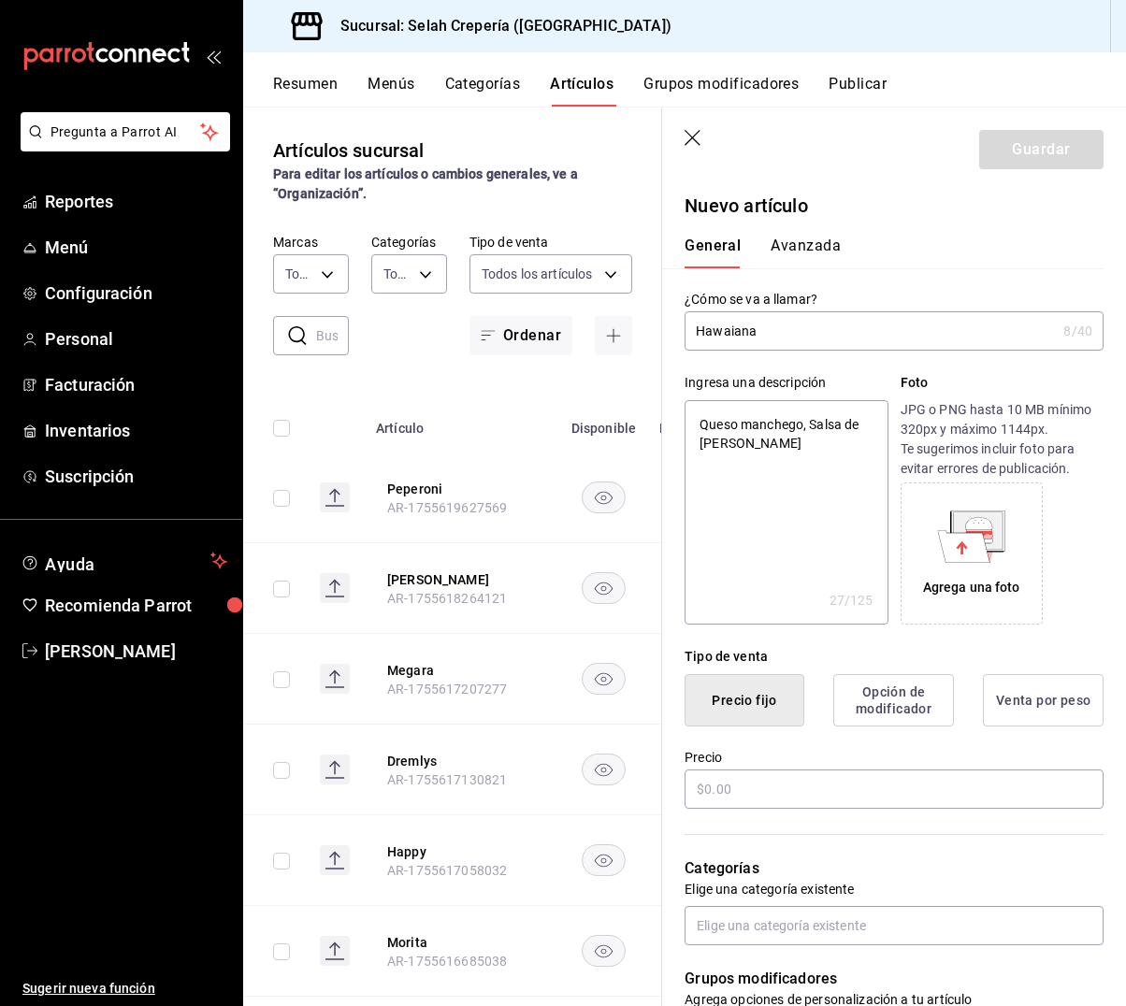
type textarea "x"
type textarea "Queso manchego, Salsa de Tomat"
type textarea "x"
type textarea "Queso manchego, Salsa de Tomate"
type textarea "x"
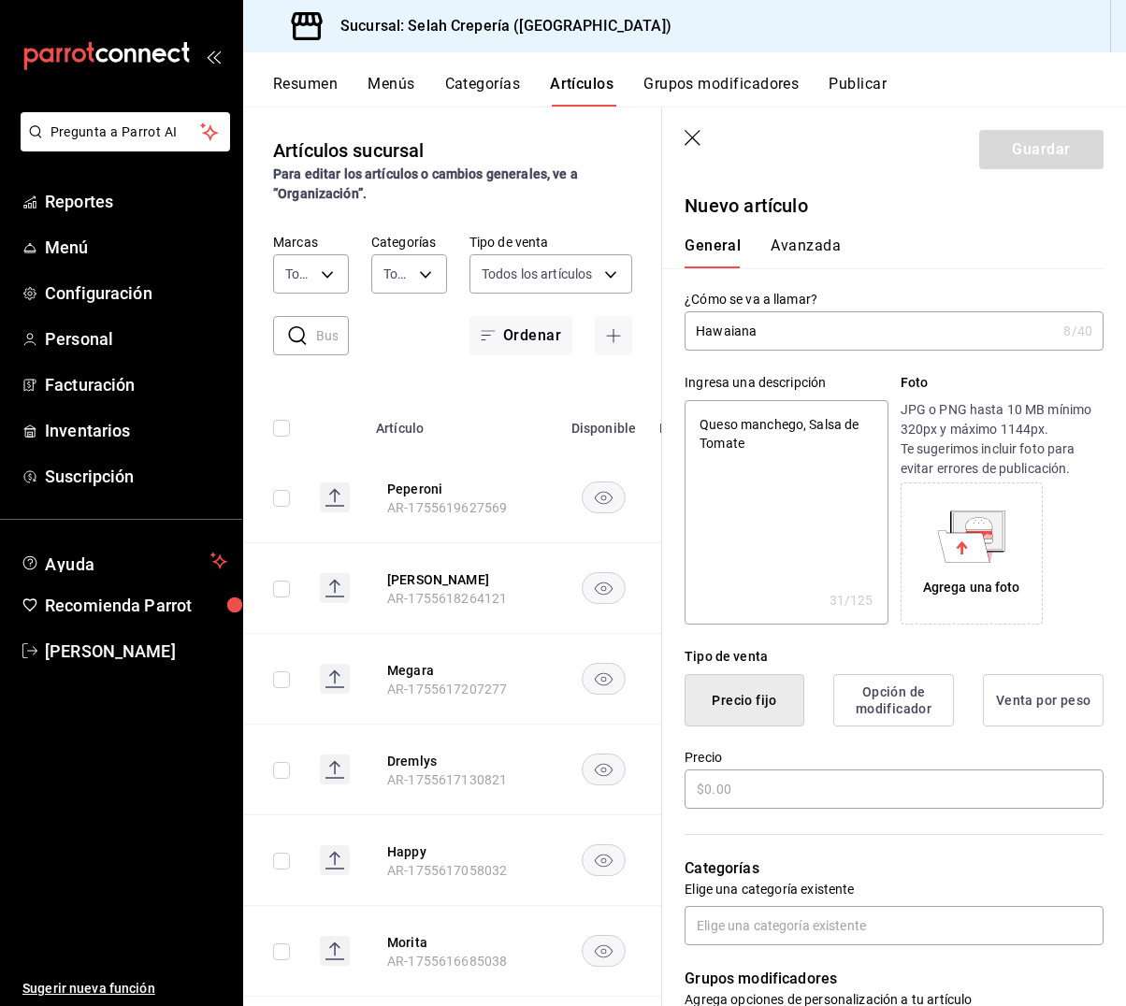
type textarea "Queso manchego, Salsa de Tomate,"
type textarea "x"
type textarea "Queso manchego, Salsa de Tomate,"
type textarea "x"
type textarea "Queso manchego, Salsa de Tomate, J"
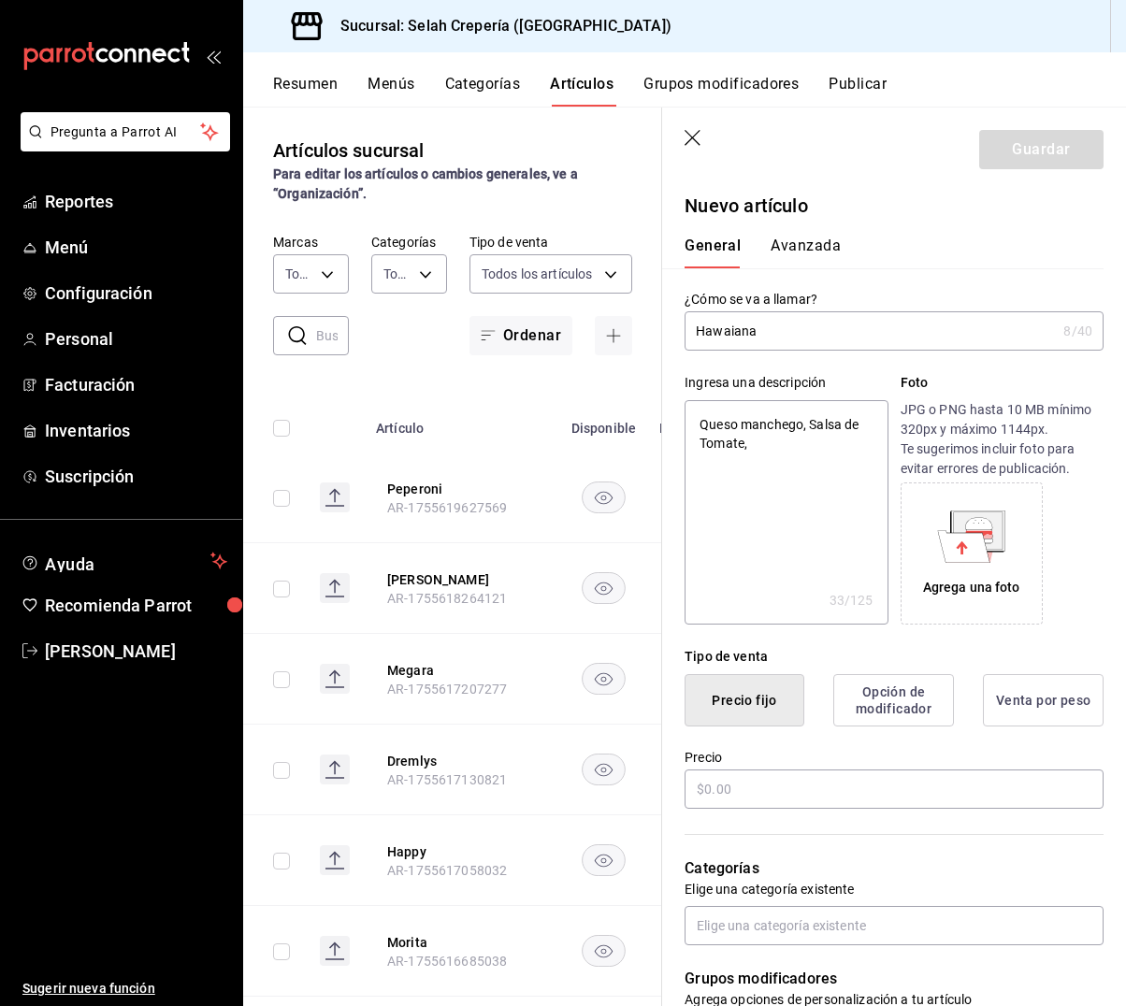
type textarea "x"
type textarea "Queso manchego, Salsa de Tomate, Ja"
type textarea "x"
type textarea "Queso manchego, Salsa de Tomate, Jam"
type textarea "x"
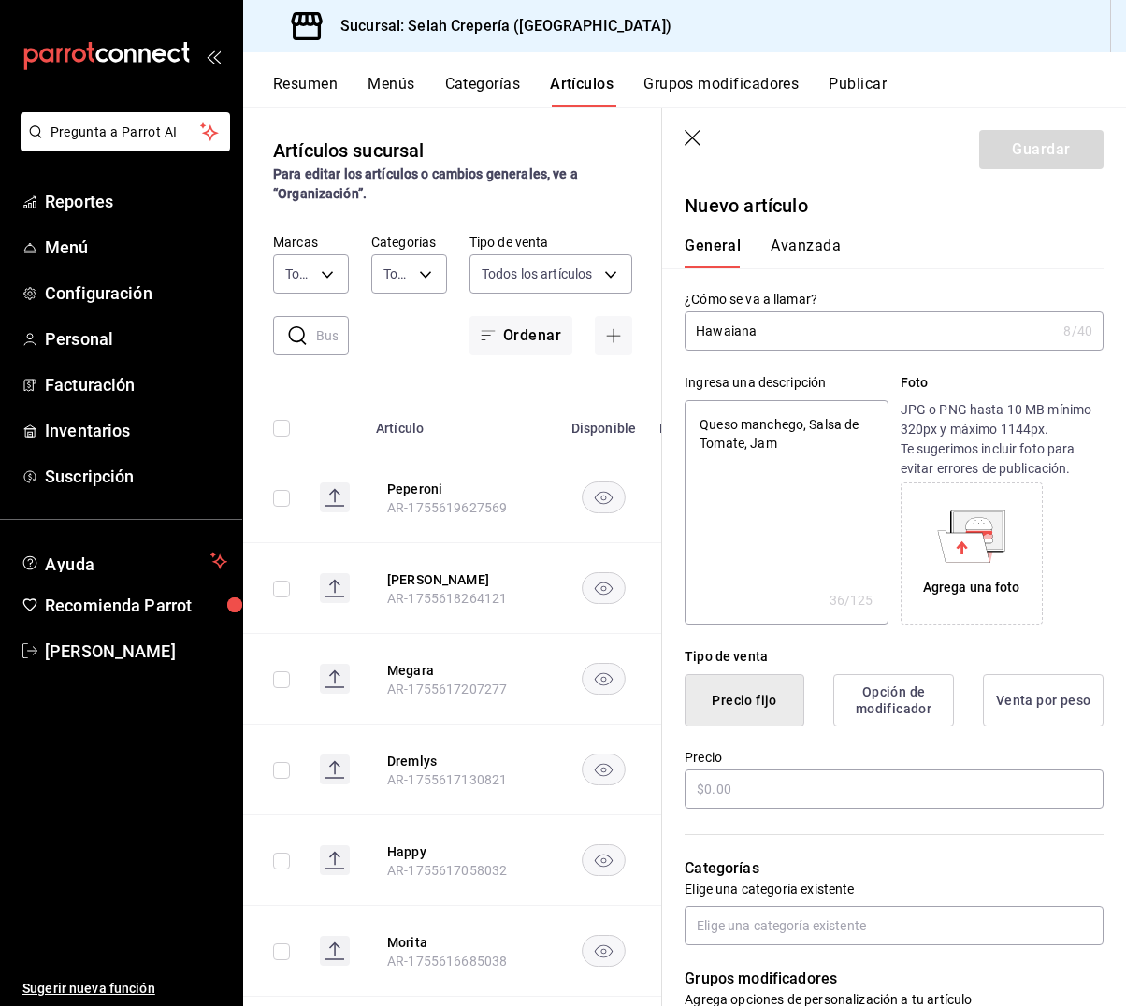
type textarea "Queso manchego, Salsa de Tomate, Jam´"
type textarea "x"
type textarea "Queso manchego, Salsa de Tomate, Jamó"
type textarea "x"
type textarea "Queso manchego, Salsa de Tomate, Jamón"
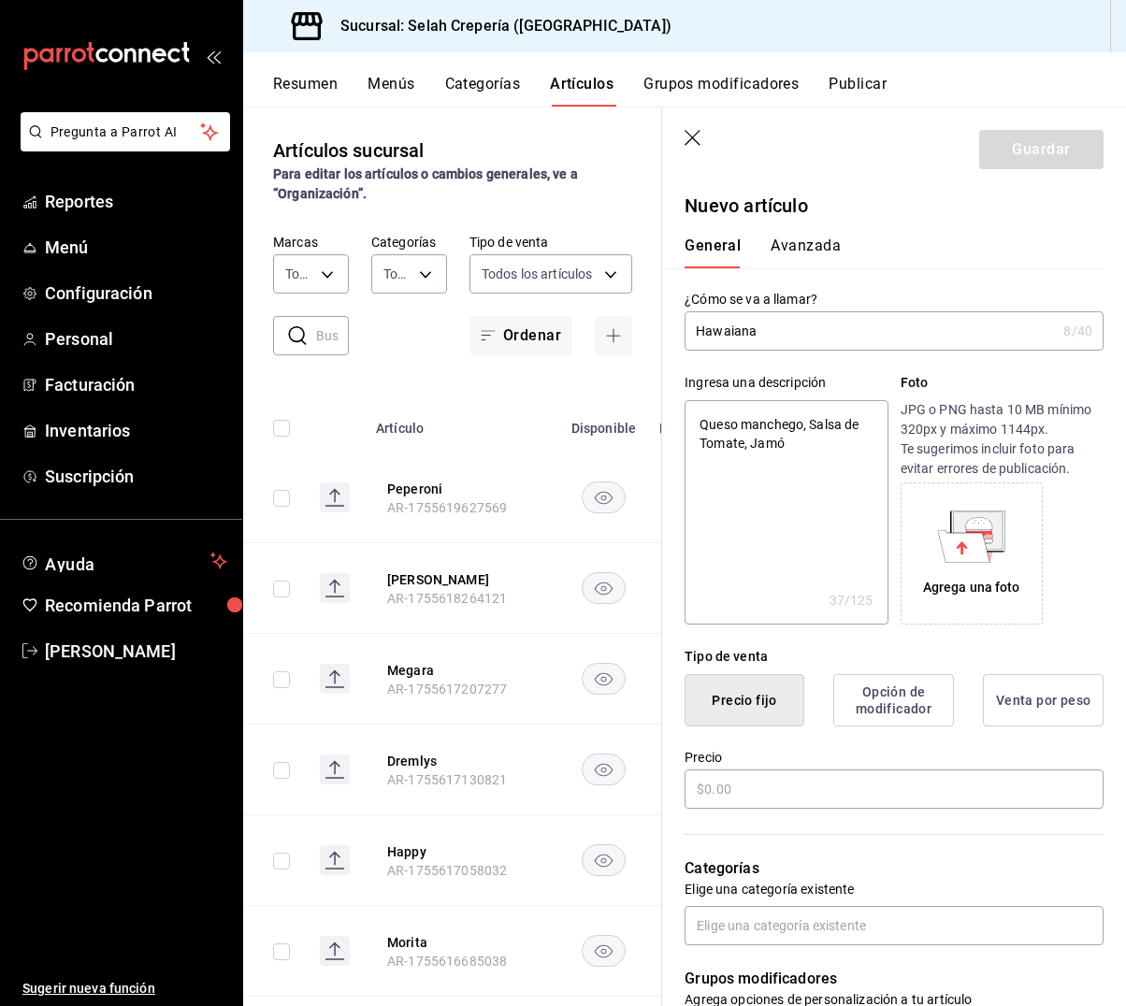
type textarea "x"
type textarea "Queso manchego, Salsa de Tomate, Jamón"
type textarea "x"
type textarea "Queso manchego, Salsa de Tomate, Jamón d"
type textarea "x"
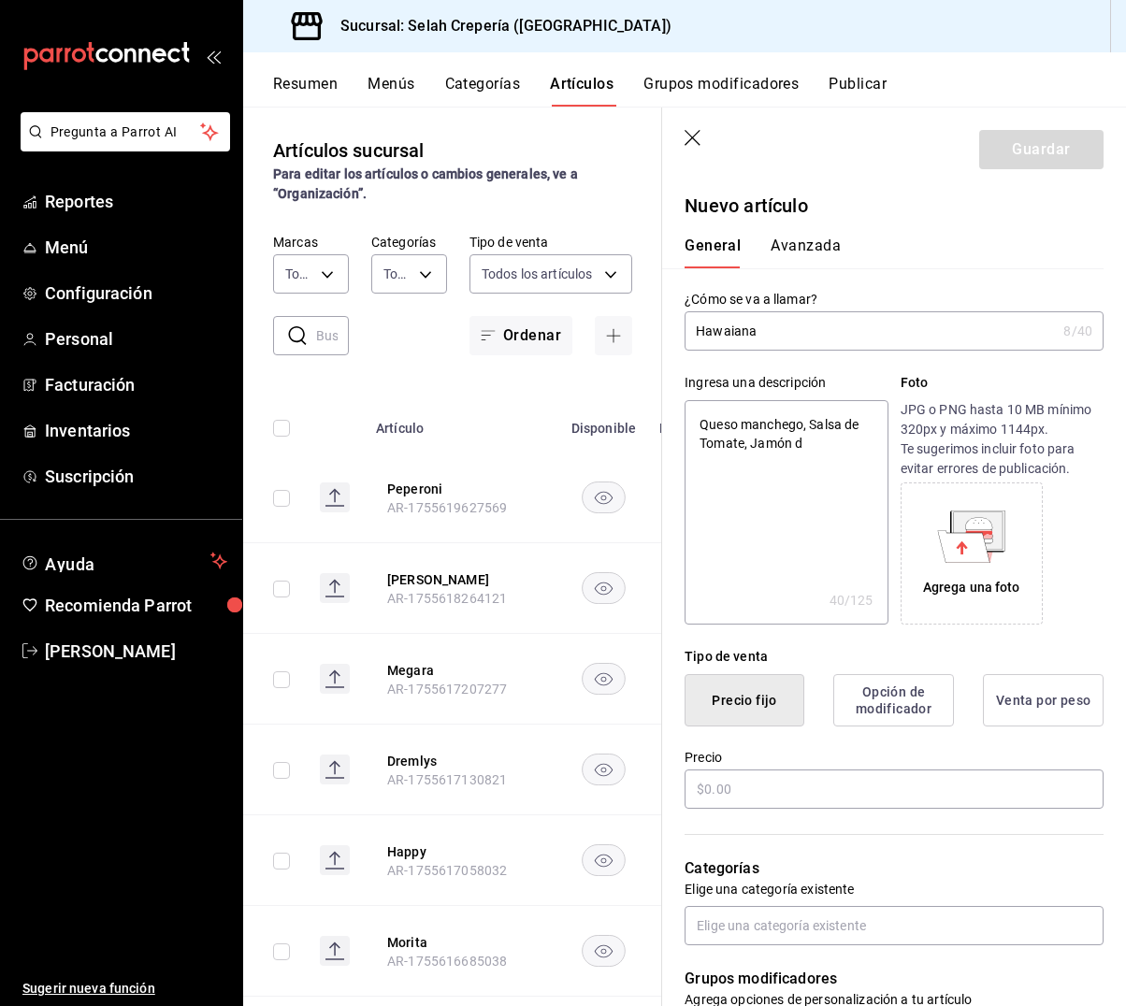
type textarea "Queso manchego, Salsa de Tomate, Jamón de"
type textarea "x"
type textarea "Queso manchego, Salsa de Tomate, Jamón de"
type textarea "x"
type textarea "Queso manchego, Salsa de Tomate, Jamón de P"
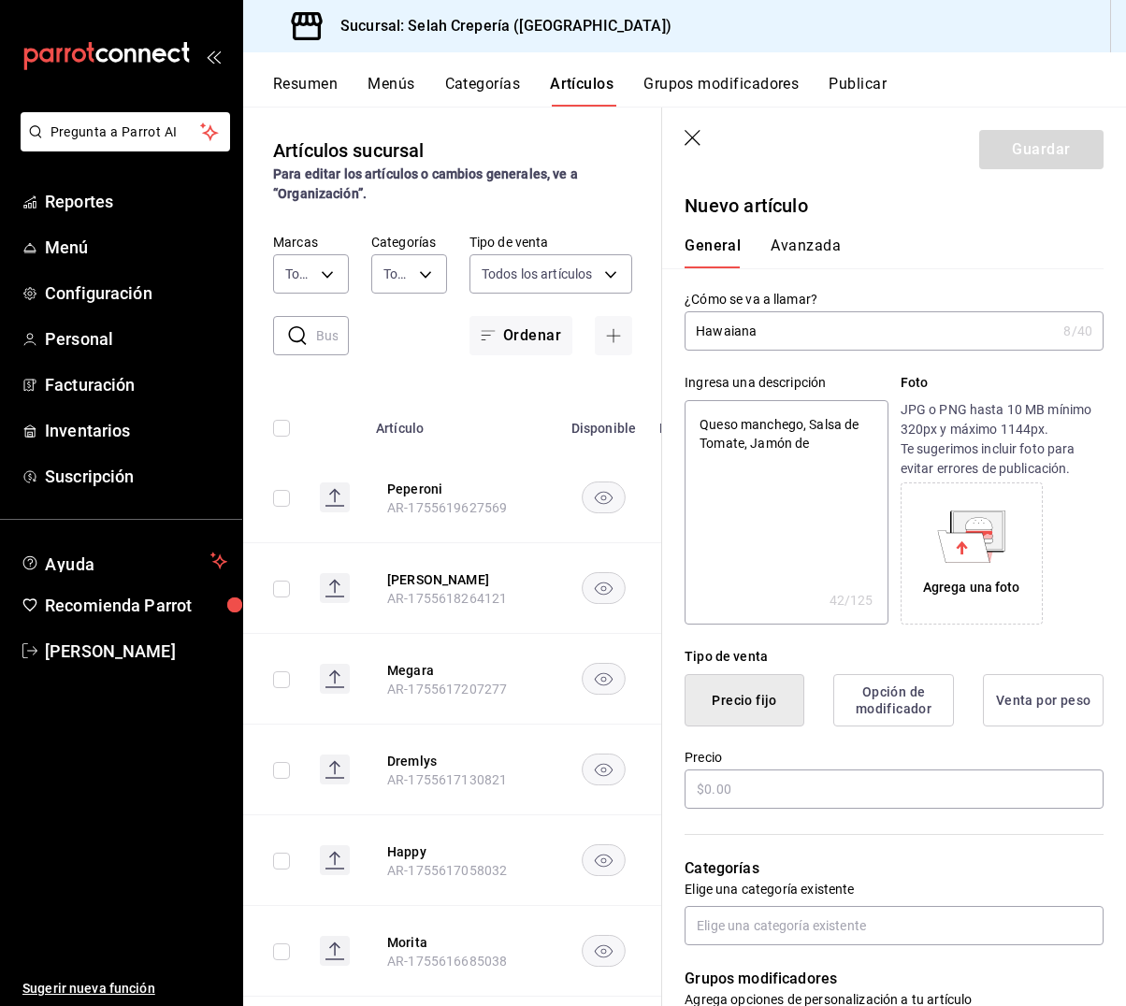
type textarea "x"
type textarea "Queso manchego, Salsa de Tomate, Jamón de Pa"
type textarea "x"
type textarea "Queso manchego, Salsa de Tomate, Jamón de Pav"
type textarea "x"
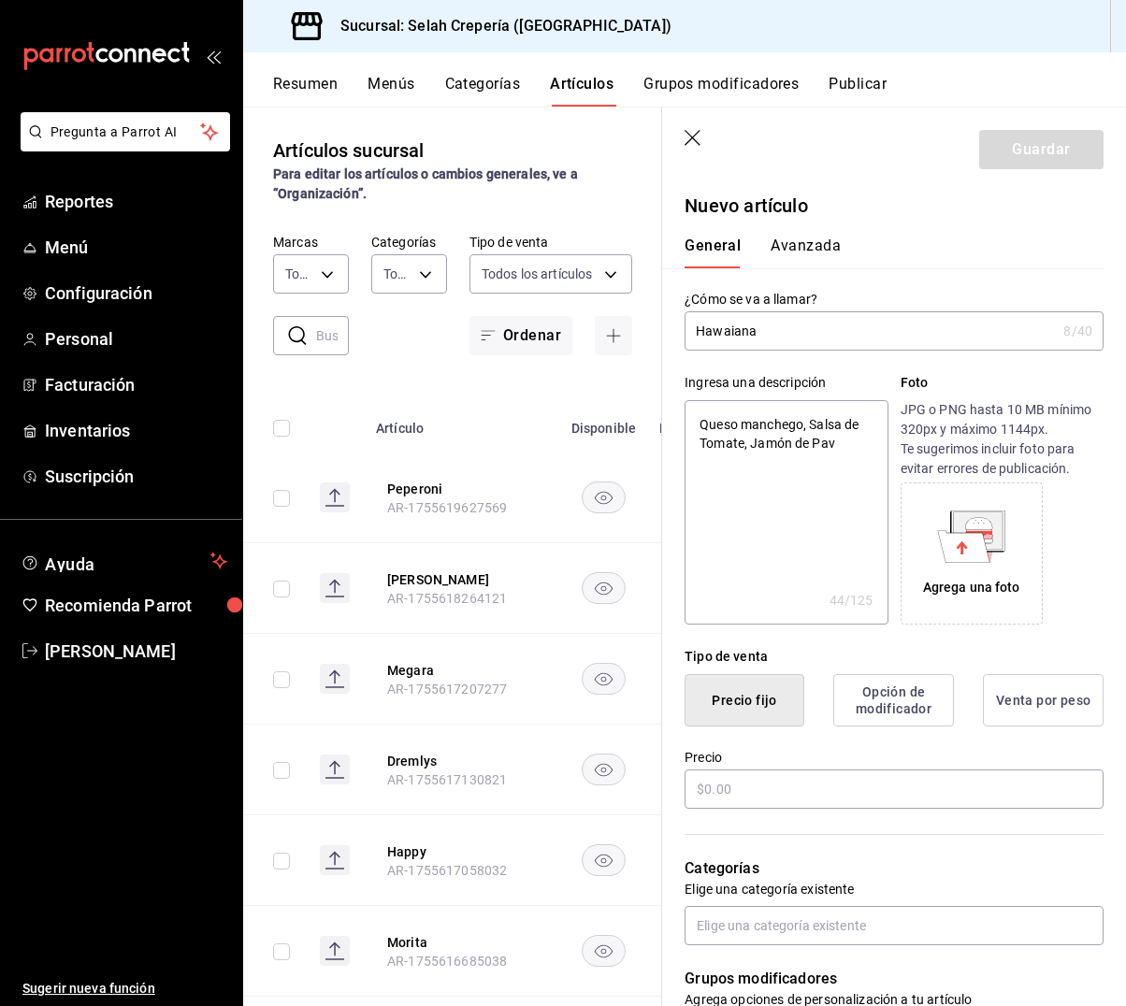
type textarea "Queso manchego, Salsa de Tomate, Jamón de Pavo"
type textarea "x"
type textarea "Queso manchego, Salsa de Tomate, Jamón de Pavo,"
type textarea "x"
type textarea "Queso manchego, Salsa de Tomate, Jamón de Pavo,"
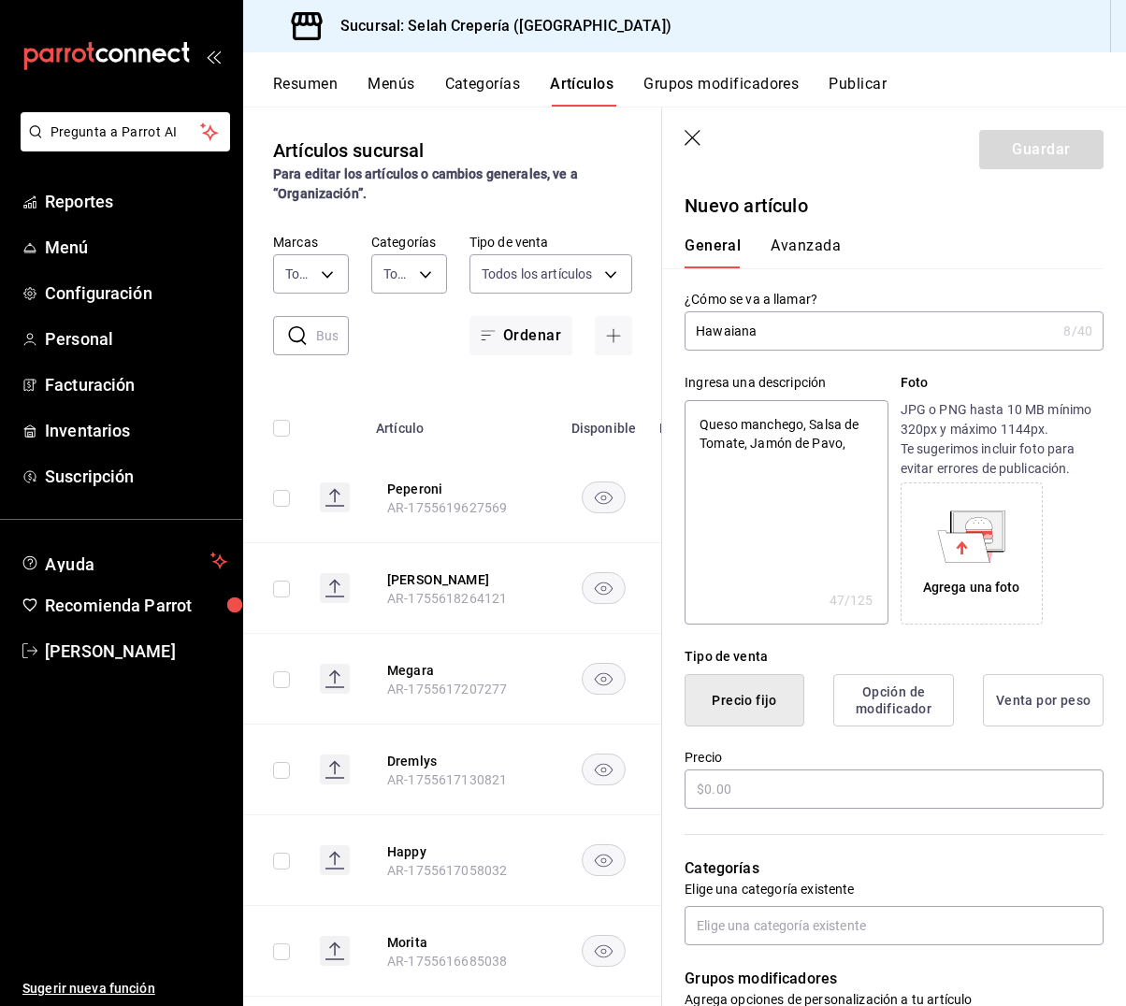
type textarea "x"
type textarea "Queso manchego, Salsa de Tomate, Jamón de Pavo, Q"
type textarea "x"
type textarea "Queso manchego, Salsa de Tomate, Jamón de Pavo,"
type textarea "x"
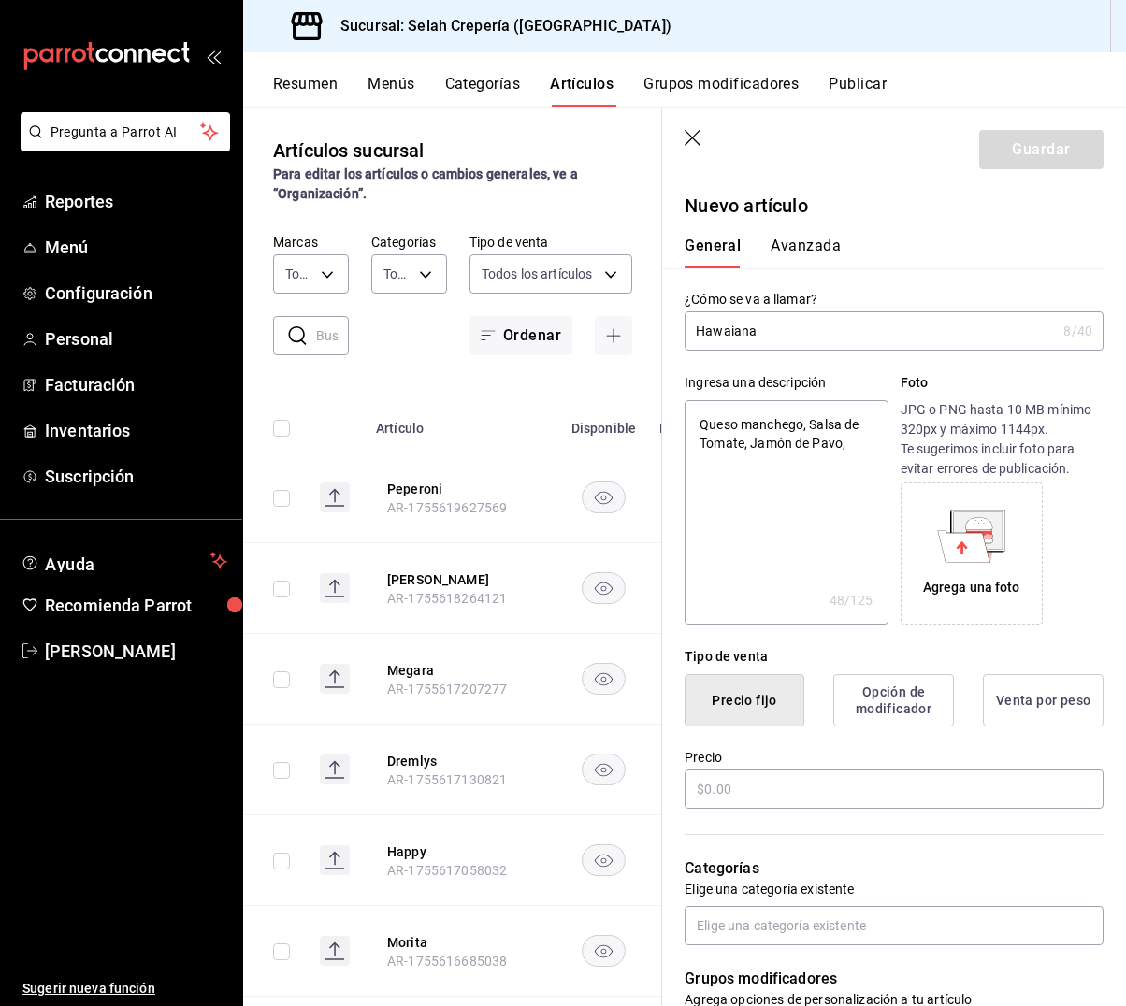
type textarea "Queso manchego, Salsa de Tomate, Jamón de Pavo,"
type textarea "x"
type textarea "Queso manchego, Salsa de Tomate, Jamón de Pavo"
type textarea "x"
type textarea "Queso manchego, Salsa de Tomate, Jamón de Pavo"
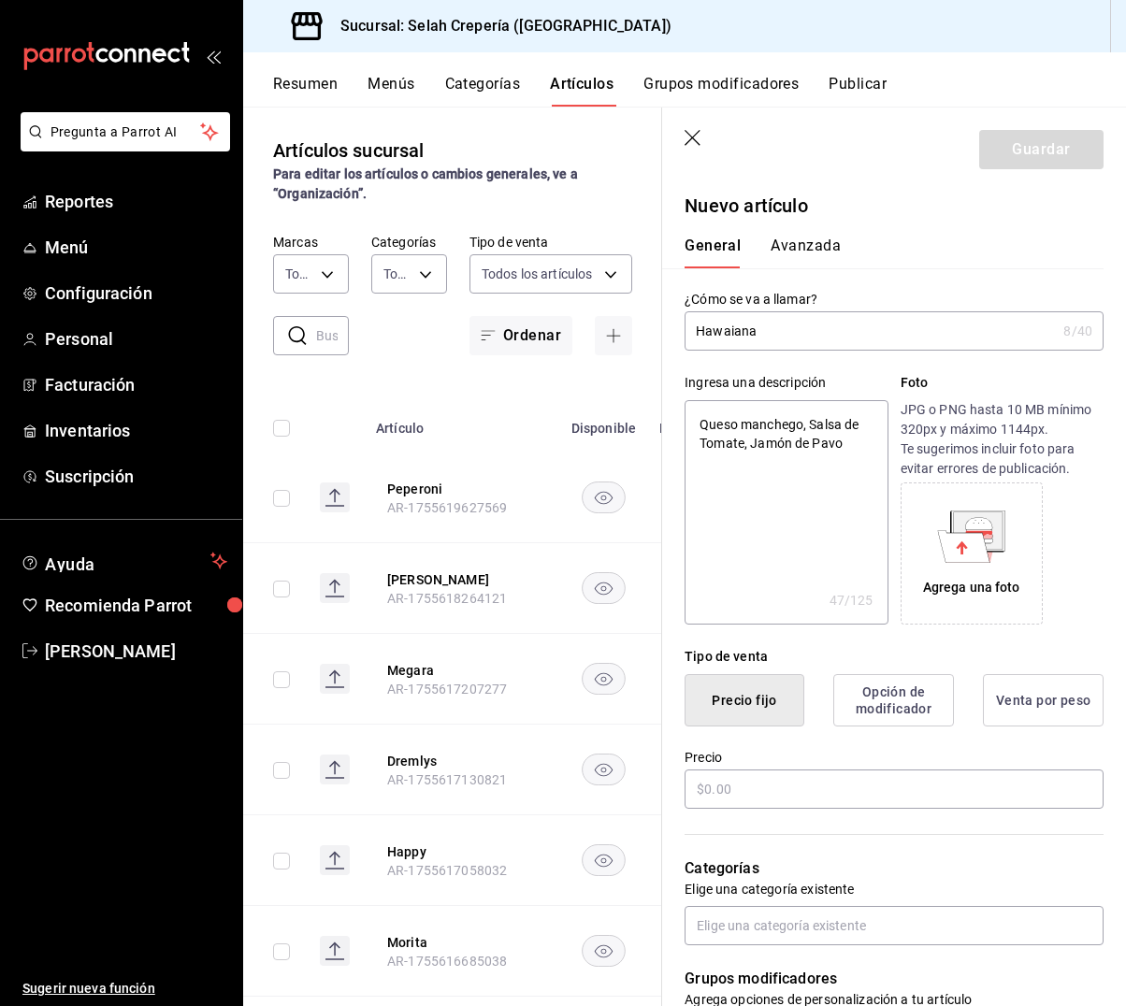
type textarea "x"
type textarea "Queso manchego, Salsa de Tomate, Jamón de Pavo y"
type textarea "x"
type textarea "Queso manchego, Salsa de Tomate, Jamón de Pavo y"
type textarea "x"
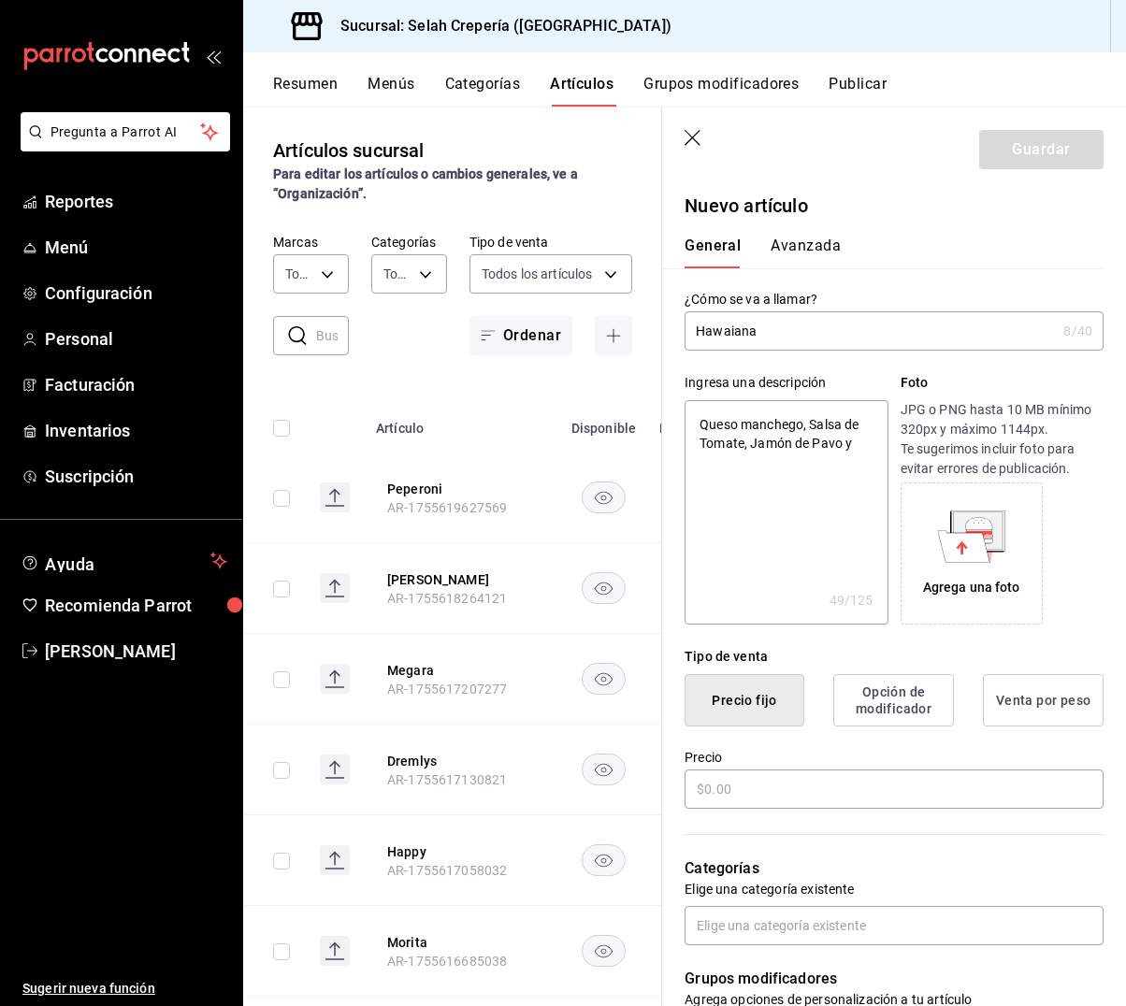
type textarea "Queso manchego, Salsa de Tomate, Jamón de Pavo y P"
type textarea "x"
type textarea "Queso manchego, Salsa de Tomate, Jamón de Pavo y Pi"
type textarea "x"
type textarea "Queso manchego, Salsa de Tomate, Jamón de Pavo y Piñ"
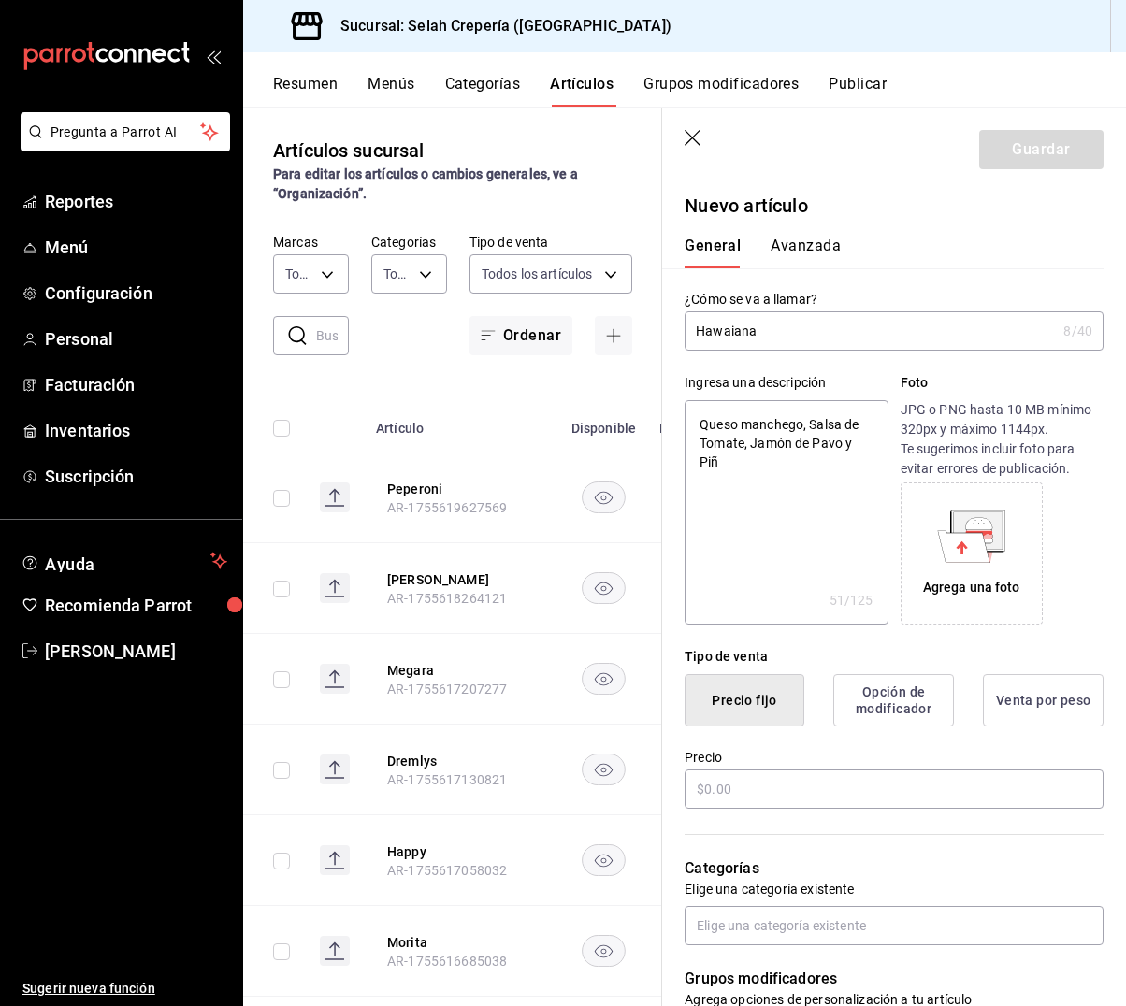
type textarea "x"
type textarea "Queso manchego, Salsa de Tomate, Jamón de Pavo y Piña"
type textarea "x"
type textarea "Queso manchego, Salsa de Tomate, Jamón de Pavo y Piña"
click at [831, 784] on input "text" at bounding box center [893, 789] width 419 height 39
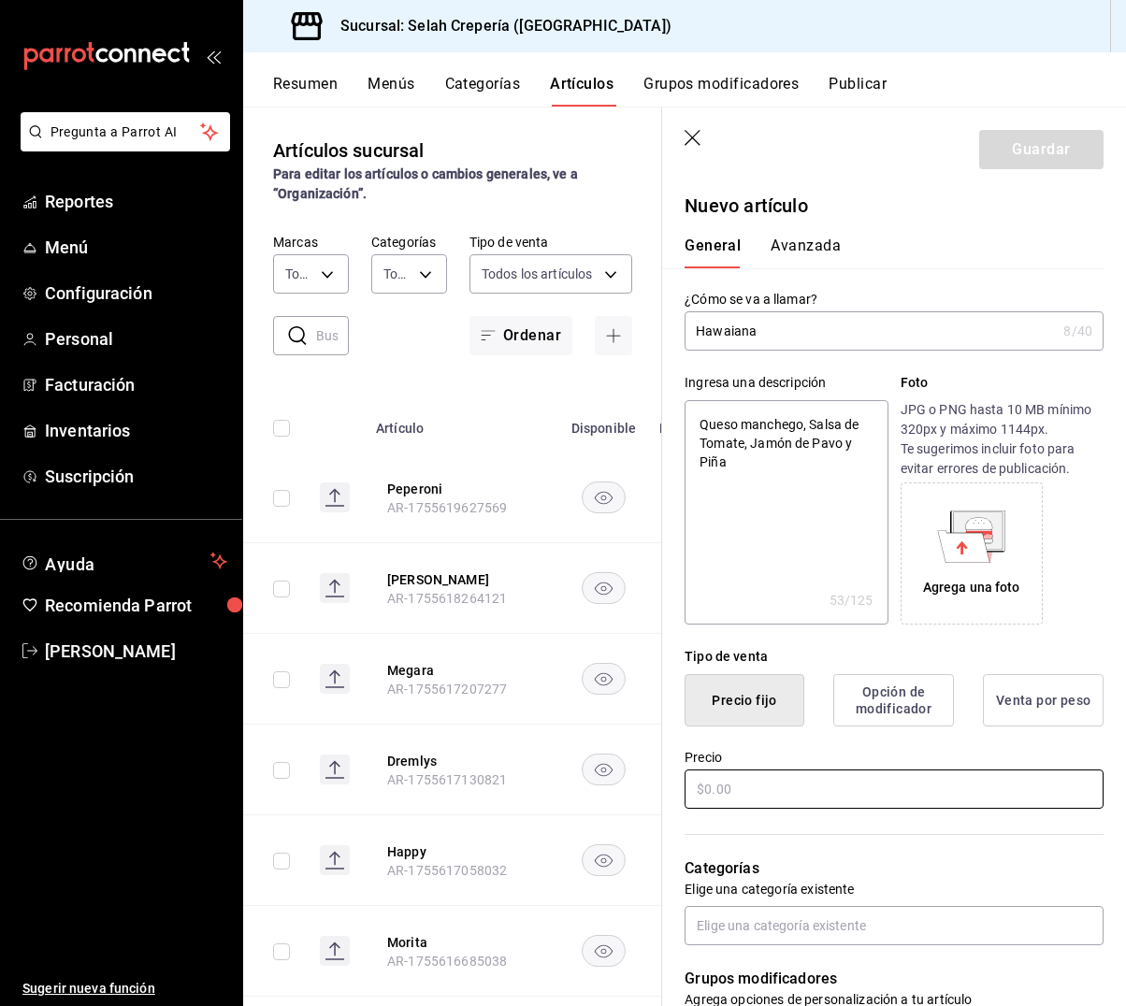
type textarea "x"
type input "$9.00"
type textarea "x"
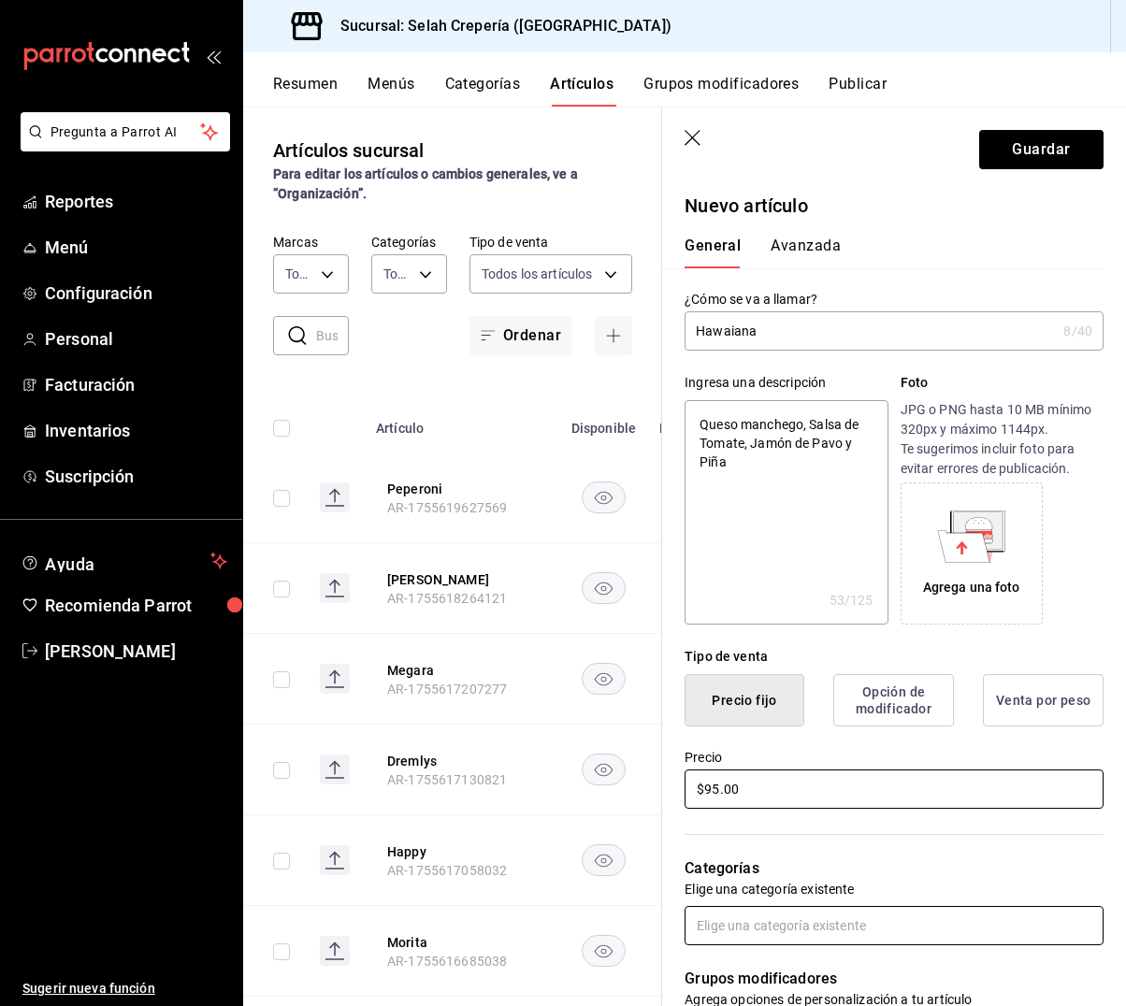
type input "$95.00"
click at [800, 931] on input "text" at bounding box center [893, 925] width 419 height 39
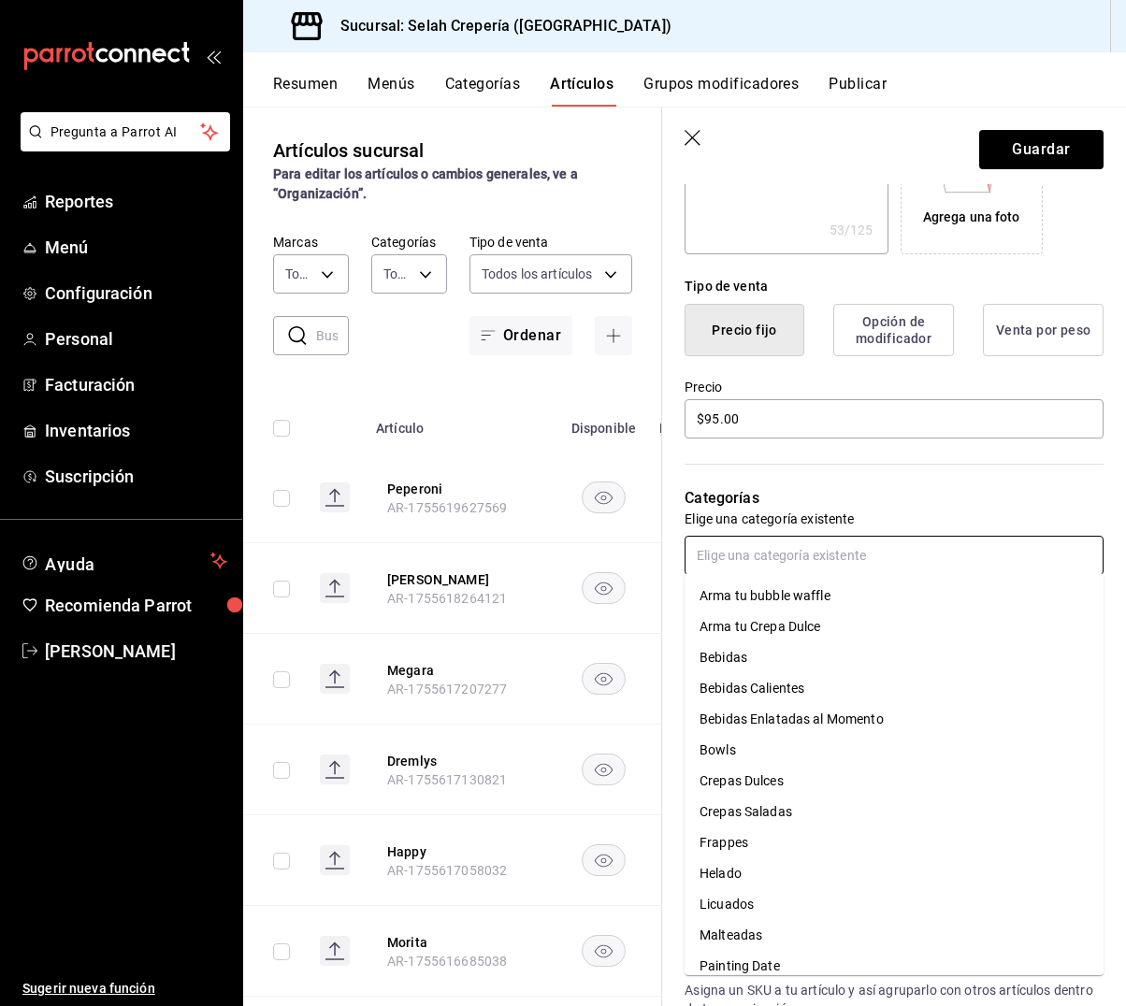
scroll to position [372, 0]
click at [1016, 493] on p "Categorías" at bounding box center [893, 496] width 419 height 22
click at [807, 545] on input "text" at bounding box center [893, 553] width 419 height 39
click at [783, 814] on li "Crepas Saladas" at bounding box center [893, 812] width 419 height 31
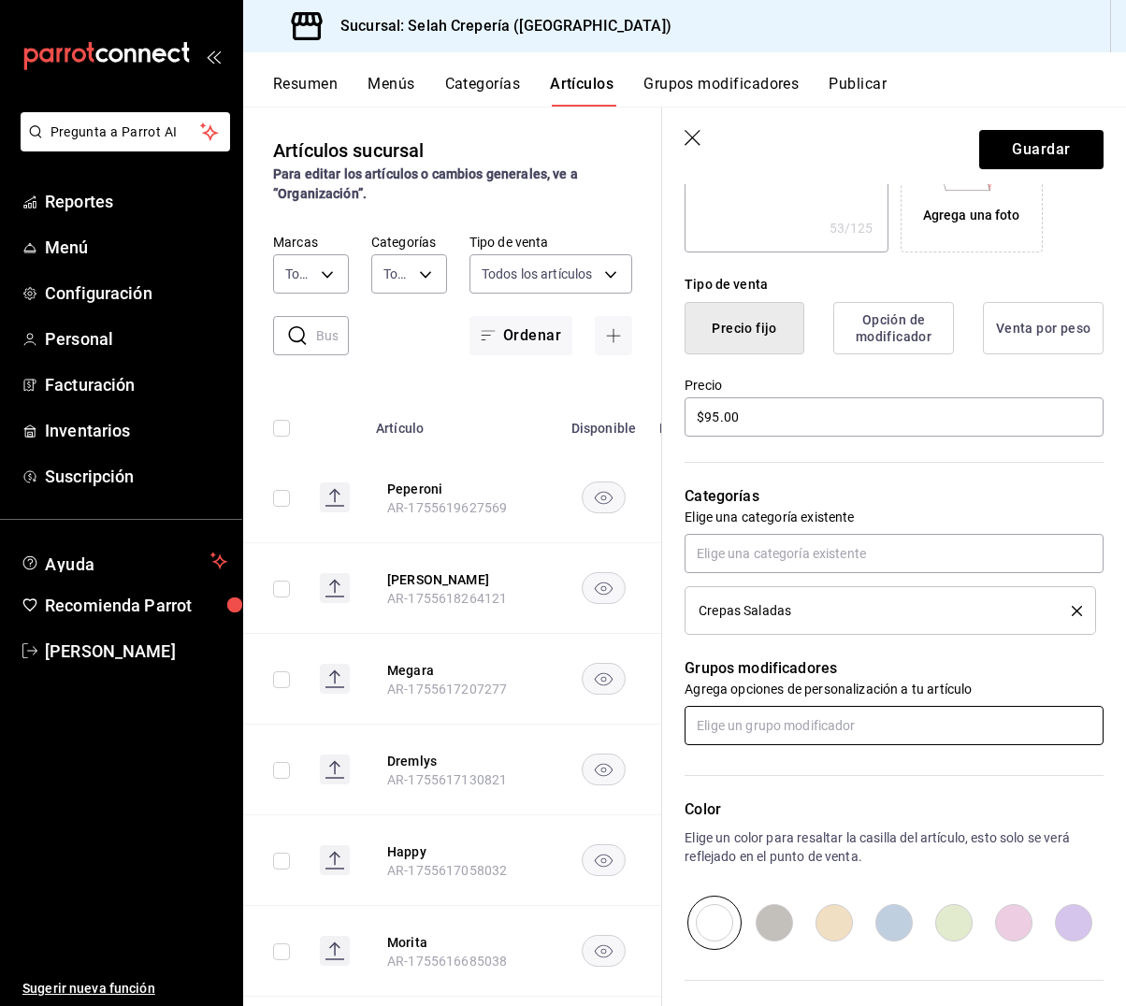
click at [769, 736] on input "text" at bounding box center [893, 725] width 419 height 39
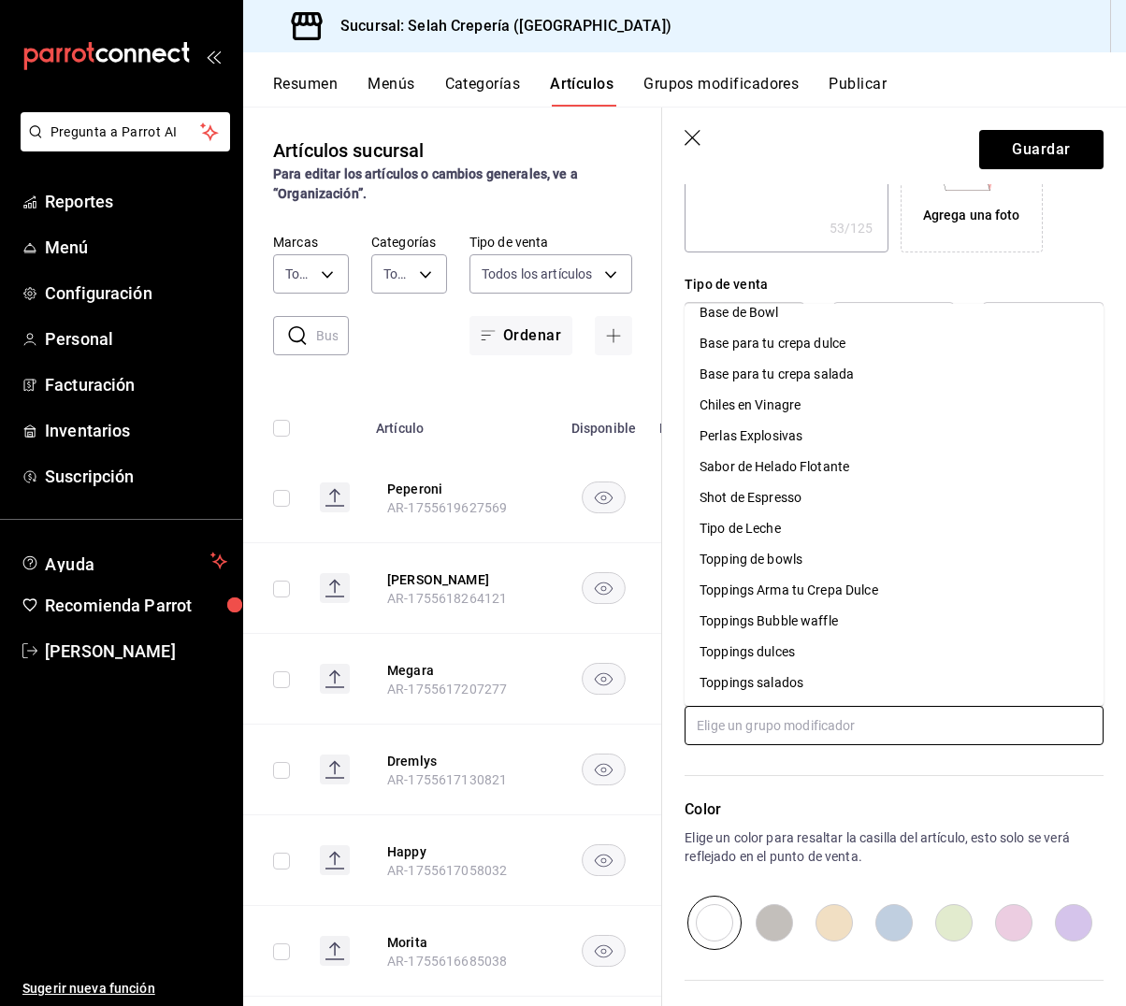
scroll to position [45, 0]
click at [761, 677] on div "Toppings salados" at bounding box center [751, 683] width 104 height 20
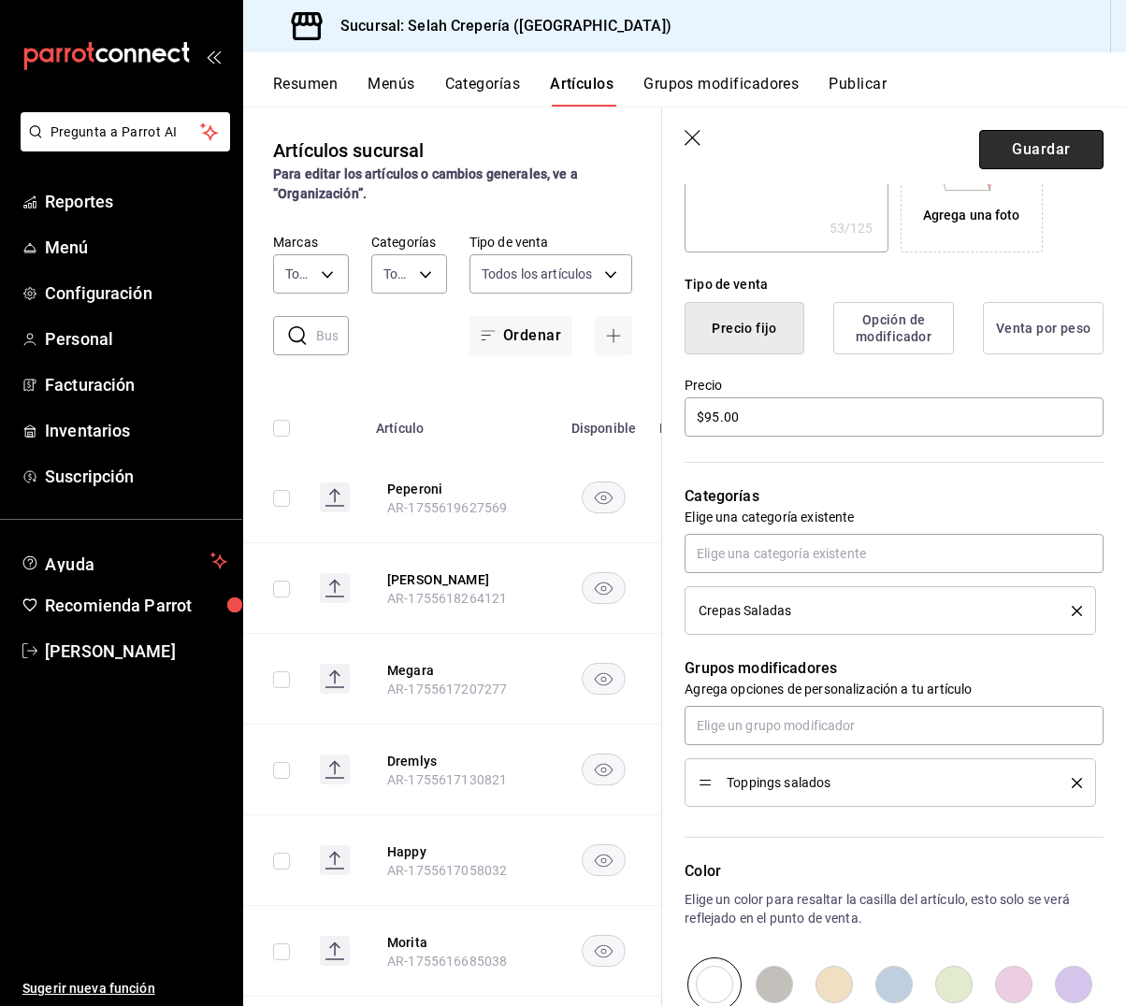
click at [1027, 161] on button "Guardar" at bounding box center [1041, 149] width 124 height 39
type textarea "x"
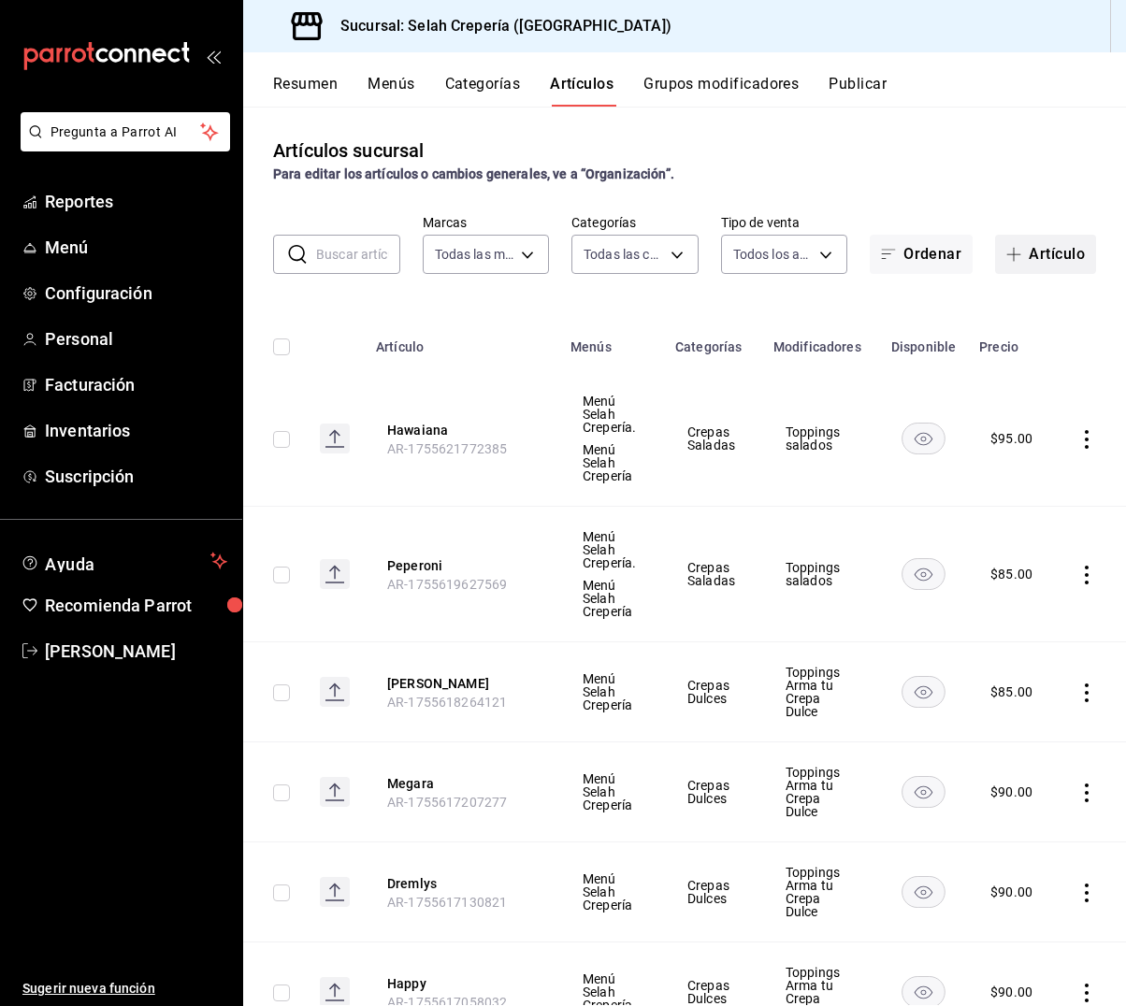
click at [1050, 262] on button "Artículo" at bounding box center [1045, 254] width 101 height 39
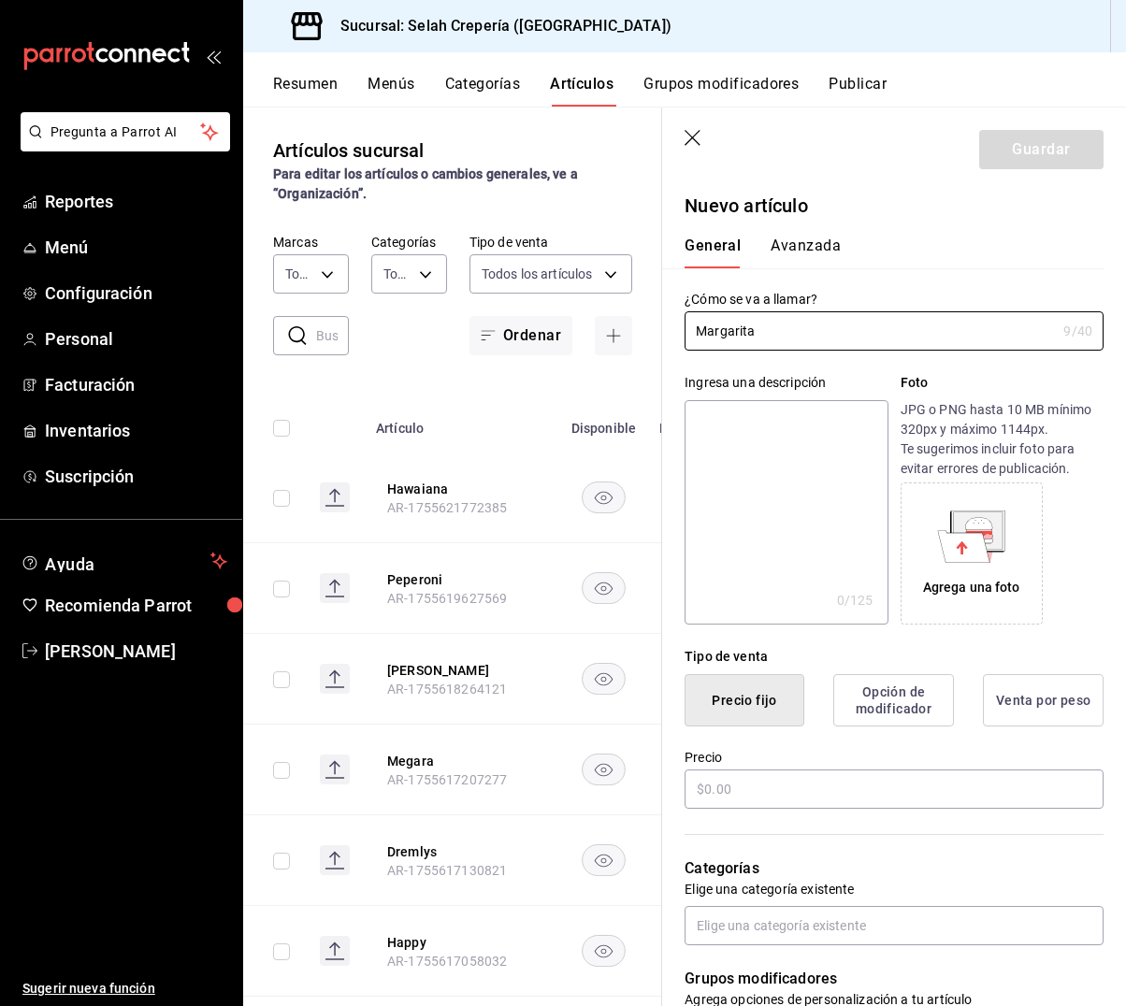
type input "Margarita"
click at [803, 466] on textarea at bounding box center [785, 512] width 203 height 224
type textarea "Q"
type textarea "x"
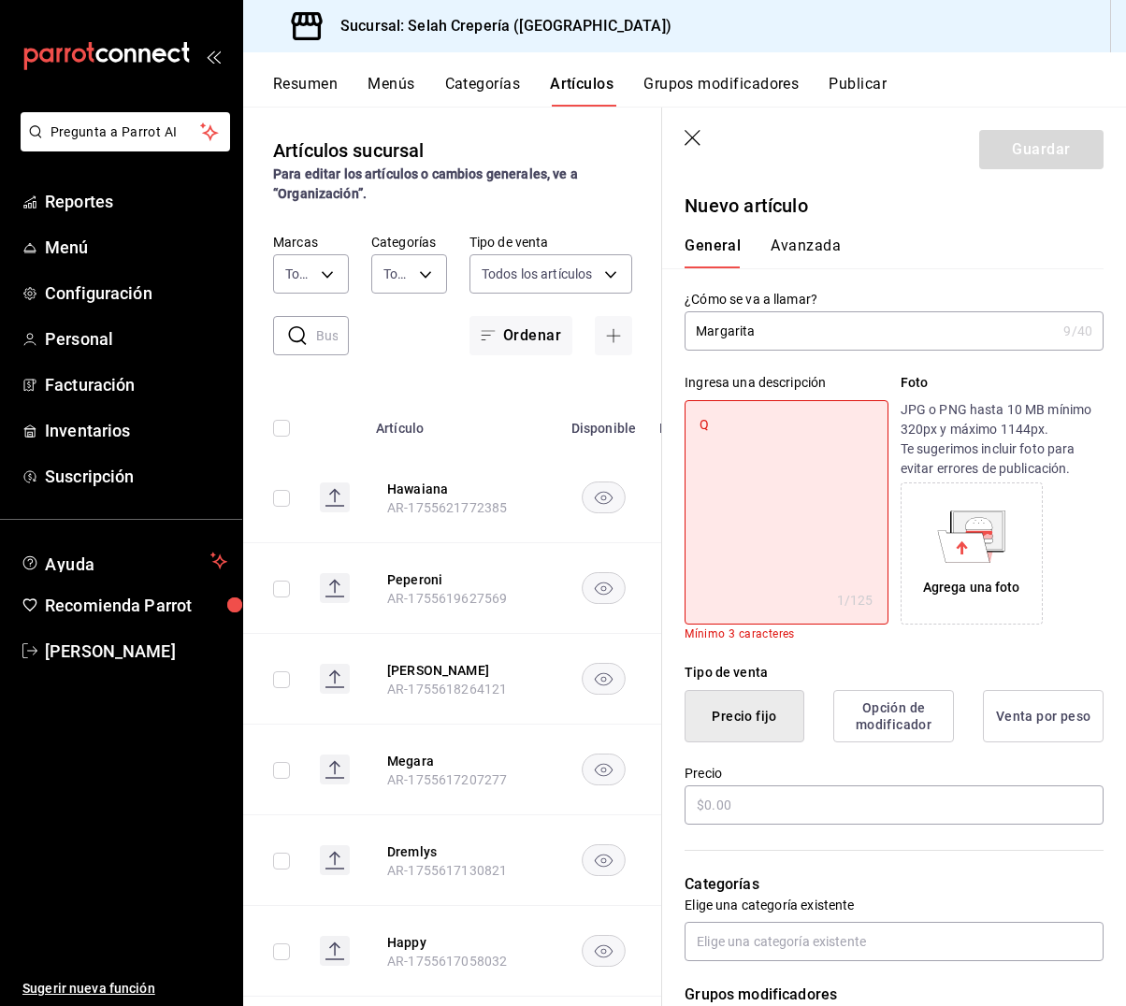
type textarea "Qu"
type textarea "x"
type textarea "Que"
type textarea "x"
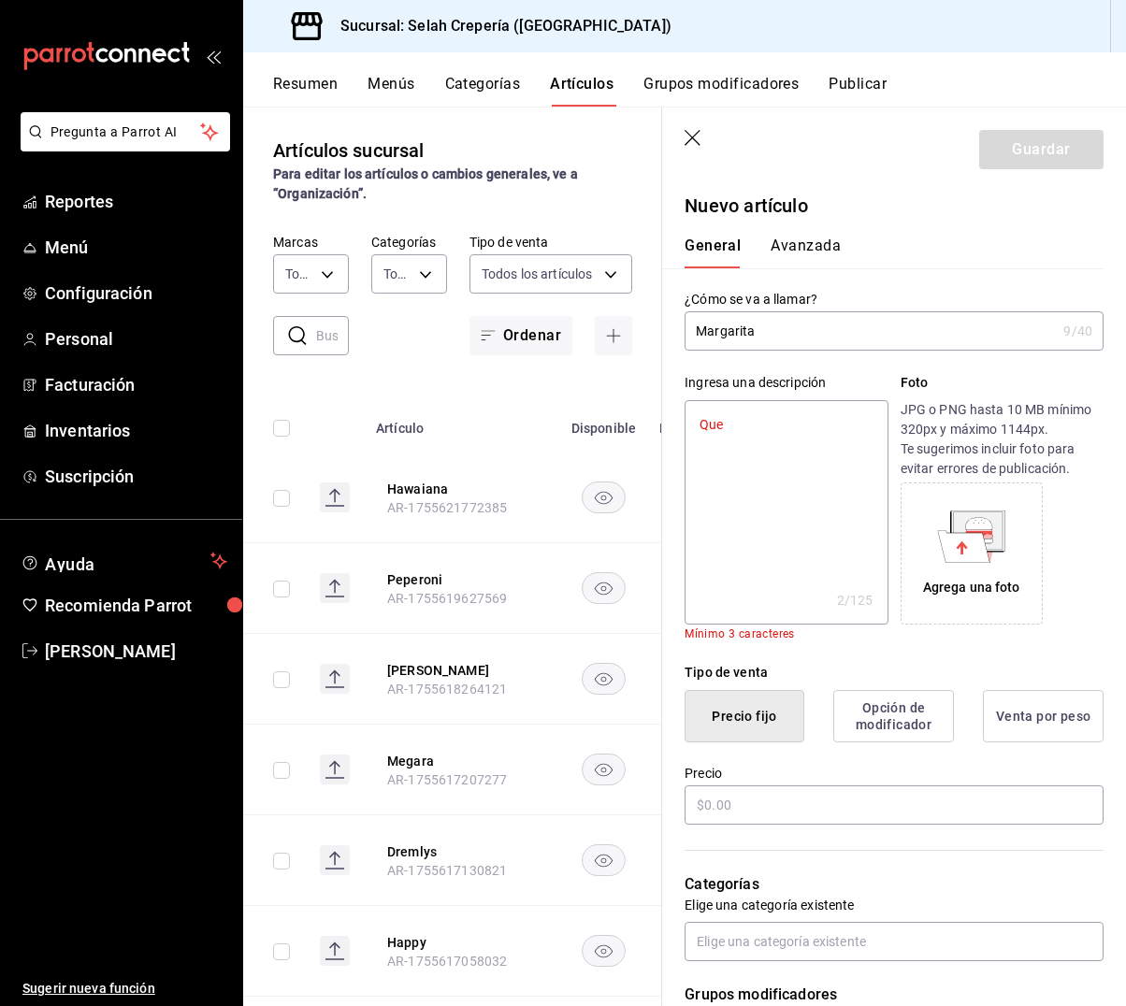
type textarea "Ques"
type textarea "x"
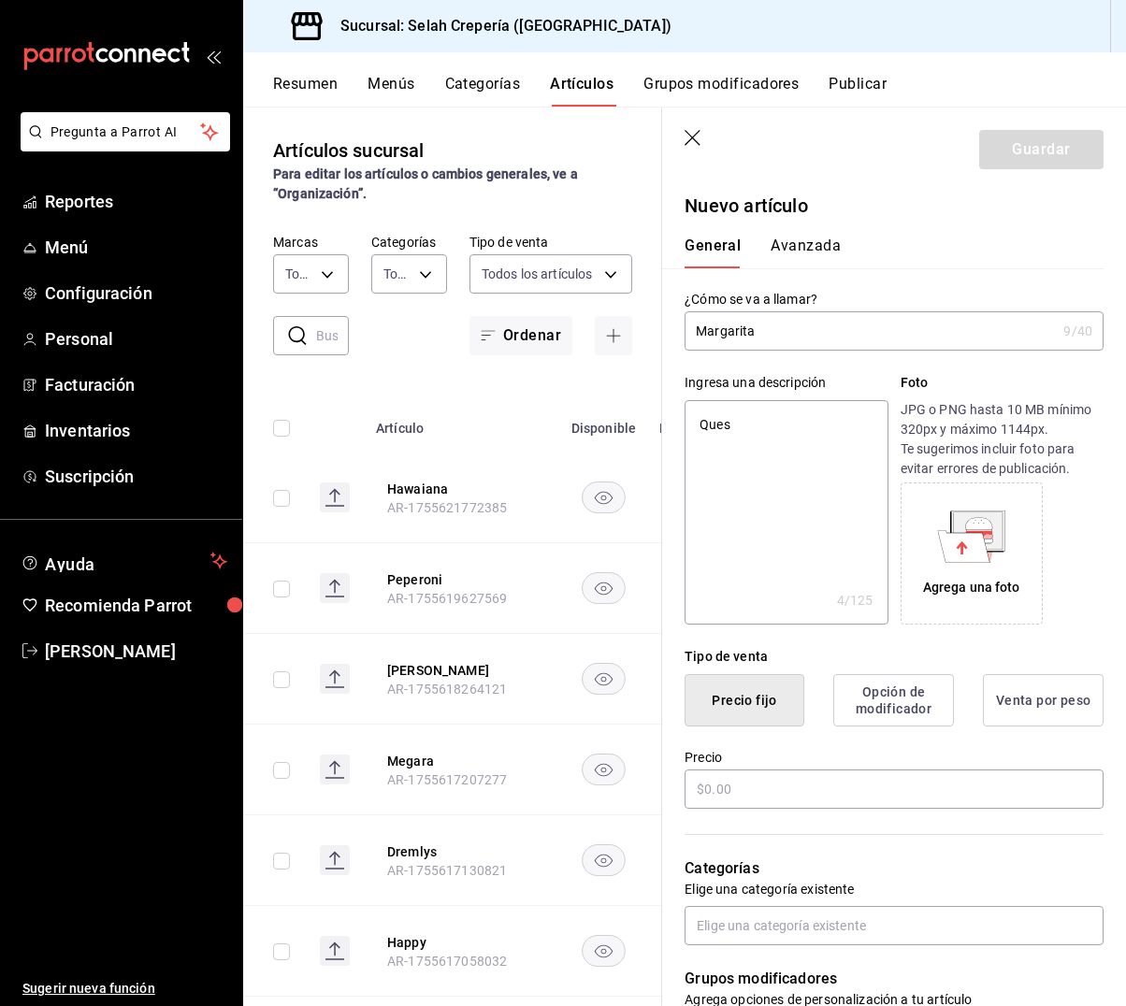
type textarea "Queso"
type textarea "x"
type textarea "Queso"
type textarea "x"
type textarea "Queso P"
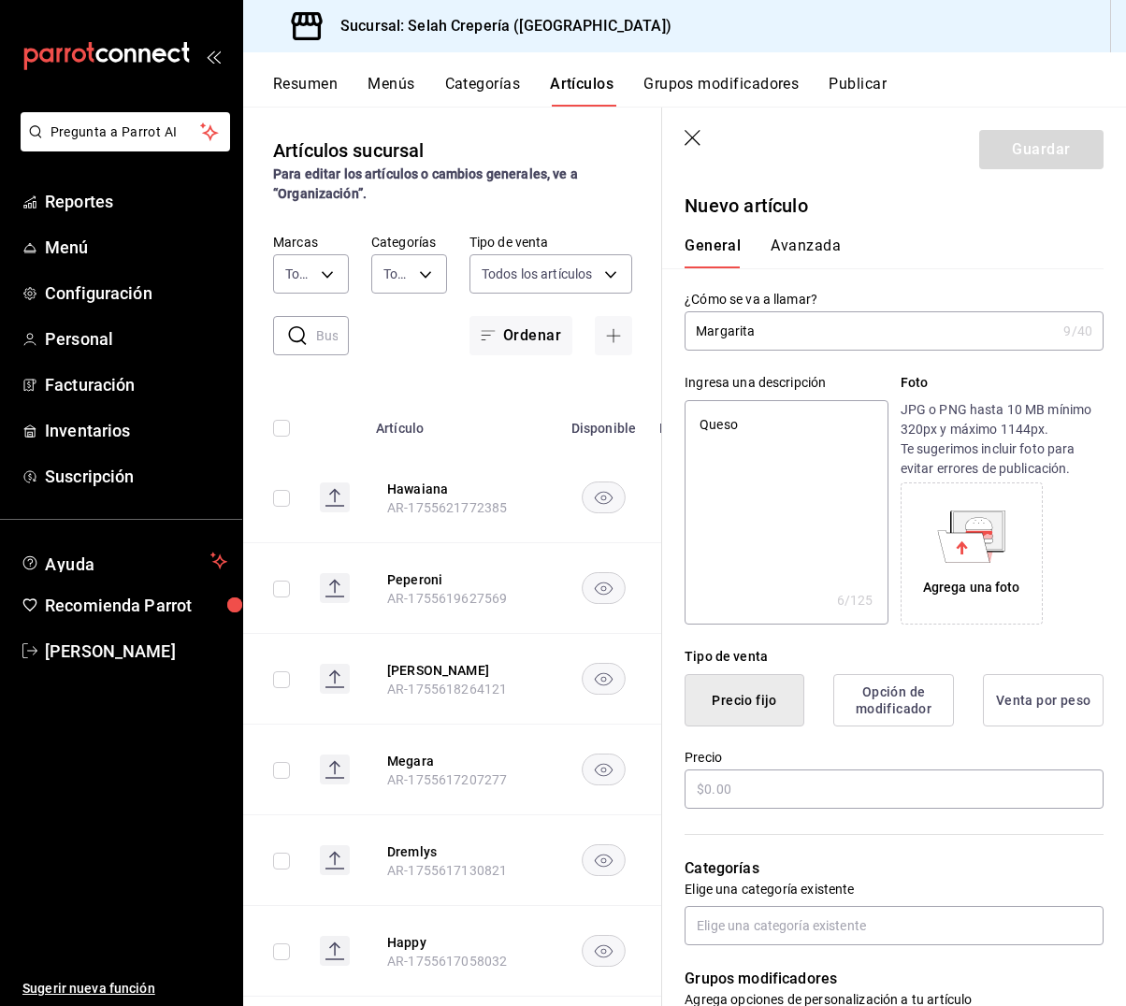
type textarea "x"
type textarea "Queso Pa"
type textarea "x"
type textarea "Queso Pan"
type textarea "x"
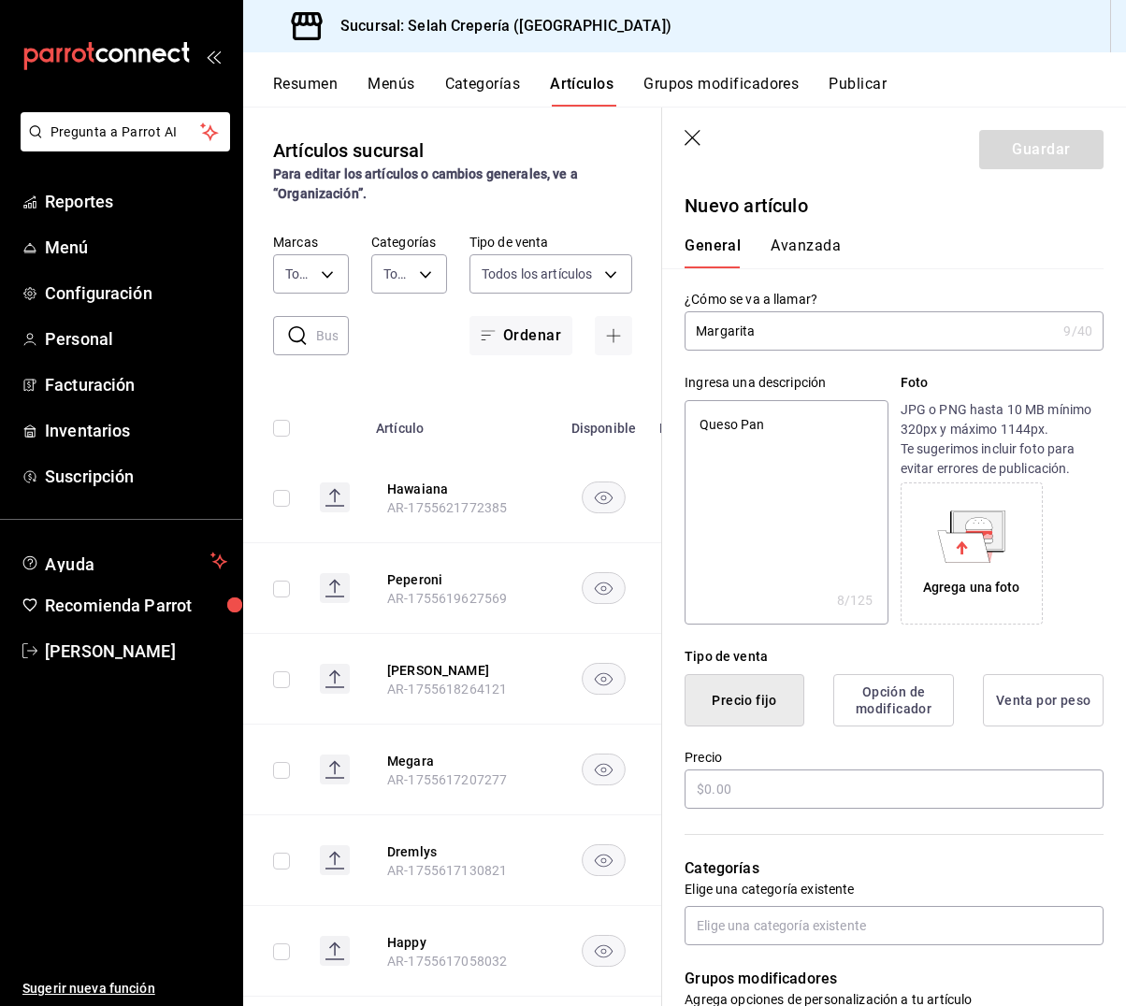
type textarea "Queso Pane"
type textarea "x"
type textarea "Queso Panel"
type textarea "x"
type textarea "Queso Panela"
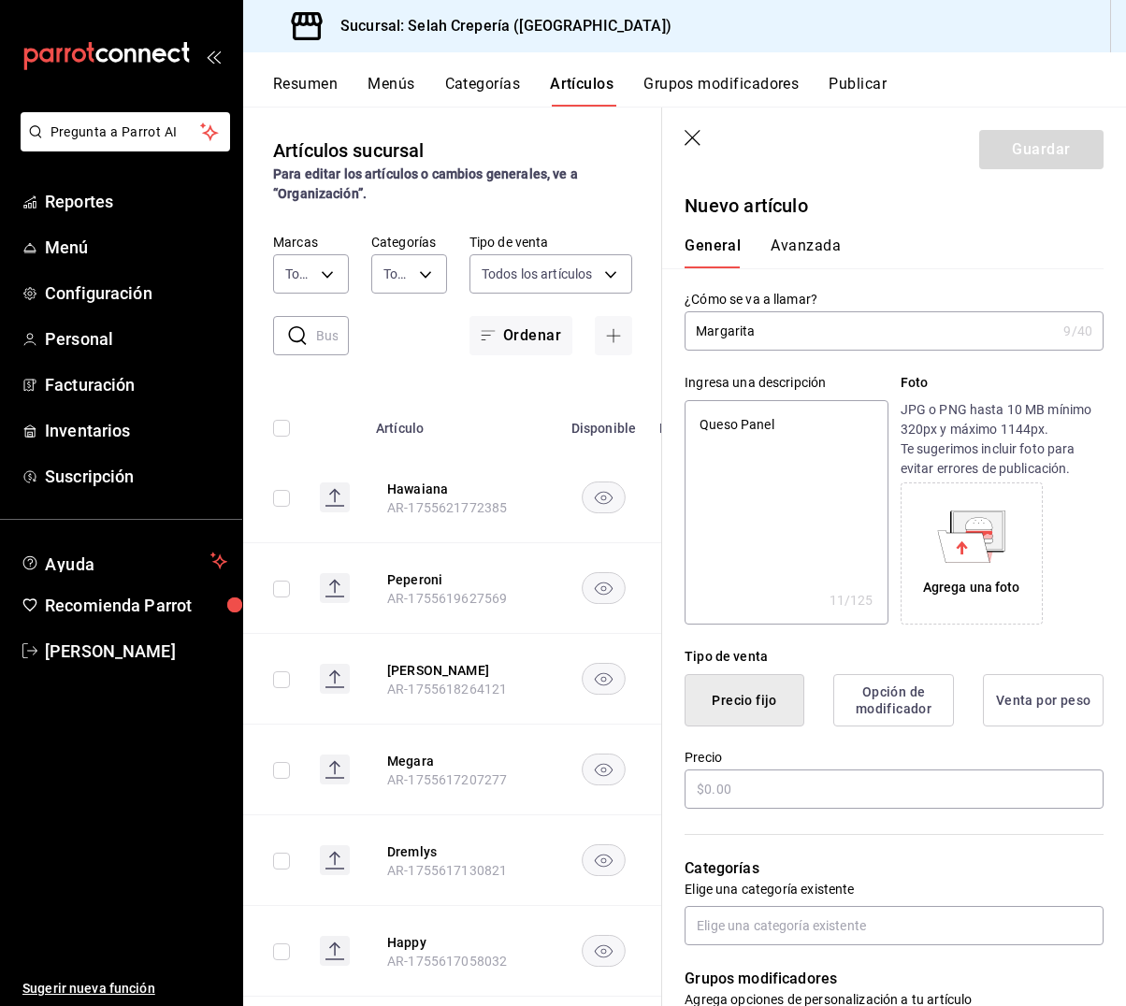
type textarea "x"
type textarea "Queso Panela,"
type textarea "x"
type textarea "Queso Panela,"
type textarea "x"
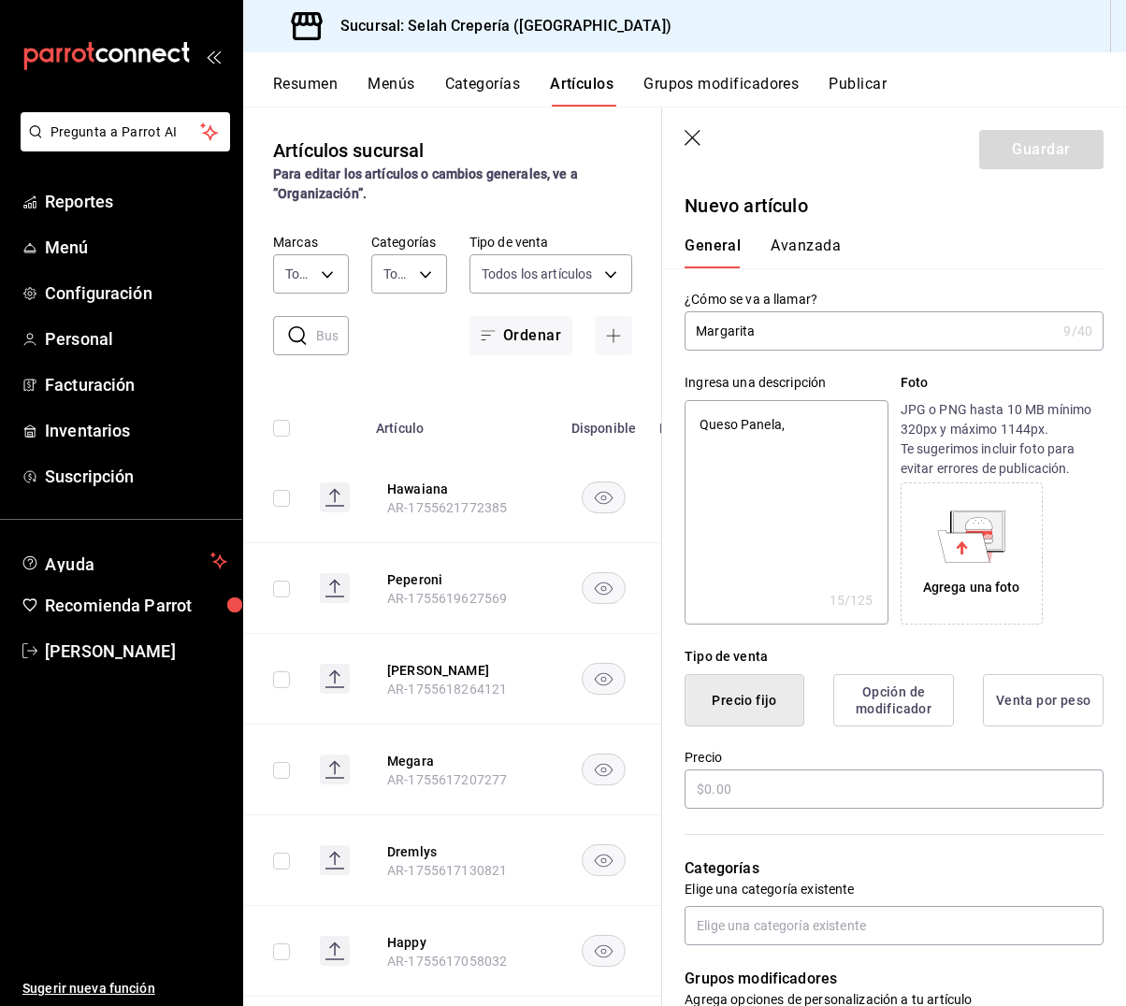
type textarea "Queso Panela, E"
type textarea "x"
type textarea "Queso Panela, Es"
type textarea "x"
type textarea "Queso Panela, Esp"
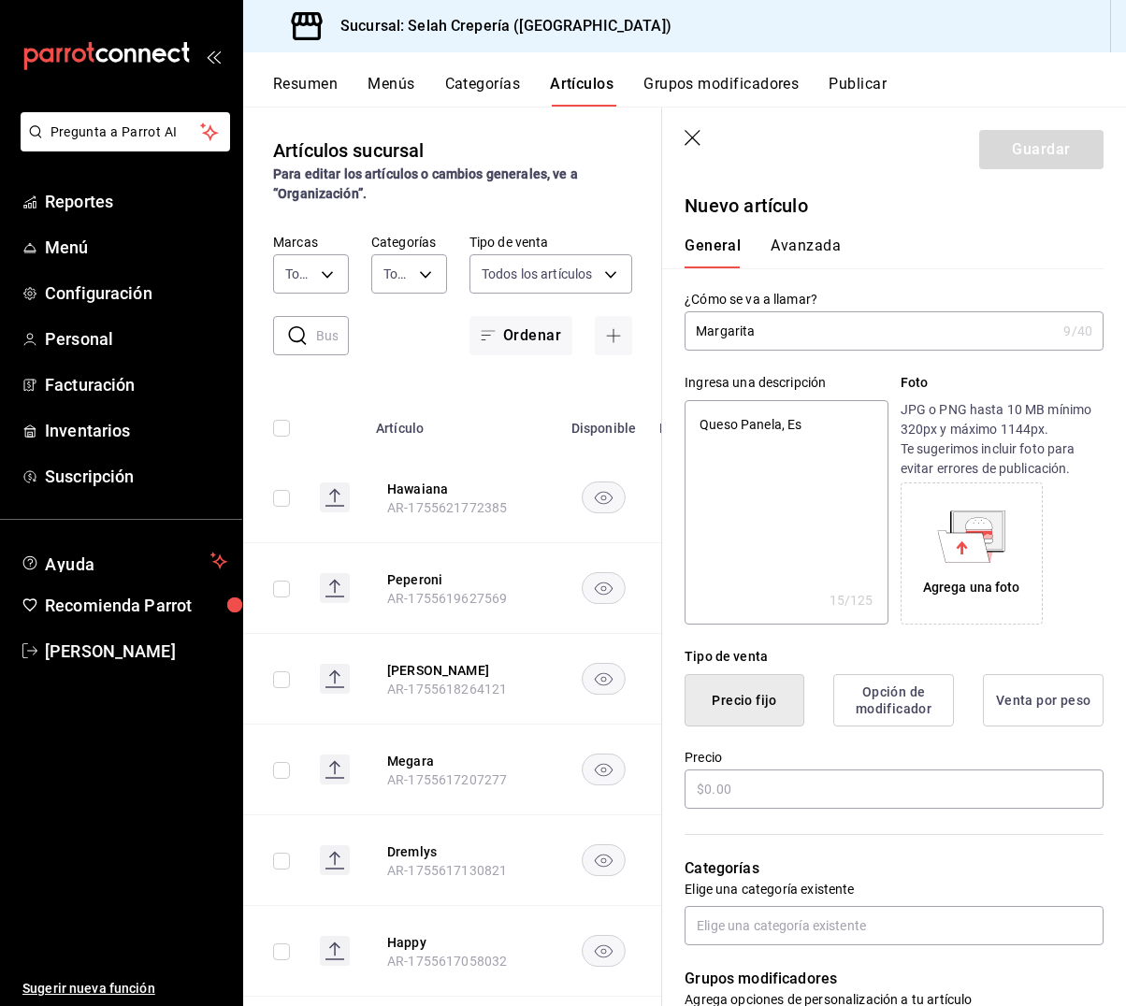
type textarea "x"
type textarea "Queso Panela, Espi"
type textarea "x"
type textarea "Queso Panela, Espic"
type textarea "x"
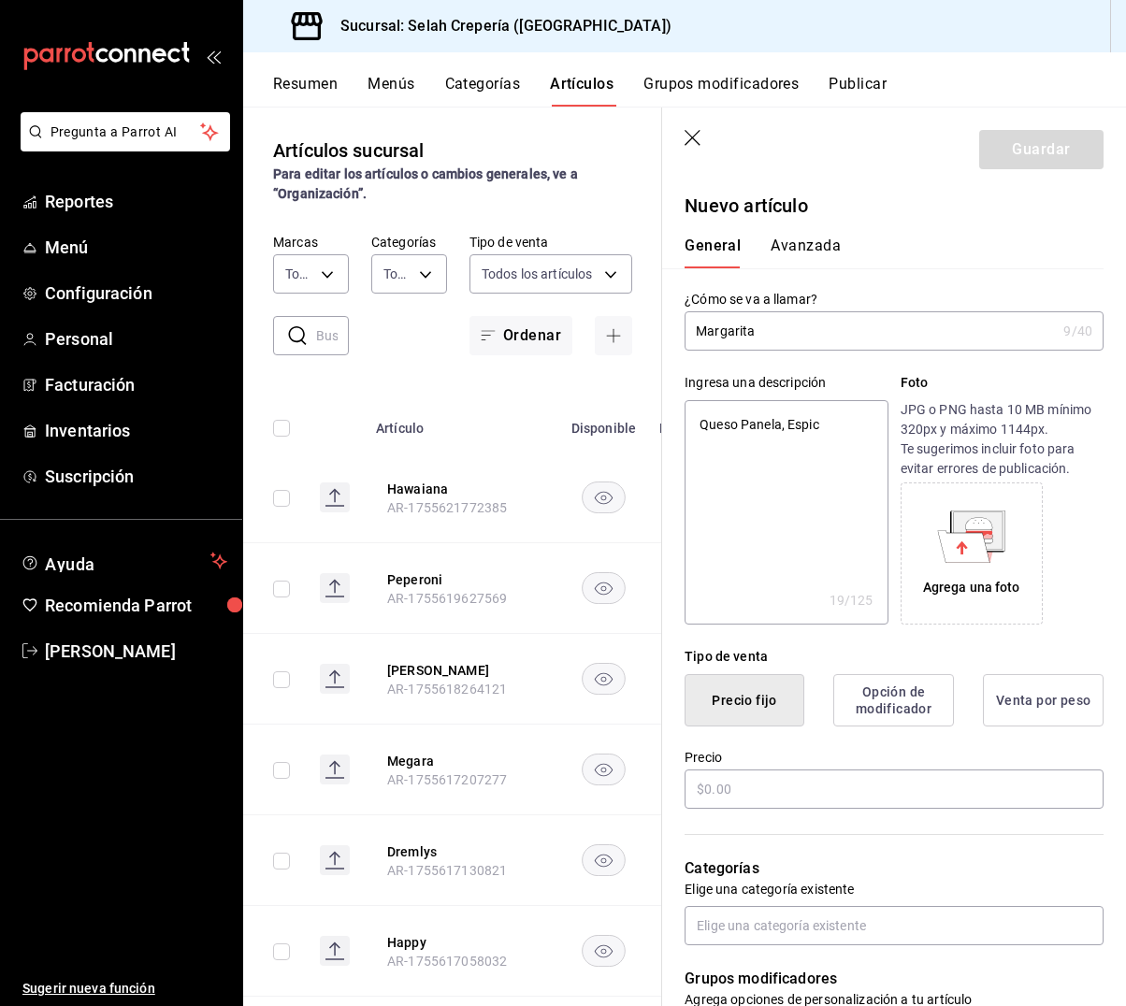
type textarea "Queso Panela, Espi"
type textarea "x"
type textarea "Queso Panela, [PERSON_NAME]"
type textarea "x"
type textarea "Queso Panela, Espina"
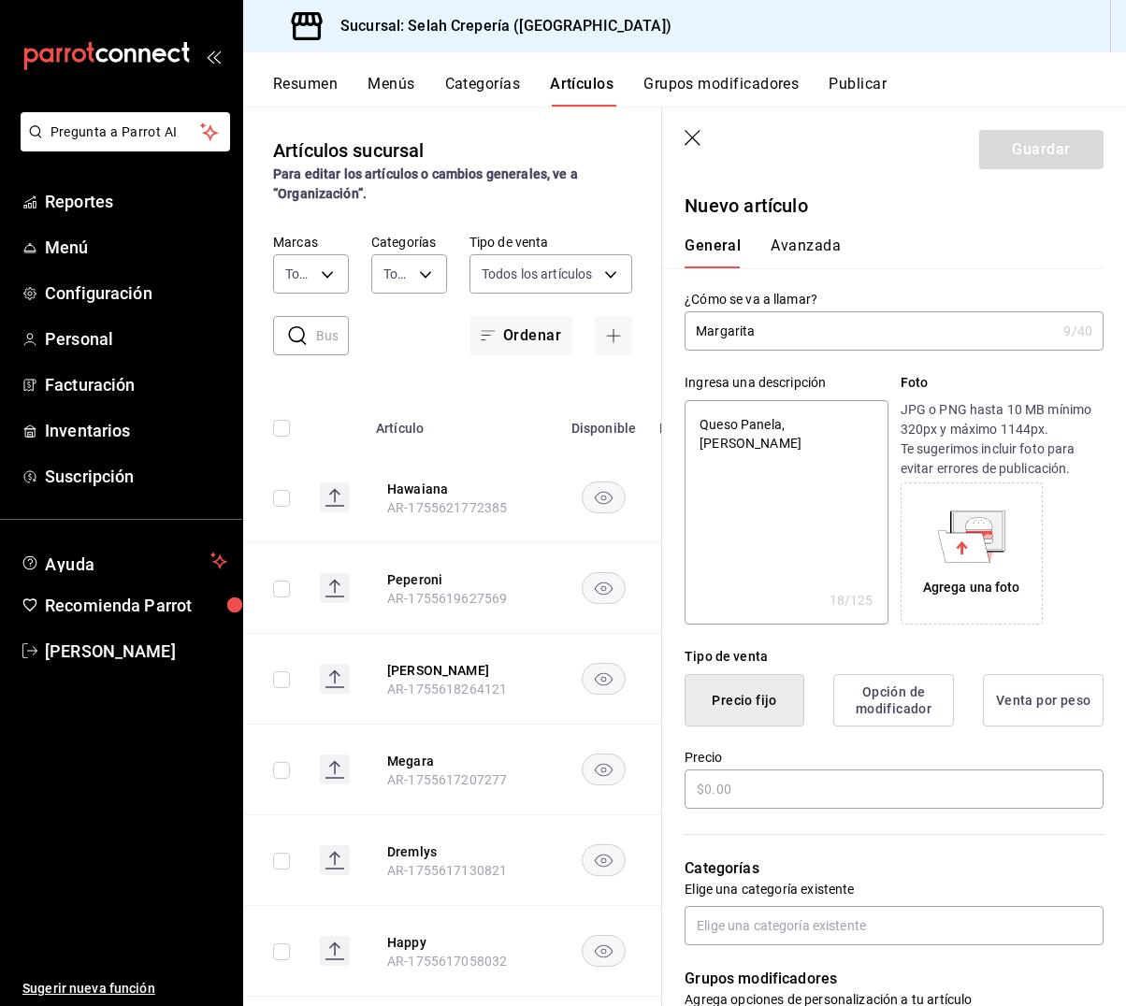
type textarea "x"
type textarea "Queso Panela, Espinac"
type textarea "x"
type textarea "Queso Panela, Espinaca"
type textarea "x"
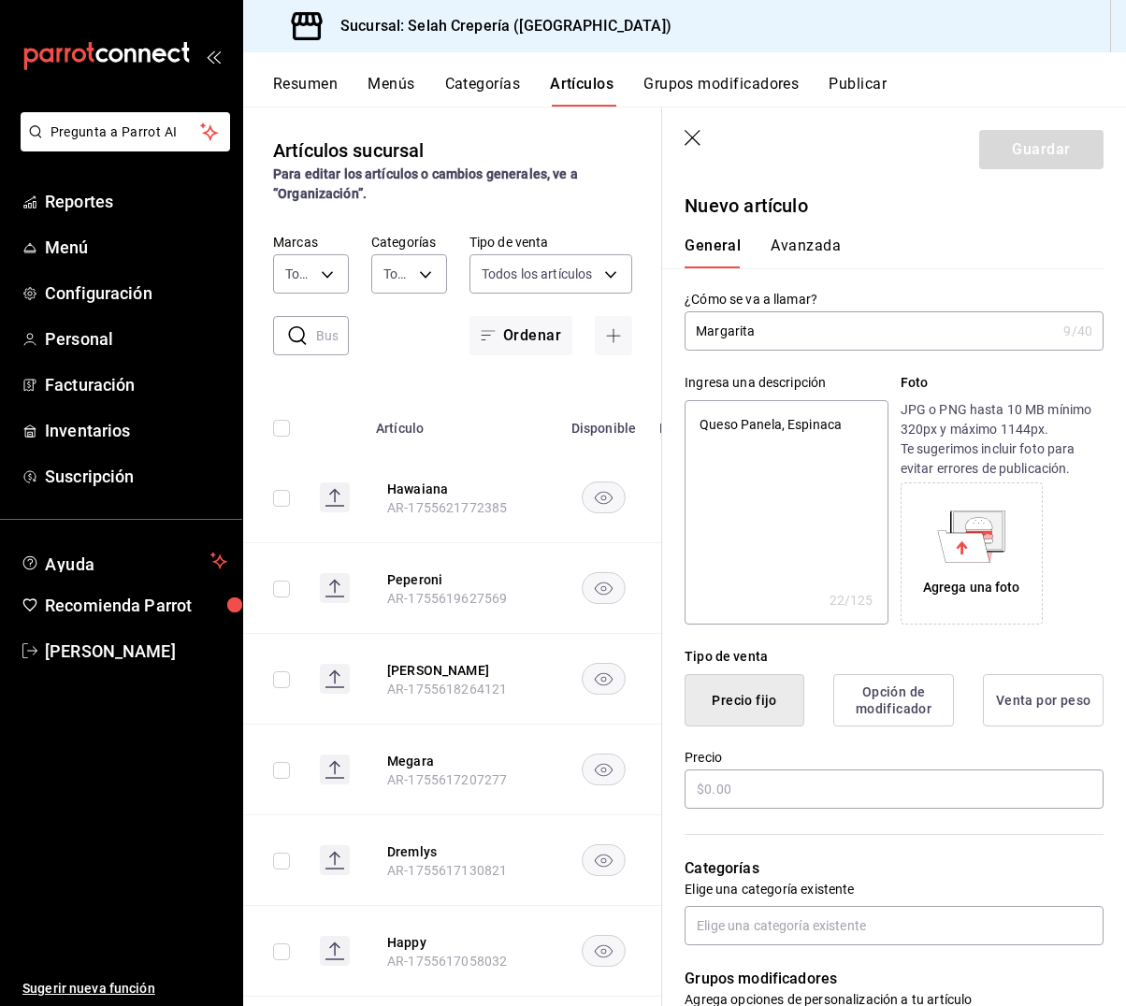
type textarea "Queso Panela, Espinaca,"
type textarea "x"
type textarea "Queso Panela, Espinaca,"
type textarea "x"
type textarea "Queso Panela, Espinaca, J"
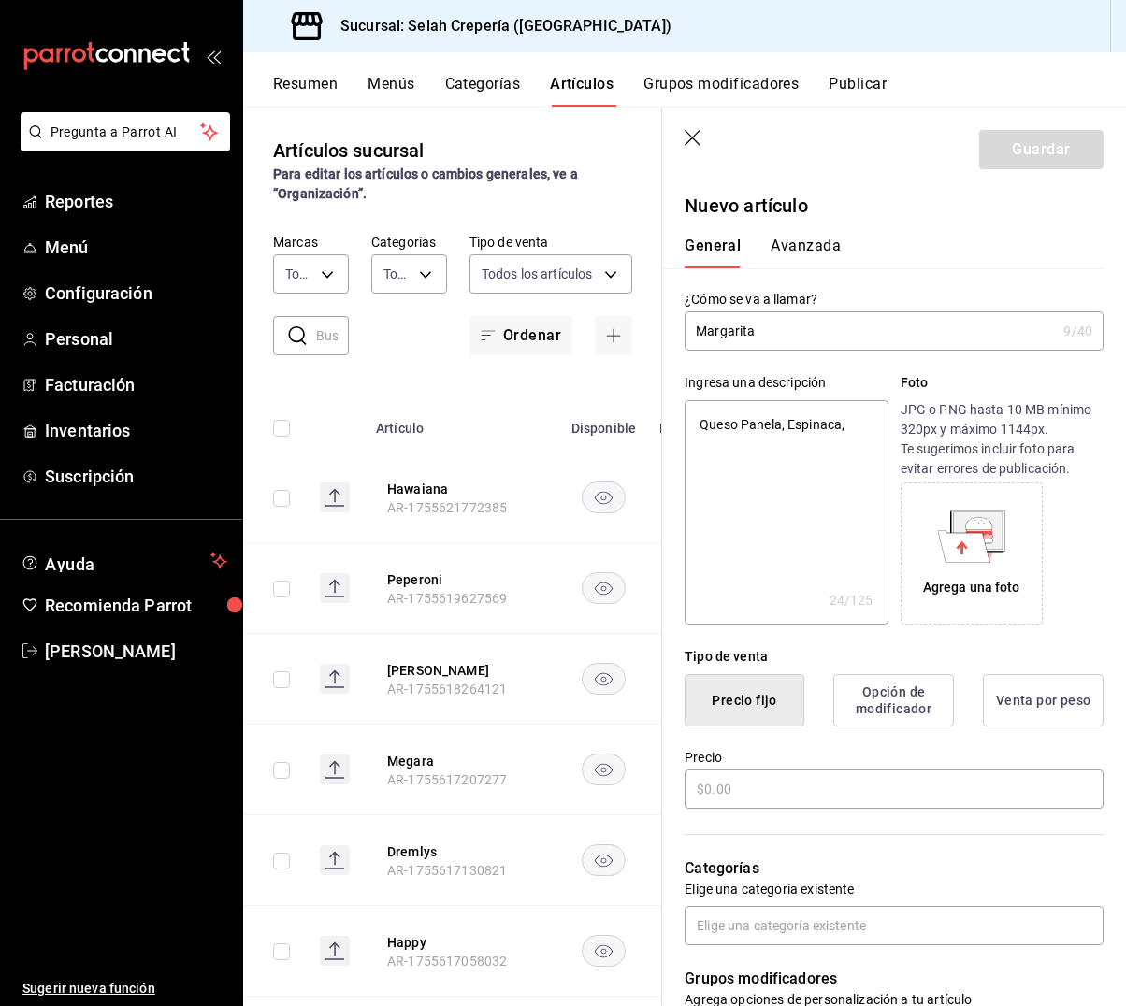
type textarea "x"
type textarea "Queso Panela, Espinaca, Ji"
type textarea "x"
type textarea "Queso Panela, Espinaca, Jit"
type textarea "x"
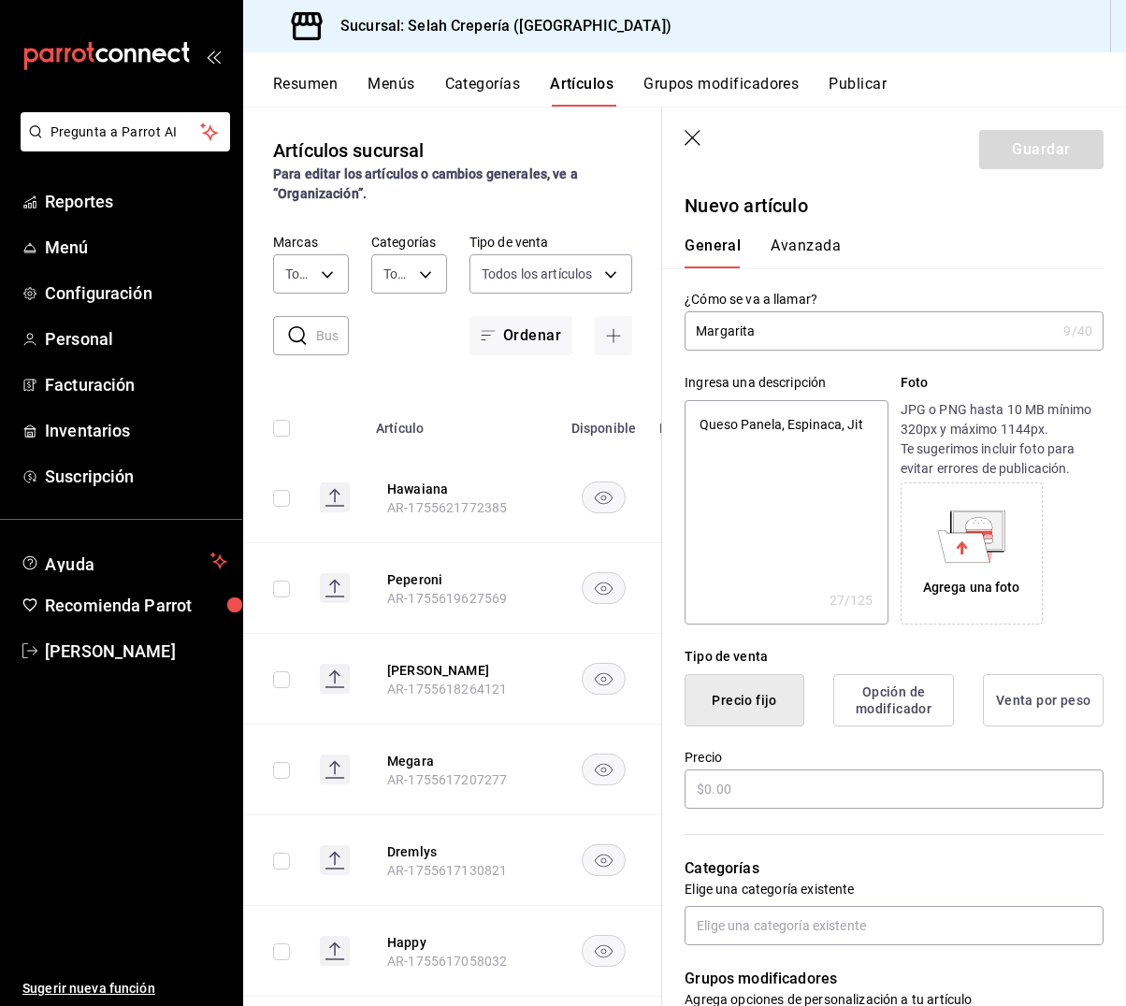
type textarea "Queso Panela, Espinaca, Jito"
type textarea "x"
type textarea "Queso Panela, Espinaca, Jitom"
type textarea "x"
type textarea "Queso Panela, Espinaca, Jitoma"
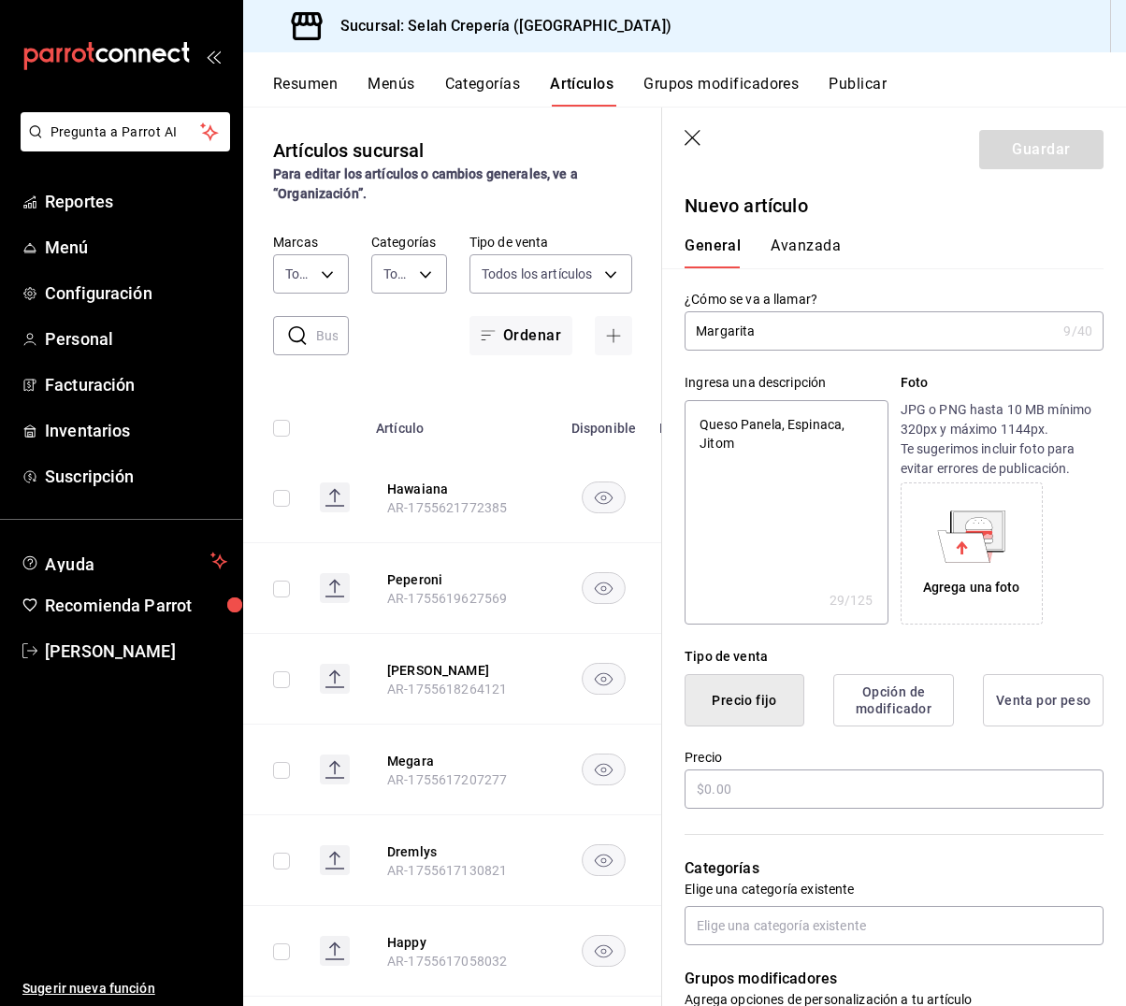
type textarea "x"
type textarea "Queso Panela, Espinaca, Jitomat"
type textarea "x"
click at [761, 789] on input "text" at bounding box center [893, 789] width 419 height 39
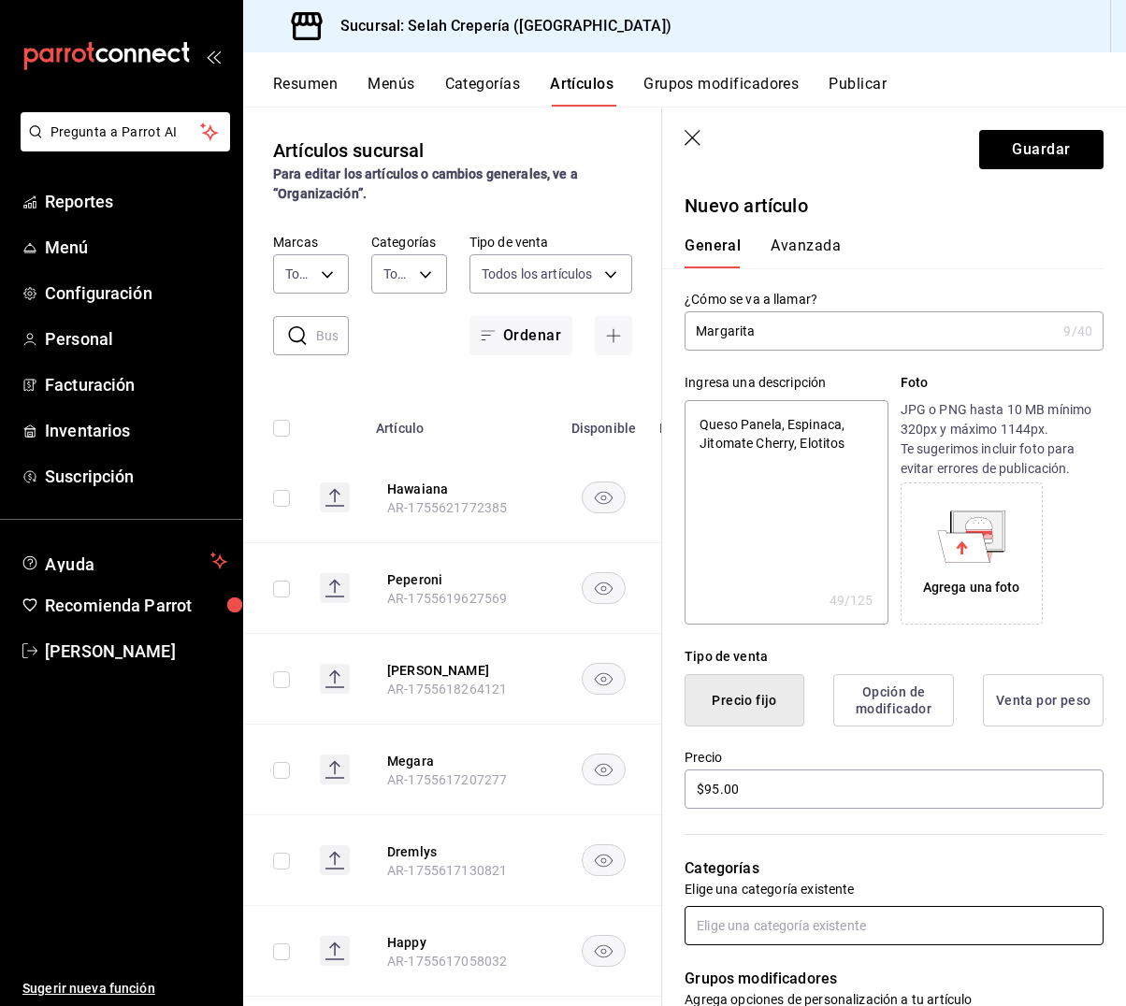
click at [794, 920] on input "text" at bounding box center [893, 925] width 419 height 39
click at [811, 883] on li "Crepas Saladas" at bounding box center [893, 883] width 419 height 31
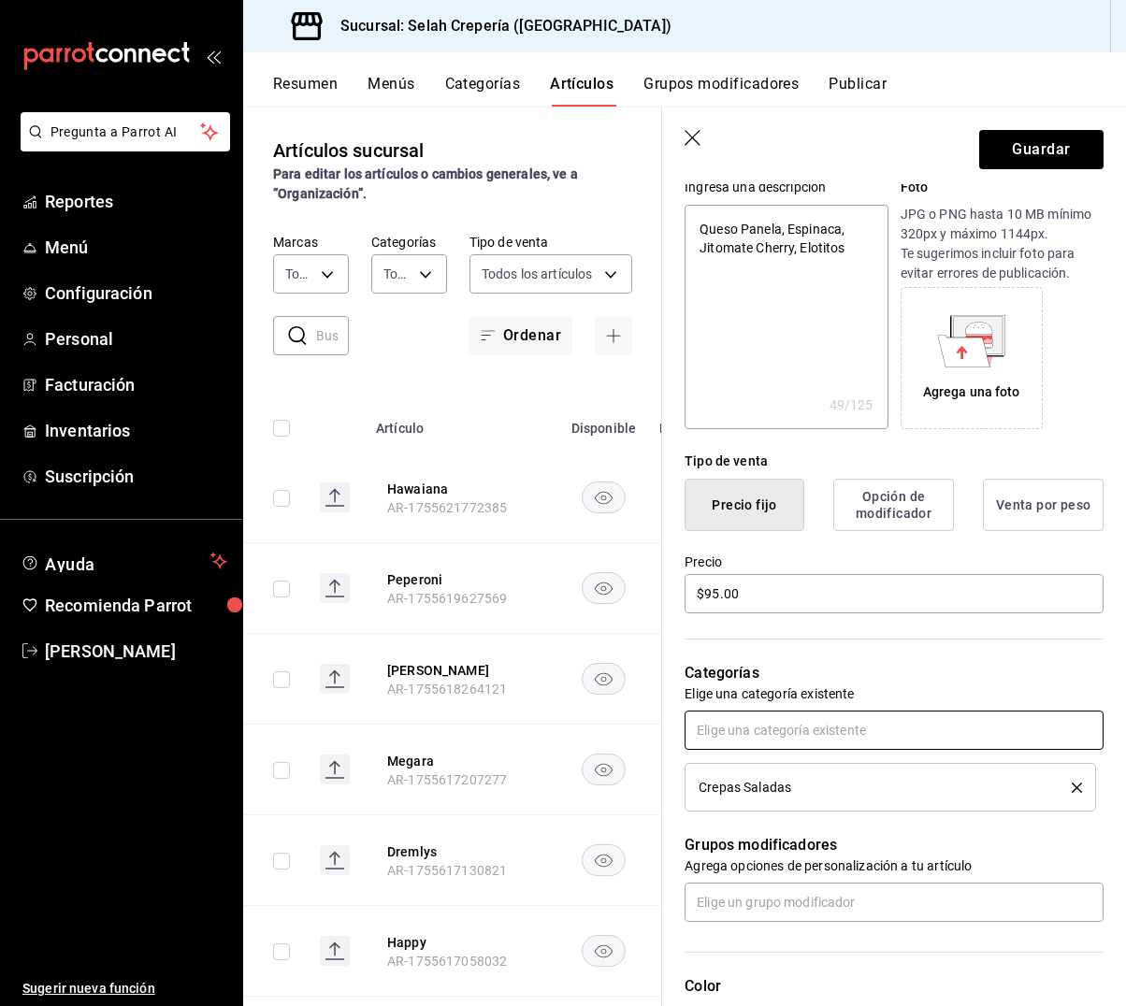
scroll to position [204, 0]
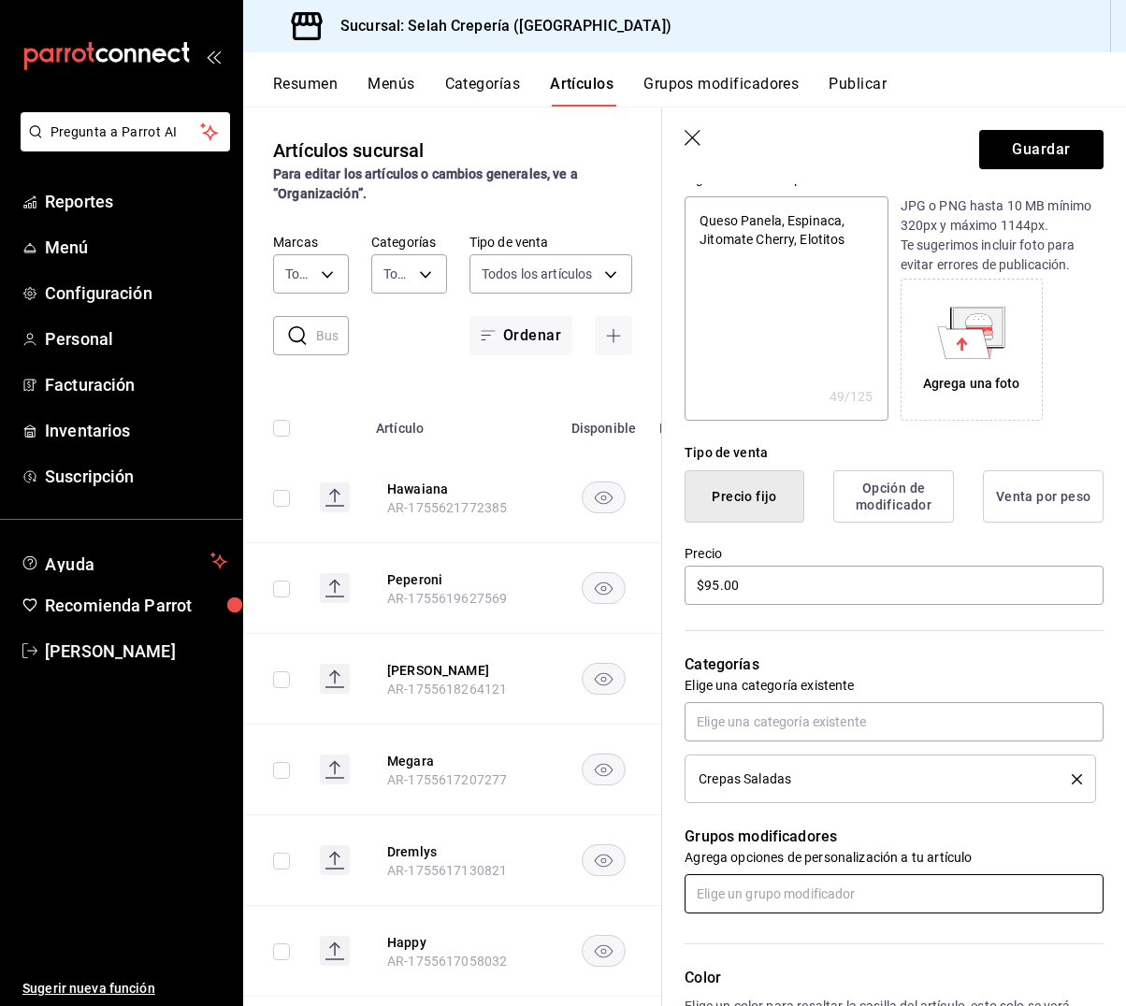
click at [791, 892] on input "text" at bounding box center [893, 893] width 419 height 39
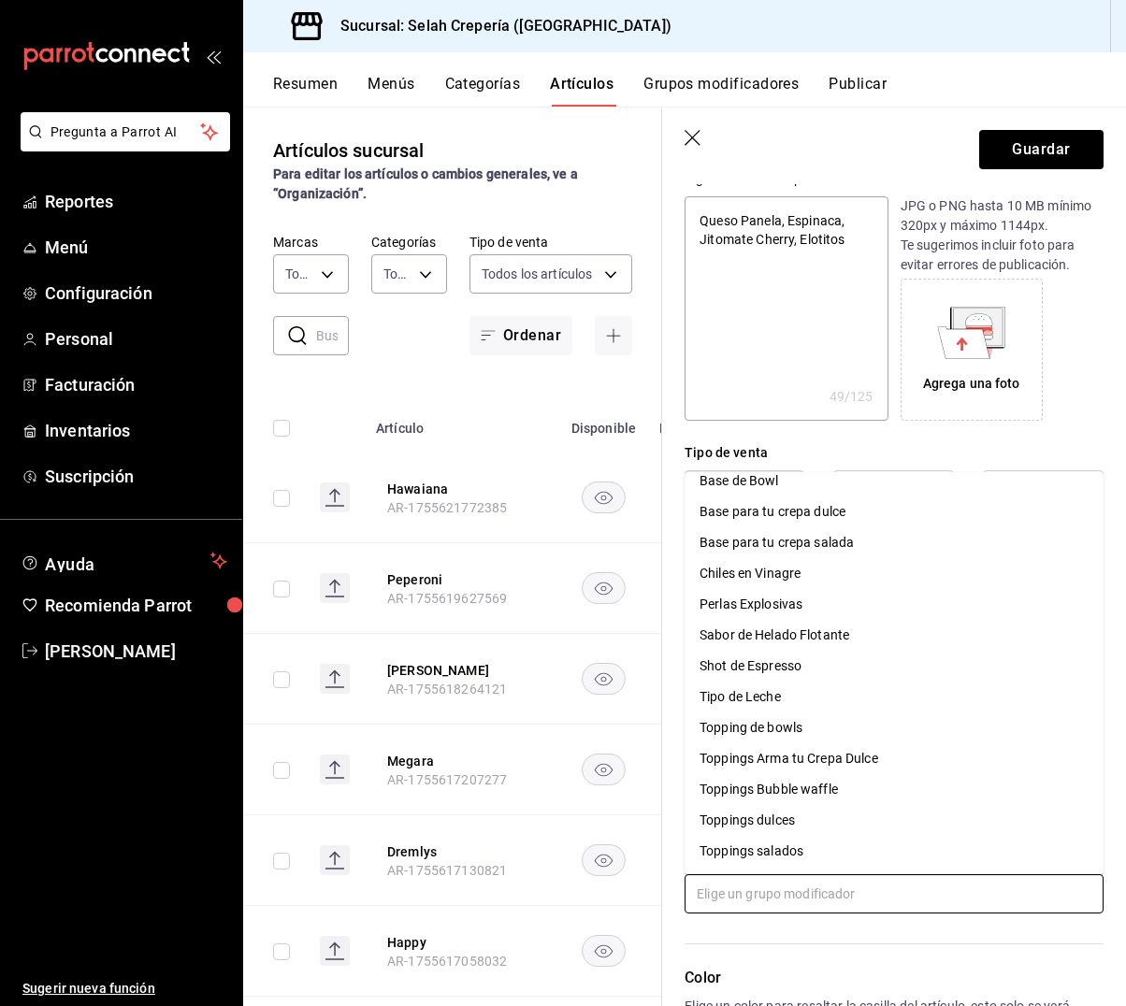
scroll to position [45, 0]
click at [771, 846] on div "Toppings salados" at bounding box center [751, 852] width 104 height 20
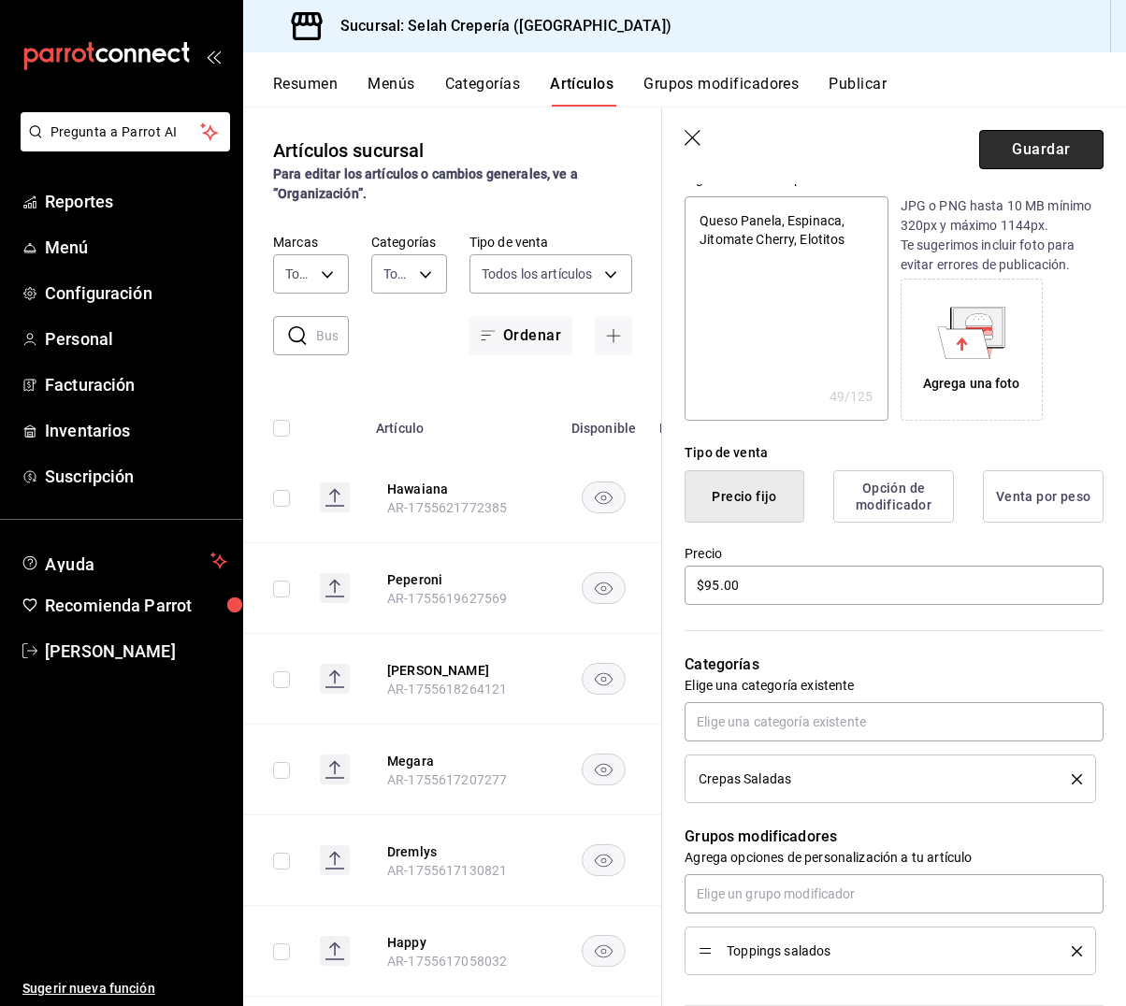
click at [1039, 146] on button "Guardar" at bounding box center [1041, 149] width 124 height 39
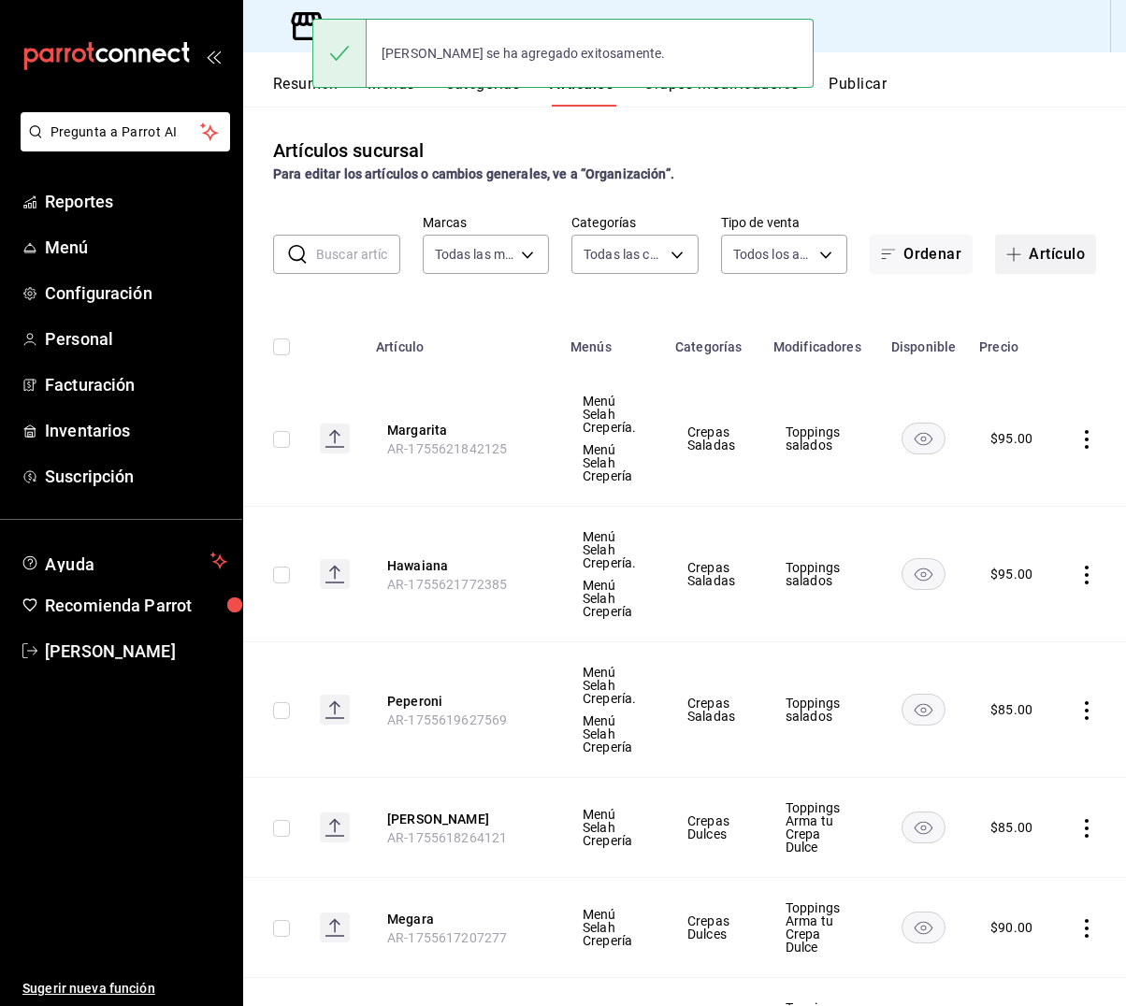
click at [1065, 254] on button "Artículo" at bounding box center [1045, 254] width 101 height 39
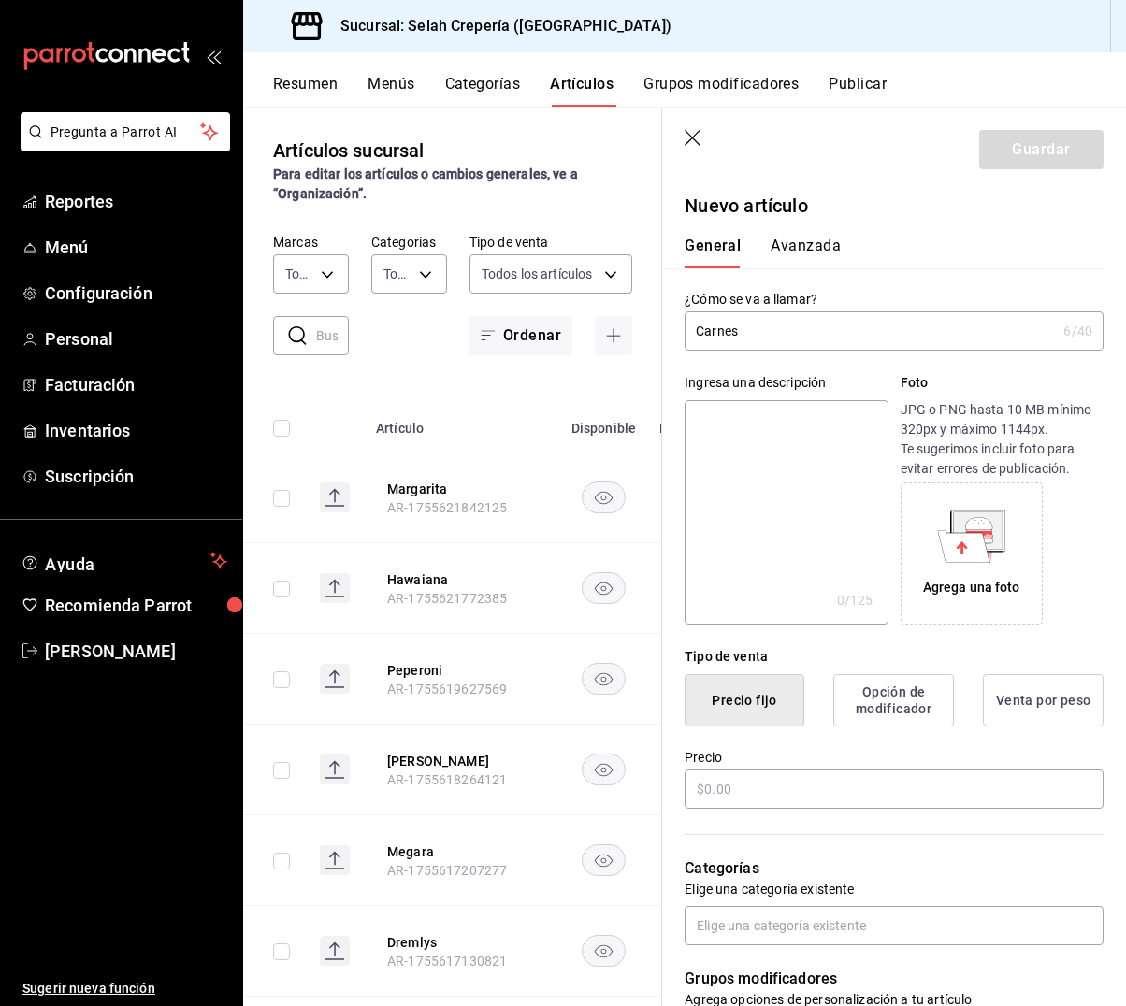
click at [804, 439] on textarea at bounding box center [785, 512] width 203 height 224
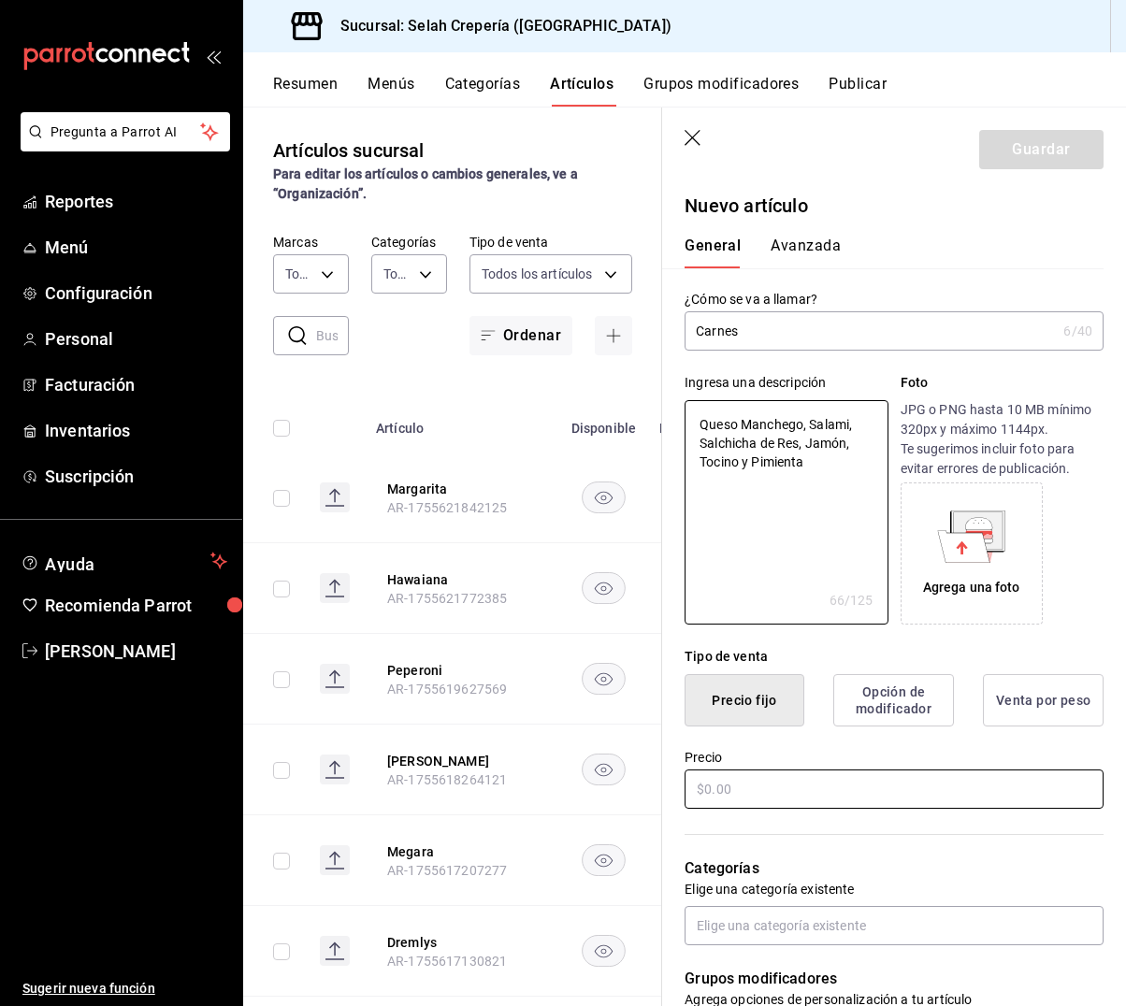
click at [847, 801] on input "text" at bounding box center [893, 789] width 419 height 39
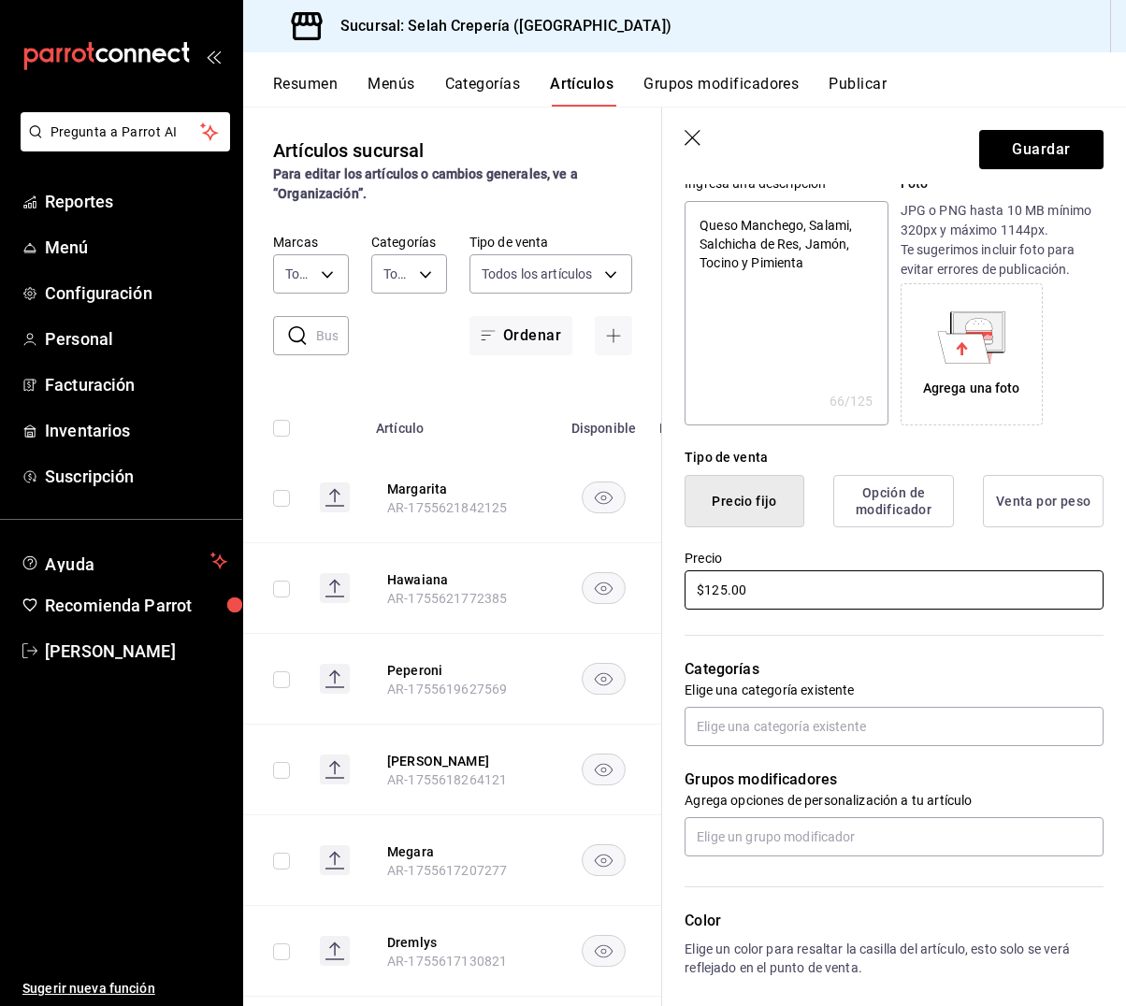
scroll to position [218, 0]
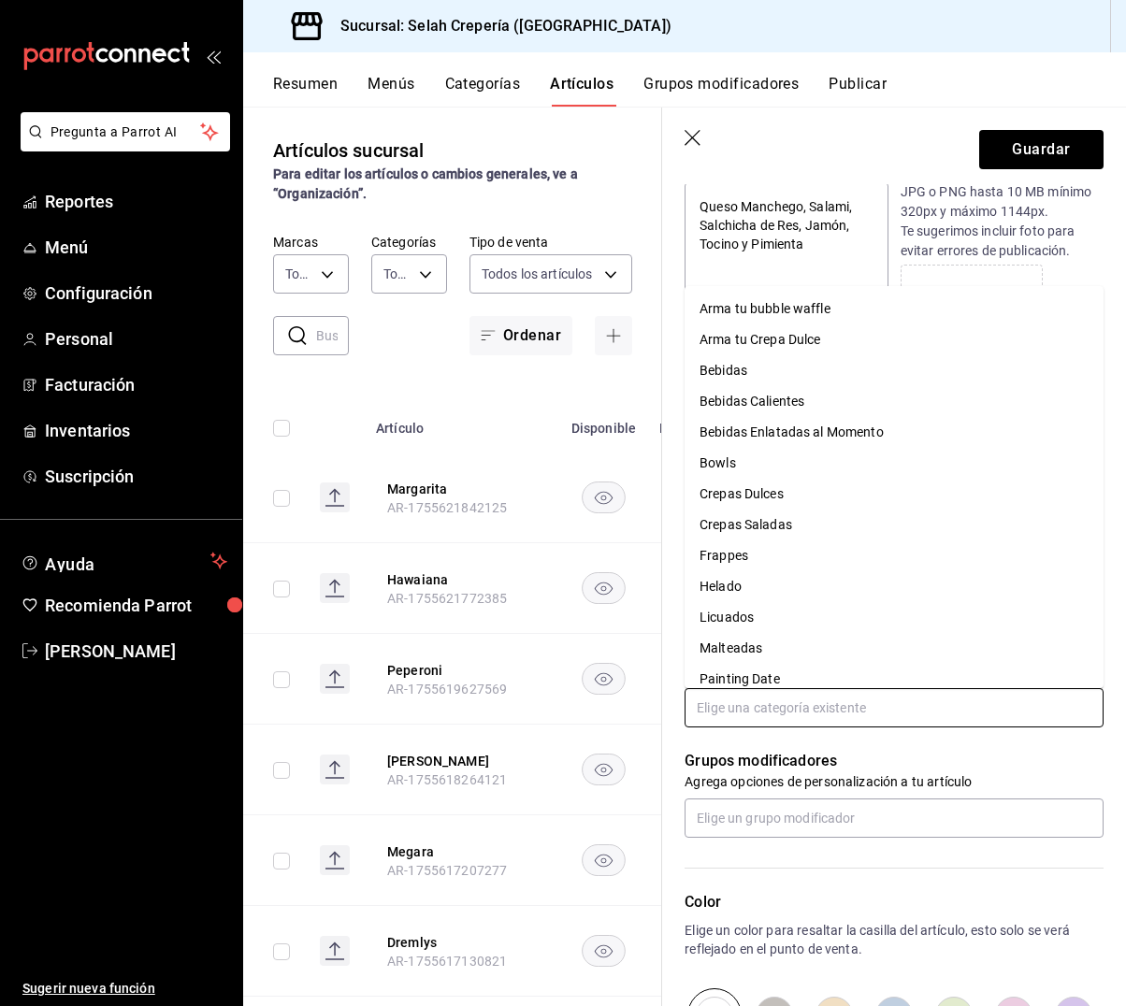
click at [847, 693] on input "text" at bounding box center [893, 707] width 419 height 39
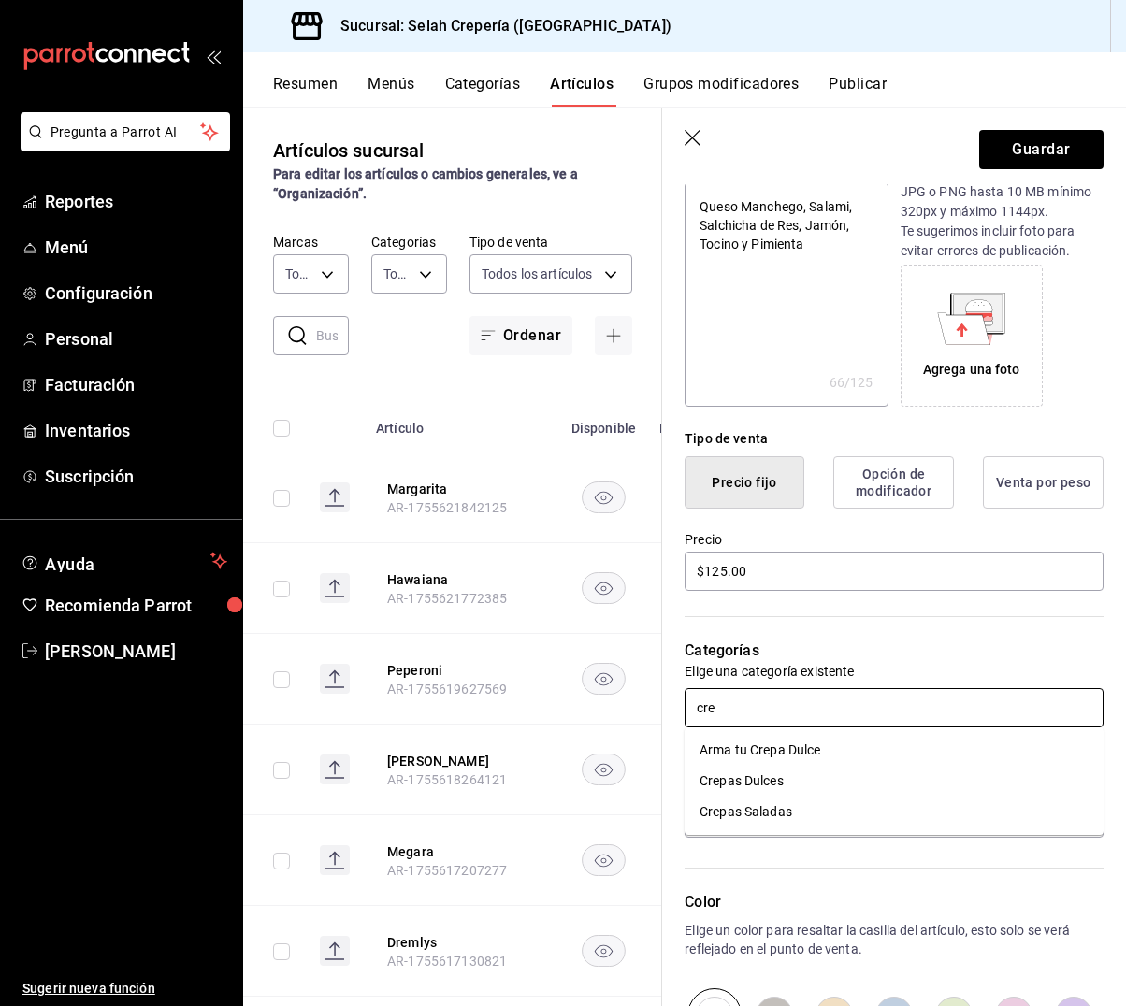
click at [766, 812] on li "Crepas Saladas" at bounding box center [893, 812] width 419 height 31
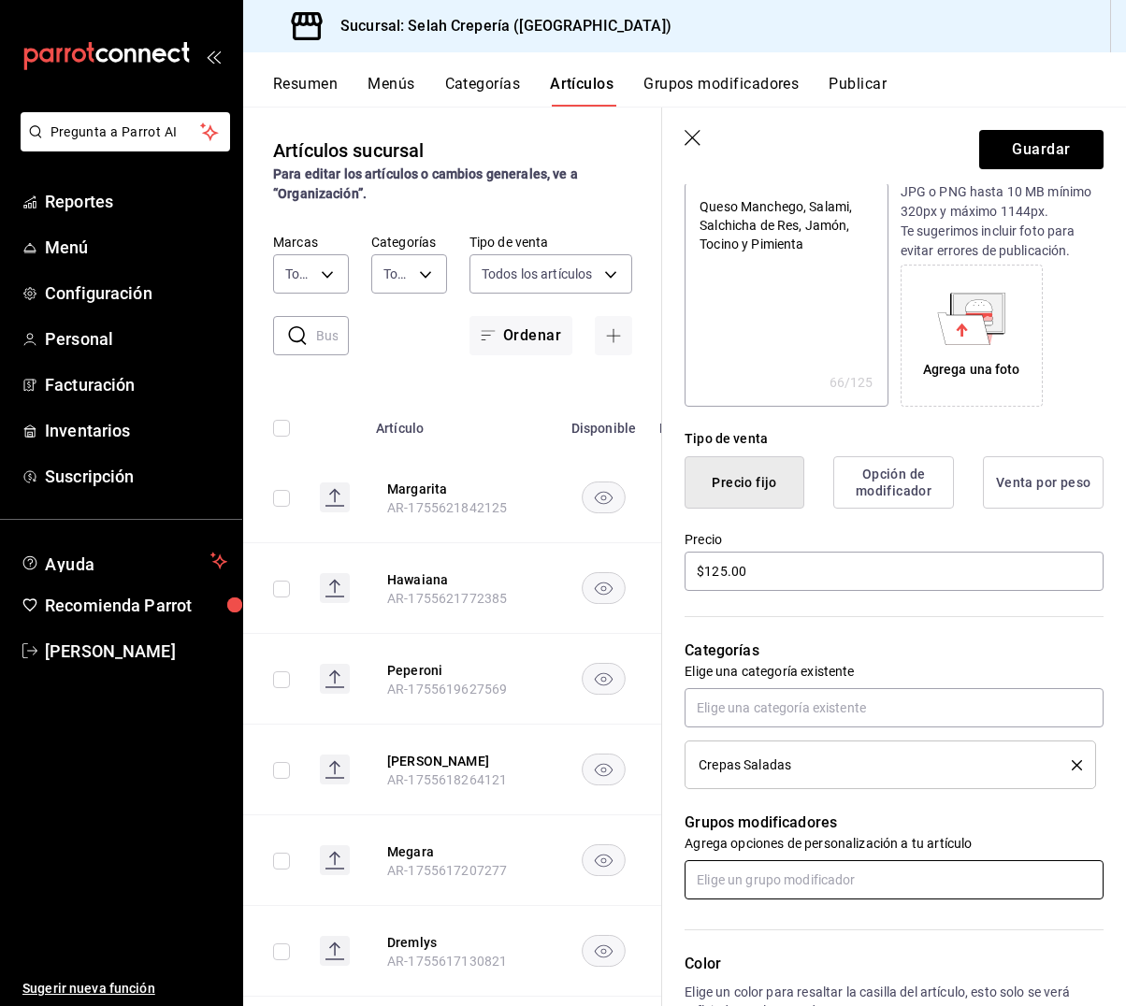
click at [762, 882] on input "text" at bounding box center [893, 879] width 419 height 39
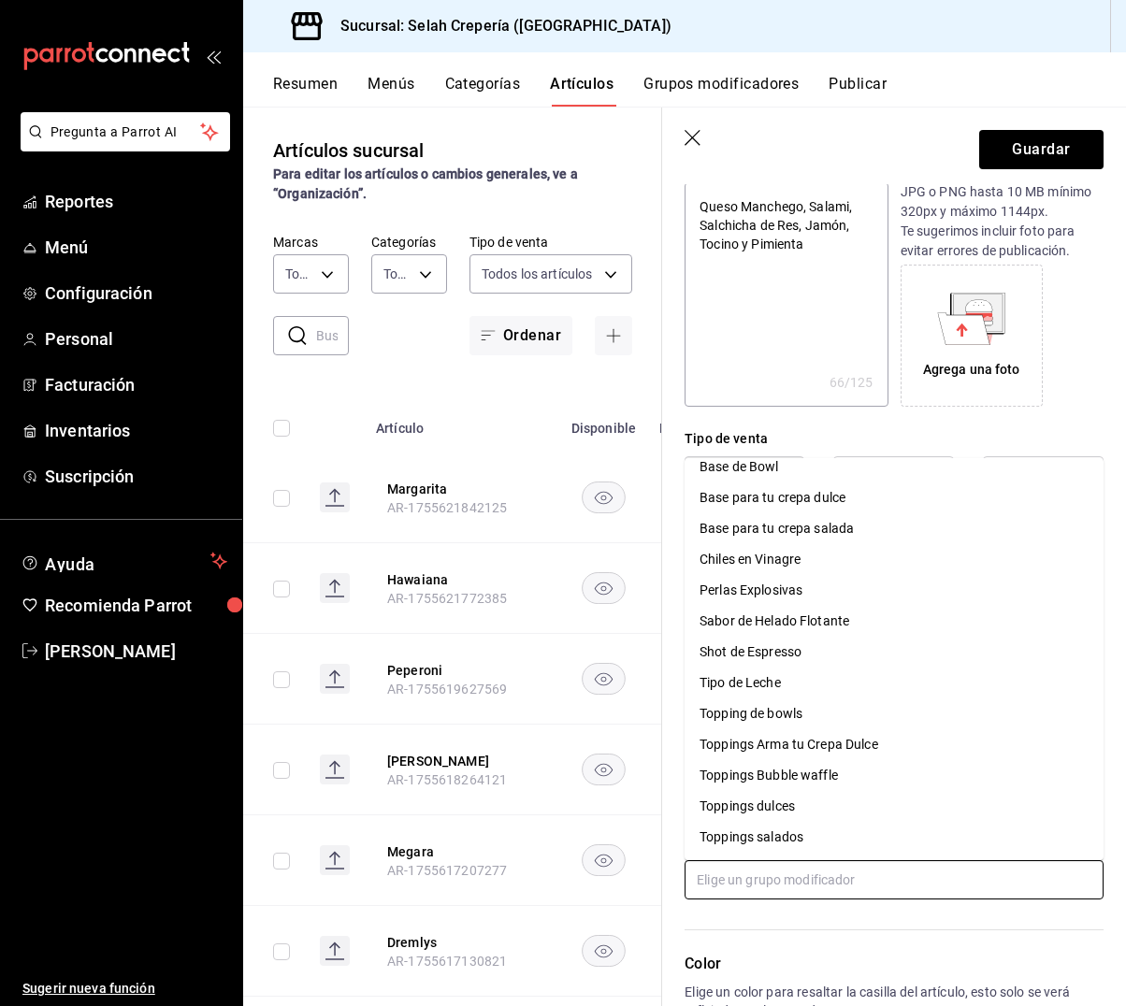
scroll to position [45, 0]
click at [779, 839] on div "Toppings salados" at bounding box center [751, 838] width 104 height 20
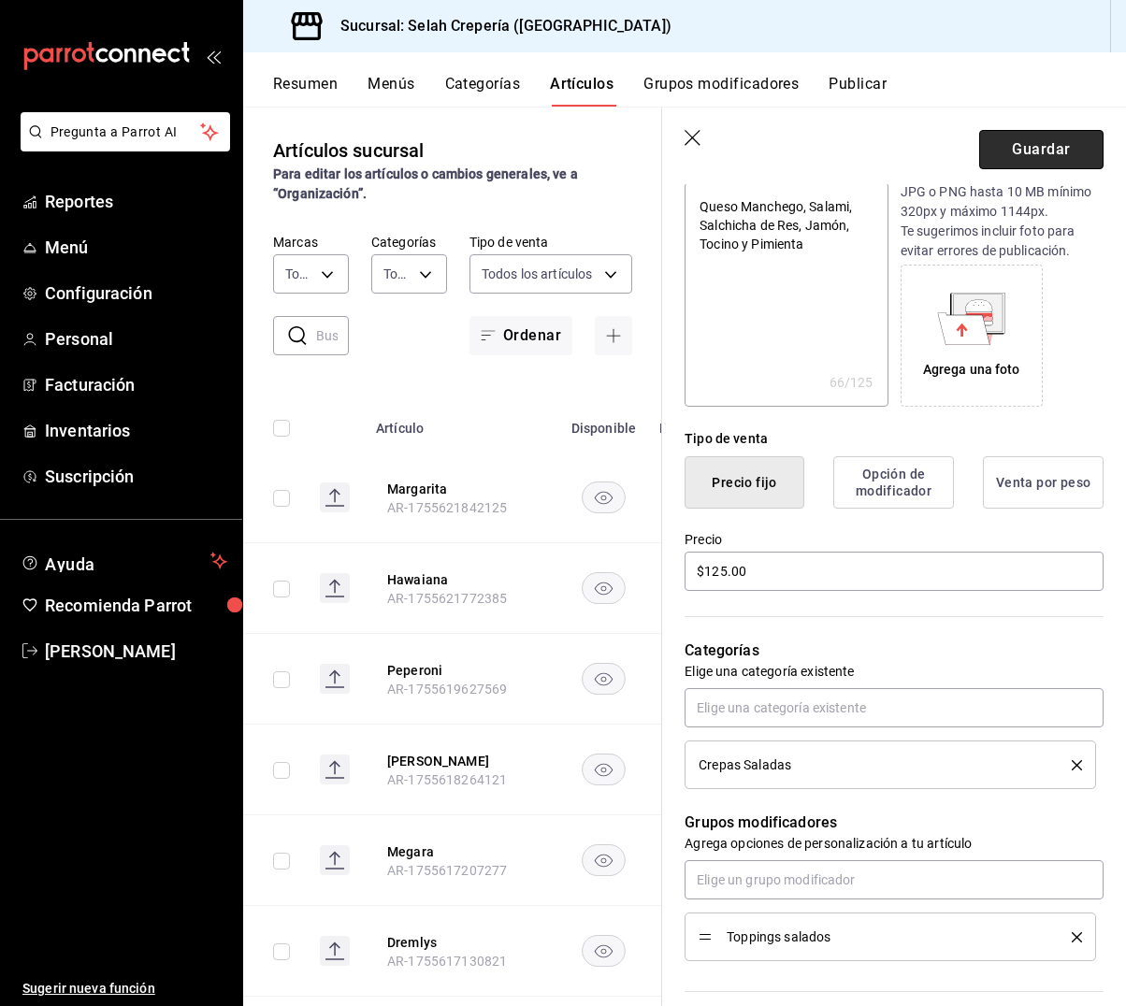
click at [1040, 159] on button "Guardar" at bounding box center [1041, 149] width 124 height 39
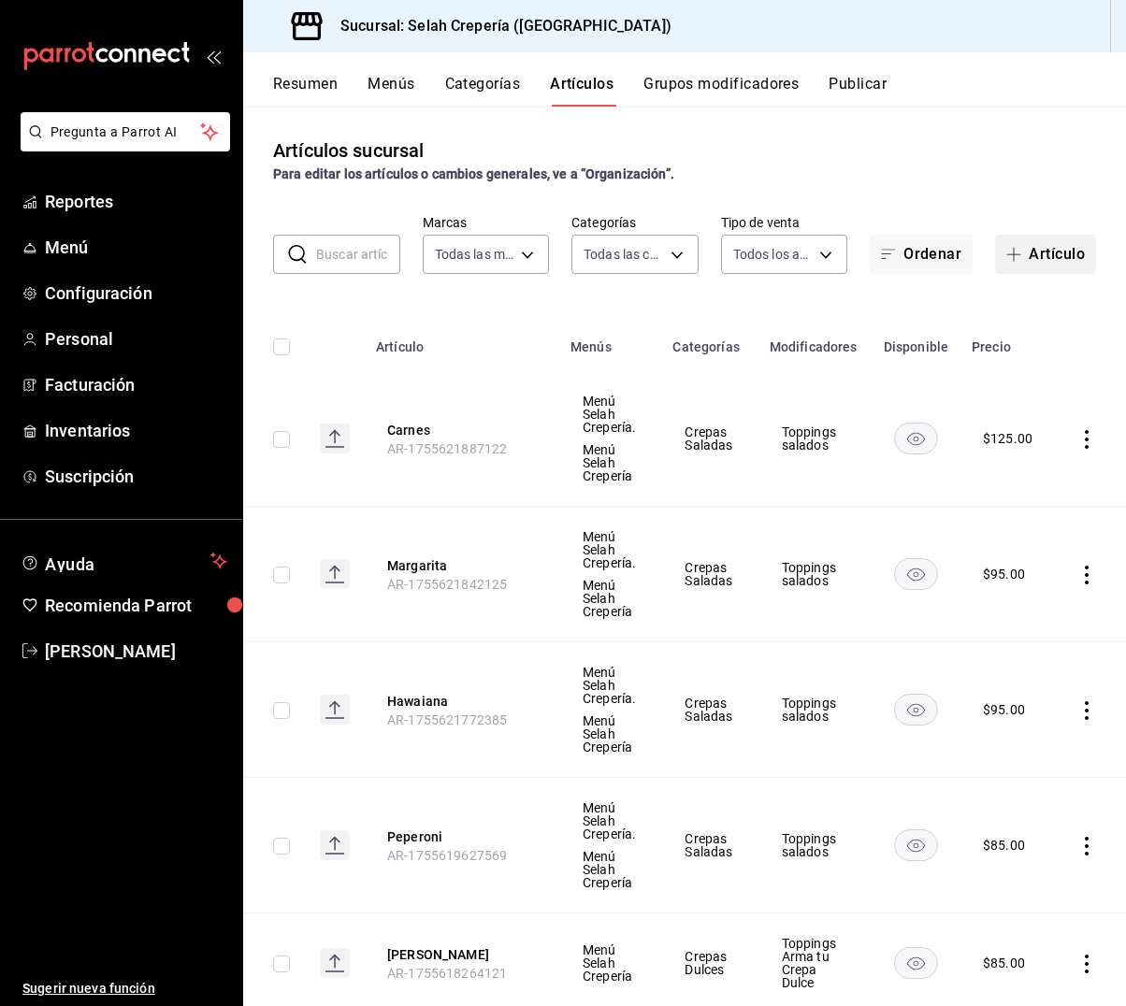
click at [1032, 258] on button "Artículo" at bounding box center [1045, 254] width 101 height 39
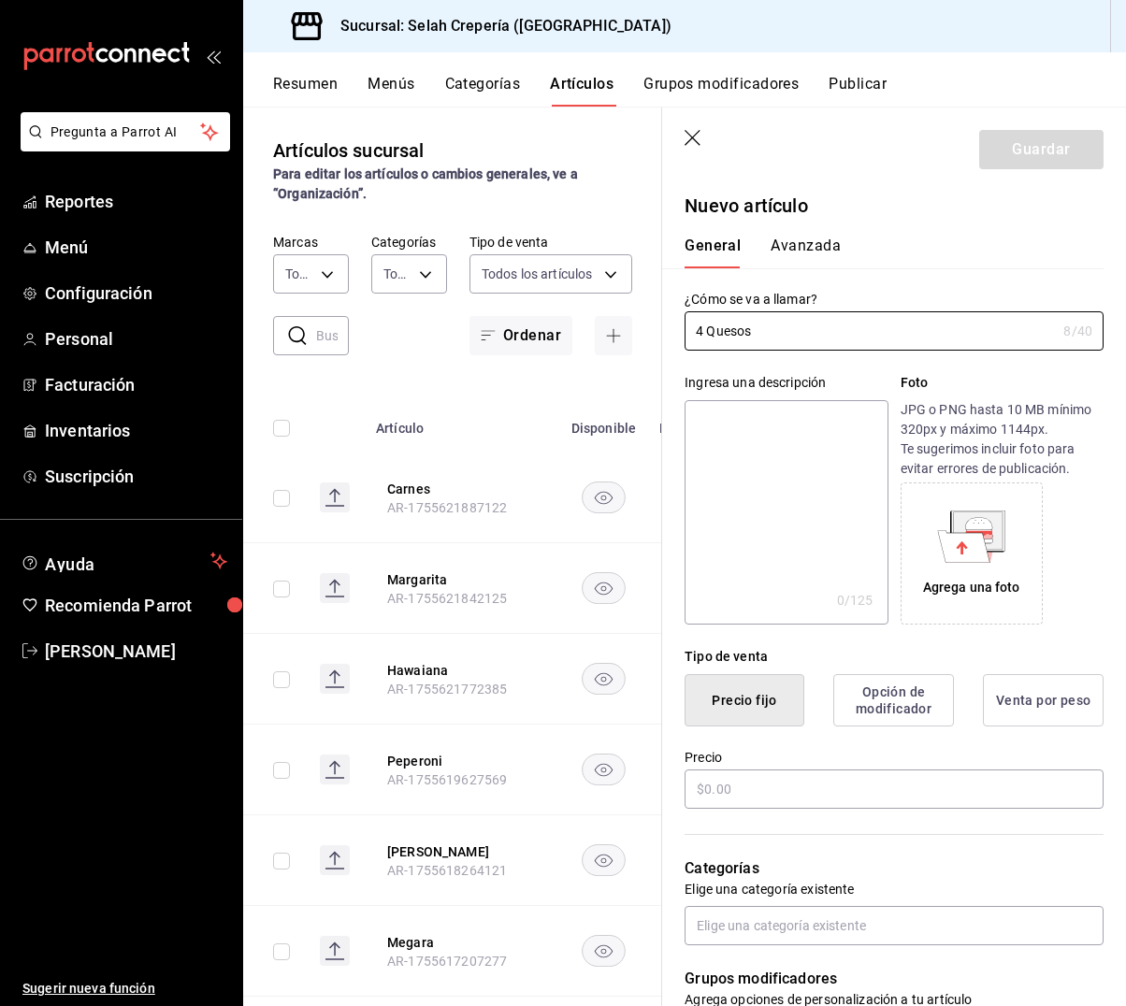
click at [756, 427] on textarea at bounding box center [785, 512] width 203 height 224
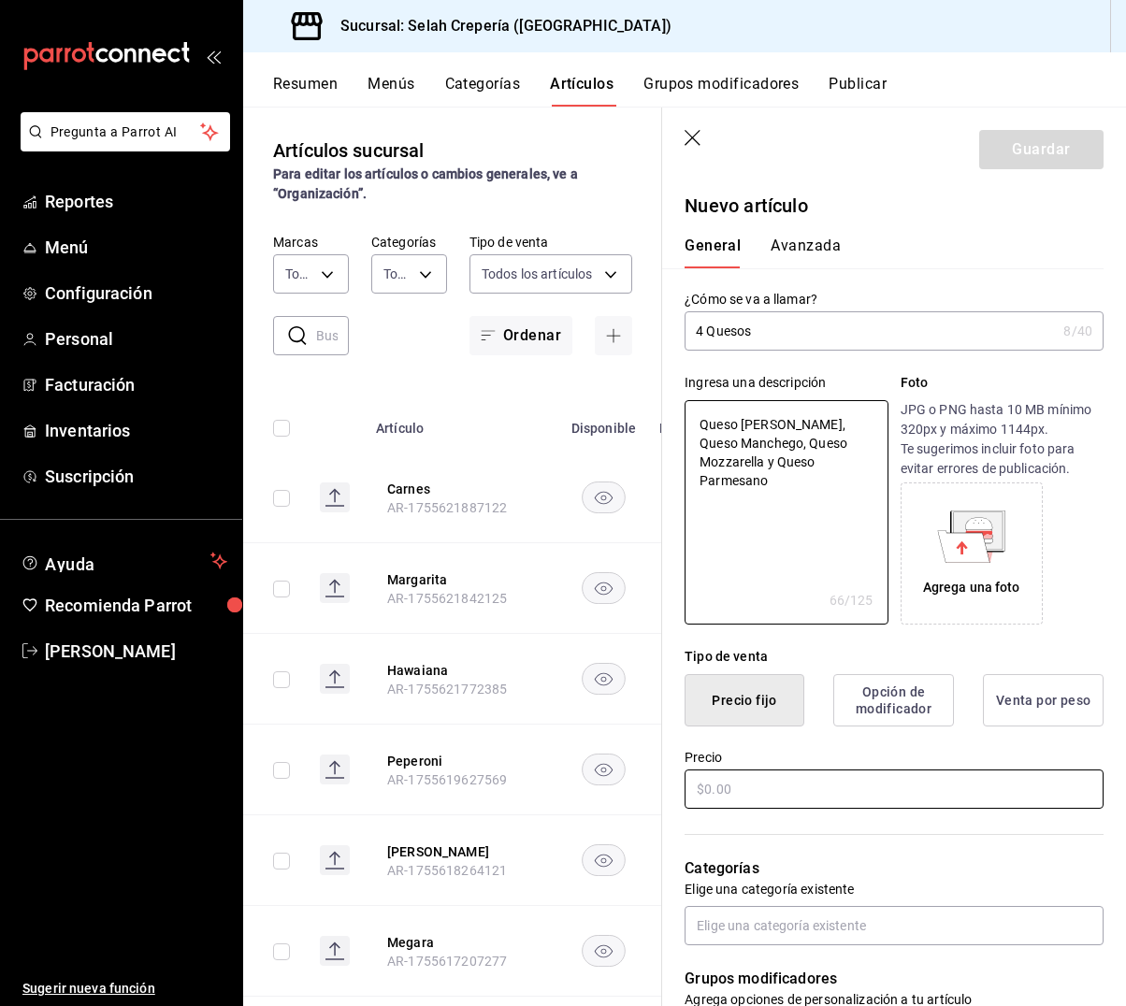
click at [754, 790] on input "text" at bounding box center [893, 789] width 419 height 39
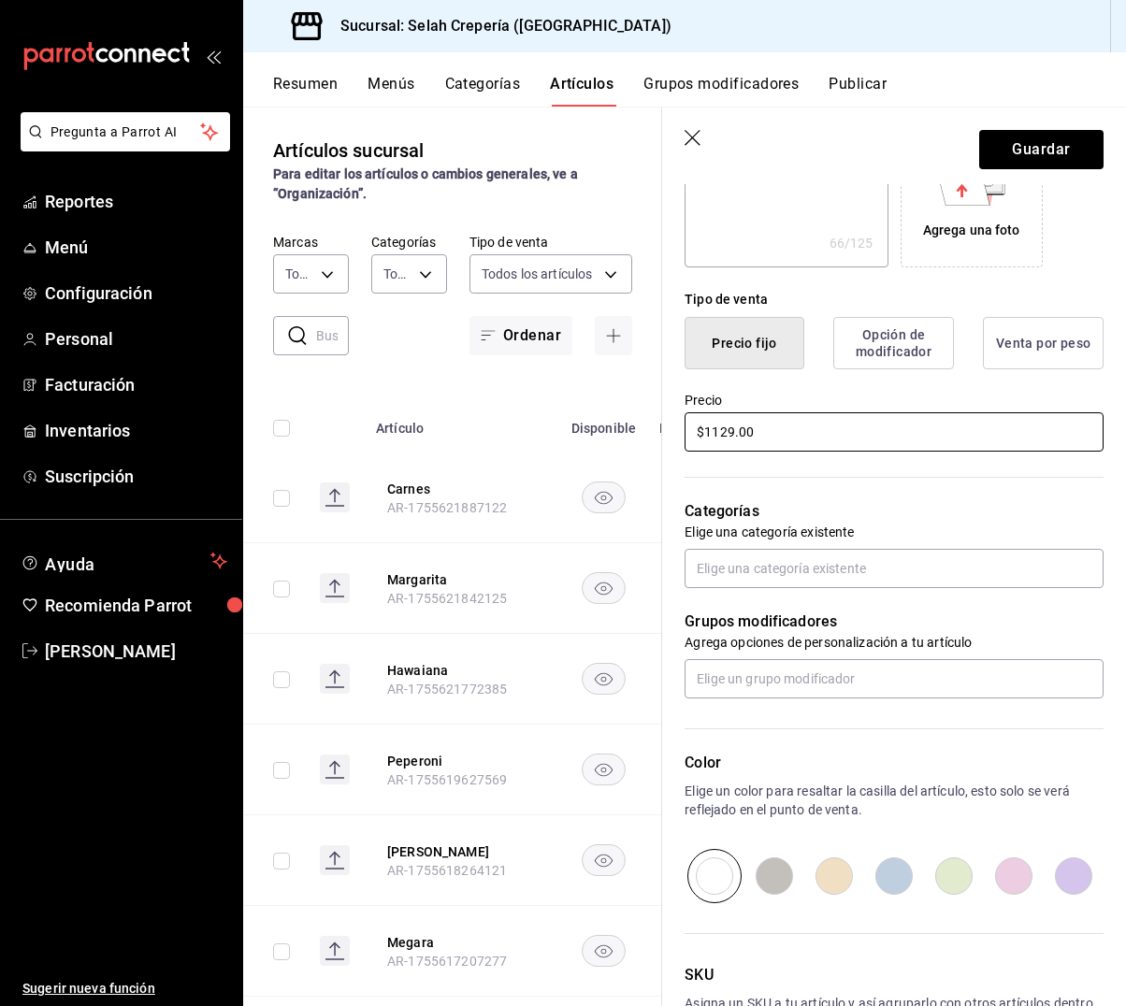
scroll to position [433, 0]
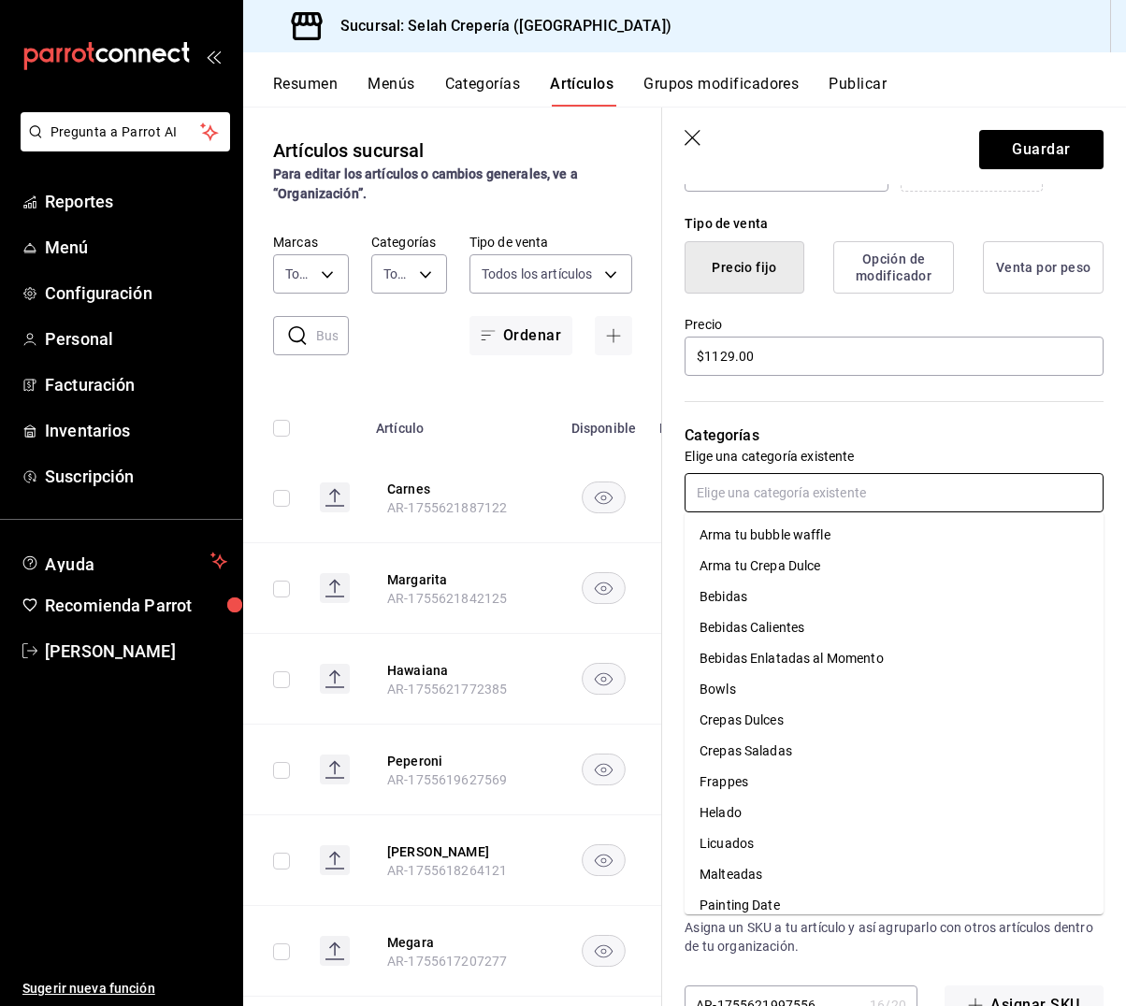
click at [869, 483] on input "text" at bounding box center [893, 492] width 419 height 39
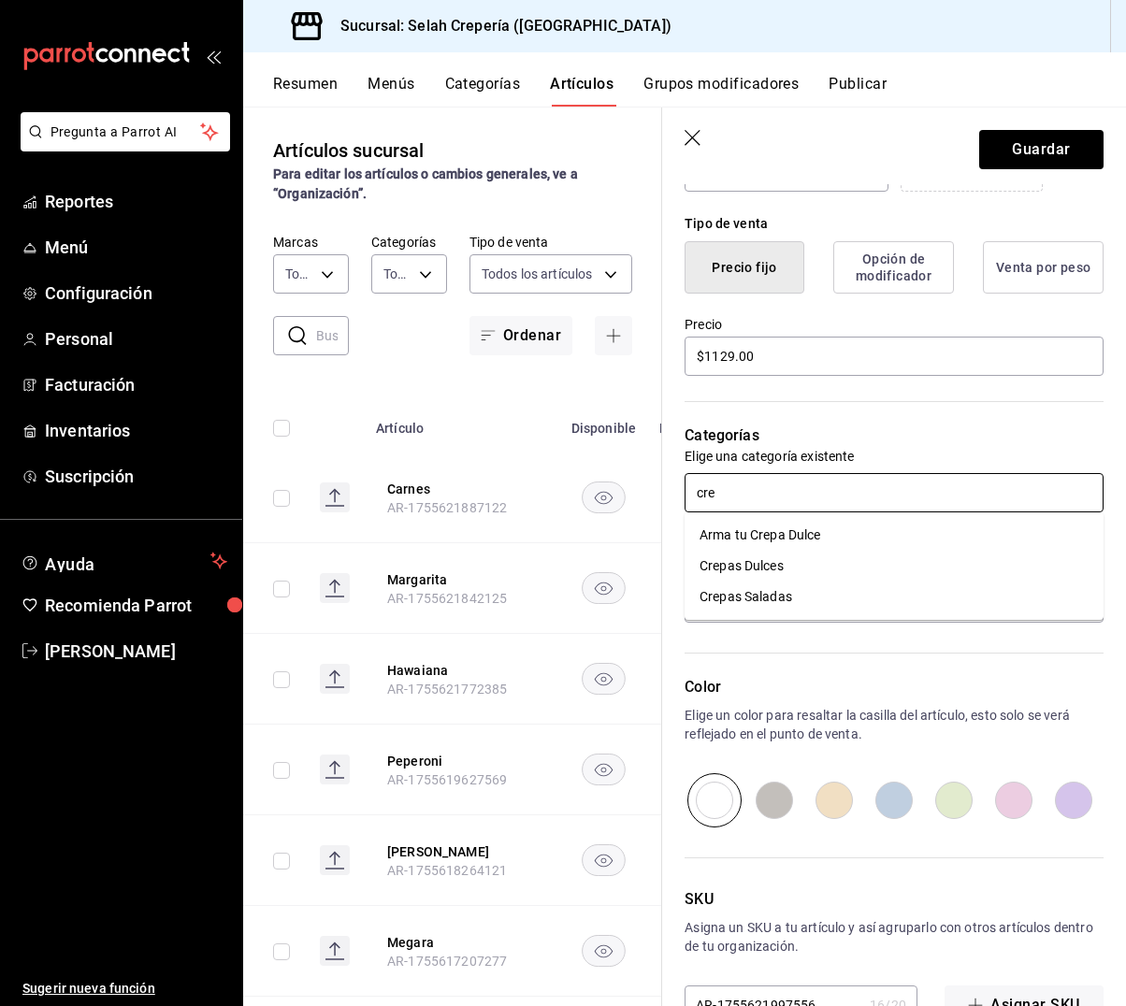
click at [798, 597] on li "Crepas Saladas" at bounding box center [893, 597] width 419 height 31
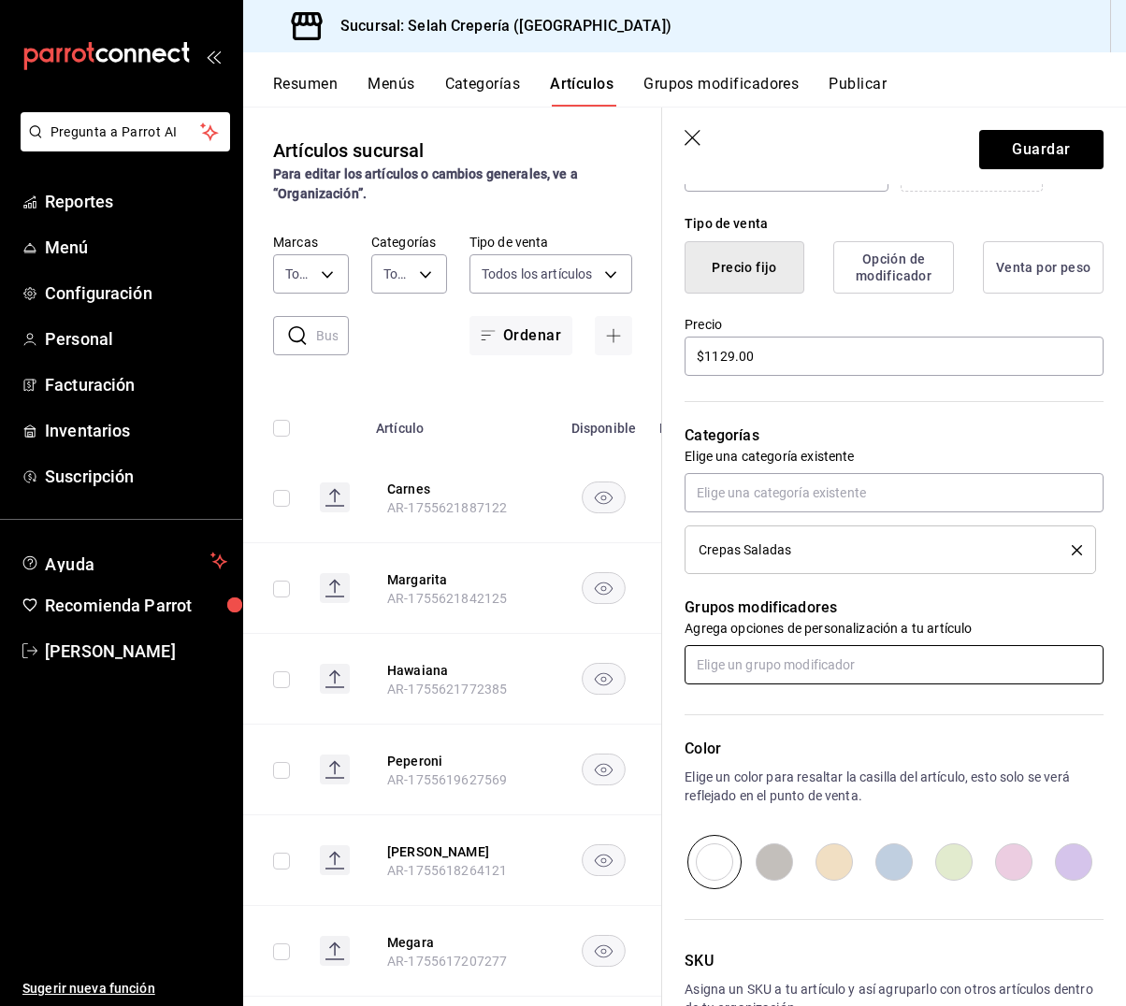
click at [770, 663] on input "text" at bounding box center [893, 664] width 419 height 39
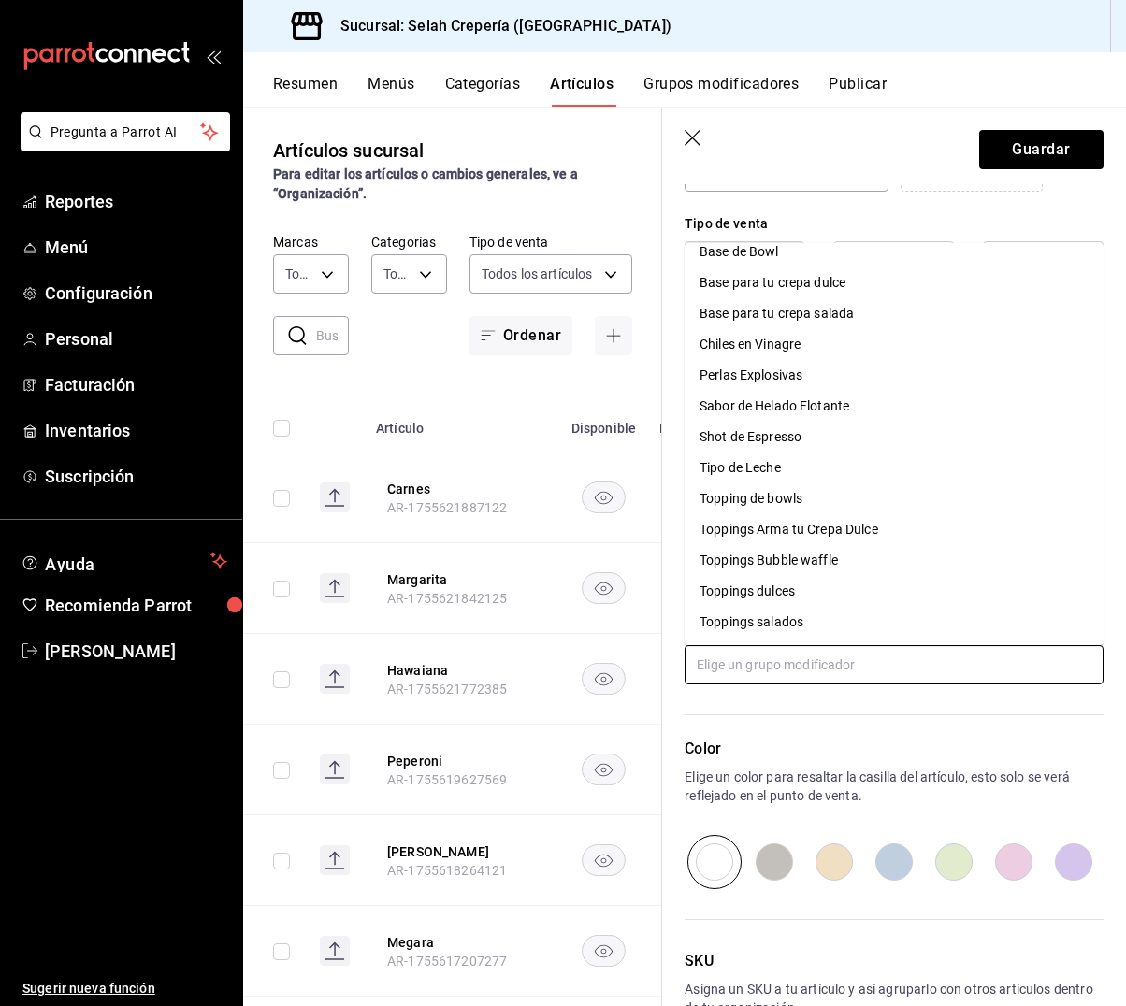
scroll to position [45, 0]
click at [759, 626] on div "Toppings salados" at bounding box center [751, 622] width 104 height 20
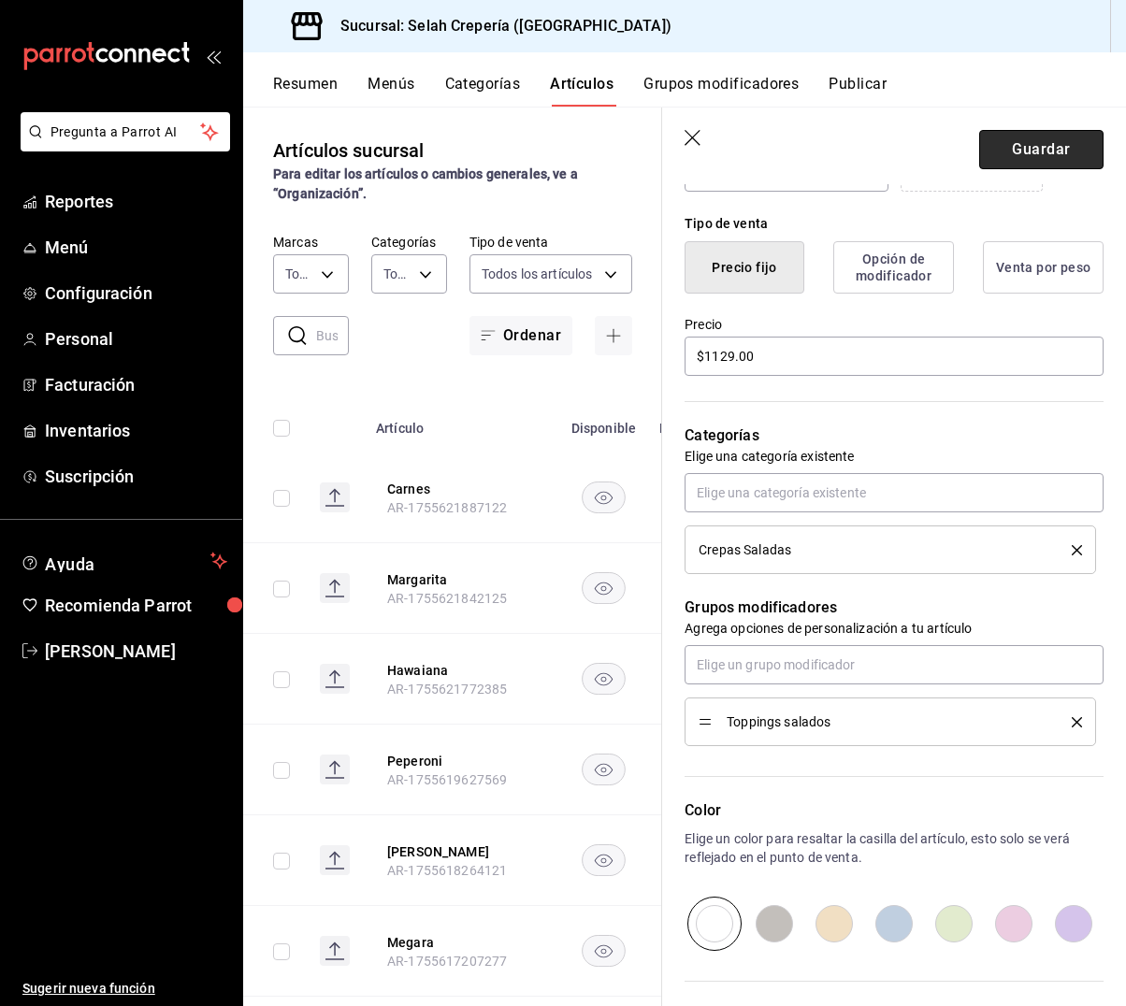
click at [1050, 152] on button "Guardar" at bounding box center [1041, 149] width 124 height 39
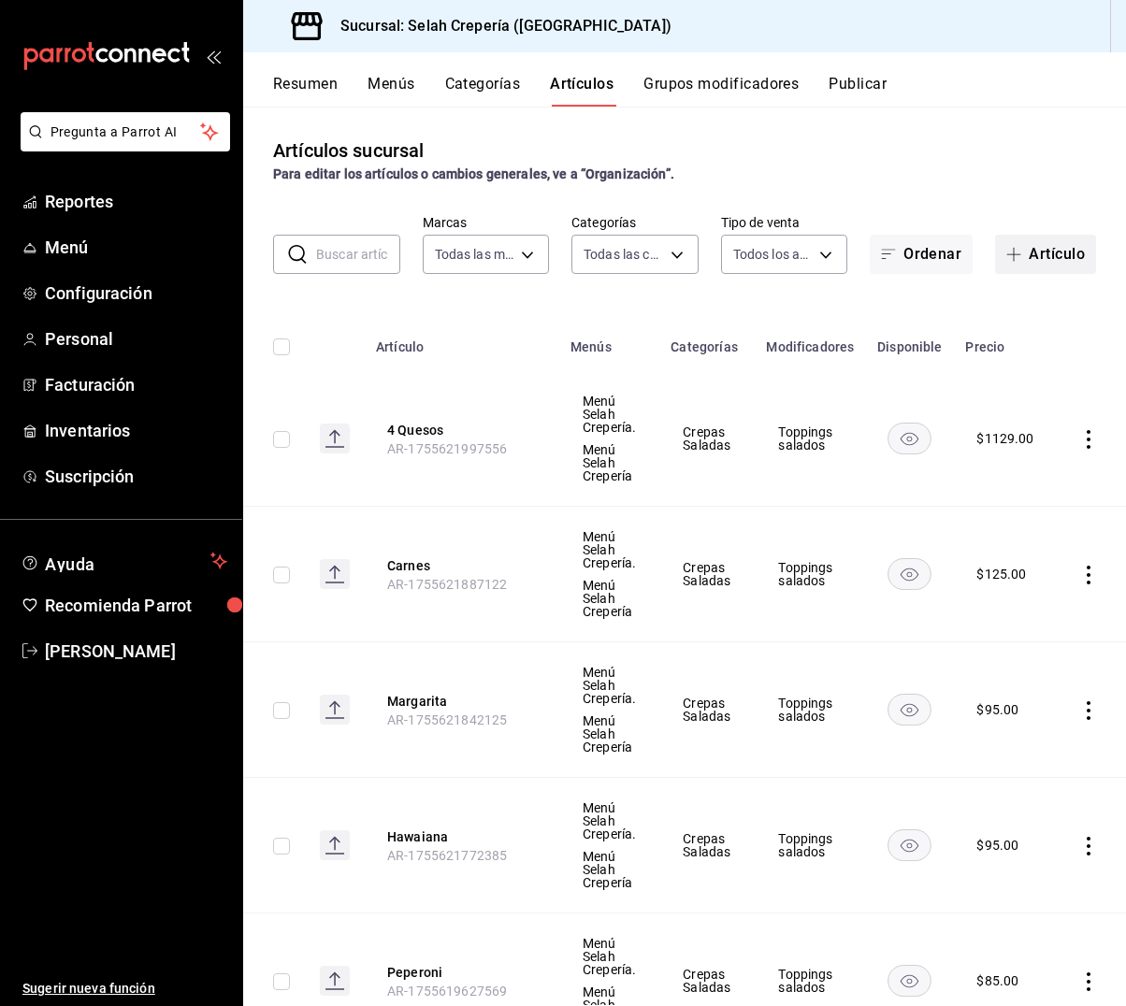
click at [1046, 254] on button "Artículo" at bounding box center [1045, 254] width 101 height 39
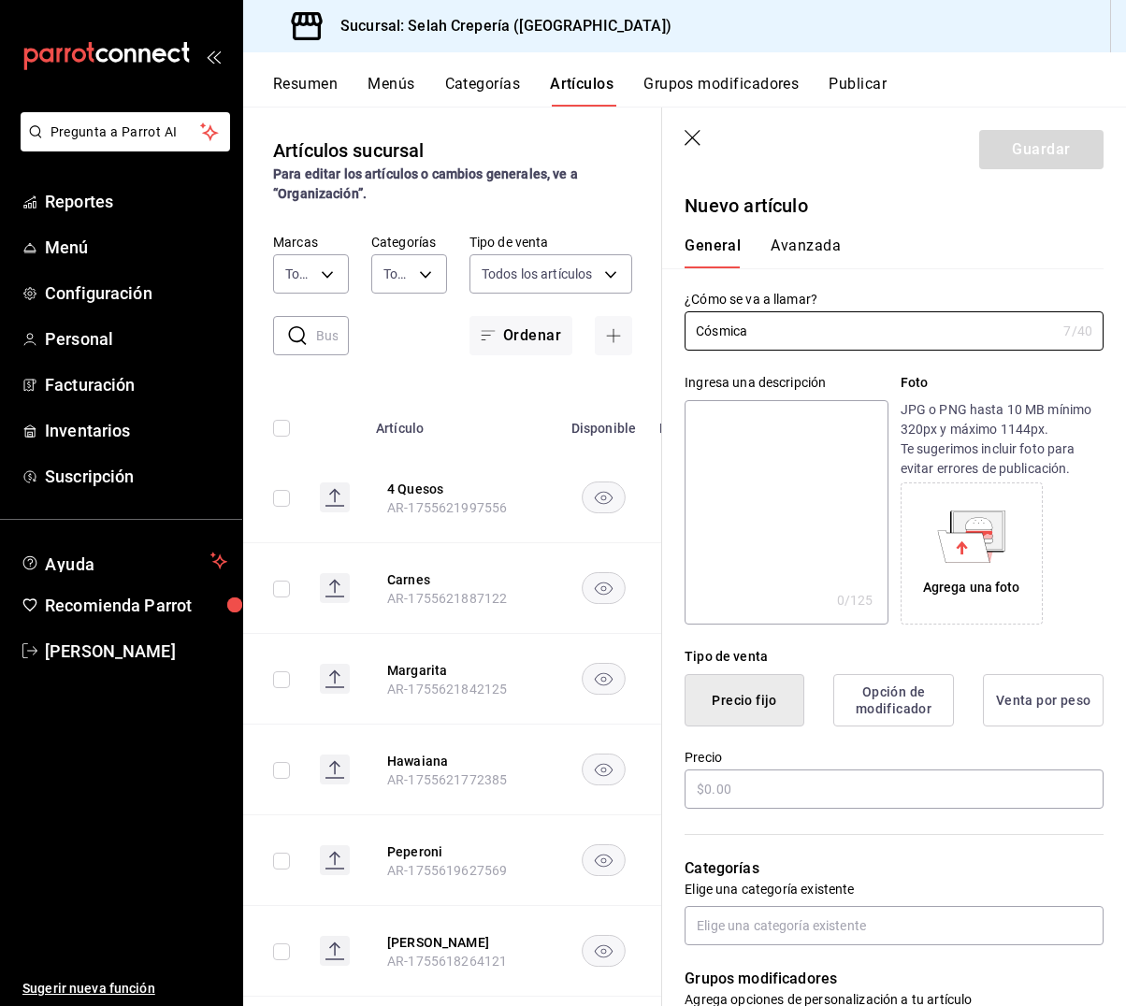
click at [762, 461] on textarea at bounding box center [785, 512] width 203 height 224
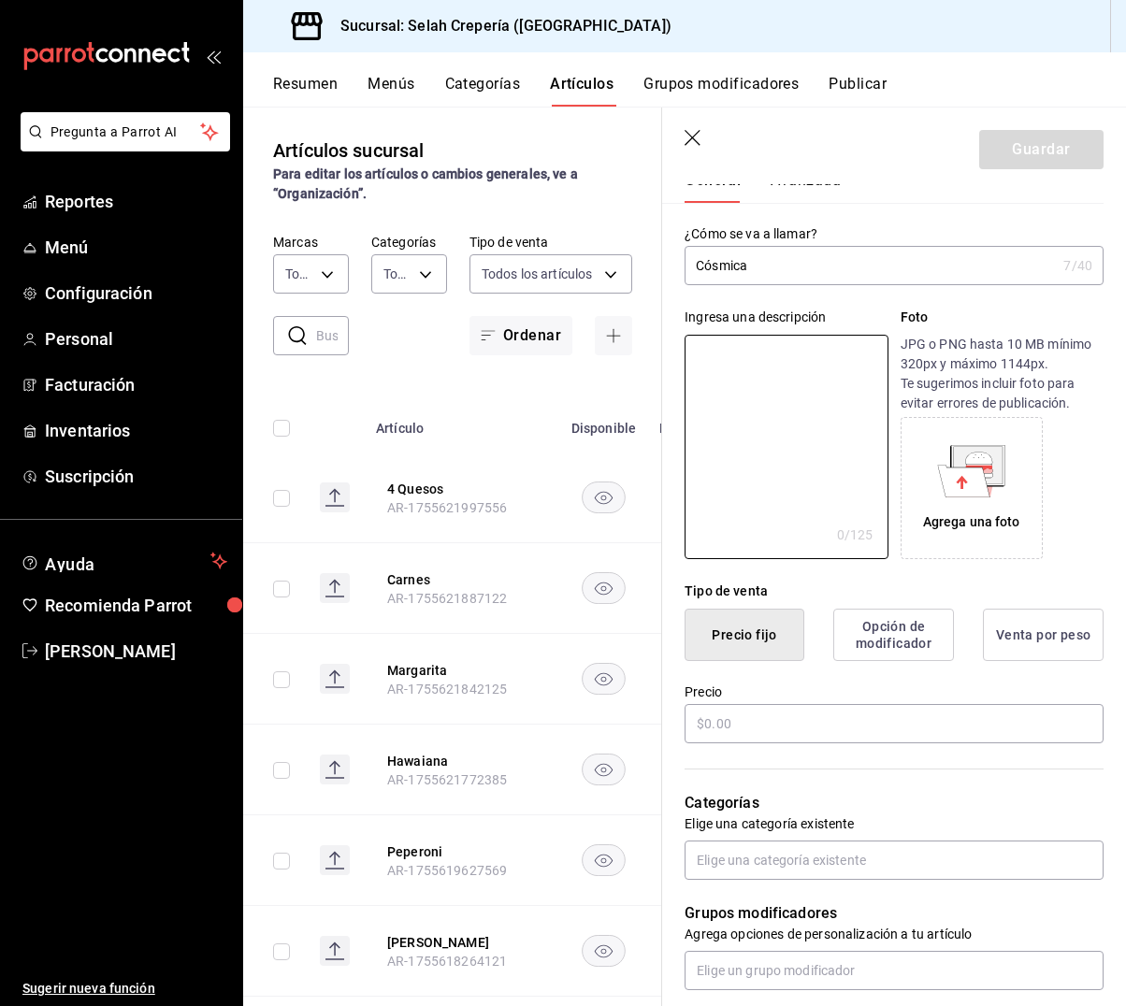
scroll to position [98, 0]
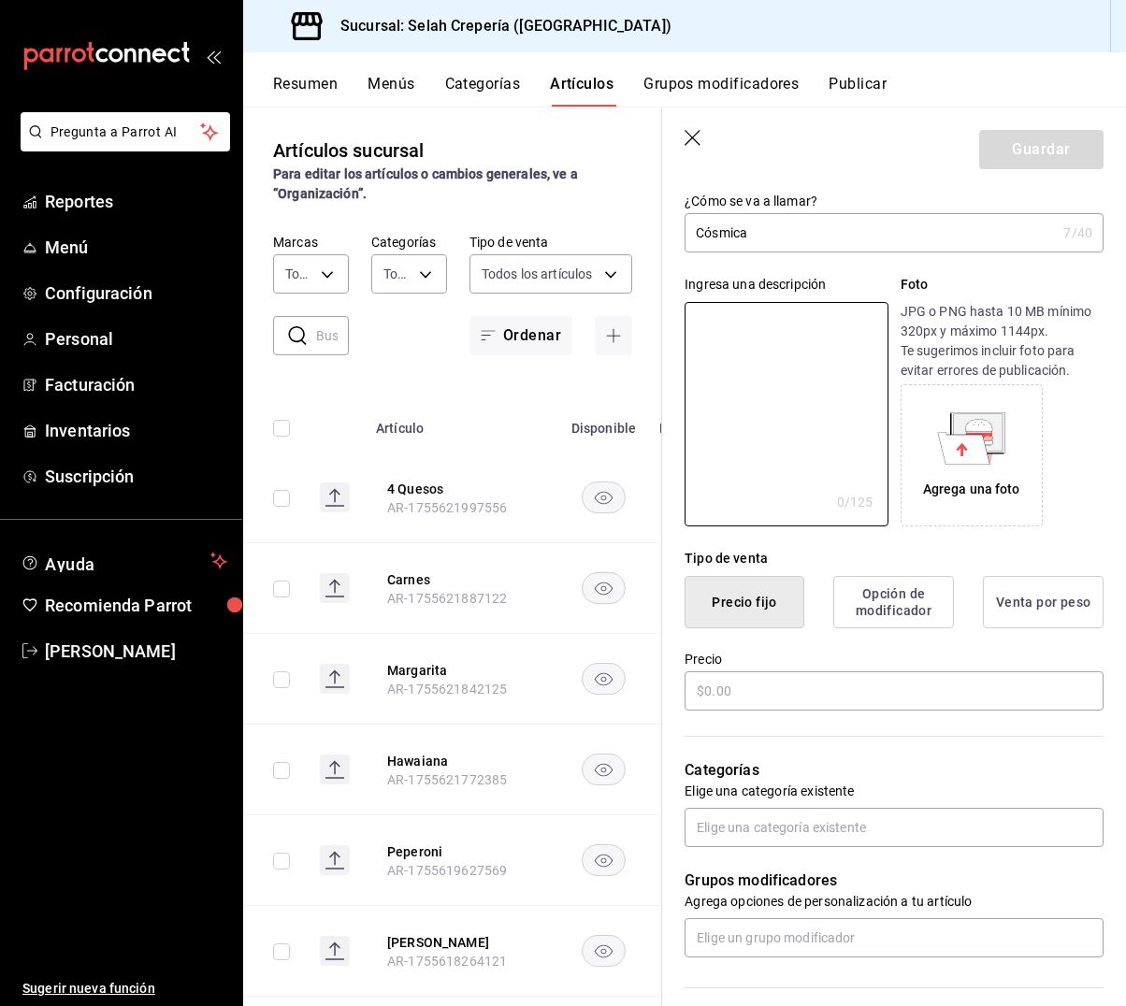
click at [697, 140] on icon "button" at bounding box center [693, 139] width 19 height 19
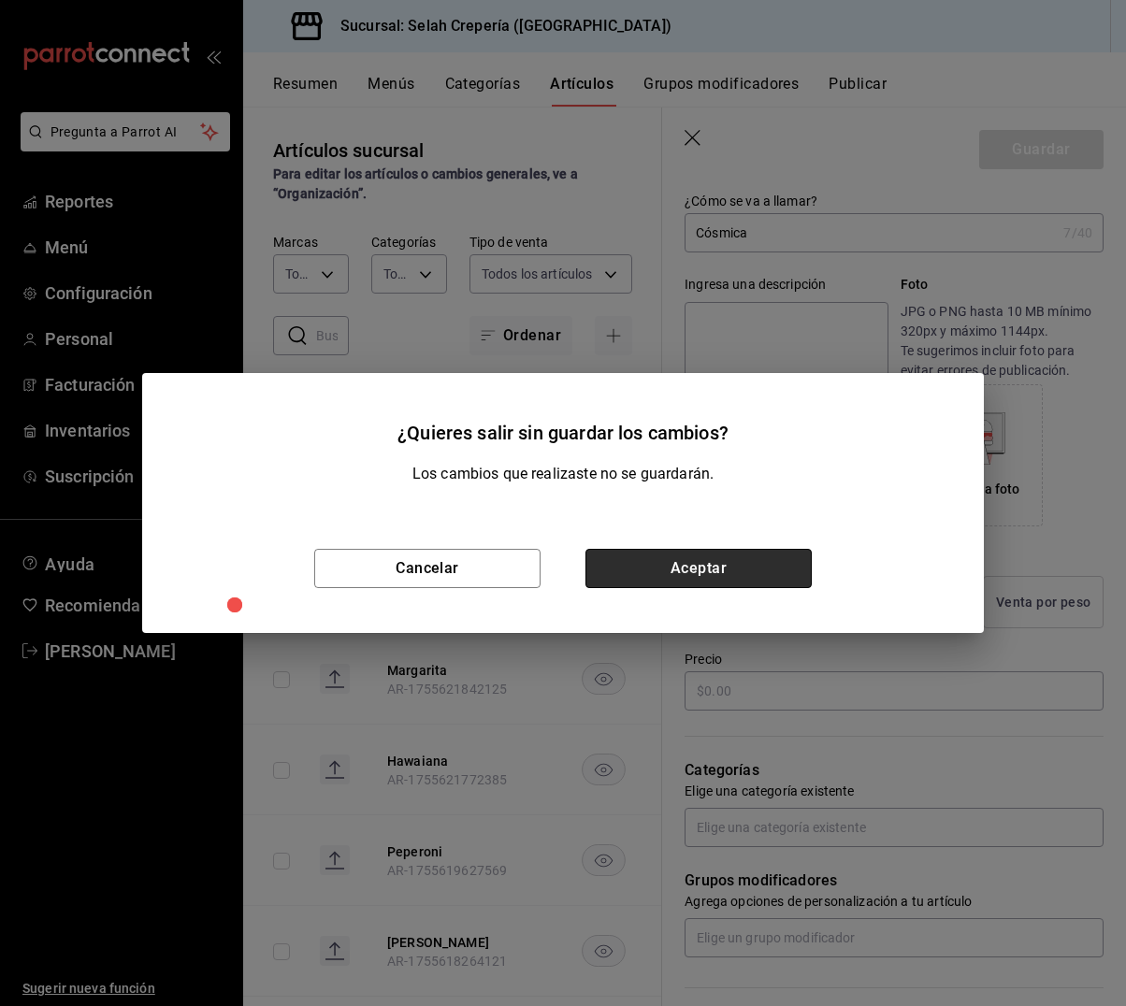
click at [637, 569] on button "Aceptar" at bounding box center [698, 568] width 226 height 39
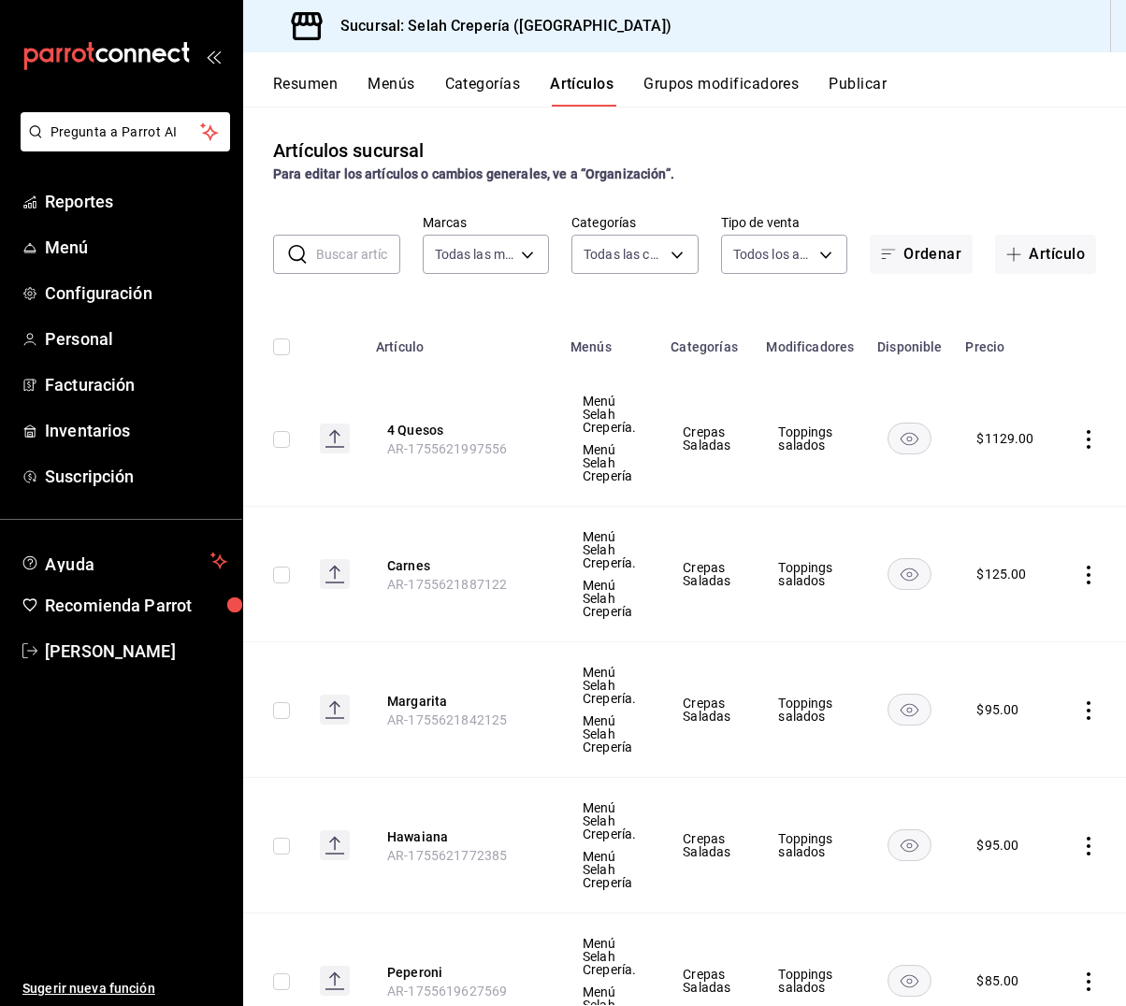
scroll to position [15, 0]
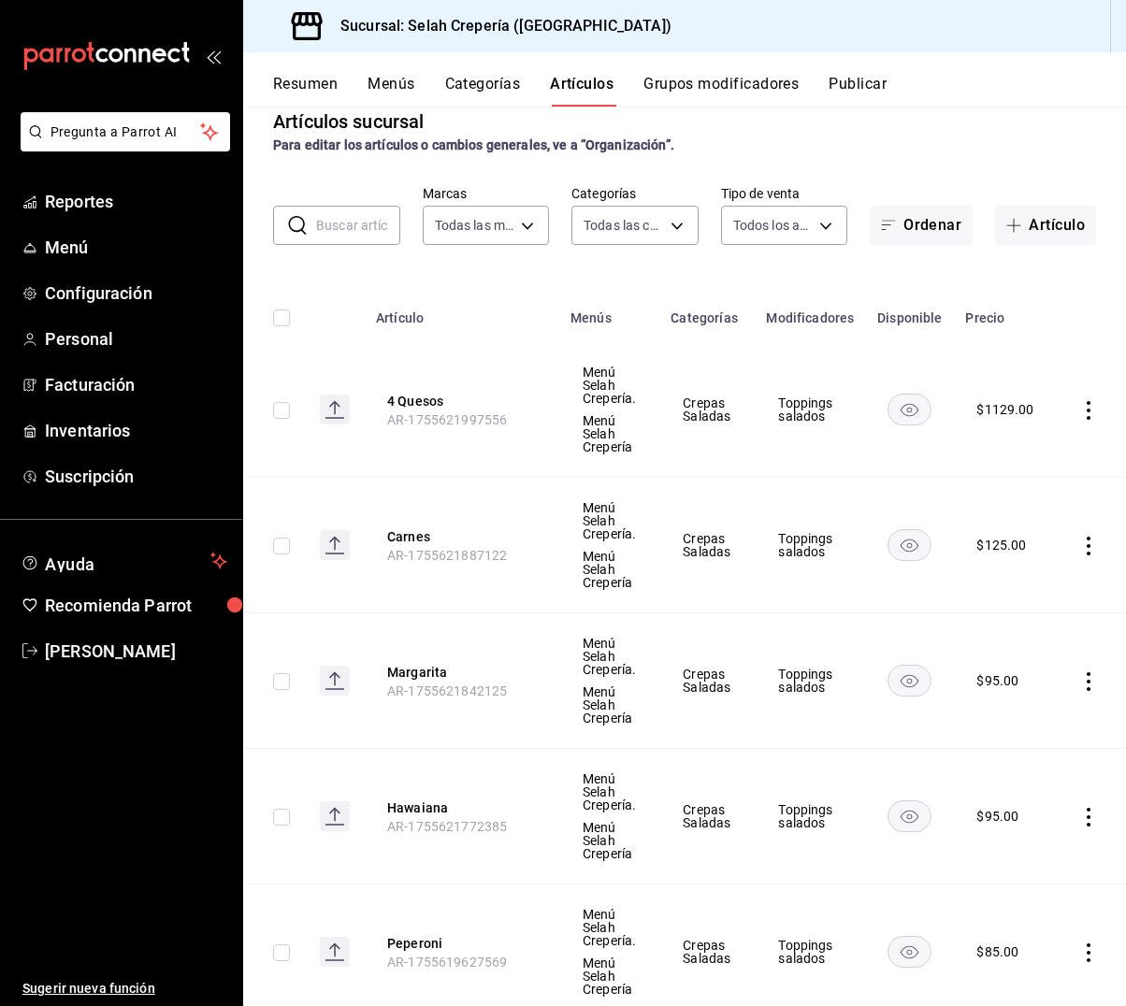
click at [348, 249] on div "Artículos sucursal Para editar los artículos o cambios generales, ve a “Organiz…" at bounding box center [684, 556] width 883 height 899
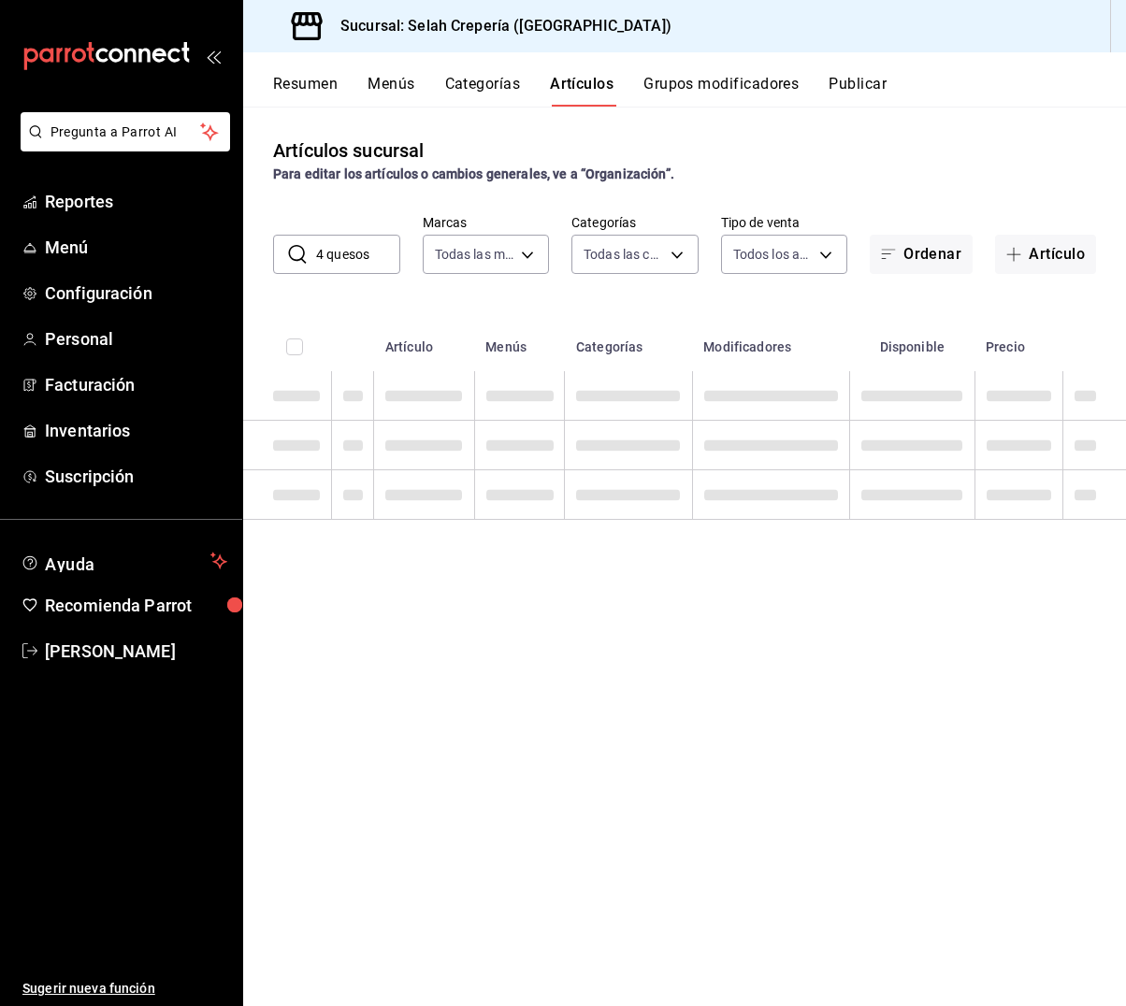
scroll to position [0, 0]
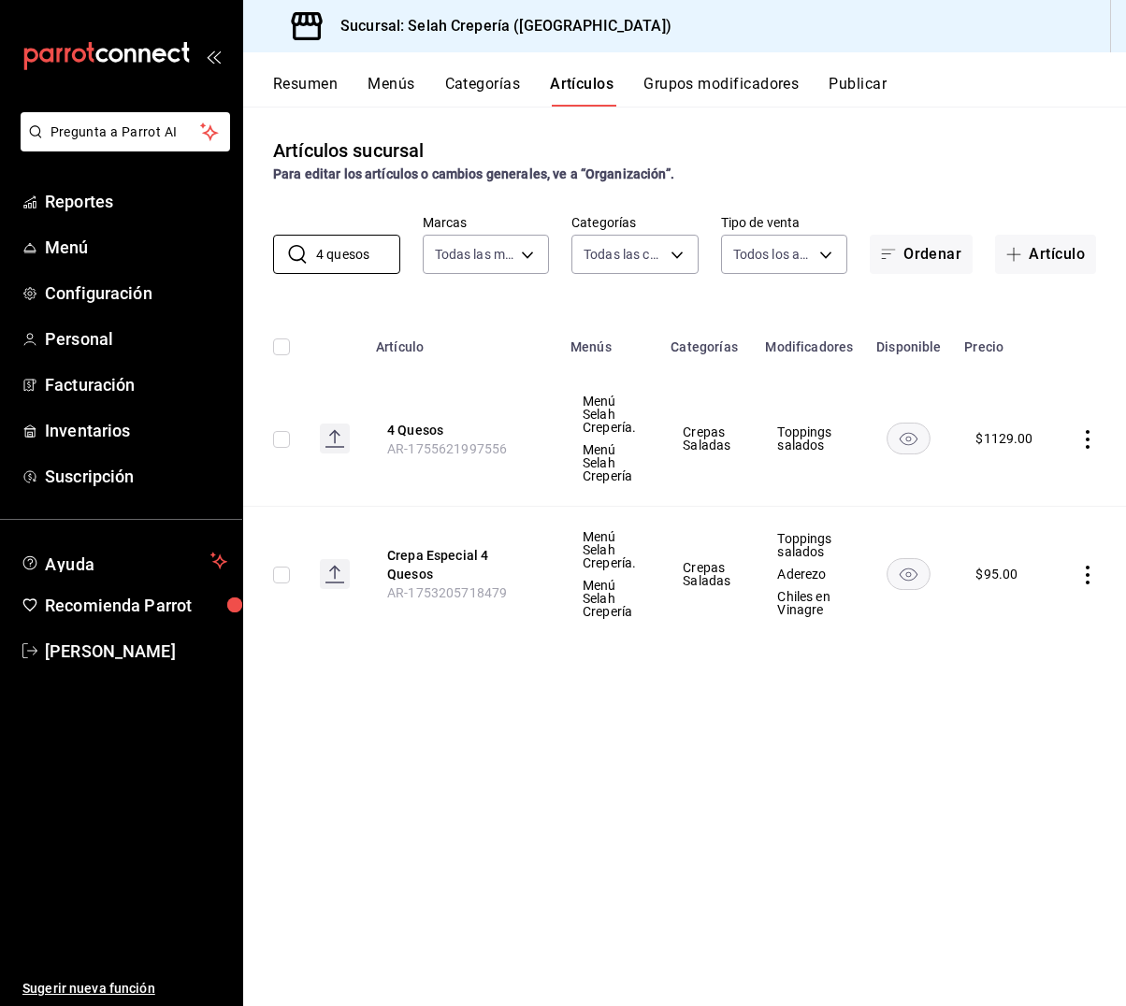
click at [1087, 574] on icon "actions" at bounding box center [1088, 575] width 4 height 19
click at [1023, 696] on span "Eliminar" at bounding box center [1030, 694] width 48 height 15
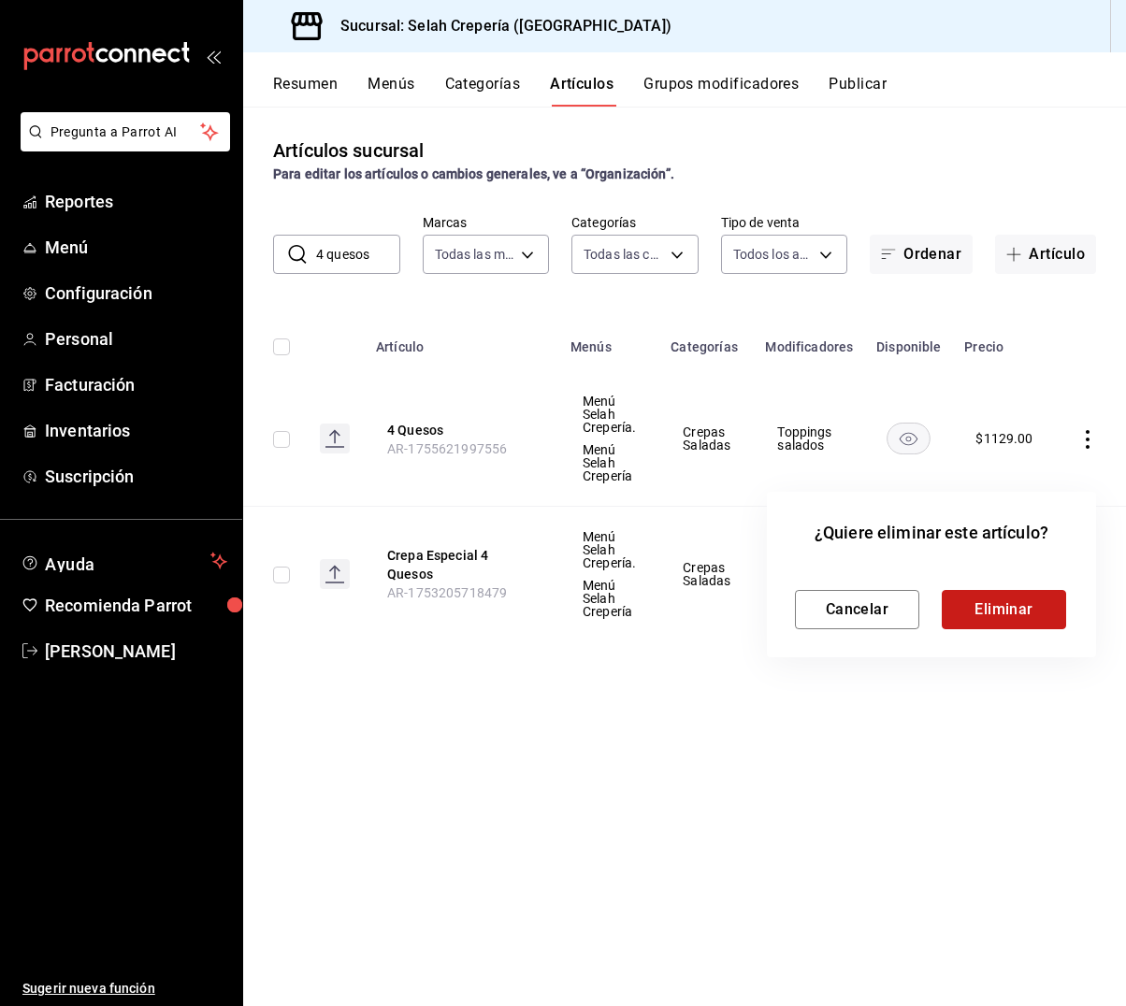
click at [999, 611] on button "Eliminar" at bounding box center [1004, 609] width 124 height 39
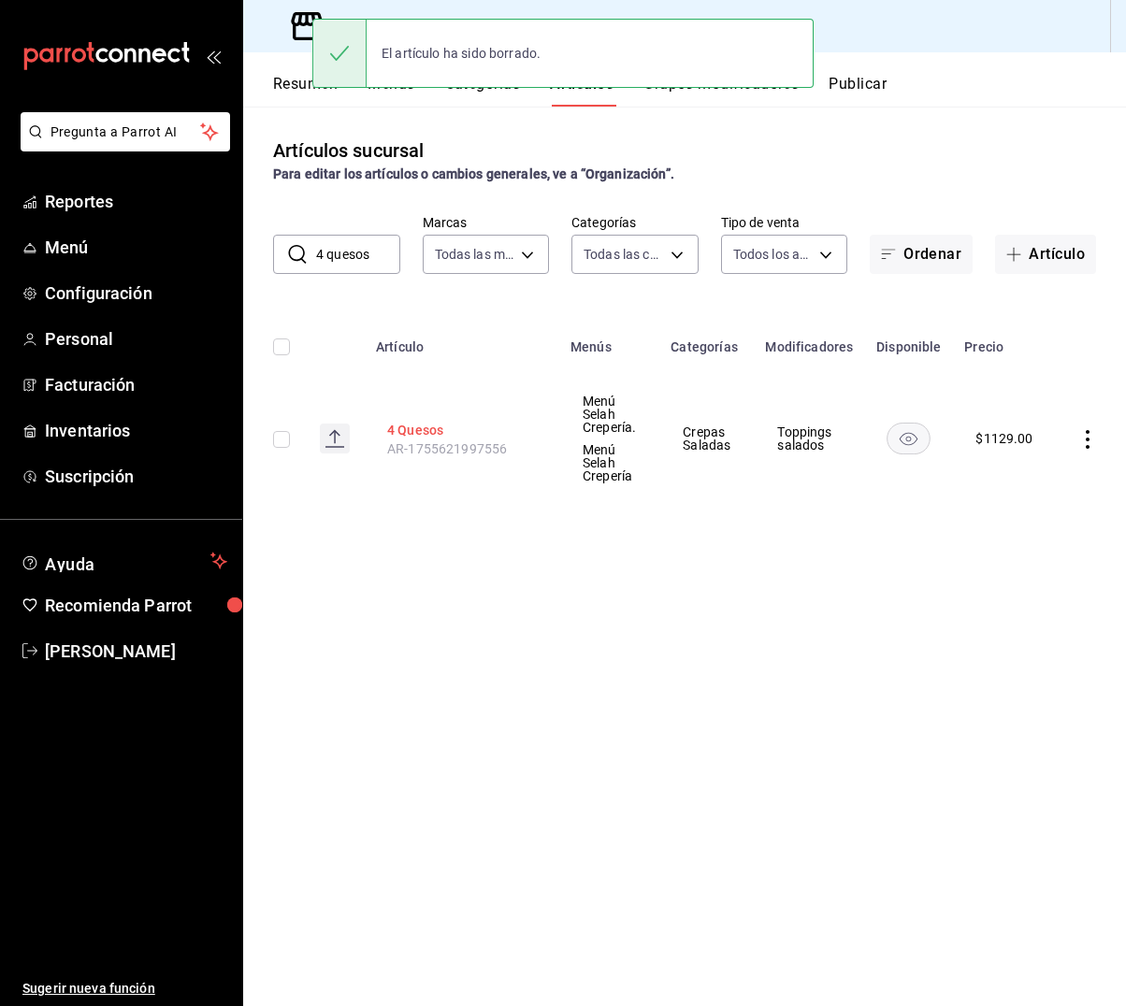
click at [426, 426] on button "4 Quesos" at bounding box center [462, 430] width 150 height 19
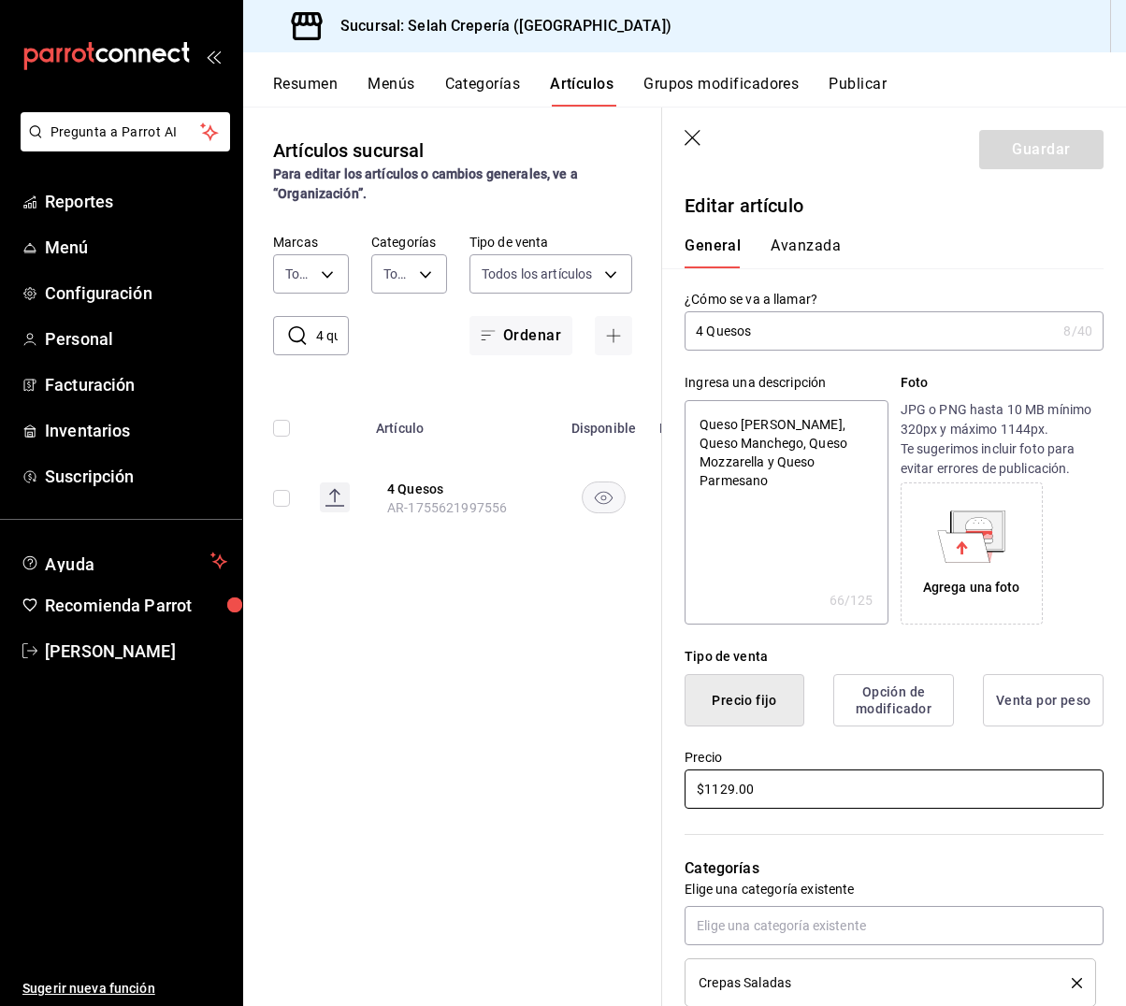
click at [713, 792] on input "$1129.00" at bounding box center [893, 789] width 419 height 39
click at [1043, 165] on button "Guardar" at bounding box center [1041, 149] width 124 height 39
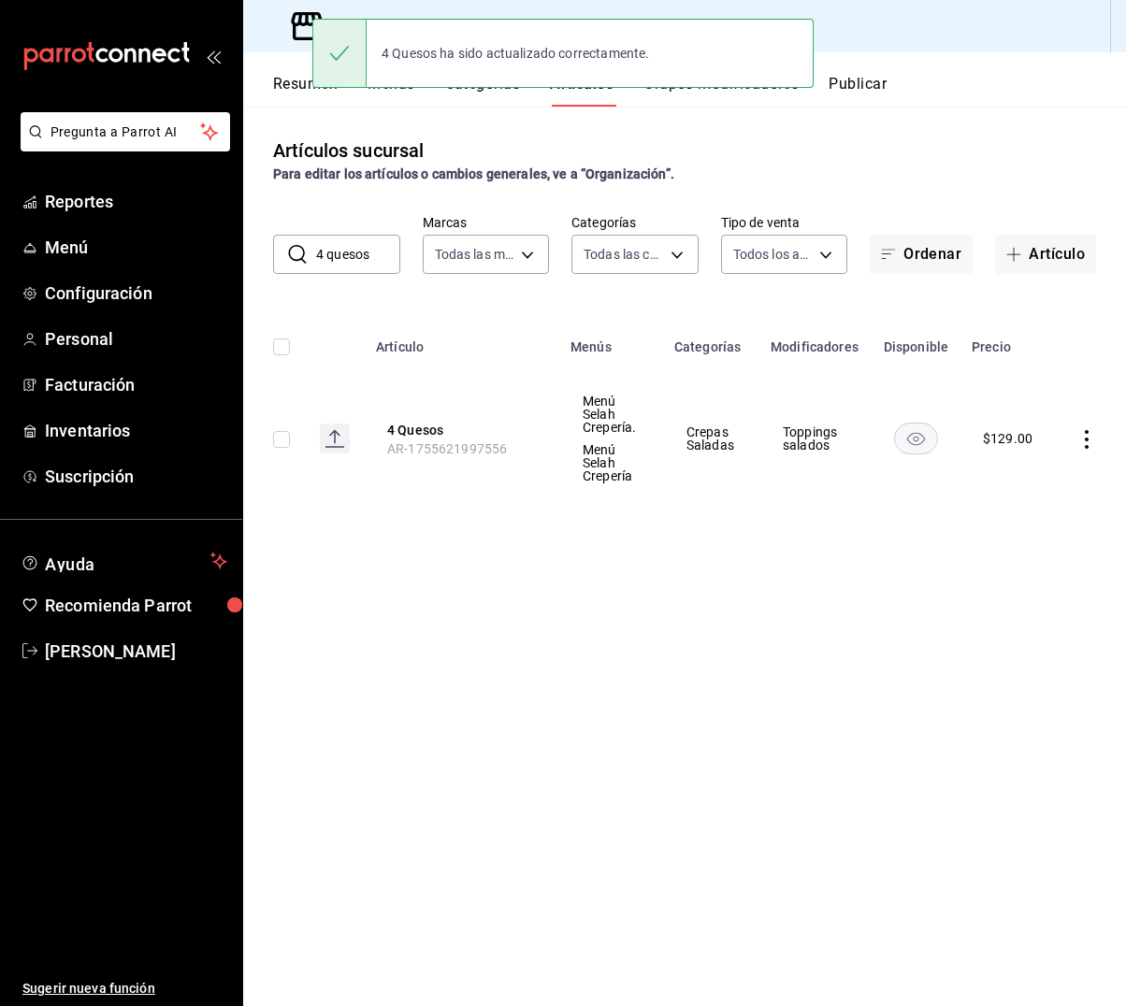
click at [367, 259] on input "4 quesos" at bounding box center [358, 254] width 84 height 37
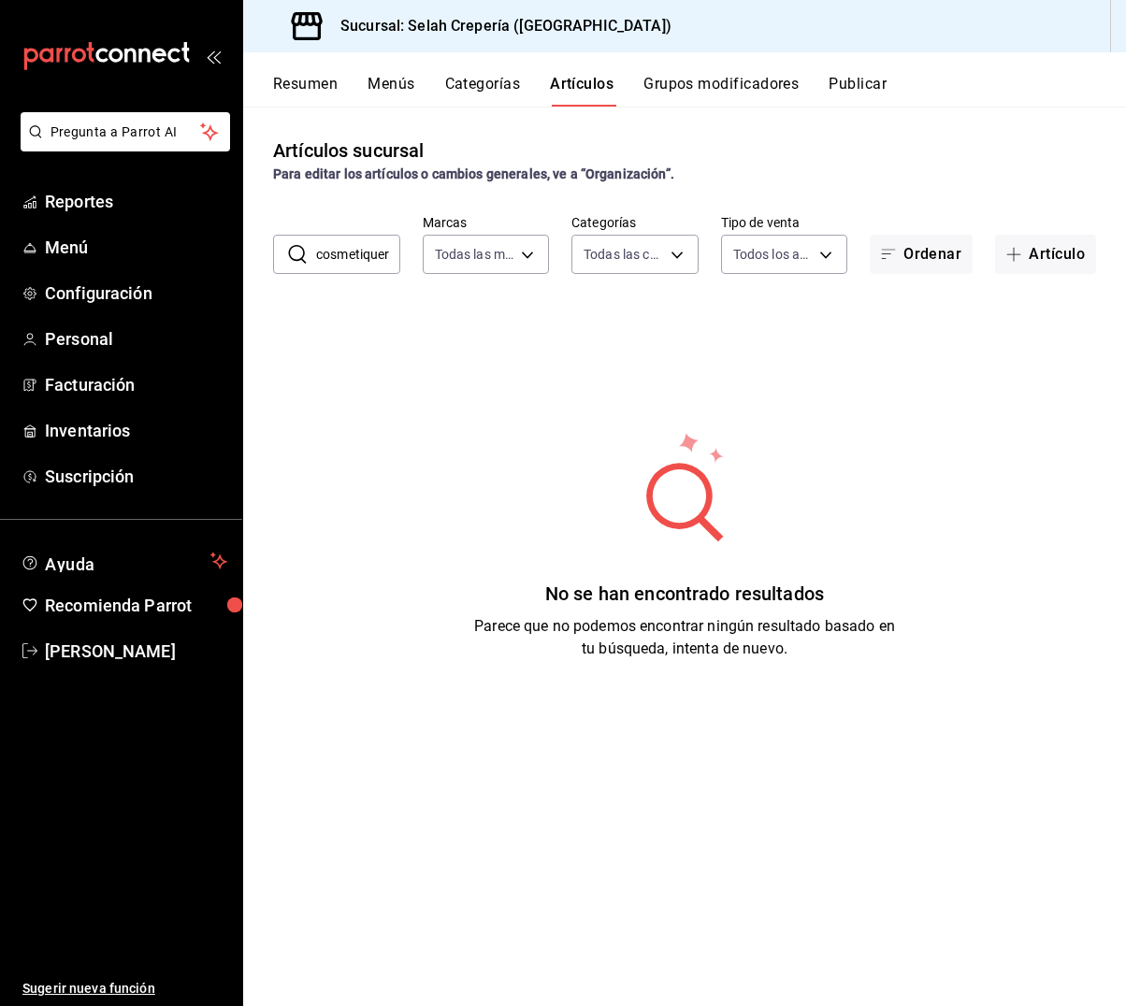
drag, startPoint x: 354, startPoint y: 263, endPoint x: 367, endPoint y: 257, distance: 14.2
click at [367, 257] on input "cosmetiqueras" at bounding box center [358, 254] width 84 height 37
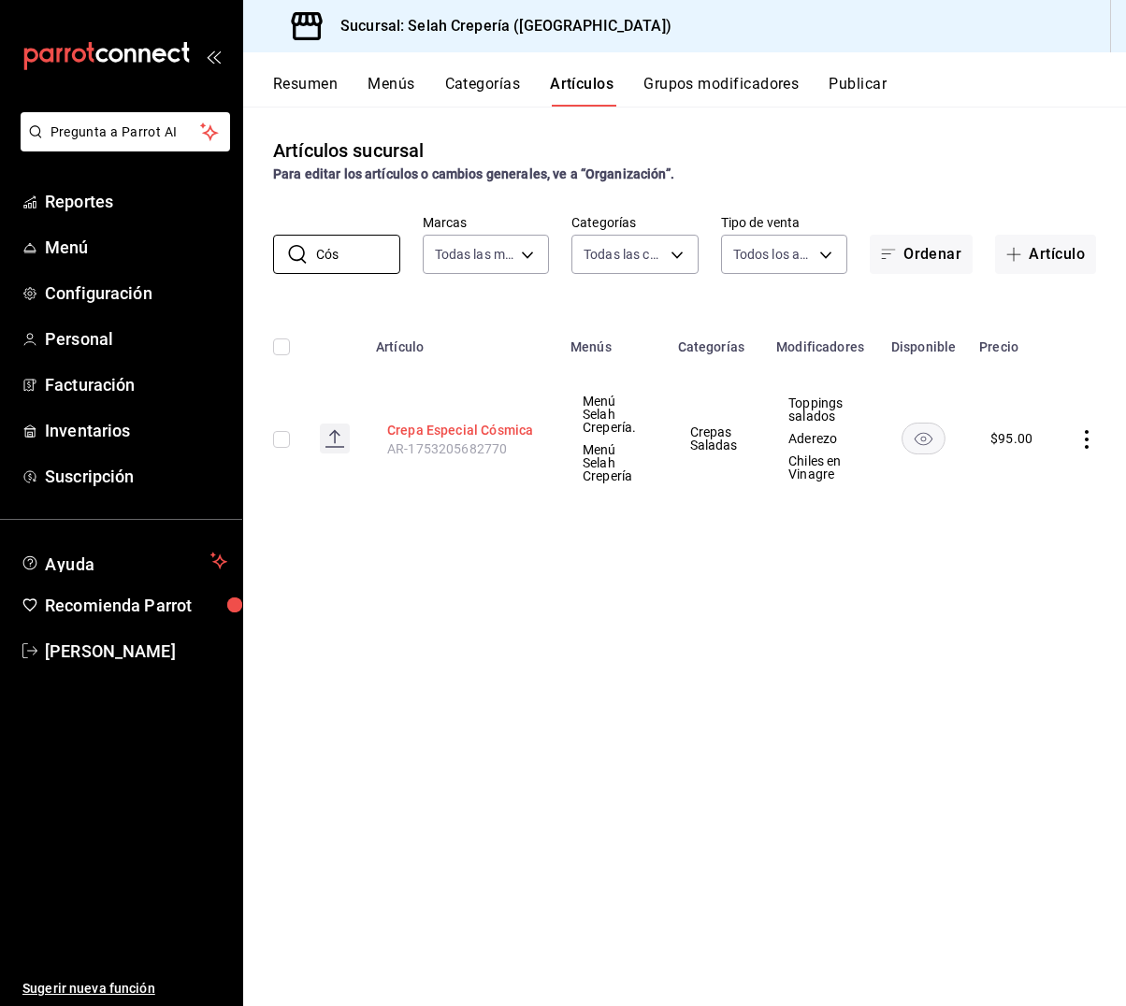
click at [454, 432] on button "Crepa Especial Cósmica" at bounding box center [462, 430] width 150 height 19
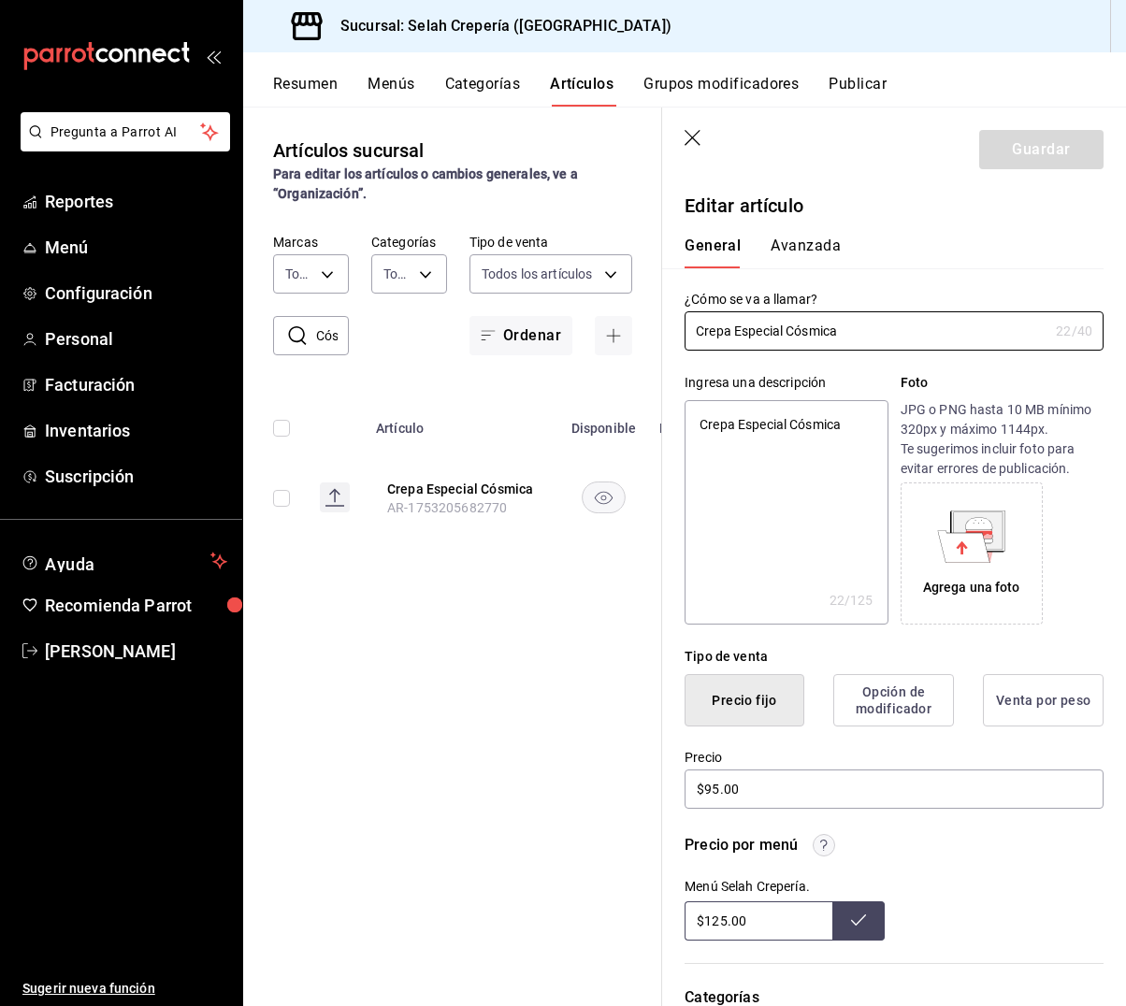
drag, startPoint x: 785, startPoint y: 330, endPoint x: 653, endPoint y: 335, distance: 132.9
click at [653, 335] on main "Artículos sucursal Para editar los artículos o cambios generales, ve a “Organiz…" at bounding box center [684, 557] width 883 height 900
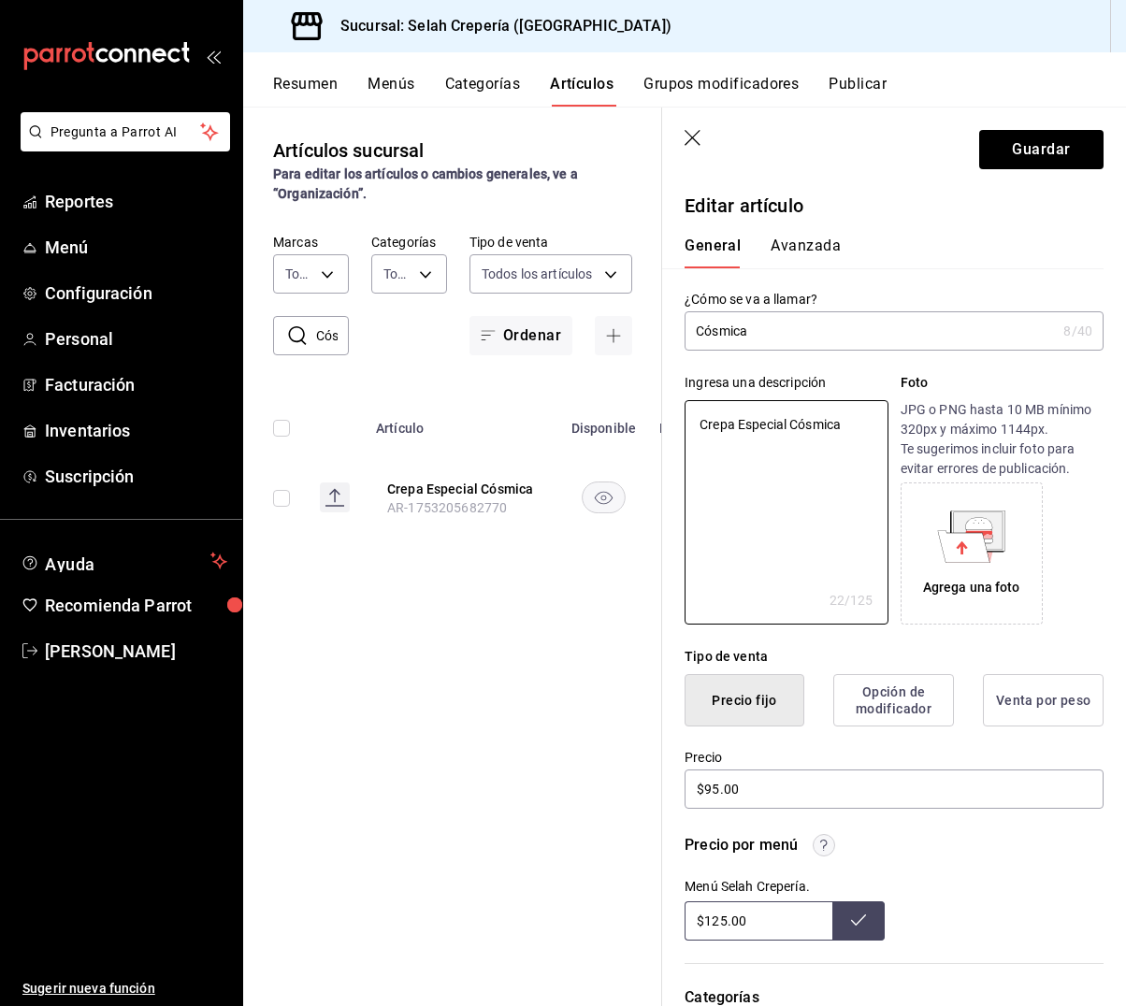
drag, startPoint x: 849, startPoint y: 429, endPoint x: 679, endPoint y: 422, distance: 170.4
click at [679, 422] on div "Ingresa una descripción Crepa Especial Cósmica x 22 /125 ​ Foto JPG o PNG hasta…" at bounding box center [882, 488] width 441 height 274
click at [718, 789] on input "$95.00" at bounding box center [893, 789] width 419 height 39
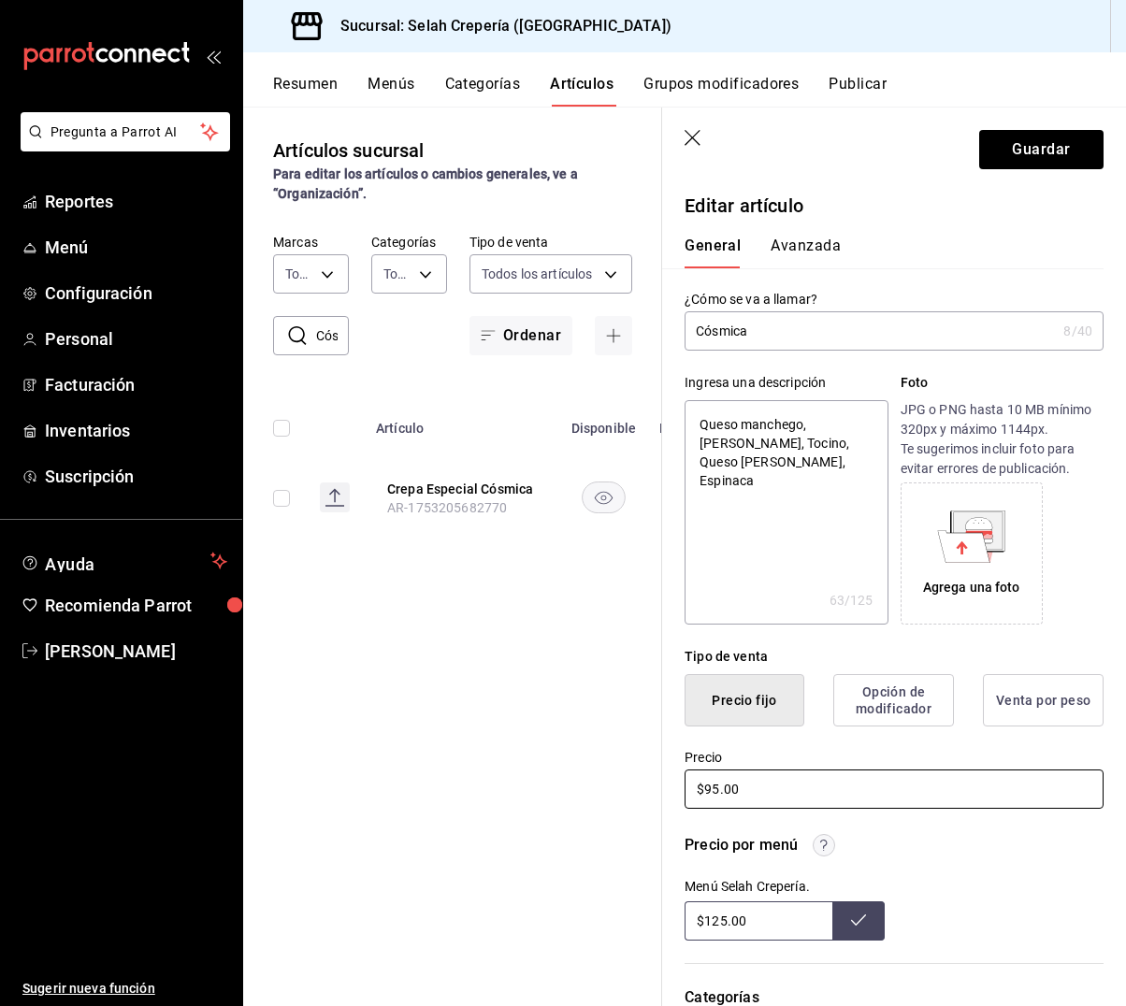
click at [718, 789] on input "$95.00" at bounding box center [893, 789] width 419 height 39
drag, startPoint x: 722, startPoint y: 788, endPoint x: 677, endPoint y: 790, distance: 44.9
click at [677, 790] on div "Precio $95.00" at bounding box center [882, 769] width 441 height 85
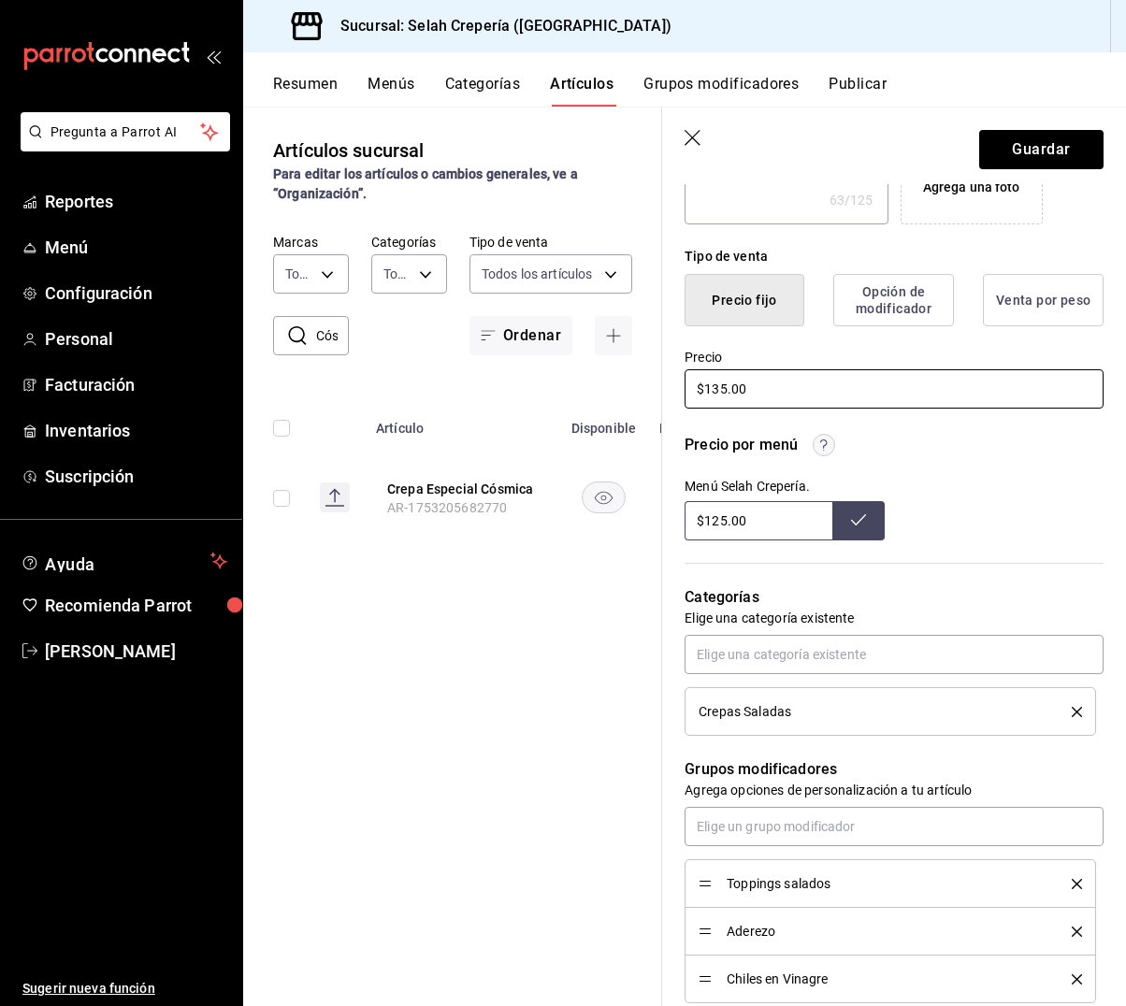
scroll to position [445, 0]
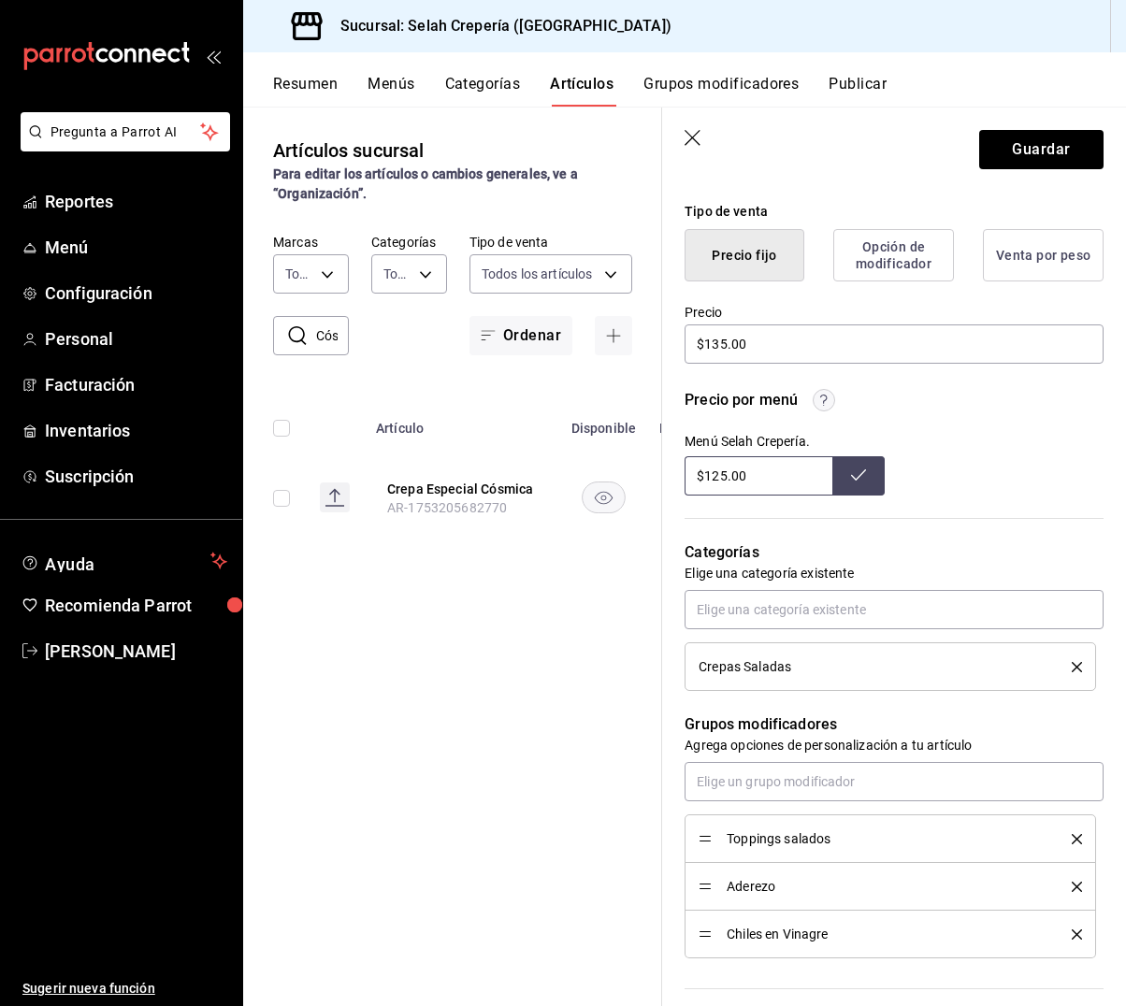
click at [724, 469] on input "$125.00" at bounding box center [758, 475] width 148 height 39
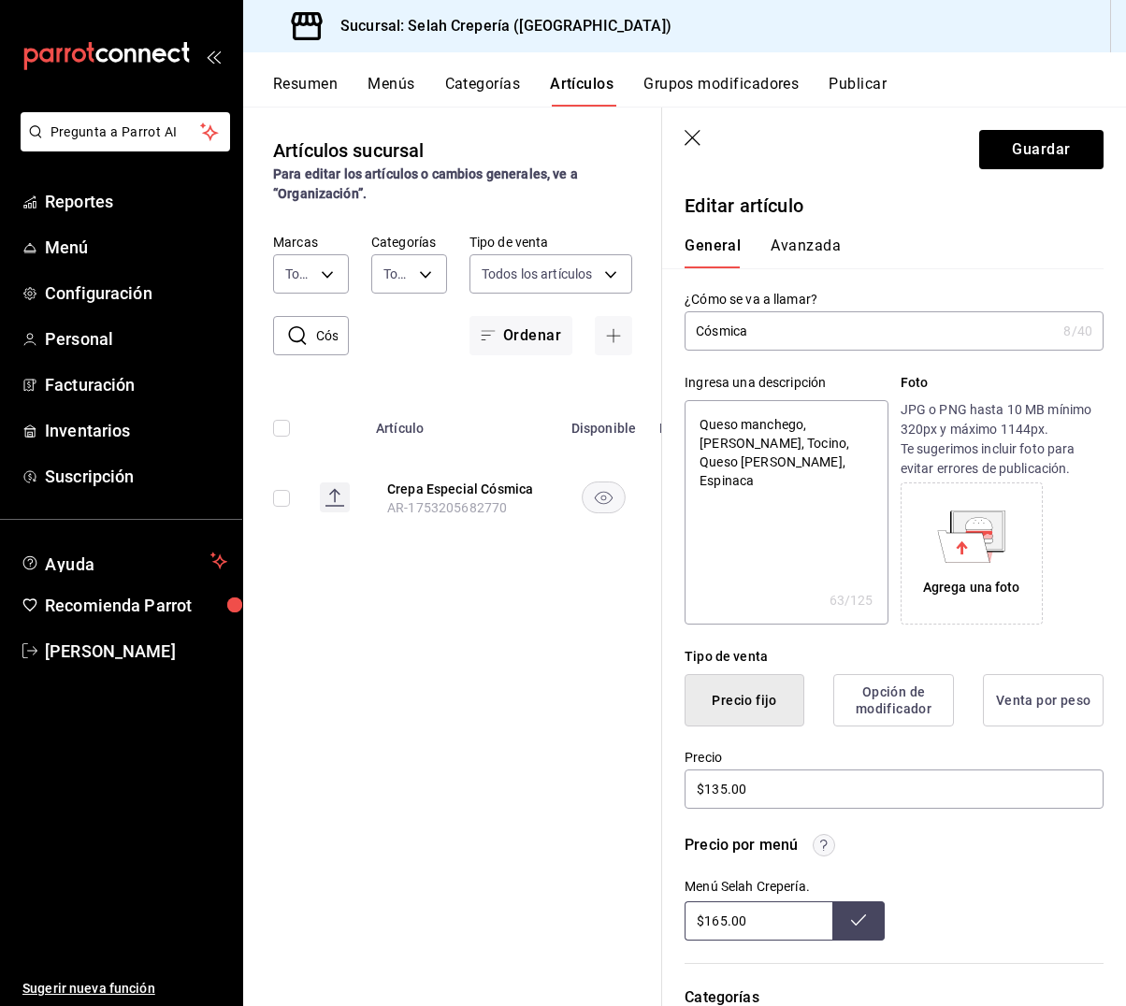
scroll to position [0, 0]
click at [1032, 142] on button "Guardar" at bounding box center [1041, 149] width 124 height 39
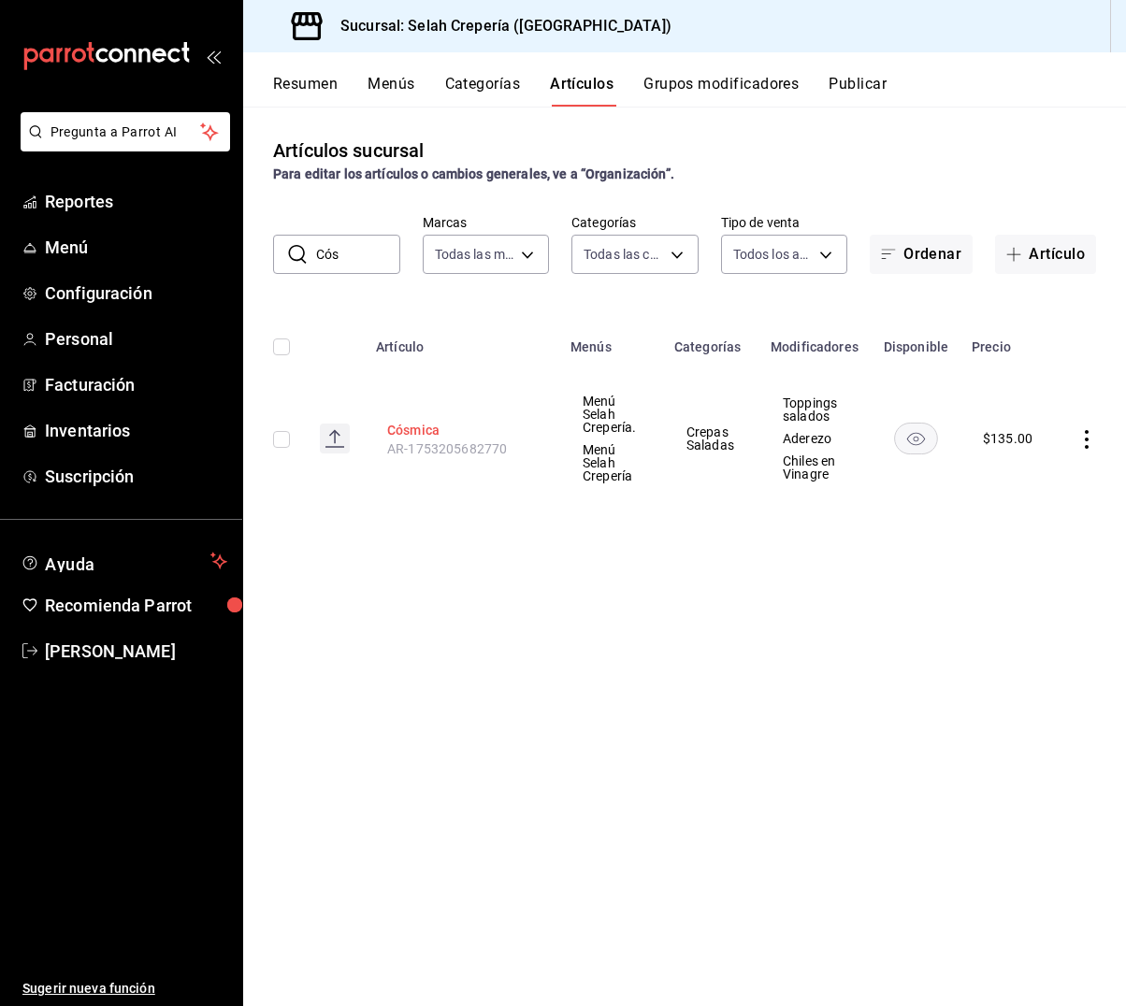
click at [405, 425] on button "Cósmica" at bounding box center [462, 430] width 150 height 19
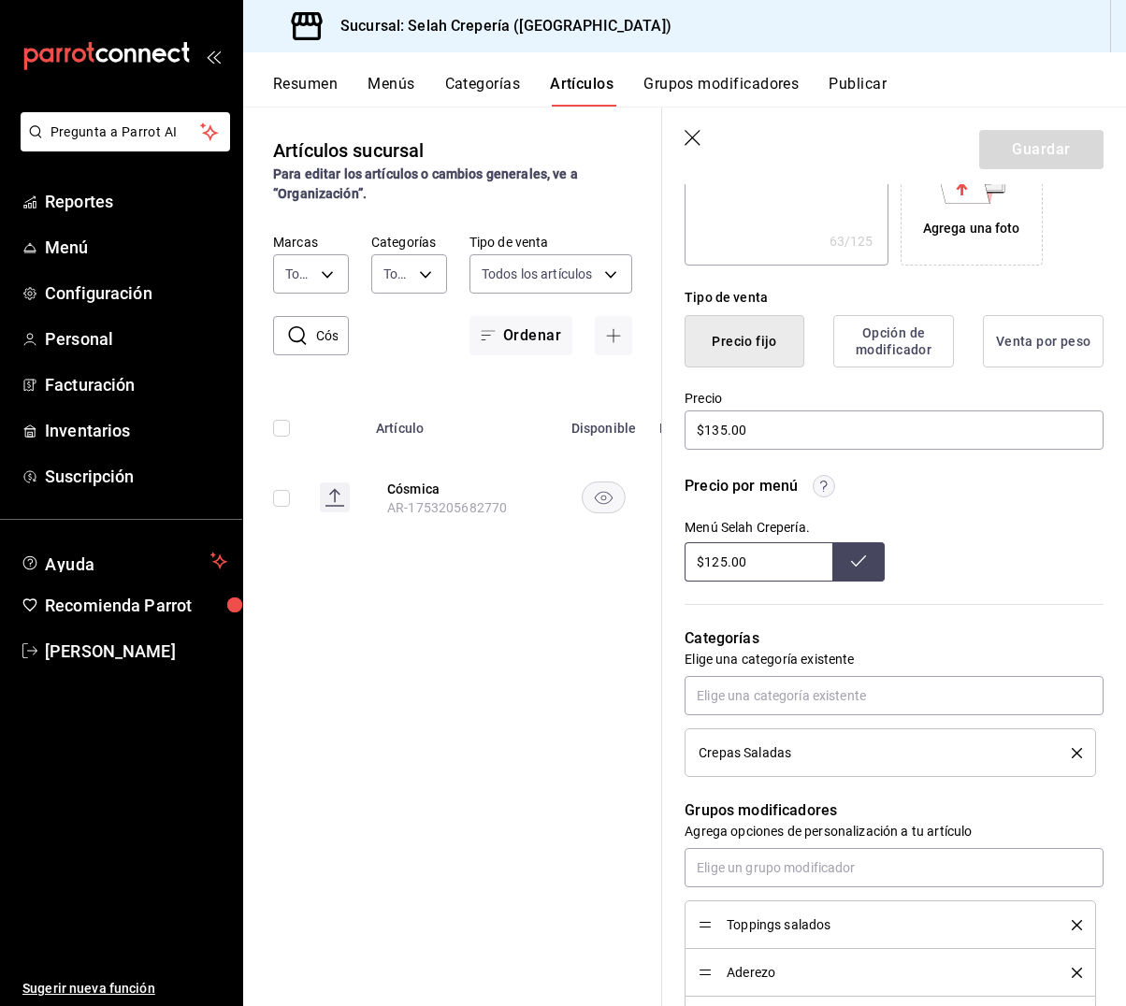
scroll to position [362, 0]
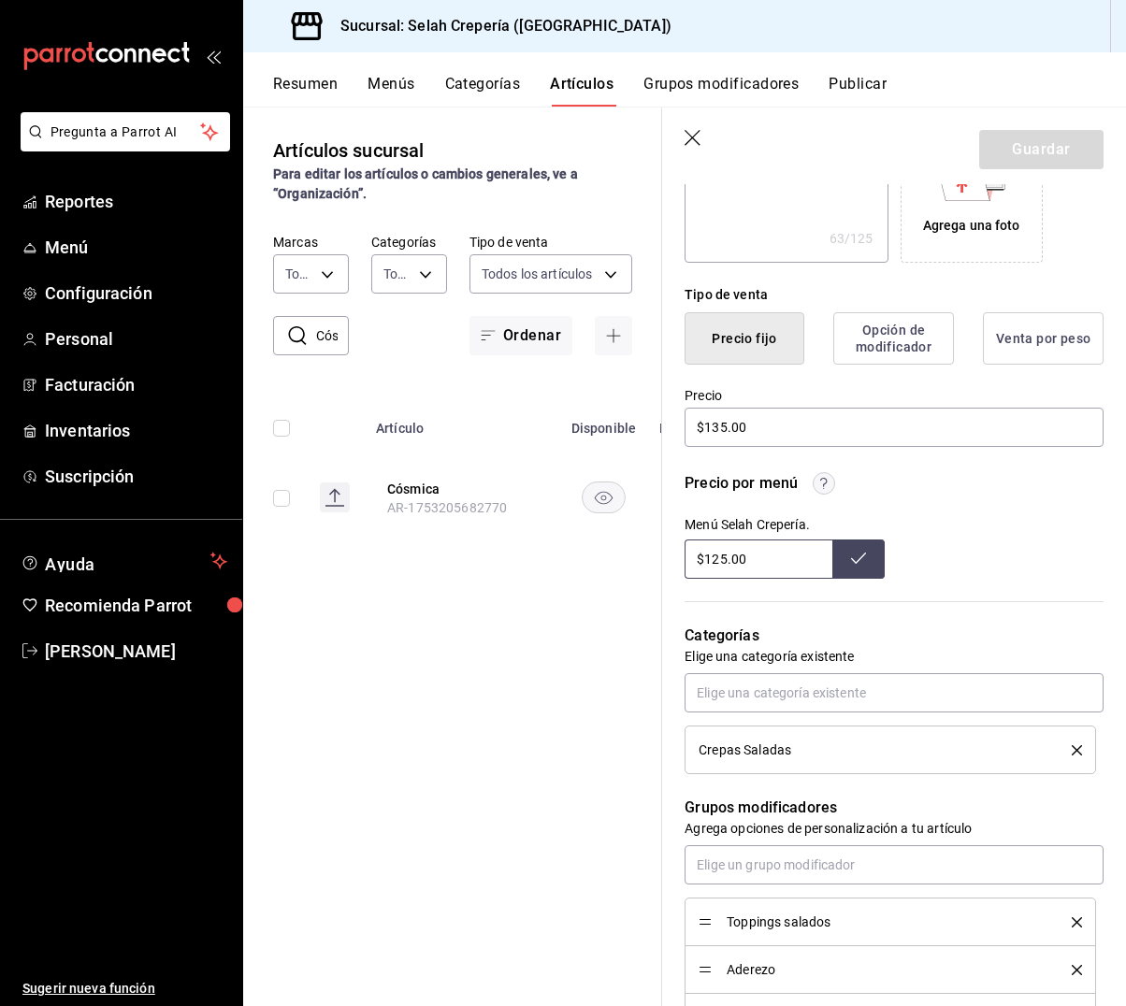
click at [746, 558] on input "$125.00" at bounding box center [758, 559] width 148 height 39
click at [857, 560] on icon at bounding box center [858, 558] width 15 height 11
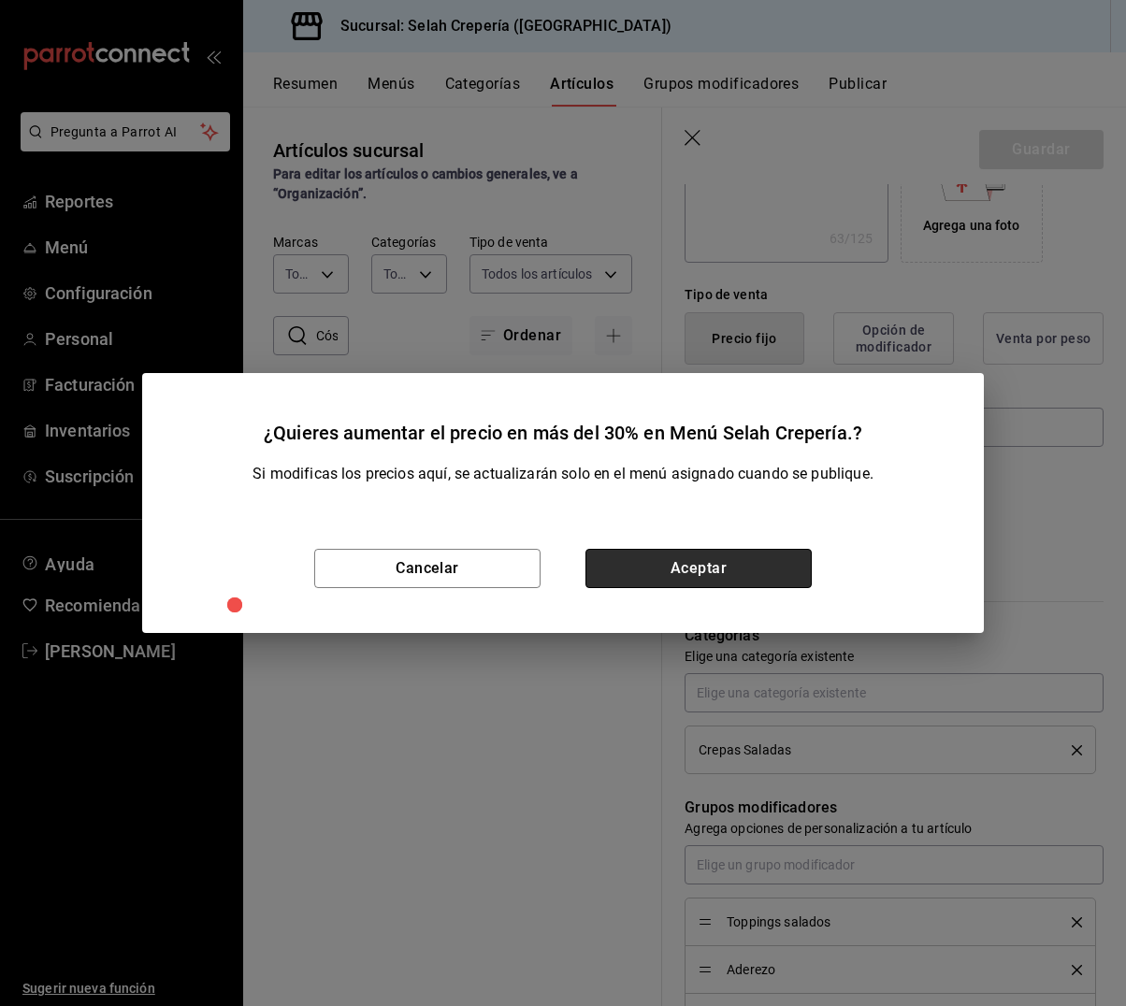
click at [737, 569] on button "Aceptar" at bounding box center [698, 568] width 226 height 39
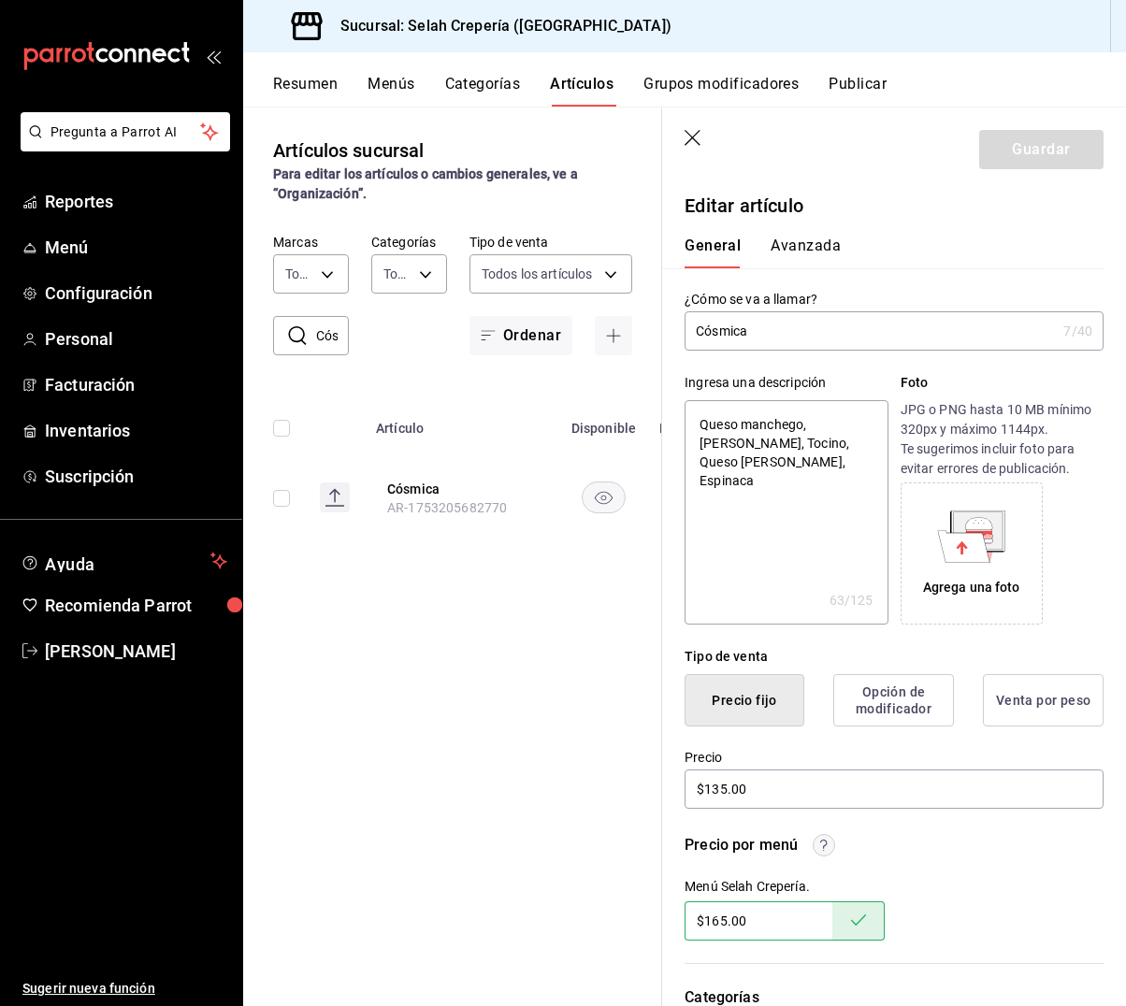
scroll to position [0, 0]
click at [691, 140] on icon "button" at bounding box center [693, 139] width 19 height 19
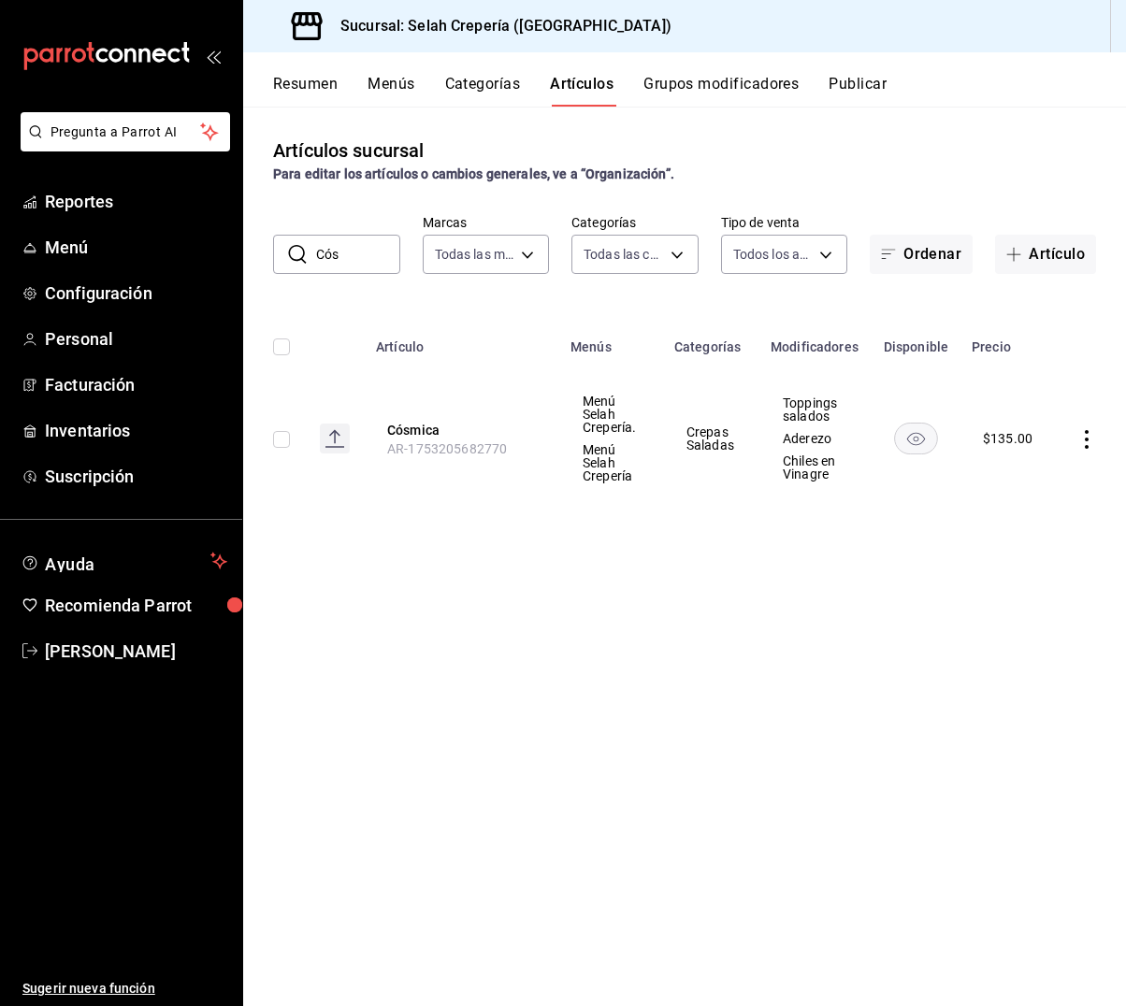
click at [814, 597] on div "Artículos sucursal Para editar los artículos o cambios generales, ve a “Organiz…" at bounding box center [684, 556] width 883 height 899
click at [362, 252] on input "Cós" at bounding box center [358, 254] width 84 height 37
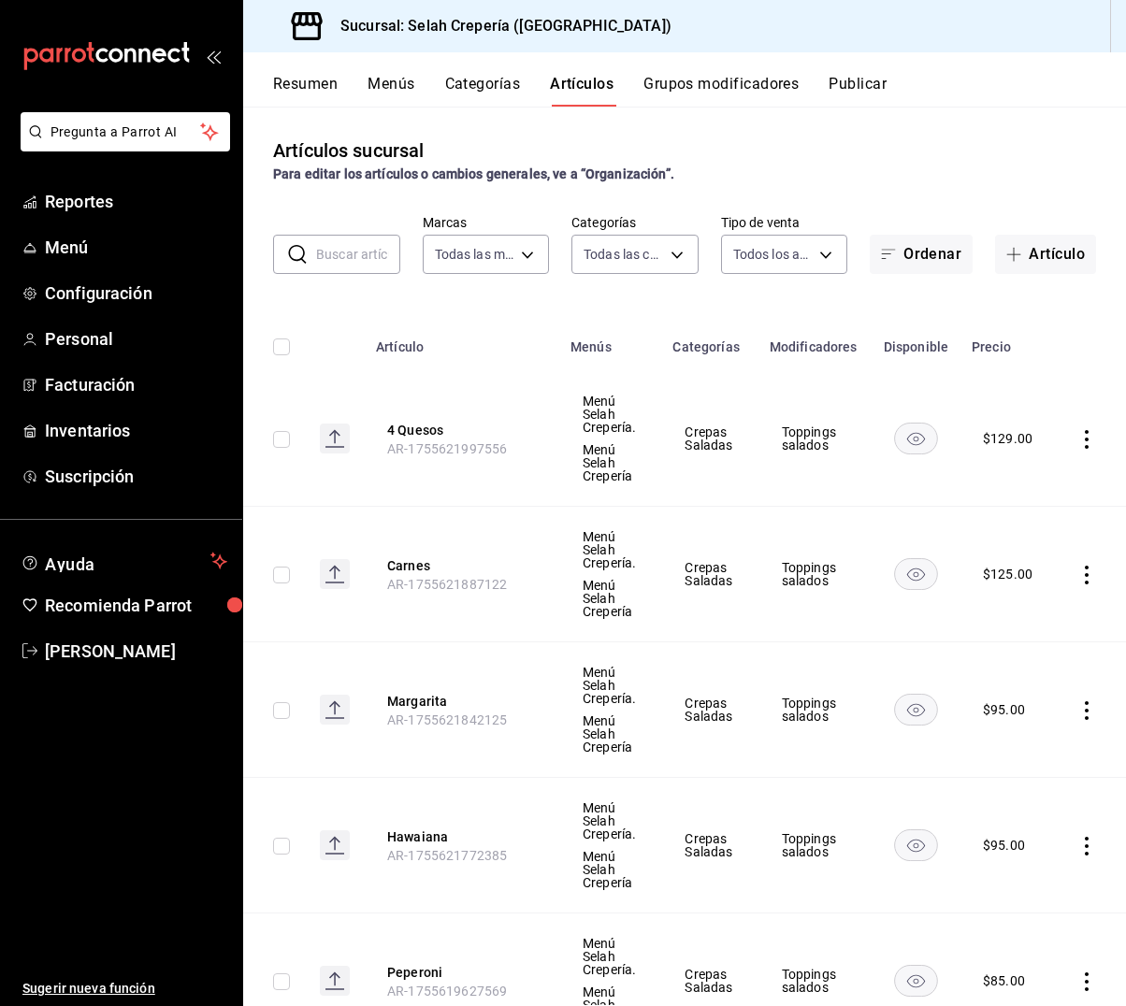
click at [339, 255] on input "text" at bounding box center [358, 254] width 84 height 37
click at [659, 85] on button "Grupos modificadores" at bounding box center [720, 91] width 155 height 32
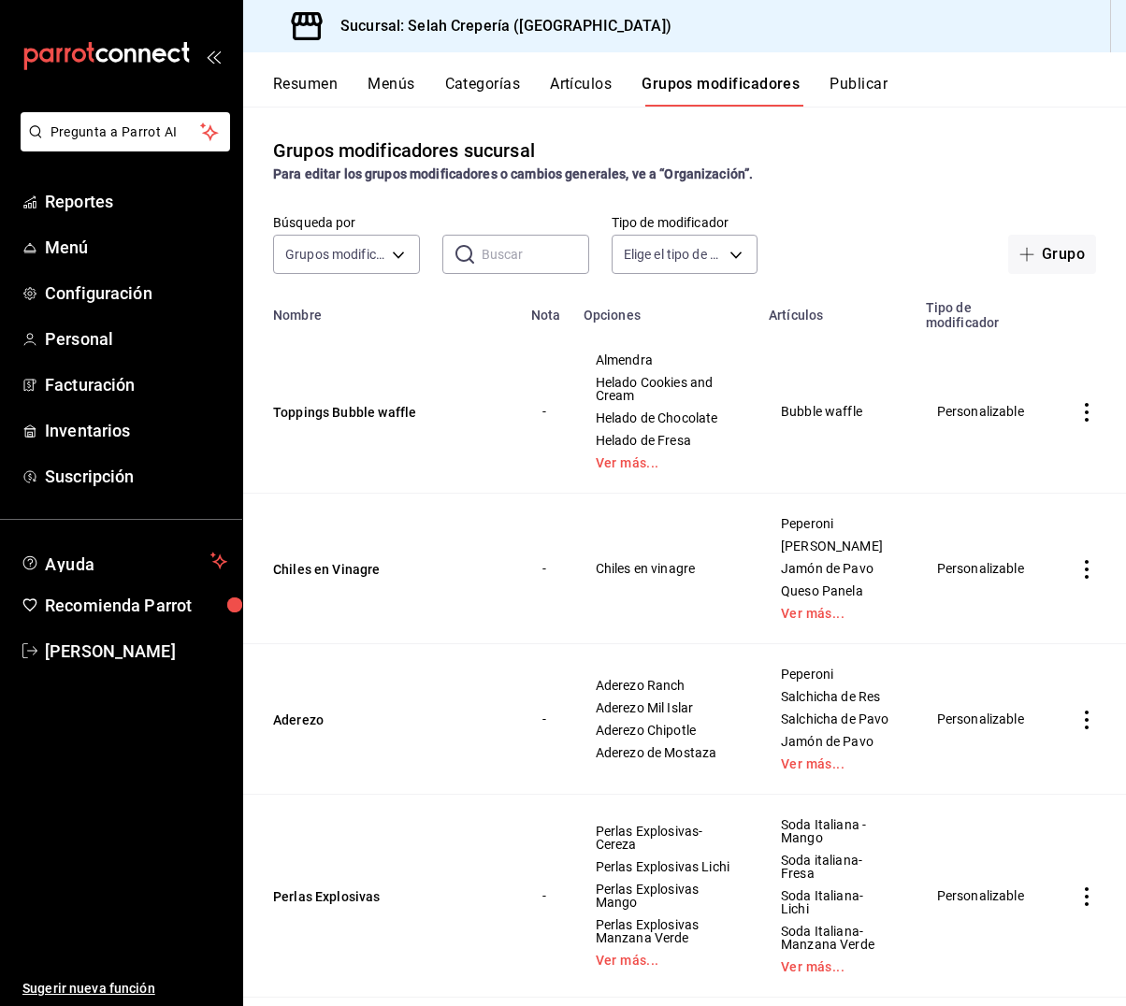
click at [483, 86] on button "Categorías" at bounding box center [483, 91] width 76 height 32
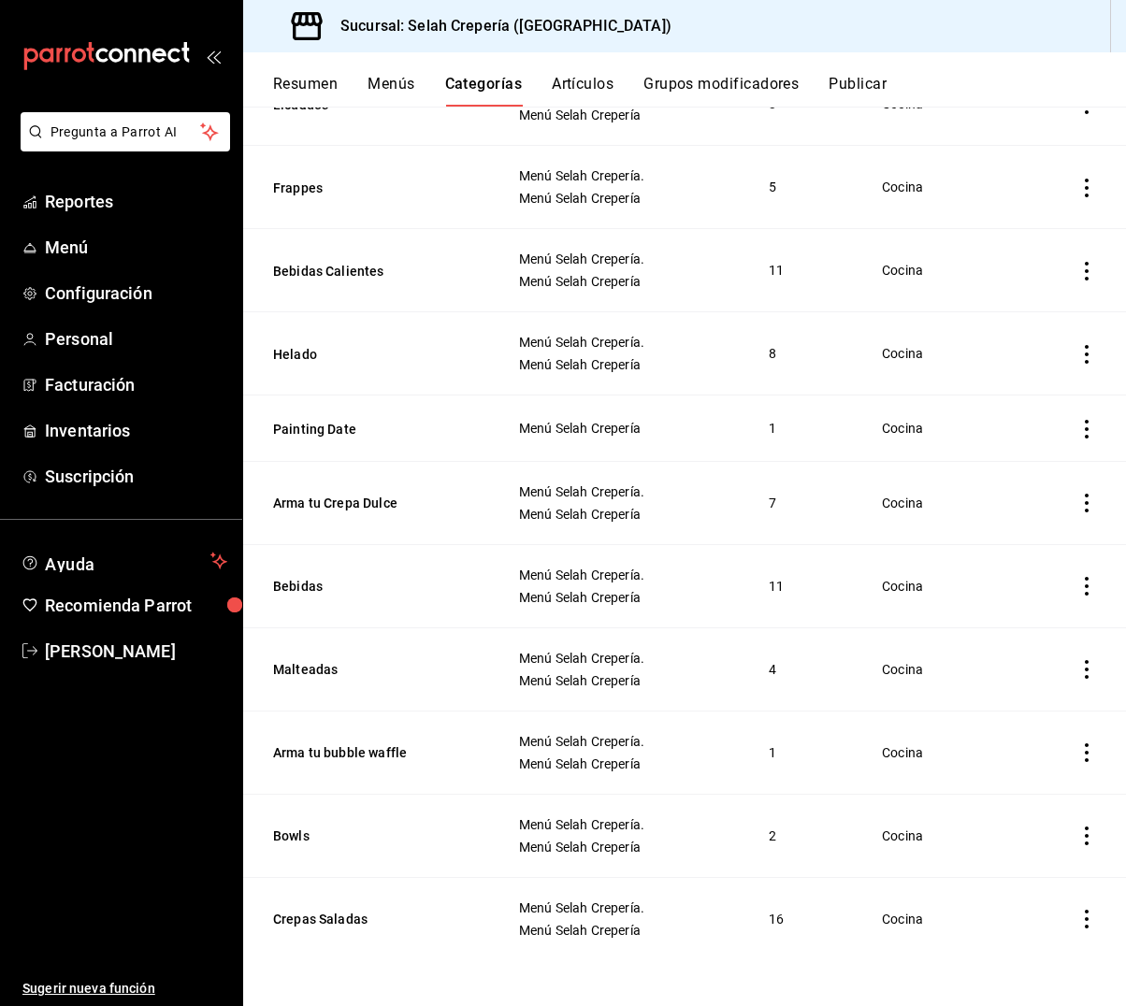
scroll to position [381, 0]
click at [337, 914] on button "Crepas Saladas" at bounding box center [366, 919] width 187 height 19
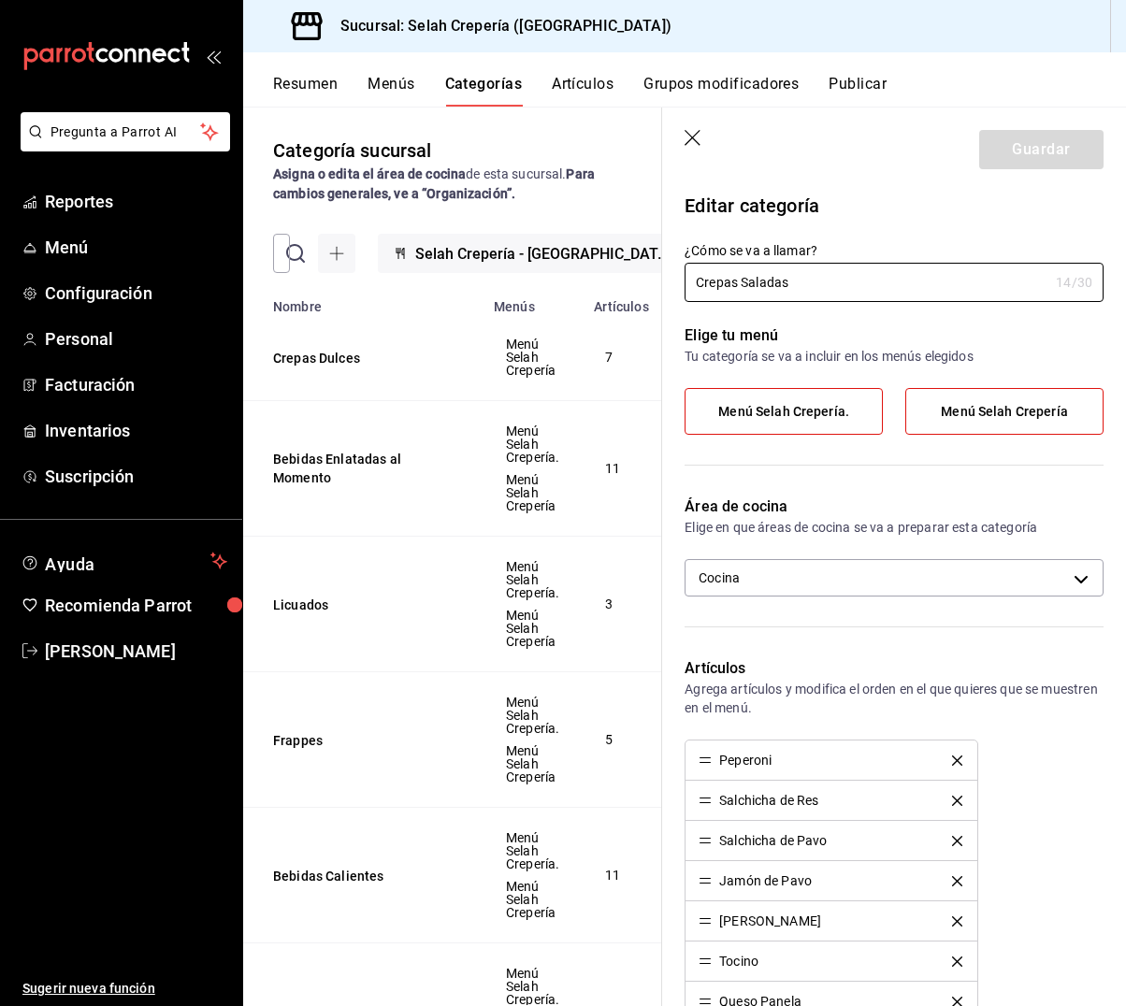
click at [561, 83] on button "Artículos" at bounding box center [583, 91] width 62 height 32
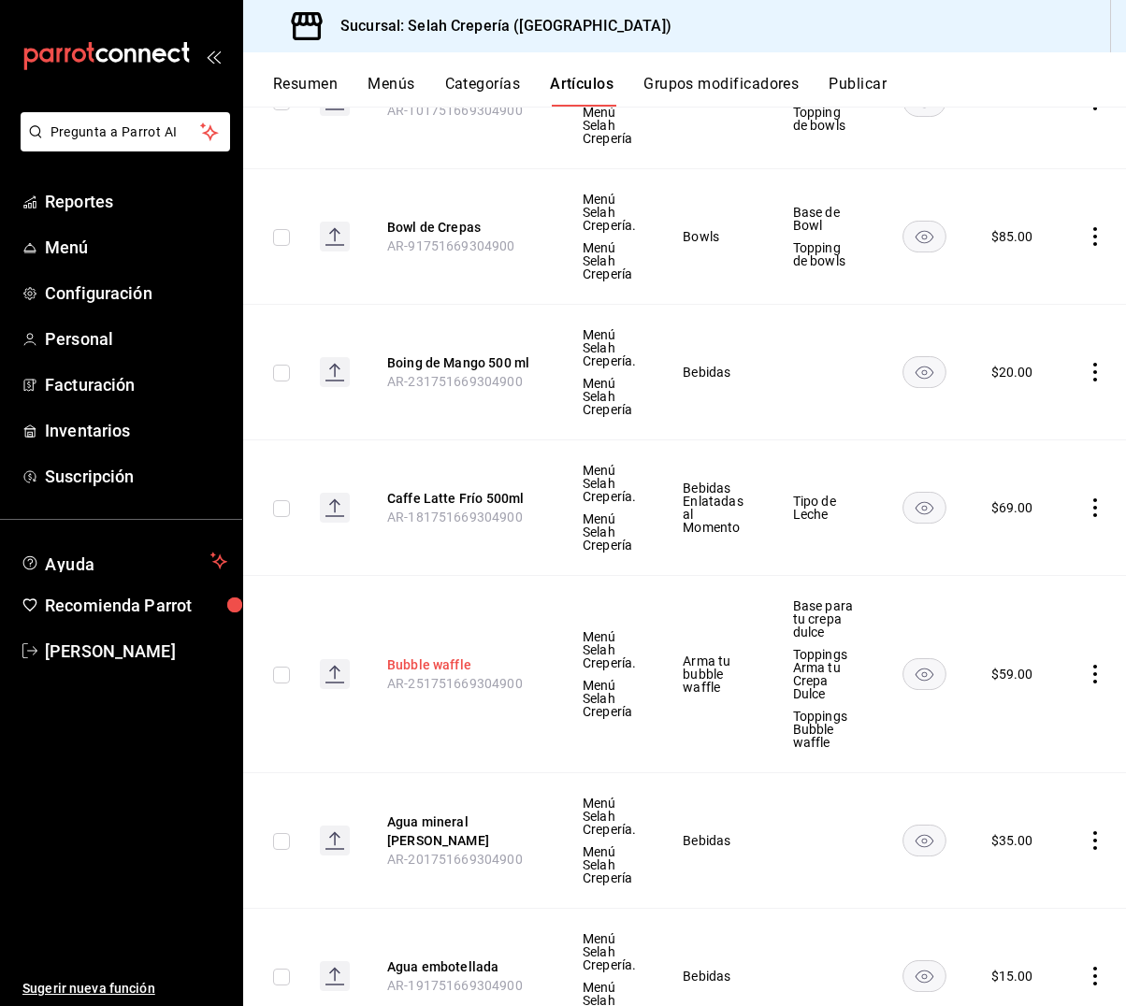
click at [429, 656] on button "Bubble waffle" at bounding box center [462, 665] width 150 height 19
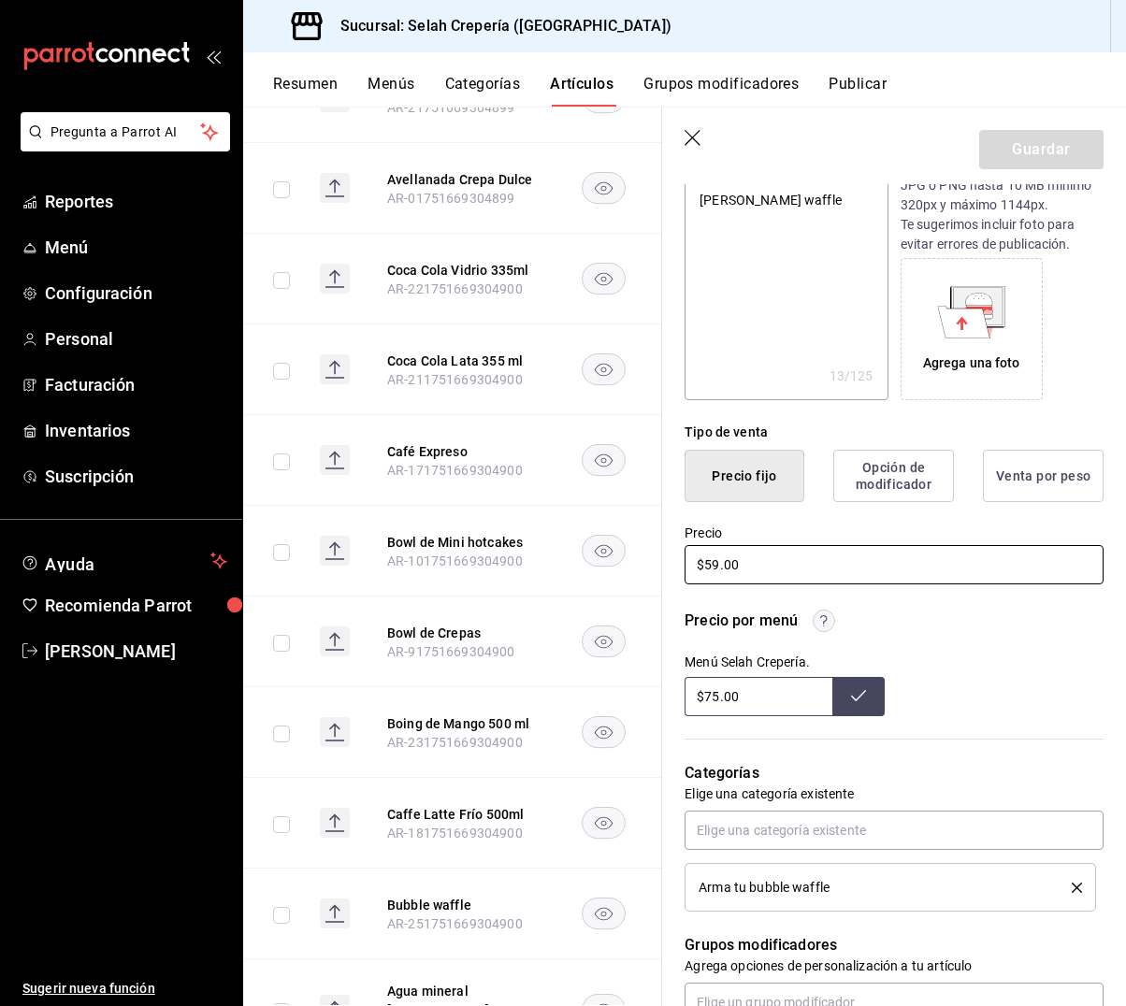
click at [719, 569] on input "$59.00" at bounding box center [893, 564] width 419 height 39
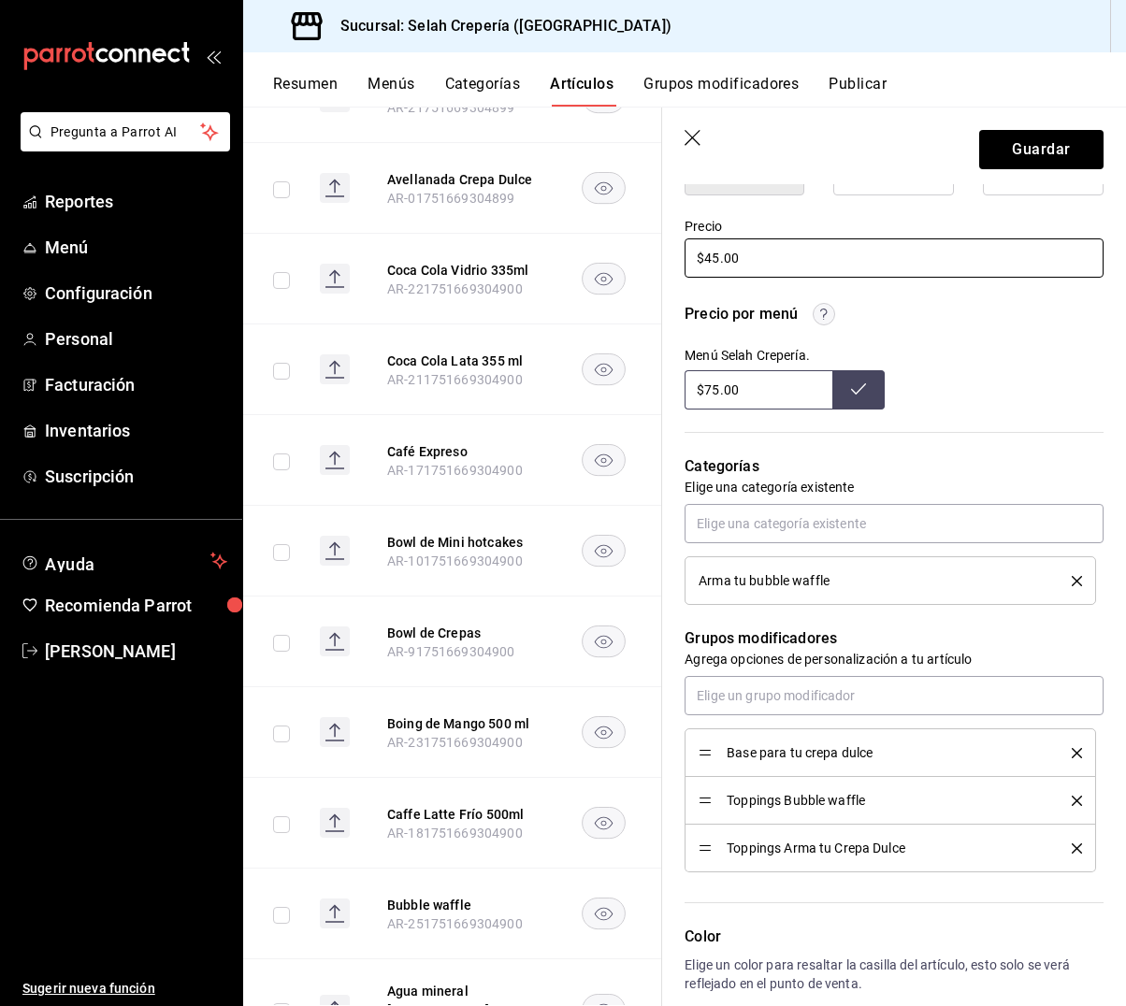
scroll to position [534, 0]
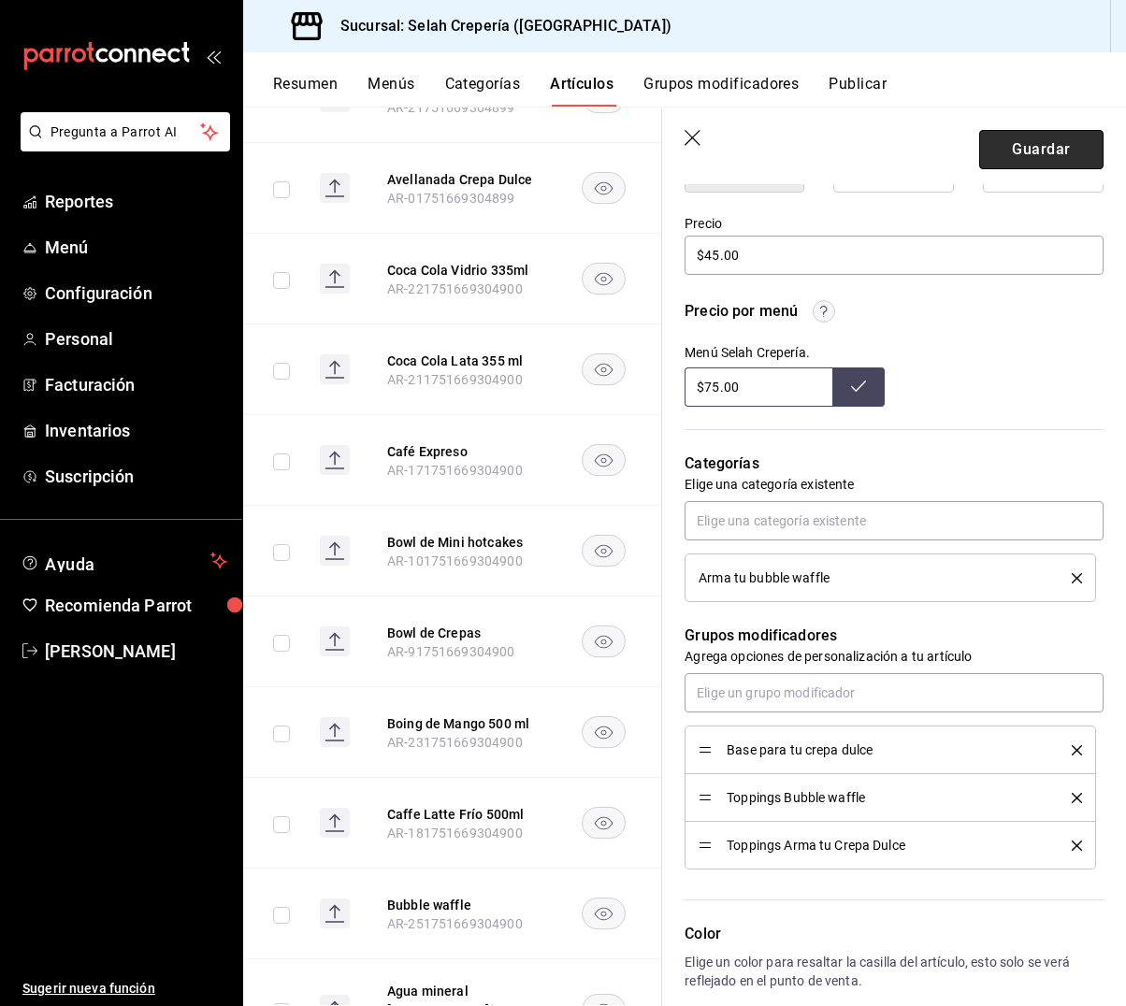
click at [1031, 150] on button "Guardar" at bounding box center [1041, 149] width 124 height 39
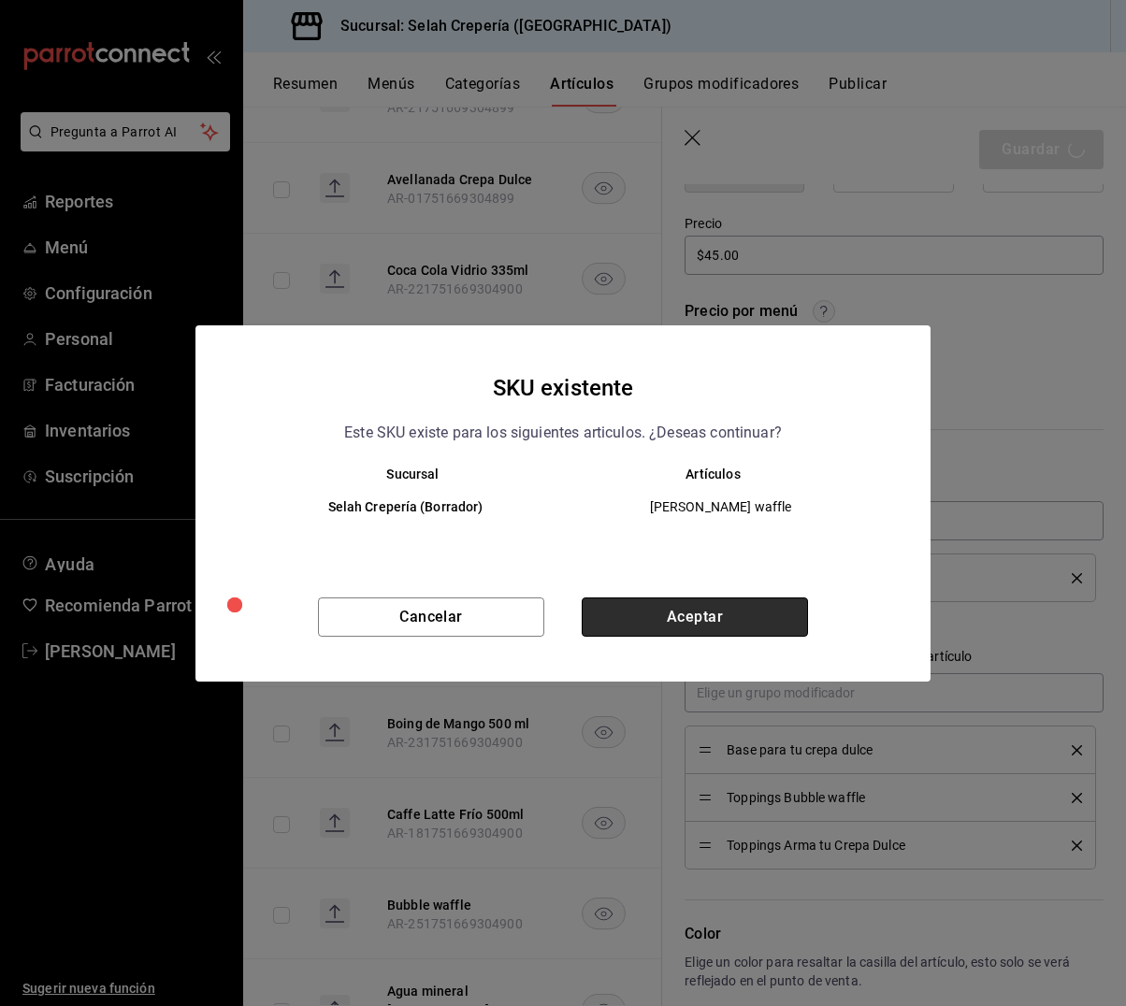
click at [695, 622] on button "Aceptar" at bounding box center [695, 617] width 226 height 39
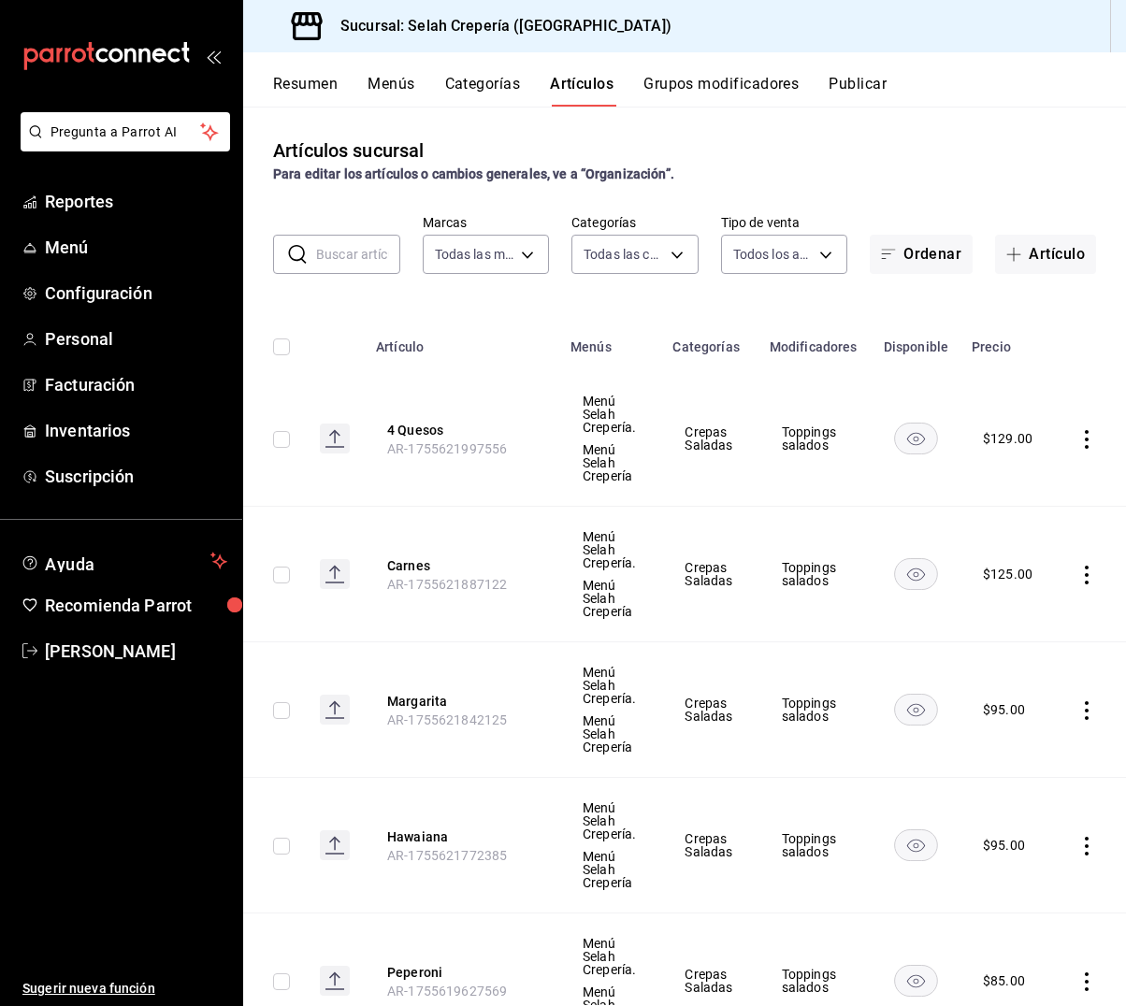
click at [705, 97] on button "Grupos modificadores" at bounding box center [720, 91] width 155 height 32
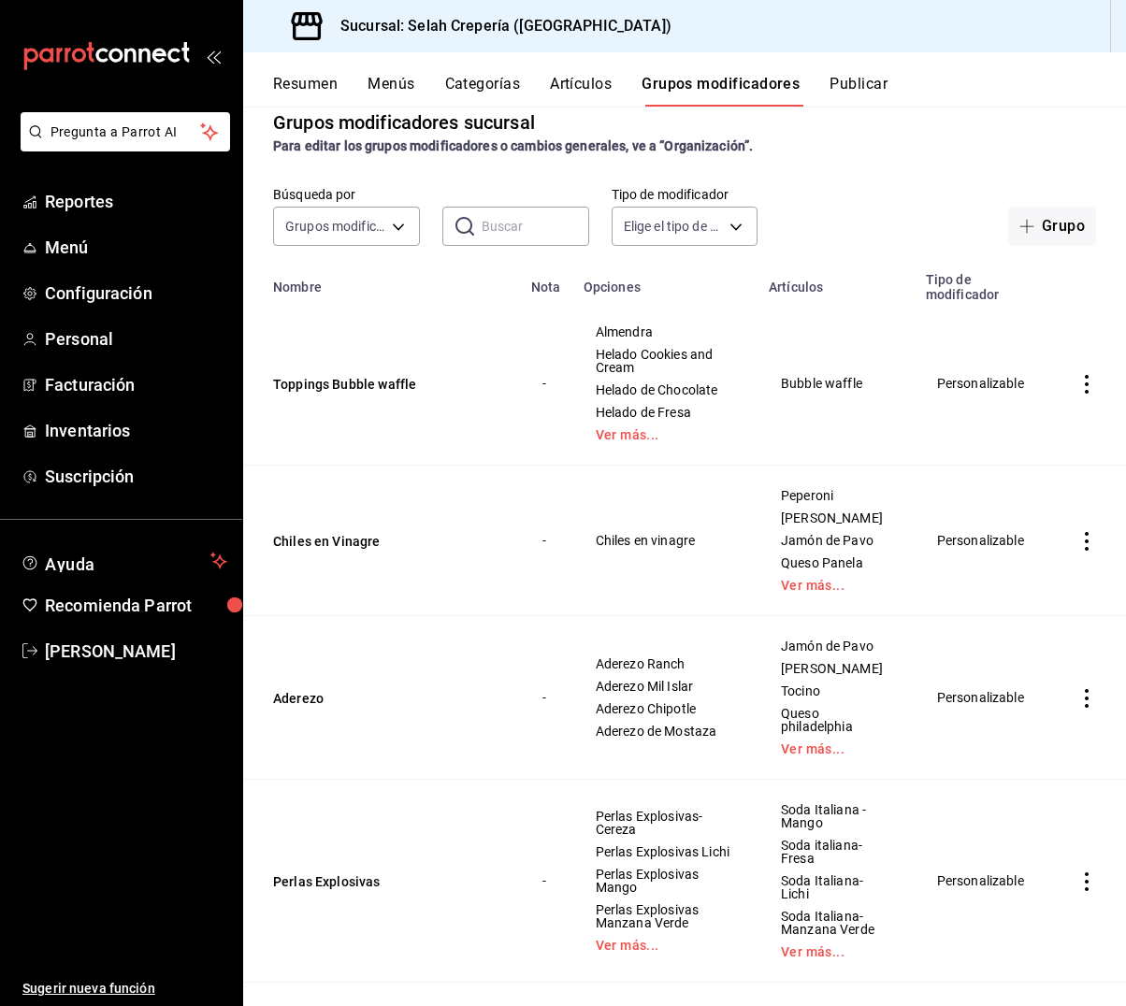
scroll to position [30, 0]
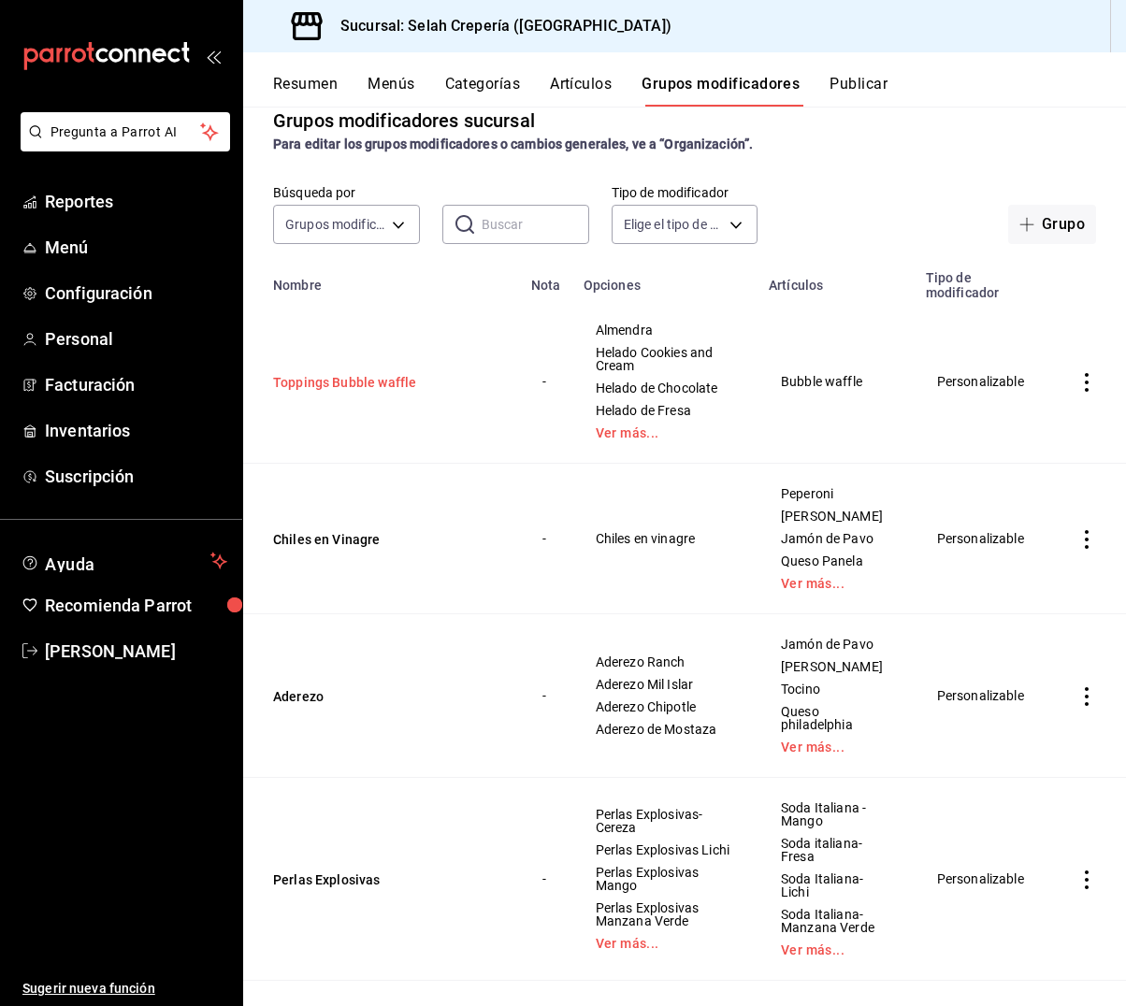
click at [349, 382] on button "Toppings Bubble waffle" at bounding box center [385, 382] width 224 height 19
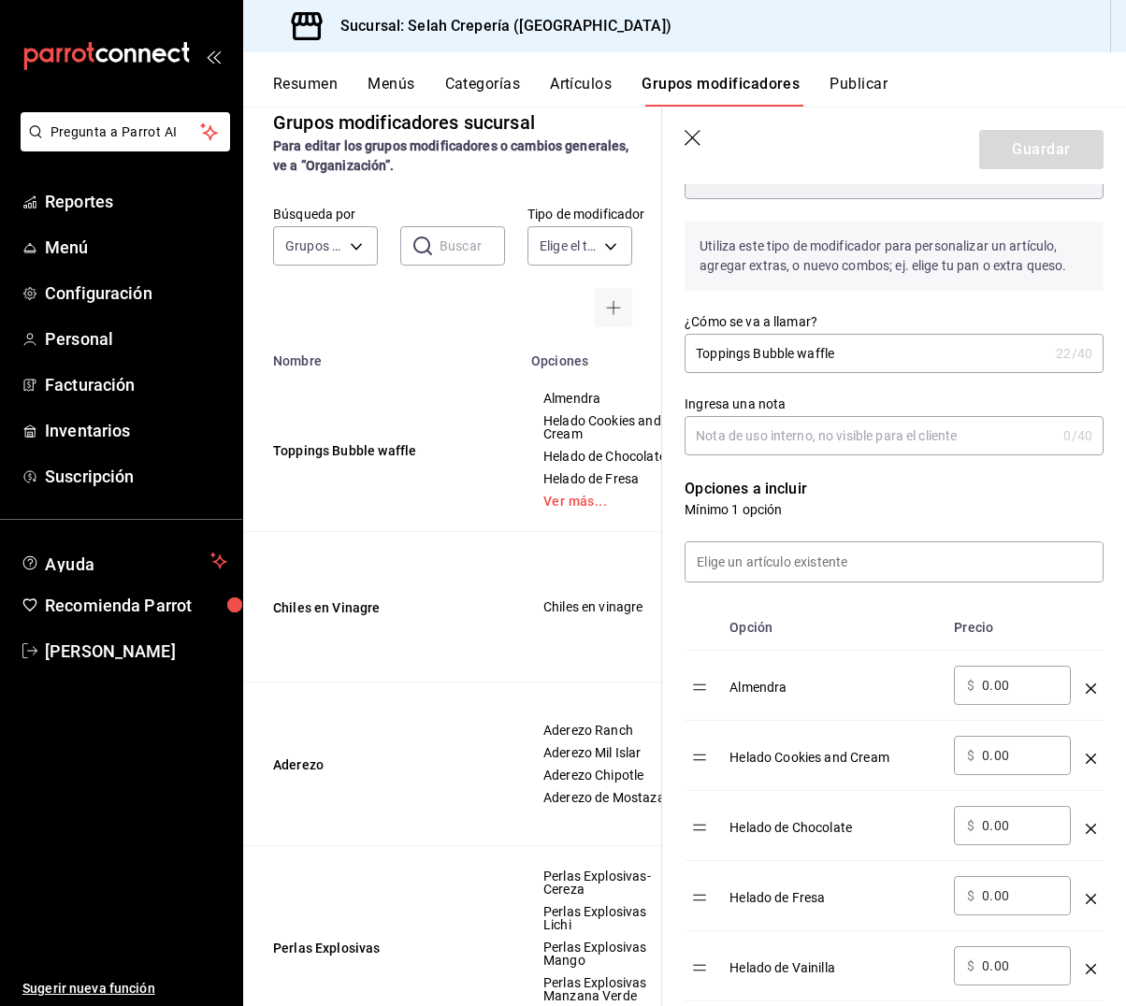
scroll to position [198, 0]
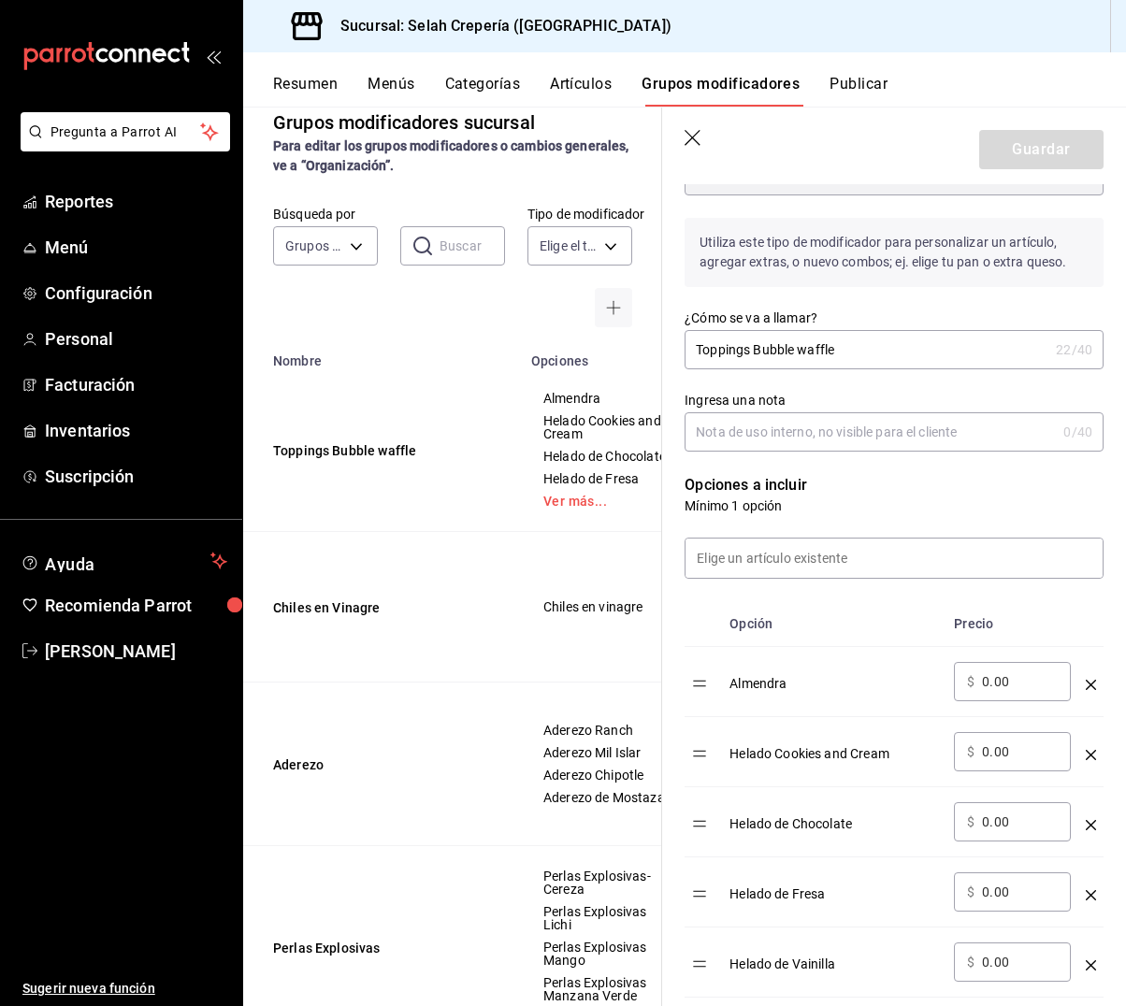
click at [693, 140] on icon "button" at bounding box center [693, 139] width 19 height 19
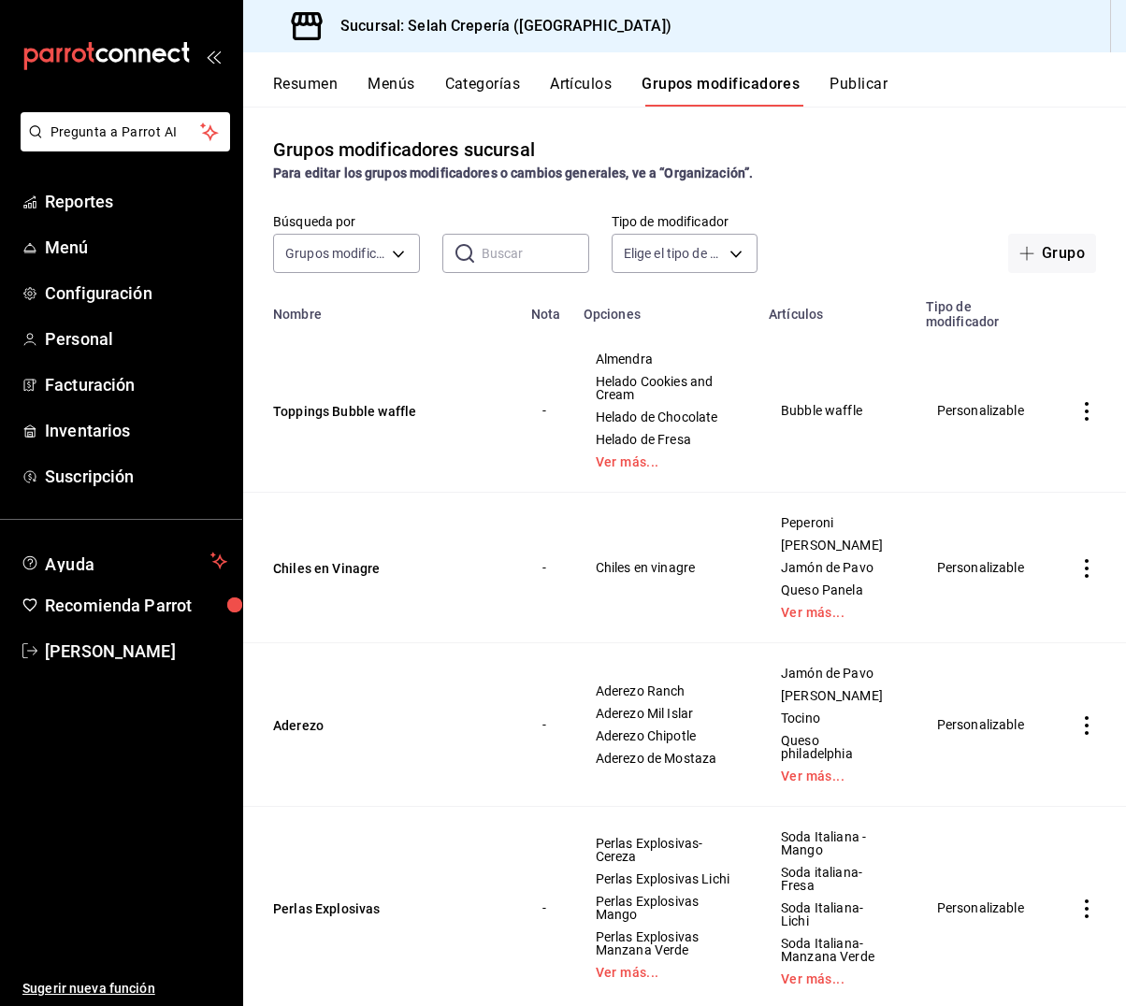
scroll to position [1, 0]
click at [580, 88] on button "Artículos" at bounding box center [581, 91] width 62 height 32
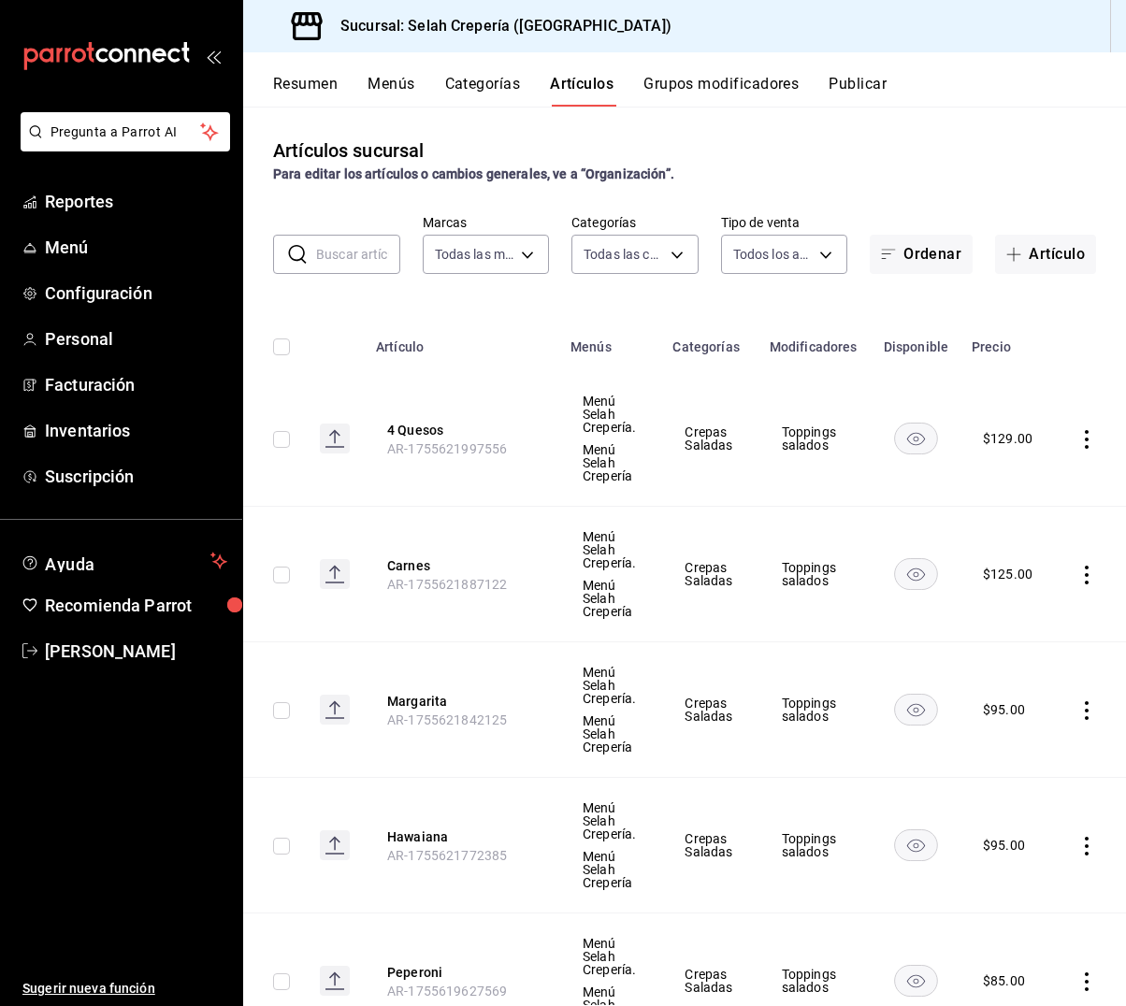
click at [479, 87] on button "Categorías" at bounding box center [483, 91] width 76 height 32
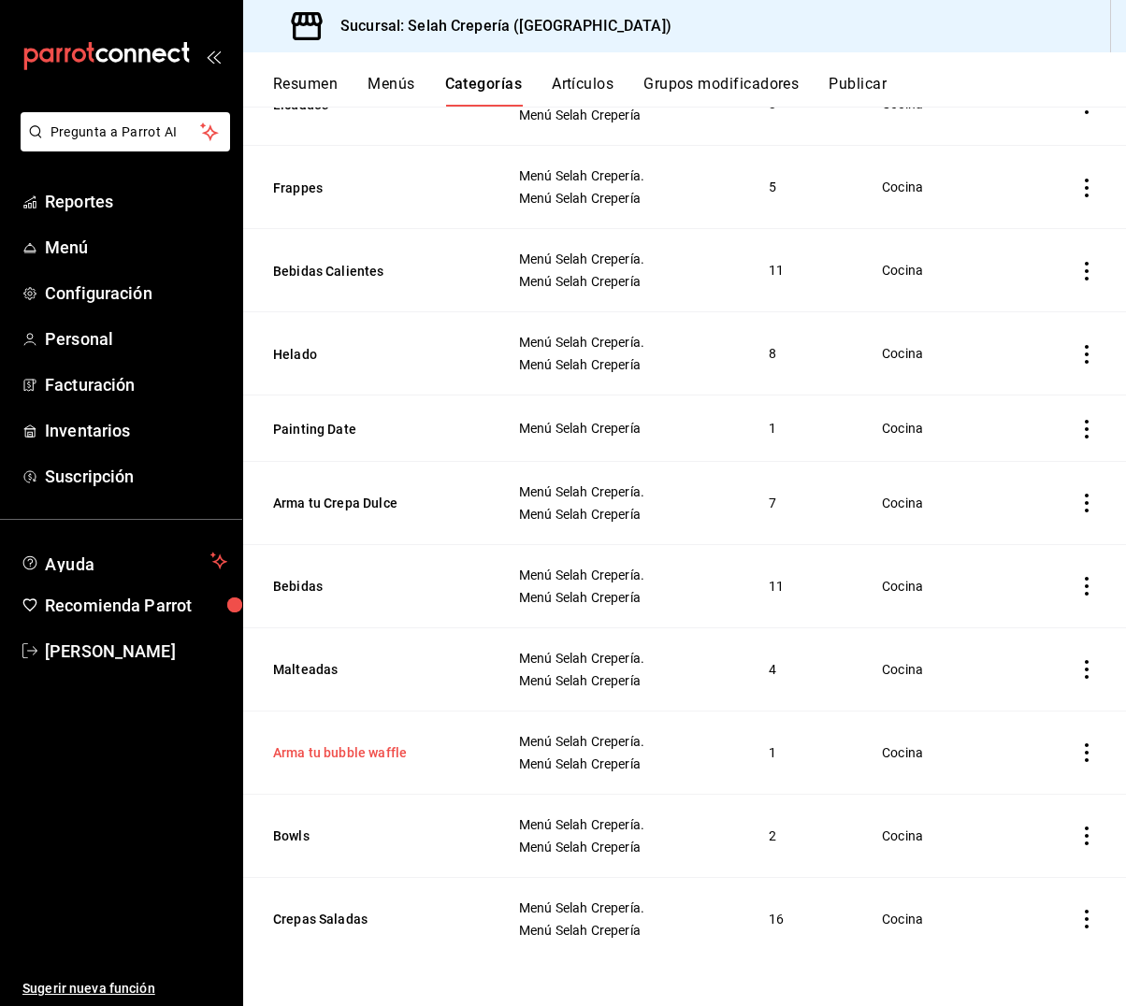
scroll to position [1, 0]
click at [323, 751] on button "Arma tu bubble waffle" at bounding box center [366, 752] width 187 height 19
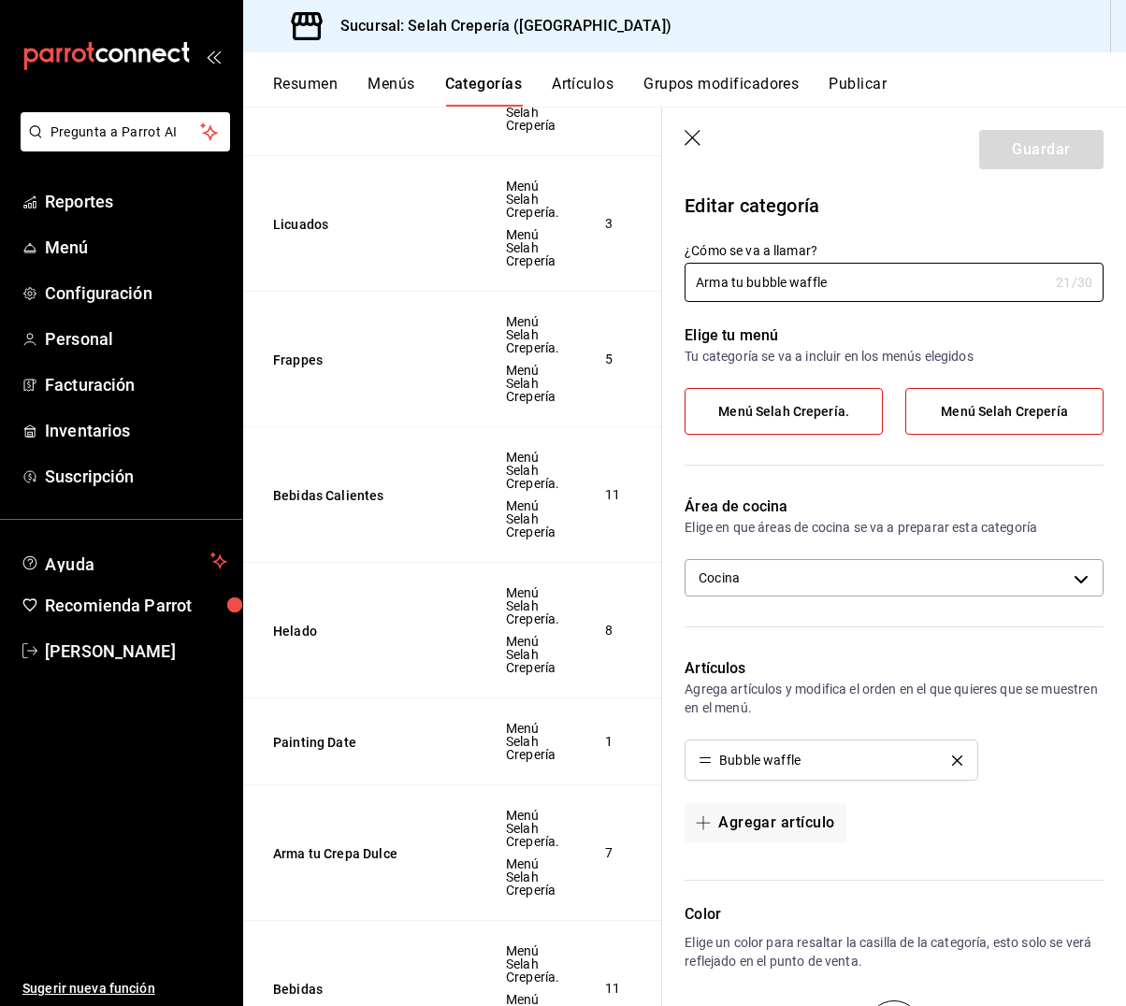
scroll to position [1, 0]
click at [692, 139] on icon "button" at bounding box center [693, 139] width 19 height 19
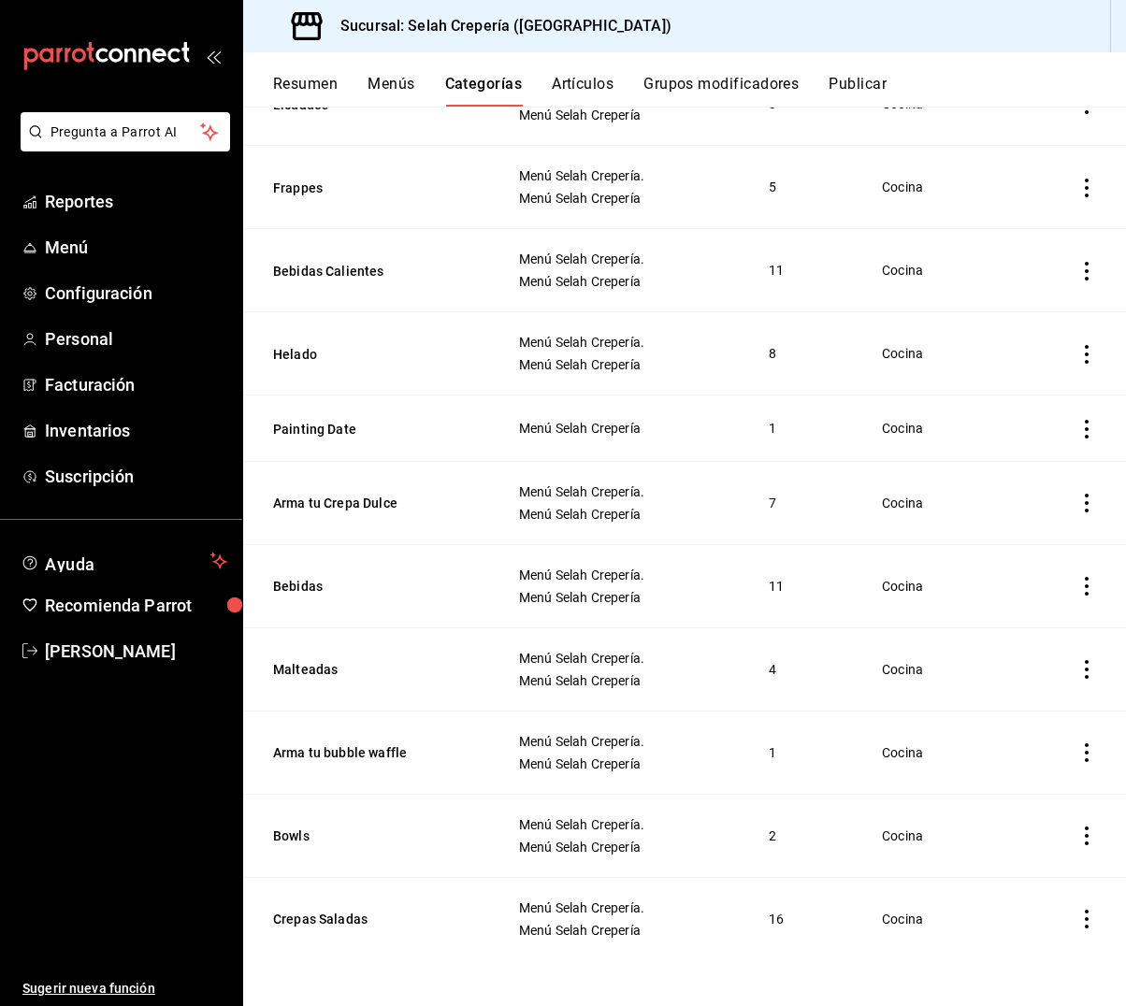
click at [689, 79] on button "Grupos modificadores" at bounding box center [720, 91] width 155 height 32
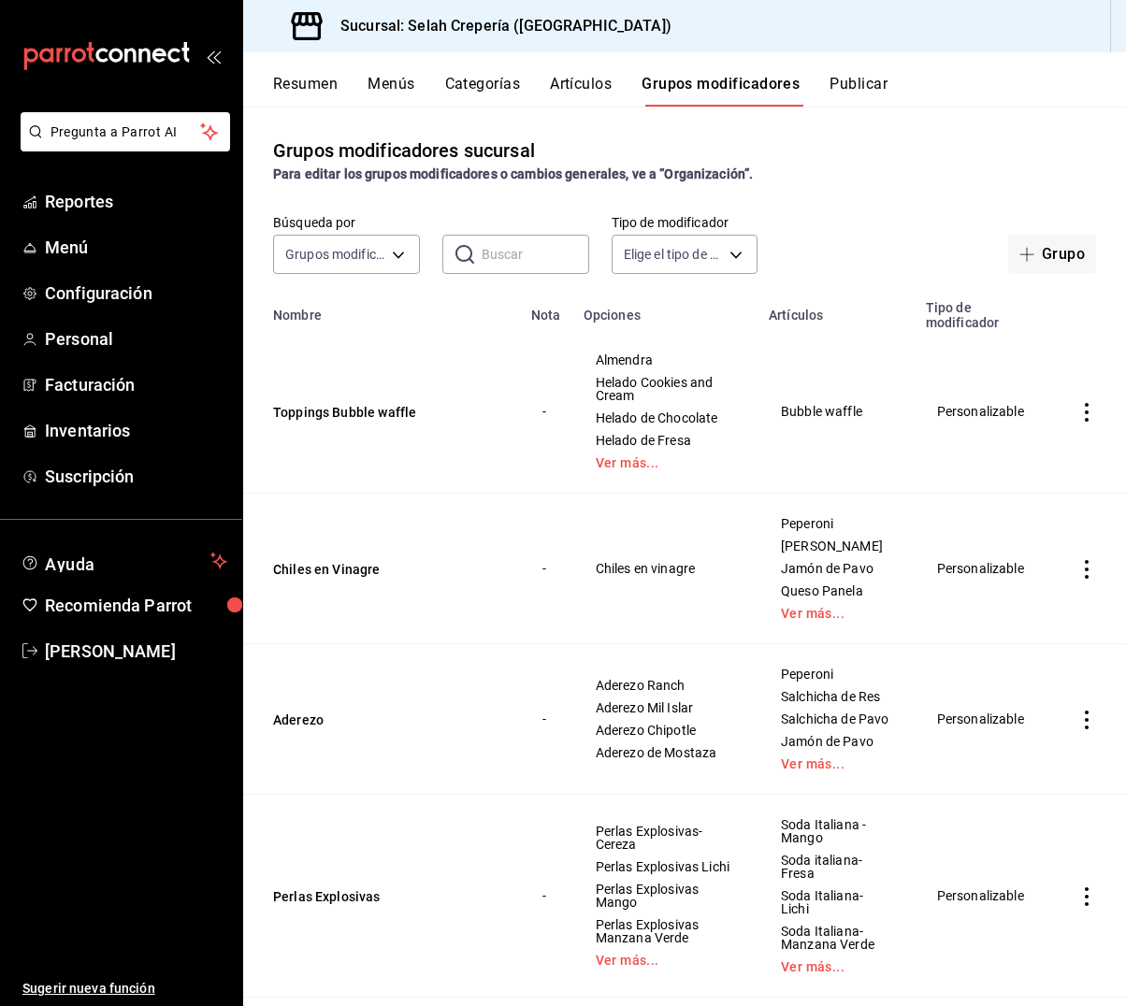
click at [580, 79] on button "Artículos" at bounding box center [581, 91] width 62 height 32
